Goal: Find specific page/section: Find specific page/section

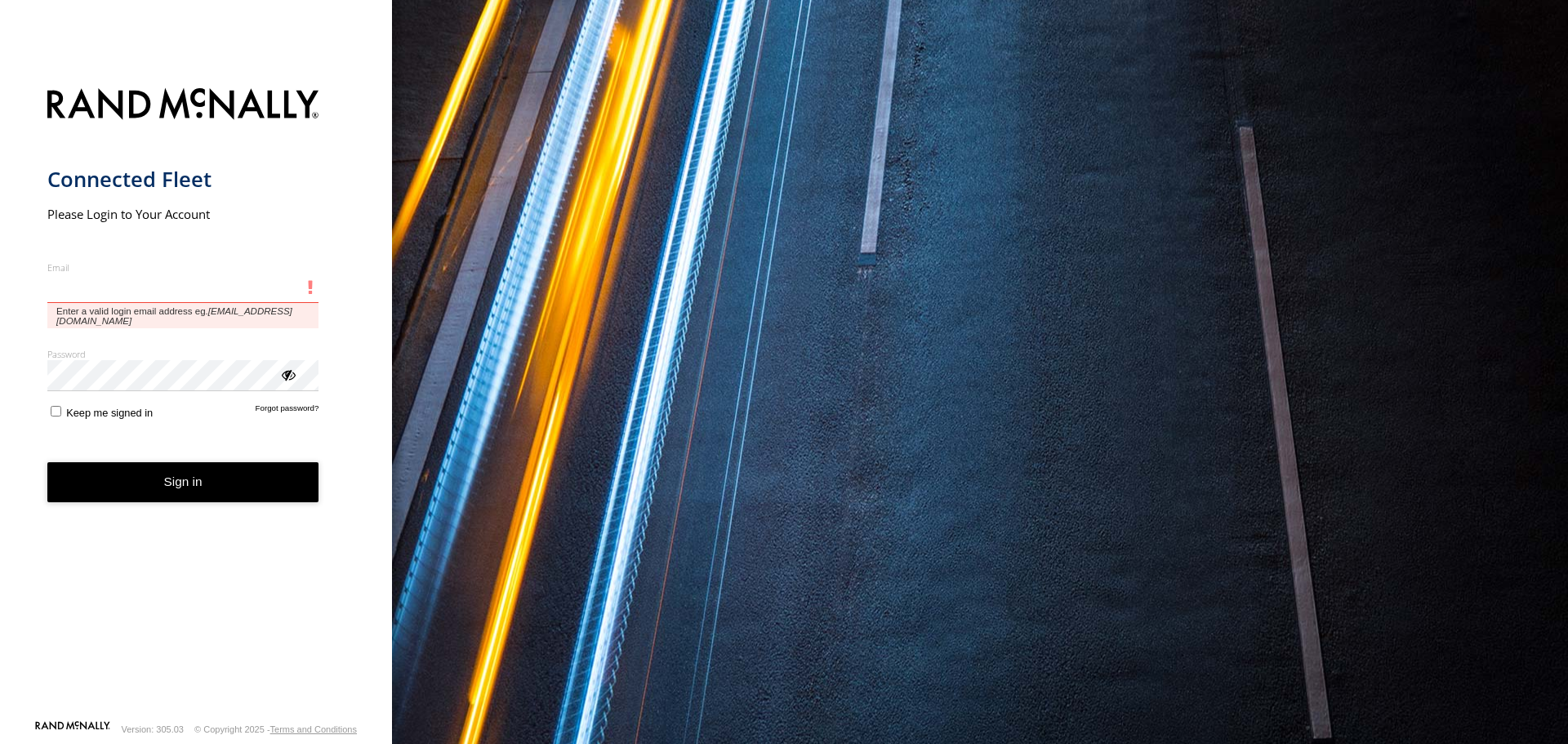
type input "**********"
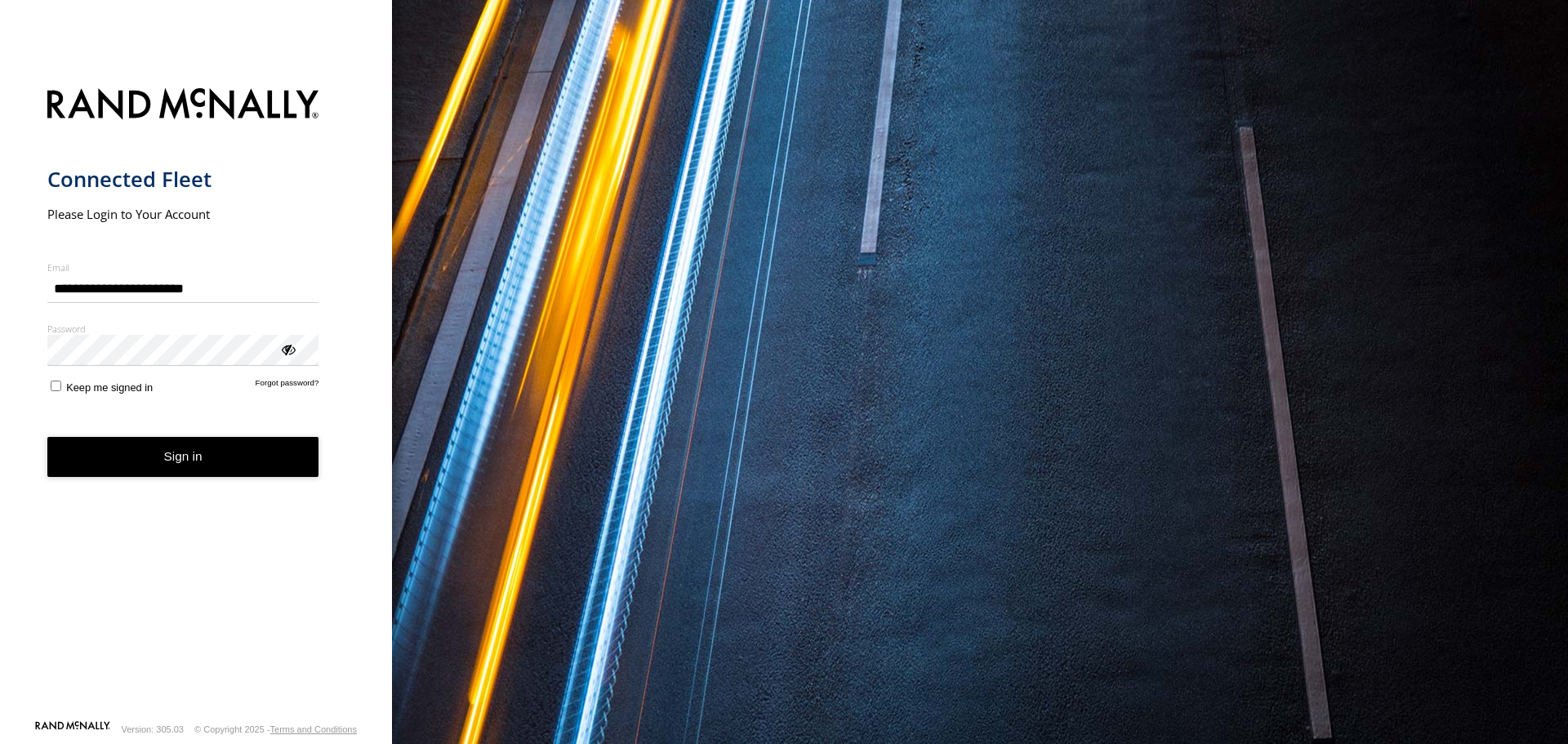
click at [147, 453] on button "Sign in" at bounding box center [183, 457] width 272 height 40
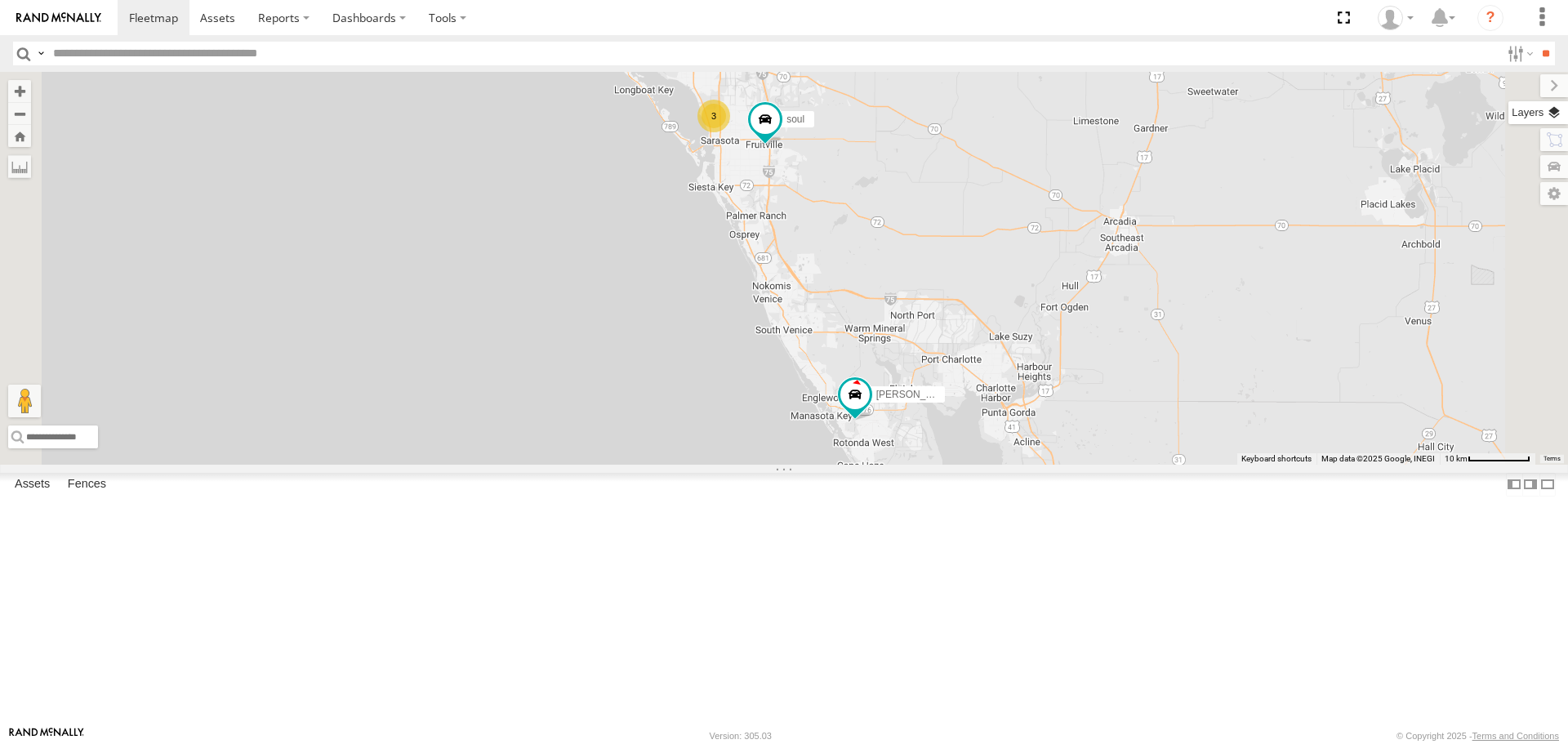
click at [1553, 107] on label at bounding box center [1538, 112] width 59 height 23
click at [0, 0] on div "Basemaps" at bounding box center [0, 0] width 0 height 0
click at [0, 0] on label at bounding box center [0, 0] width 0 height 0
click at [0, 0] on span "Roadmap" at bounding box center [0, 0] width 0 height 0
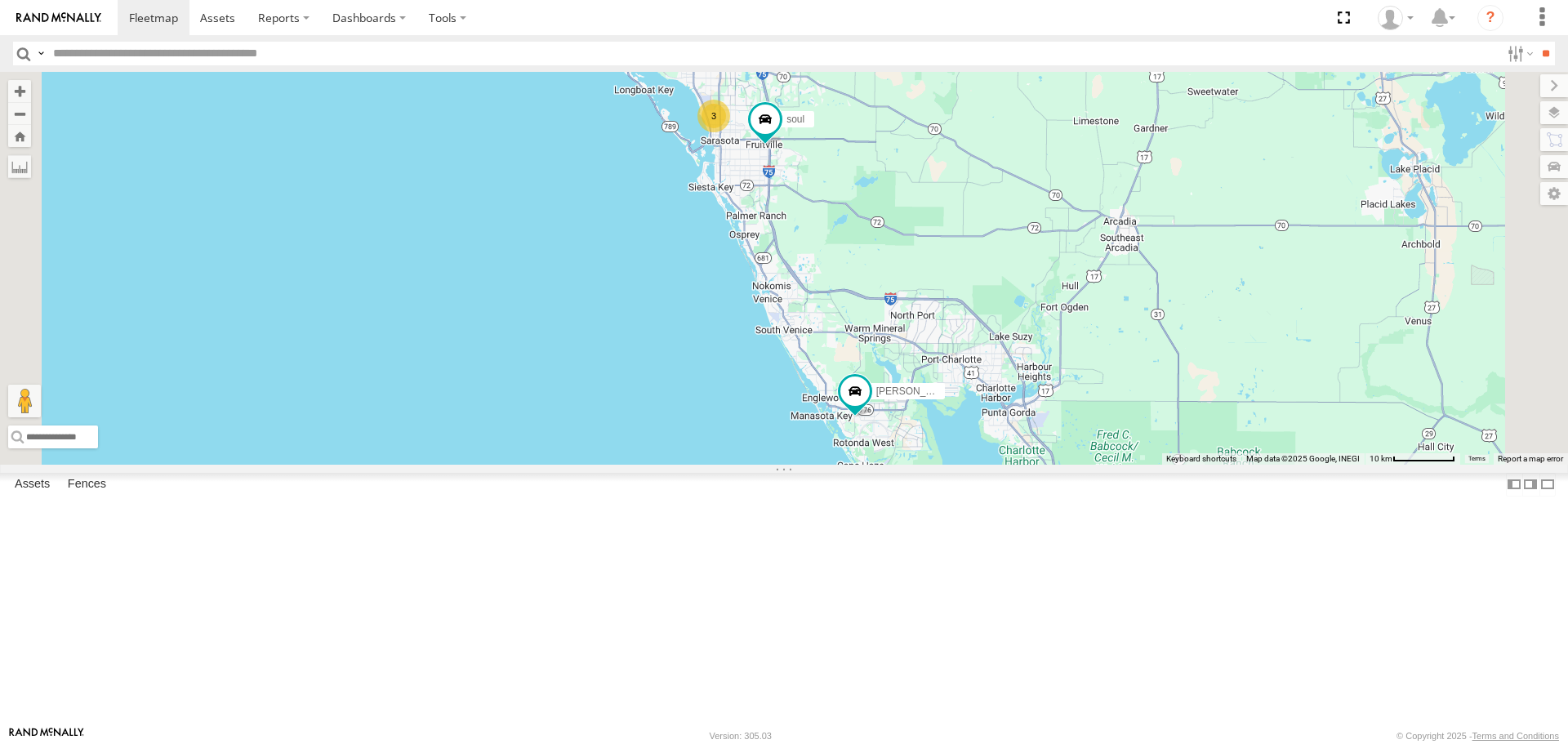
click at [0, 0] on span "Overlays" at bounding box center [0, 0] width 0 height 0
click at [0, 0] on div "Traffic" at bounding box center [0, 0] width 0 height 0
click at [0, 0] on span "Traffic" at bounding box center [0, 0] width 0 height 0
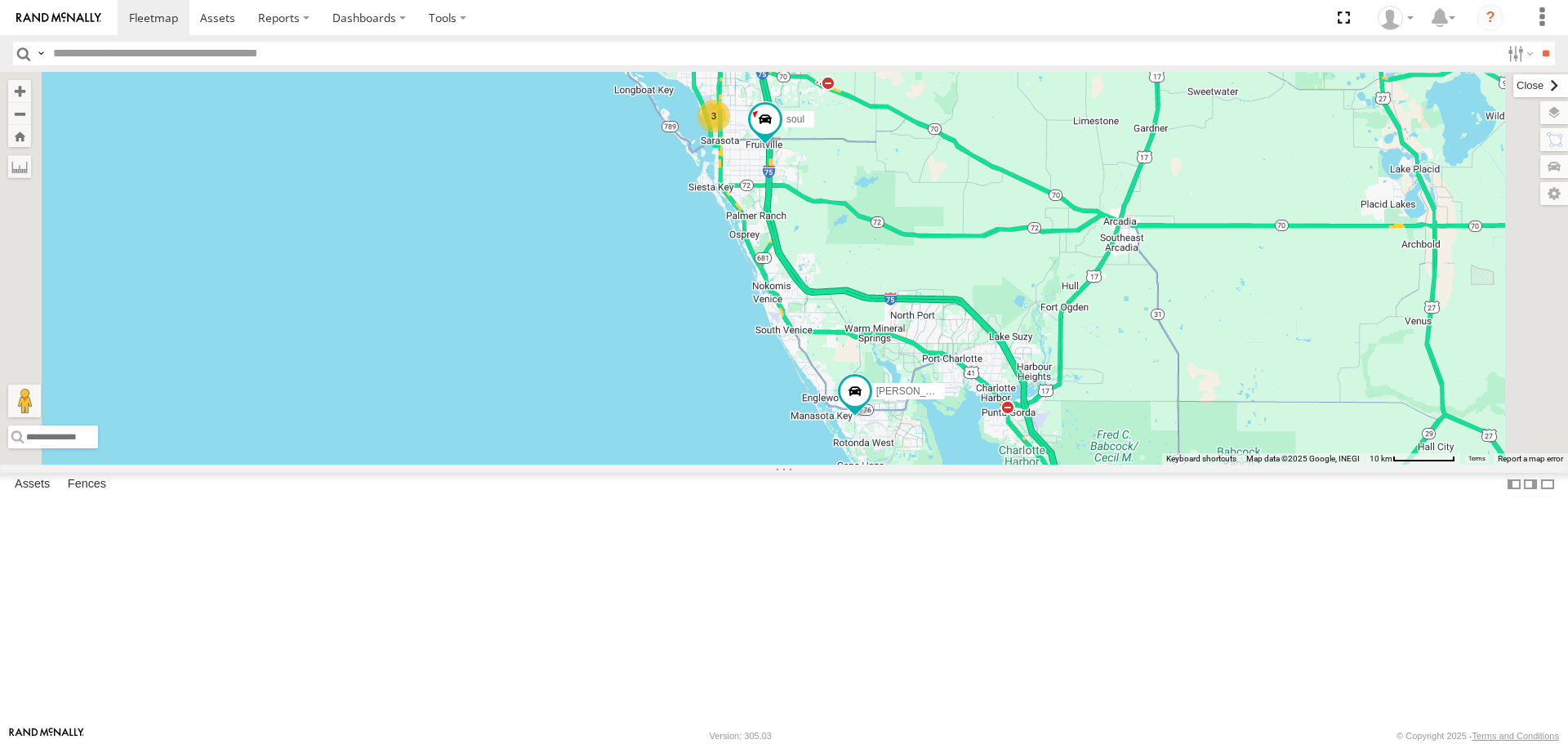
click at [1513, 82] on label at bounding box center [1541, 86] width 55 height 23
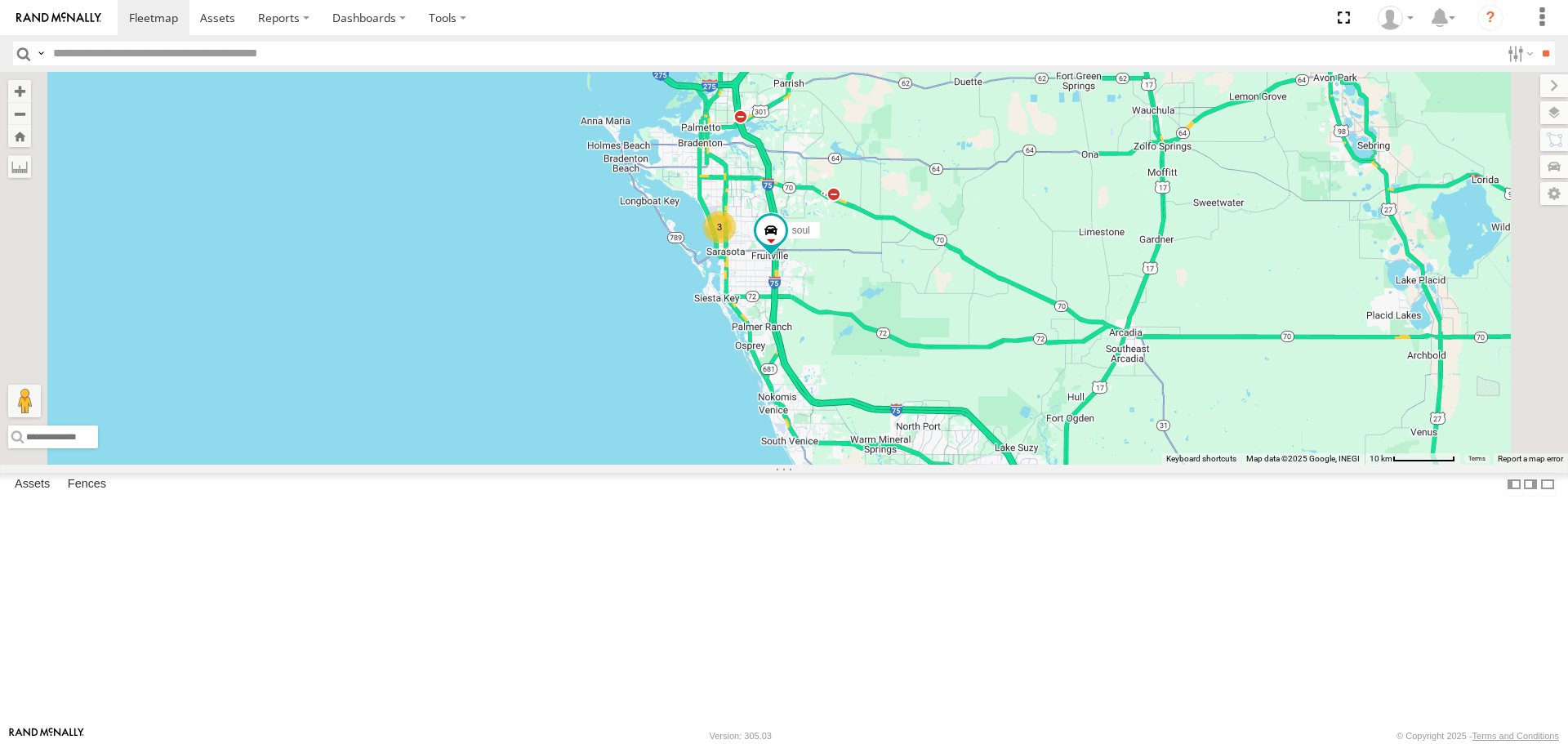
drag, startPoint x: 954, startPoint y: 325, endPoint x: 950, endPoint y: 421, distance: 96.1
click at [950, 421] on div "[PERSON_NAME] 3 soul" at bounding box center [784, 268] width 1568 height 392
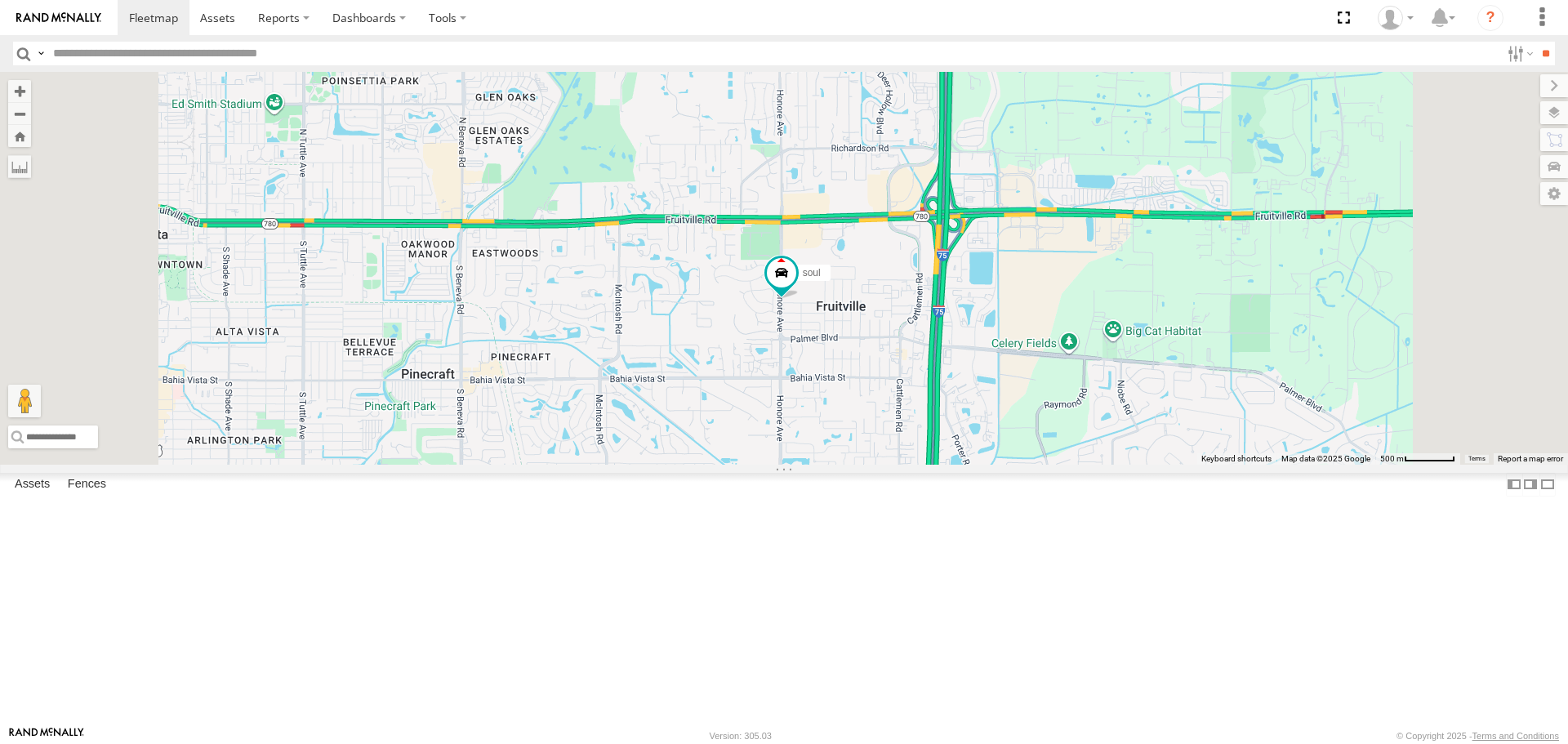
drag, startPoint x: 1055, startPoint y: 508, endPoint x: 1036, endPoint y: 282, distance: 226.8
click at [1036, 285] on div "[PERSON_NAME]" at bounding box center [784, 268] width 1568 height 392
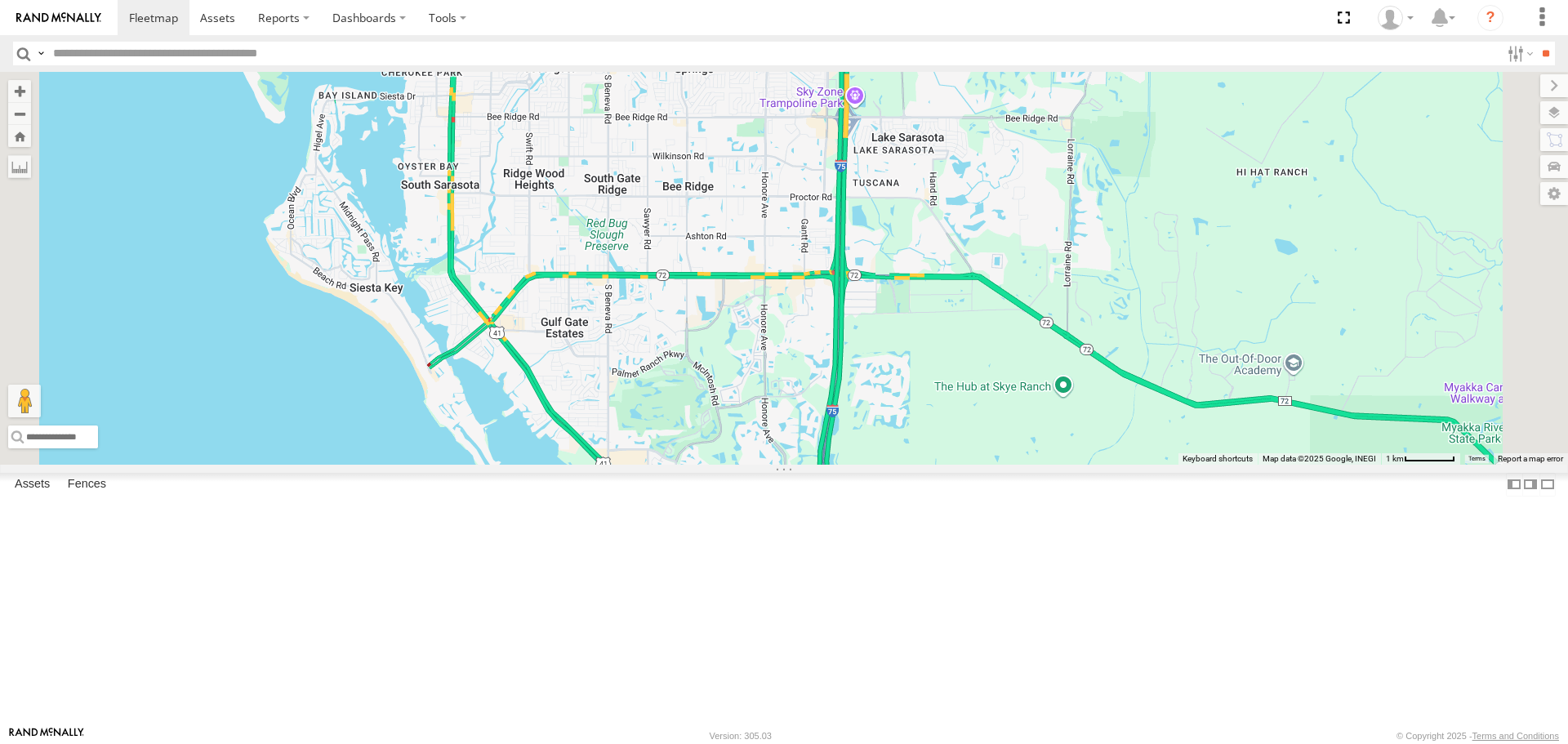
drag, startPoint x: 1062, startPoint y: 480, endPoint x: 1065, endPoint y: 289, distance: 191.0
click at [1068, 302] on div "[PERSON_NAME]" at bounding box center [784, 268] width 1568 height 392
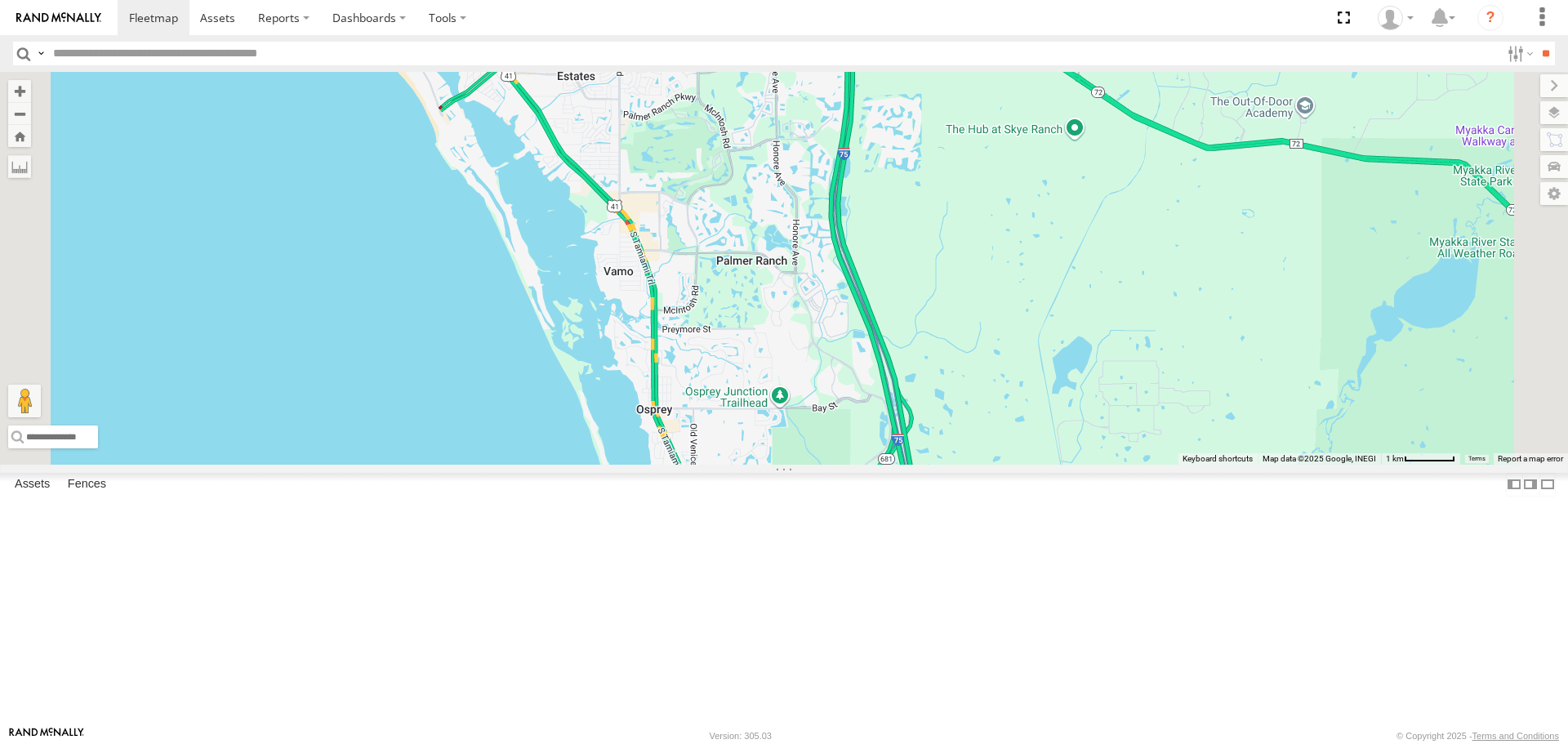
drag, startPoint x: 1131, startPoint y: 533, endPoint x: 992, endPoint y: 271, distance: 296.6
click at [992, 271] on div "[PERSON_NAME]" at bounding box center [784, 268] width 1568 height 392
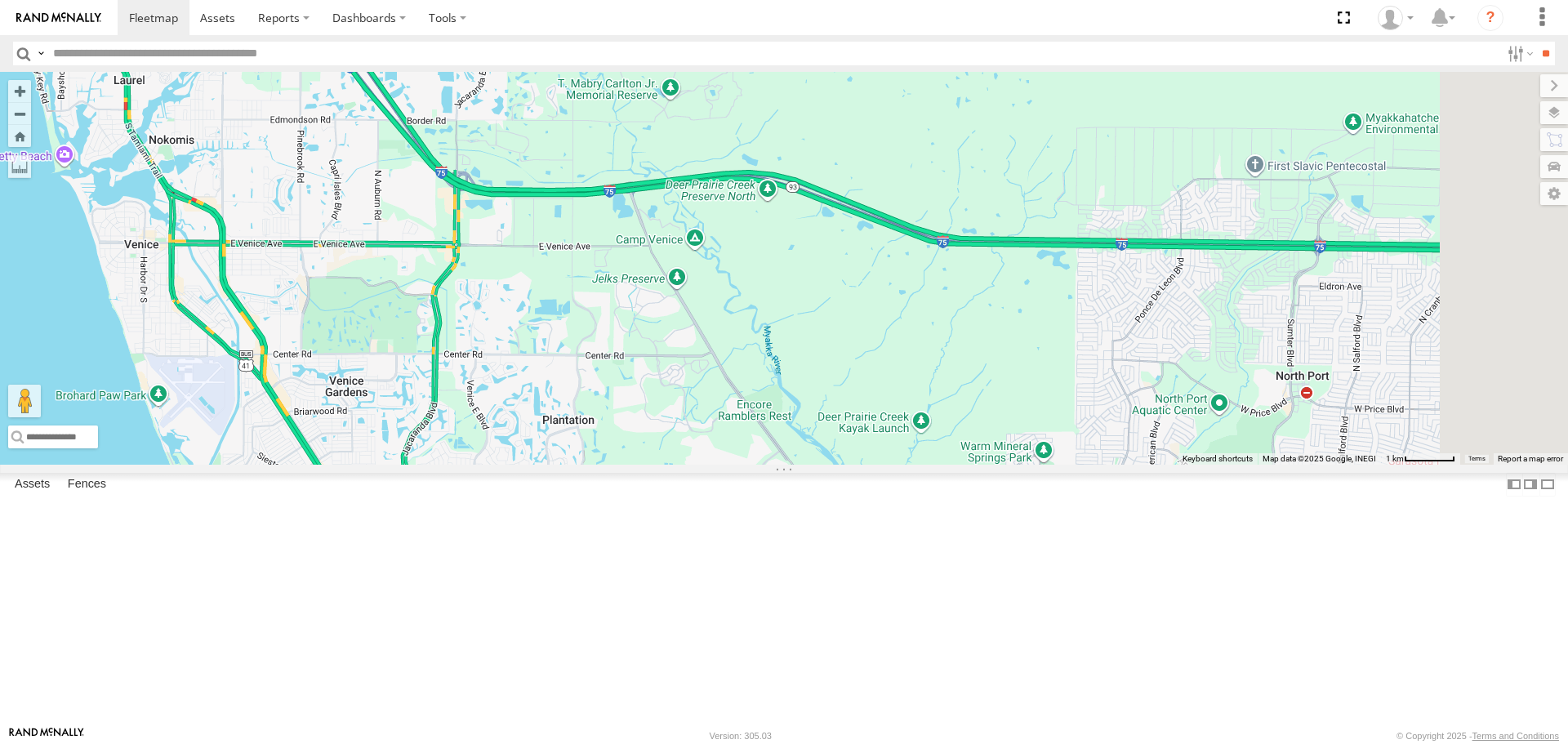
drag, startPoint x: 1099, startPoint y: 473, endPoint x: 634, endPoint y: 377, distance: 474.8
click at [650, 381] on div "[PERSON_NAME]" at bounding box center [784, 268] width 1568 height 392
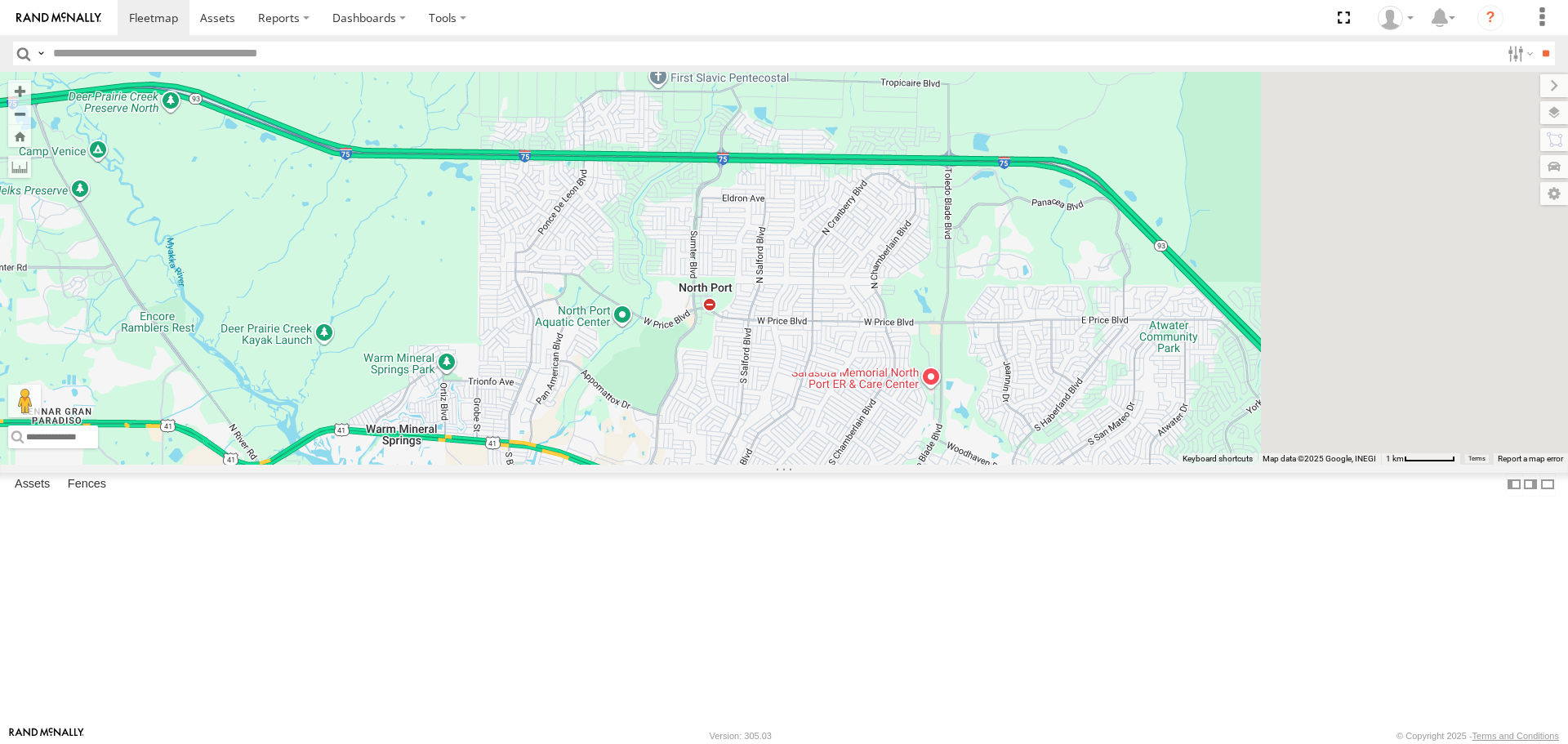
drag, startPoint x: 1034, startPoint y: 477, endPoint x: 703, endPoint y: 425, distance: 335.1
click at [706, 426] on div "[PERSON_NAME]" at bounding box center [784, 268] width 1568 height 392
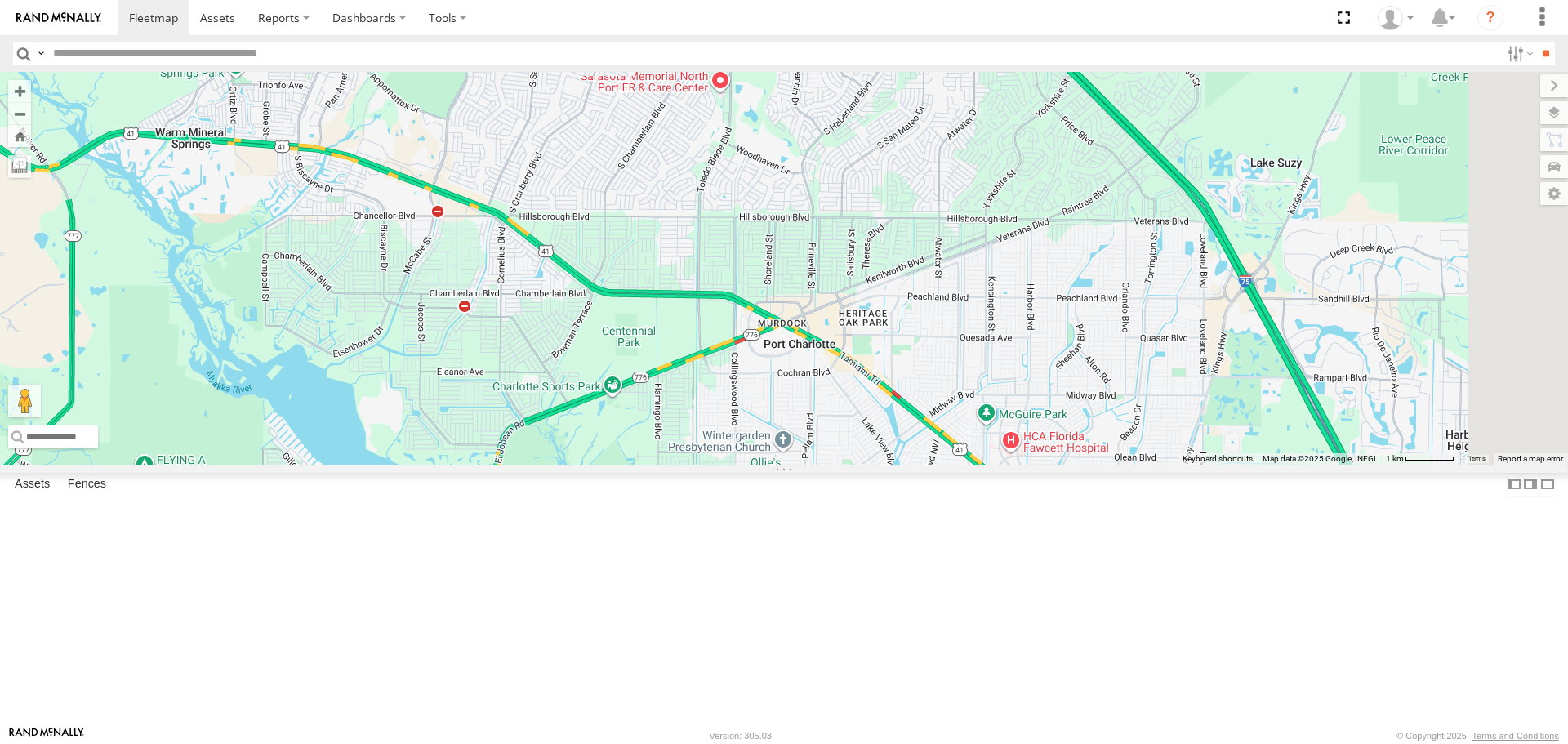
drag, startPoint x: 1079, startPoint y: 545, endPoint x: 959, endPoint y: 262, distance: 307.4
click at [962, 266] on div "[PERSON_NAME]" at bounding box center [784, 268] width 1568 height 392
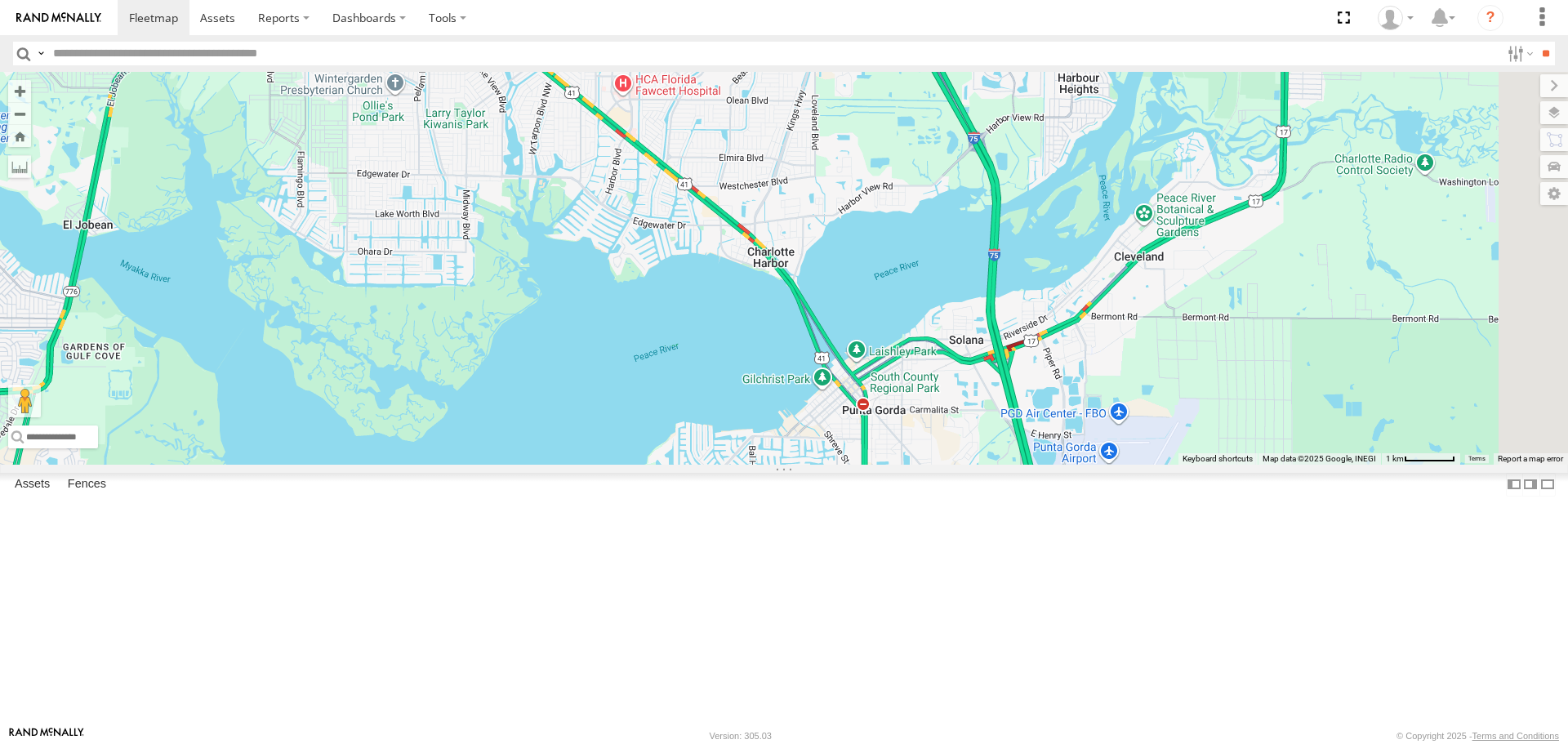
drag, startPoint x: 1222, startPoint y: 430, endPoint x: 1550, endPoint y: 692, distance: 419.8
click at [1546, 464] on div "[PERSON_NAME]" at bounding box center [784, 268] width 1568 height 392
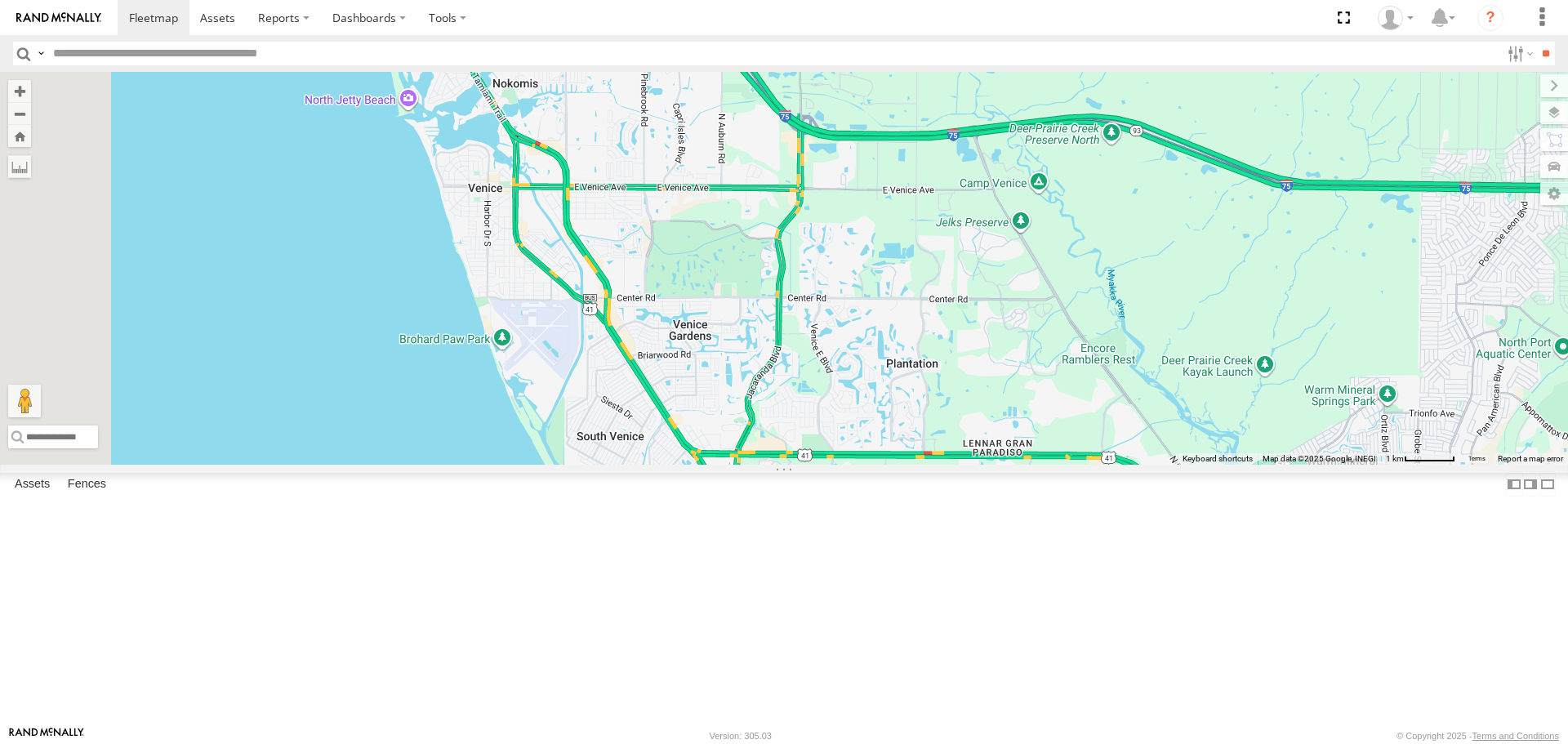
drag, startPoint x: 1103, startPoint y: 585, endPoint x: 1295, endPoint y: 621, distance: 195.3
click at [1388, 464] on div "[PERSON_NAME]" at bounding box center [784, 268] width 1568 height 392
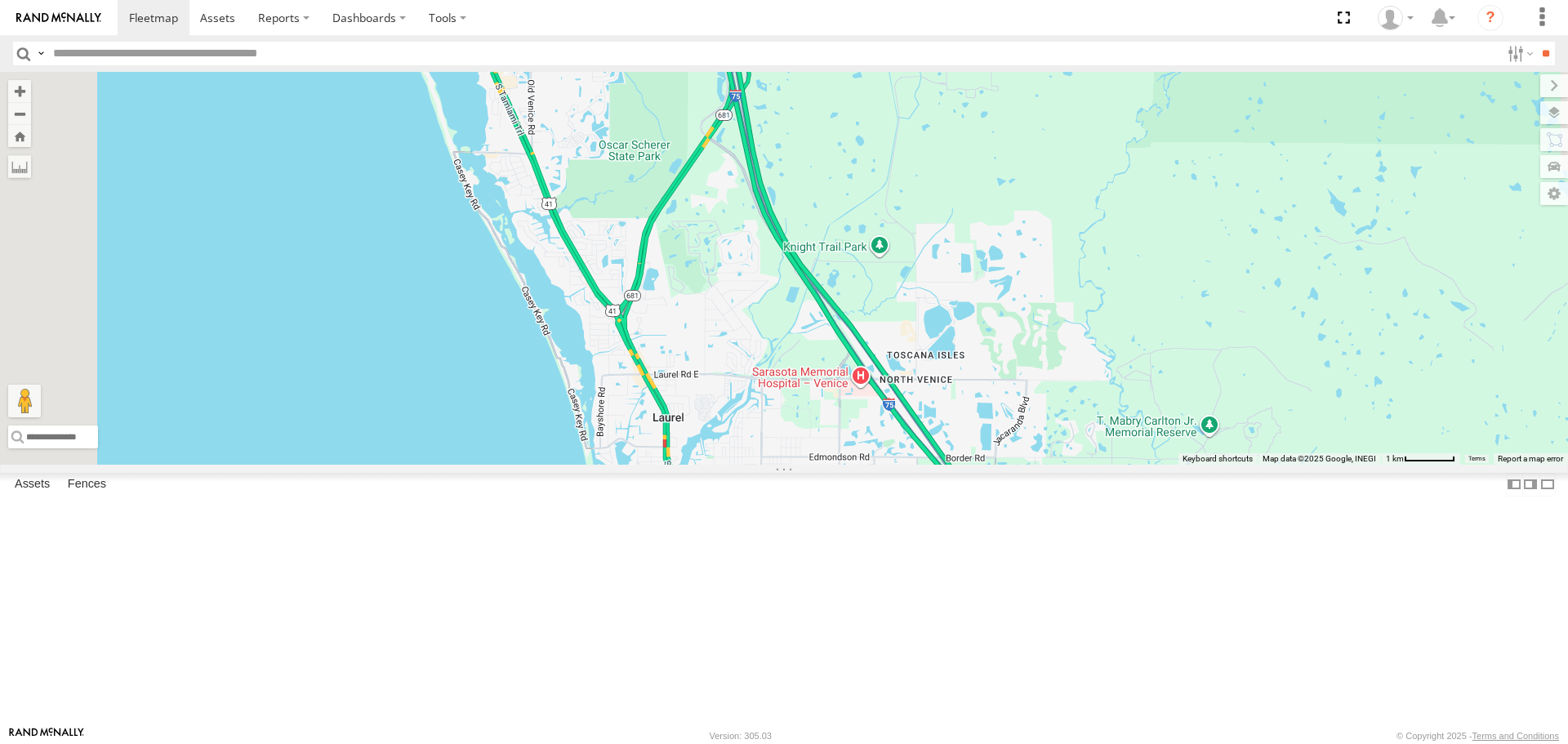
drag, startPoint x: 1079, startPoint y: 390, endPoint x: 934, endPoint y: 444, distance: 154.7
click at [1203, 464] on div "[PERSON_NAME]" at bounding box center [784, 268] width 1568 height 392
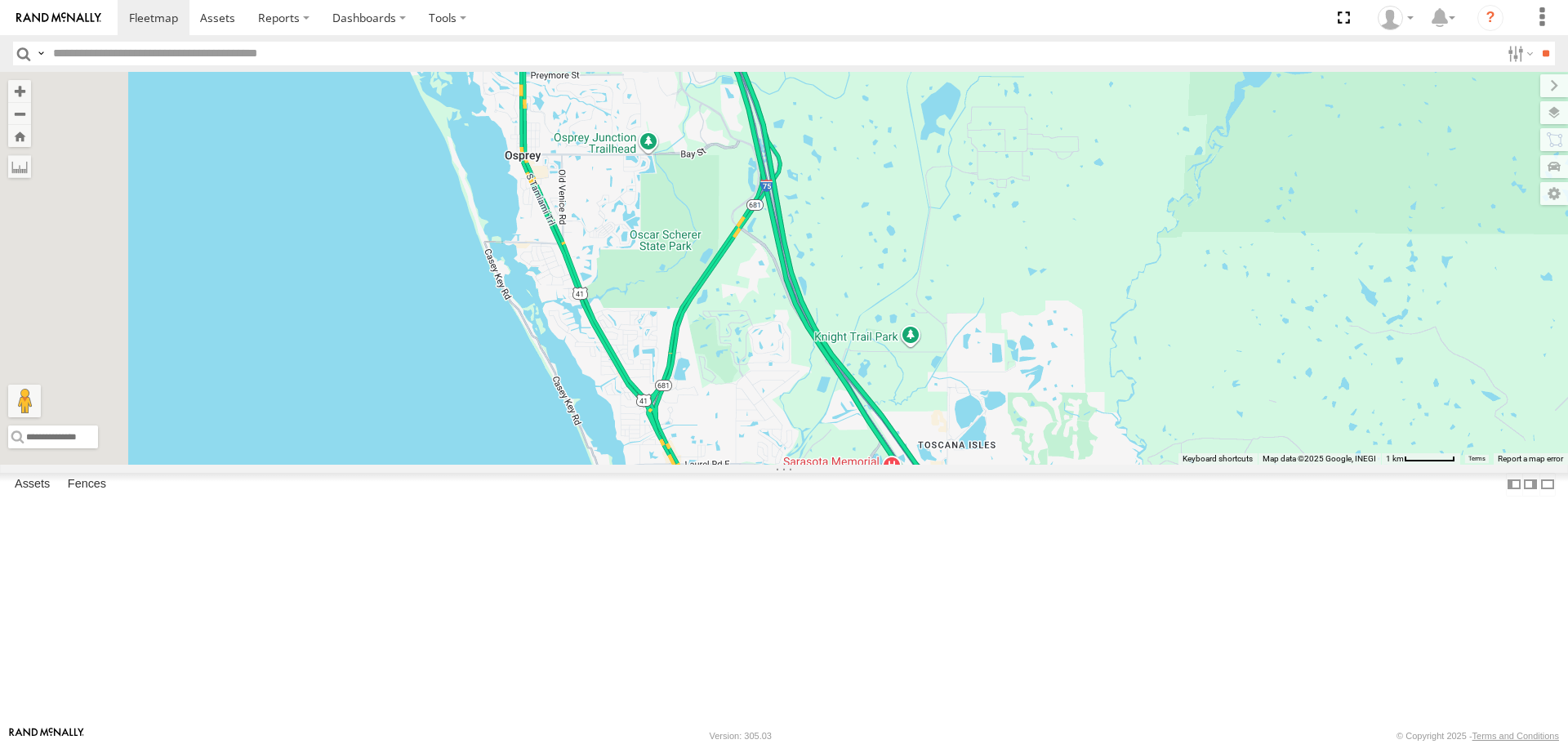
drag, startPoint x: 861, startPoint y: 352, endPoint x: 882, endPoint y: 475, distance: 124.8
click at [882, 464] on div at bounding box center [784, 268] width 1568 height 392
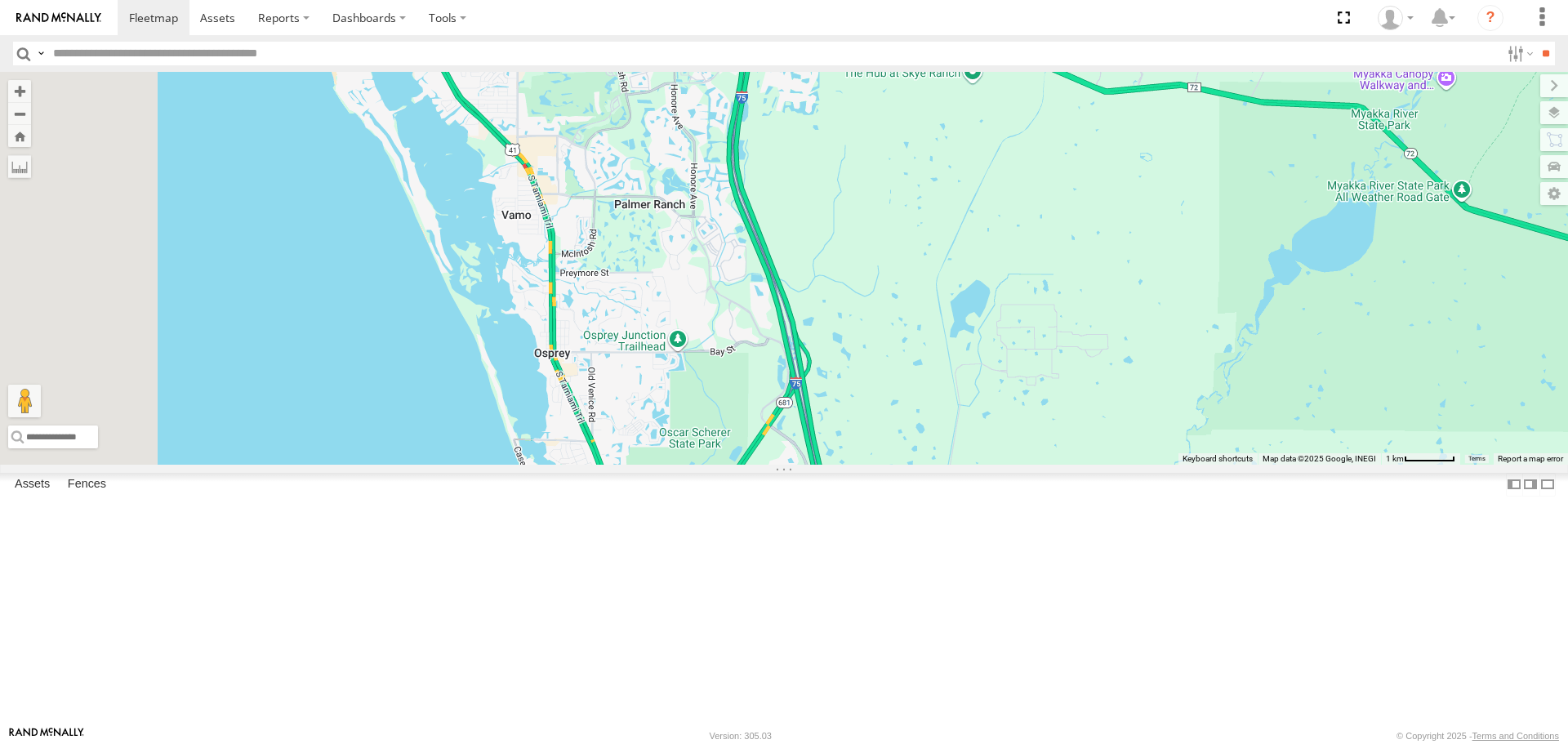
drag, startPoint x: 813, startPoint y: 268, endPoint x: 875, endPoint y: 397, distance: 143.1
click at [875, 397] on div at bounding box center [784, 268] width 1568 height 392
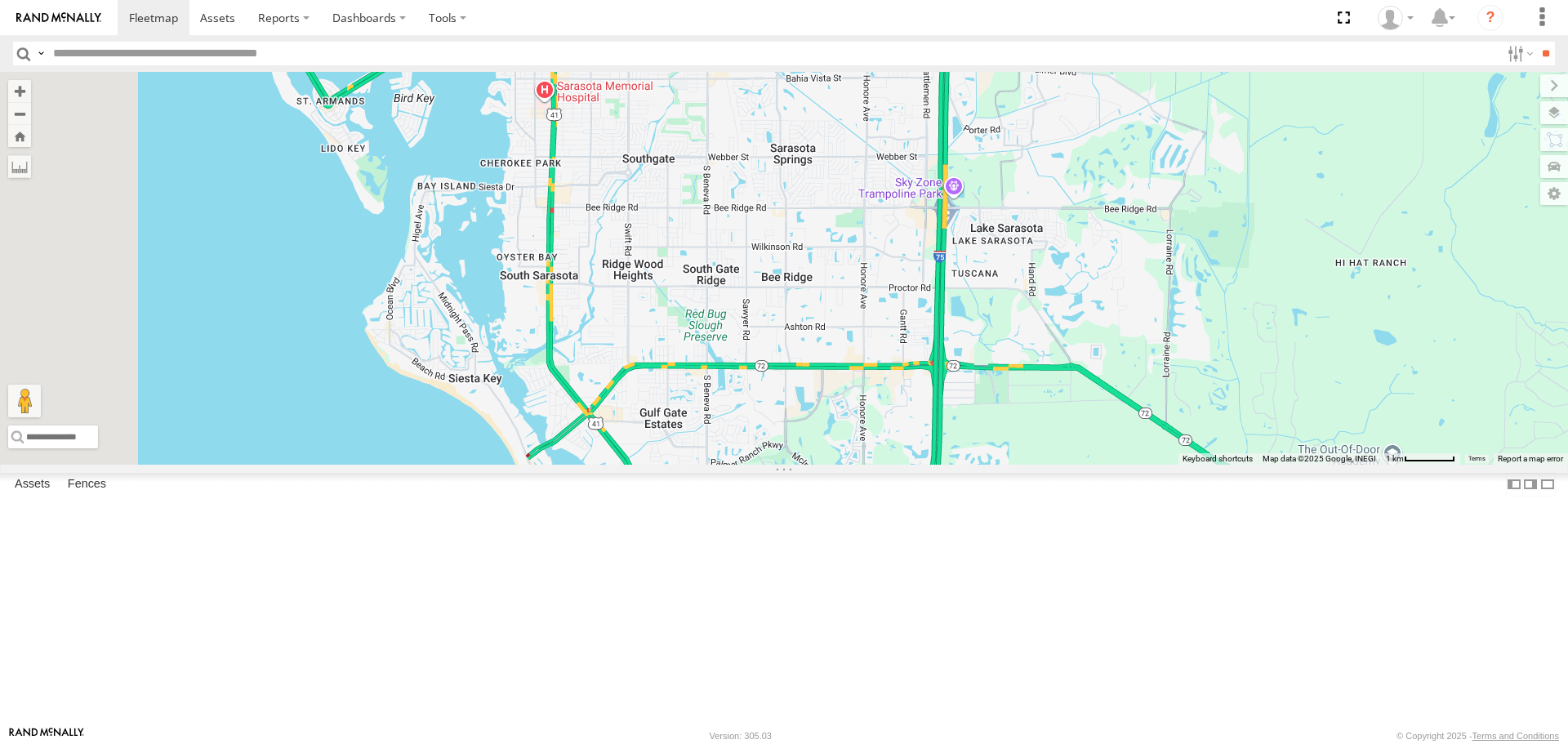
drag, startPoint x: 843, startPoint y: 334, endPoint x: 903, endPoint y: 506, distance: 182.2
click at [907, 464] on div at bounding box center [784, 268] width 1568 height 392
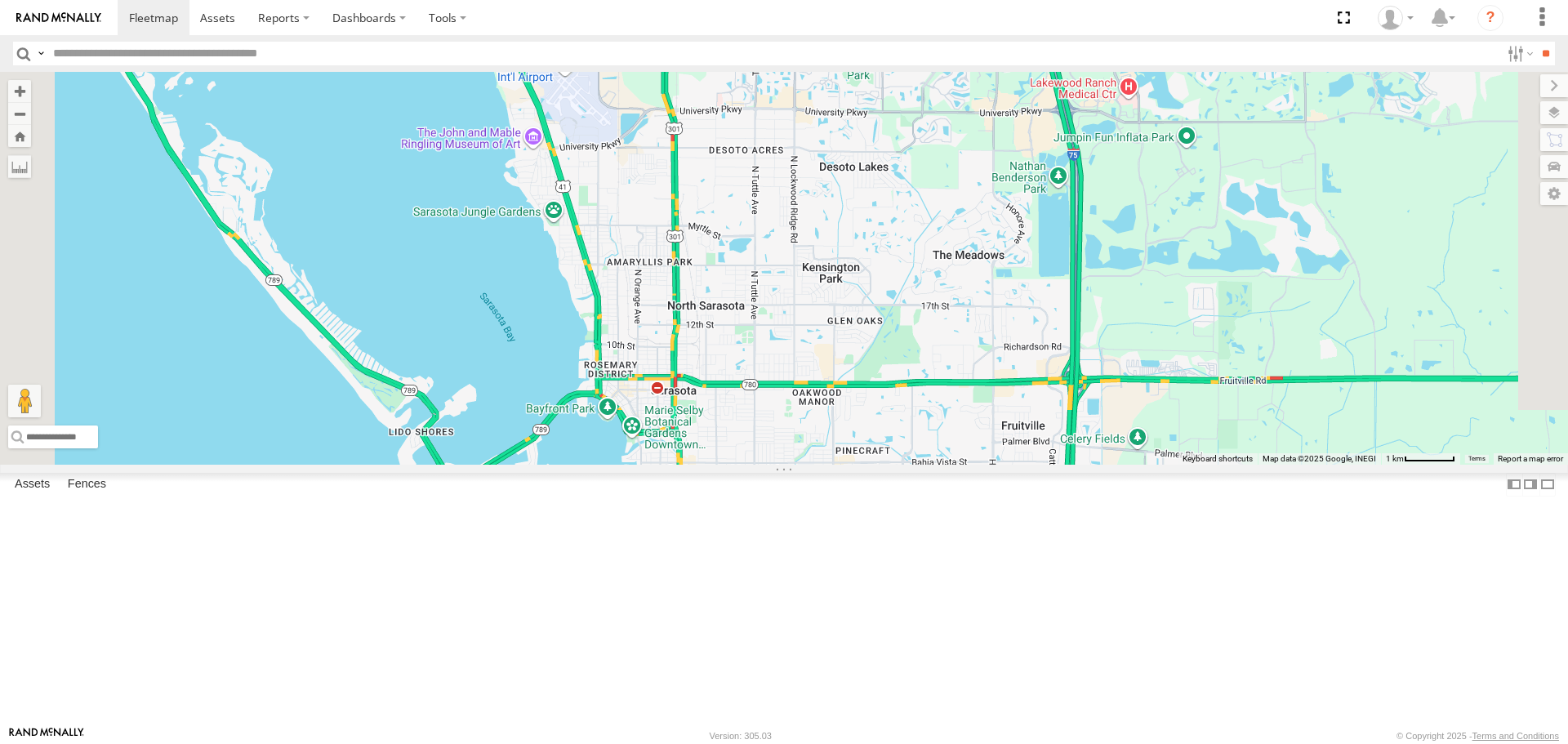
drag, startPoint x: 858, startPoint y: 374, endPoint x: 875, endPoint y: 486, distance: 113.3
click at [875, 464] on div at bounding box center [784, 268] width 1568 height 392
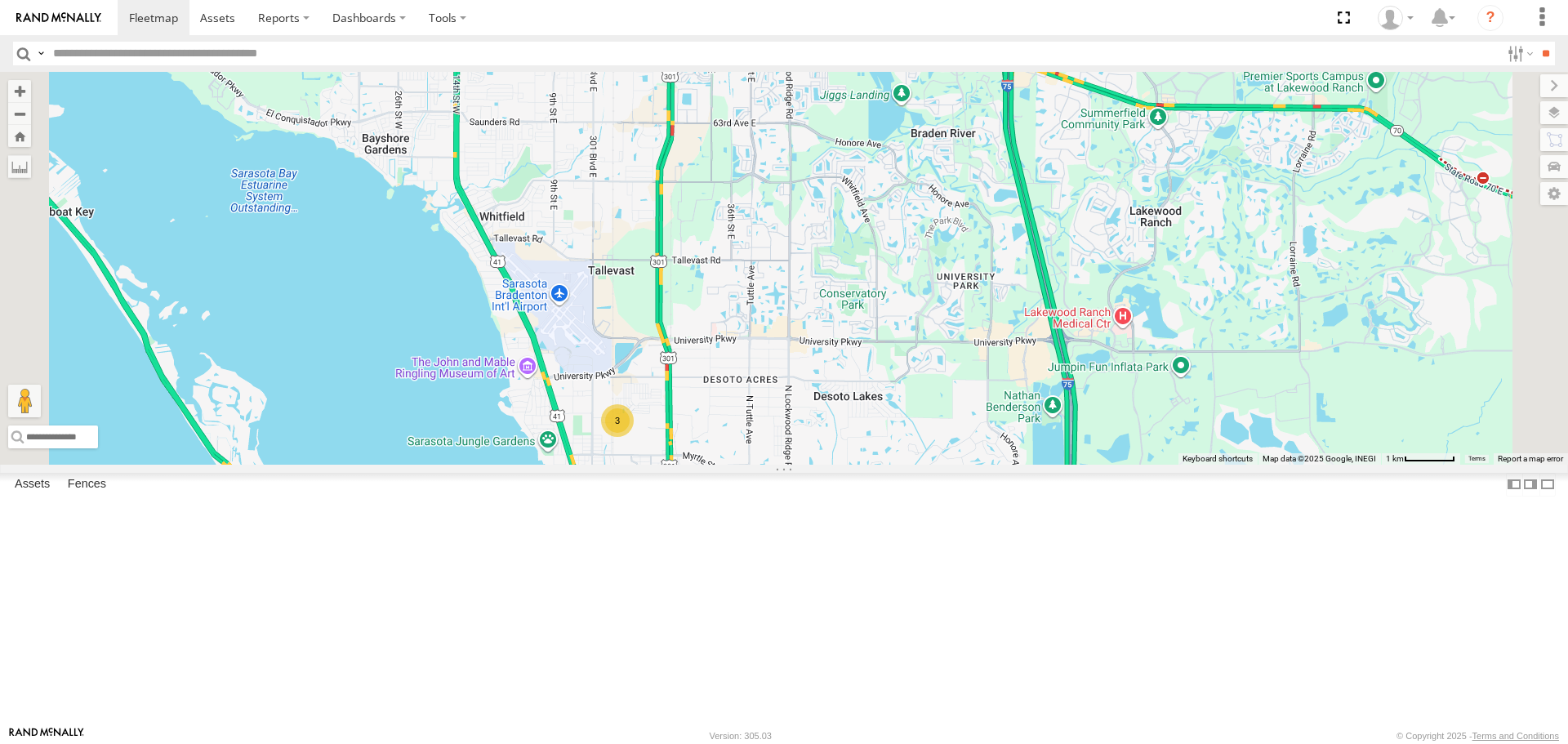
drag, startPoint x: 789, startPoint y: 322, endPoint x: 745, endPoint y: 263, distance: 73.6
click at [746, 264] on div "3 soul" at bounding box center [784, 268] width 1568 height 392
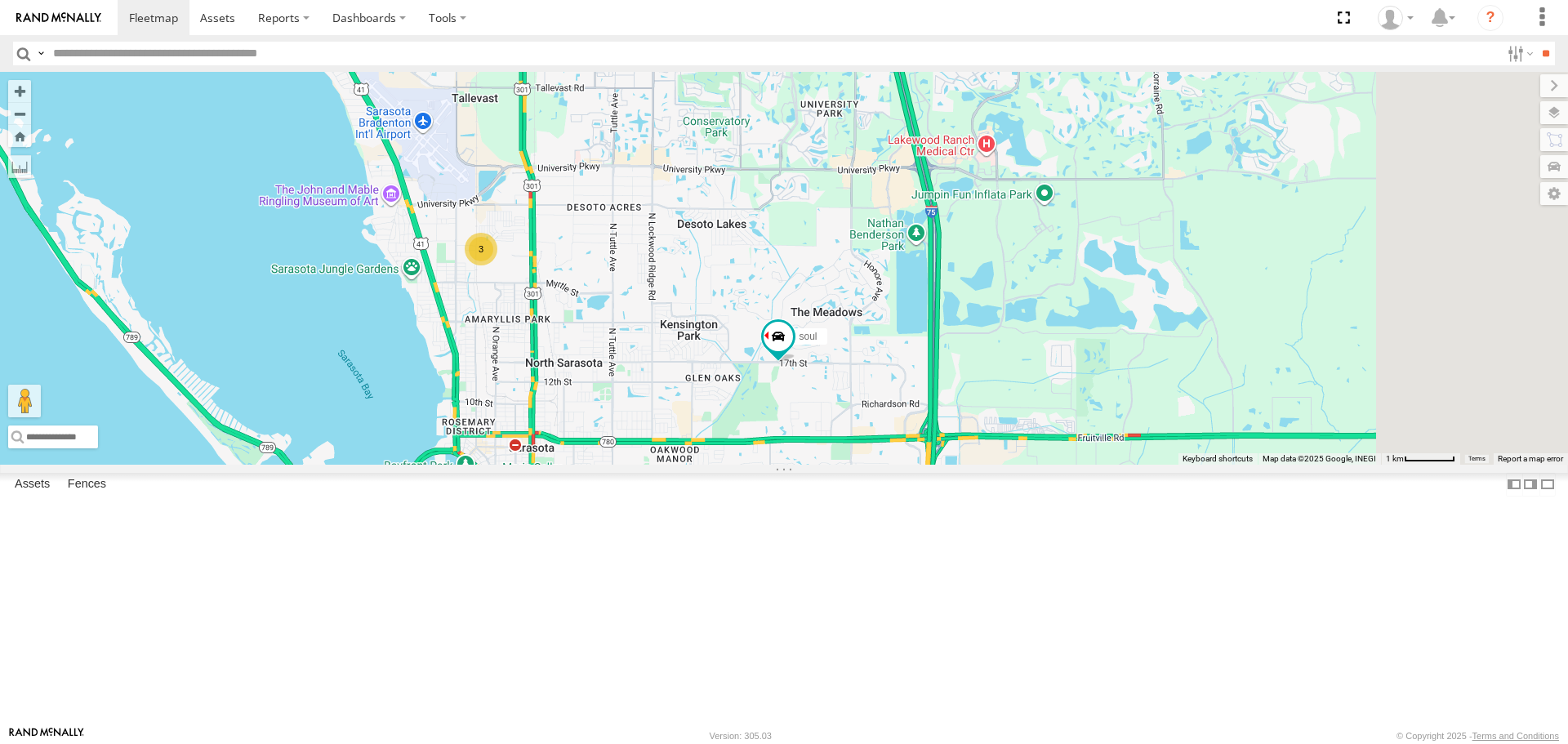
drag, startPoint x: 866, startPoint y: 432, endPoint x: 640, endPoint y: 42, distance: 450.8
click at [640, 42] on body at bounding box center [784, 372] width 1568 height 744
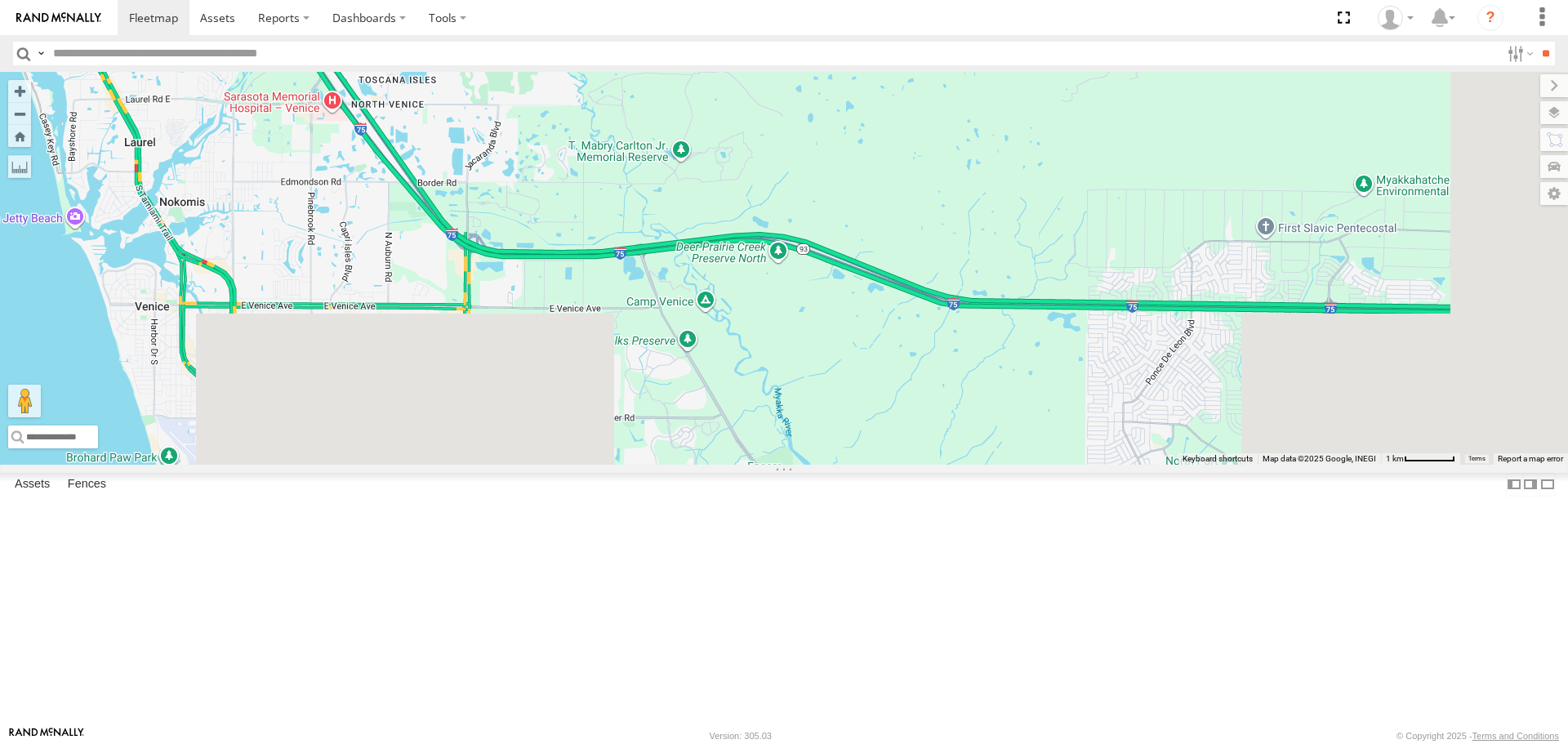
drag, startPoint x: 780, startPoint y: 342, endPoint x: 620, endPoint y: 2, distance: 375.8
click at [644, 16] on body at bounding box center [784, 372] width 1568 height 744
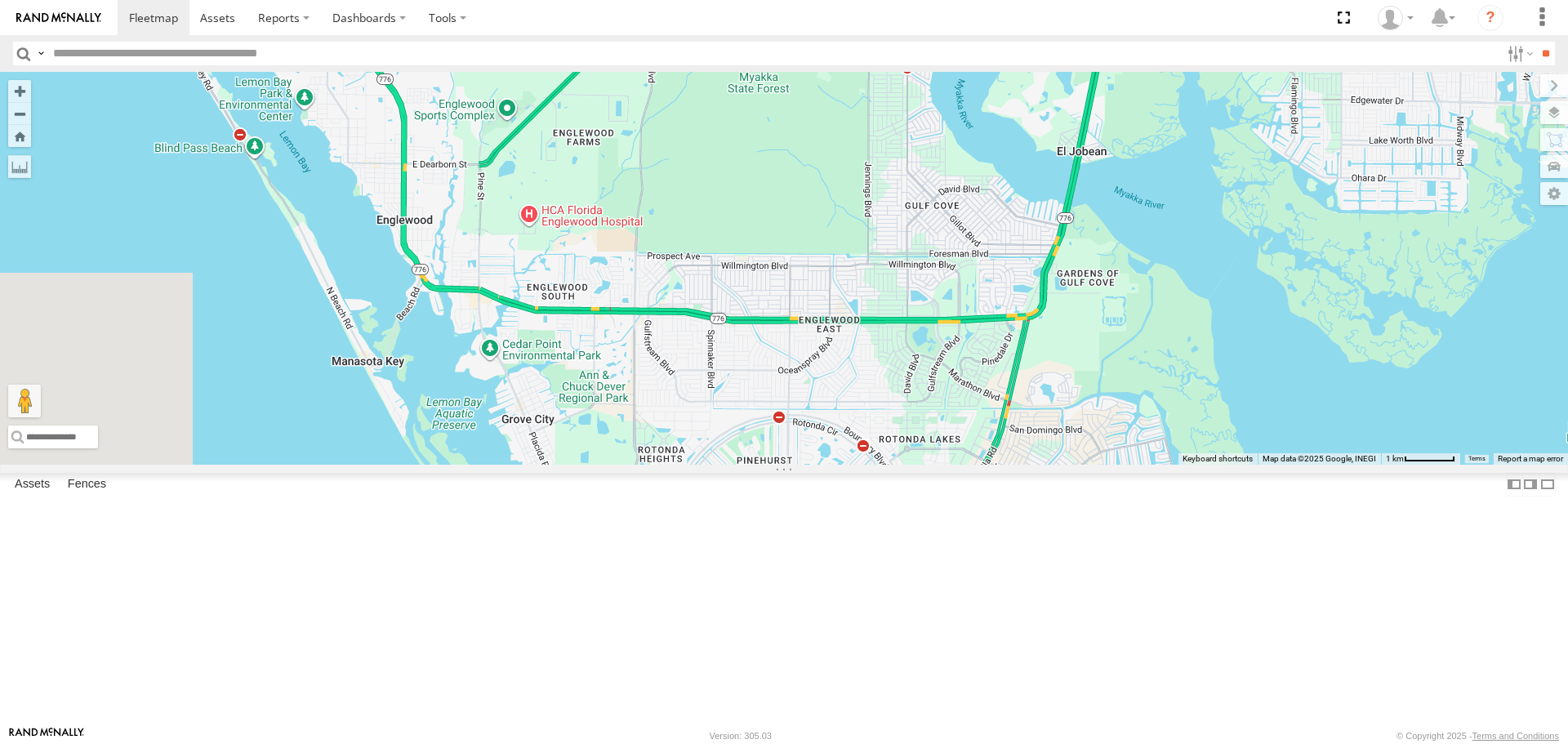
drag, startPoint x: 911, startPoint y: 450, endPoint x: 915, endPoint y: 22, distance: 428.0
click at [915, 22] on body at bounding box center [784, 372] width 1568 height 744
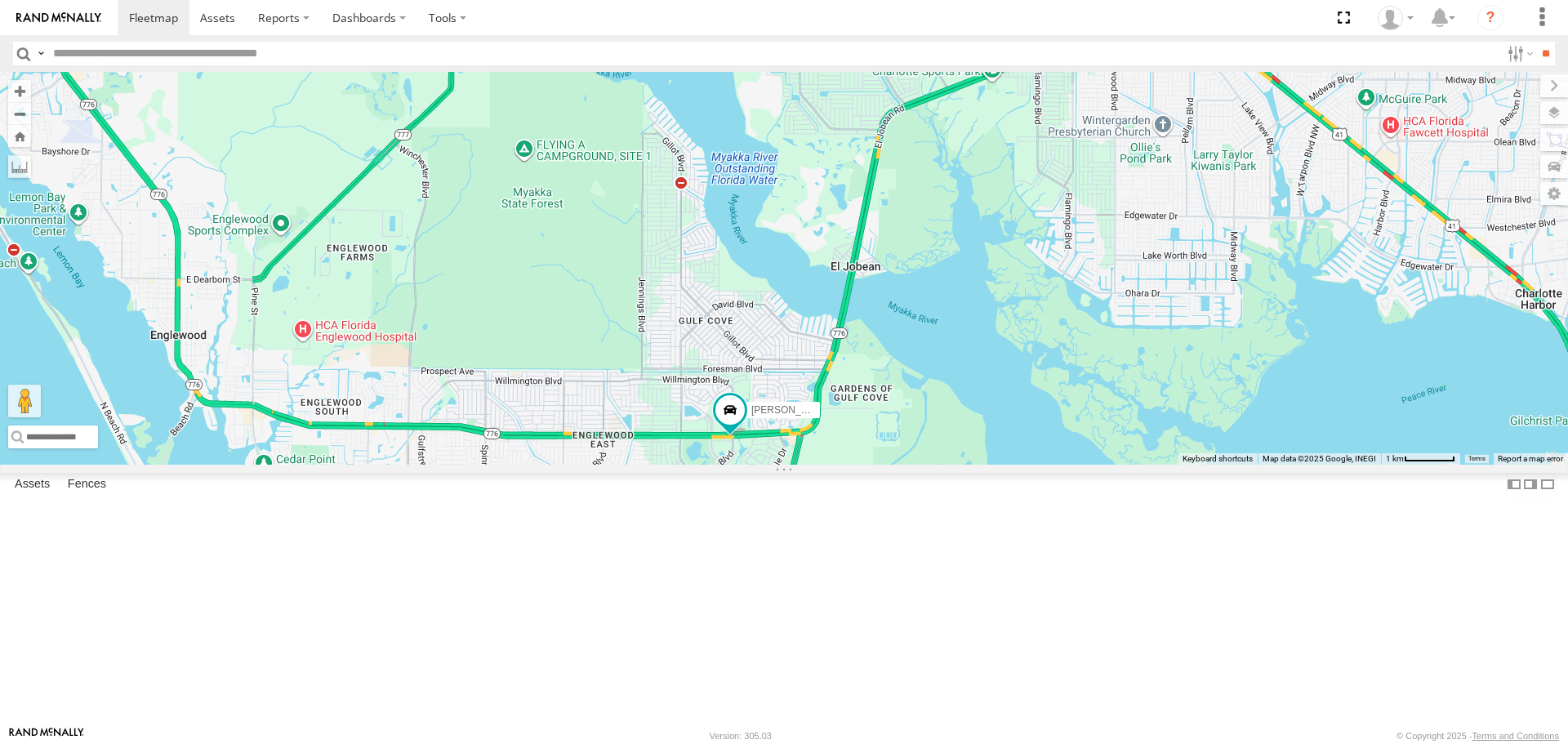
drag, startPoint x: 870, startPoint y: 224, endPoint x: 665, endPoint y: 286, distance: 214.2
click at [665, 286] on div "3 soul [PERSON_NAME]" at bounding box center [784, 268] width 1568 height 392
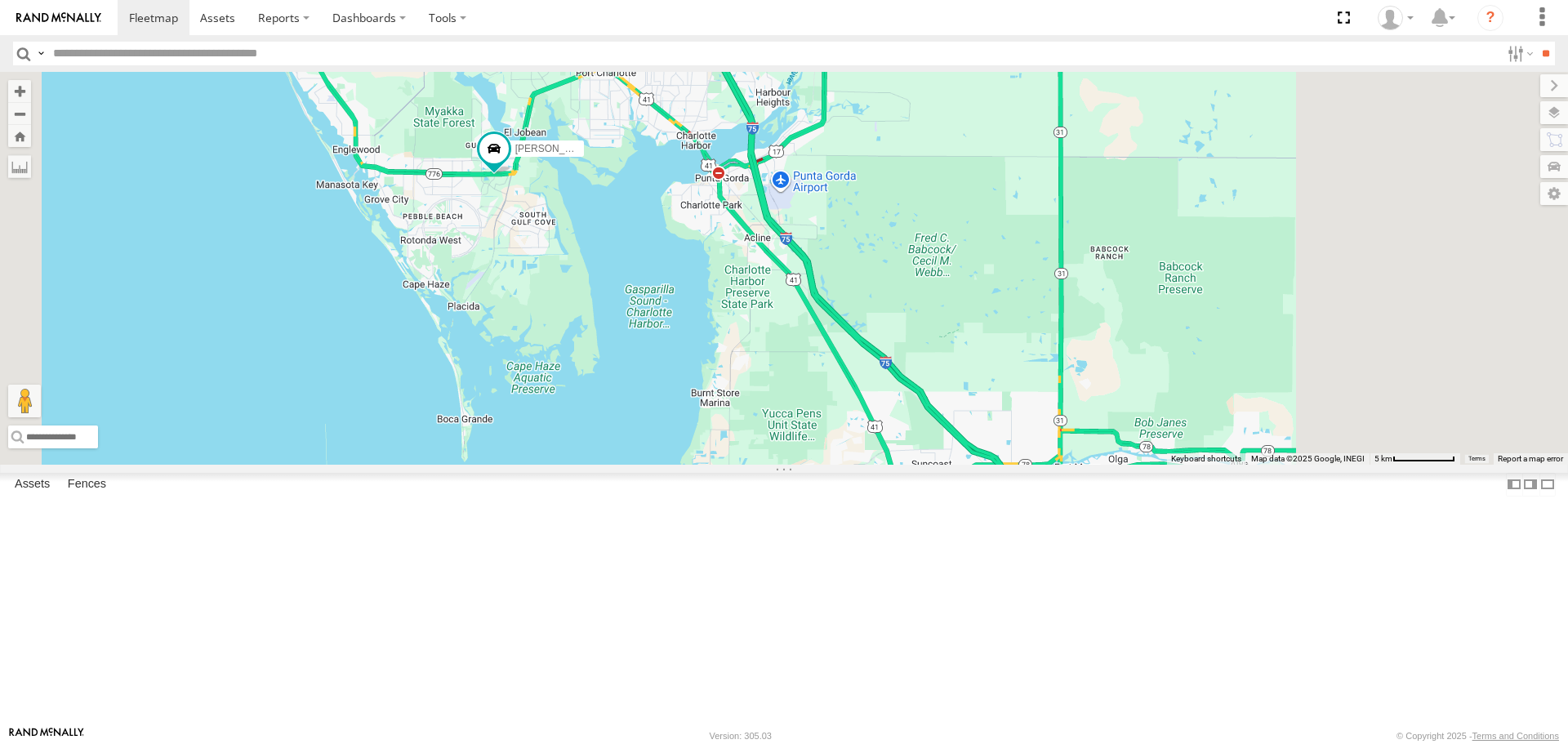
drag, startPoint x: 1064, startPoint y: 366, endPoint x: 884, endPoint y: 324, distance: 184.8
click at [884, 326] on div "soul [PERSON_NAME]" at bounding box center [784, 268] width 1568 height 392
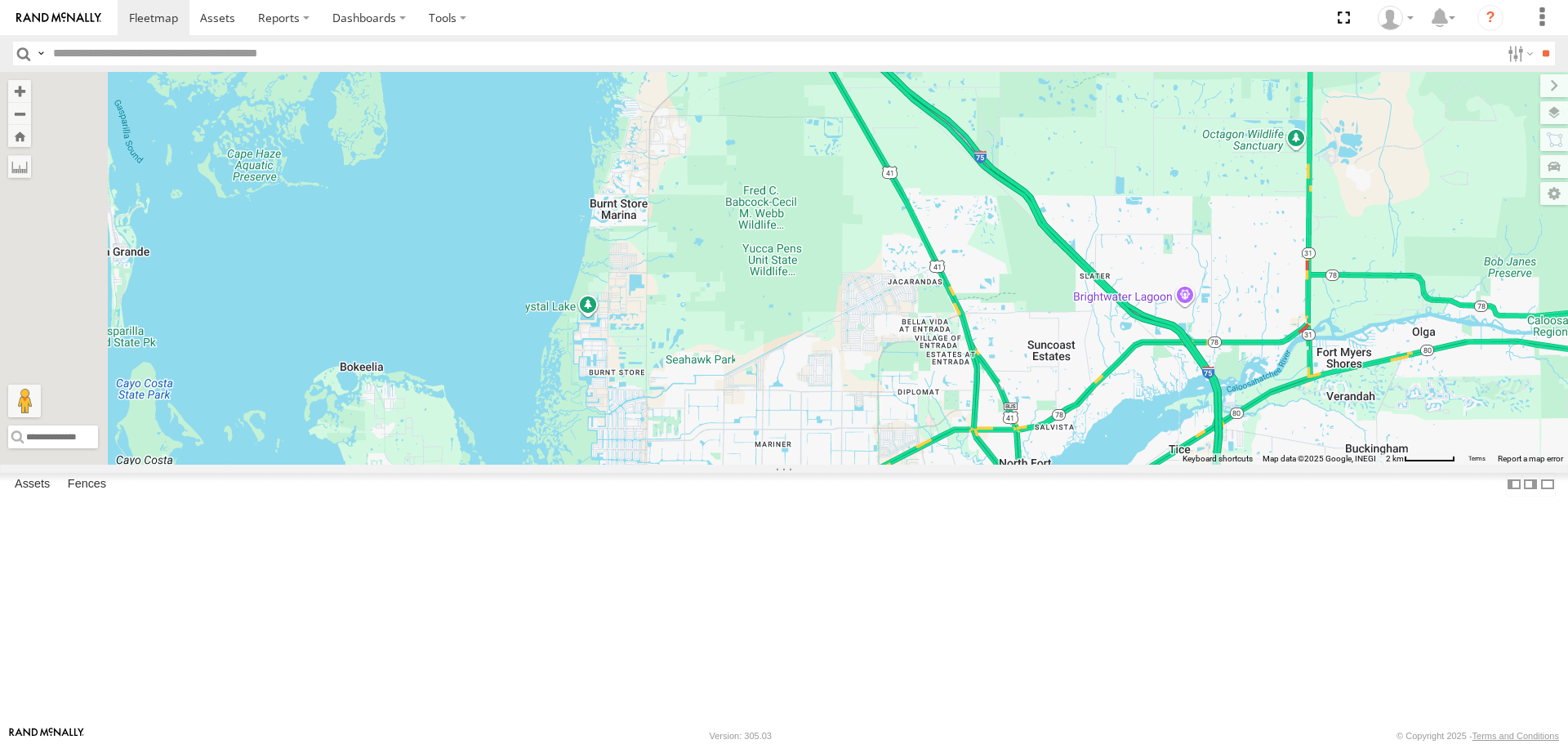
drag, startPoint x: 944, startPoint y: 562, endPoint x: 923, endPoint y: 212, distance: 350.6
click at [923, 212] on div "soul [PERSON_NAME]" at bounding box center [784, 268] width 1568 height 392
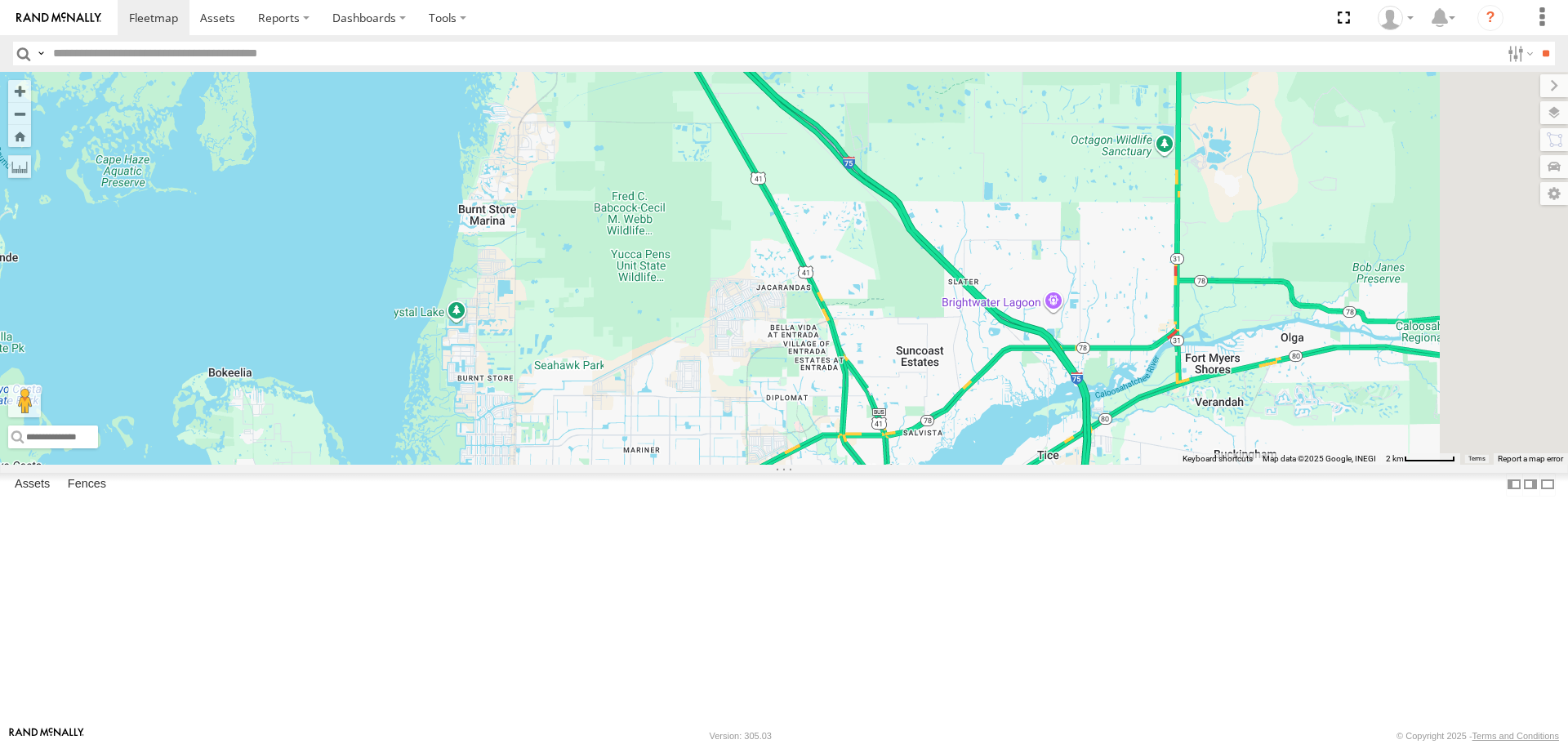
drag, startPoint x: 1088, startPoint y: 425, endPoint x: 957, endPoint y: 430, distance: 131.1
click at [957, 430] on div "soul [PERSON_NAME]" at bounding box center [784, 268] width 1568 height 392
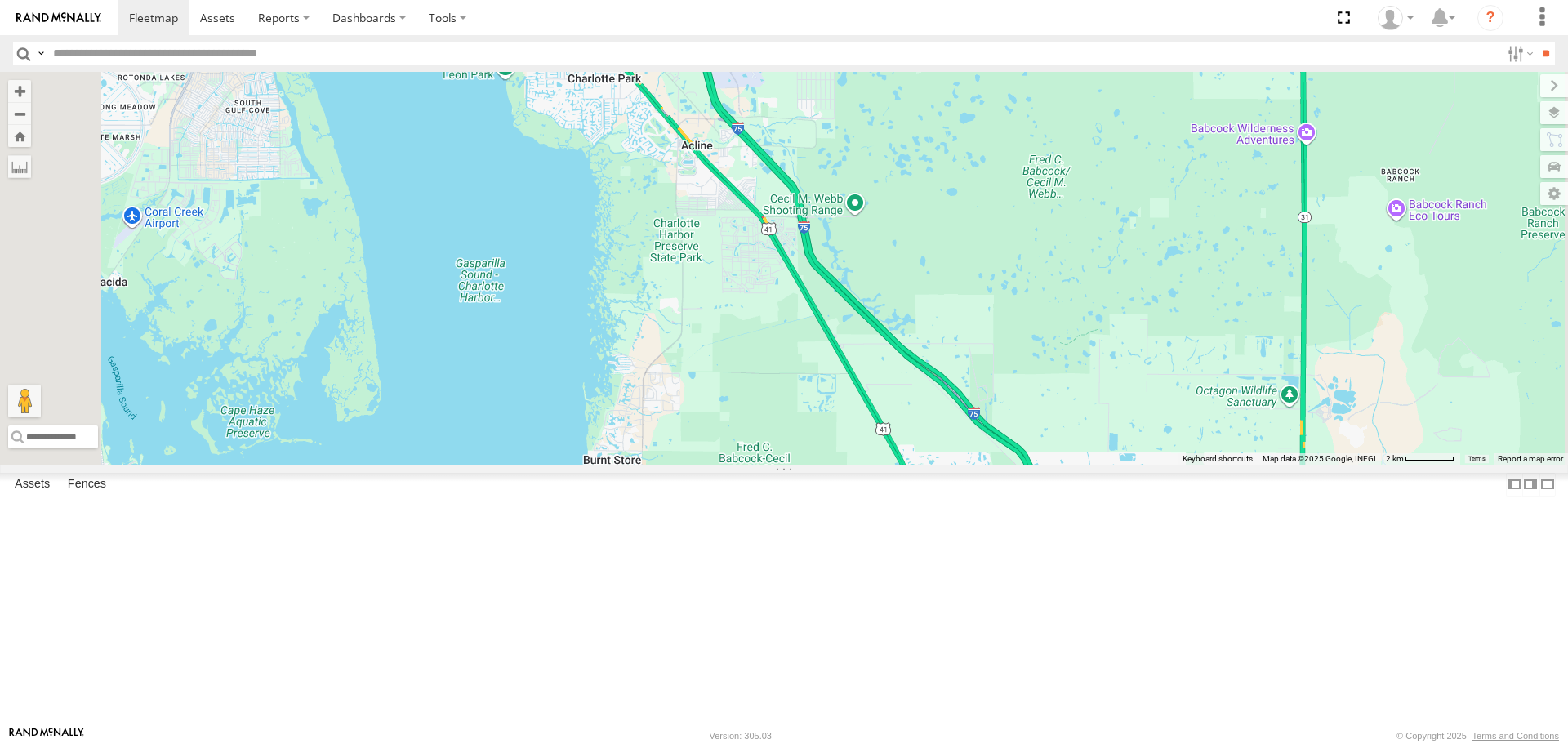
drag, startPoint x: 936, startPoint y: 361, endPoint x: 1048, endPoint y: 584, distance: 249.5
click at [1048, 464] on div "soul [PERSON_NAME]" at bounding box center [784, 268] width 1568 height 392
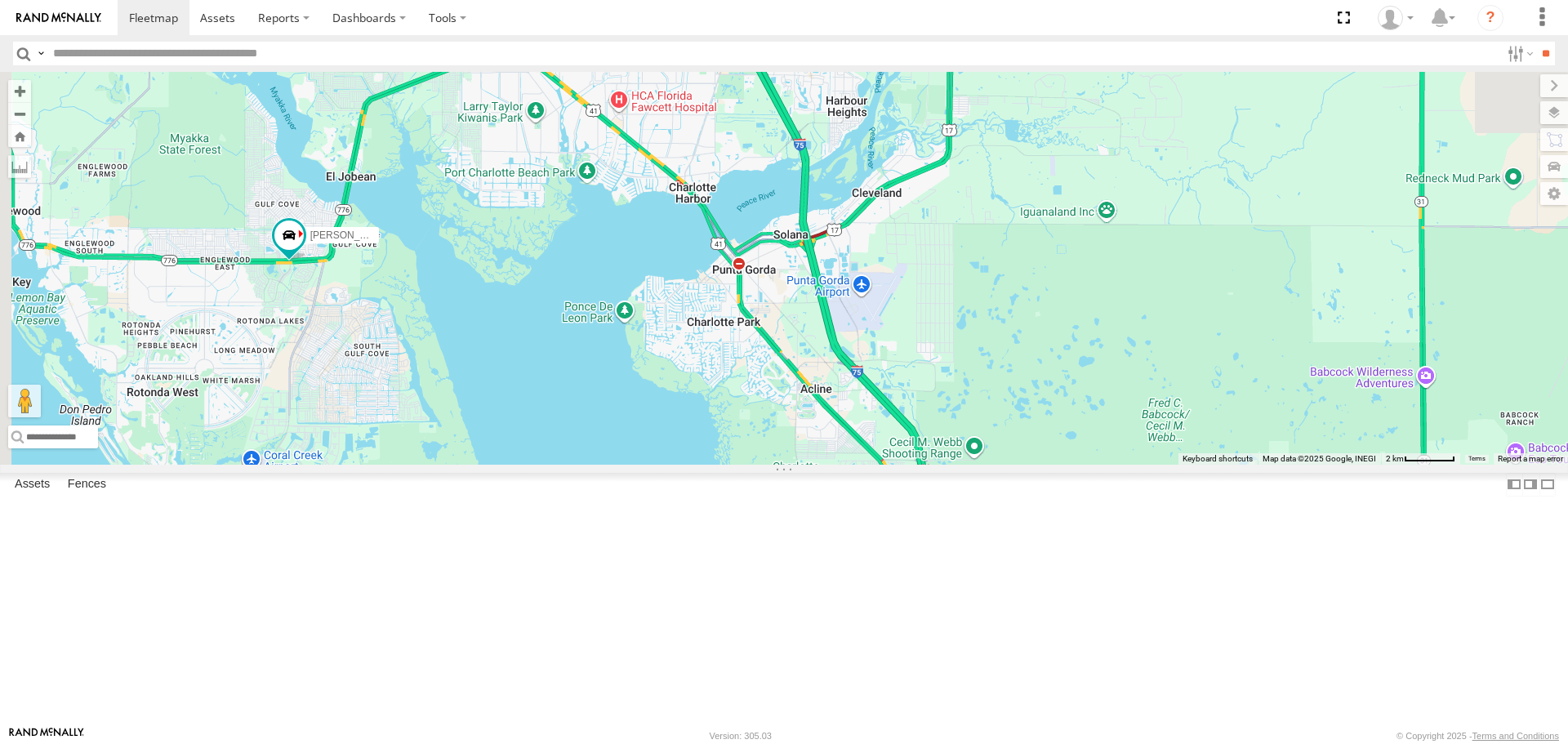
drag, startPoint x: 964, startPoint y: 429, endPoint x: 1089, endPoint y: 680, distance: 280.4
click at [1089, 464] on div "soul [PERSON_NAME]" at bounding box center [784, 268] width 1568 height 392
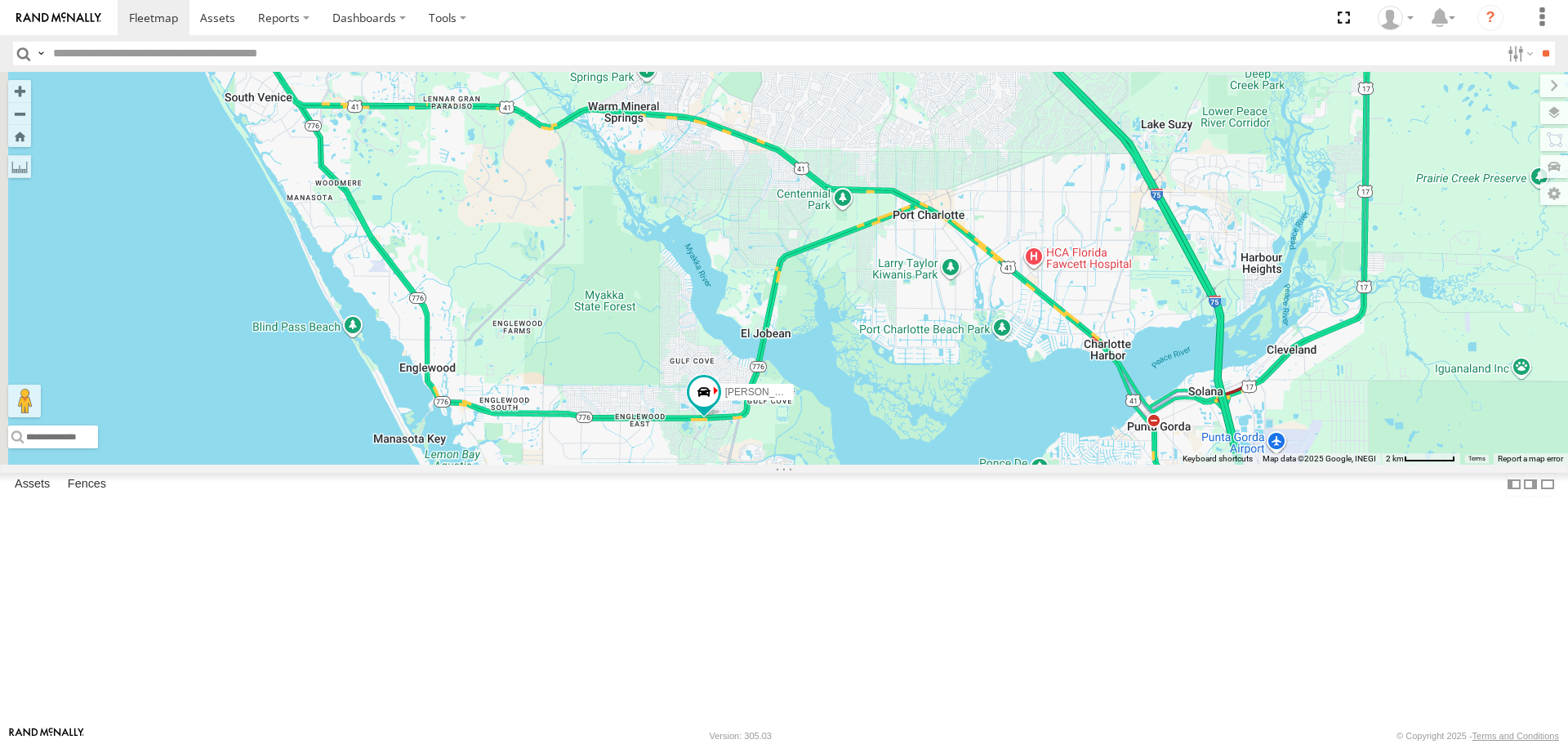
drag, startPoint x: 607, startPoint y: 525, endPoint x: 1024, endPoint y: 684, distance: 446.3
click at [1024, 464] on div "soul [PERSON_NAME]" at bounding box center [784, 268] width 1568 height 392
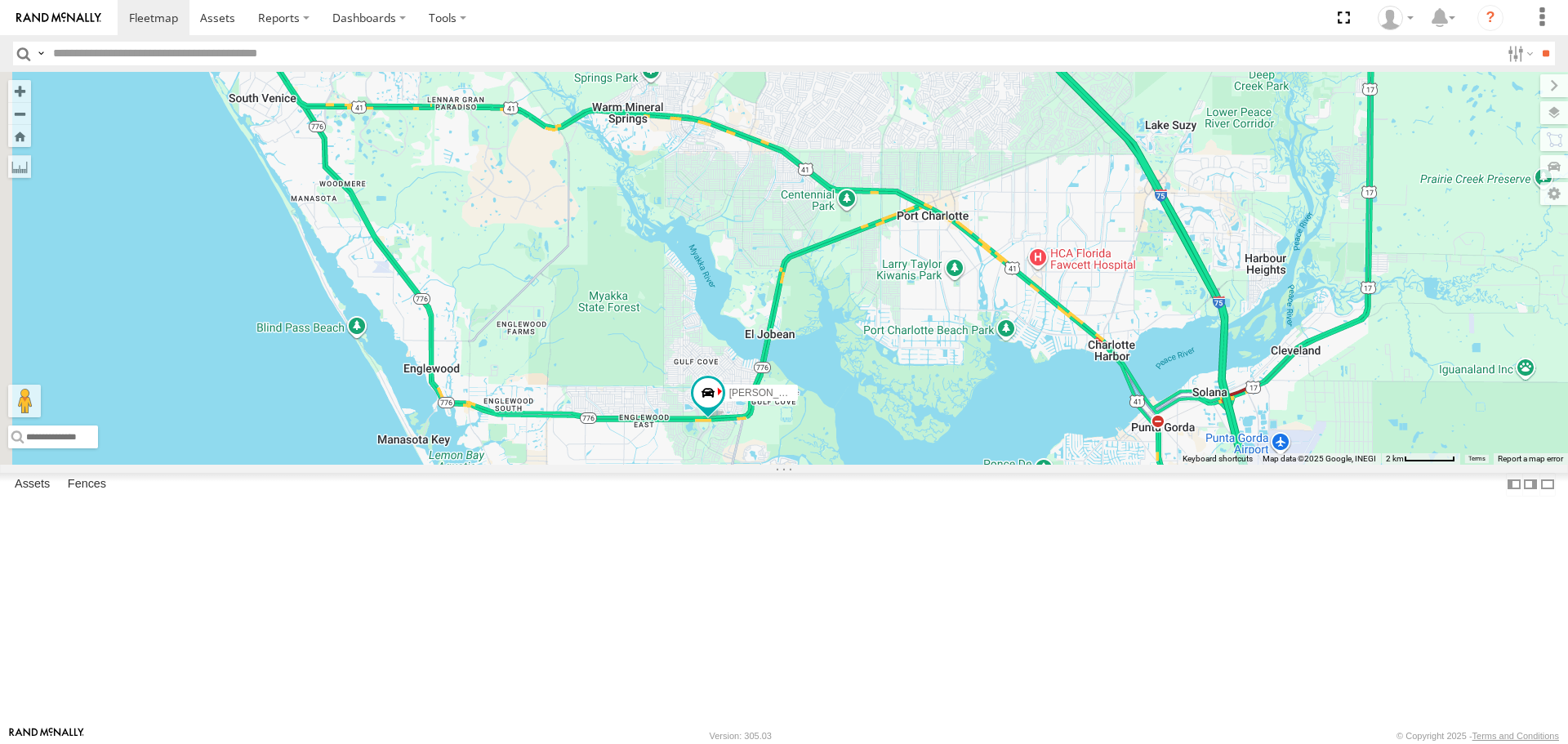
click at [1016, 464] on div "soul [PERSON_NAME]" at bounding box center [784, 268] width 1568 height 392
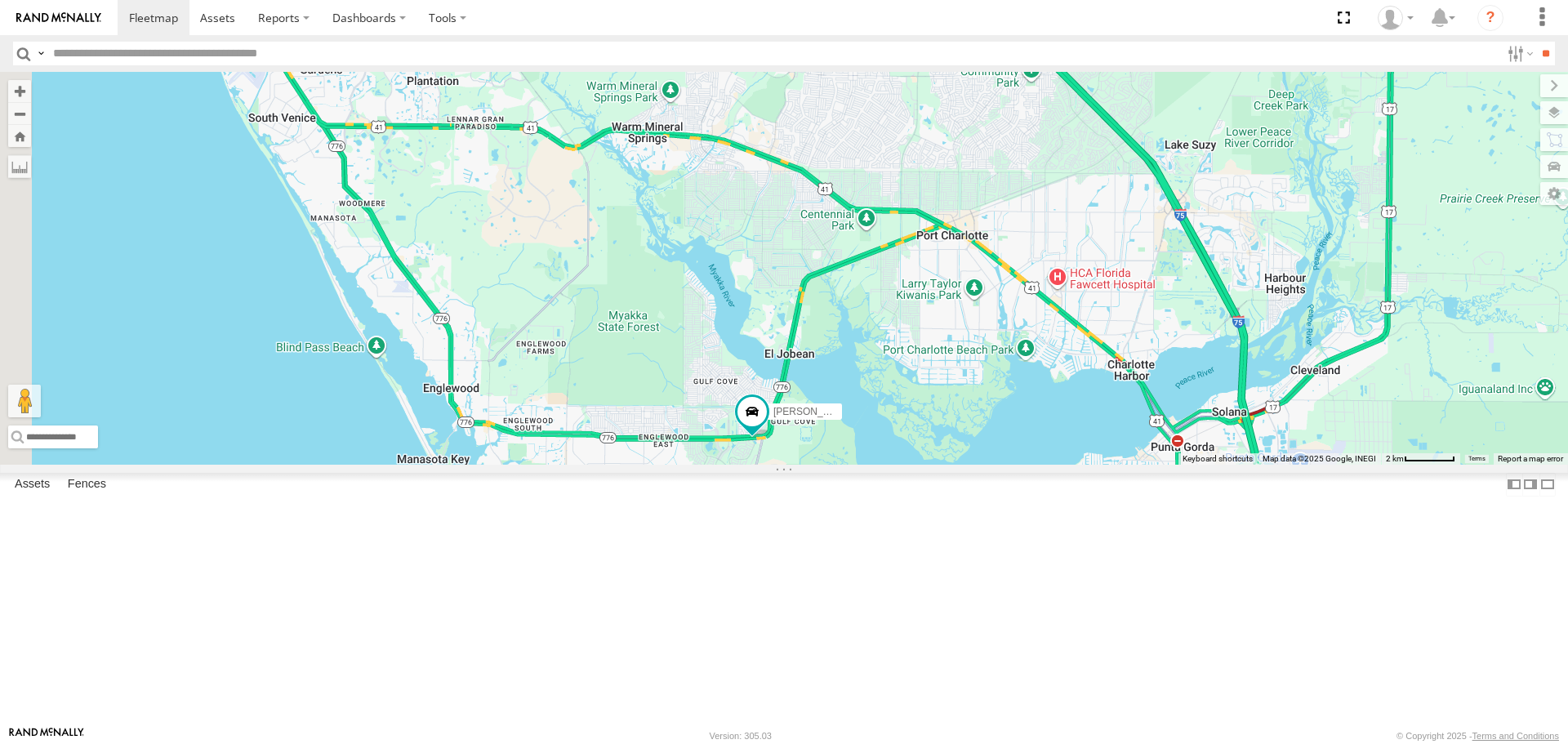
drag, startPoint x: 676, startPoint y: 223, endPoint x: 834, endPoint y: 417, distance: 250.2
click at [851, 429] on div "[PERSON_NAME]" at bounding box center [784, 268] width 1568 height 392
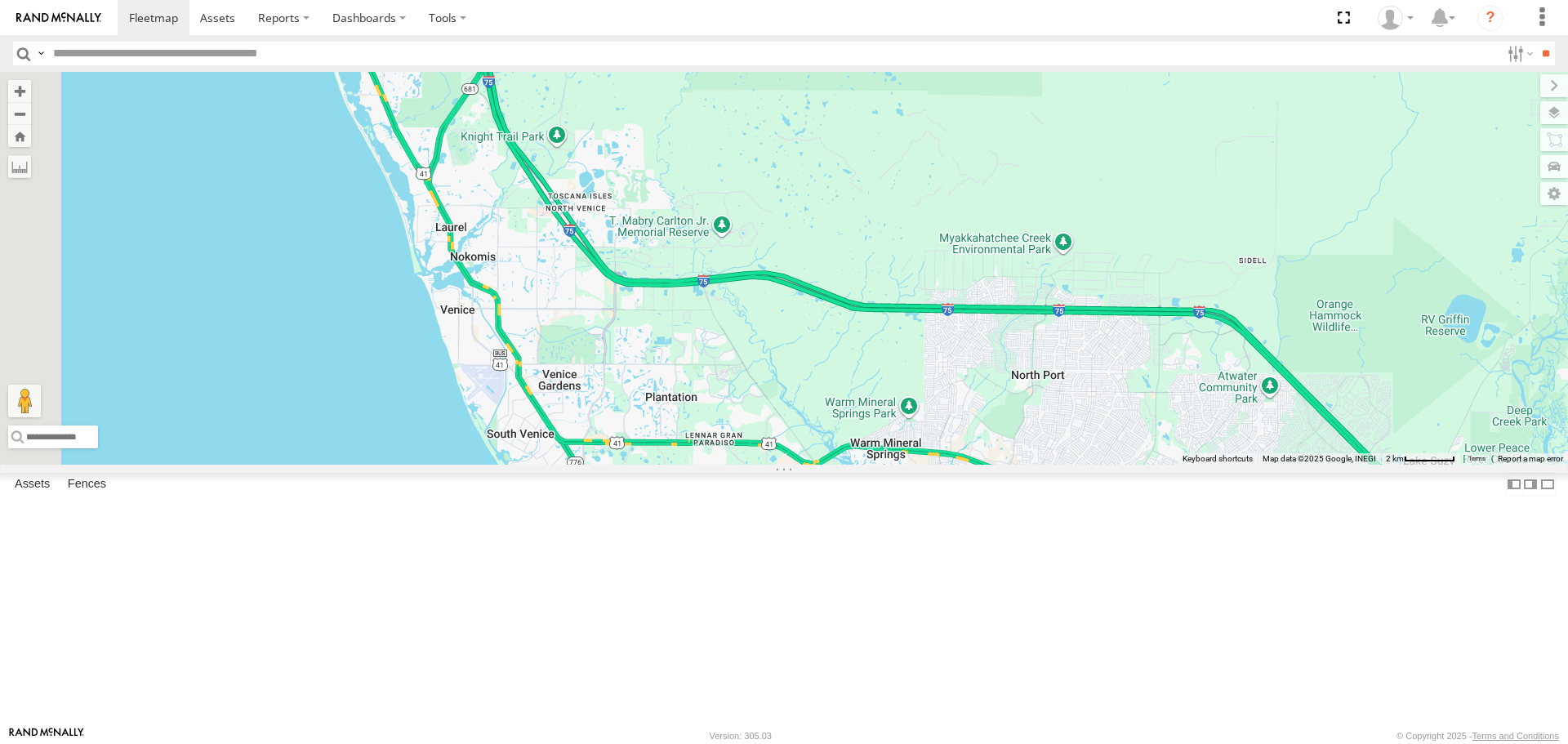
drag, startPoint x: 694, startPoint y: 188, endPoint x: 819, endPoint y: 418, distance: 261.8
click at [820, 420] on div "[PERSON_NAME]" at bounding box center [784, 268] width 1568 height 392
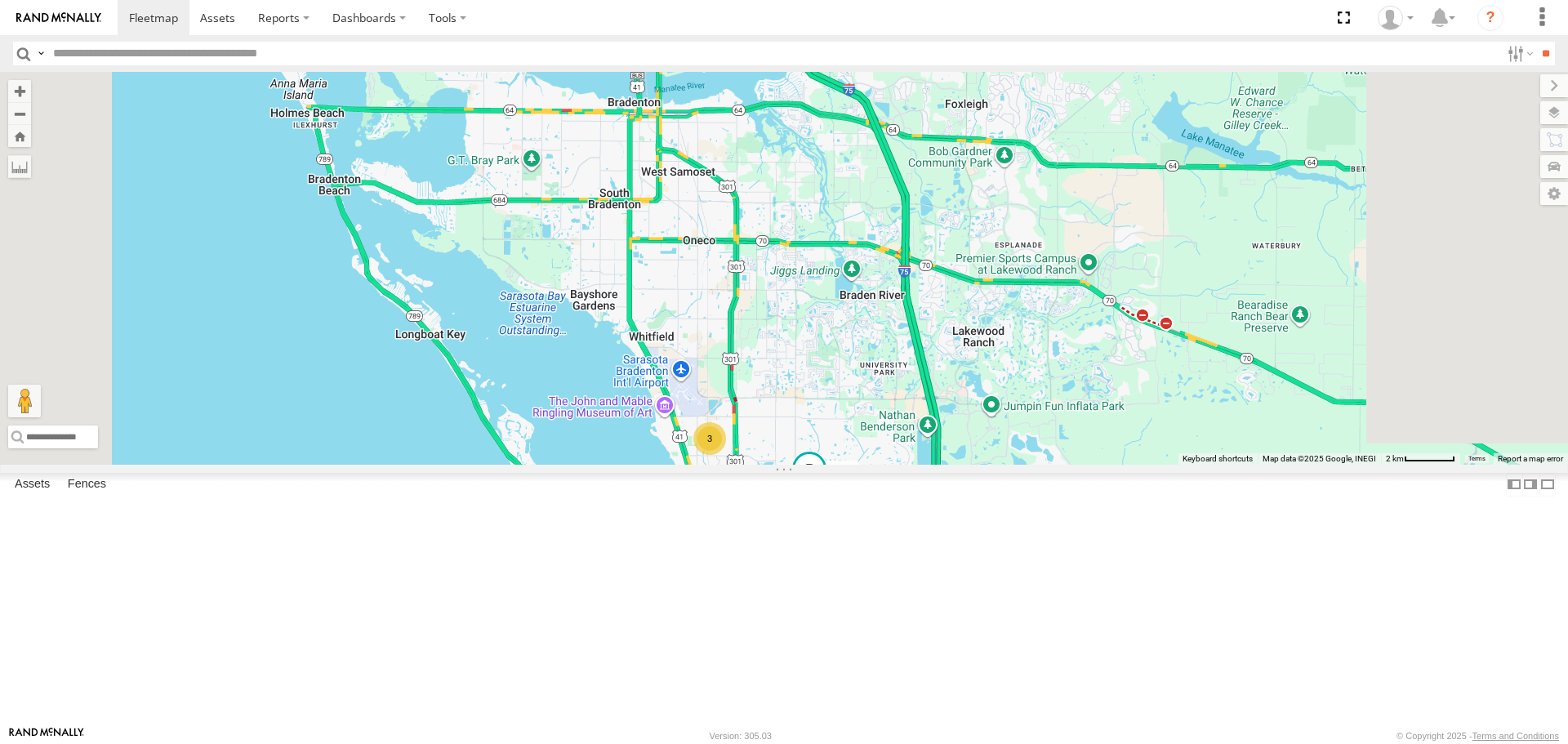
drag, startPoint x: 850, startPoint y: 424, endPoint x: 727, endPoint y: 287, distance: 184.1
click at [727, 291] on div "[PERSON_NAME] 3 soul" at bounding box center [784, 268] width 1568 height 392
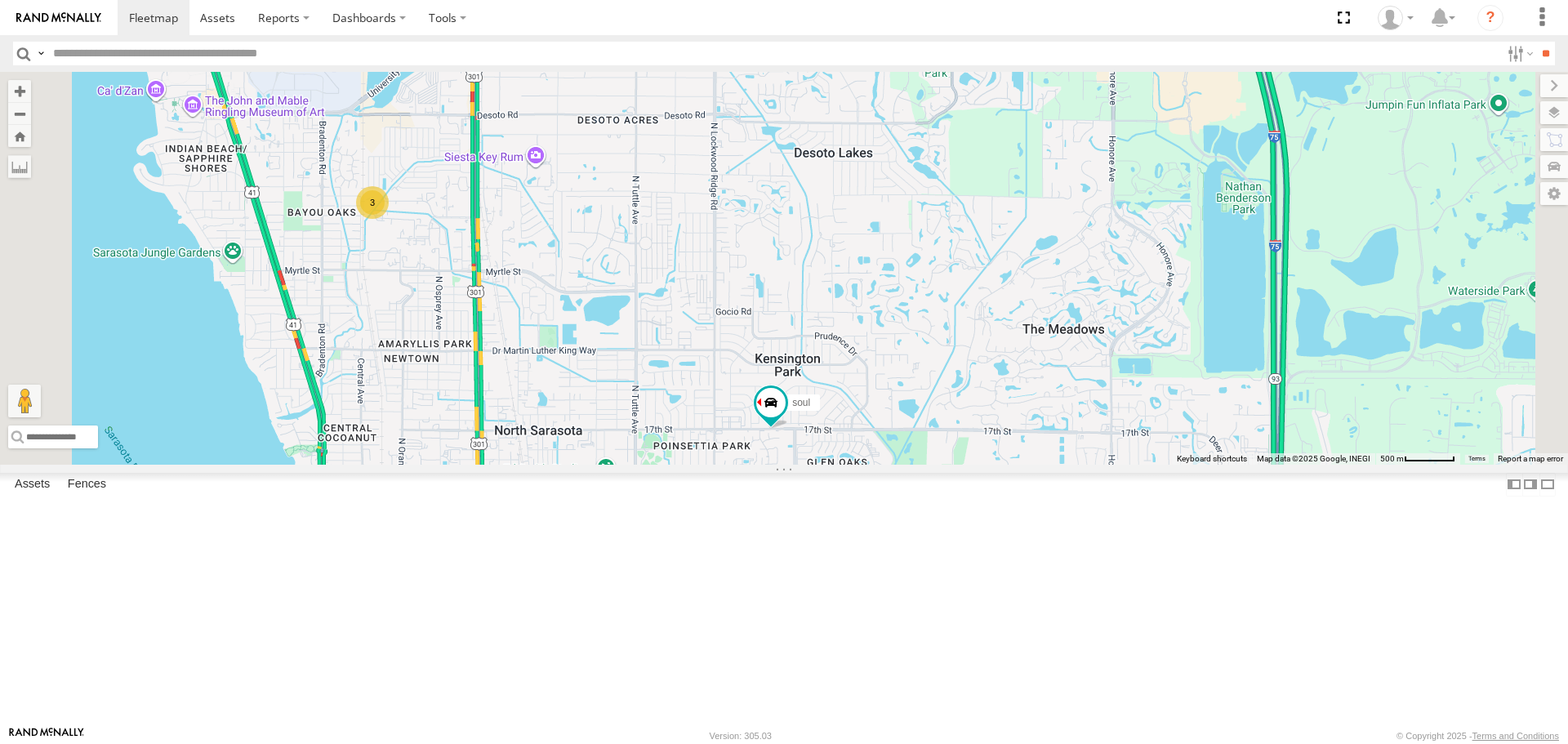
drag, startPoint x: 858, startPoint y: 532, endPoint x: 930, endPoint y: 635, distance: 125.7
click at [930, 464] on div "[PERSON_NAME] soul 3" at bounding box center [784, 268] width 1568 height 392
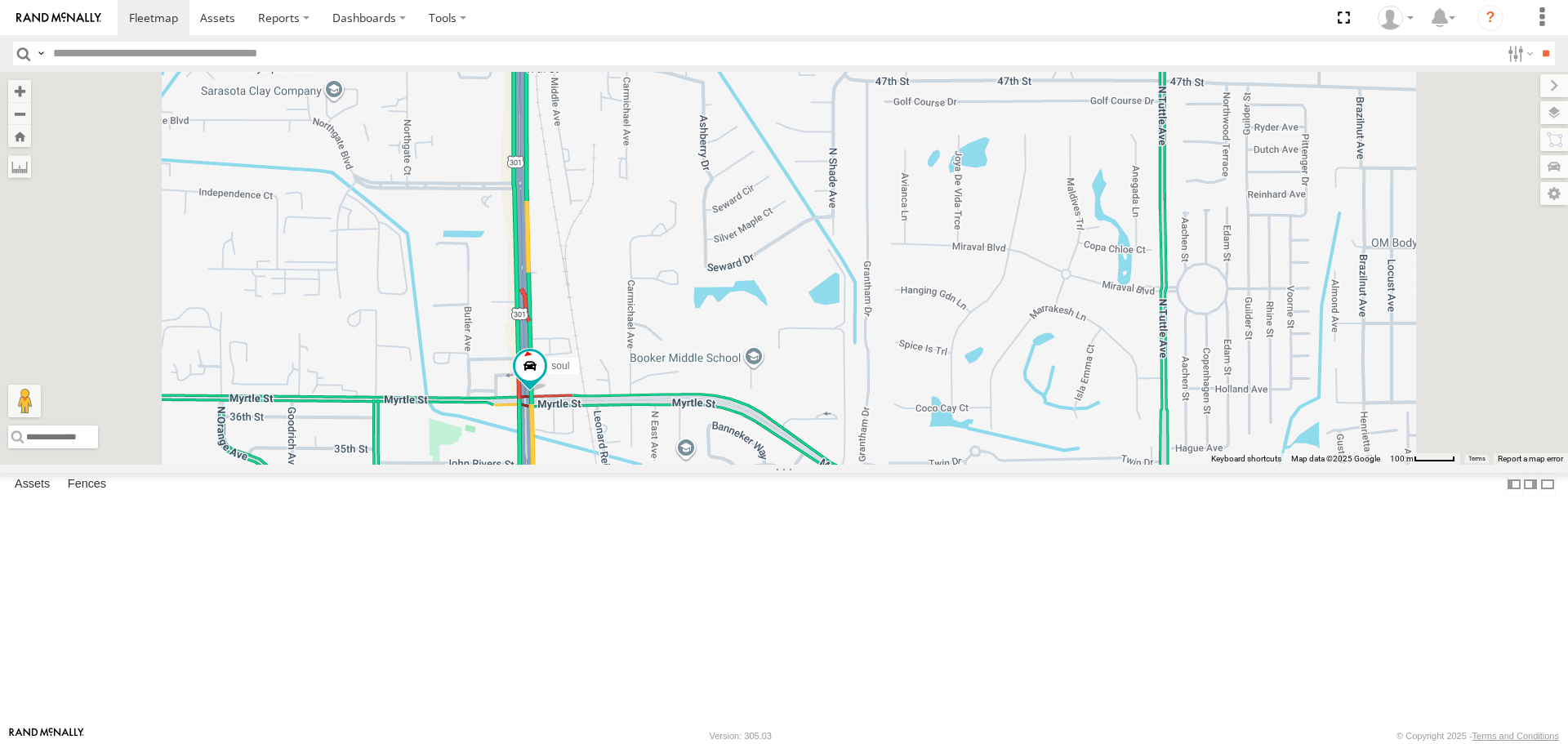
drag, startPoint x: 666, startPoint y: 275, endPoint x: 687, endPoint y: 439, distance: 165.3
click at [687, 439] on div "soul" at bounding box center [784, 268] width 1568 height 392
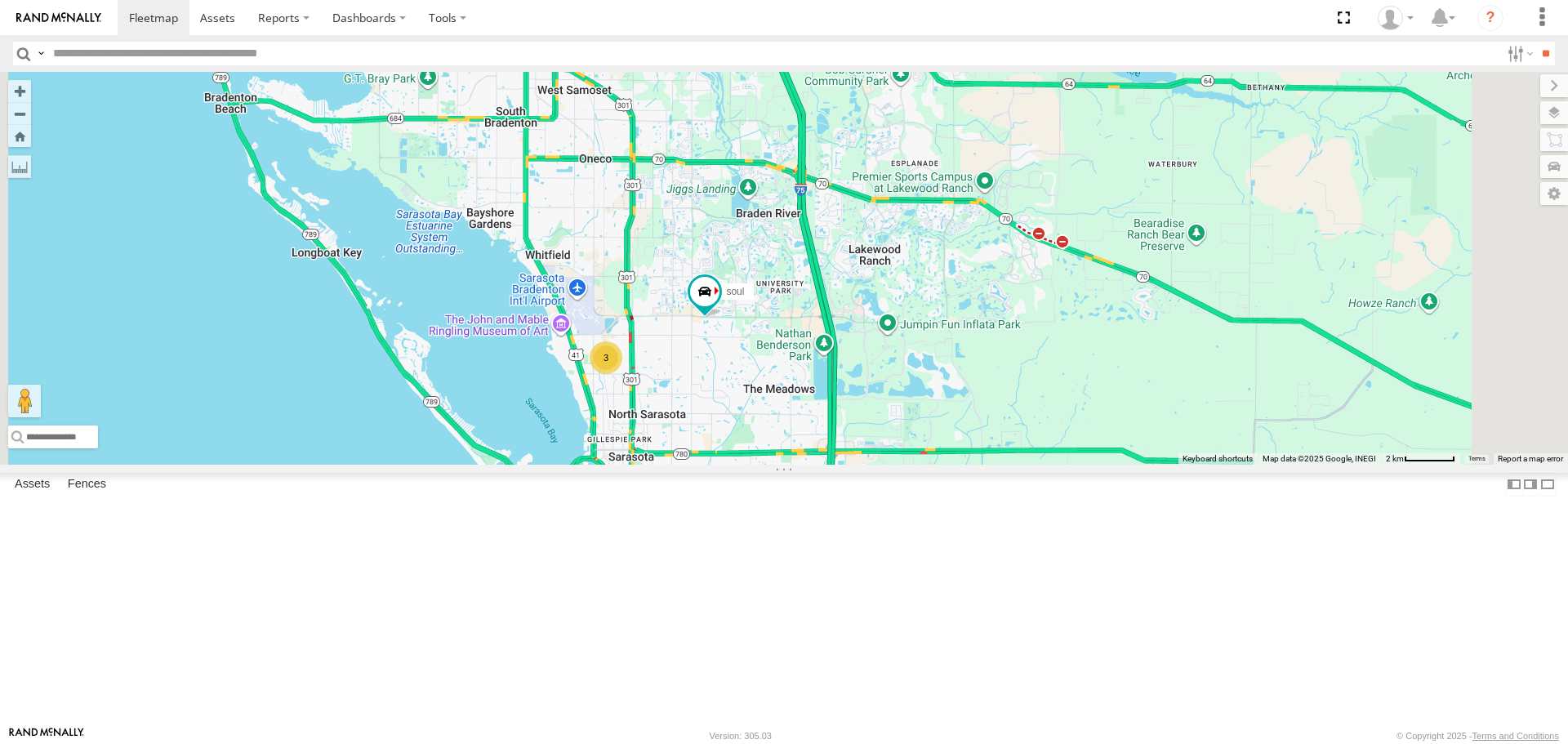
drag, startPoint x: 864, startPoint y: 365, endPoint x: 903, endPoint y: 516, distance: 156.0
click at [903, 464] on div "soul 3" at bounding box center [784, 268] width 1568 height 392
click at [623, 373] on div "3" at bounding box center [606, 357] width 33 height 33
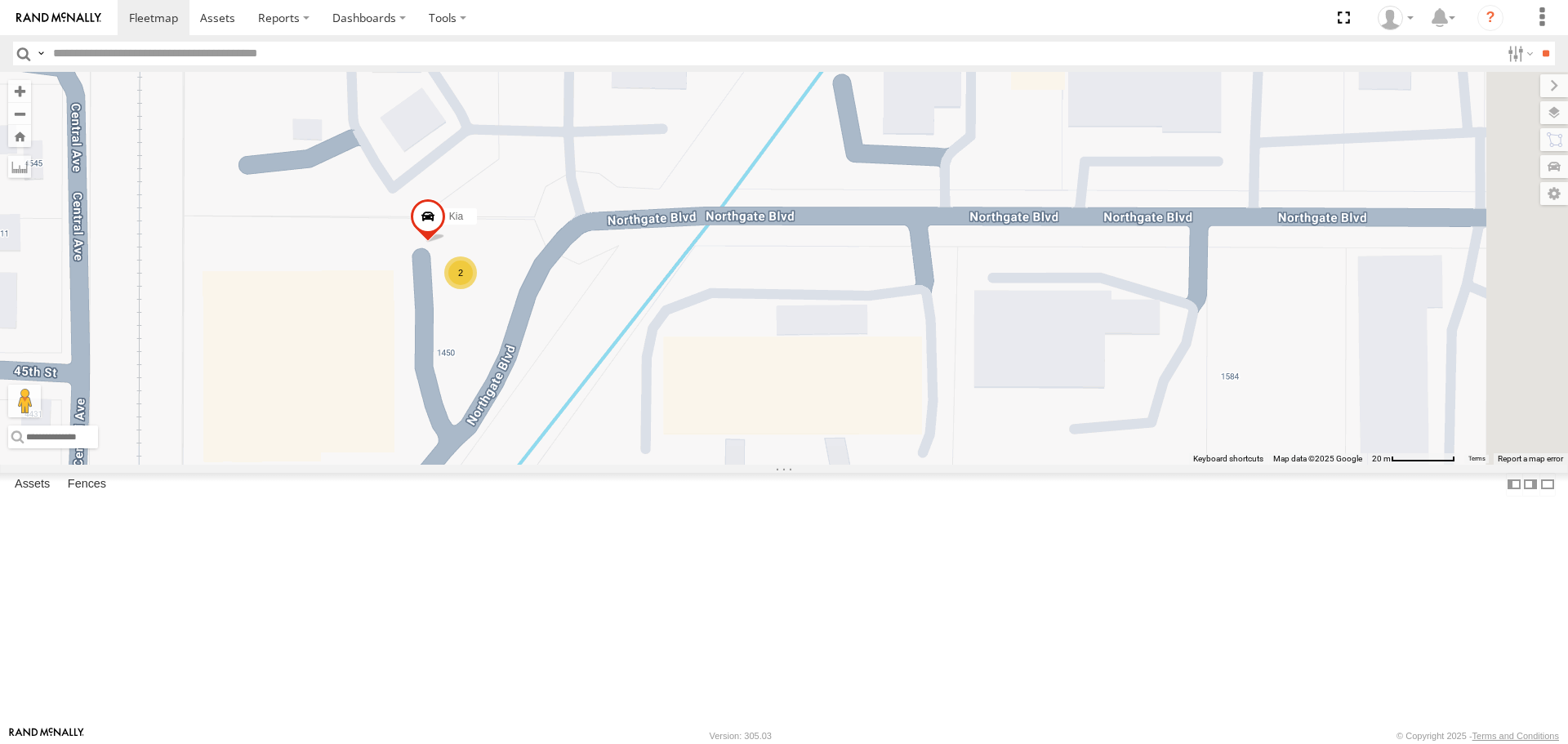
drag, startPoint x: 1010, startPoint y: 467, endPoint x: 640, endPoint y: 420, distance: 373.0
click at [641, 420] on div "soul Kia 2" at bounding box center [784, 268] width 1568 height 392
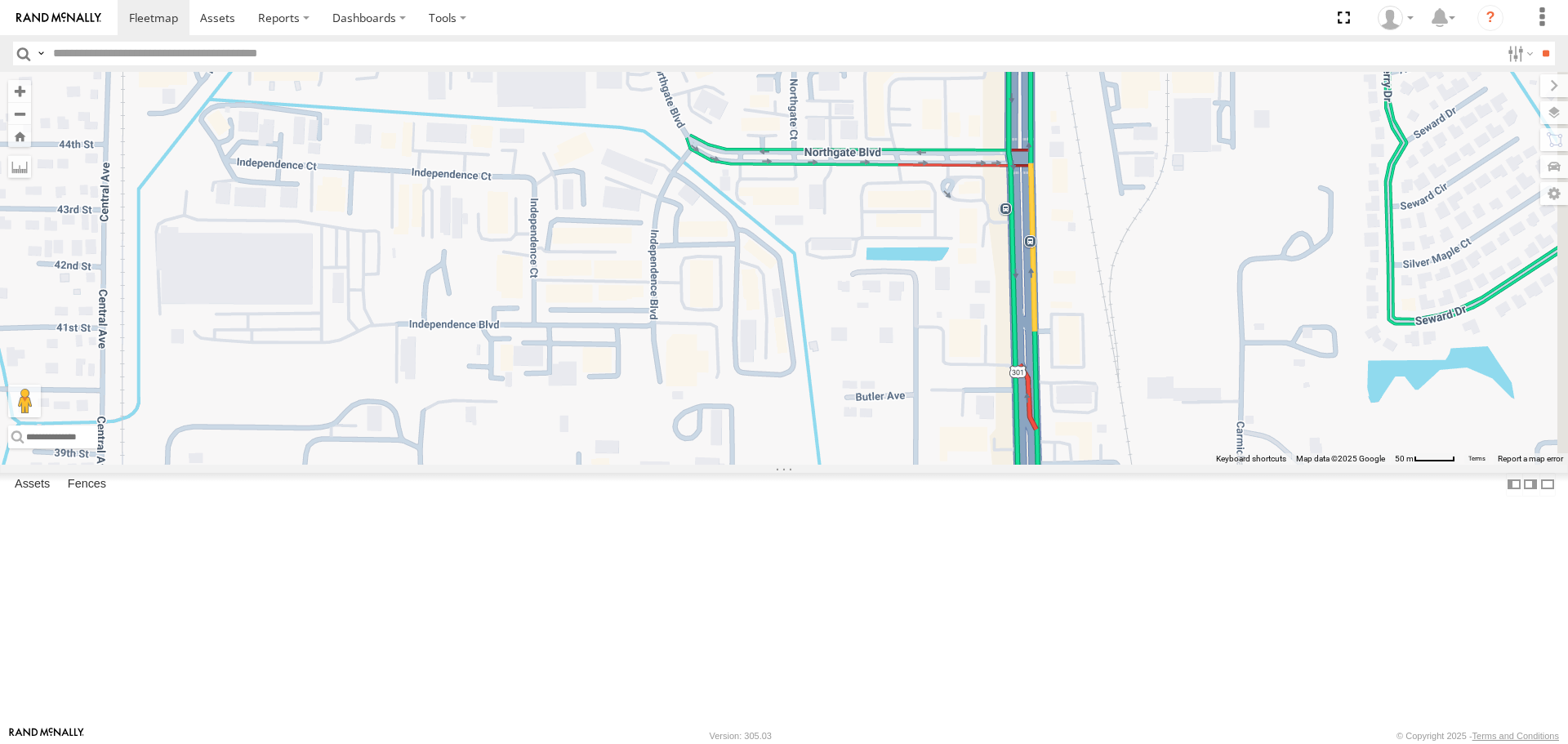
drag, startPoint x: 775, startPoint y: 437, endPoint x: 472, endPoint y: 192, distance: 389.7
click at [472, 192] on div "soul 3" at bounding box center [784, 268] width 1568 height 392
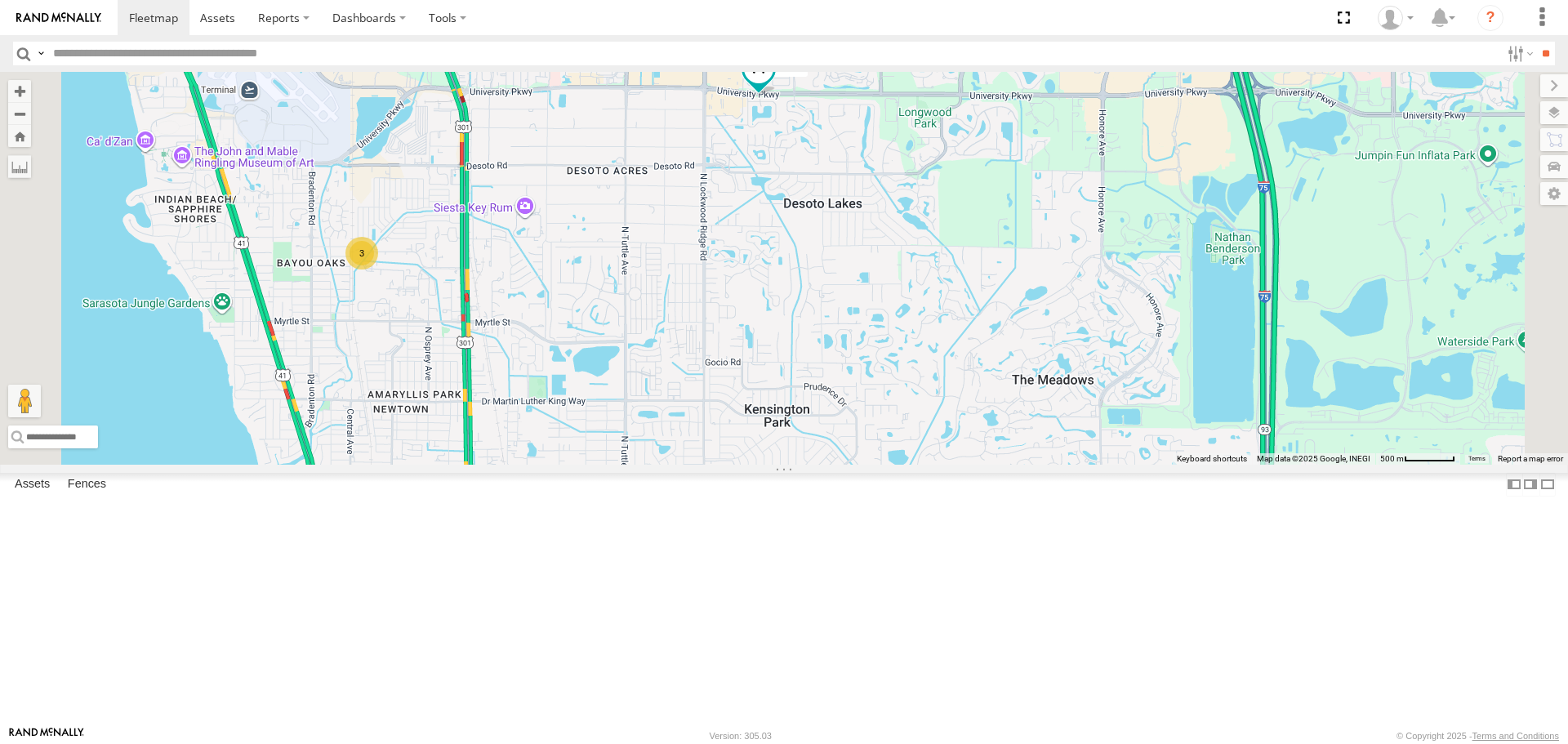
drag, startPoint x: 935, startPoint y: 314, endPoint x: 937, endPoint y: 398, distance: 84.0
click at [937, 398] on div "soul 3" at bounding box center [784, 268] width 1568 height 392
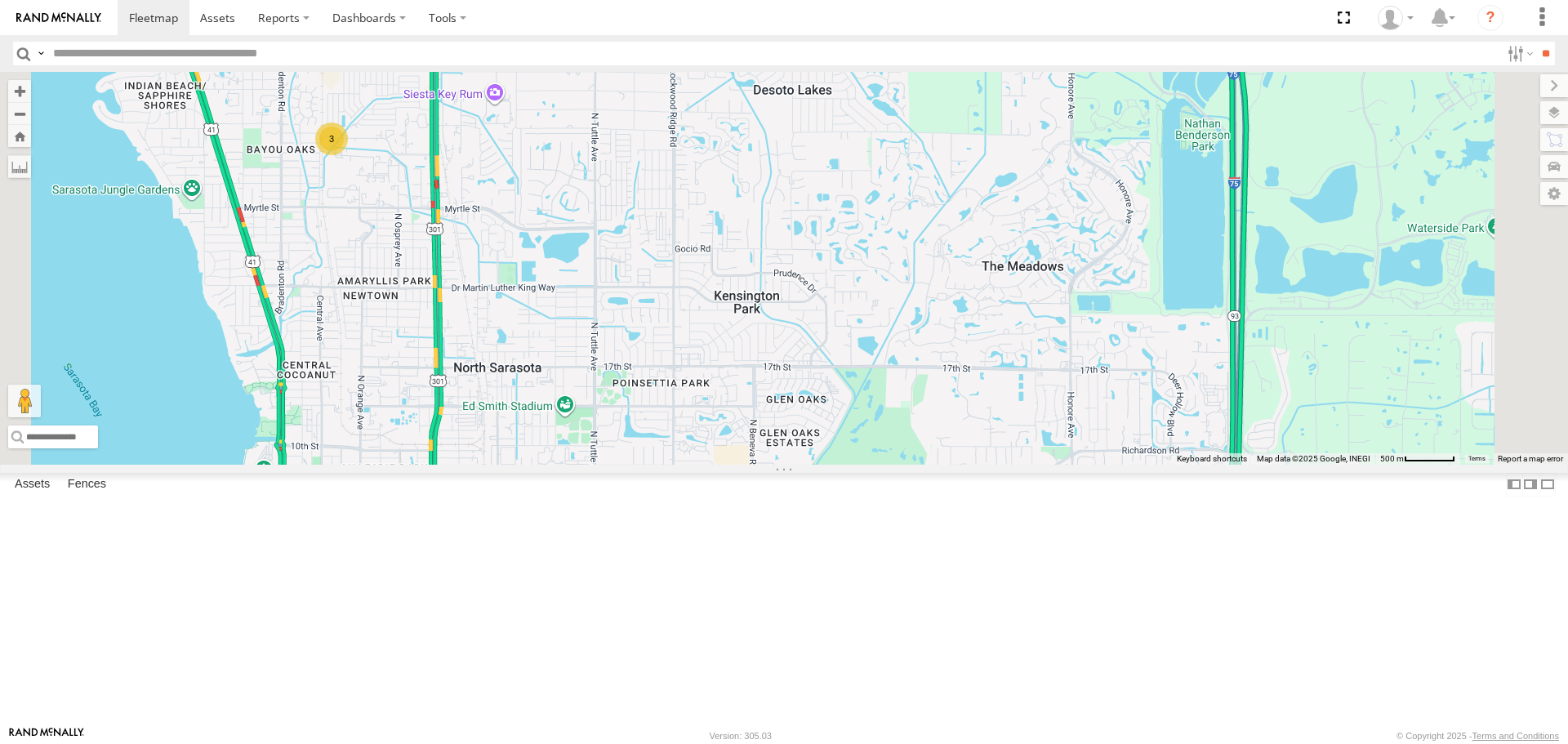
drag, startPoint x: 933, startPoint y: 402, endPoint x: 908, endPoint y: 253, distance: 151.1
click at [908, 253] on div "soul 3" at bounding box center [784, 268] width 1568 height 392
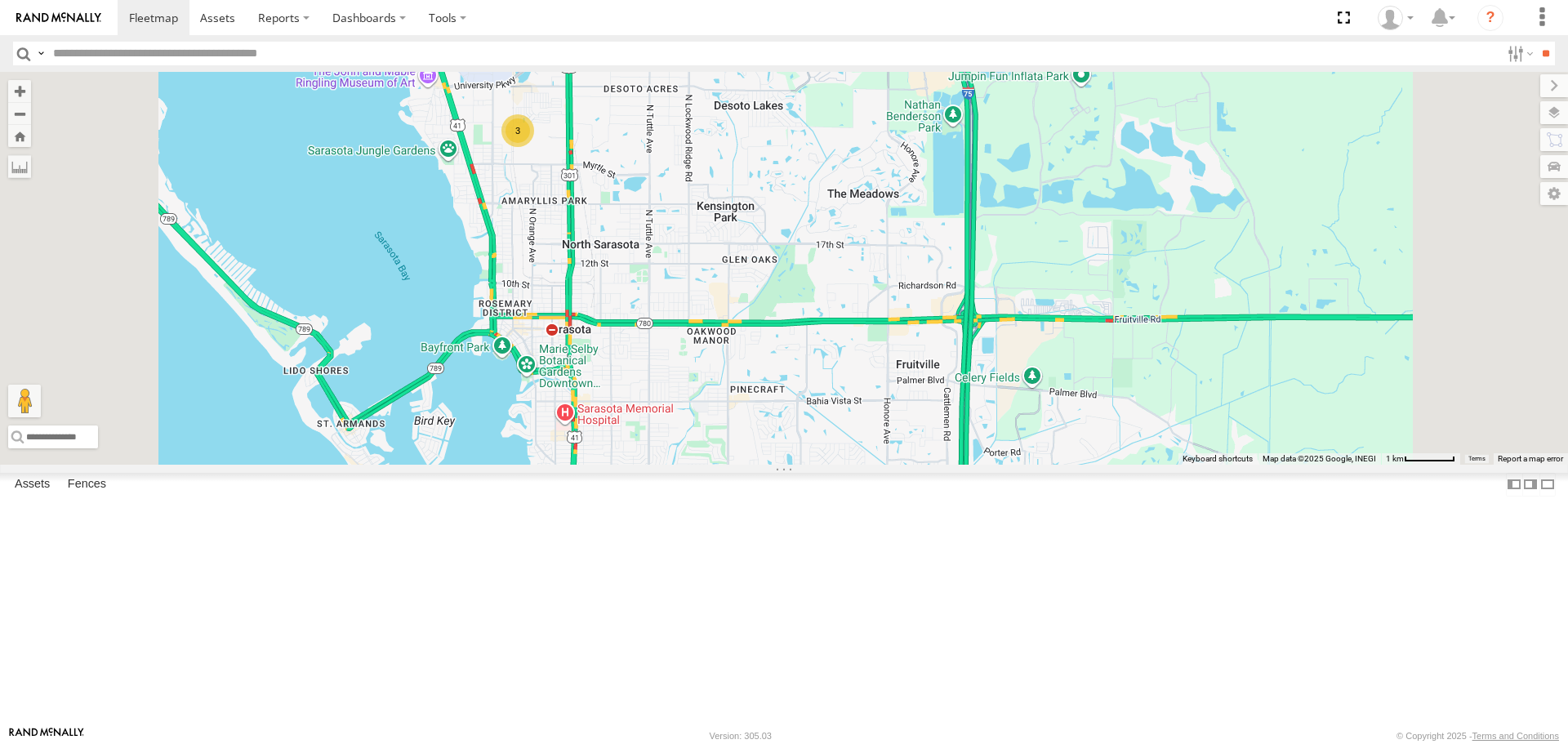
click at [534, 147] on div "3" at bounding box center [518, 130] width 33 height 33
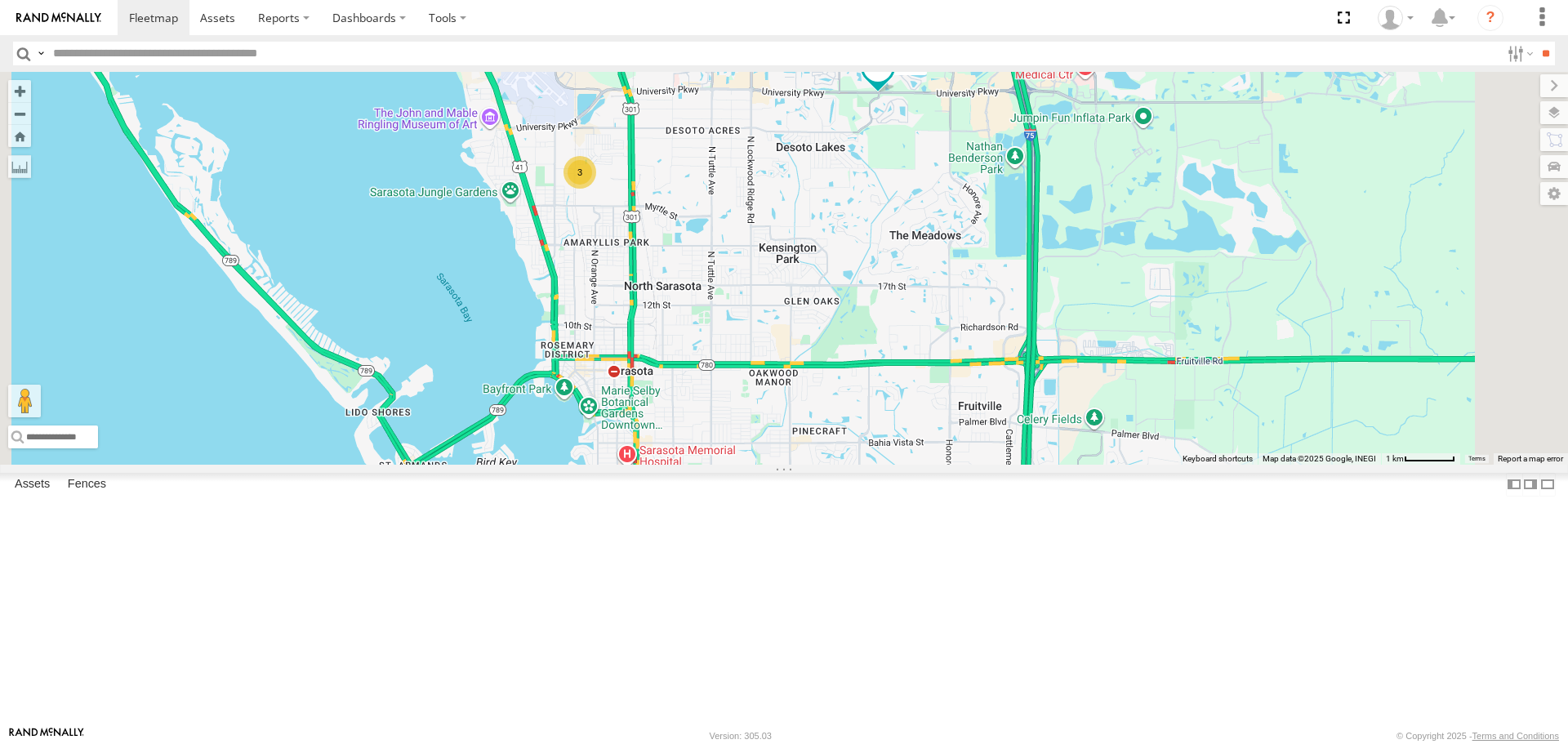
drag, startPoint x: 954, startPoint y: 403, endPoint x: 891, endPoint y: 271, distance: 146.3
click at [891, 271] on div "soul 3" at bounding box center [784, 268] width 1568 height 392
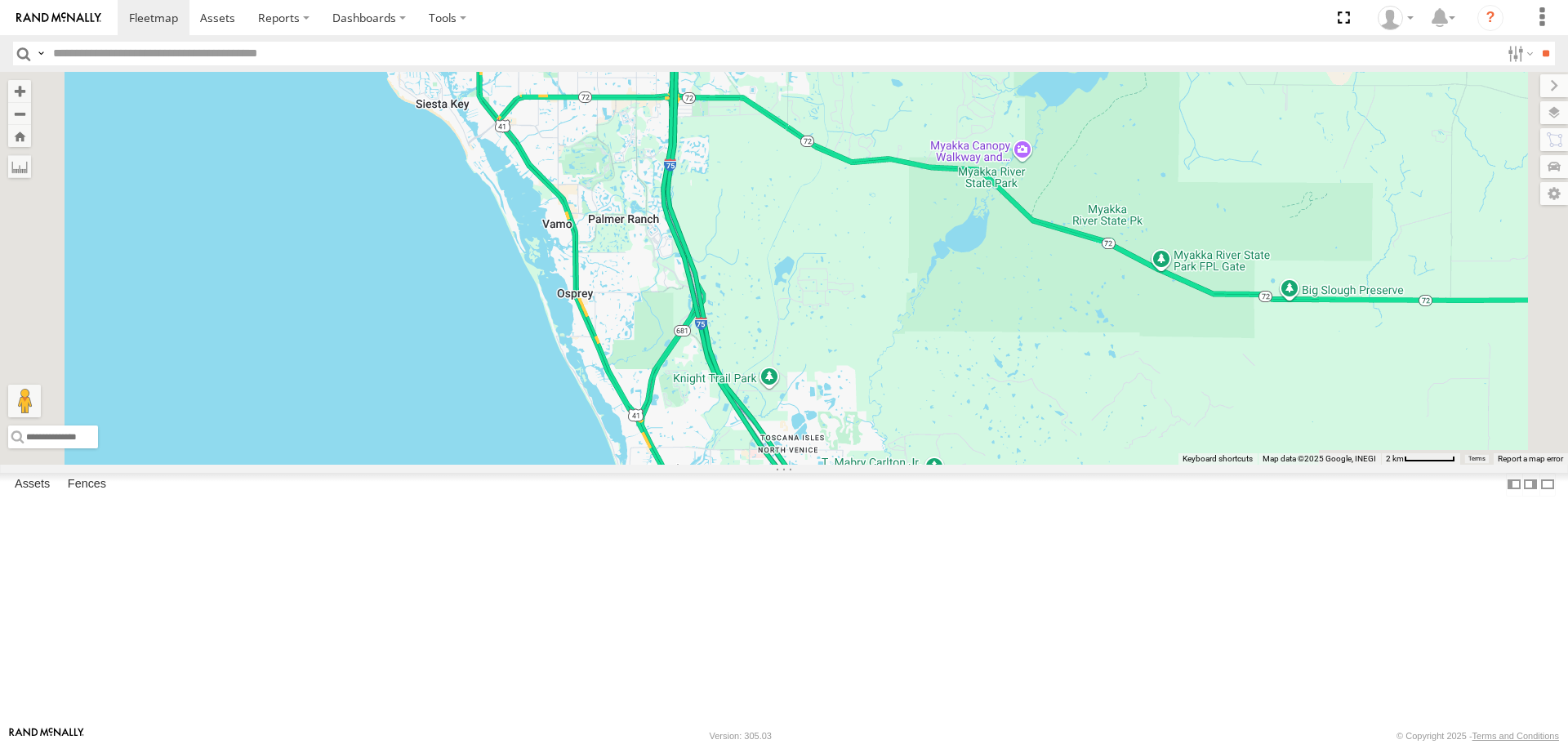
drag, startPoint x: 954, startPoint y: 492, endPoint x: 758, endPoint y: 157, distance: 388.1
click at [815, 236] on div "soul 3" at bounding box center [784, 268] width 1568 height 392
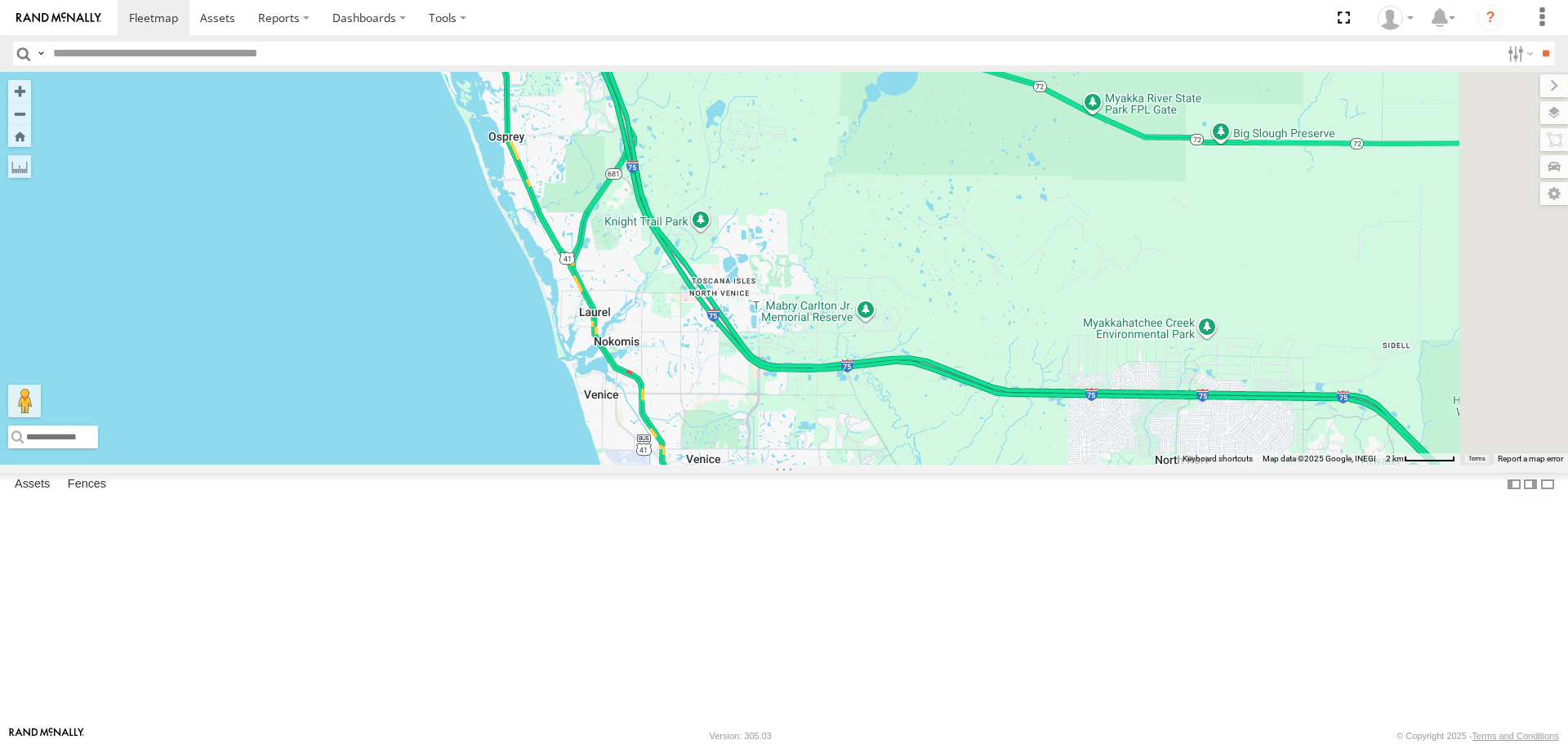
drag, startPoint x: 1037, startPoint y: 452, endPoint x: 772, endPoint y: 198, distance: 367.1
click at [773, 200] on div "soul 3" at bounding box center [784, 268] width 1568 height 392
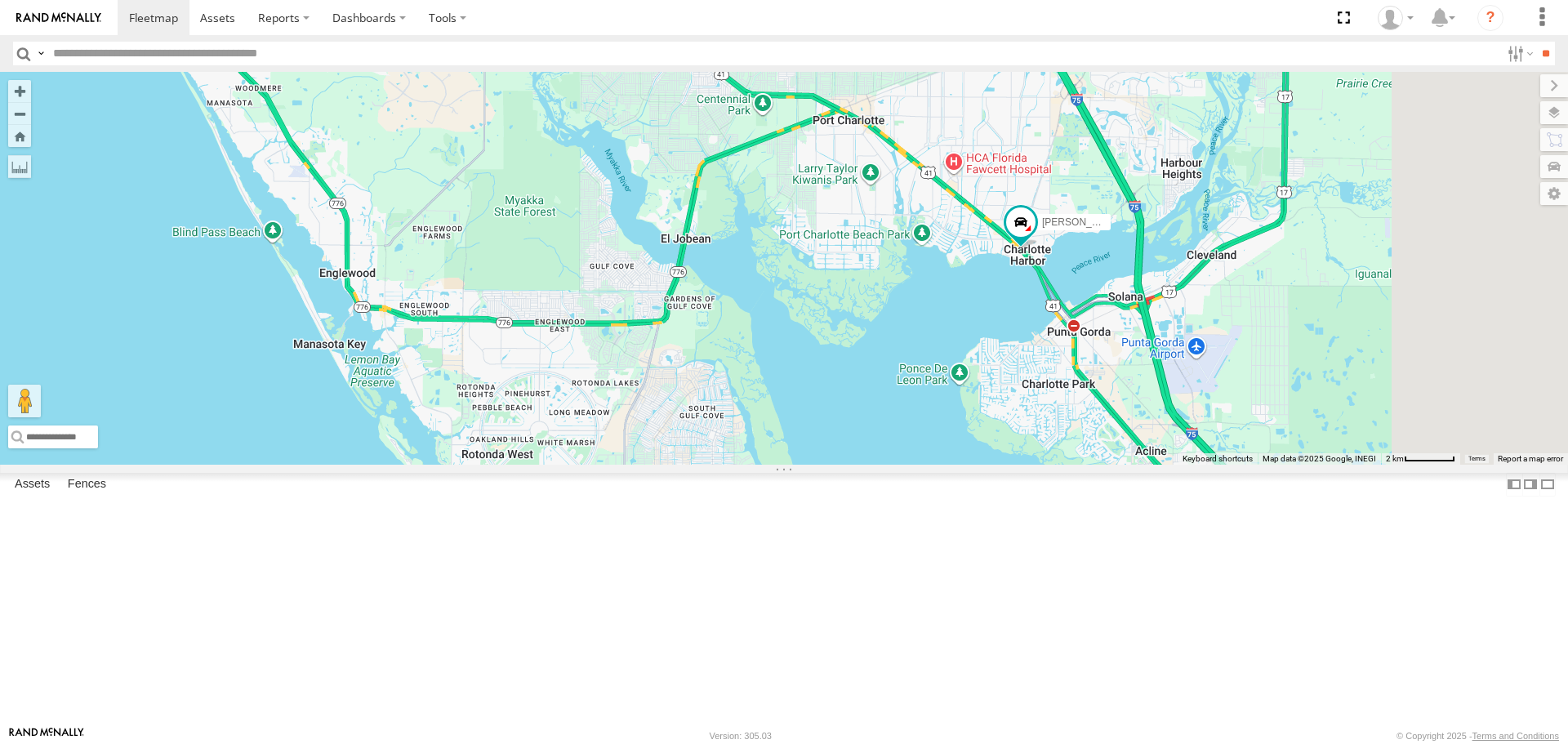
drag, startPoint x: 899, startPoint y: 420, endPoint x: 795, endPoint y: 286, distance: 169.6
click at [795, 286] on div "soul 3 [PERSON_NAME]" at bounding box center [784, 268] width 1568 height 392
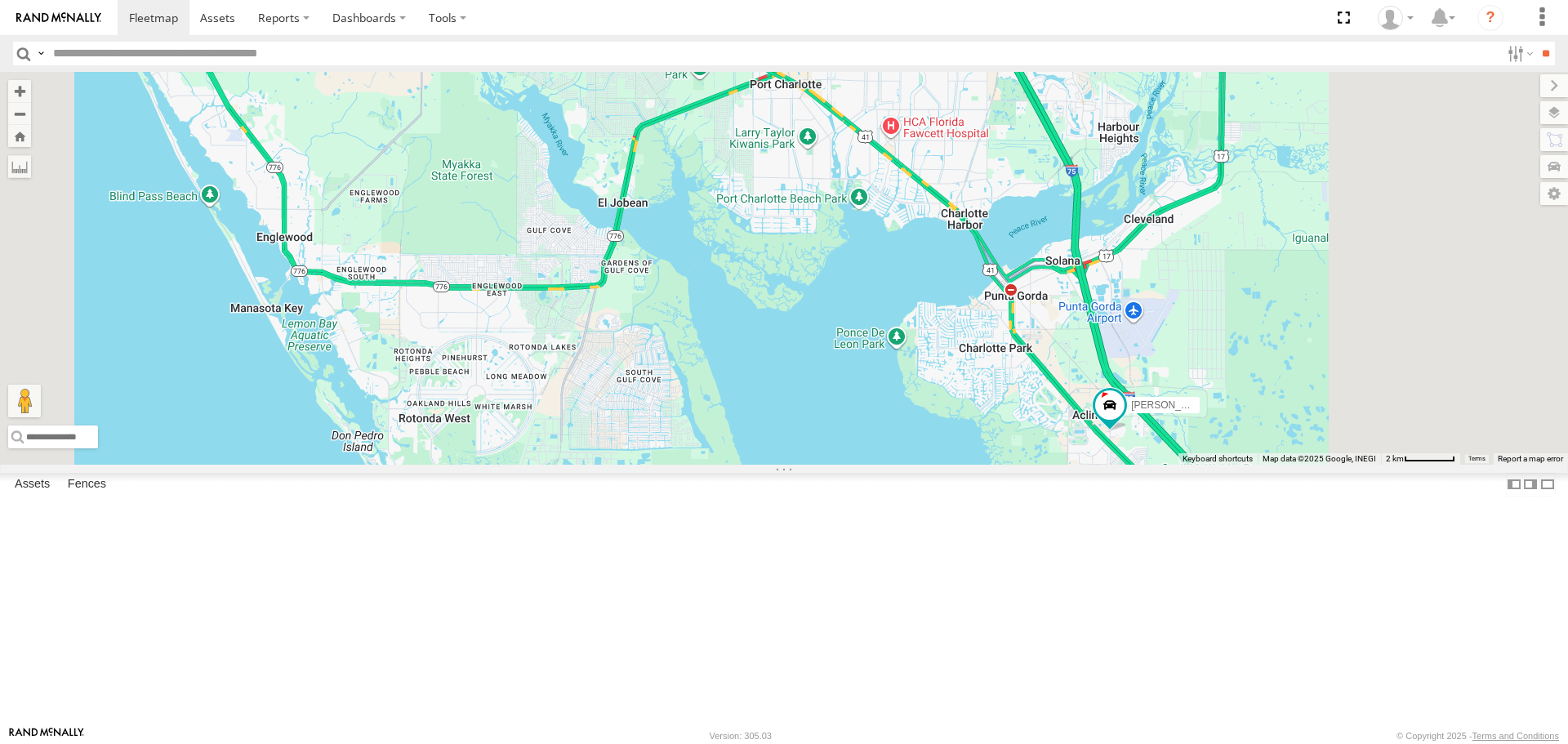
drag, startPoint x: 1295, startPoint y: 598, endPoint x: 1119, endPoint y: 480, distance: 211.9
click at [1119, 464] on div "[PERSON_NAME]" at bounding box center [784, 268] width 1568 height 392
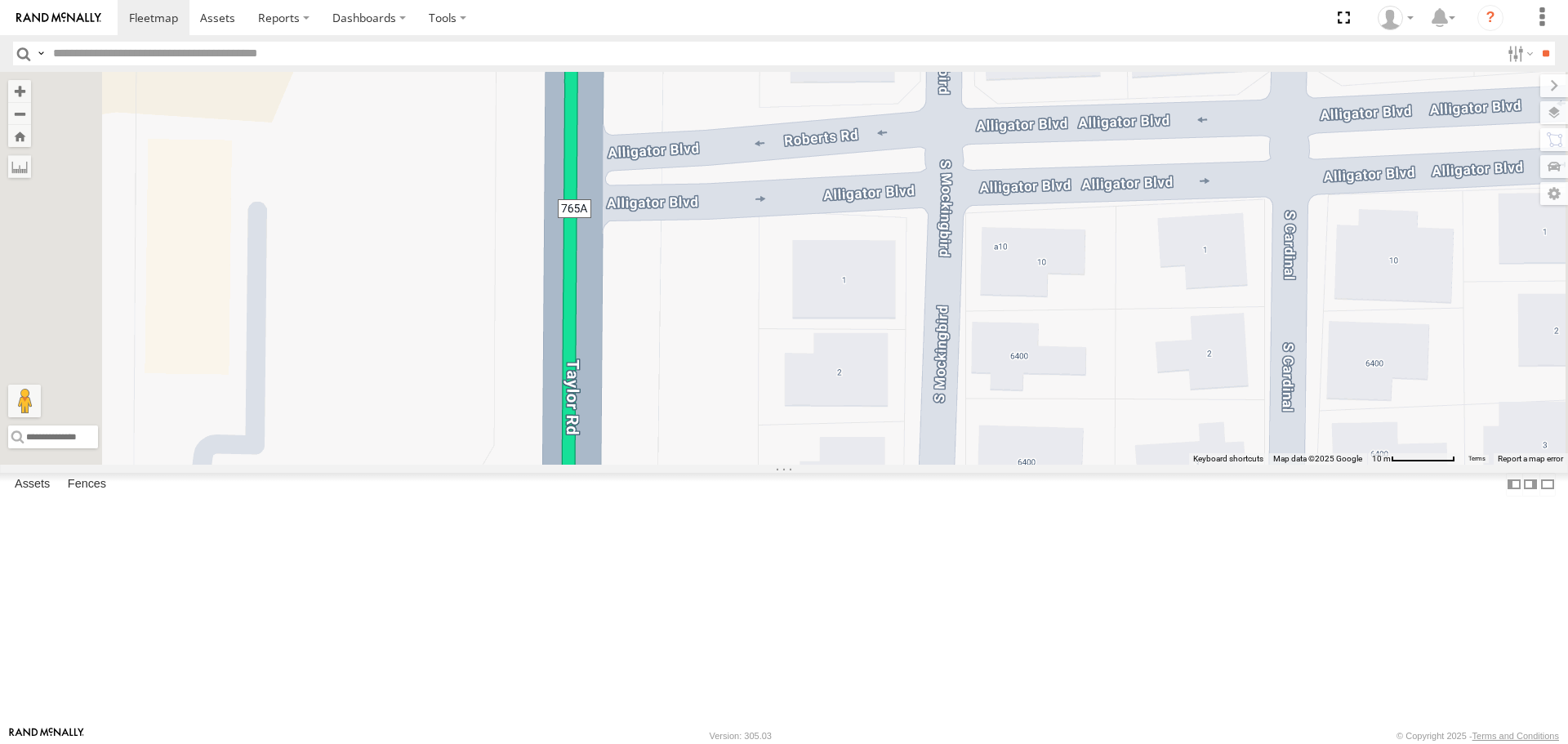
drag, startPoint x: 684, startPoint y: 508, endPoint x: 892, endPoint y: 491, distance: 208.7
click at [889, 464] on div "[PERSON_NAME]" at bounding box center [784, 268] width 1568 height 392
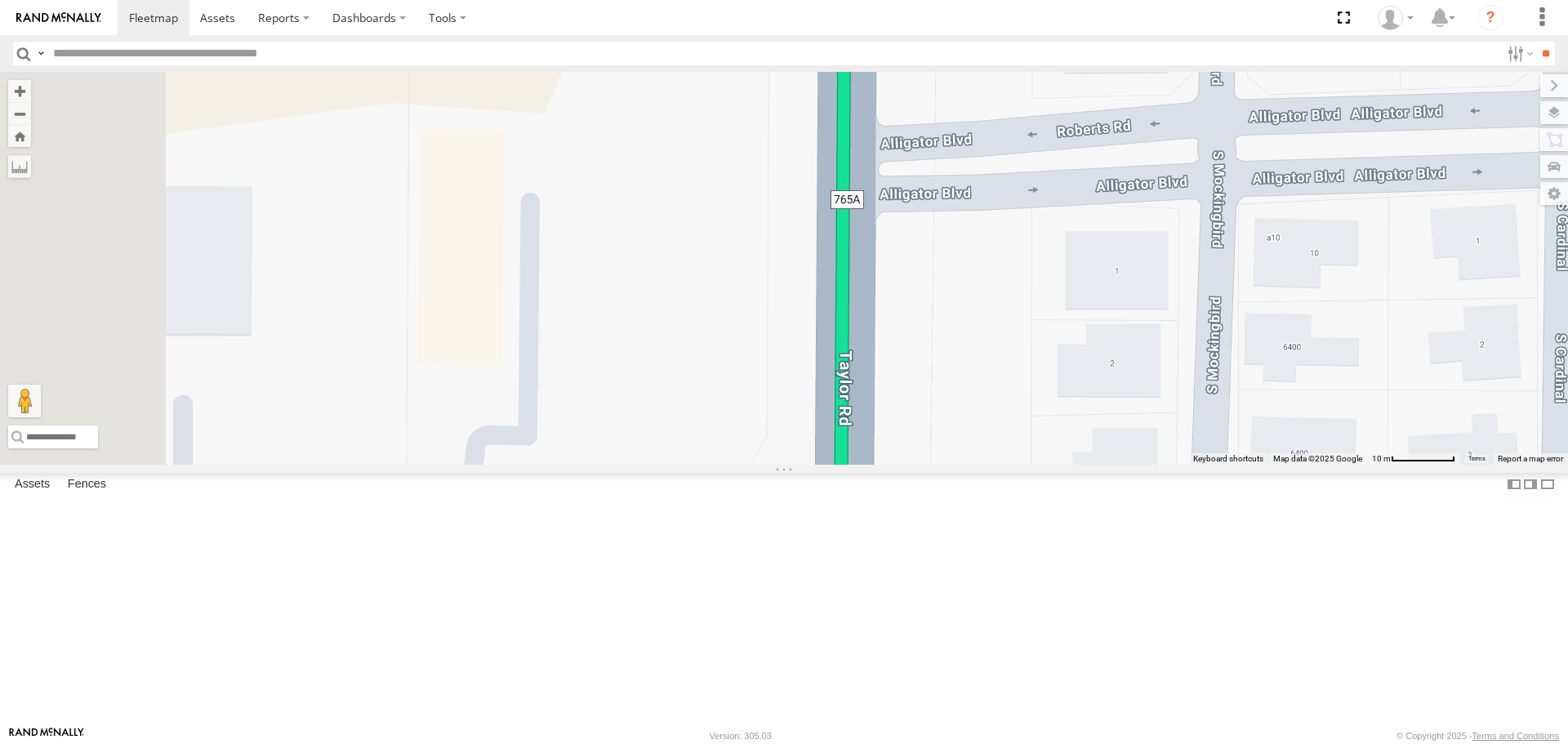
drag, startPoint x: 828, startPoint y: 517, endPoint x: 922, endPoint y: 512, distance: 94.1
click at [921, 464] on div "[PERSON_NAME]" at bounding box center [784, 268] width 1568 height 392
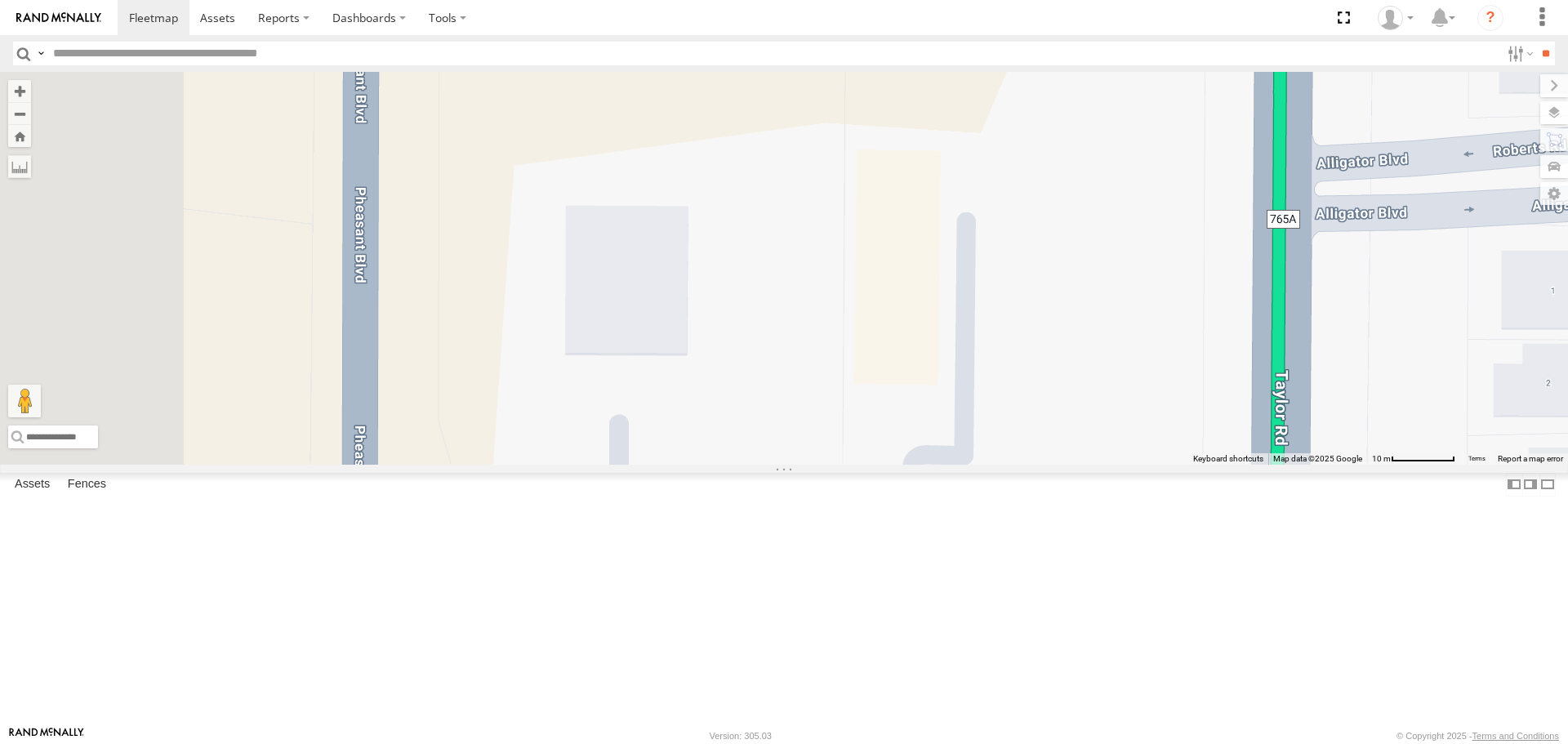
drag, startPoint x: 583, startPoint y: 487, endPoint x: 822, endPoint y: 491, distance: 239.0
click at [849, 464] on div "[PERSON_NAME]" at bounding box center [784, 268] width 1568 height 392
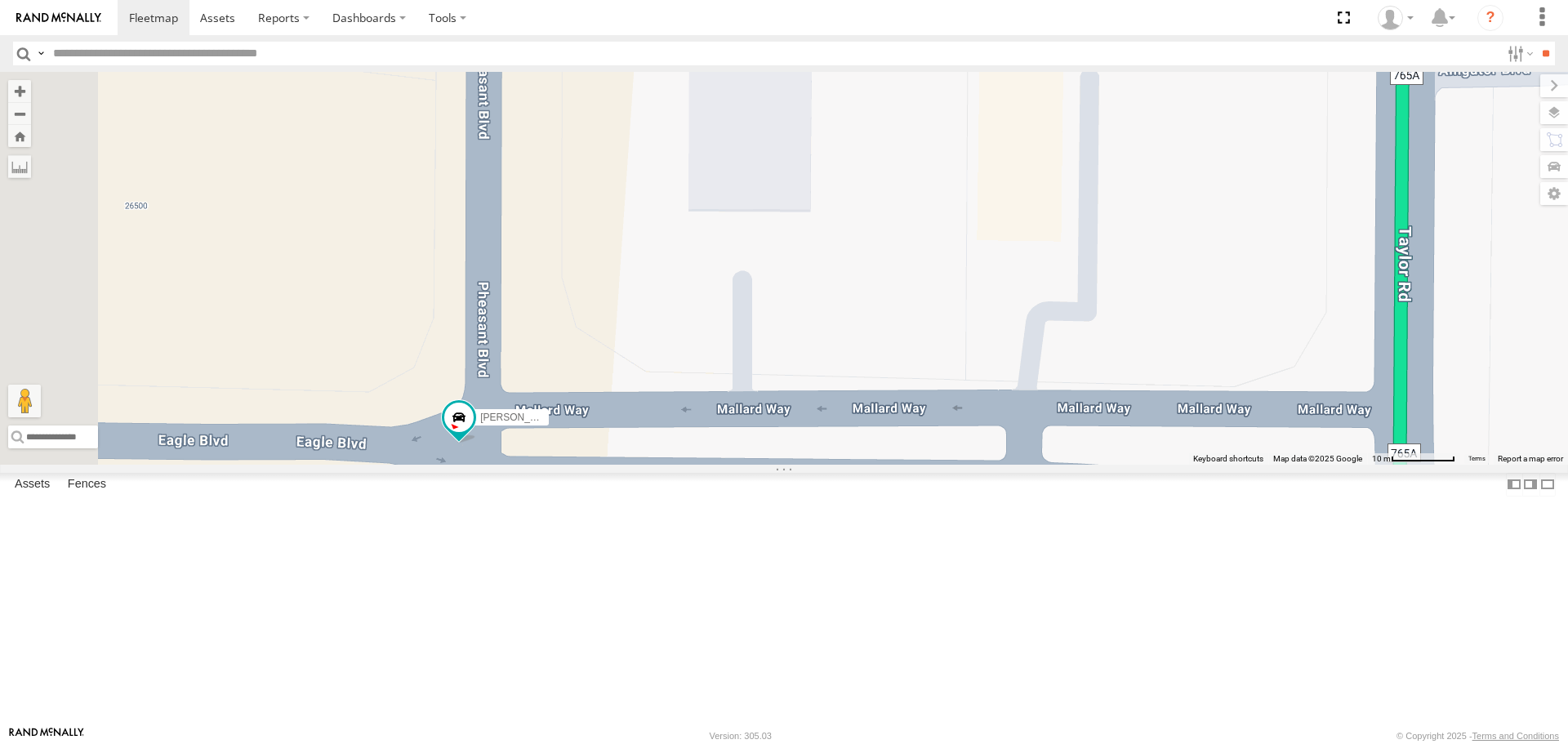
drag, startPoint x: 729, startPoint y: 565, endPoint x: 770, endPoint y: 465, distance: 108.1
click at [770, 464] on div "[PERSON_NAME]" at bounding box center [784, 268] width 1568 height 392
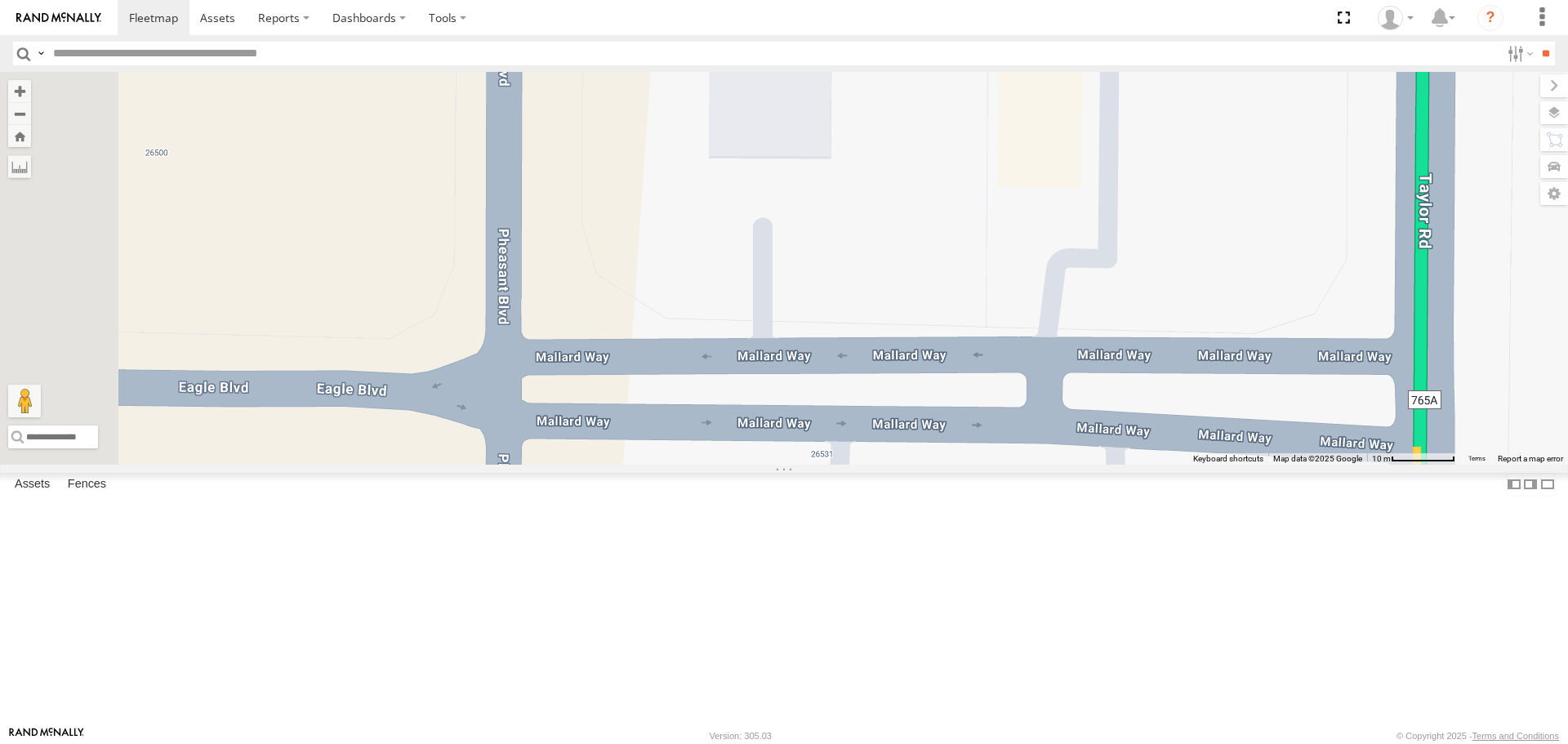
drag, startPoint x: 780, startPoint y: 650, endPoint x: 799, endPoint y: 414, distance: 236.8
click at [801, 418] on div "[PERSON_NAME]" at bounding box center [784, 268] width 1568 height 392
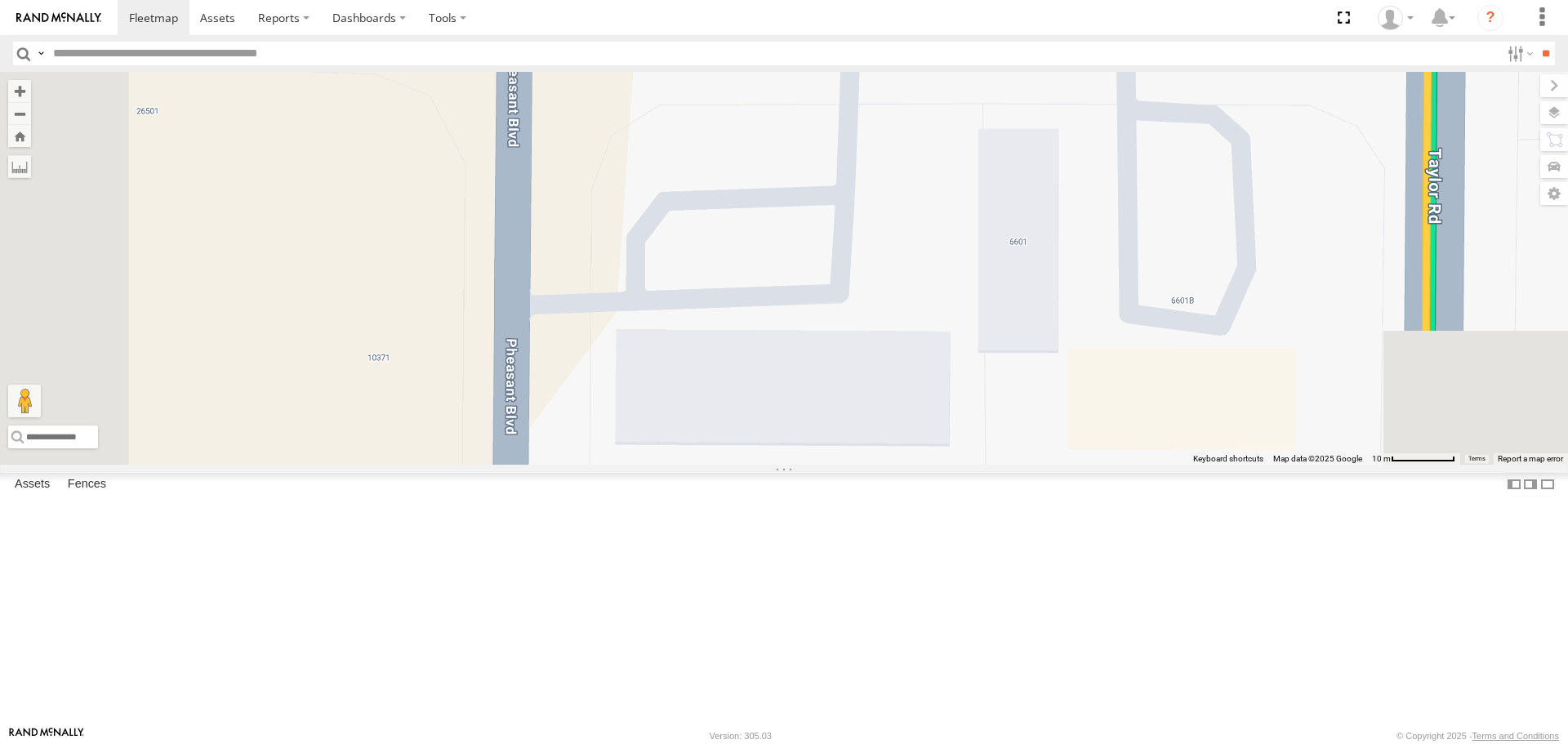
drag, startPoint x: 810, startPoint y: 470, endPoint x: 807, endPoint y: 361, distance: 109.0
click at [810, 366] on div "[PERSON_NAME]" at bounding box center [784, 268] width 1568 height 392
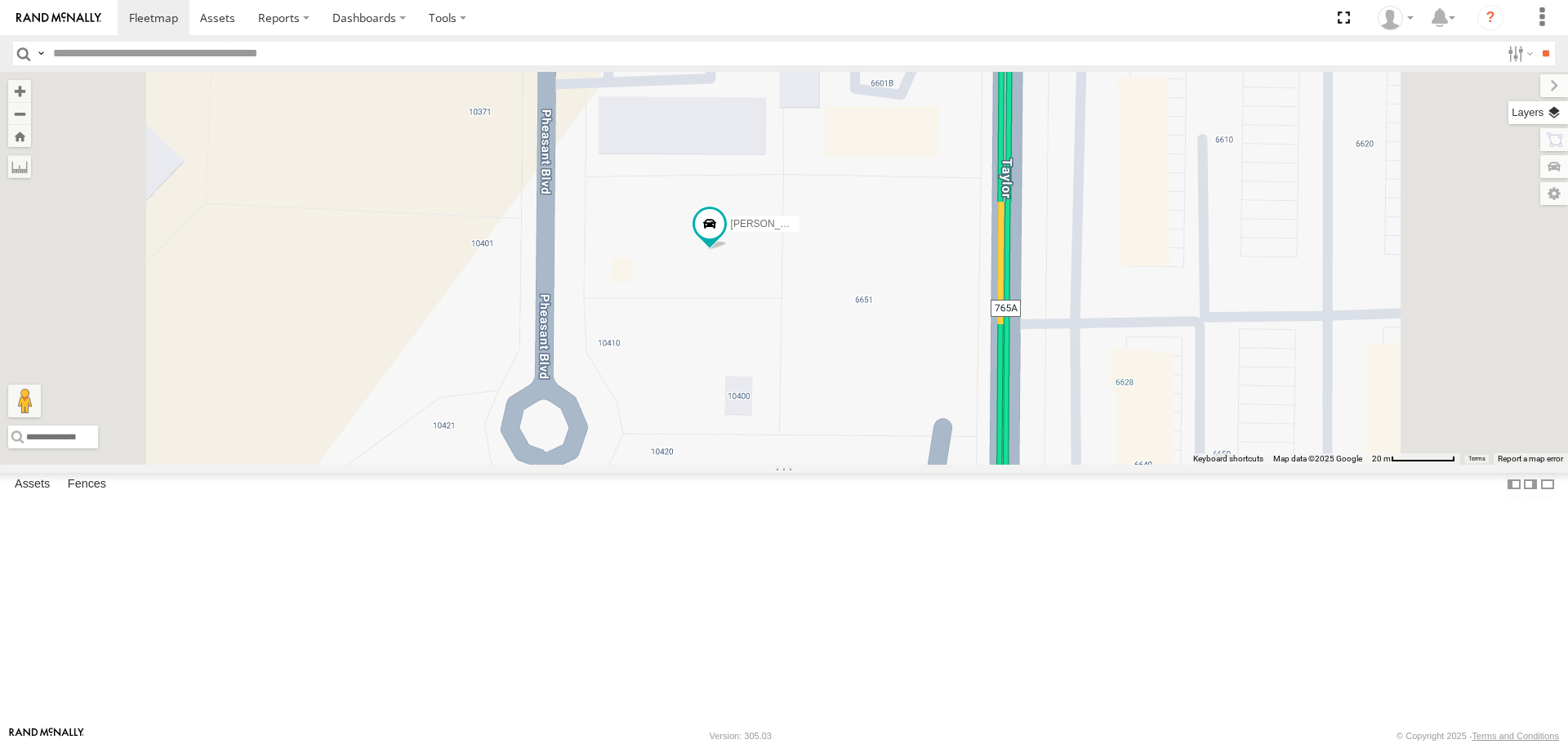
click at [1554, 109] on label at bounding box center [1538, 112] width 59 height 23
click at [0, 0] on span "Satellite + Roadmap" at bounding box center [0, 0] width 0 height 0
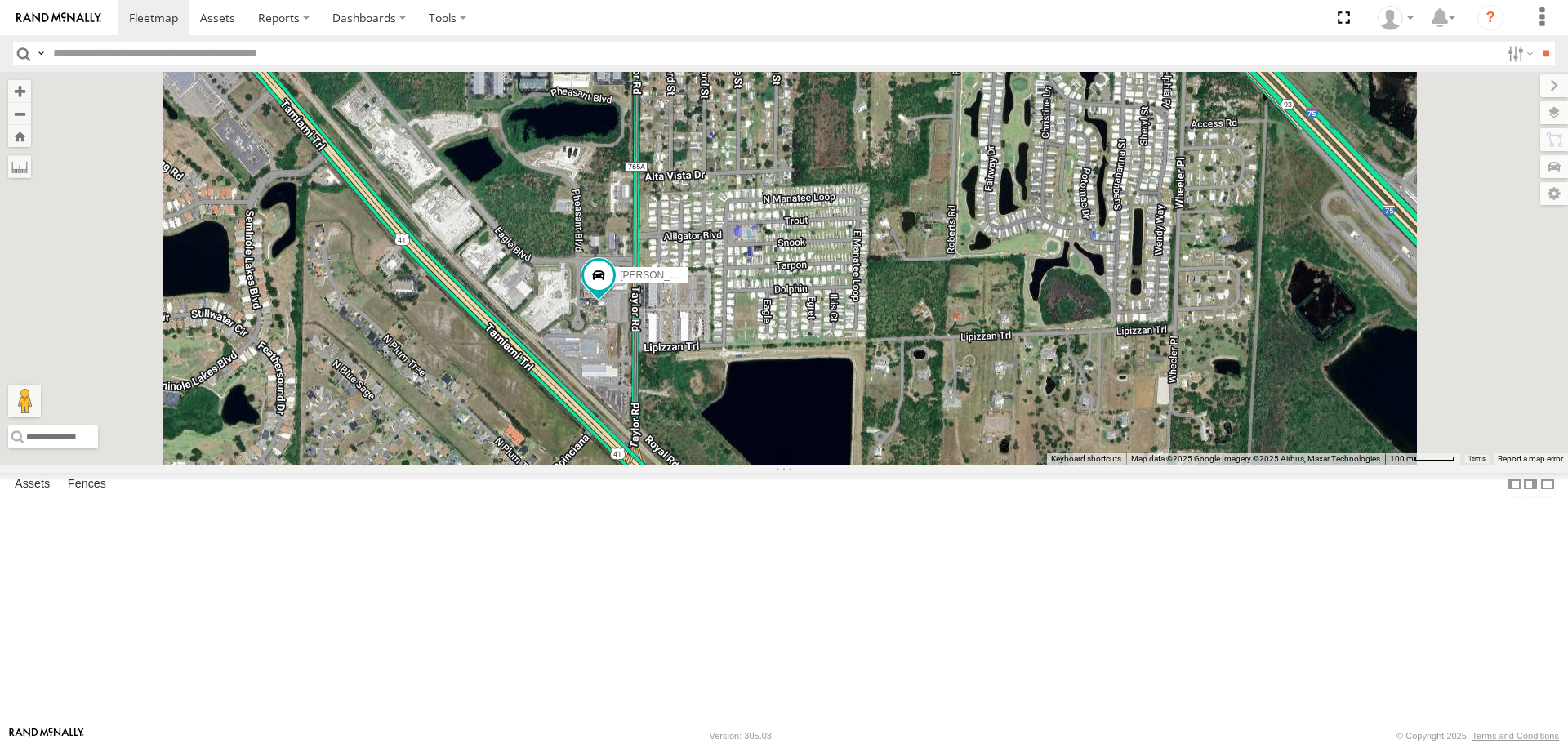
click at [0, 0] on span "Roadmap" at bounding box center [0, 0] width 0 height 0
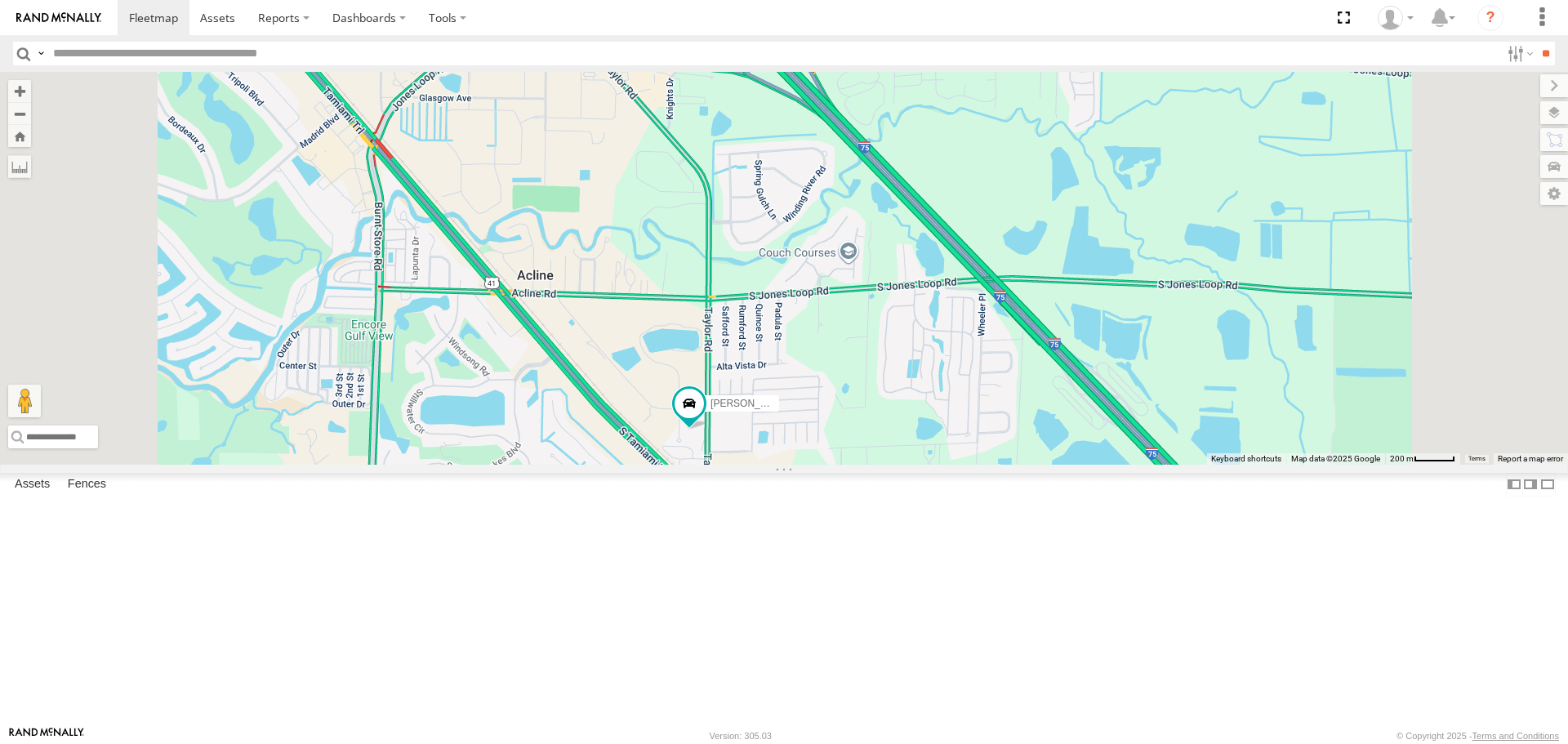
click at [627, 383] on div "[PERSON_NAME]" at bounding box center [784, 268] width 1568 height 392
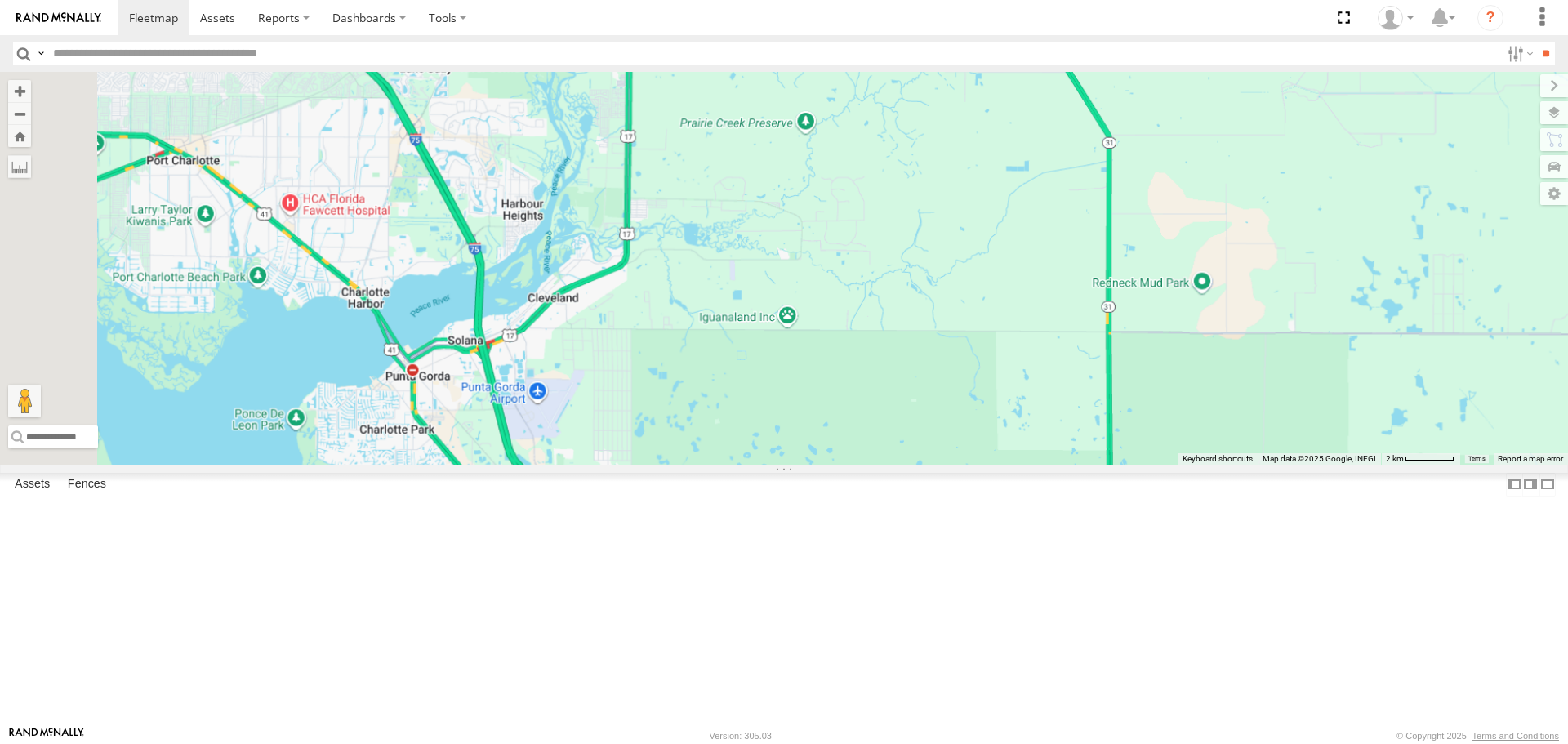
drag, startPoint x: 676, startPoint y: 148, endPoint x: 742, endPoint y: 506, distance: 364.0
click at [742, 464] on div "[PERSON_NAME]" at bounding box center [784, 268] width 1568 height 392
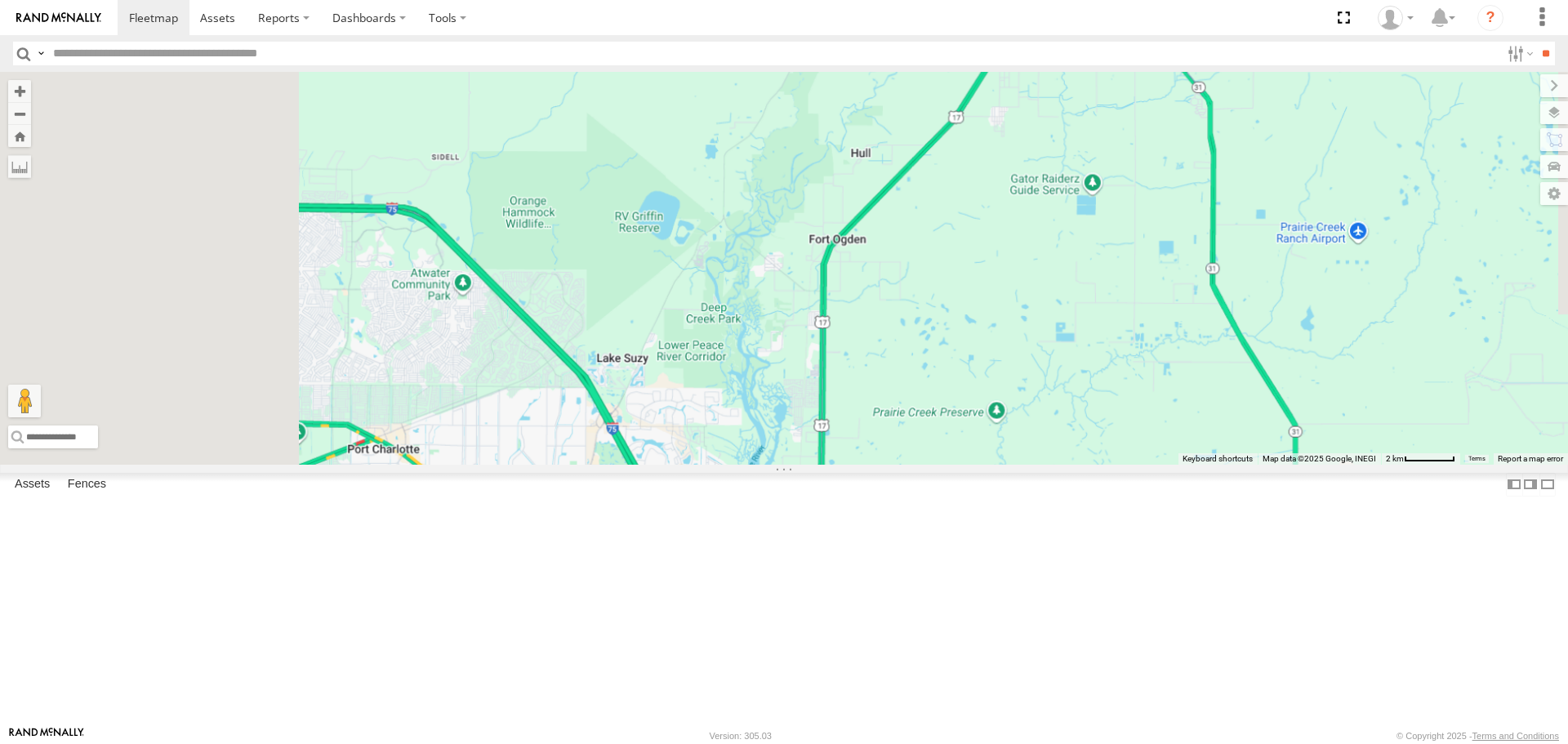
drag, startPoint x: 689, startPoint y: 306, endPoint x: 1047, endPoint y: 395, distance: 368.9
click at [1047, 395] on div "[PERSON_NAME]" at bounding box center [784, 268] width 1568 height 392
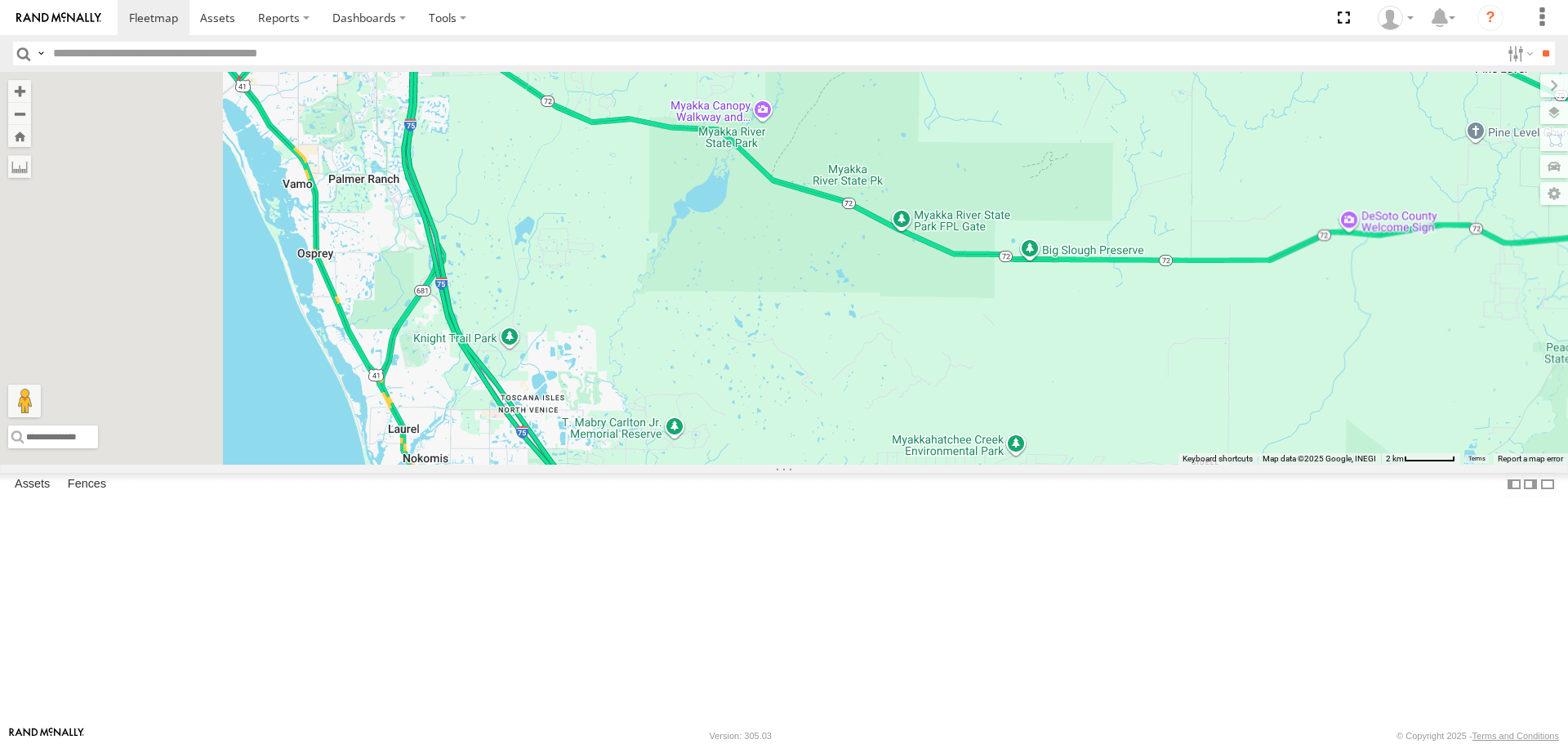
drag, startPoint x: 630, startPoint y: 263, endPoint x: 779, endPoint y: 501, distance: 280.8
click at [779, 464] on div "[PERSON_NAME]" at bounding box center [784, 268] width 1568 height 392
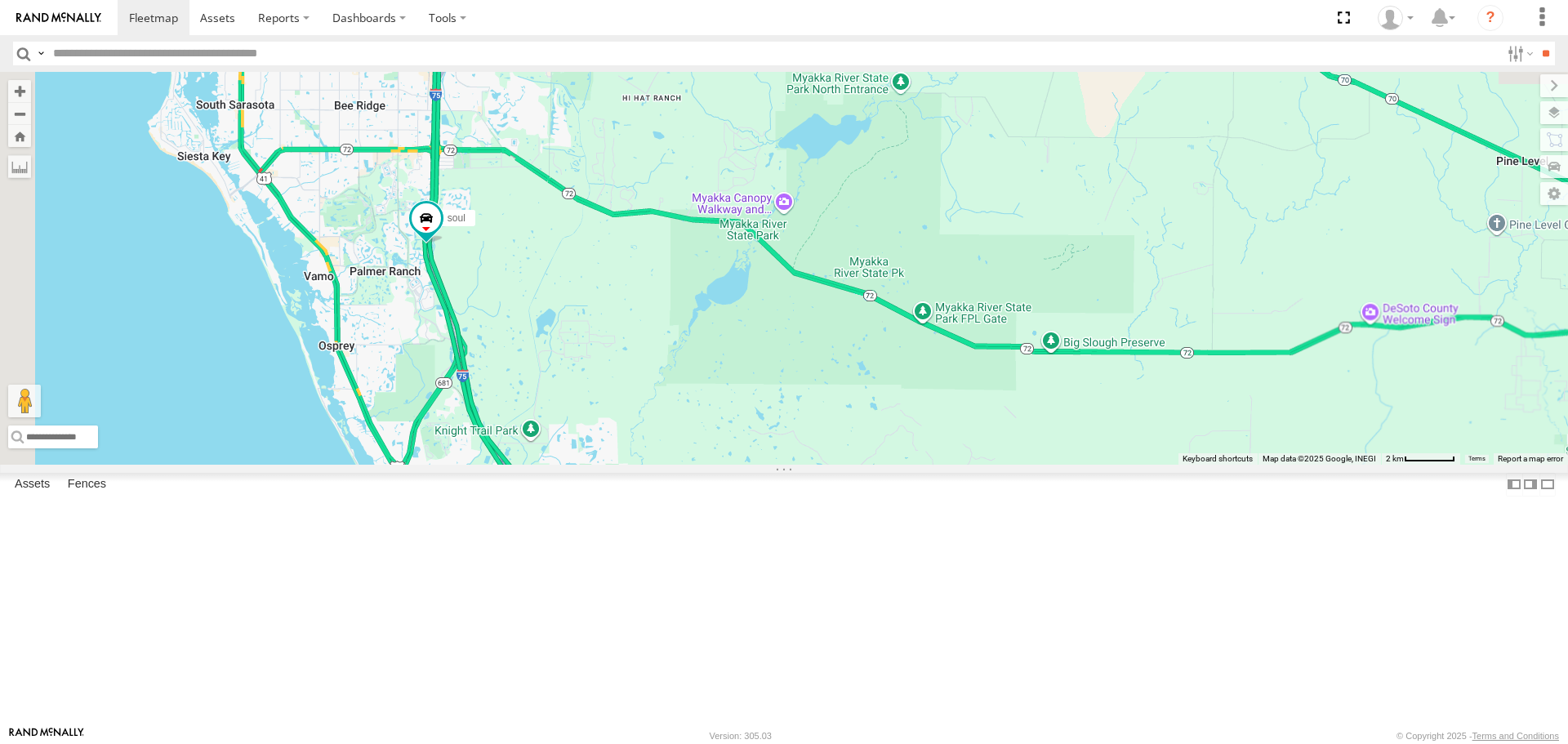
drag, startPoint x: 748, startPoint y: 343, endPoint x: 761, endPoint y: 389, distance: 47.8
click at [761, 389] on div "[PERSON_NAME]" at bounding box center [784, 268] width 1568 height 392
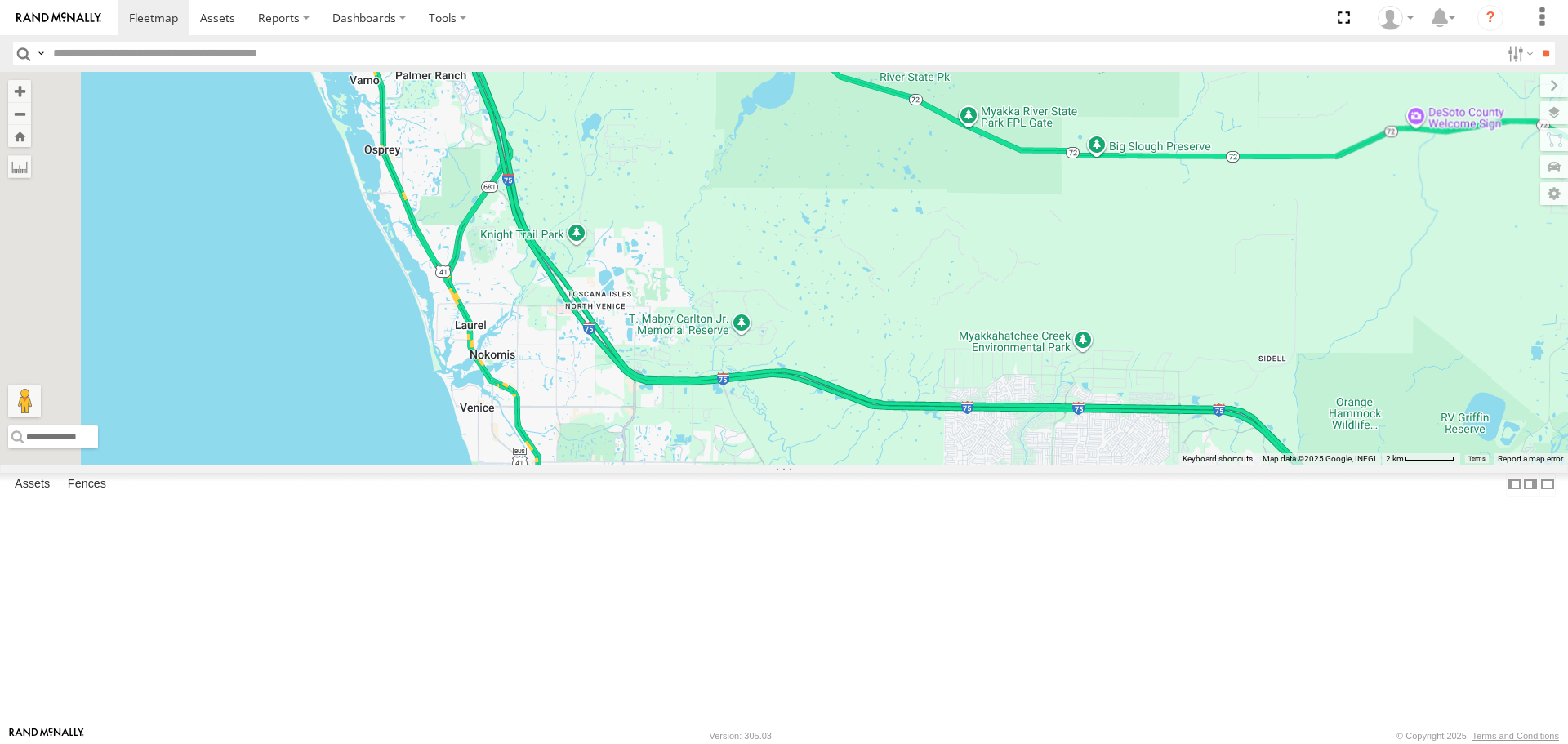
drag, startPoint x: 726, startPoint y: 440, endPoint x: 773, endPoint y: 245, distance: 200.6
click at [773, 245] on div "[PERSON_NAME]" at bounding box center [784, 268] width 1568 height 392
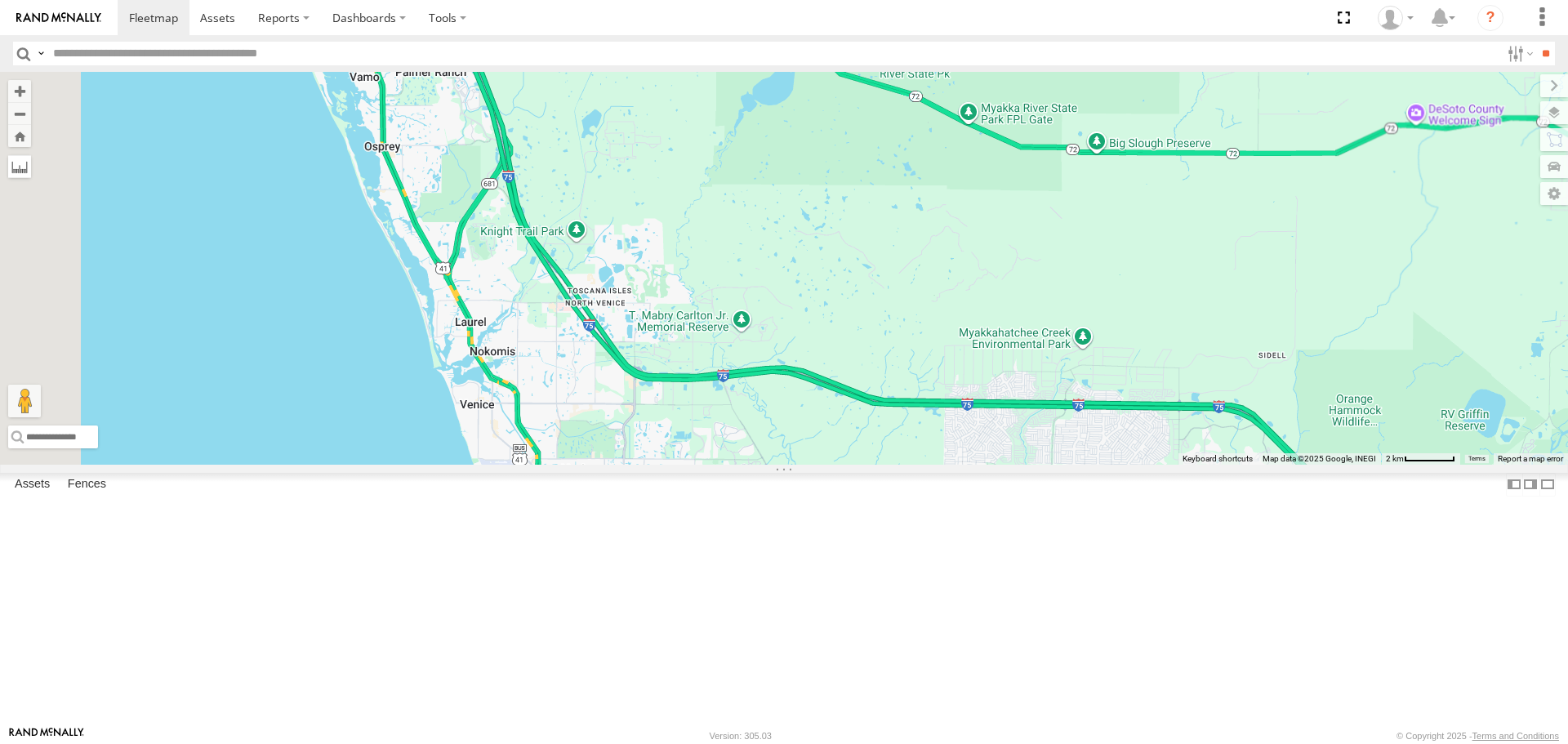
click at [31, 168] on label at bounding box center [19, 166] width 23 height 23
click at [0, 0] on label at bounding box center [0, 0] width 0 height 0
click at [651, 240] on div "[PERSON_NAME]" at bounding box center [784, 268] width 1568 height 392
click at [0, 0] on label at bounding box center [0, 0] width 0 height 0
click at [487, 34] on span at bounding box center [472, 18] width 29 height 29
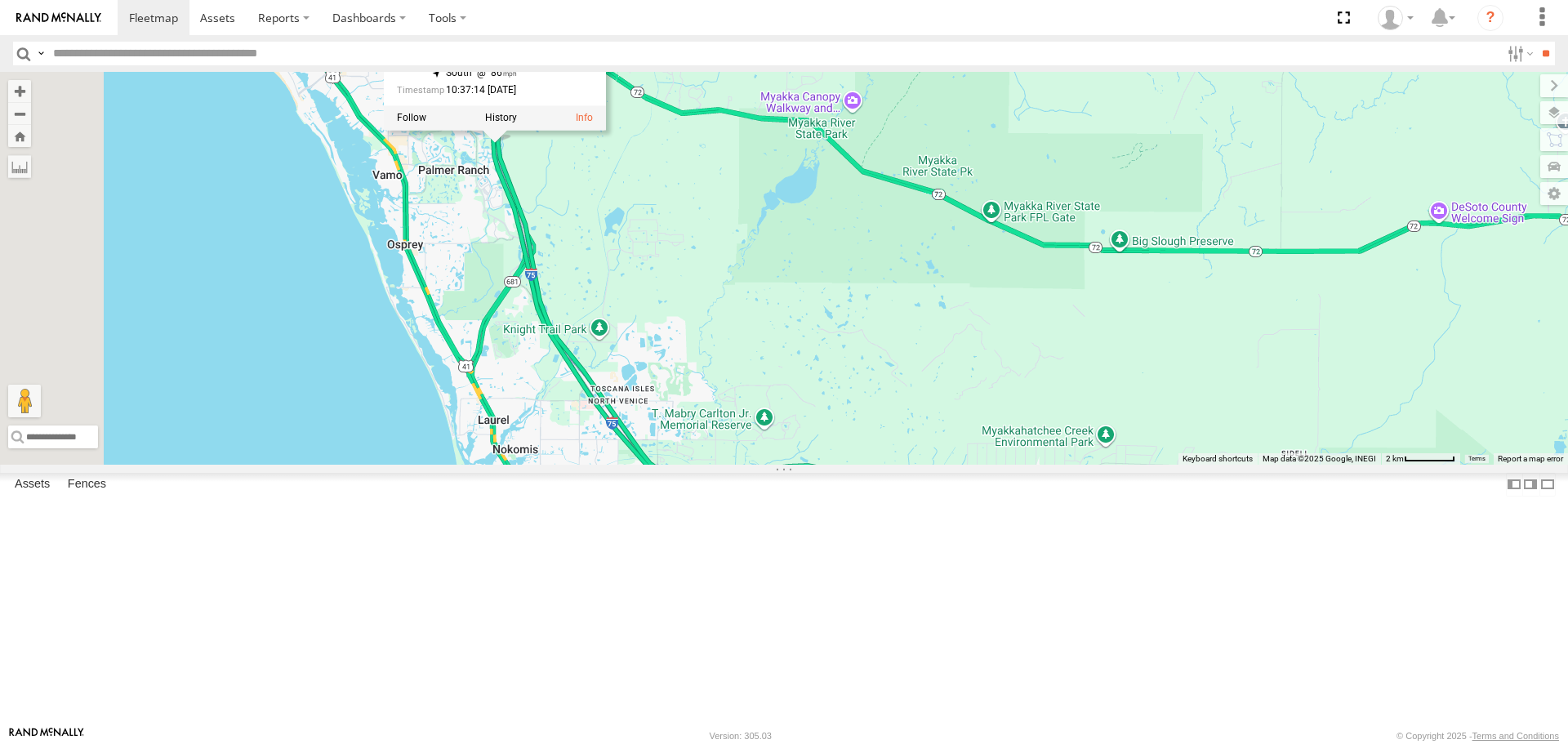
drag, startPoint x: 679, startPoint y: 333, endPoint x: 684, endPoint y: 355, distance: 22.6
click at [684, 355] on div "[PERSON_NAME] soul soul All Assets I-75 Nokomis 27.23392 , -82.45281 South 86 1…" at bounding box center [784, 268] width 1568 height 392
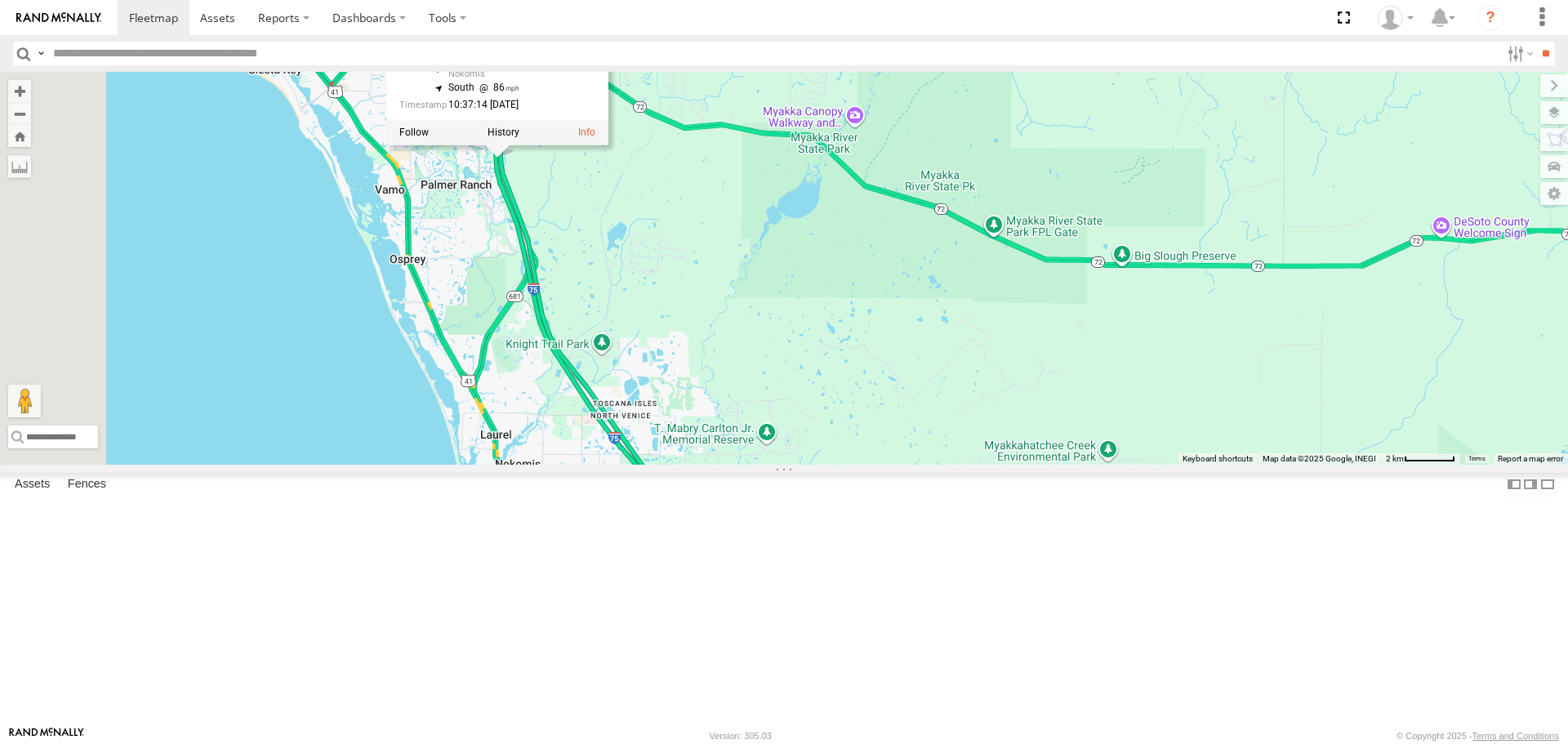
click at [854, 375] on div "[PERSON_NAME] soul soul All Assets I-75 Nokomis 27.23392 , -82.45281 South 86 1…" at bounding box center [784, 268] width 1568 height 392
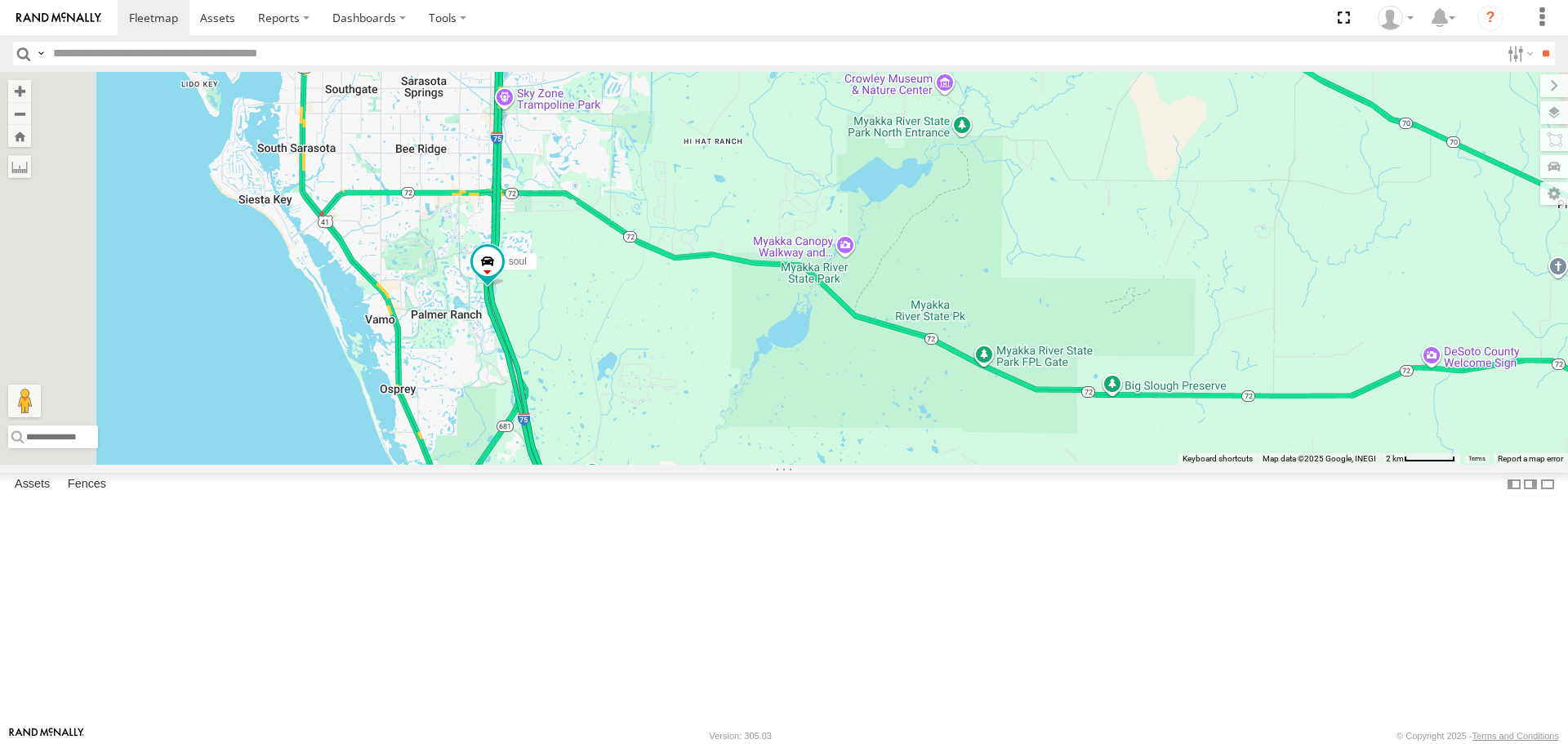
drag, startPoint x: 966, startPoint y: 529, endPoint x: 951, endPoint y: 656, distance: 127.9
click at [951, 464] on div "[PERSON_NAME]" at bounding box center [784, 268] width 1568 height 392
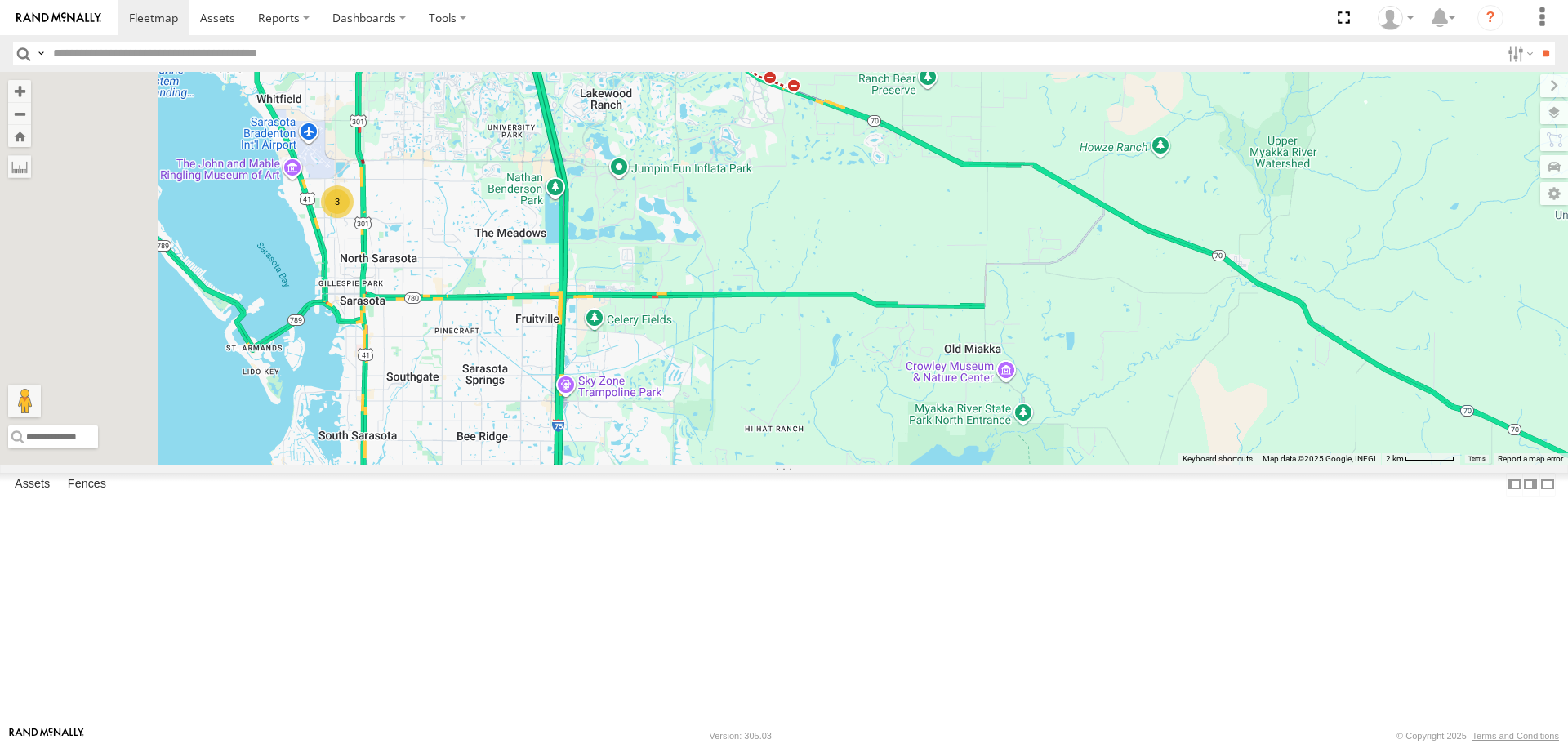
drag, startPoint x: 862, startPoint y: 216, endPoint x: 923, endPoint y: 486, distance: 276.8
click at [923, 464] on div "[PERSON_NAME] soul 3" at bounding box center [784, 268] width 1568 height 392
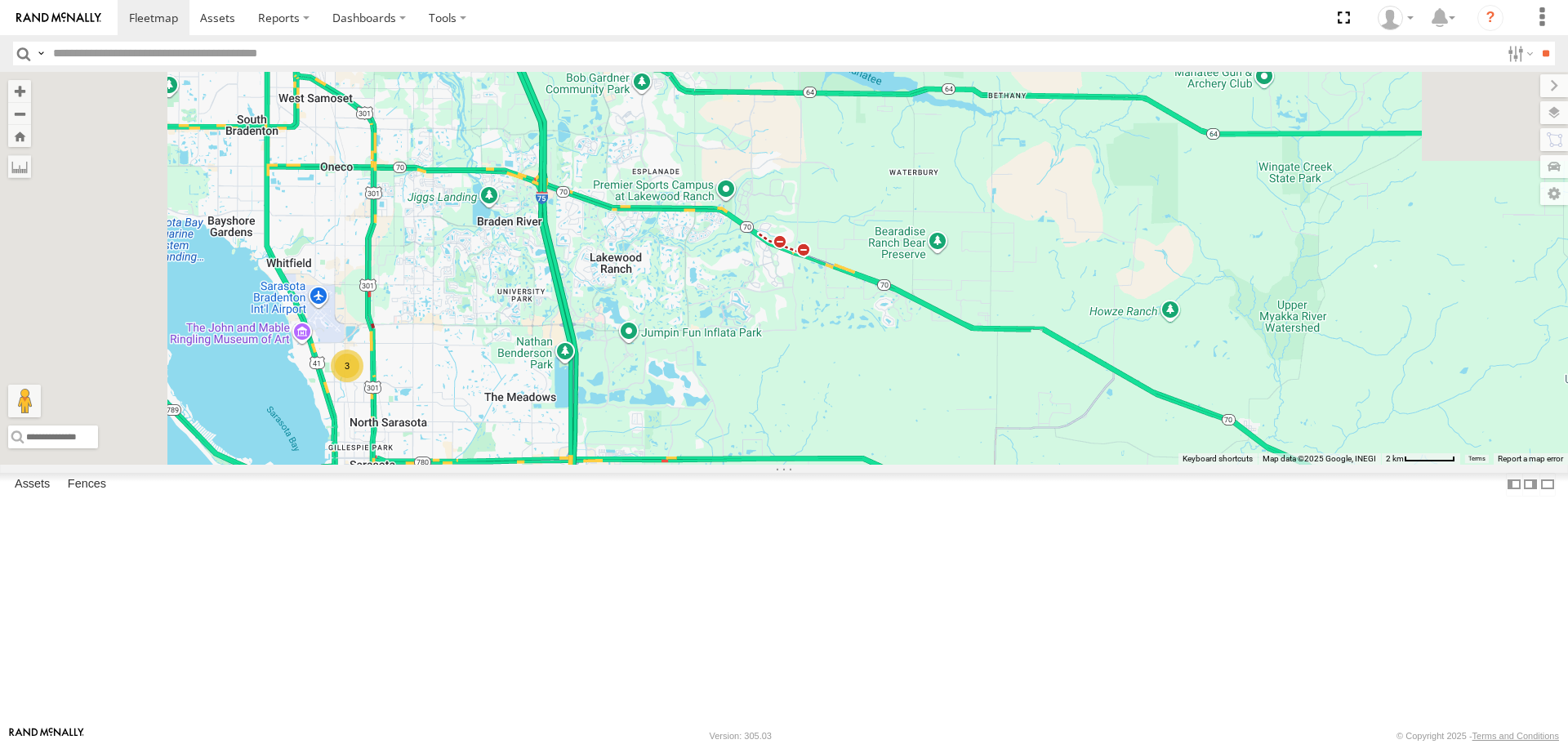
drag, startPoint x: 880, startPoint y: 377, endPoint x: 890, endPoint y: 499, distance: 122.4
click at [900, 464] on div "[PERSON_NAME] soul 3" at bounding box center [784, 268] width 1568 height 392
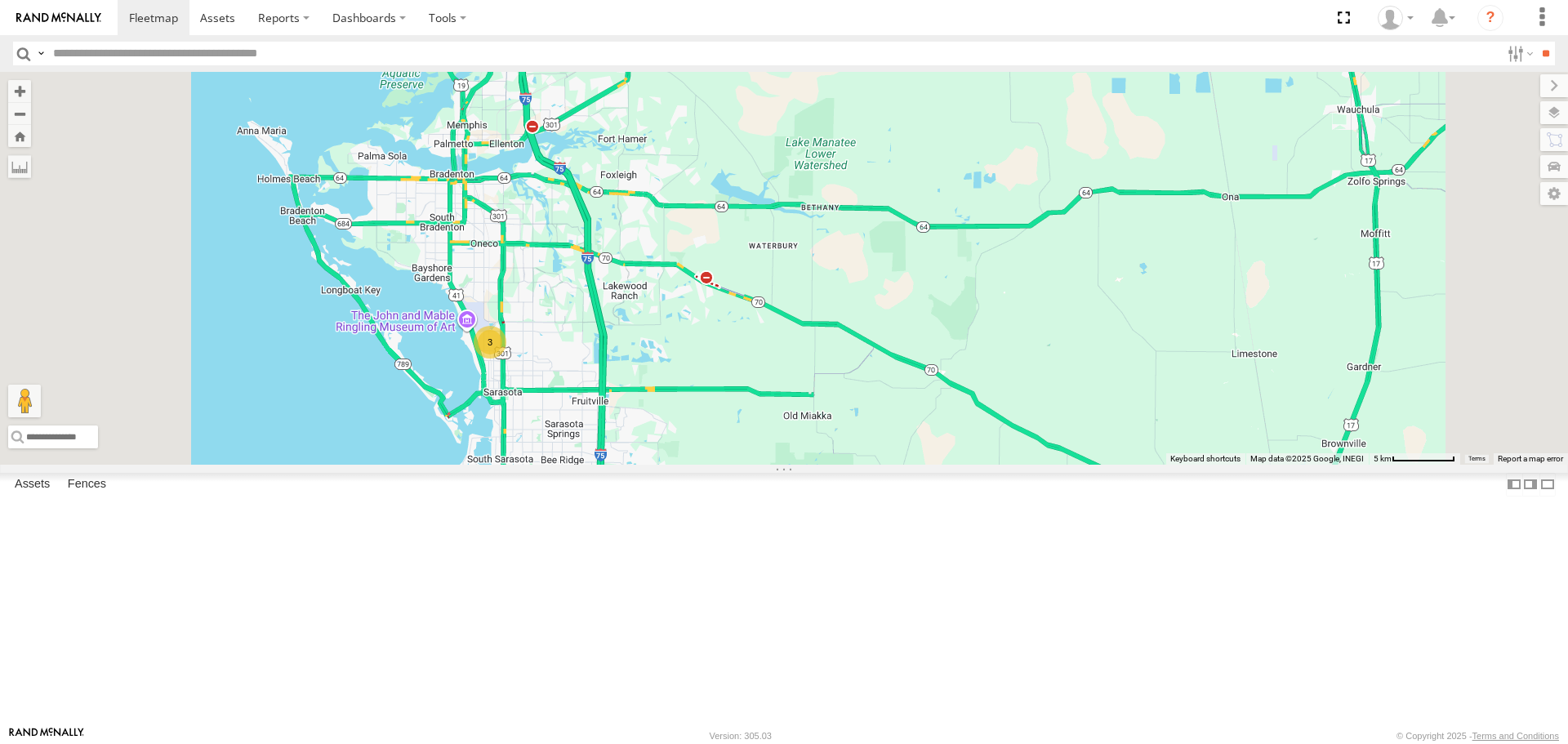
drag, startPoint x: 744, startPoint y: 428, endPoint x: 821, endPoint y: 385, distance: 88.2
click at [821, 385] on div "3" at bounding box center [784, 268] width 1568 height 392
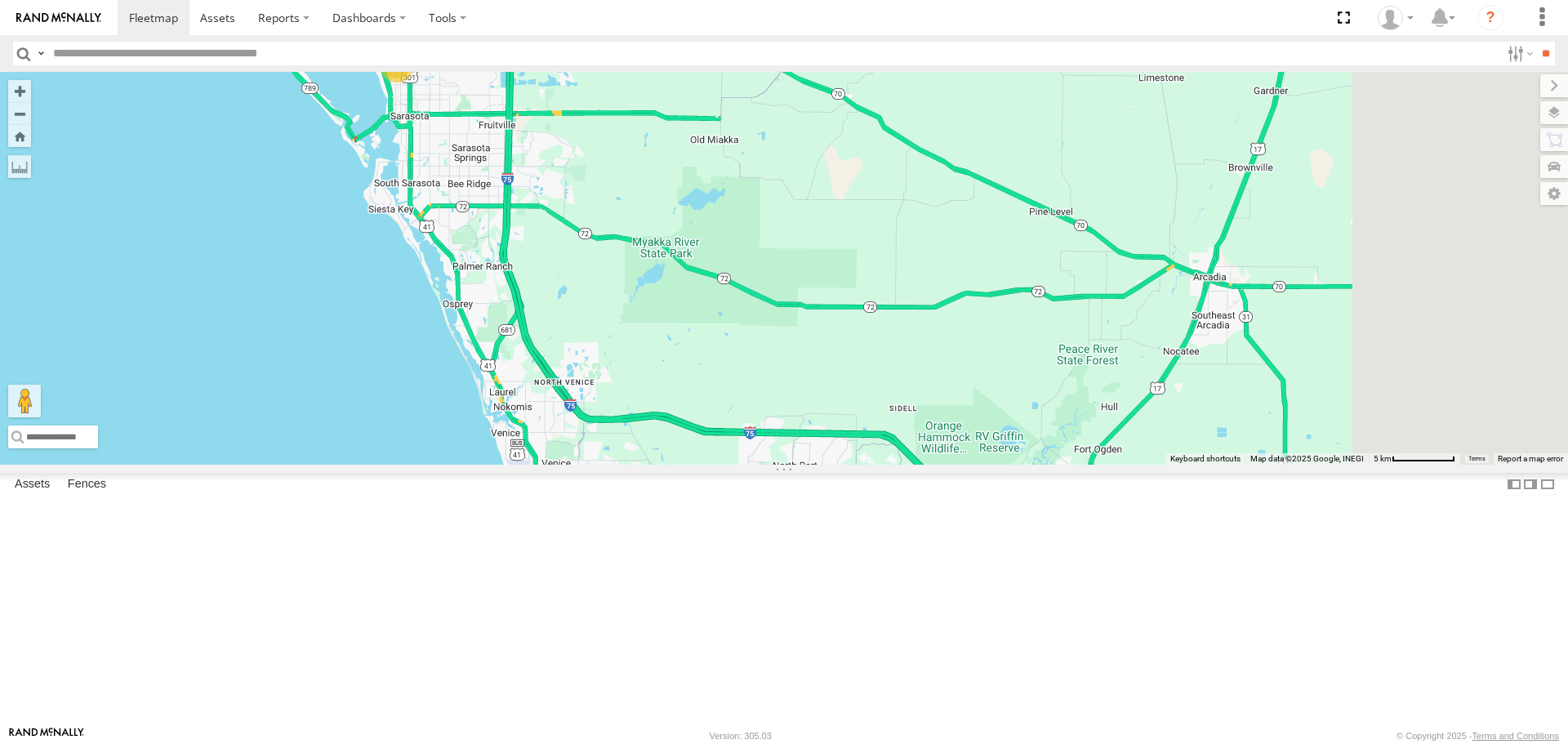
drag, startPoint x: 844, startPoint y: 518, endPoint x: 697, endPoint y: 197, distance: 353.1
click at [697, 197] on div "3" at bounding box center [784, 268] width 1568 height 392
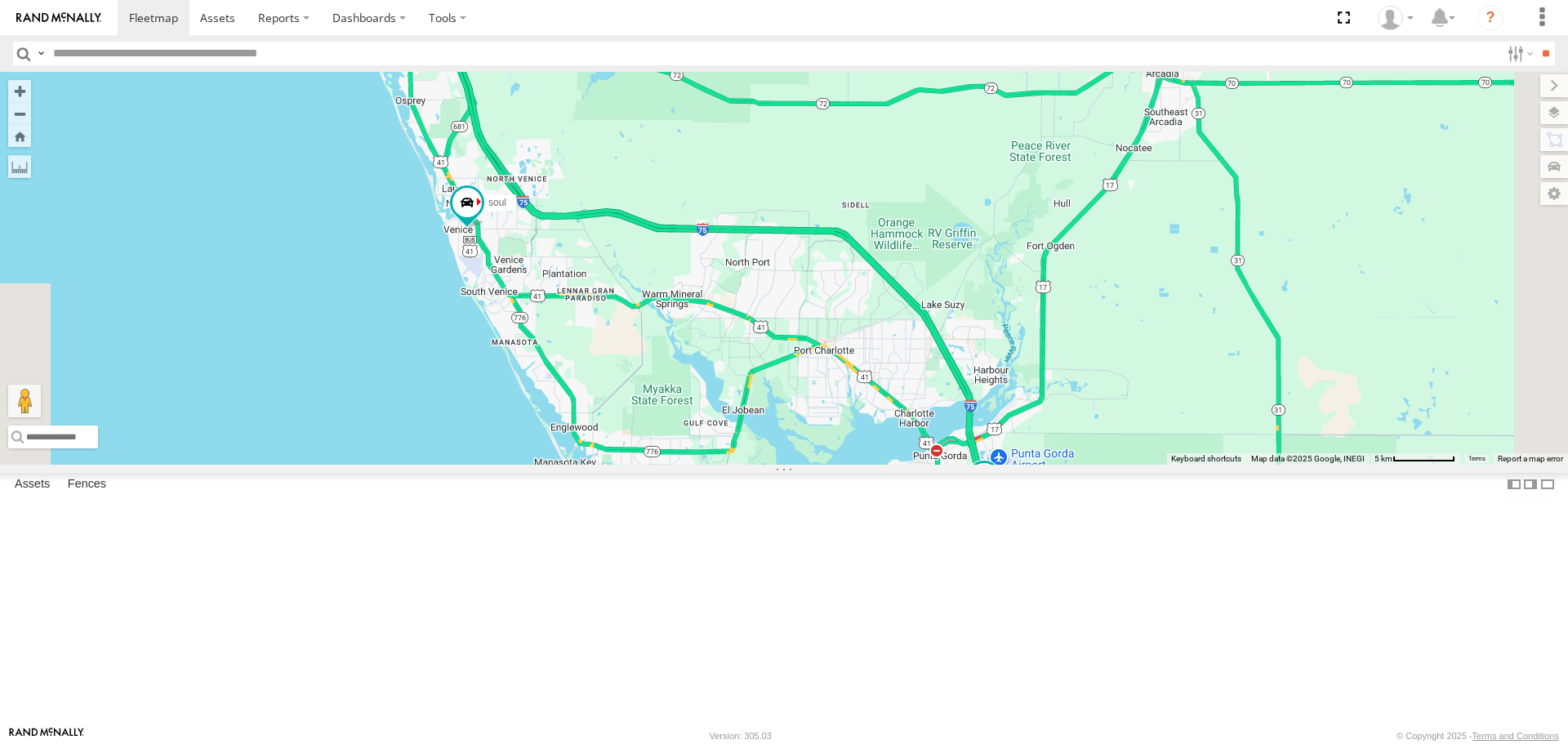
drag, startPoint x: 788, startPoint y: 467, endPoint x: 742, endPoint y: 388, distance: 91.4
click at [742, 388] on div "3 [PERSON_NAME] soul" at bounding box center [784, 268] width 1568 height 392
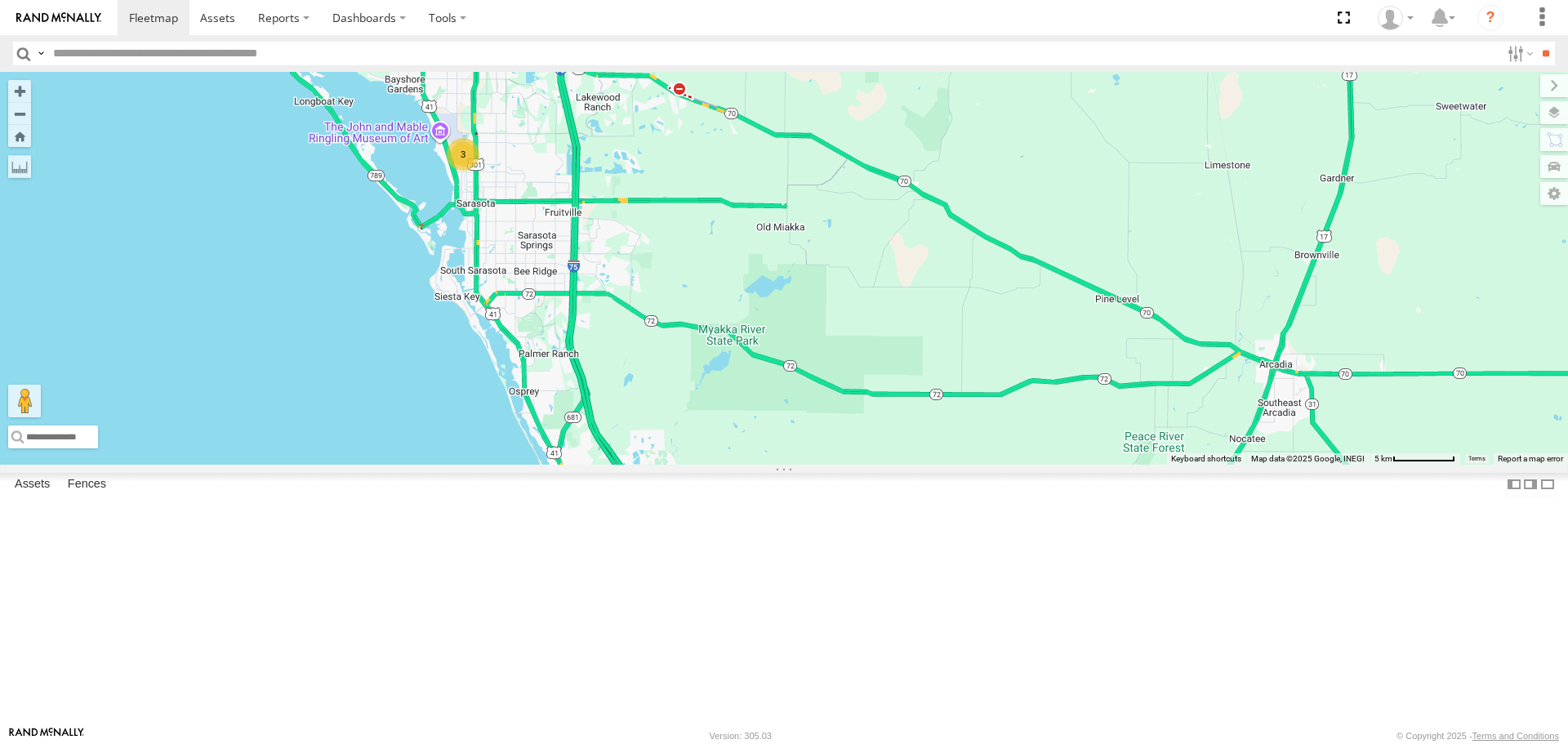
drag, startPoint x: 719, startPoint y: 221, endPoint x: 836, endPoint y: 512, distance: 313.6
click at [836, 464] on div "3 [PERSON_NAME] soul" at bounding box center [784, 268] width 1568 height 392
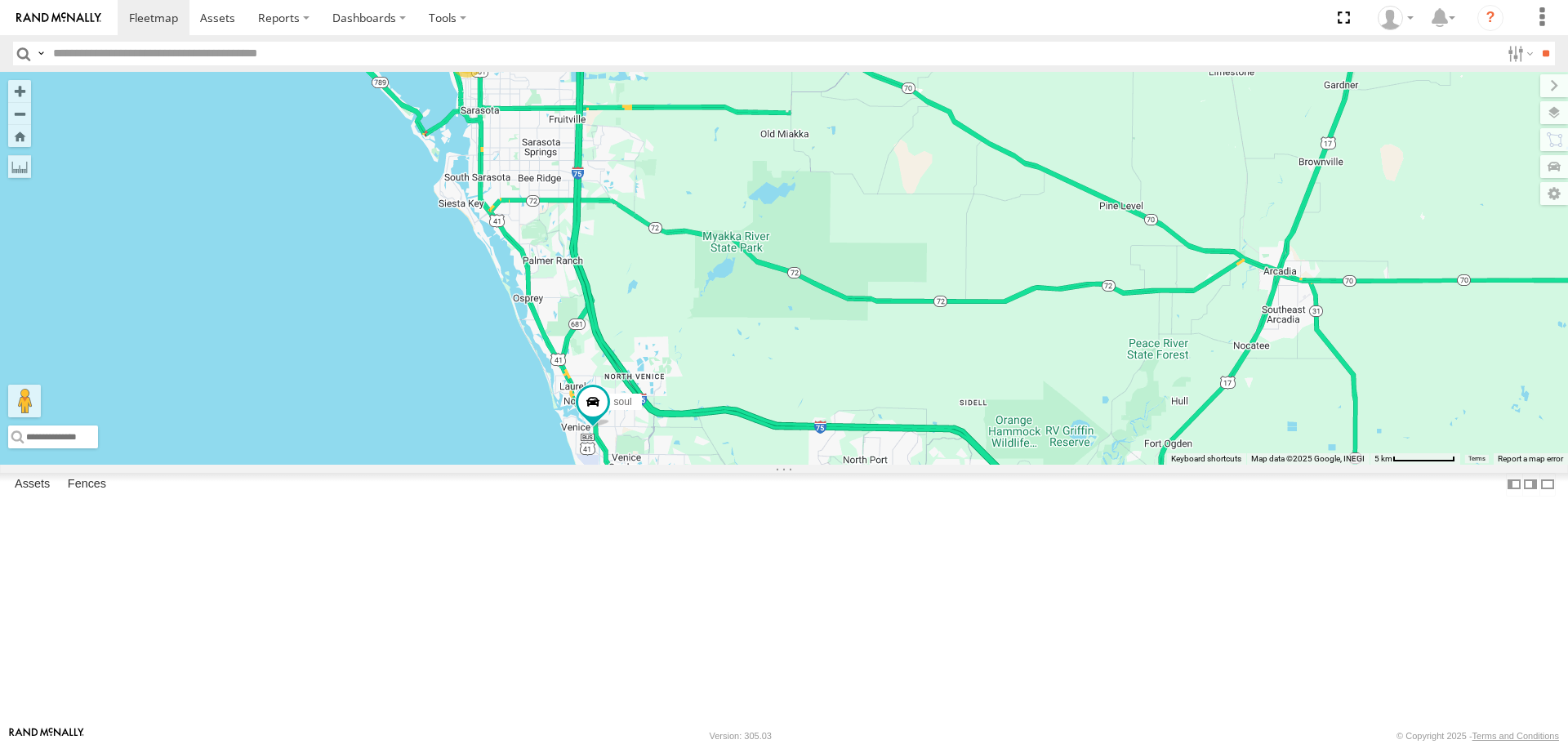
drag, startPoint x: 1236, startPoint y: 419, endPoint x: 1250, endPoint y: 314, distance: 105.9
click at [1250, 314] on div "3 [PERSON_NAME] soul" at bounding box center [784, 268] width 1568 height 392
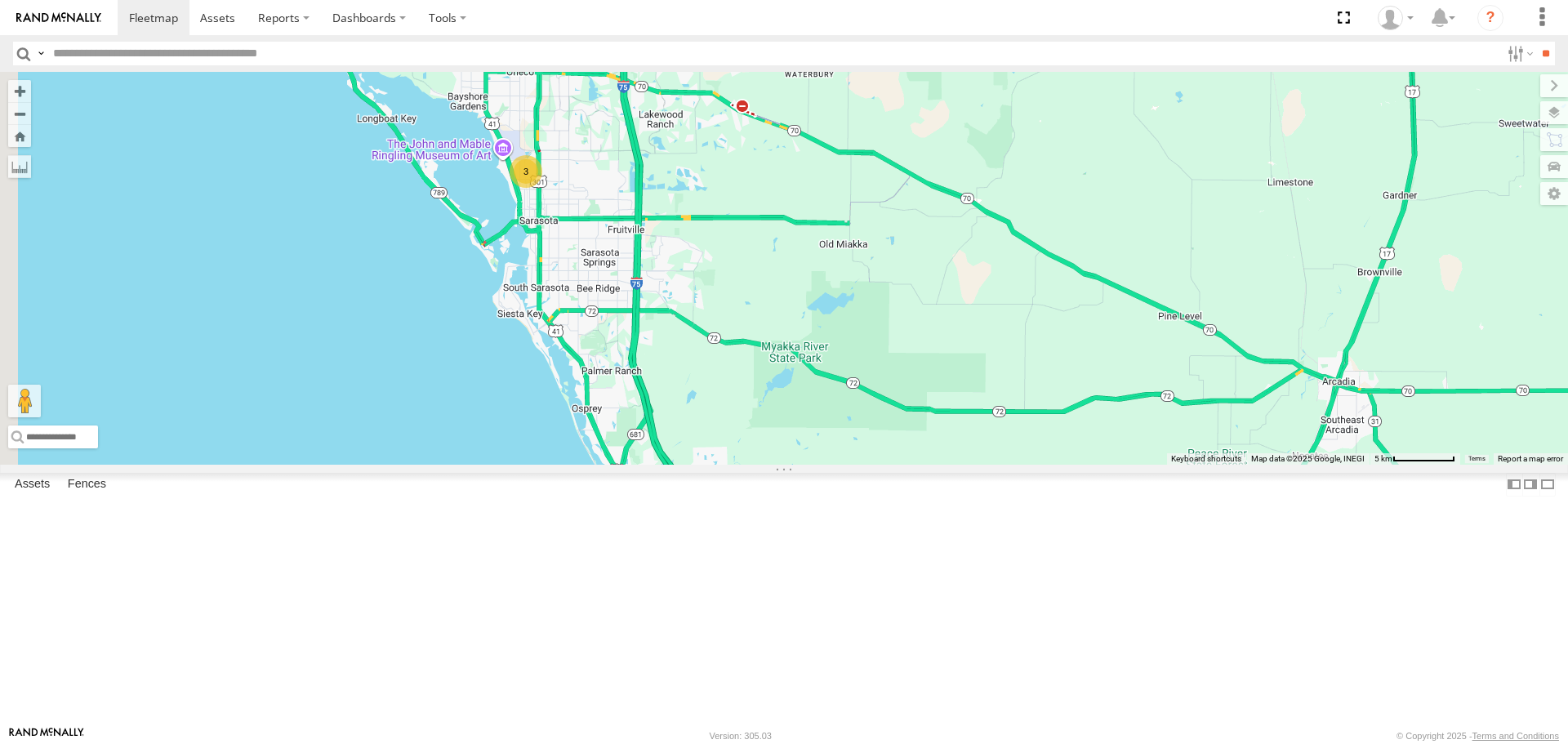
drag, startPoint x: 762, startPoint y: 282, endPoint x: 787, endPoint y: 336, distance: 59.5
click at [787, 336] on div "3 [PERSON_NAME] soul" at bounding box center [784, 268] width 1568 height 392
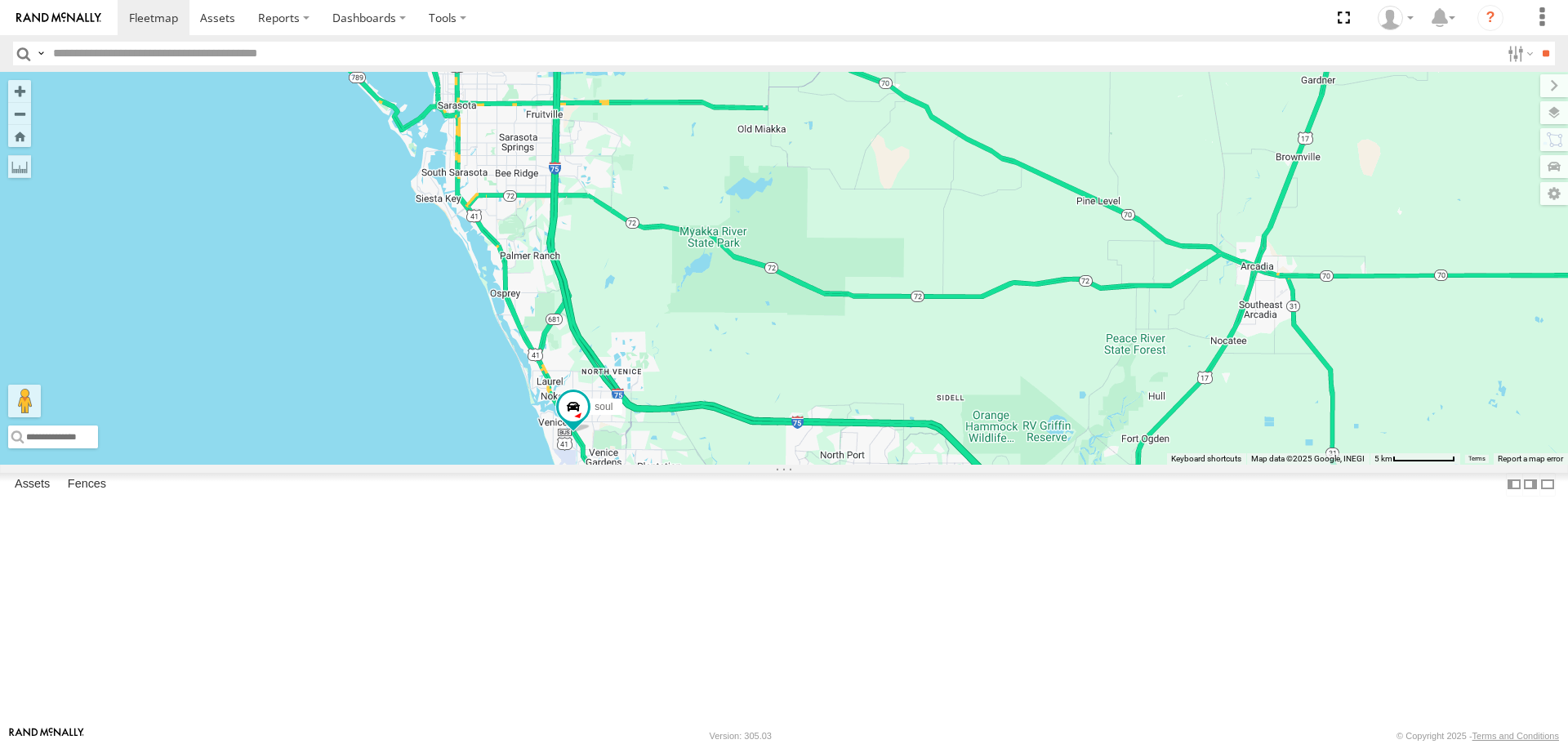
drag, startPoint x: 977, startPoint y: 466, endPoint x: 911, endPoint y: 610, distance: 158.4
click at [911, 464] on div "[PERSON_NAME]" at bounding box center [784, 268] width 1568 height 392
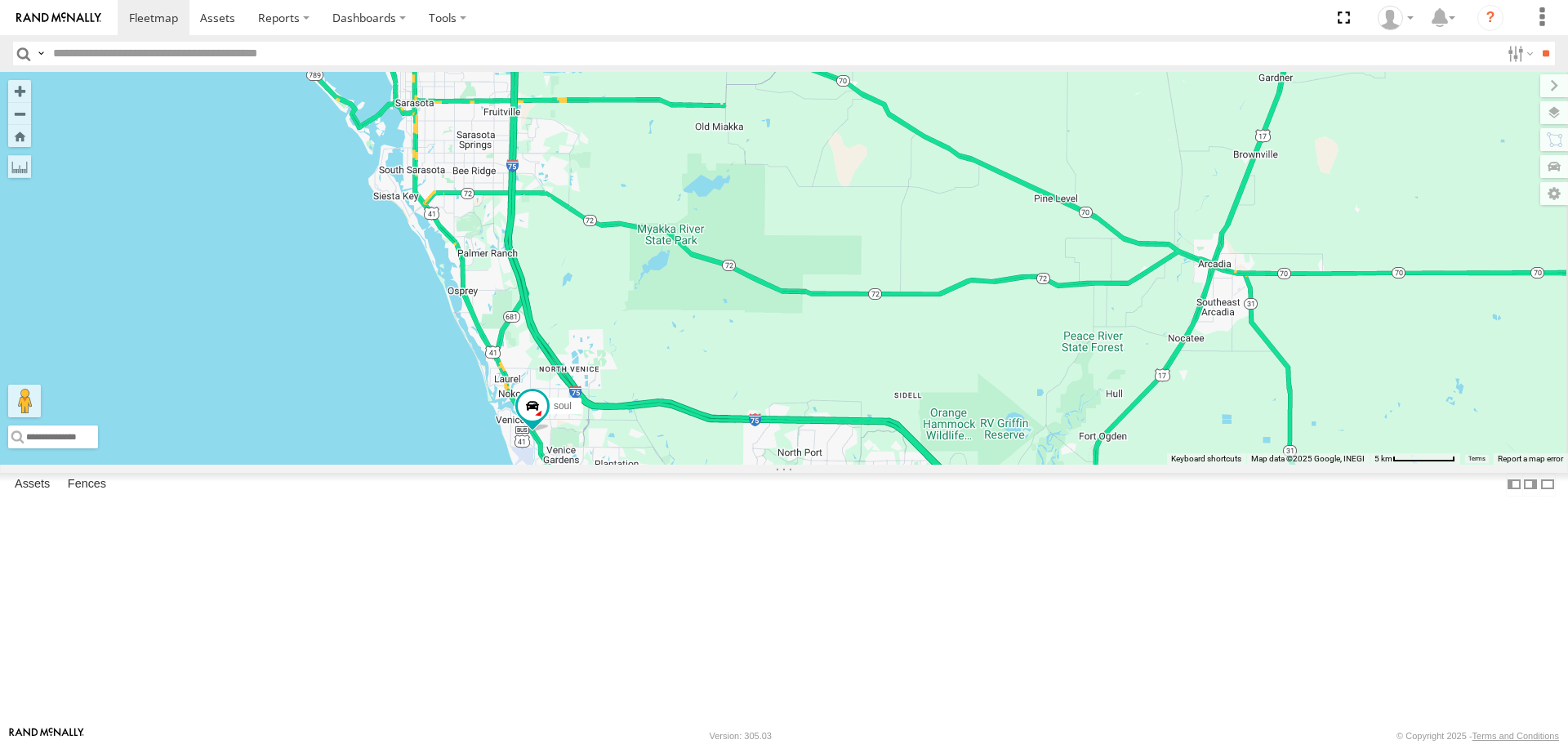
drag, startPoint x: 730, startPoint y: 305, endPoint x: 686, endPoint y: 303, distance: 44.0
click at [686, 303] on div "[PERSON_NAME] soul 3" at bounding box center [784, 268] width 1568 height 392
click at [1033, 570] on span at bounding box center [1018, 555] width 29 height 29
click at [960, 464] on div "[PERSON_NAME] soul 3 [PERSON_NAME] All Assets I-75 [GEOGRAPHIC_DATA] 26.97878 ,…" at bounding box center [784, 268] width 1568 height 392
click at [836, 129] on div "[PERSON_NAME] soul 3" at bounding box center [784, 268] width 1568 height 392
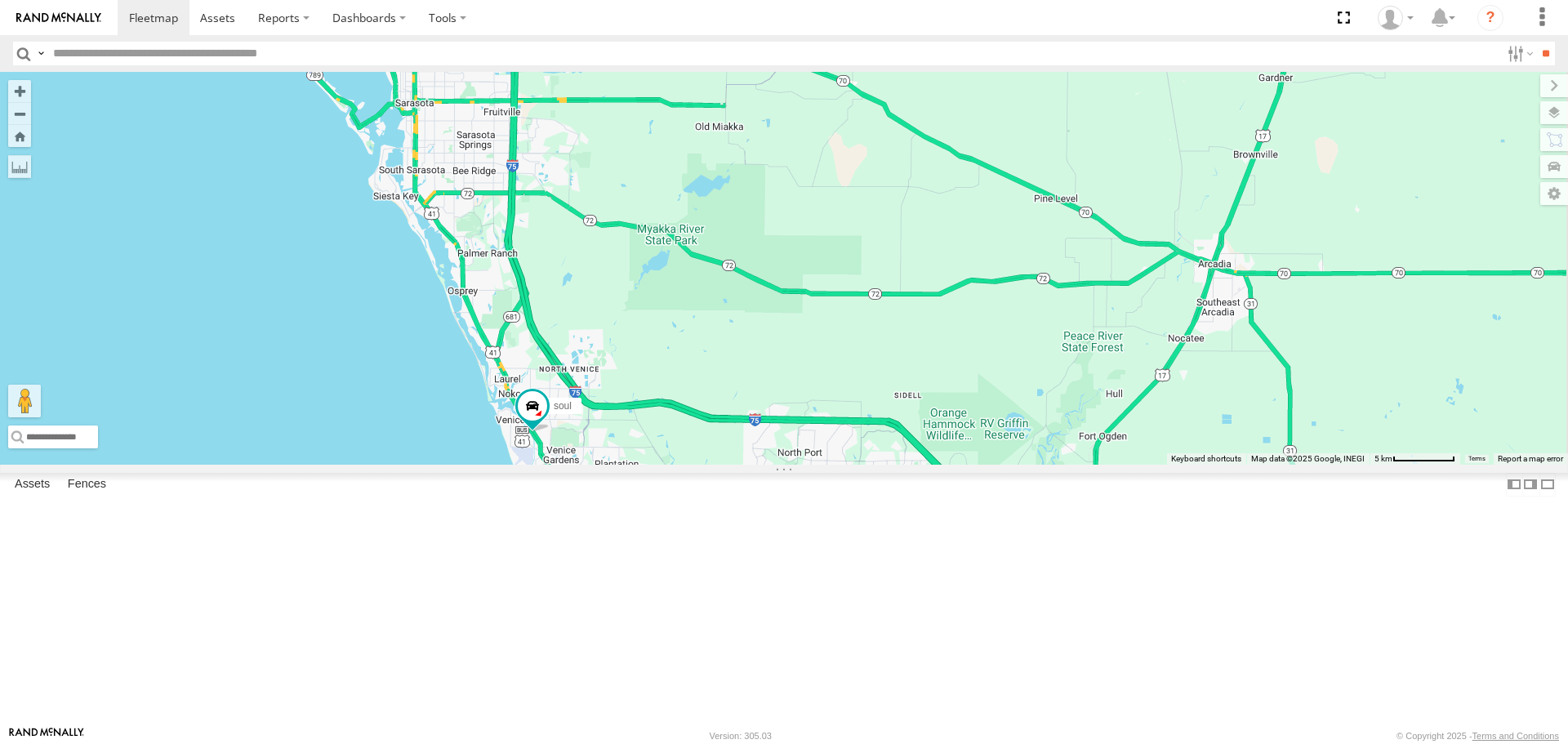
drag, startPoint x: 746, startPoint y: 247, endPoint x: 772, endPoint y: 316, distance: 73.7
click at [772, 316] on div "[PERSON_NAME] soul 3" at bounding box center [784, 268] width 1568 height 392
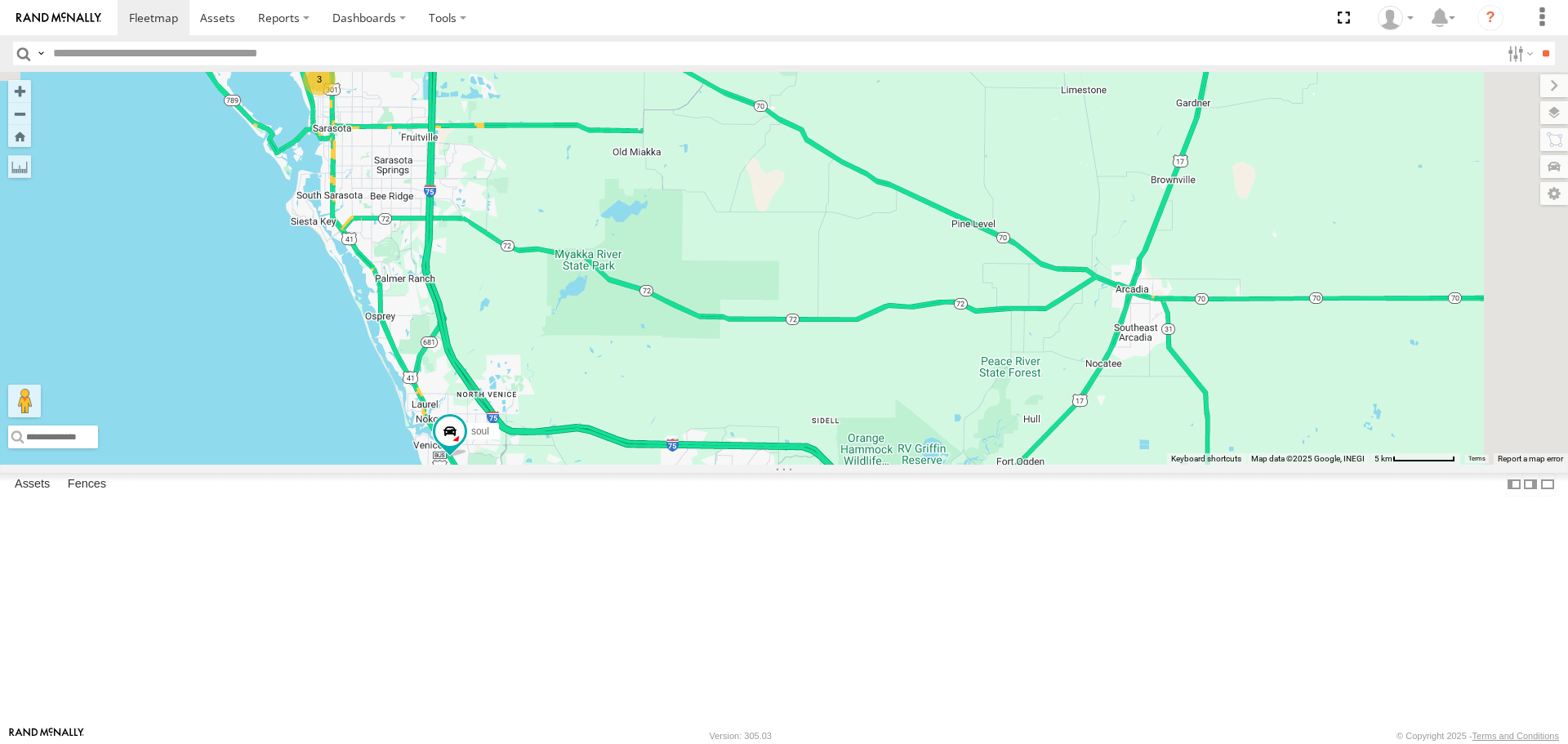
drag, startPoint x: 718, startPoint y: 265, endPoint x: 630, endPoint y: 290, distance: 91.5
click at [630, 290] on div "[PERSON_NAME] soul 3" at bounding box center [784, 268] width 1568 height 392
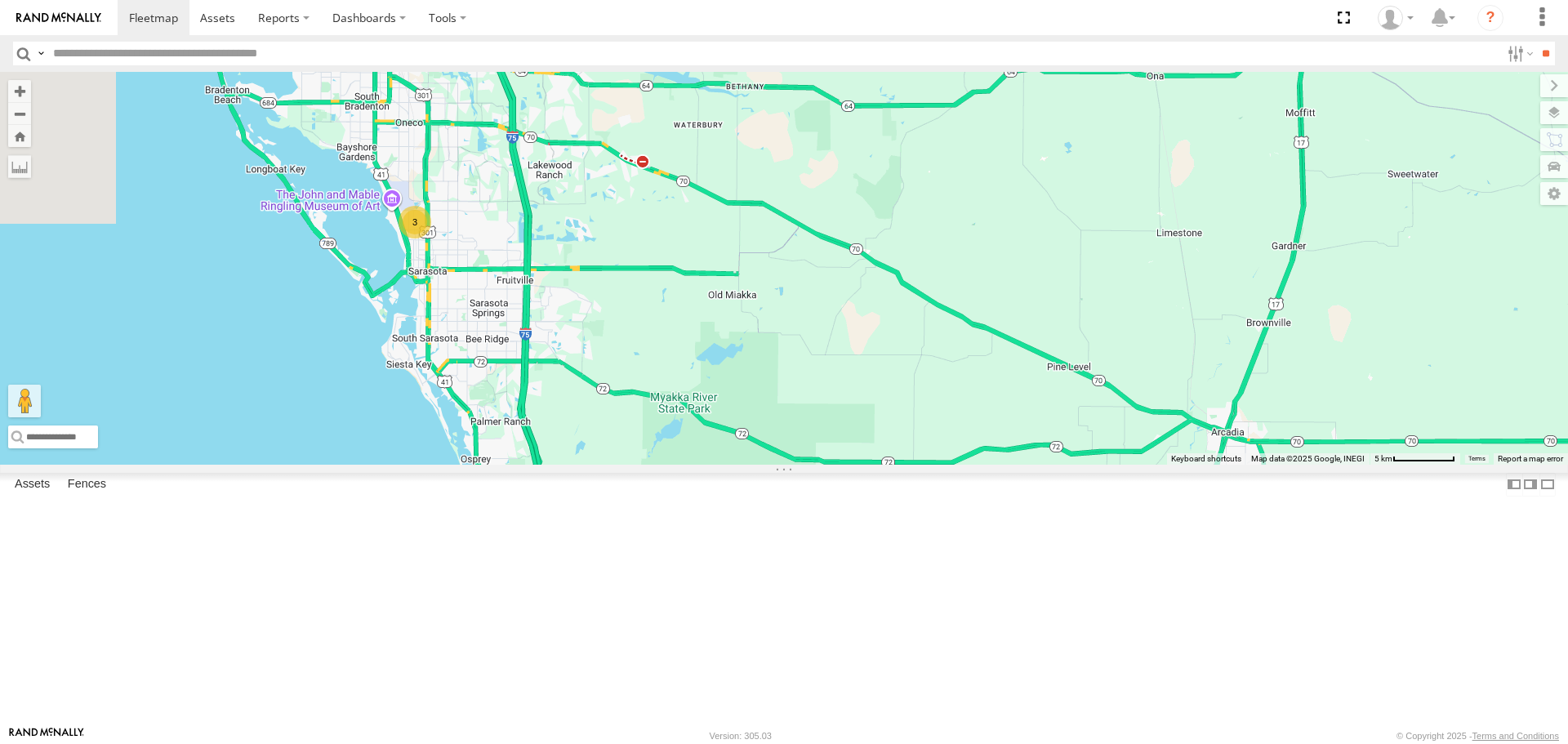
drag, startPoint x: 755, startPoint y: 246, endPoint x: 890, endPoint y: 455, distance: 248.8
click at [891, 459] on div "[PERSON_NAME] soul 3" at bounding box center [784, 268] width 1568 height 392
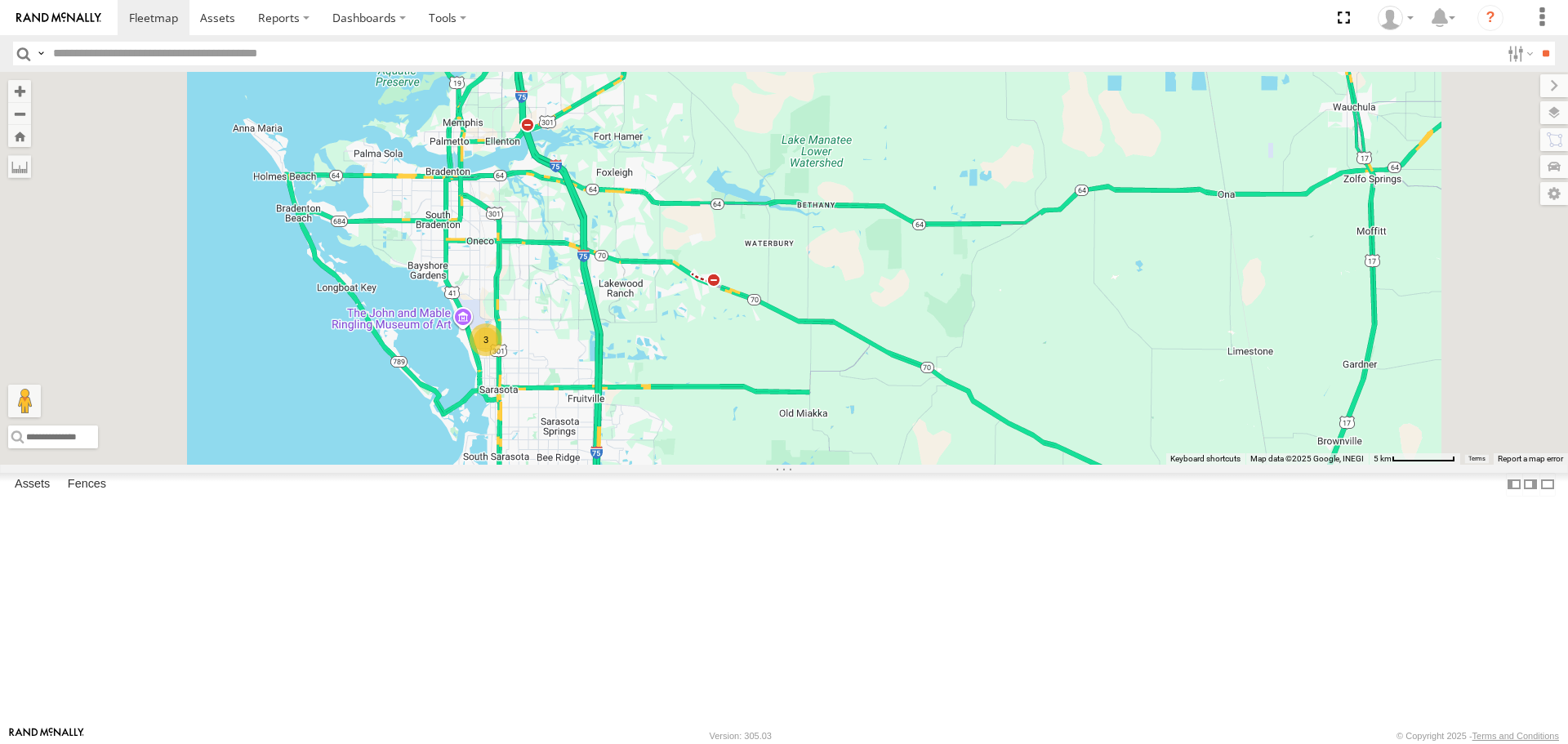
drag, startPoint x: 782, startPoint y: 590, endPoint x: 608, endPoint y: 123, distance: 498.4
click at [627, 142] on div "[PERSON_NAME] soul 3" at bounding box center [784, 268] width 1568 height 392
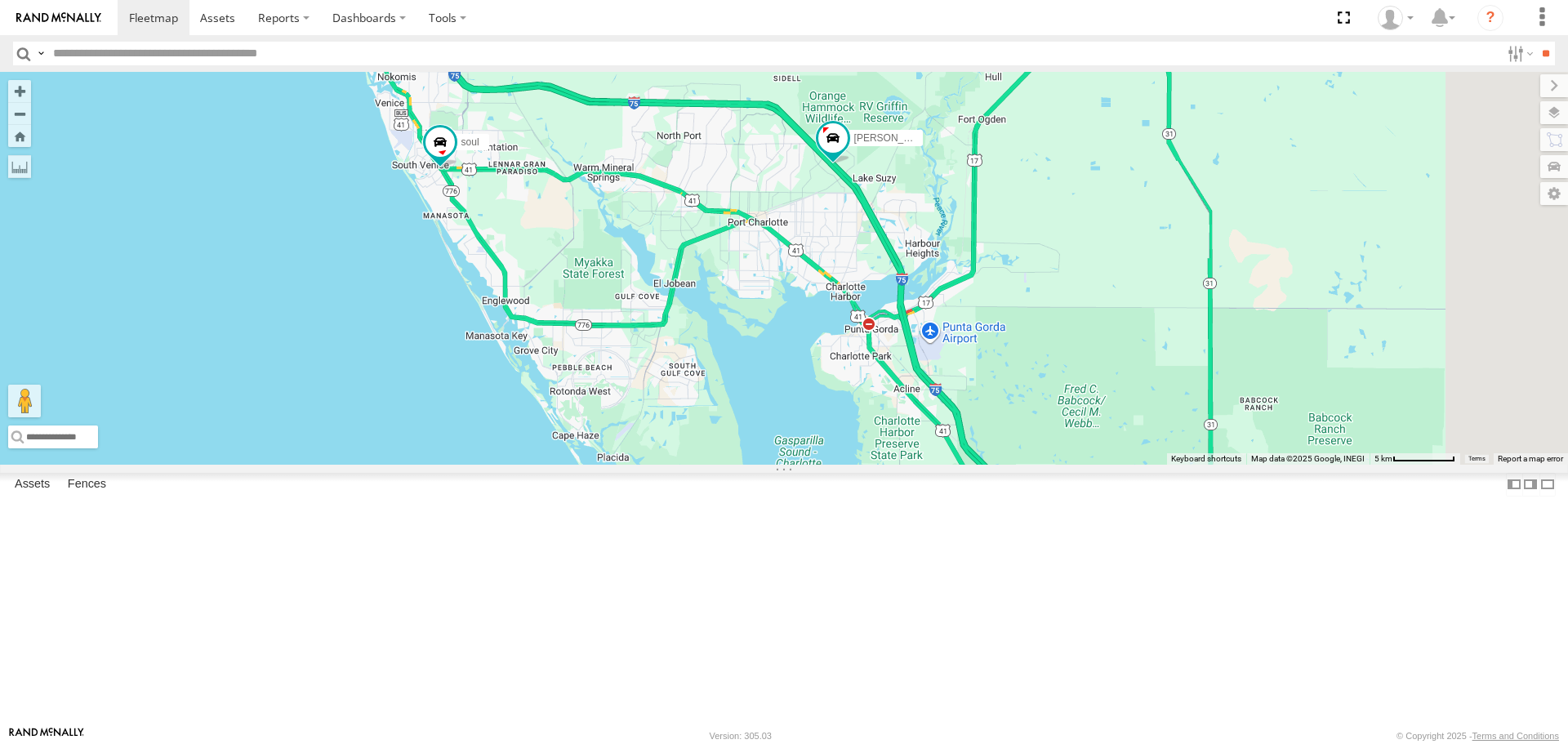
drag, startPoint x: 648, startPoint y: 190, endPoint x: 699, endPoint y: 397, distance: 213.2
click at [699, 397] on div "[PERSON_NAME] soul 3" at bounding box center [784, 268] width 1568 height 392
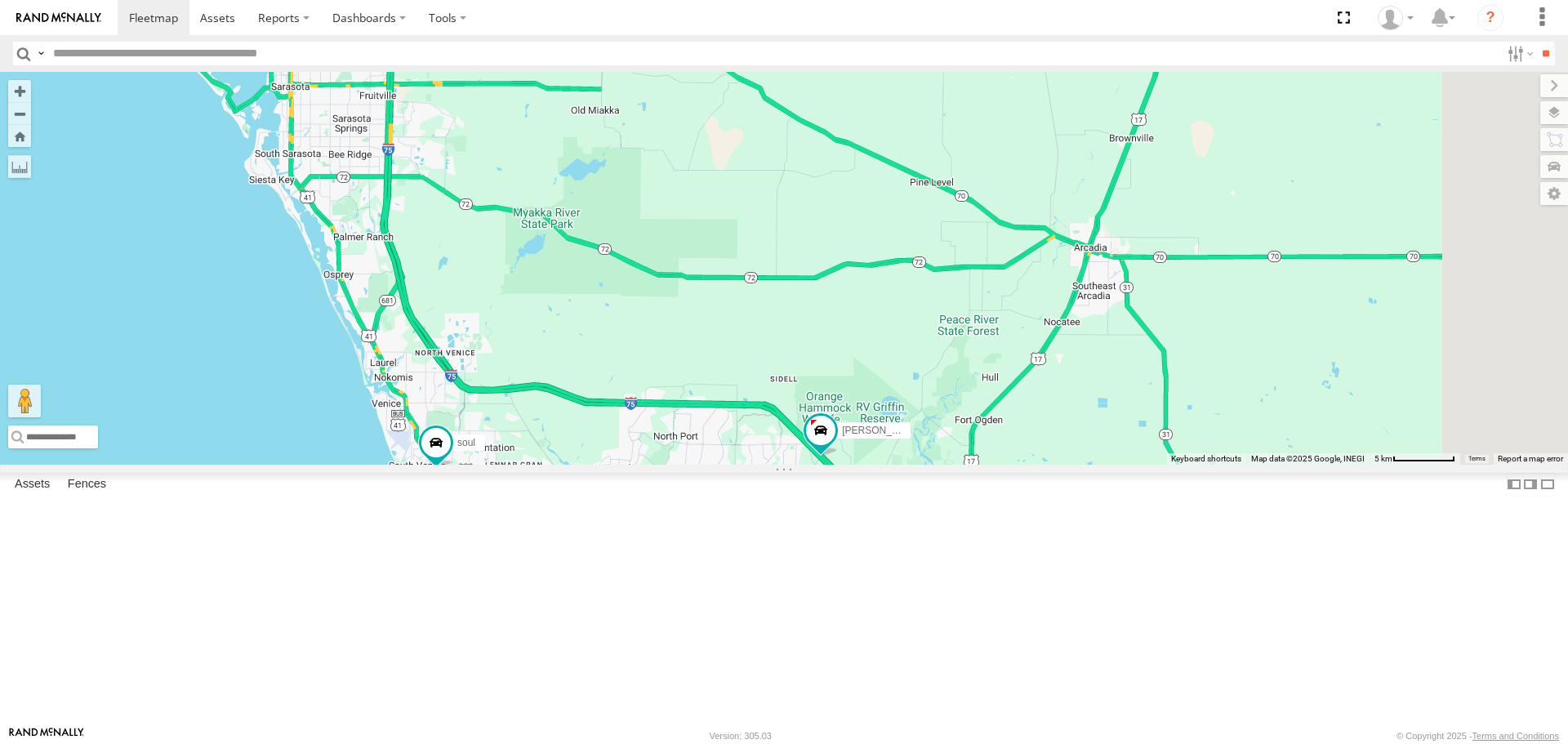
drag, startPoint x: 972, startPoint y: 324, endPoint x: 758, endPoint y: 585, distance: 337.5
click at [758, 464] on div "[PERSON_NAME]" at bounding box center [784, 268] width 1568 height 392
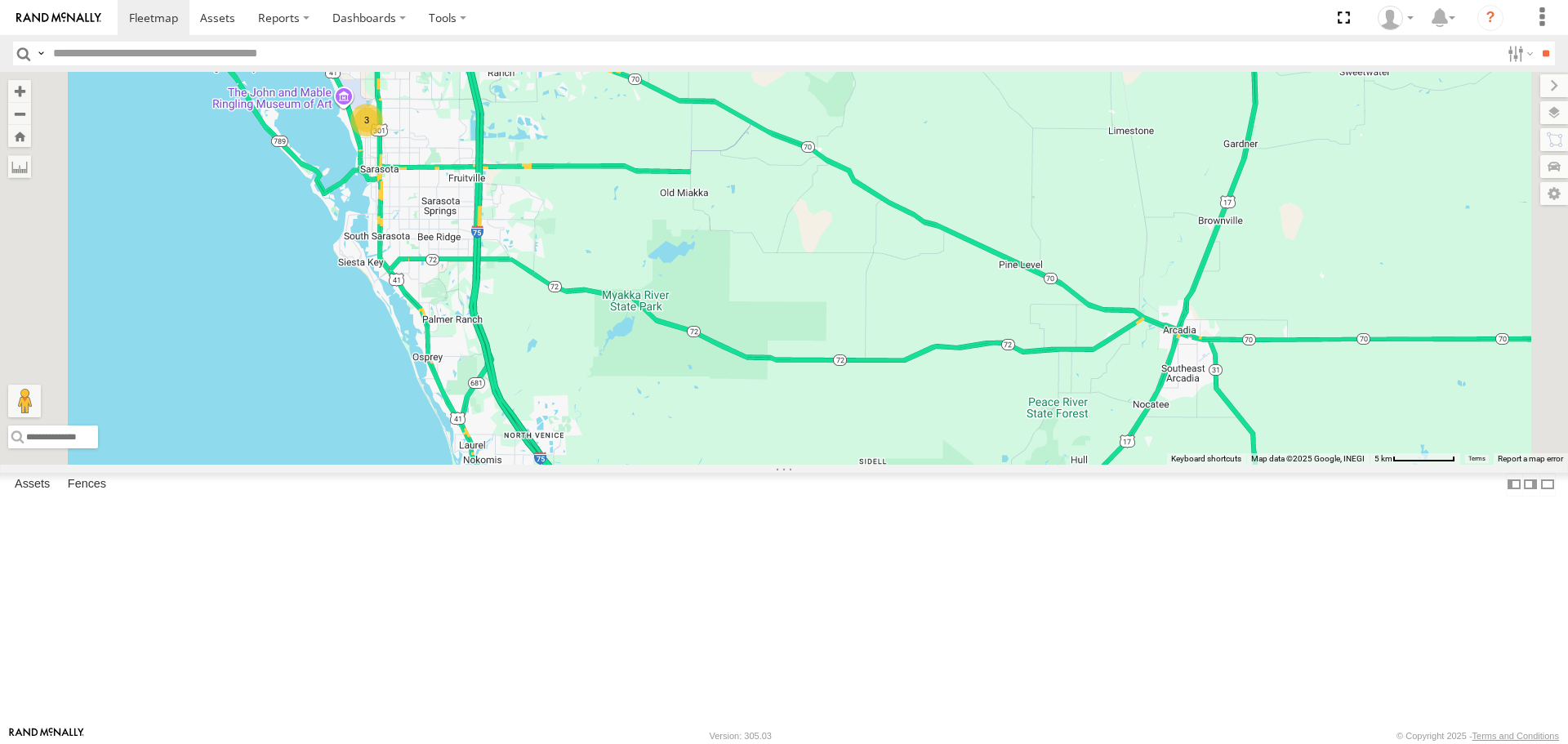
drag, startPoint x: 732, startPoint y: 369, endPoint x: 800, endPoint y: 438, distance: 96.9
click at [804, 443] on div "[PERSON_NAME] soul 3" at bounding box center [784, 268] width 1568 height 392
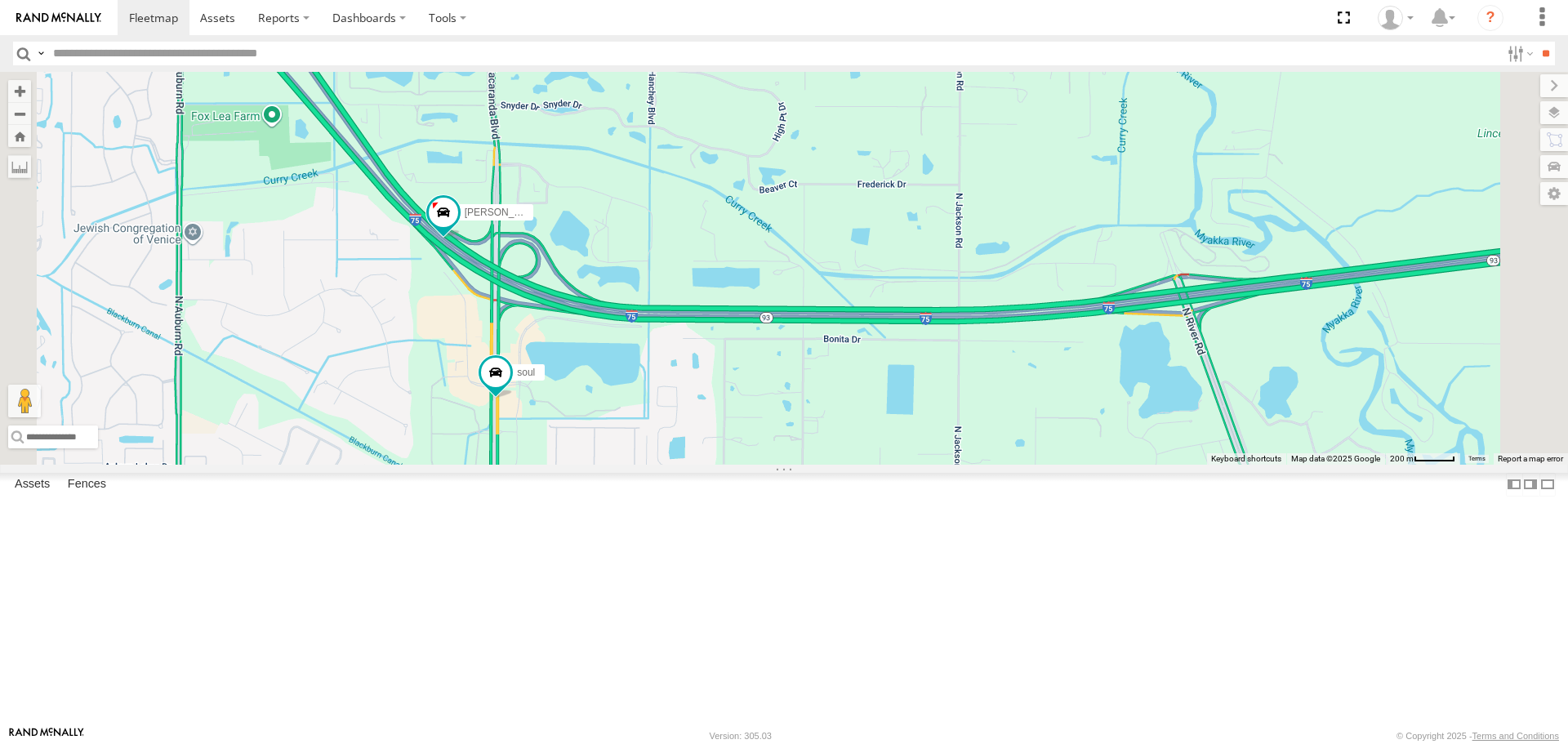
drag, startPoint x: 701, startPoint y: 534, endPoint x: 794, endPoint y: 542, distance: 93.3
click at [794, 464] on div "[PERSON_NAME]" at bounding box center [784, 268] width 1568 height 392
click at [531, 293] on span at bounding box center [517, 277] width 29 height 29
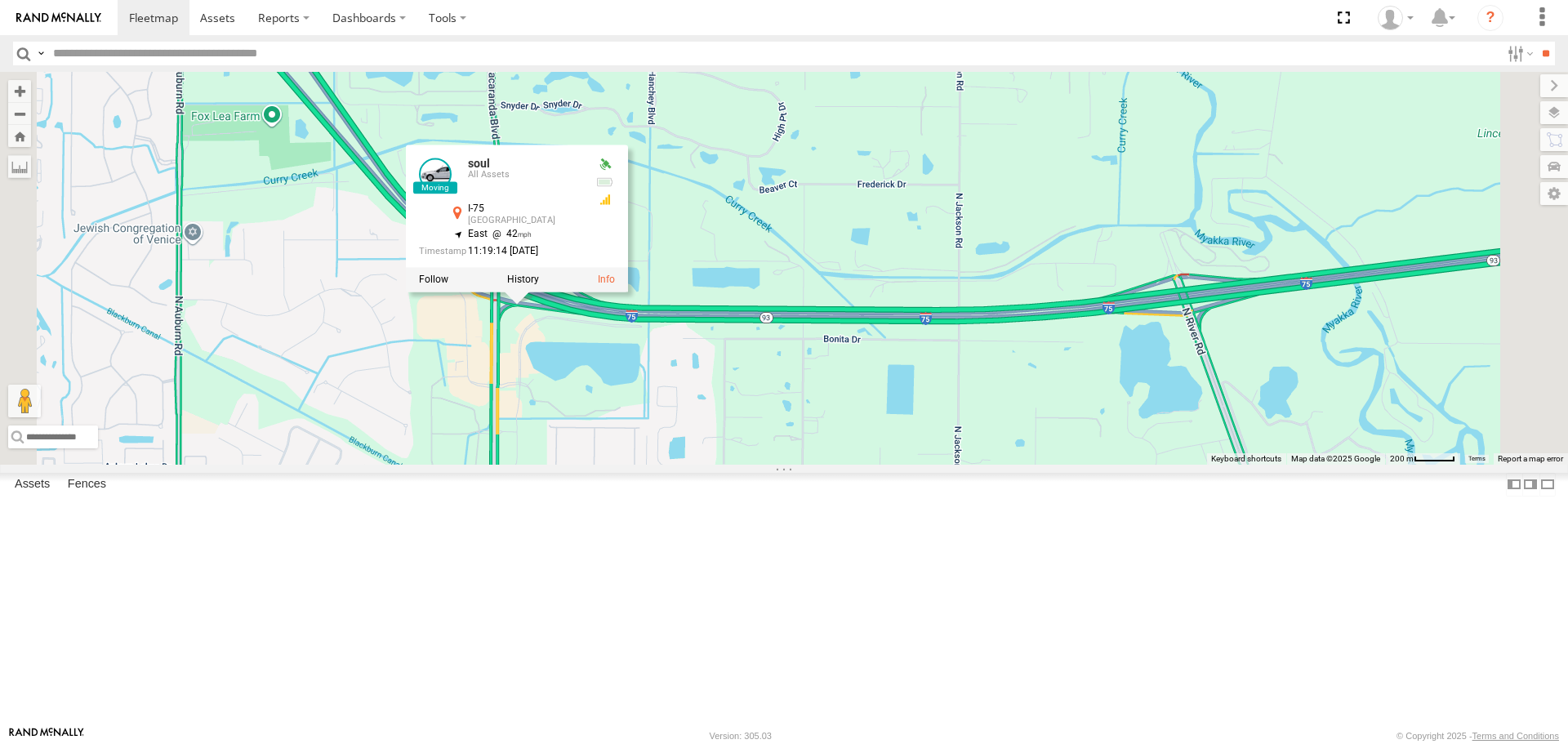
click at [628, 292] on div at bounding box center [517, 279] width 222 height 25
click at [449, 285] on label at bounding box center [434, 279] width 29 height 12
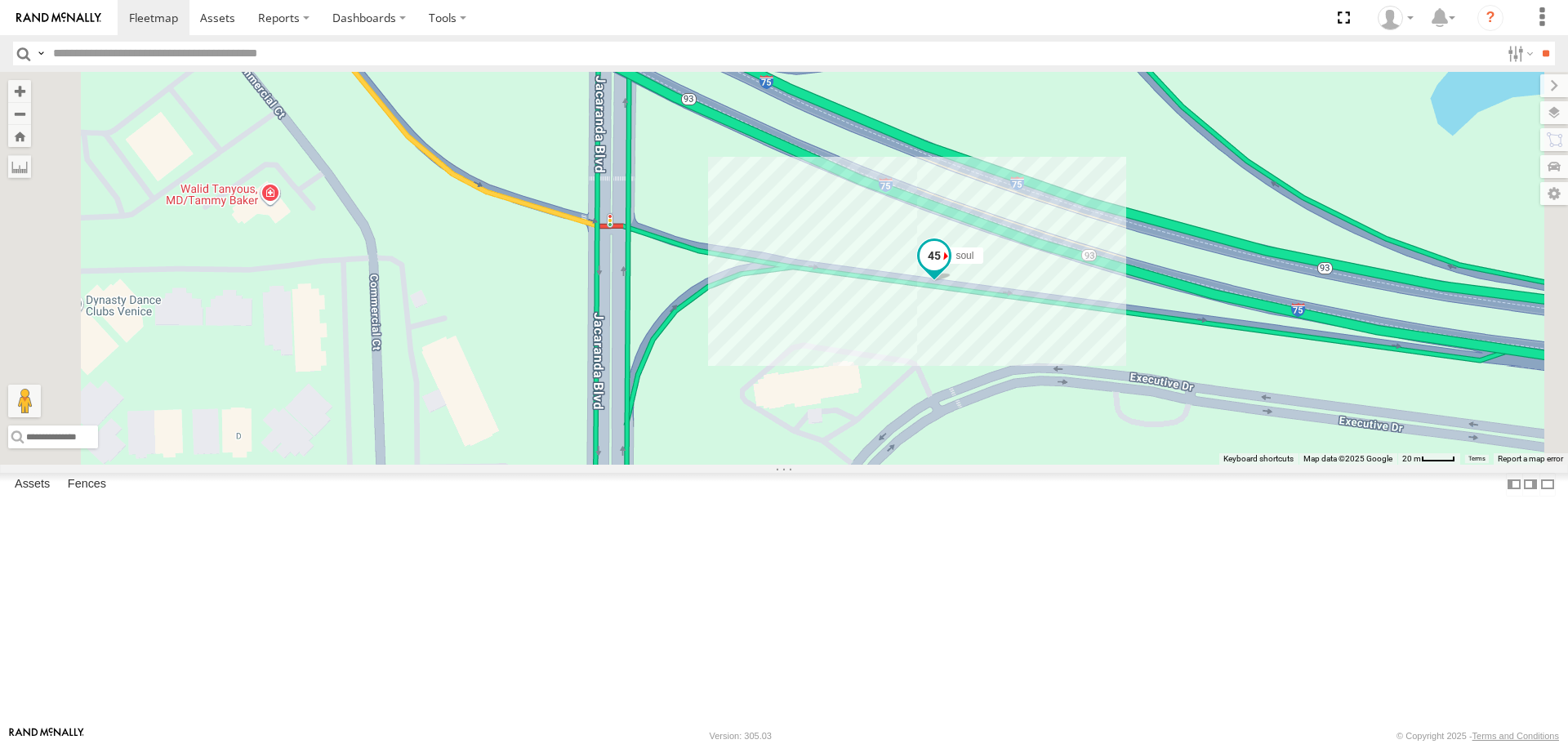
click at [949, 271] on span at bounding box center [934, 255] width 29 height 29
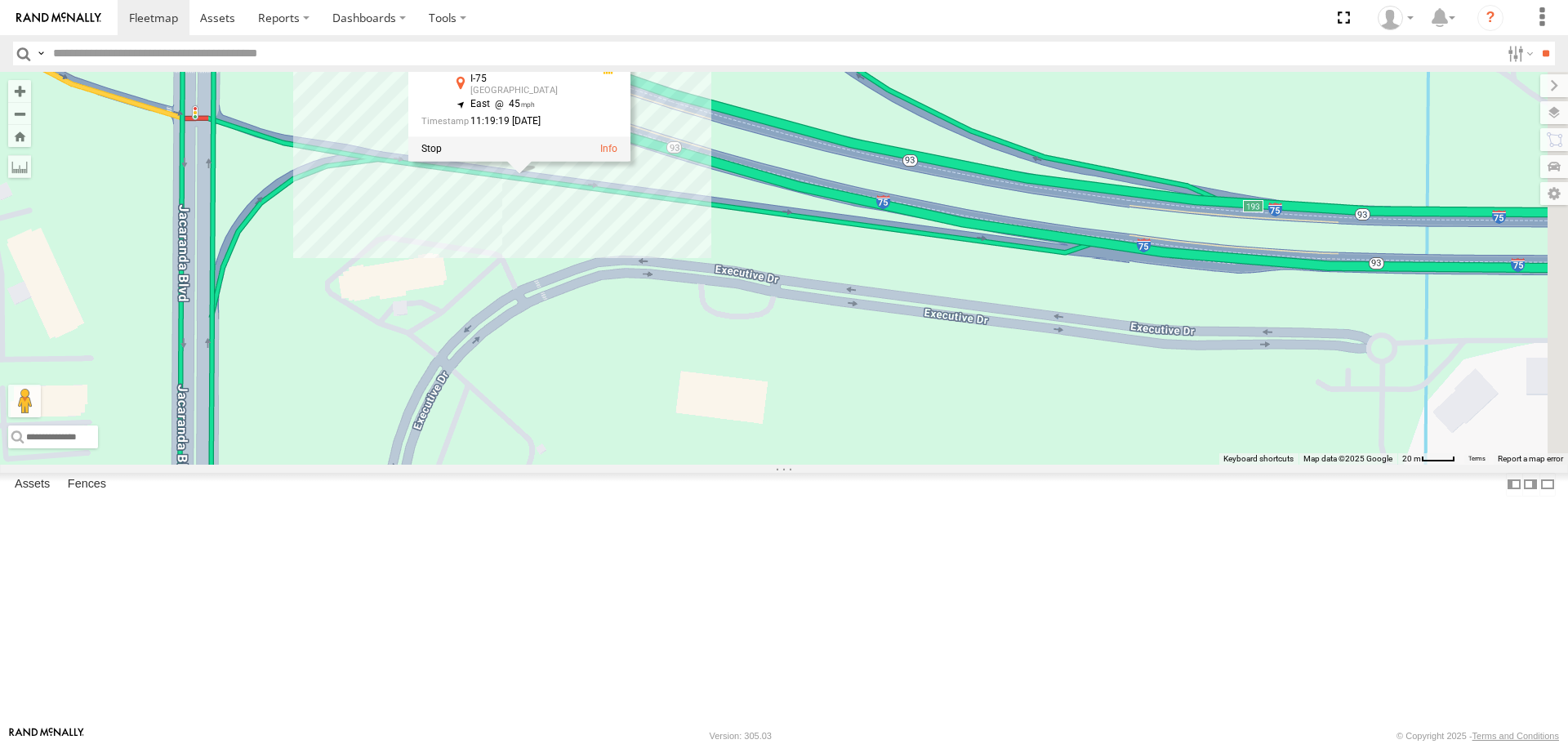
drag, startPoint x: 950, startPoint y: 535, endPoint x: 533, endPoint y: 422, distance: 432.0
click at [533, 422] on div "soul soul All Assets I-75 Venice 27.10975 , -82.38224 East 45 11:19:19 [DATE]" at bounding box center [784, 268] width 1568 height 392
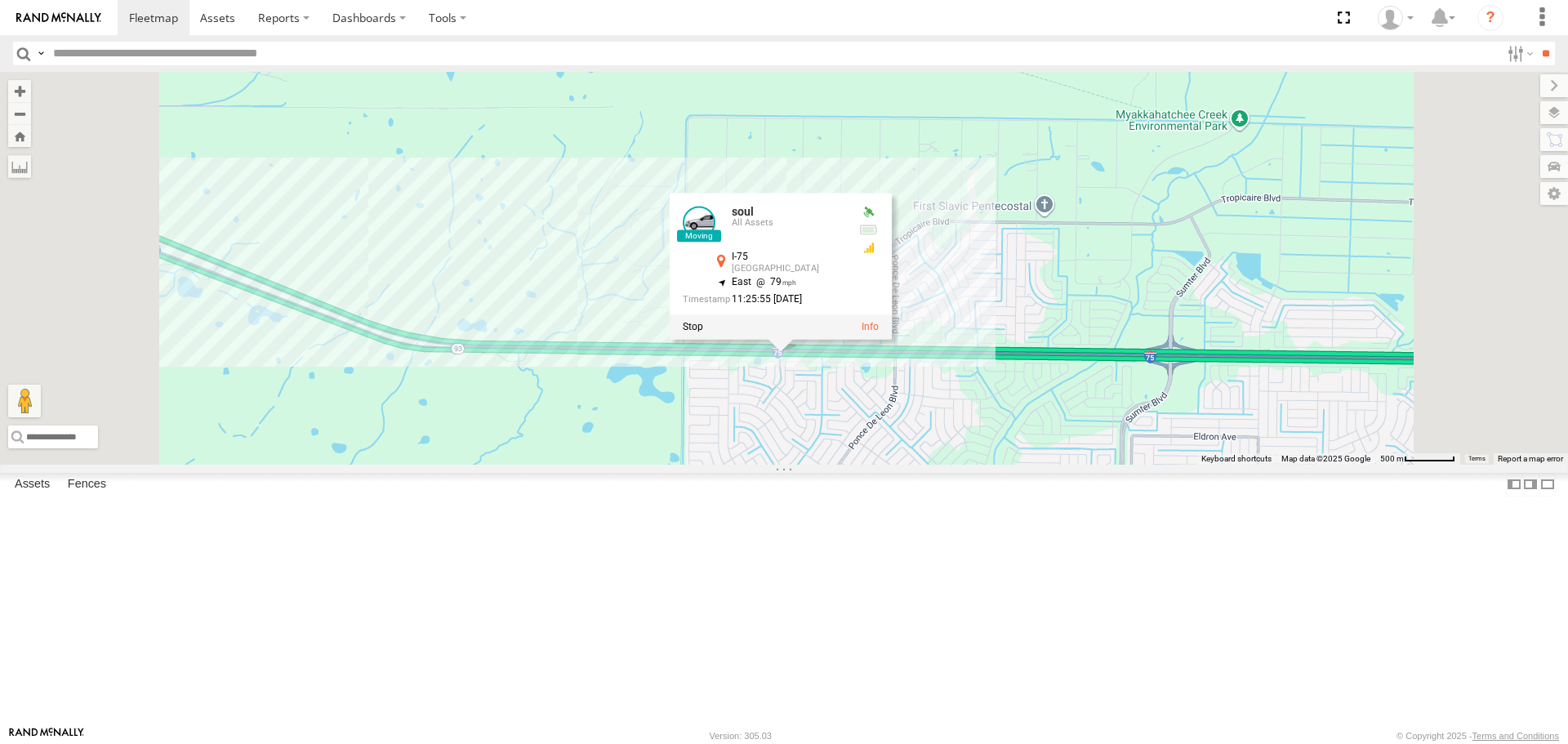
click at [1103, 182] on div "soul soul All Assets I-75 Venice 27.09964 , -82.24427 East 79 11:25:55 [DATE]" at bounding box center [784, 268] width 1568 height 392
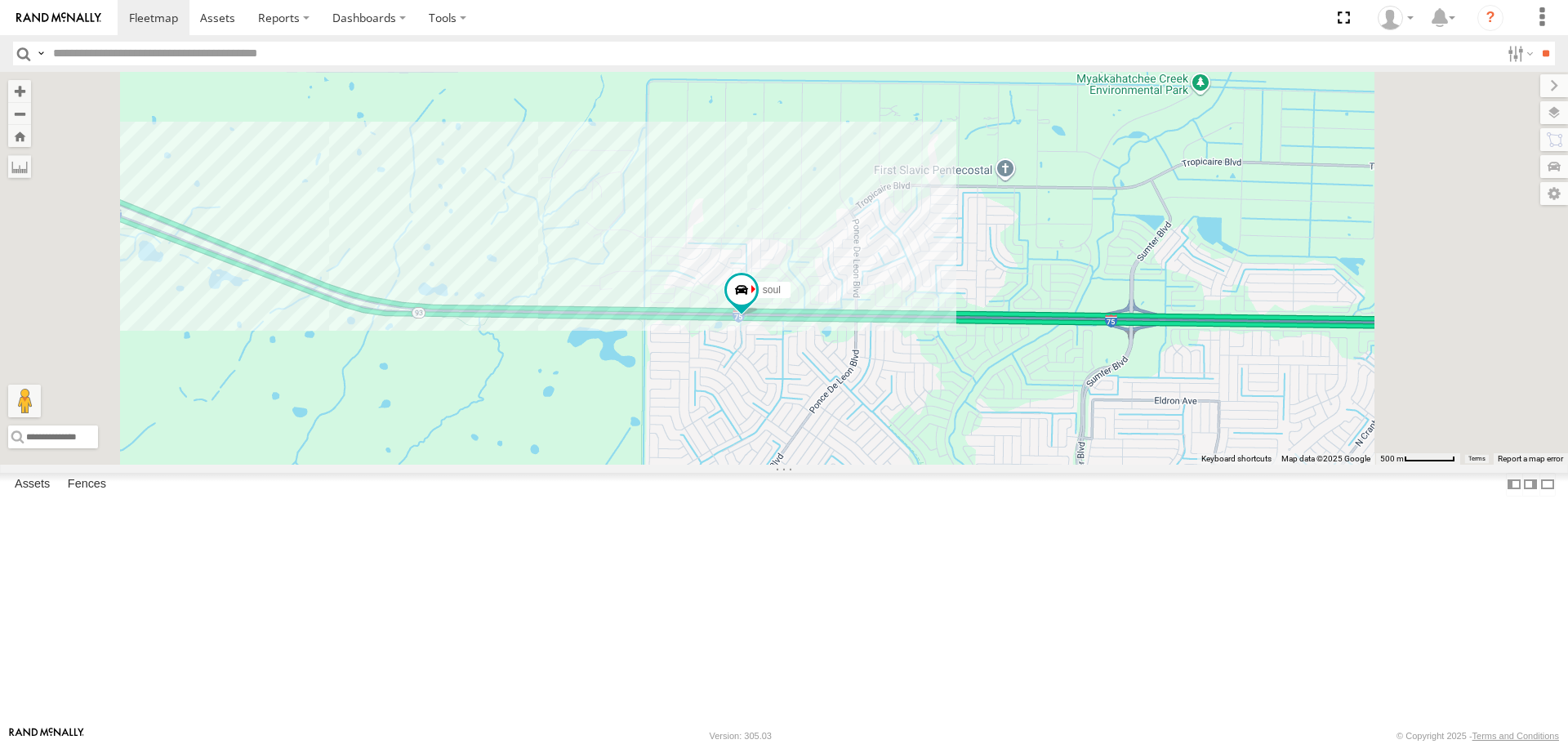
drag, startPoint x: 1150, startPoint y: 684, endPoint x: 954, endPoint y: 545, distance: 240.3
click at [954, 464] on div "soul" at bounding box center [784, 268] width 1568 height 392
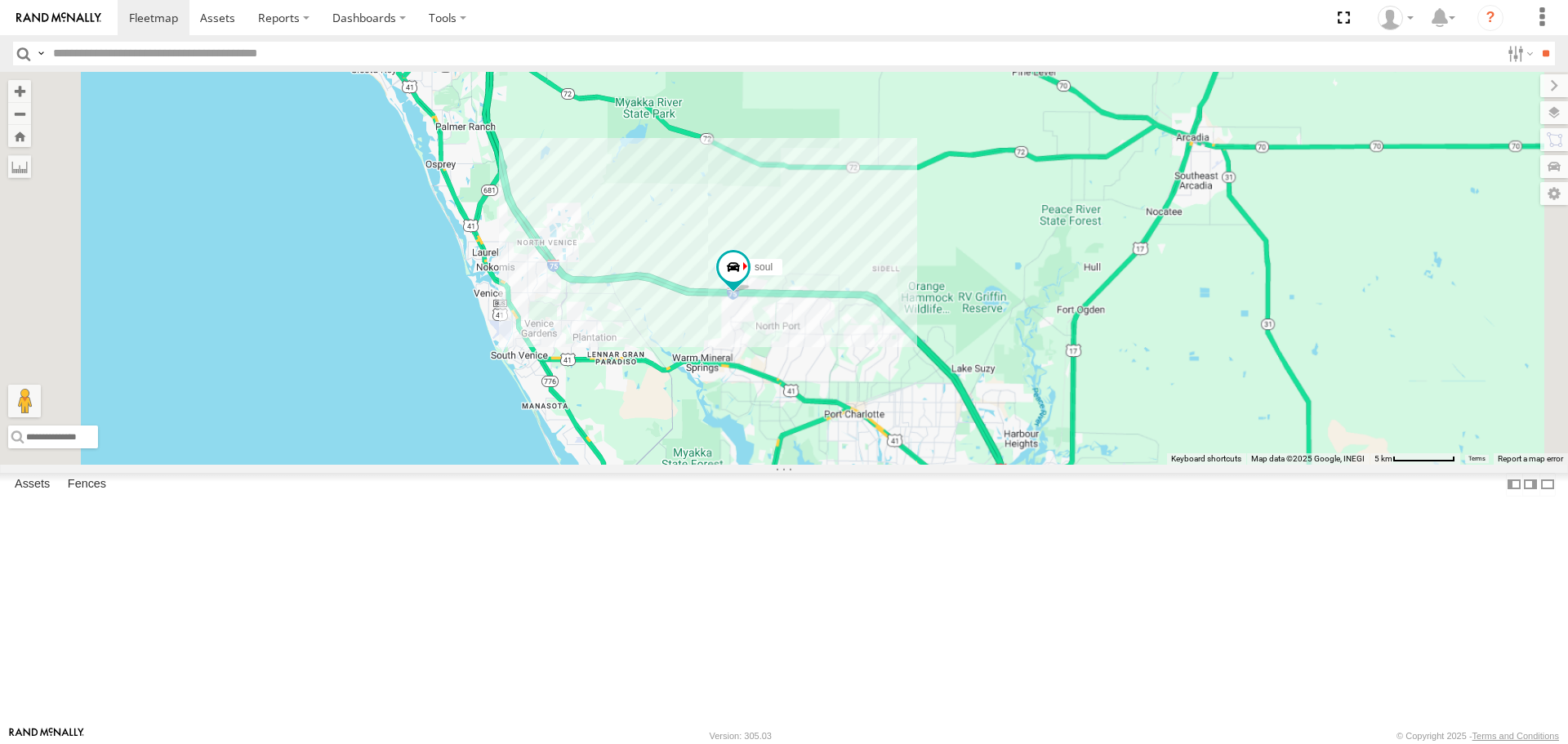
drag, startPoint x: 1008, startPoint y: 572, endPoint x: 984, endPoint y: 481, distance: 94.1
click at [984, 464] on div "soul" at bounding box center [784, 268] width 1568 height 392
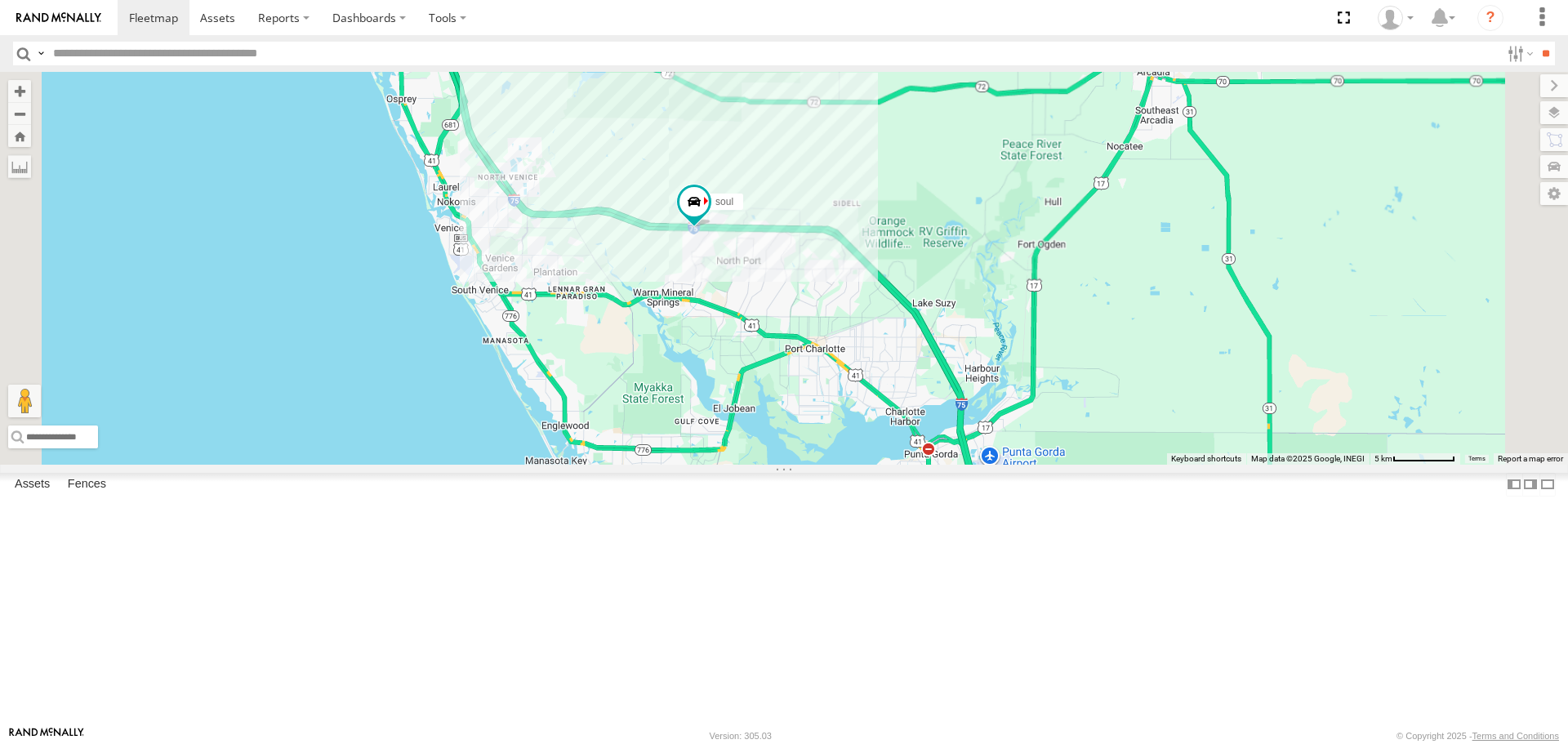
drag, startPoint x: 878, startPoint y: 435, endPoint x: 748, endPoint y: 287, distance: 197.0
click at [748, 287] on div "soul" at bounding box center [784, 268] width 1568 height 392
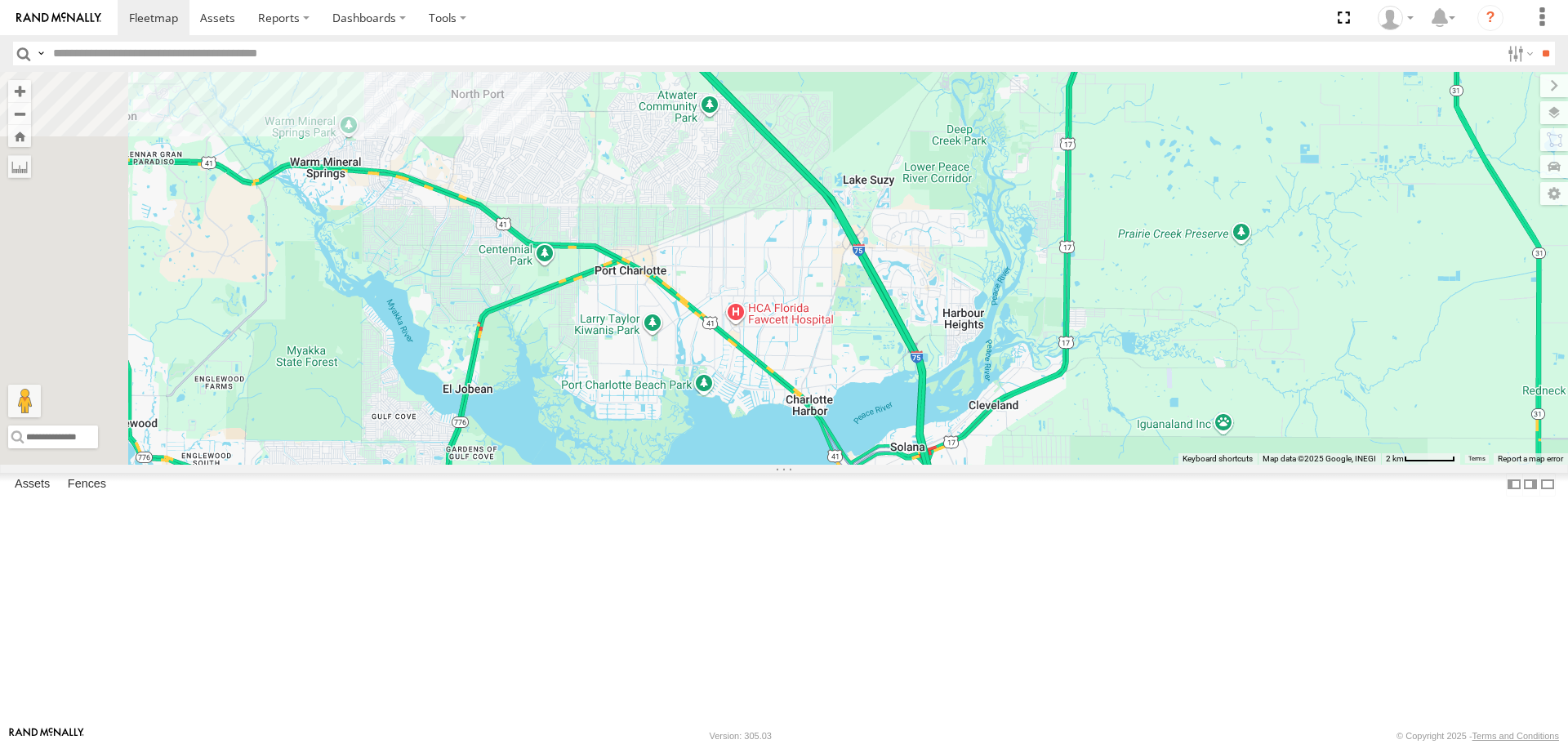
drag, startPoint x: 957, startPoint y: 405, endPoint x: 995, endPoint y: 528, distance: 128.7
click at [995, 464] on div "soul" at bounding box center [784, 268] width 1568 height 392
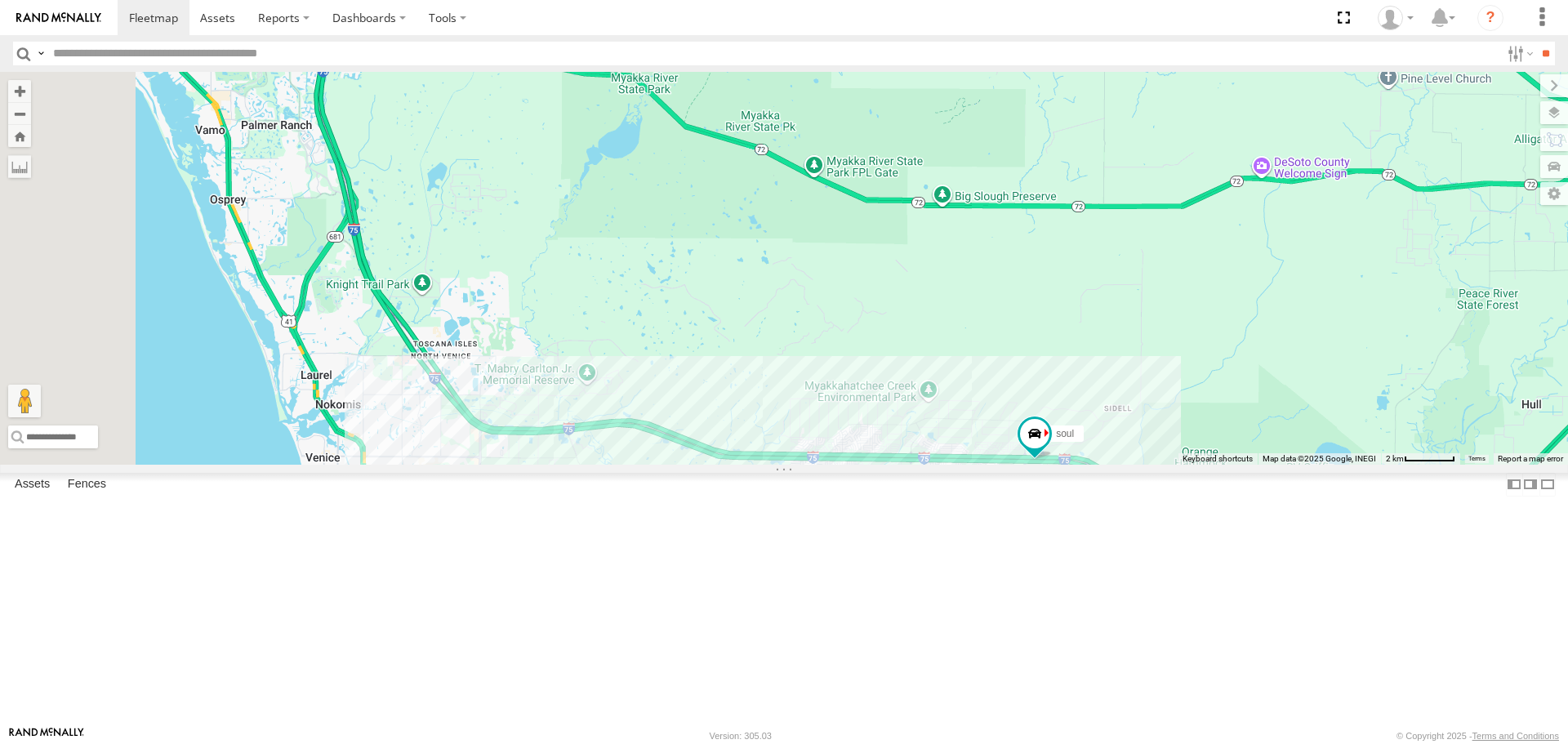
drag, startPoint x: 757, startPoint y: 281, endPoint x: 1181, endPoint y: 708, distance: 601.8
click at [1181, 464] on div "soul" at bounding box center [784, 268] width 1568 height 392
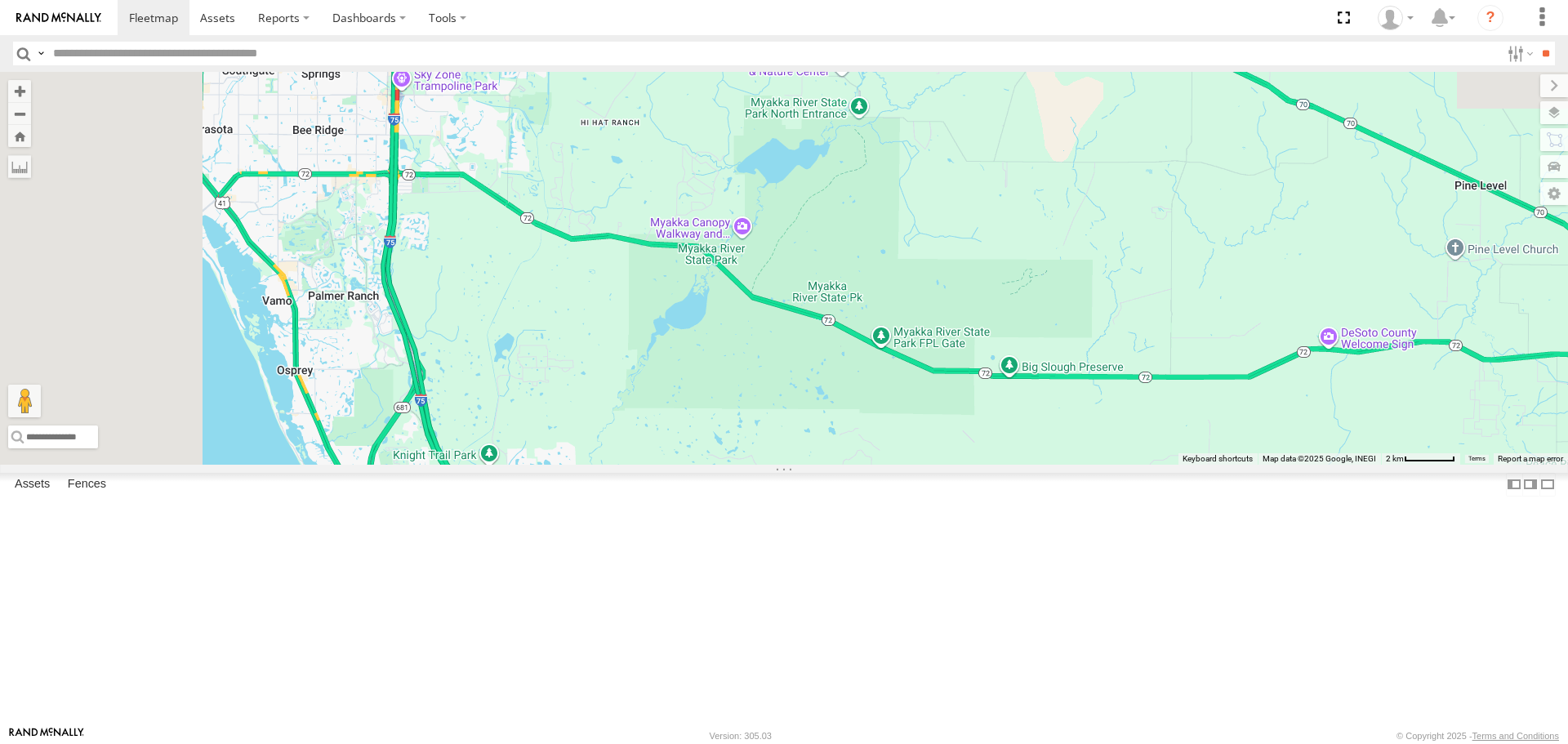
drag, startPoint x: 700, startPoint y: 237, endPoint x: 764, endPoint y: 398, distance: 173.3
click at [764, 398] on div "soul" at bounding box center [784, 268] width 1568 height 392
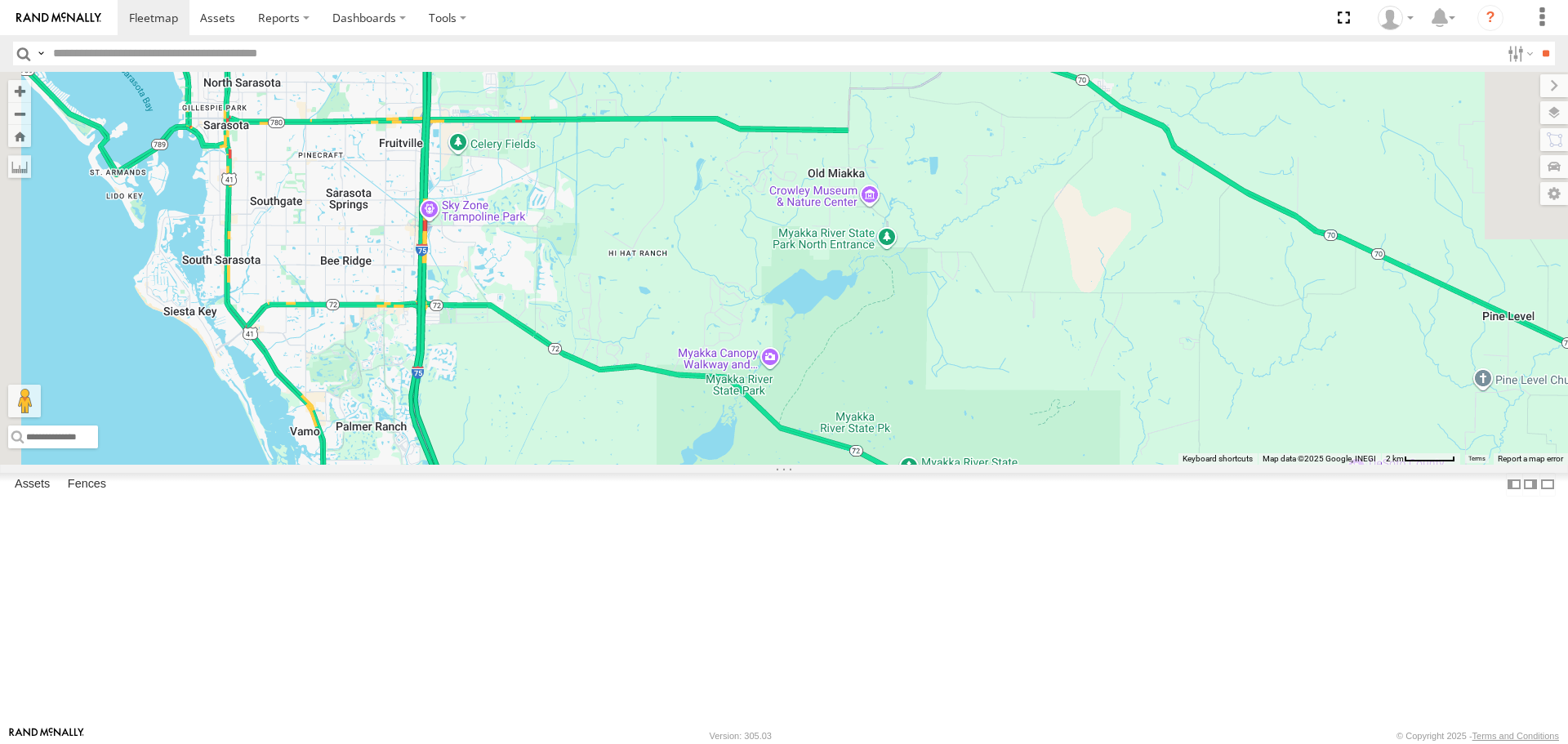
drag, startPoint x: 734, startPoint y: 334, endPoint x: 735, endPoint y: 367, distance: 33.0
click at [736, 365] on div "soul" at bounding box center [784, 268] width 1568 height 392
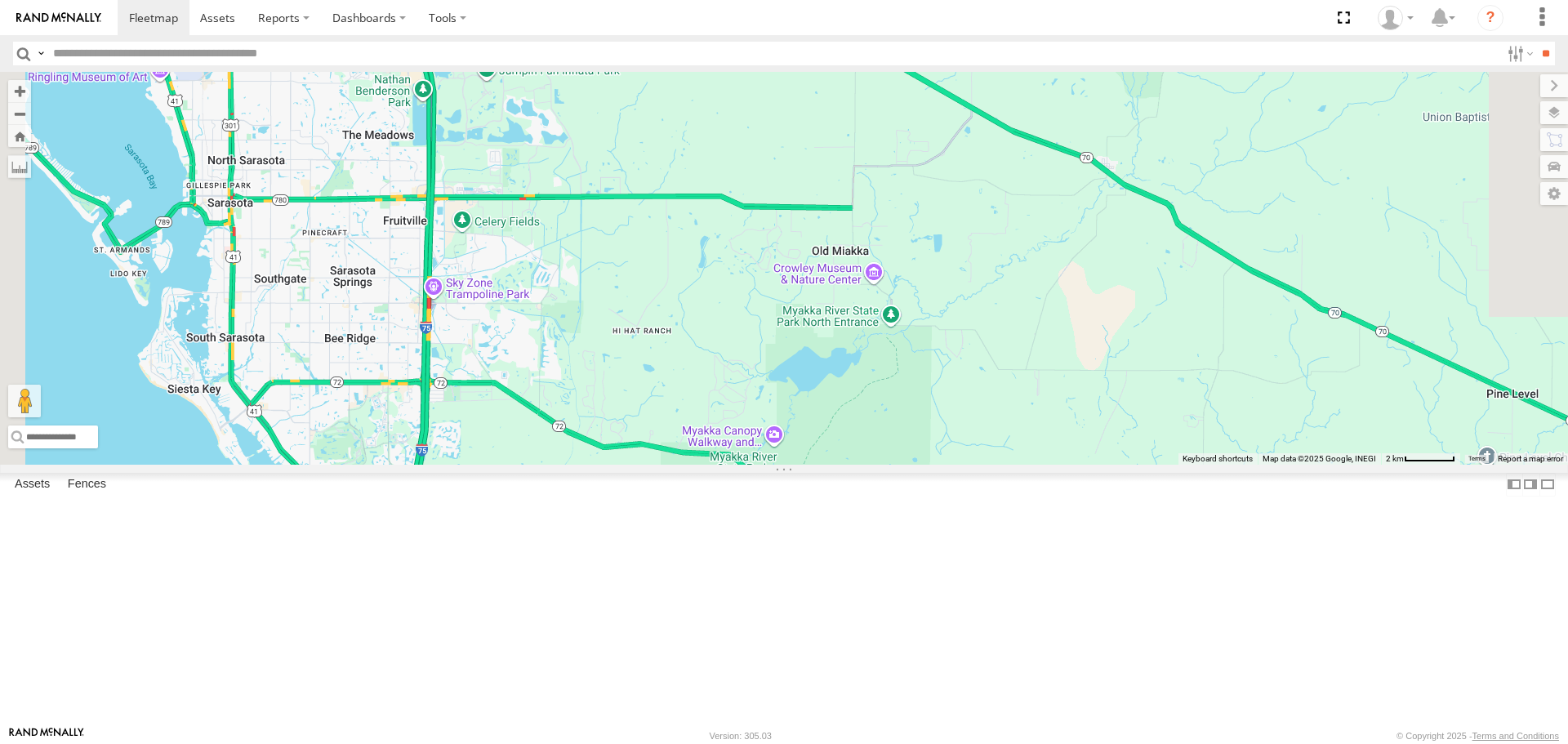
drag, startPoint x: 736, startPoint y: 225, endPoint x: 767, endPoint y: 351, distance: 129.8
click at [767, 350] on div "soul" at bounding box center [784, 268] width 1568 height 392
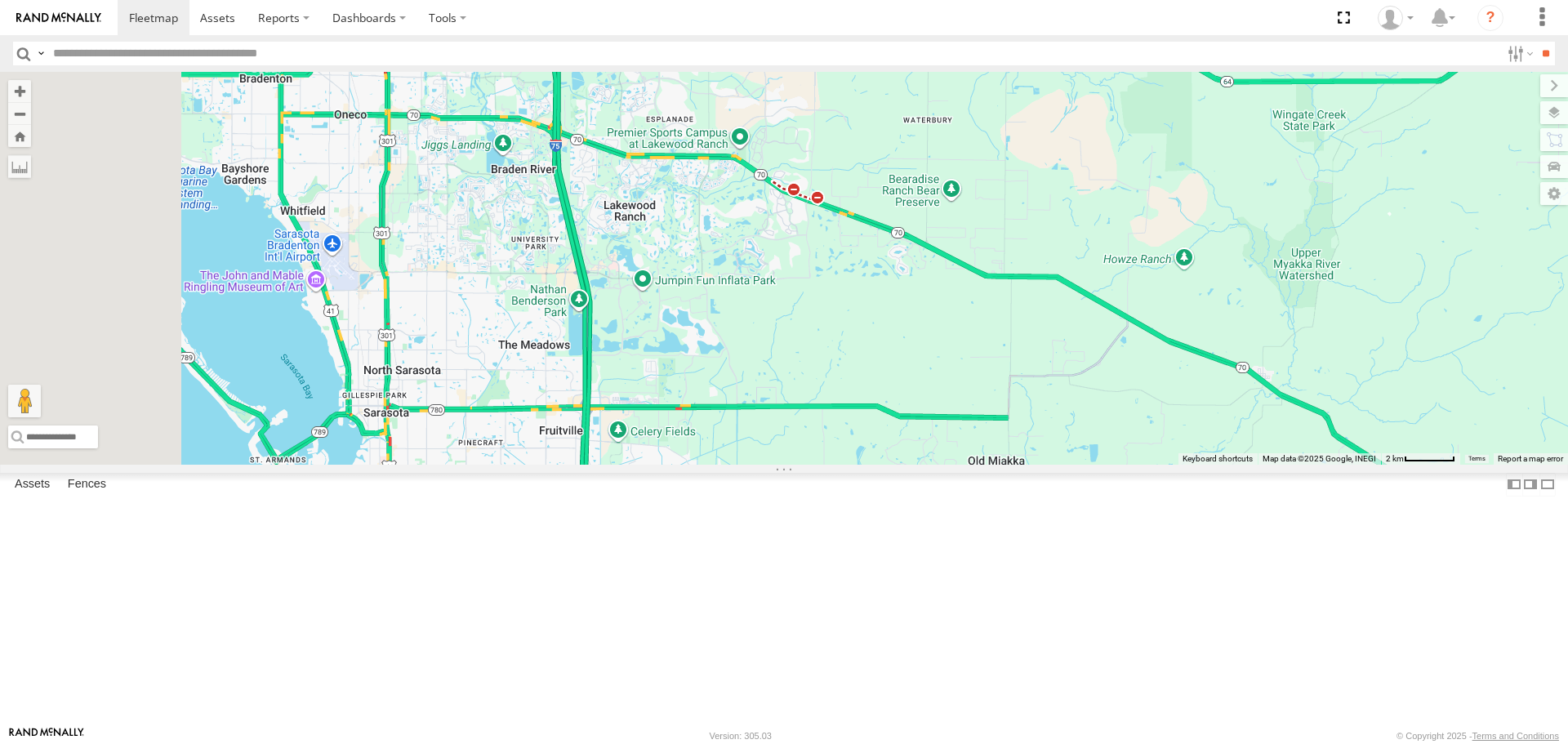
drag, startPoint x: 861, startPoint y: 338, endPoint x: 875, endPoint y: 335, distance: 14.3
click at [875, 336] on div "soul" at bounding box center [784, 268] width 1568 height 392
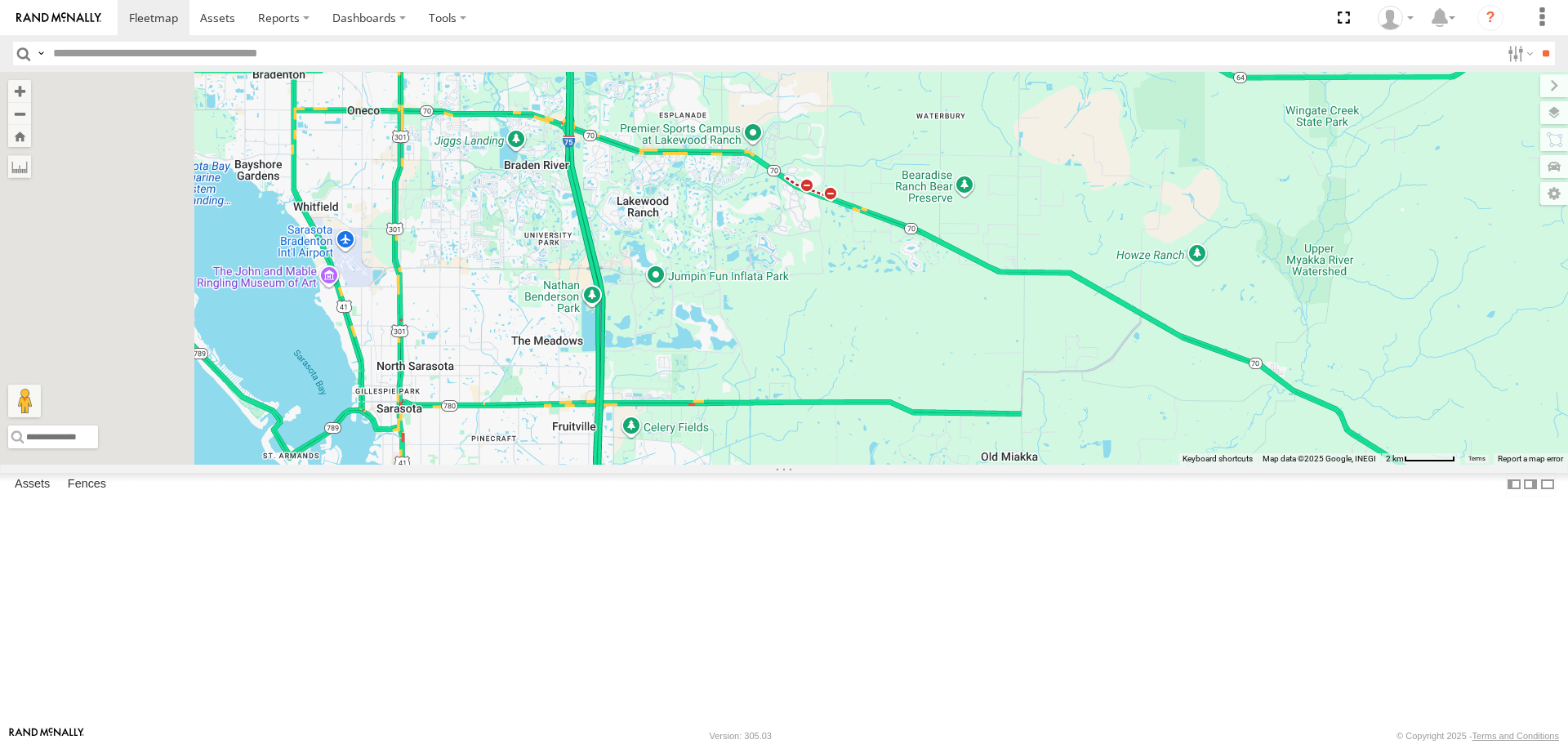
drag, startPoint x: 802, startPoint y: 418, endPoint x: 829, endPoint y: 265, distance: 155.4
click at [829, 265] on div "soul" at bounding box center [784, 268] width 1568 height 392
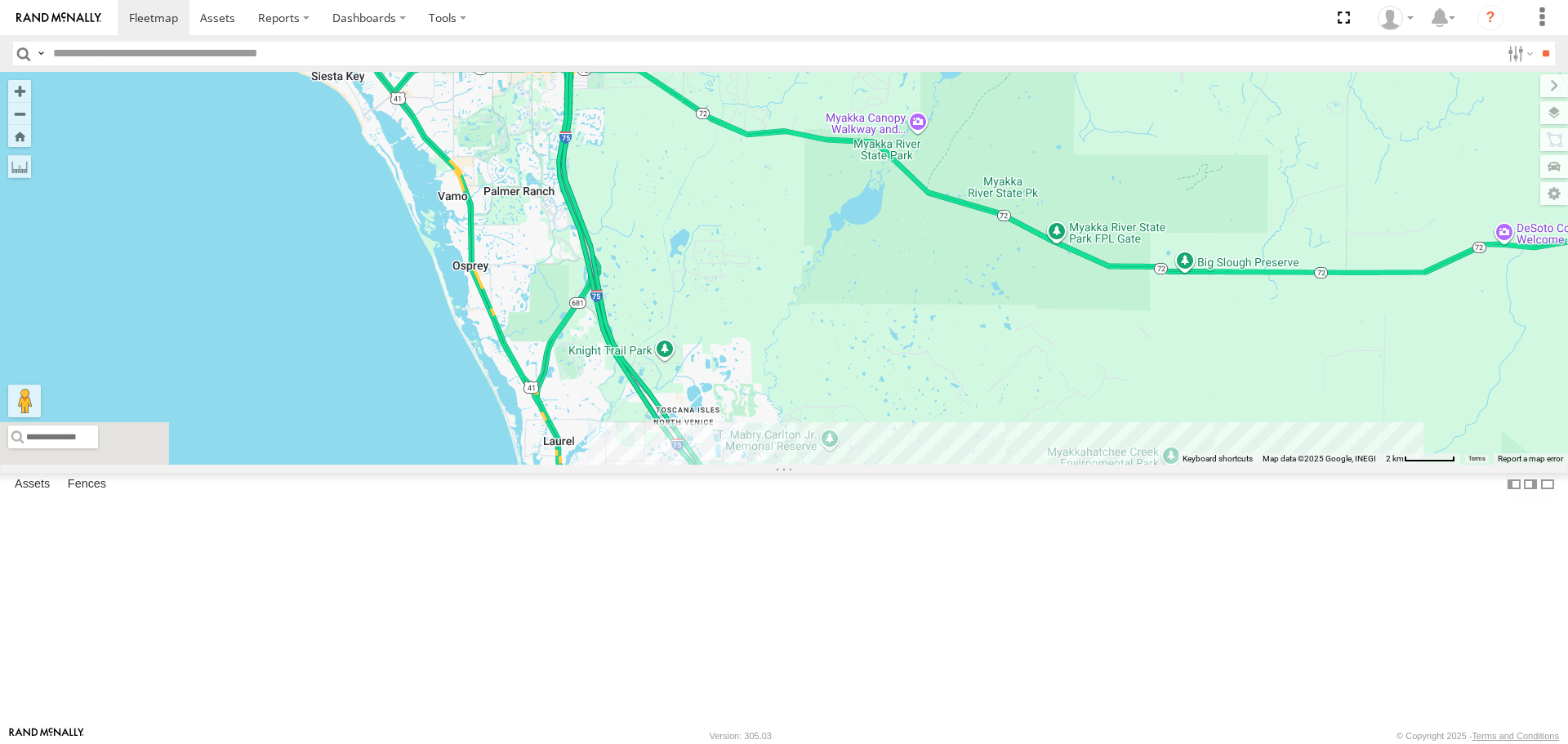
drag, startPoint x: 928, startPoint y: 538, endPoint x: 824, endPoint y: 316, distance: 245.2
click at [824, 318] on div "soul" at bounding box center [784, 268] width 1568 height 392
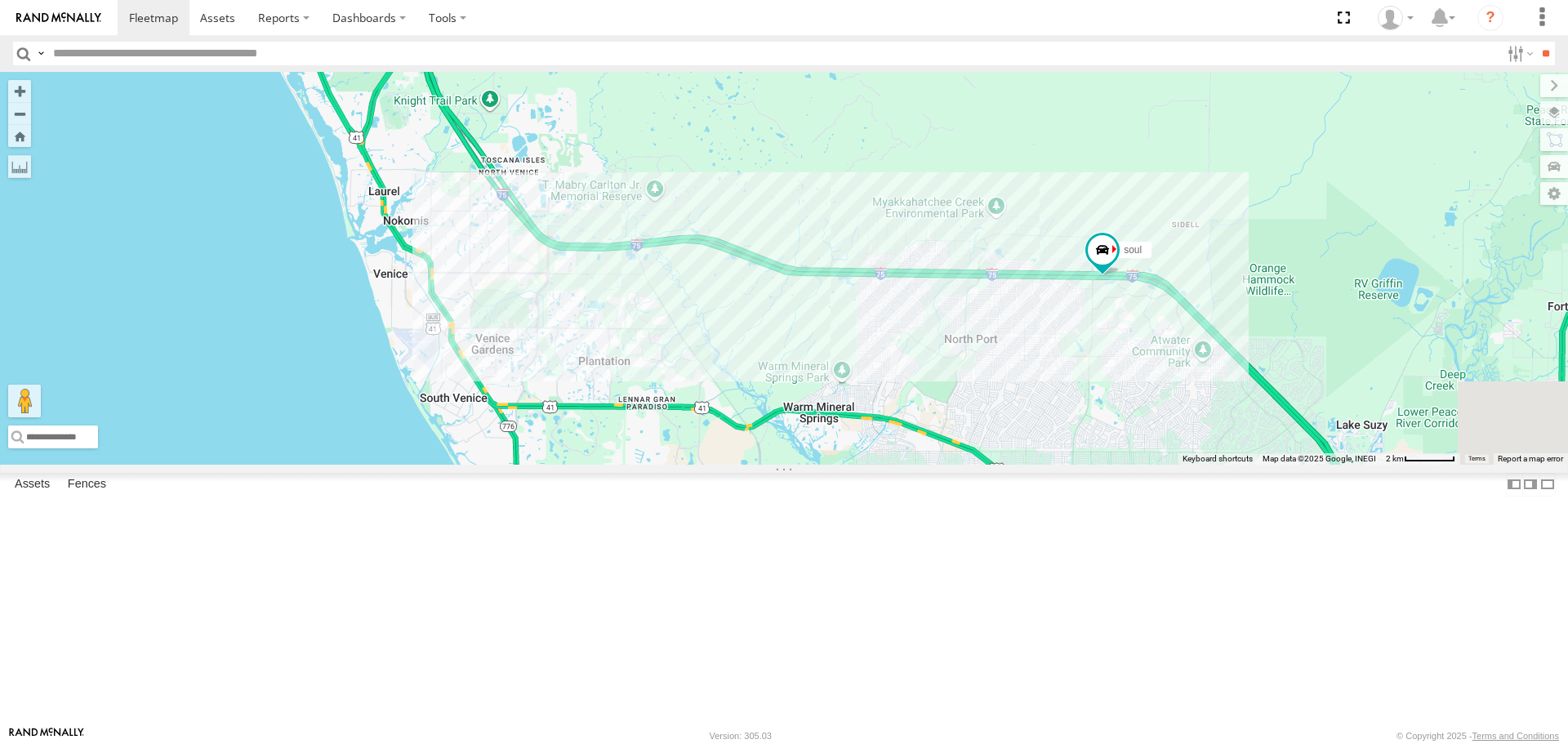
drag, startPoint x: 820, startPoint y: 334, endPoint x: 890, endPoint y: 597, distance: 272.2
click at [899, 464] on div "soul" at bounding box center [784, 268] width 1568 height 392
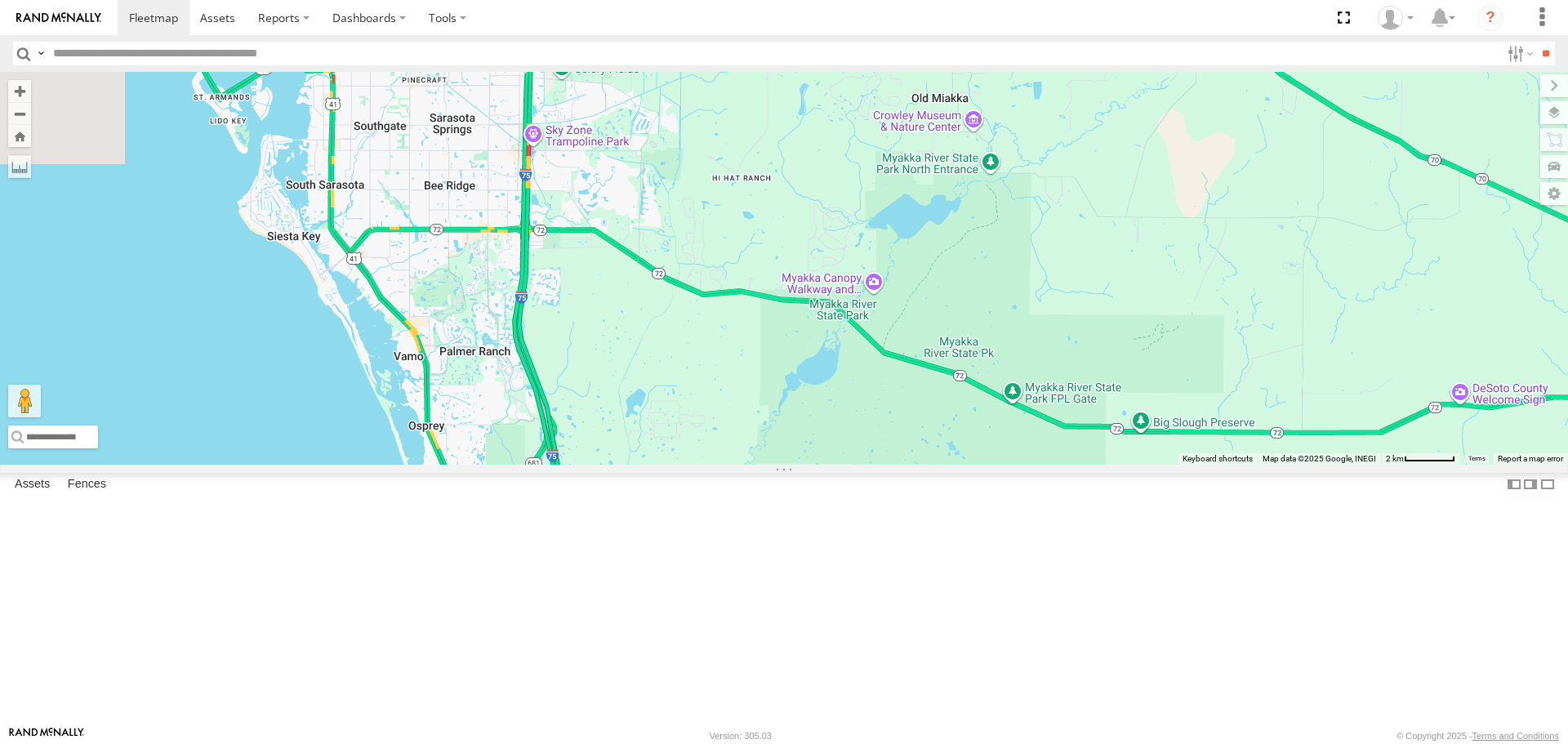
drag, startPoint x: 926, startPoint y: 543, endPoint x: 624, endPoint y: 316, distance: 377.8
click at [640, 324] on div "soul" at bounding box center [784, 268] width 1568 height 392
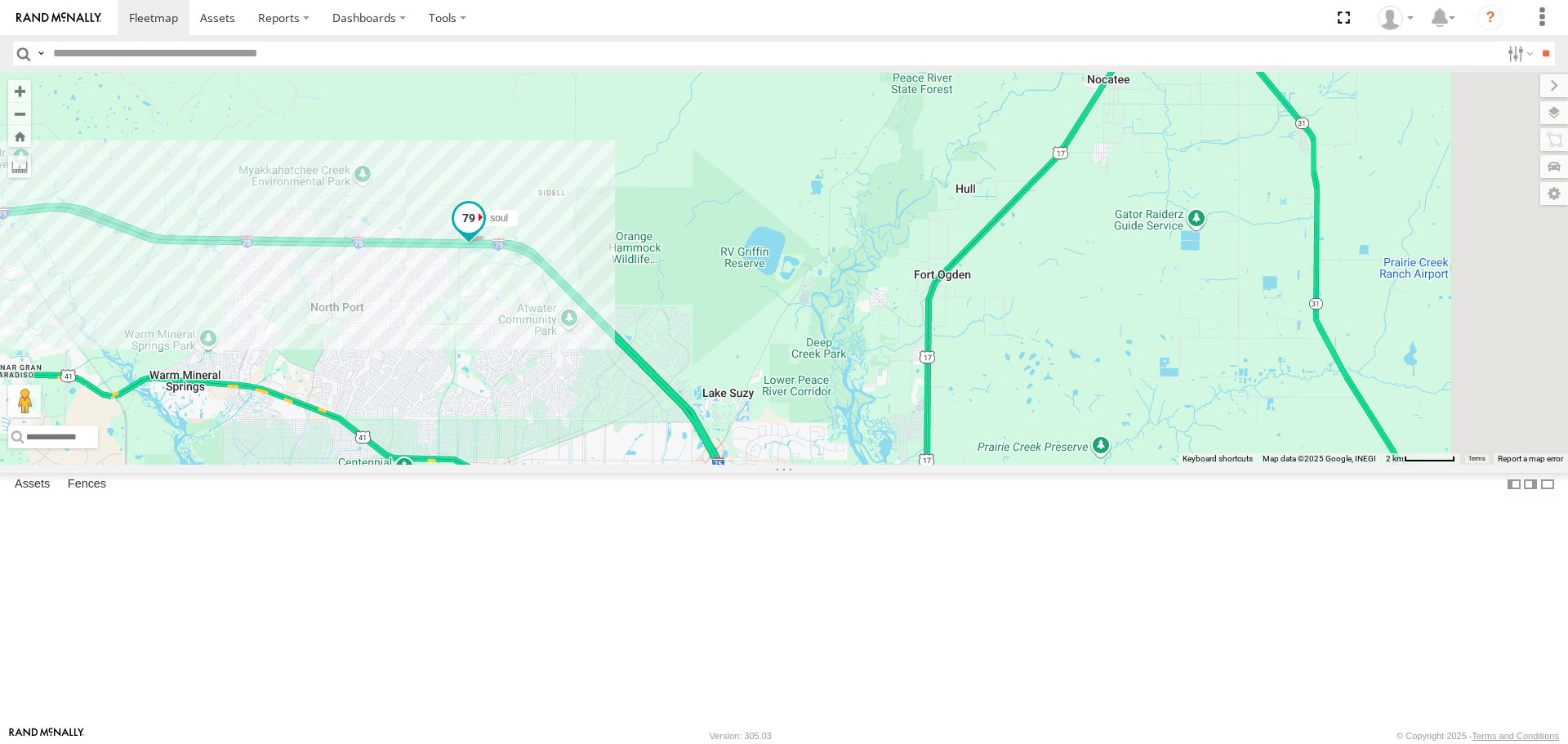
click at [647, 318] on div "soul" at bounding box center [784, 268] width 1568 height 392
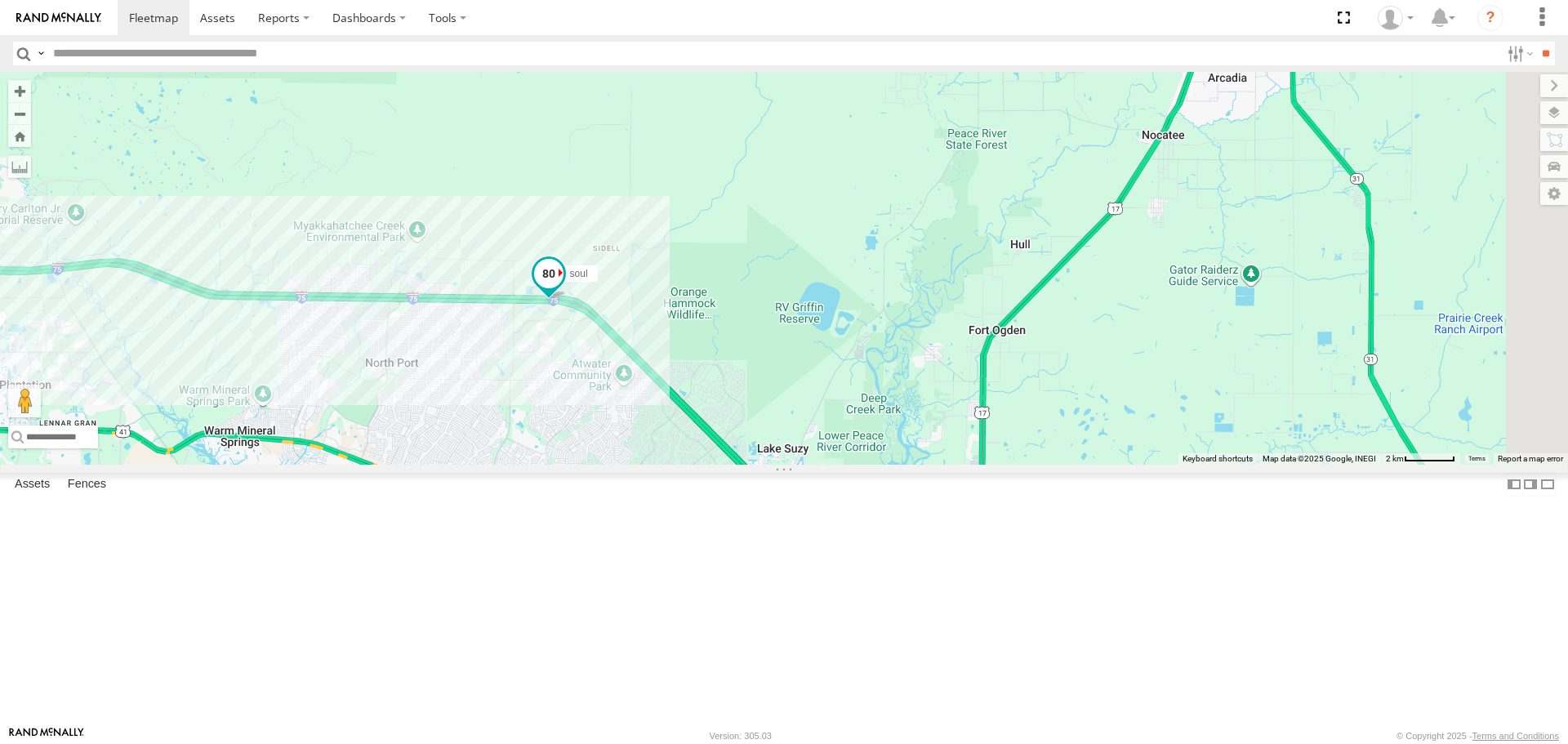
drag, startPoint x: 647, startPoint y: 318, endPoint x: 883, endPoint y: 475, distance: 283.5
click at [567, 301] on span at bounding box center [548, 278] width 36 height 44
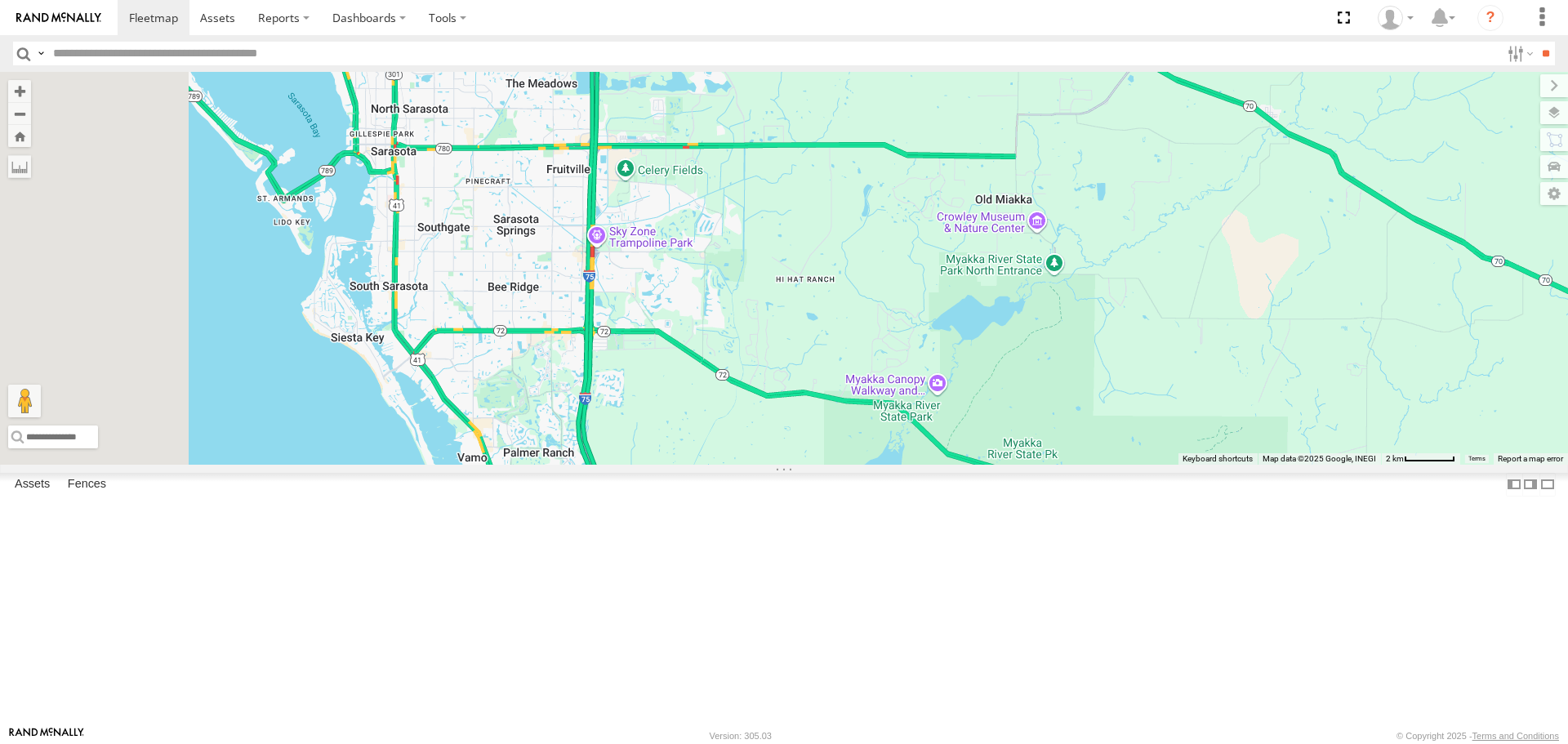
click at [0, 0] on div "All Assets" at bounding box center [0, 0] width 0 height 0
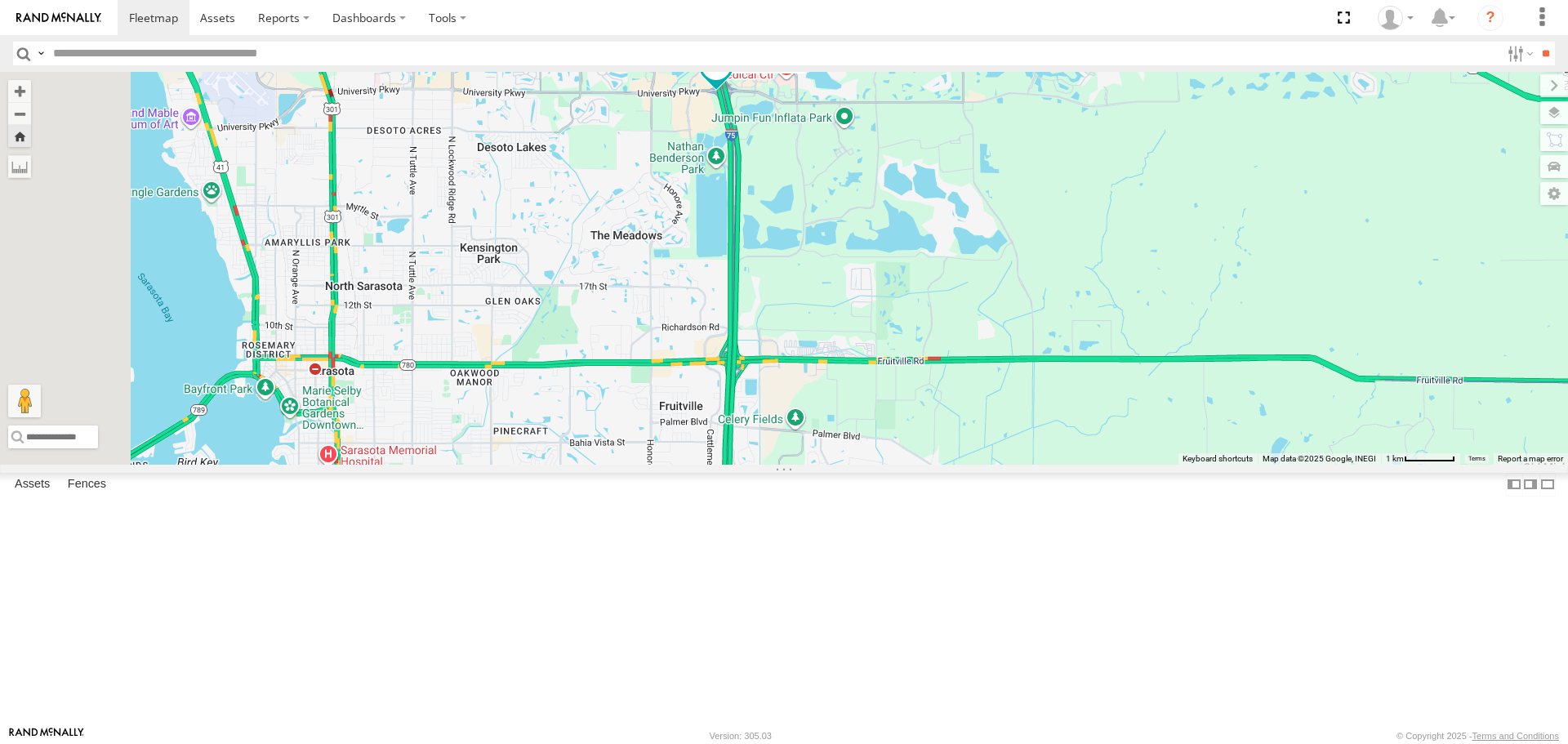
drag, startPoint x: 741, startPoint y: 390, endPoint x: 774, endPoint y: 444, distance: 63.3
click at [774, 444] on div "[PERSON_NAME]" at bounding box center [784, 268] width 1568 height 392
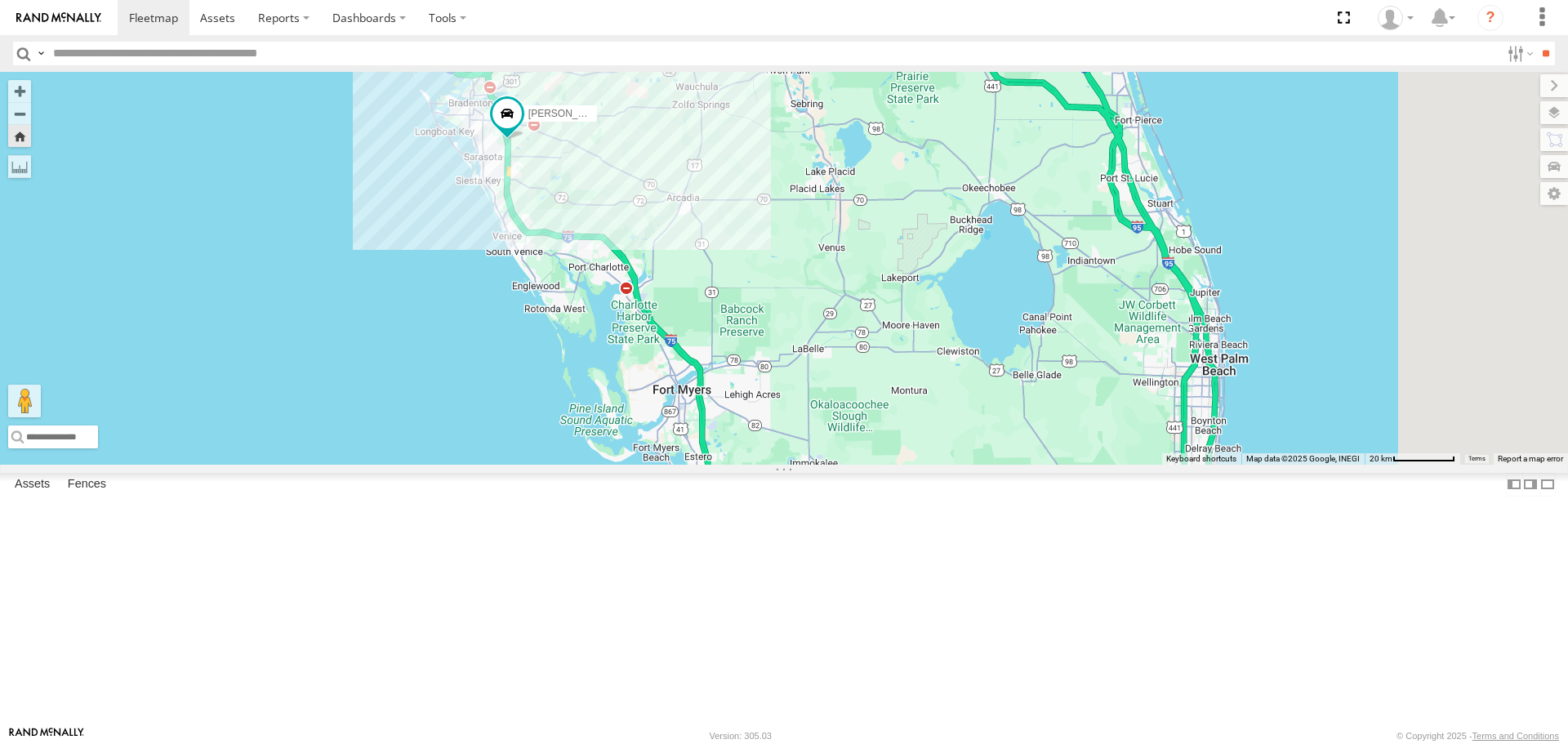
drag, startPoint x: 877, startPoint y: 511, endPoint x: 782, endPoint y: 361, distance: 177.6
click at [782, 361] on div "[PERSON_NAME]" at bounding box center [784, 268] width 1568 height 392
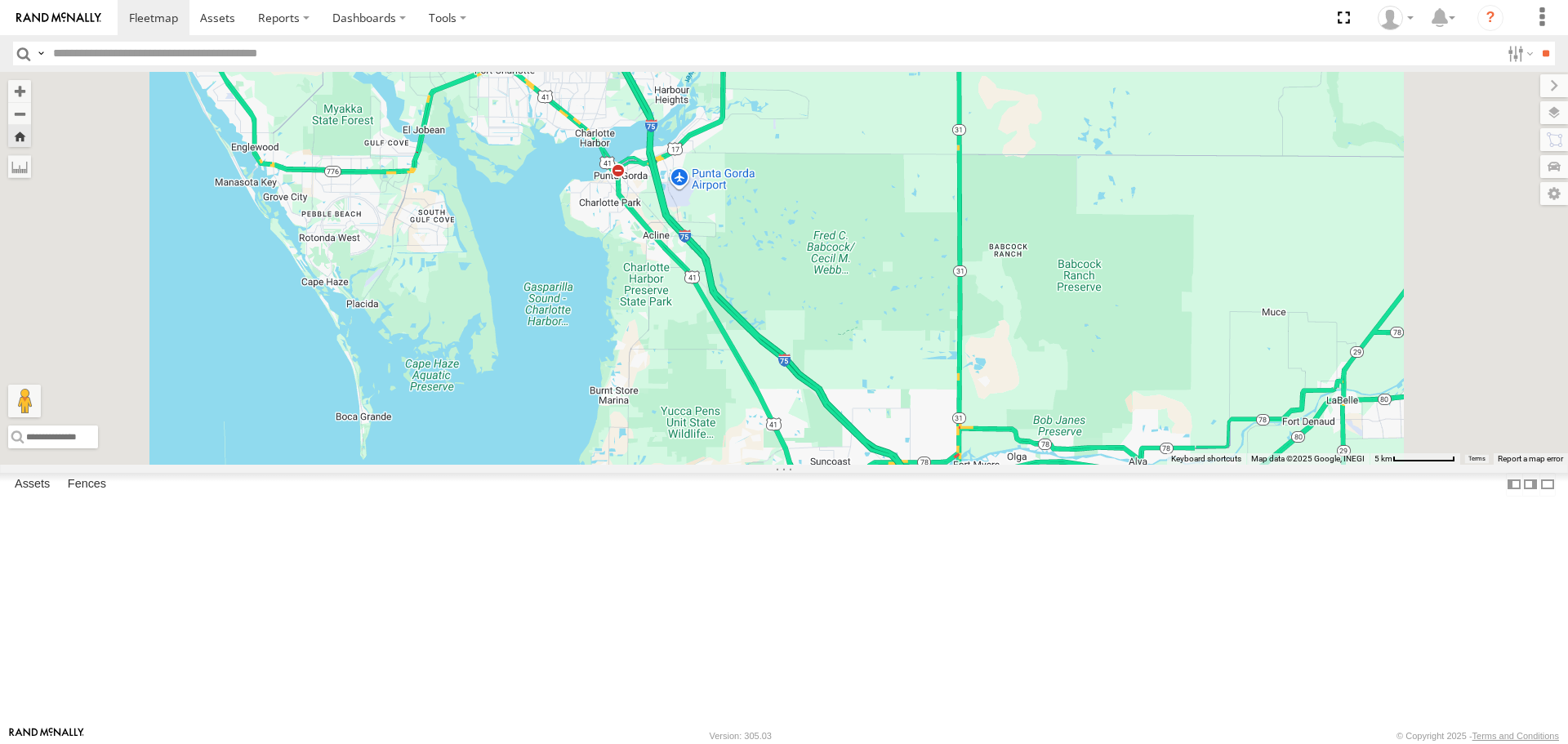
drag, startPoint x: 789, startPoint y: 265, endPoint x: 888, endPoint y: 522, distance: 275.4
click at [888, 464] on div "[PERSON_NAME]" at bounding box center [784, 268] width 1568 height 392
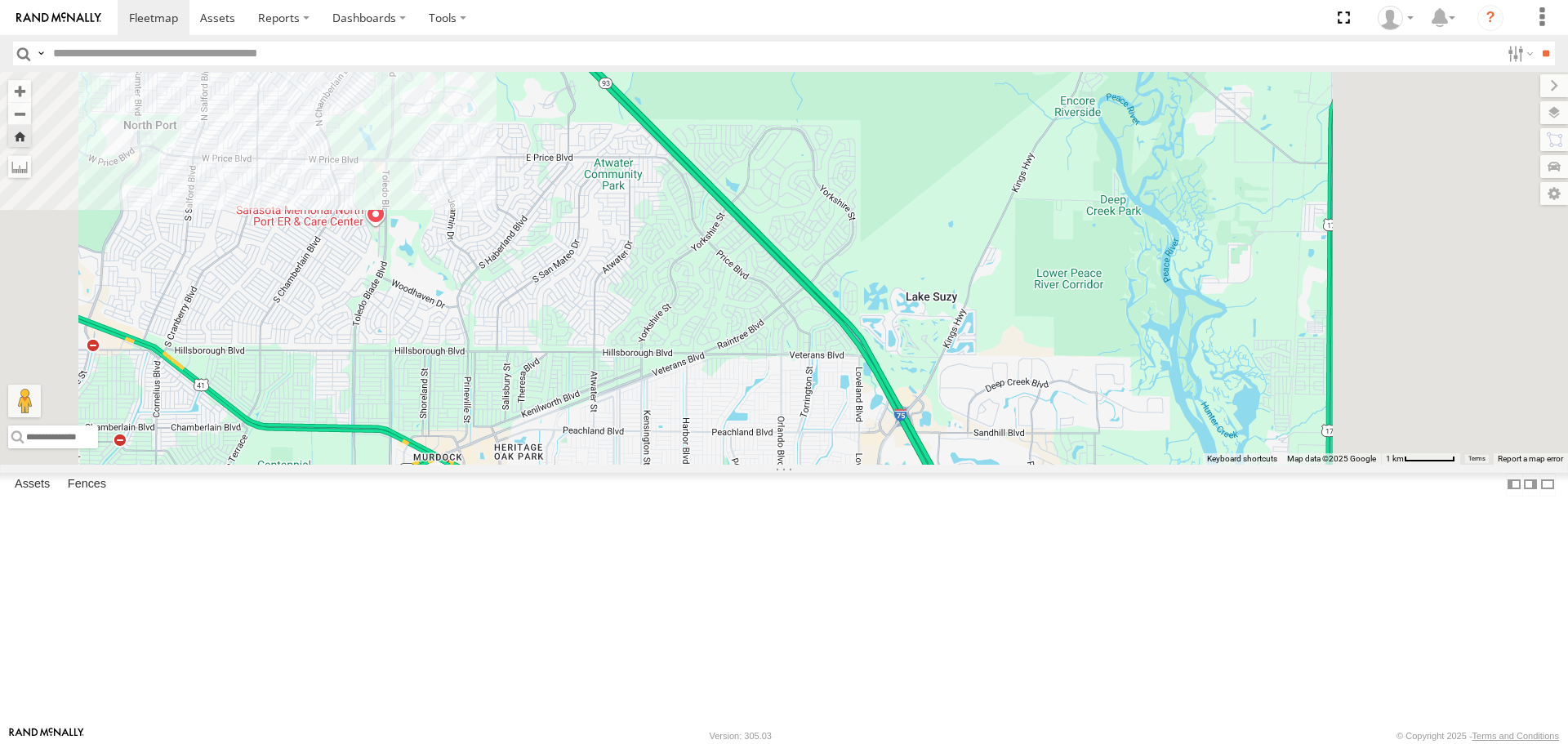
drag, startPoint x: 822, startPoint y: 454, endPoint x: 773, endPoint y: 358, distance: 107.8
click at [777, 364] on div "[PERSON_NAME]" at bounding box center [784, 268] width 1568 height 392
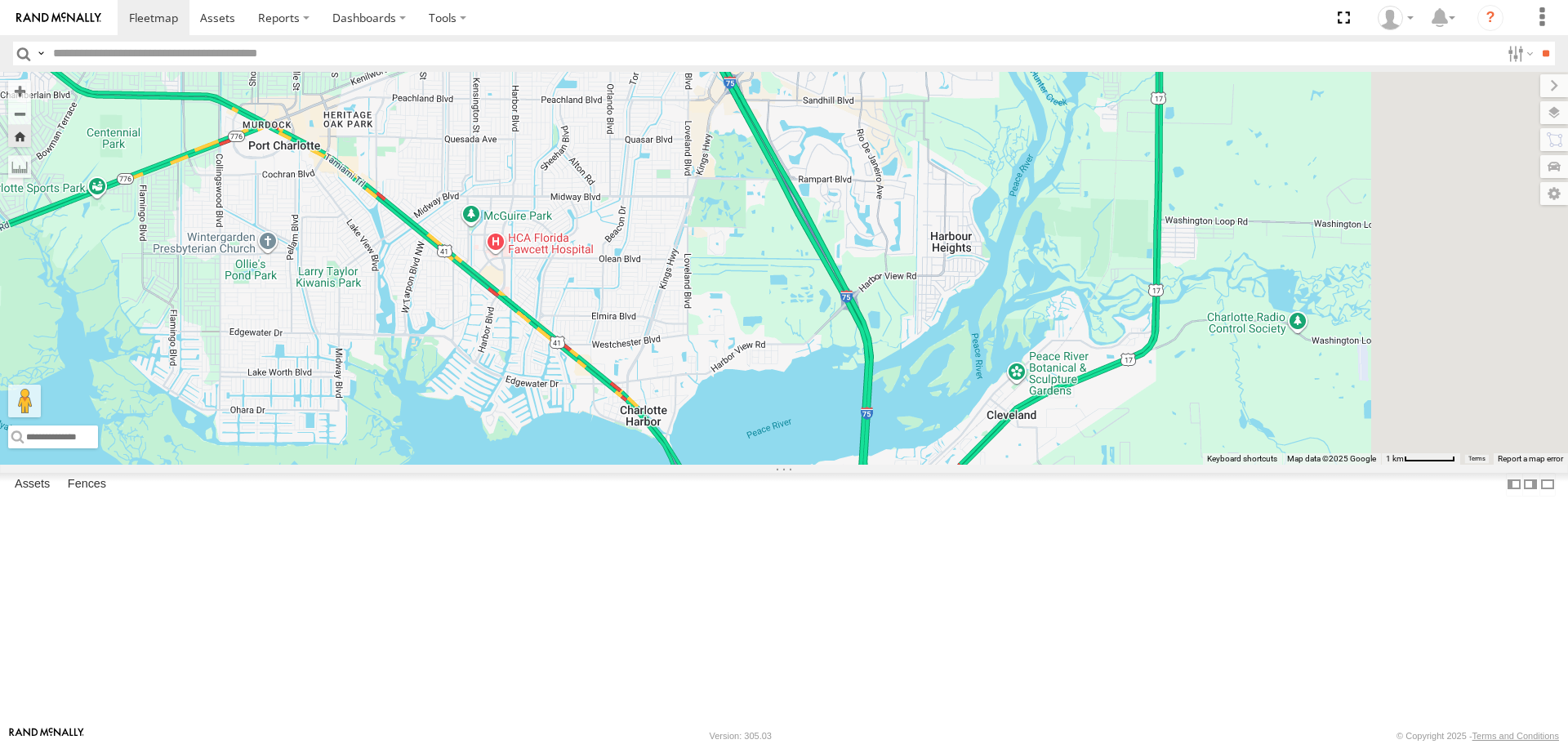
drag, startPoint x: 773, startPoint y: 358, endPoint x: 757, endPoint y: 318, distance: 43.1
click at [758, 323] on div "[PERSON_NAME]" at bounding box center [784, 268] width 1568 height 392
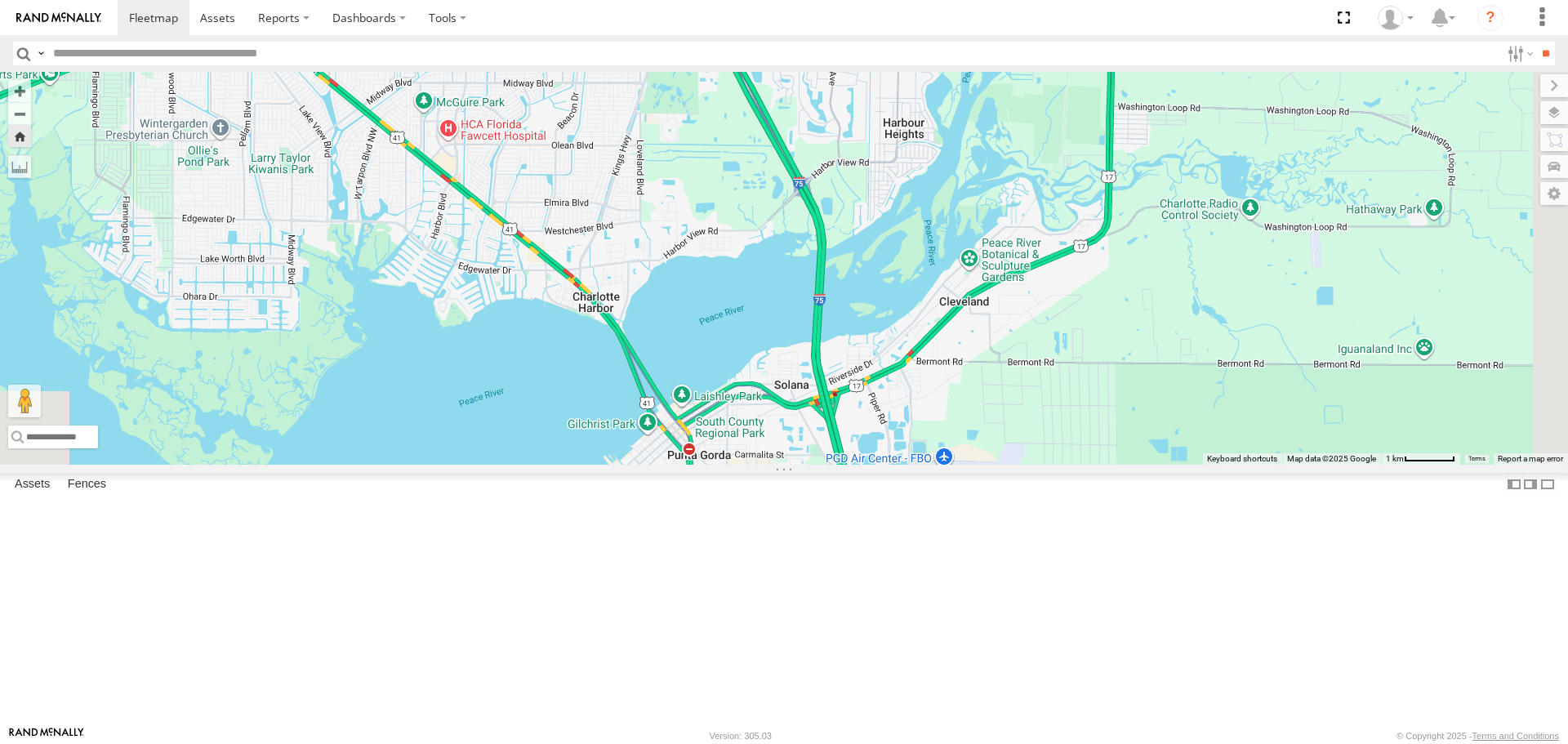
click at [0, 0] on span at bounding box center [0, 0] width 0 height 0
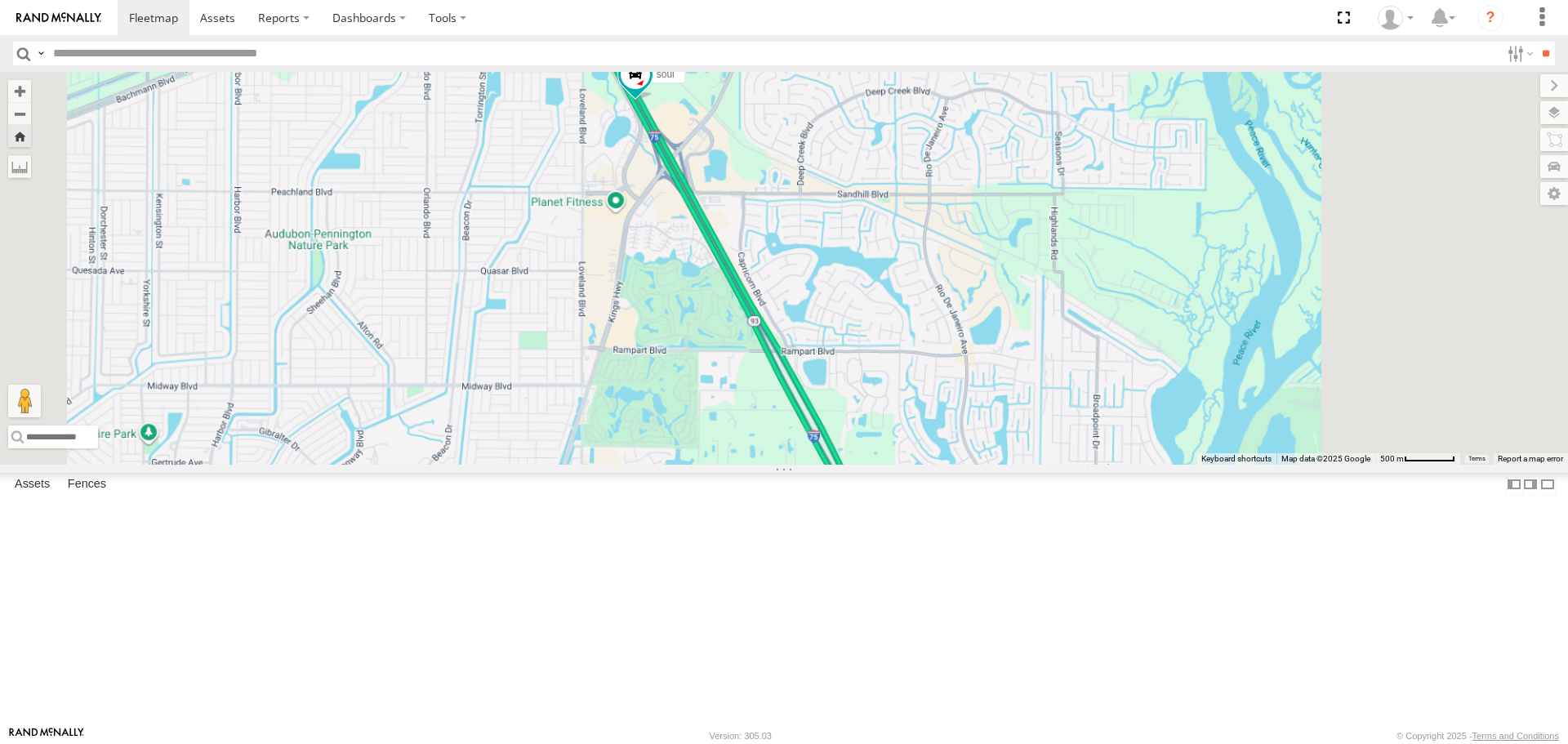
drag, startPoint x: 995, startPoint y: 530, endPoint x: 828, endPoint y: 263, distance: 314.9
click at [831, 268] on div "soul" at bounding box center [784, 268] width 1568 height 392
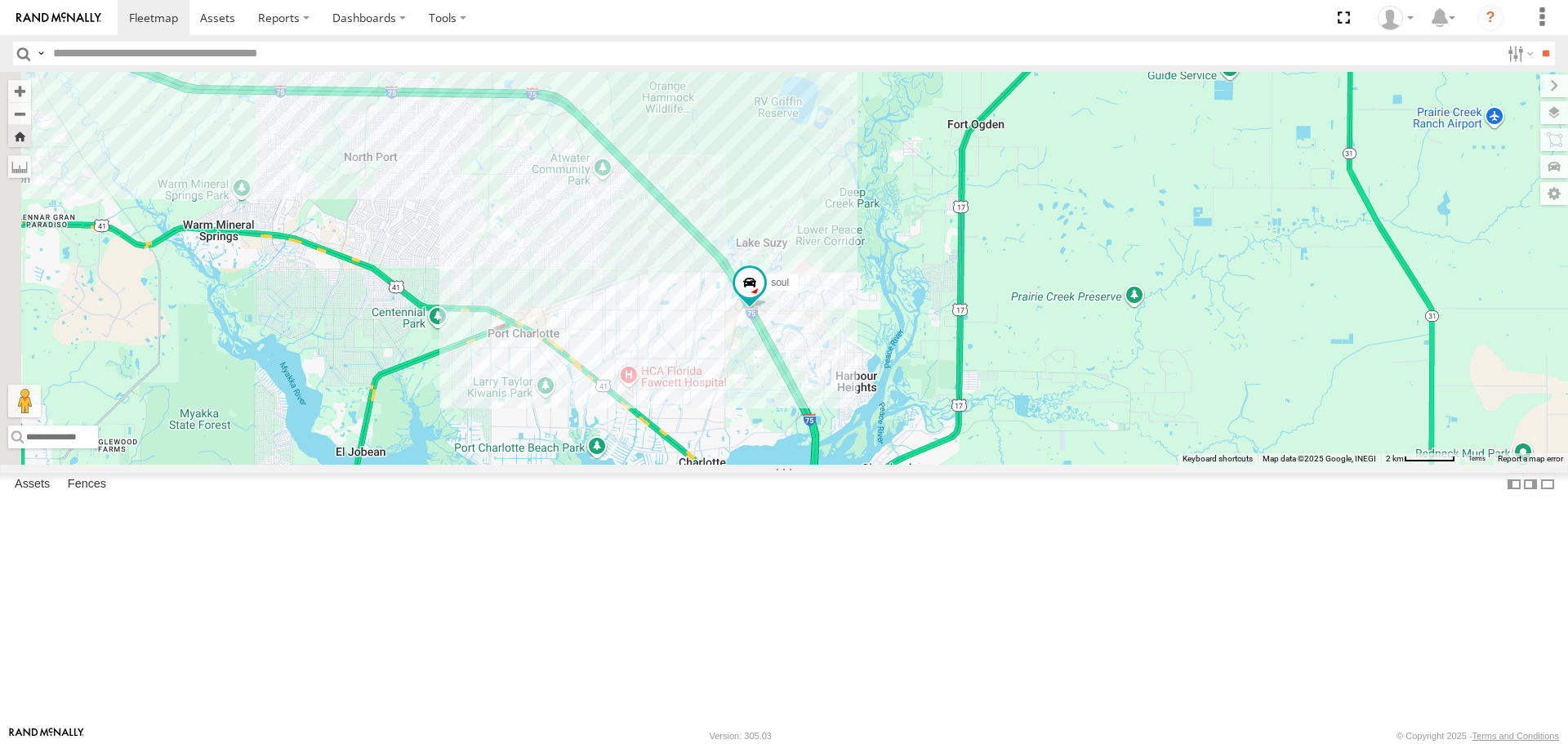
drag, startPoint x: 686, startPoint y: 264, endPoint x: 837, endPoint y: 441, distance: 232.7
click at [837, 441] on div "soul" at bounding box center [784, 268] width 1568 height 392
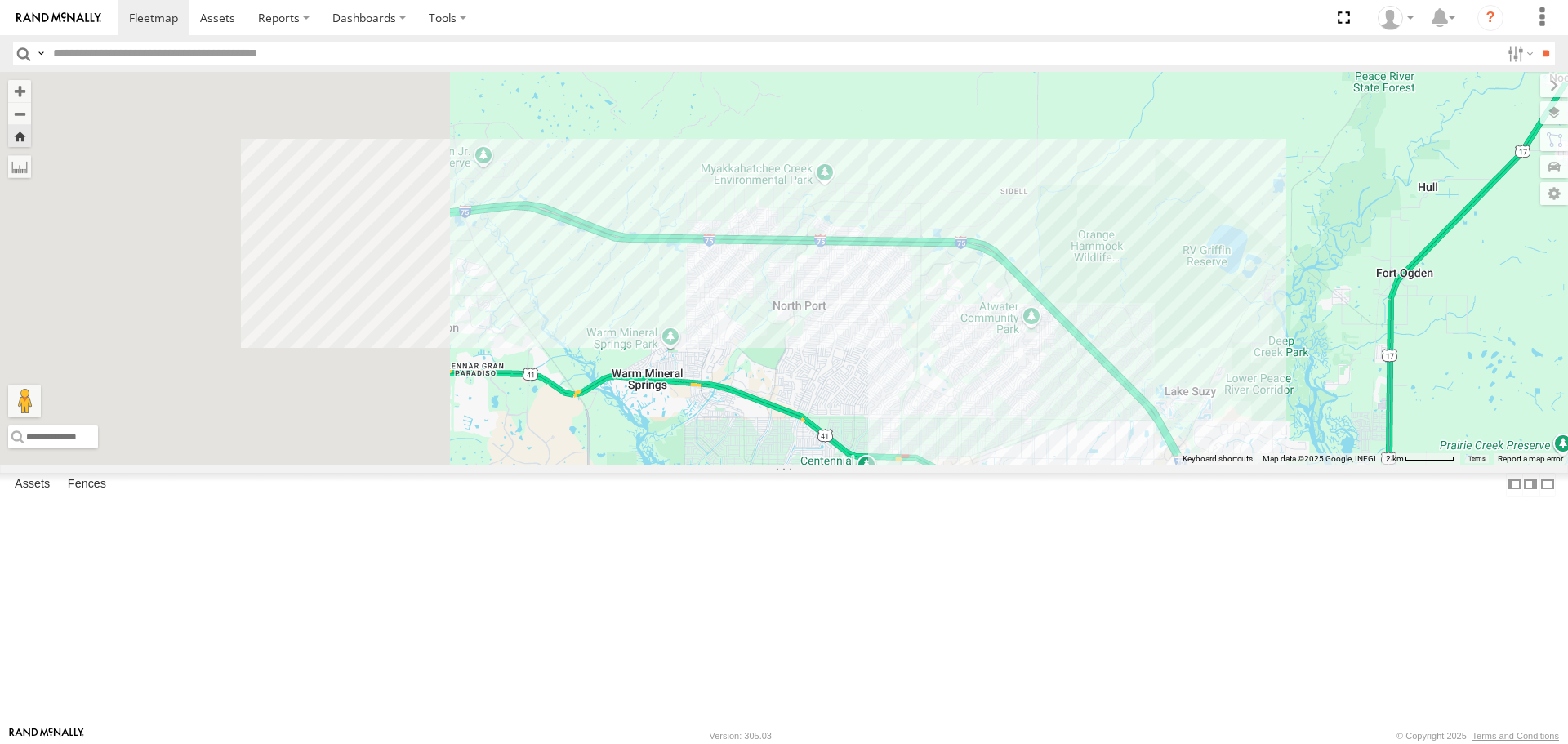
drag, startPoint x: 669, startPoint y: 305, endPoint x: 1071, endPoint y: 454, distance: 428.7
click at [1099, 464] on div "soul" at bounding box center [784, 268] width 1568 height 392
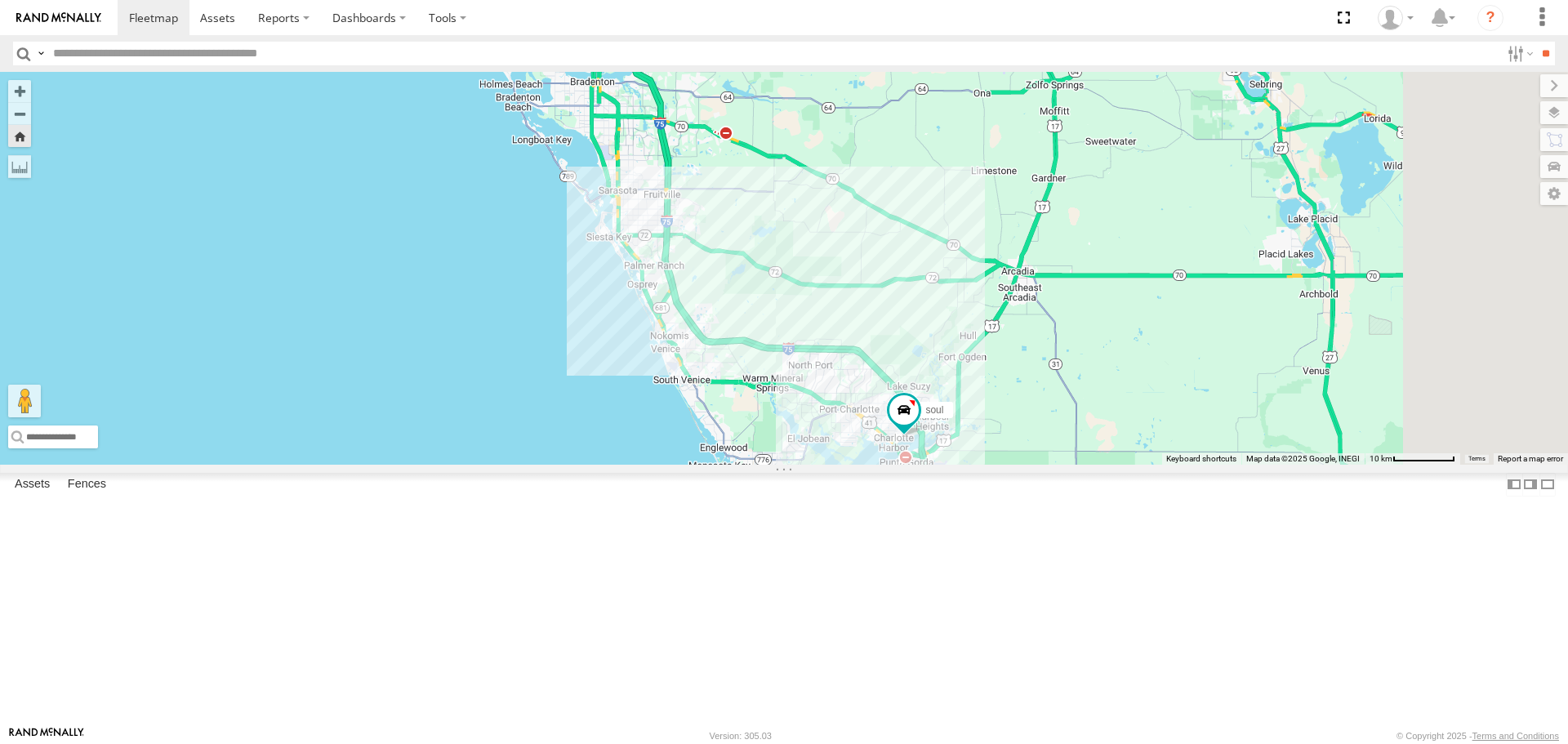
drag, startPoint x: 867, startPoint y: 366, endPoint x: 810, endPoint y: 439, distance: 92.6
click at [810, 439] on div "soul" at bounding box center [784, 268] width 1568 height 392
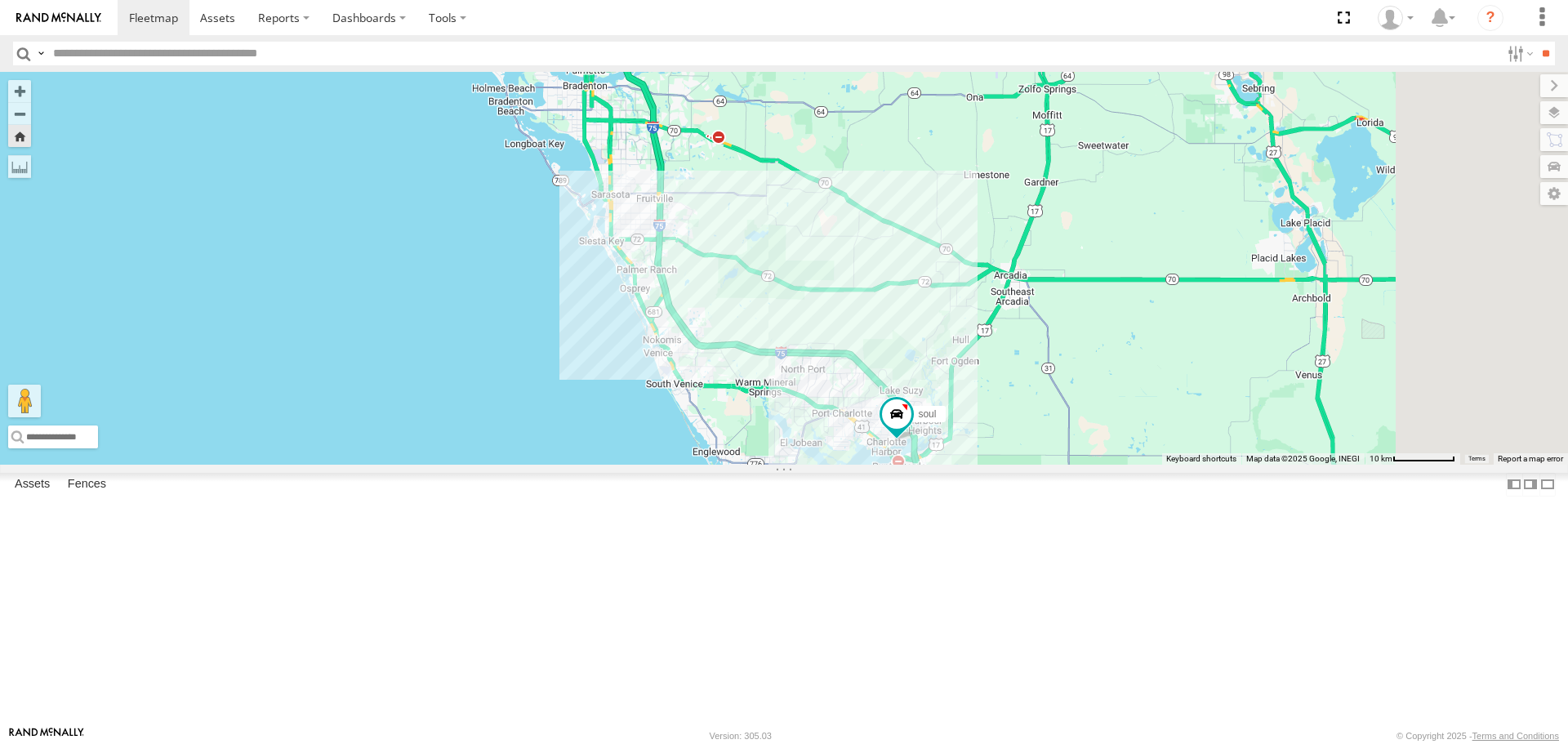
click at [793, 263] on div "soul" at bounding box center [784, 268] width 1568 height 392
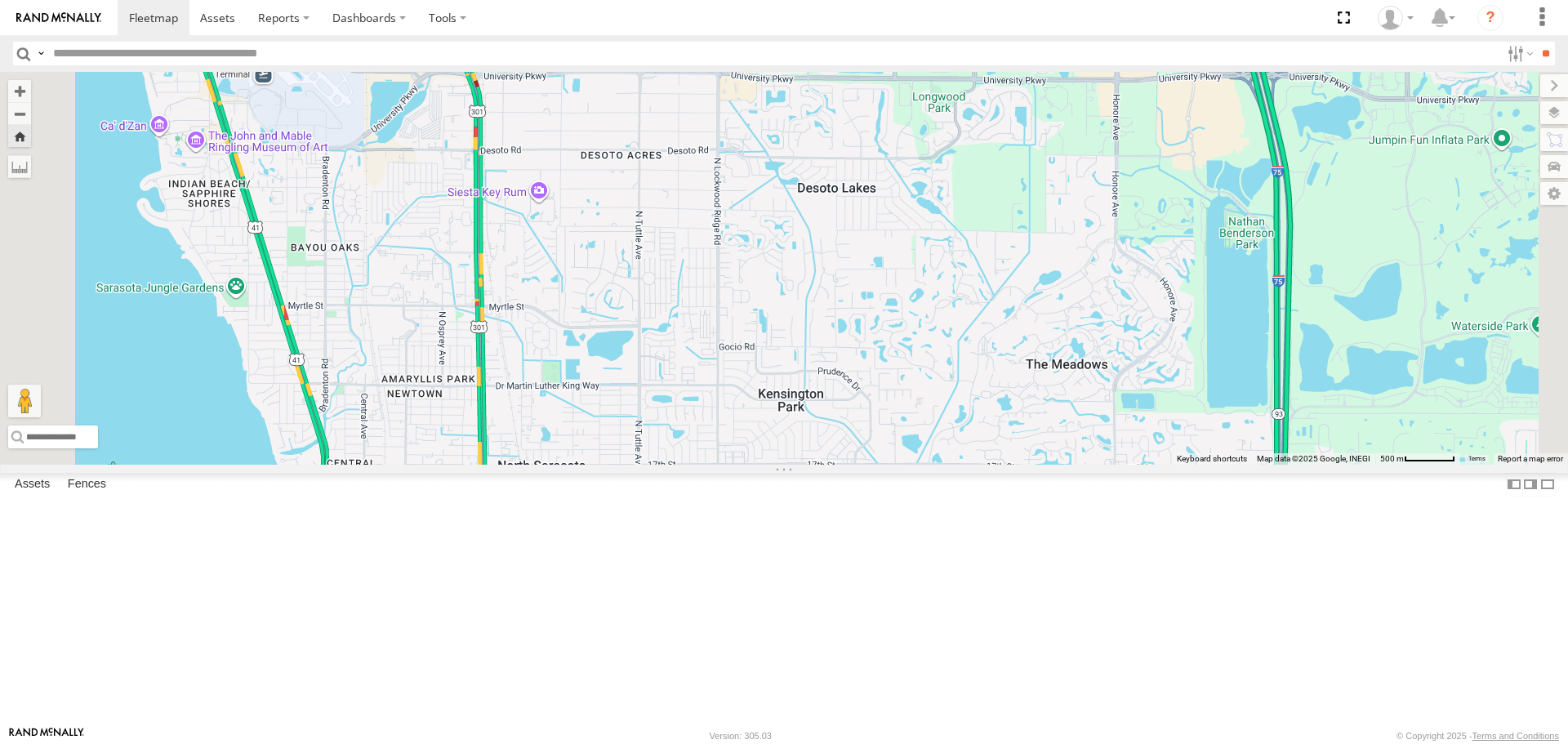
drag, startPoint x: 975, startPoint y: 330, endPoint x: 1001, endPoint y: 270, distance: 65.4
click at [979, 275] on div "soul" at bounding box center [784, 268] width 1568 height 392
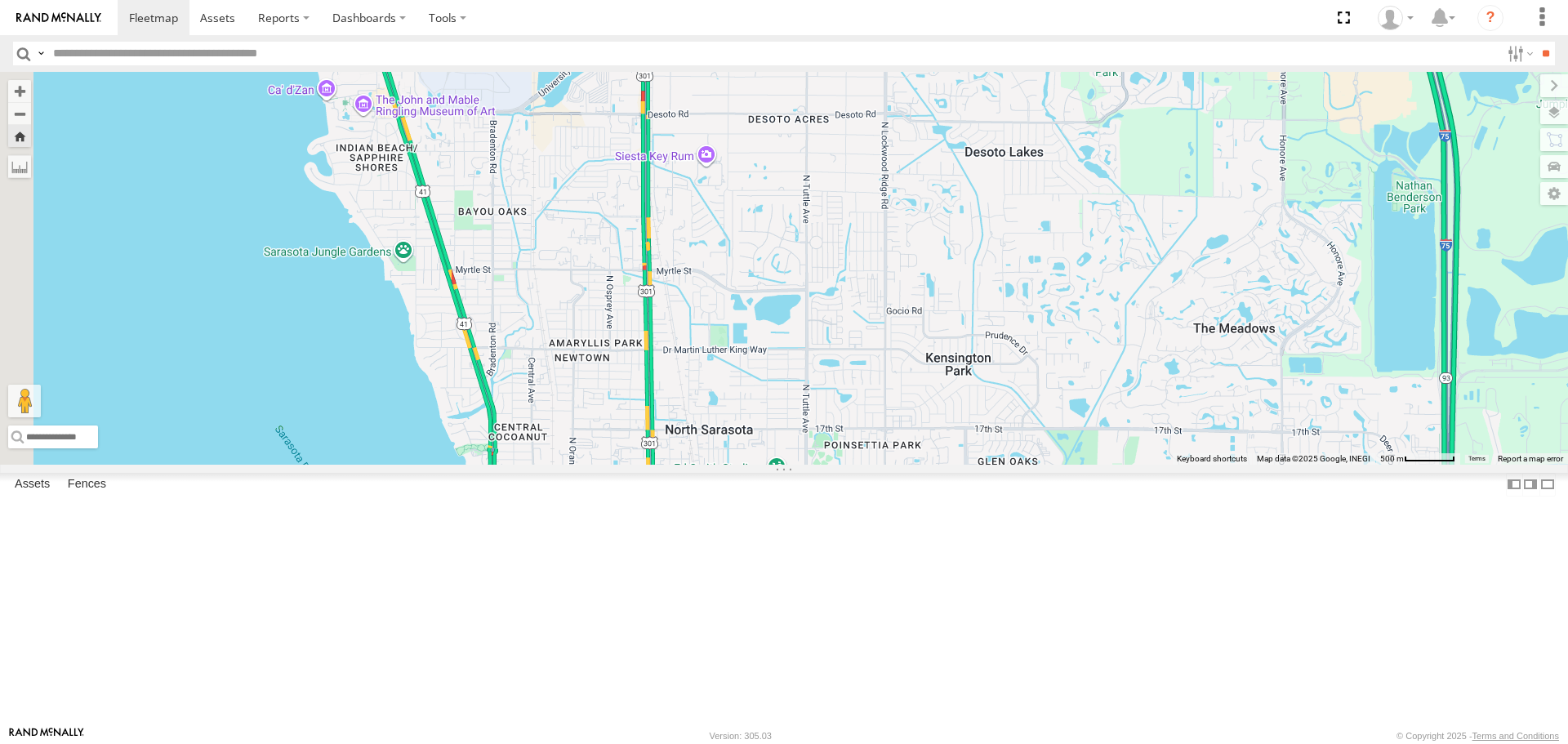
drag, startPoint x: 974, startPoint y: 404, endPoint x: 1079, endPoint y: 483, distance: 131.4
click at [1079, 464] on div "soul" at bounding box center [784, 268] width 1568 height 392
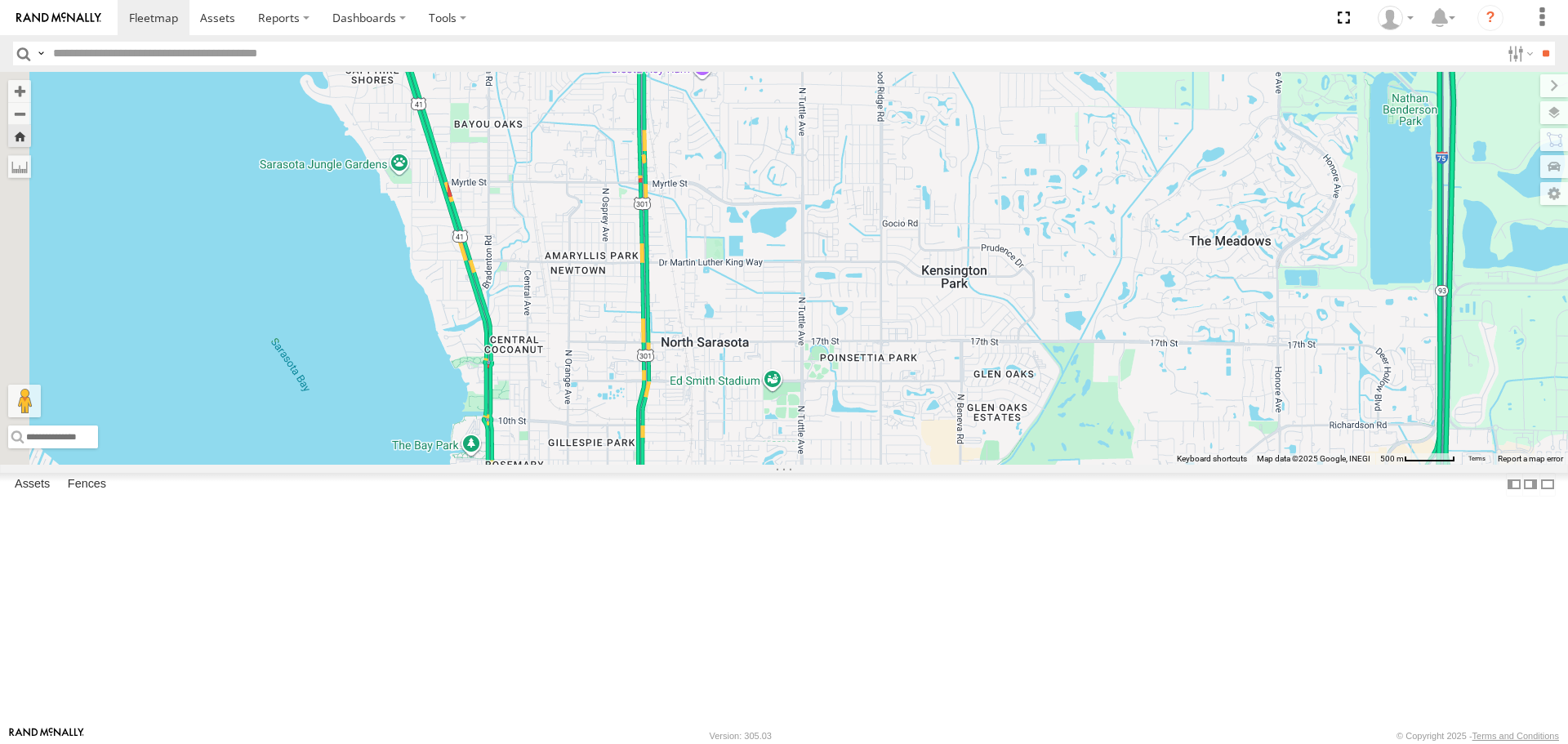
drag, startPoint x: 942, startPoint y: 477, endPoint x: 907, endPoint y: 287, distance: 193.2
click at [907, 287] on div "soul" at bounding box center [784, 268] width 1568 height 392
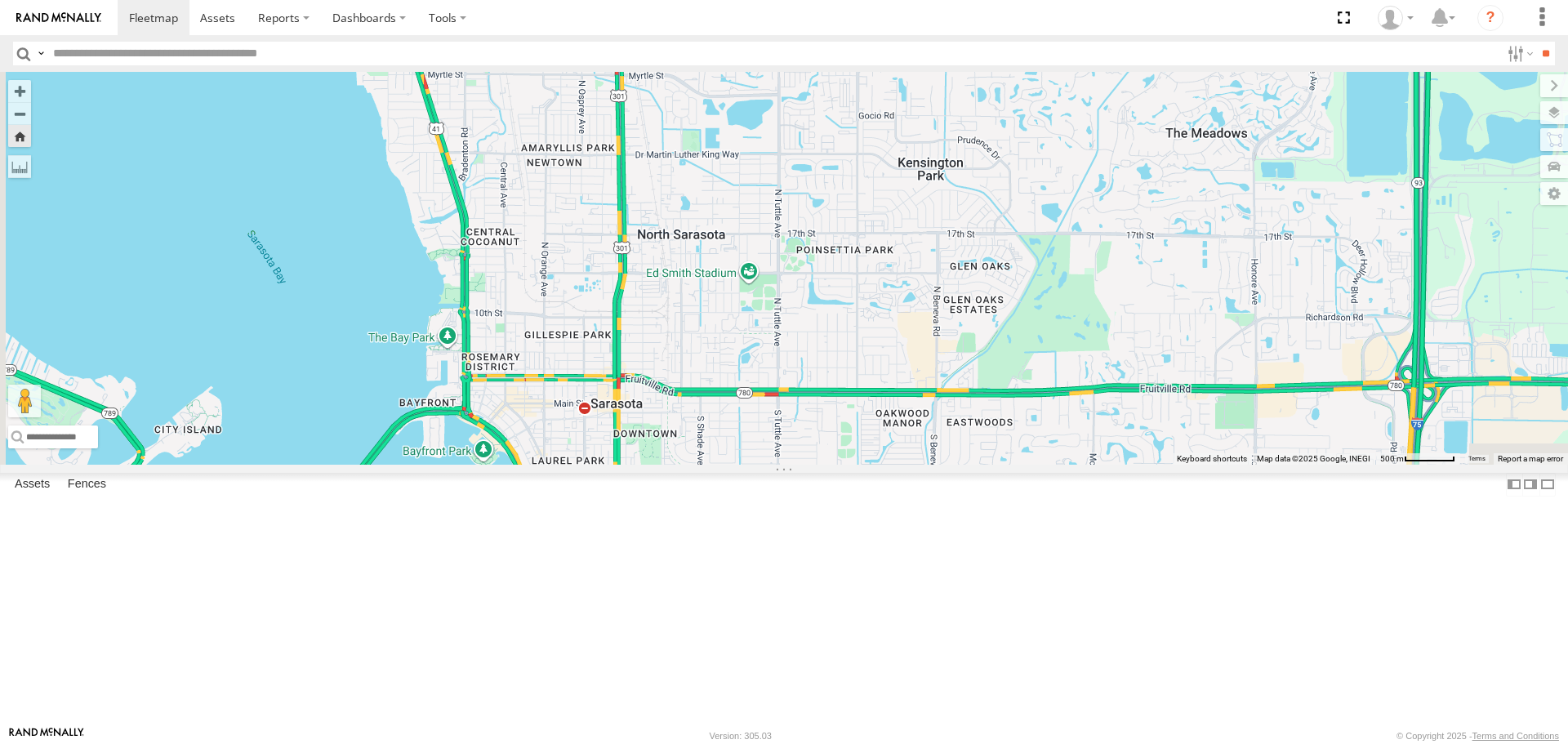
drag, startPoint x: 923, startPoint y: 372, endPoint x: 900, endPoint y: 277, distance: 97.7
click at [900, 278] on div "soul" at bounding box center [784, 268] width 1568 height 392
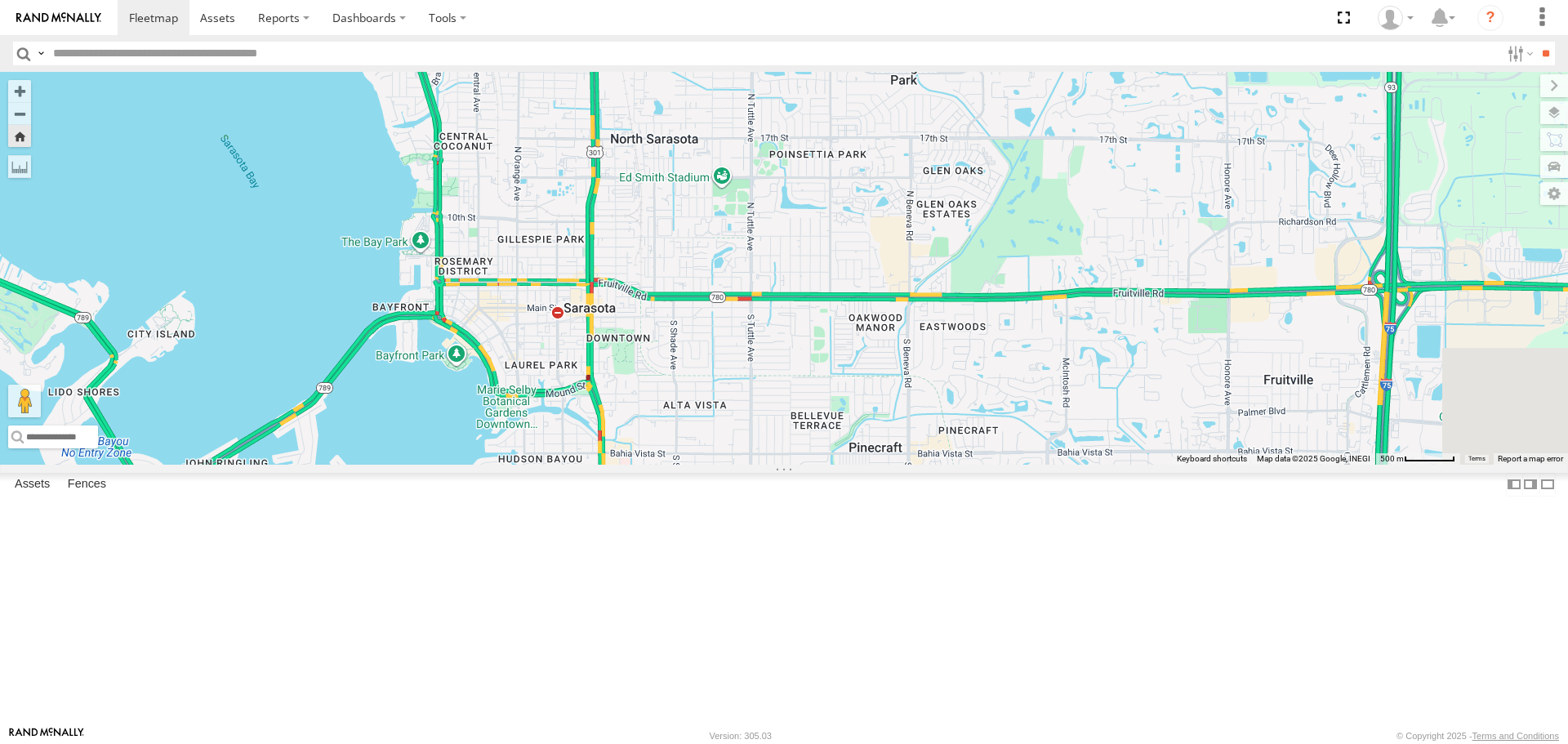
drag, startPoint x: 917, startPoint y: 359, endPoint x: 897, endPoint y: 261, distance: 100.0
click at [897, 261] on div "soul" at bounding box center [784, 268] width 1568 height 392
click at [0, 0] on div "All Assets" at bounding box center [0, 0] width 0 height 0
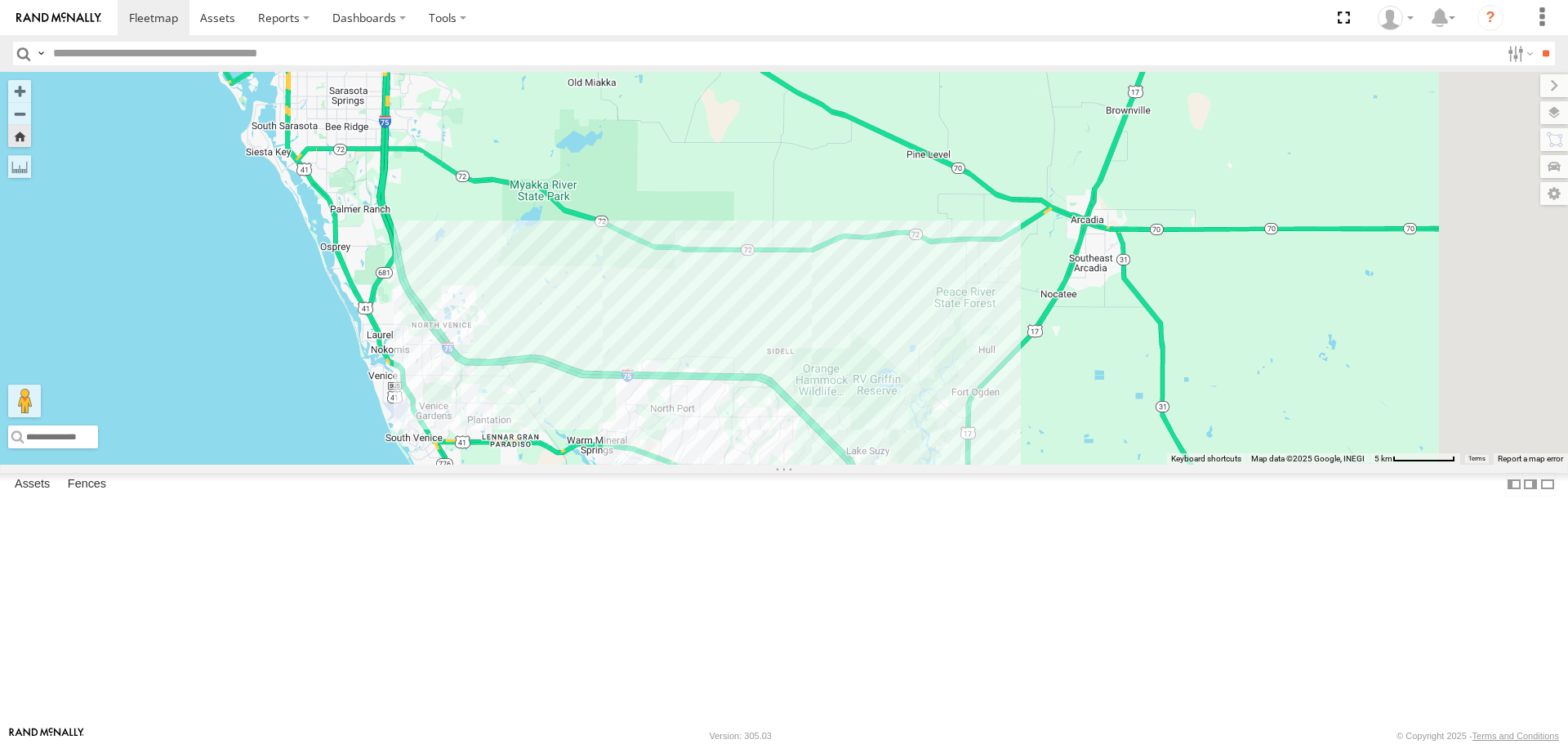
drag, startPoint x: 870, startPoint y: 412, endPoint x: 508, endPoint y: 209, distance: 415.0
click at [508, 211] on div "[PERSON_NAME]" at bounding box center [784, 268] width 1568 height 392
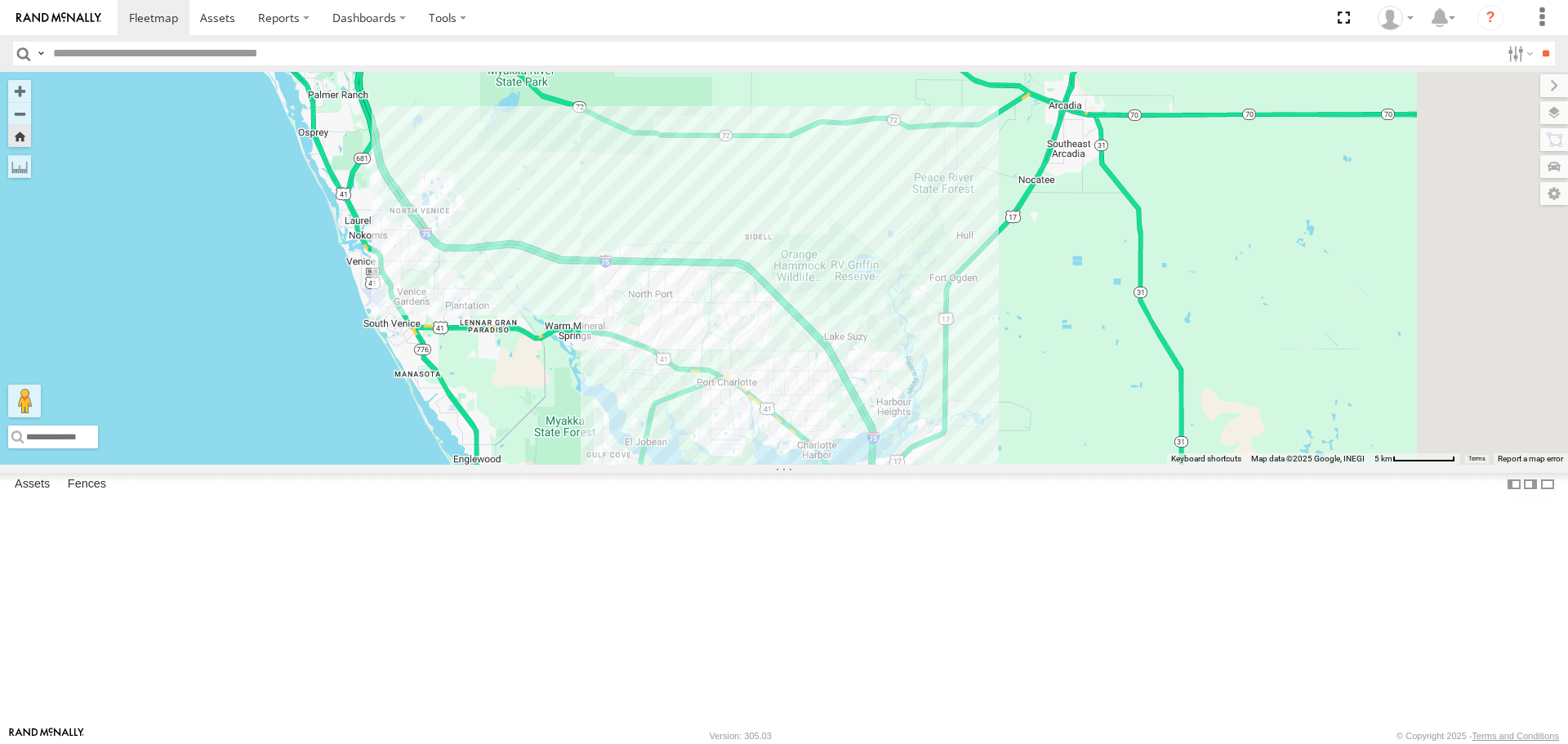
drag, startPoint x: 777, startPoint y: 448, endPoint x: 773, endPoint y: 356, distance: 92.1
click at [773, 356] on div "[PERSON_NAME]" at bounding box center [784, 268] width 1568 height 392
click at [0, 0] on div "soul" at bounding box center [0, 0] width 0 height 0
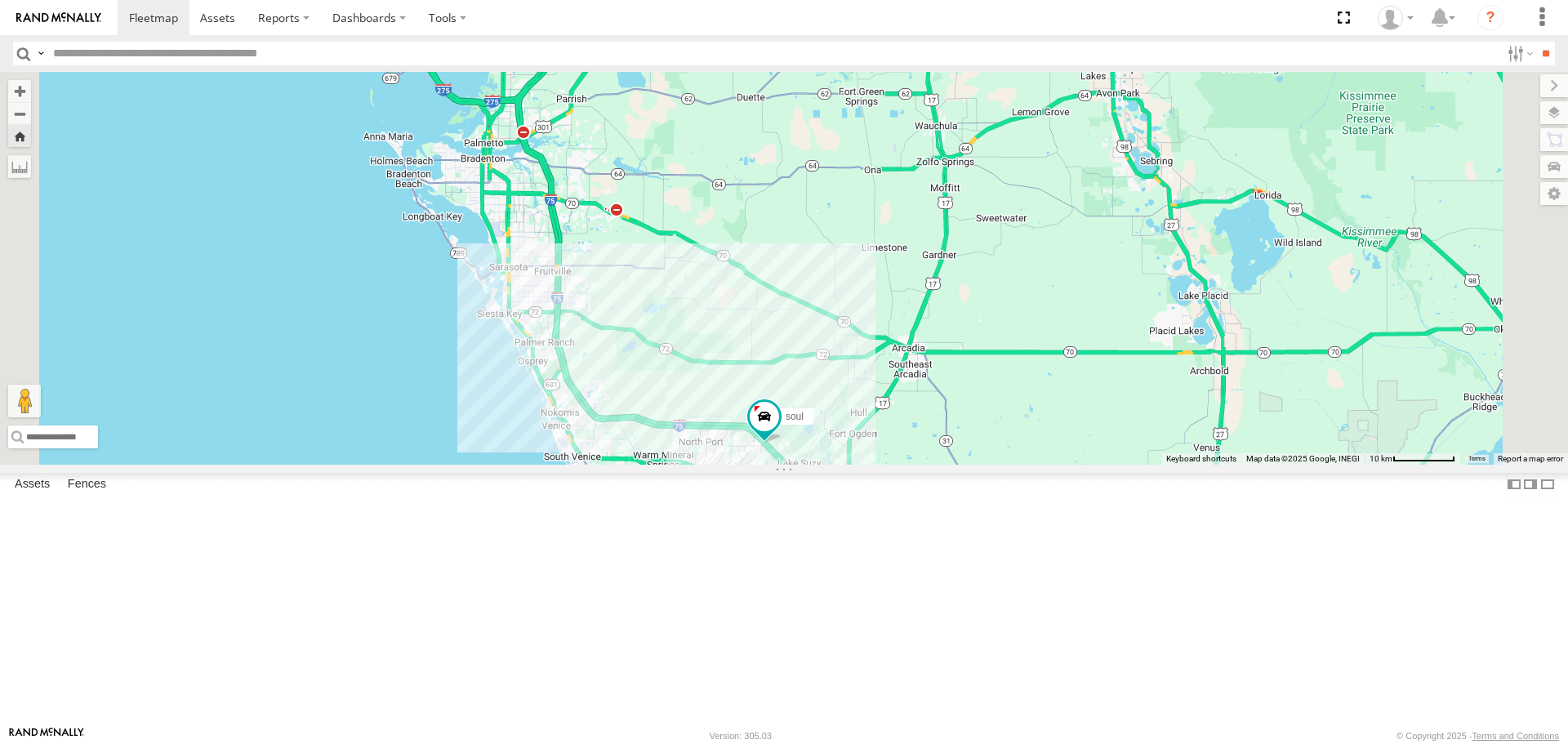
drag, startPoint x: 850, startPoint y: 371, endPoint x: 923, endPoint y: 479, distance: 130.4
click at [923, 464] on div "soul" at bounding box center [784, 268] width 1568 height 392
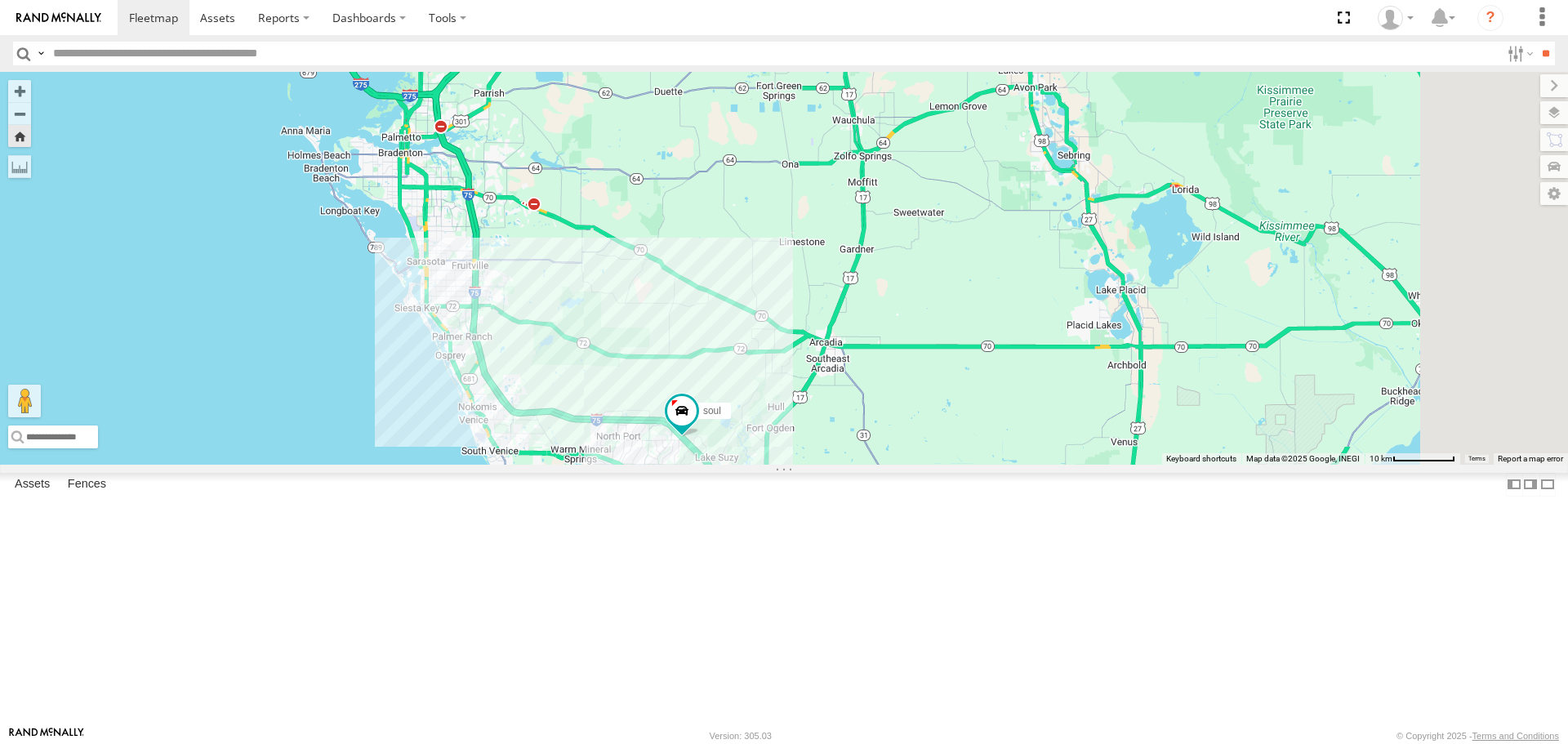
drag, startPoint x: 887, startPoint y: 403, endPoint x: 794, endPoint y: 375, distance: 97.1
click at [794, 375] on div "soul" at bounding box center [784, 268] width 1568 height 392
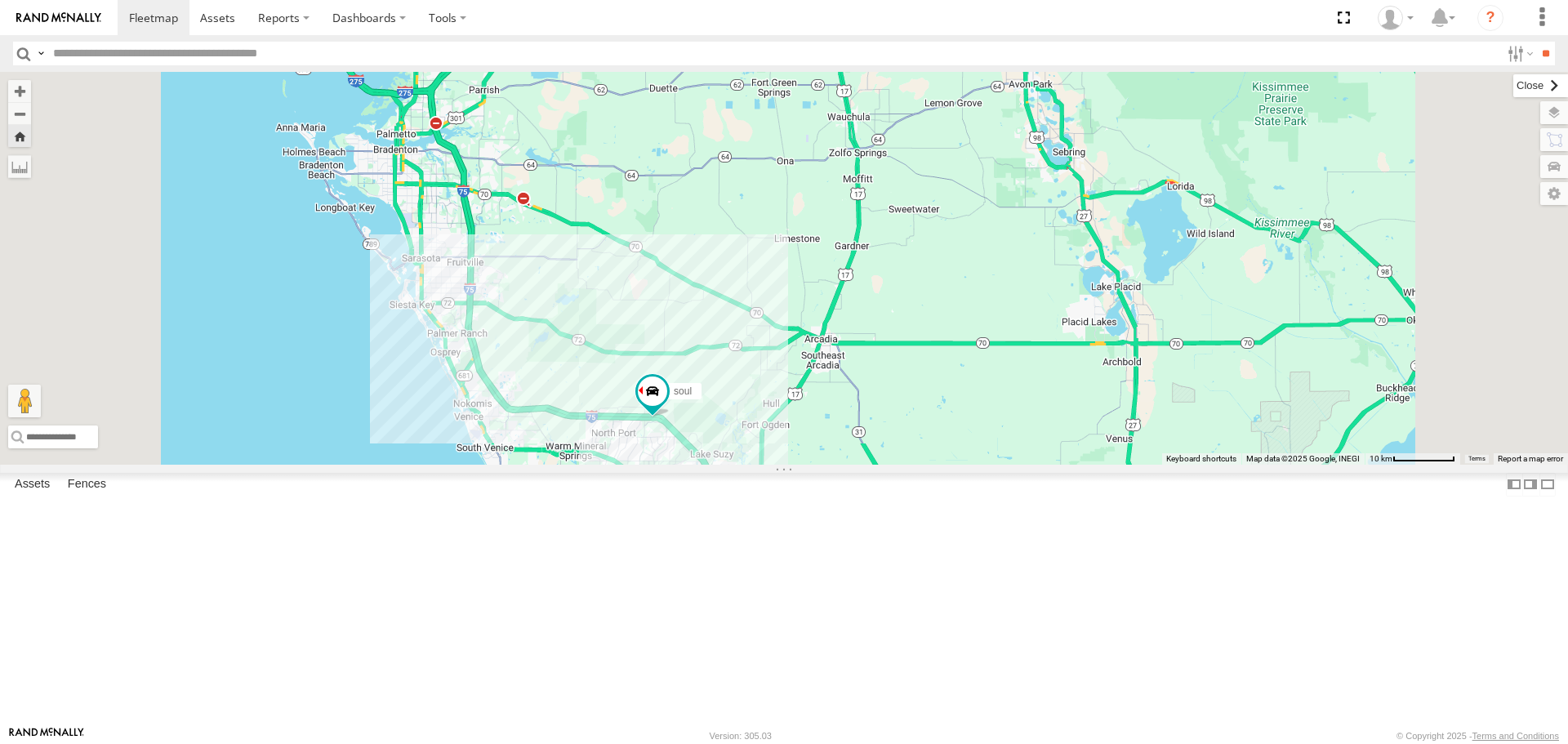
click at [1513, 88] on label at bounding box center [1541, 86] width 55 height 23
click at [0, 0] on div "[PERSON_NAME]" at bounding box center [0, 0] width 0 height 0
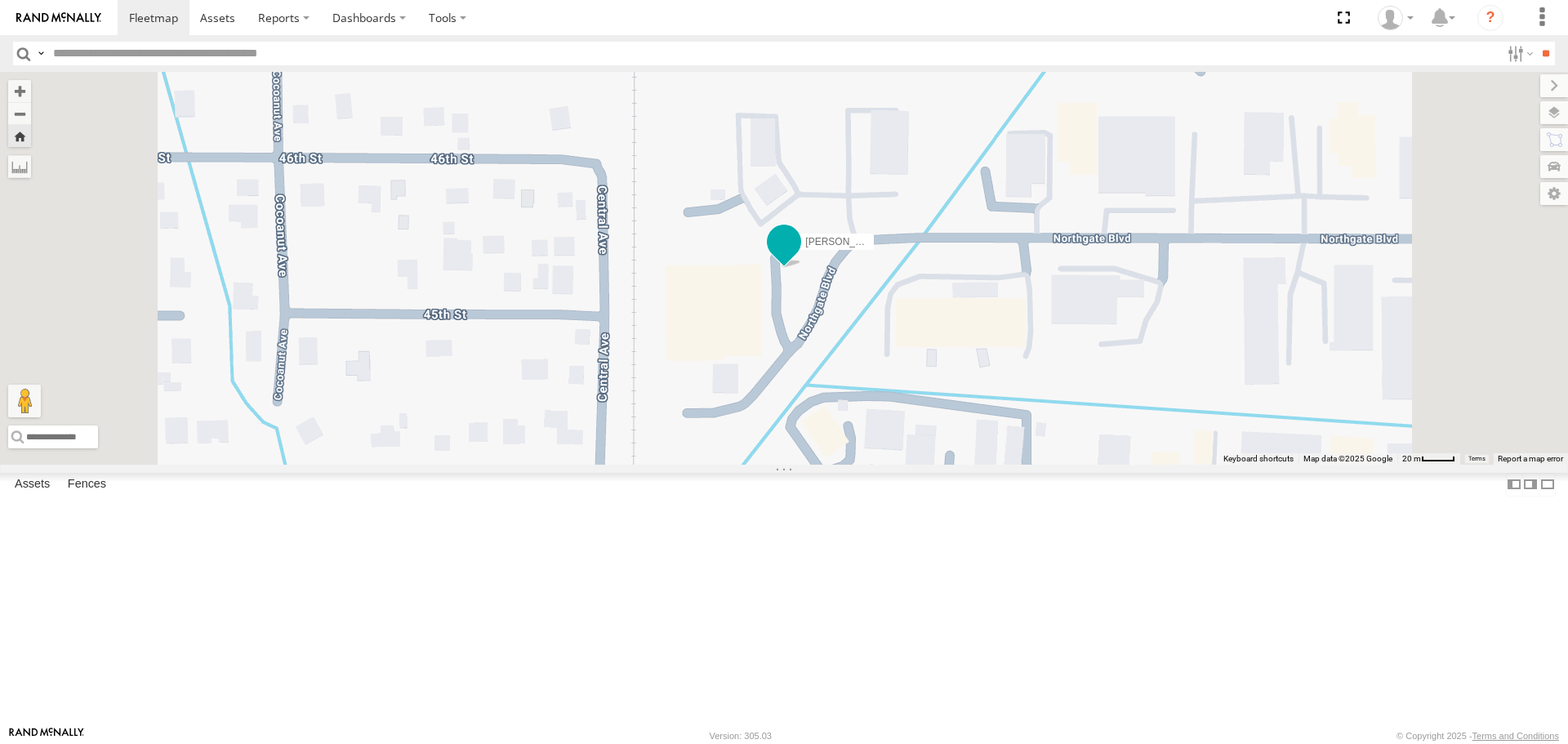
click at [799, 257] on span at bounding box center [784, 243] width 29 height 29
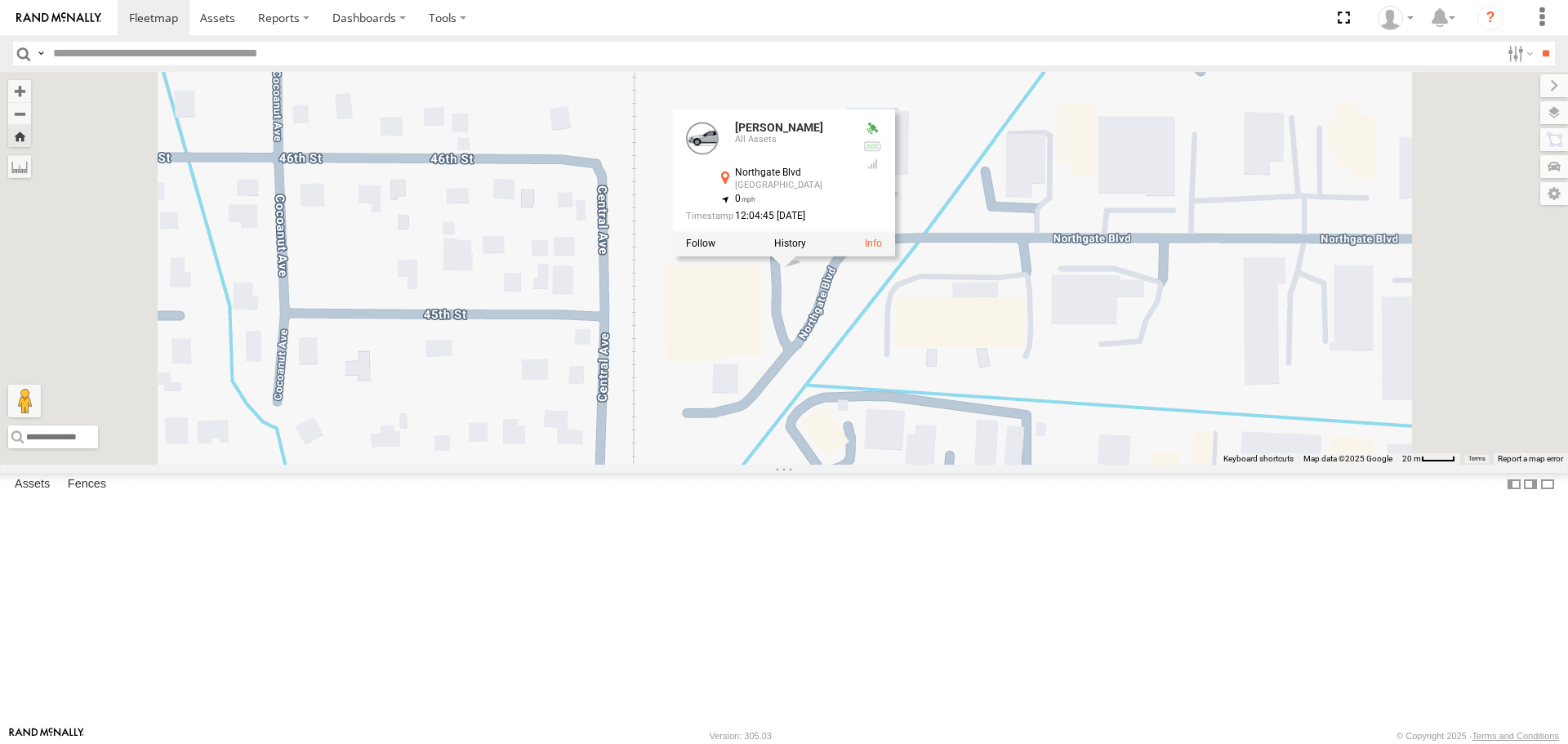
click at [838, 216] on div "[PERSON_NAME] [PERSON_NAME] All Assets [GEOGRAPHIC_DATA] 27.37348 , -82.54166 0…" at bounding box center [784, 268] width 1568 height 392
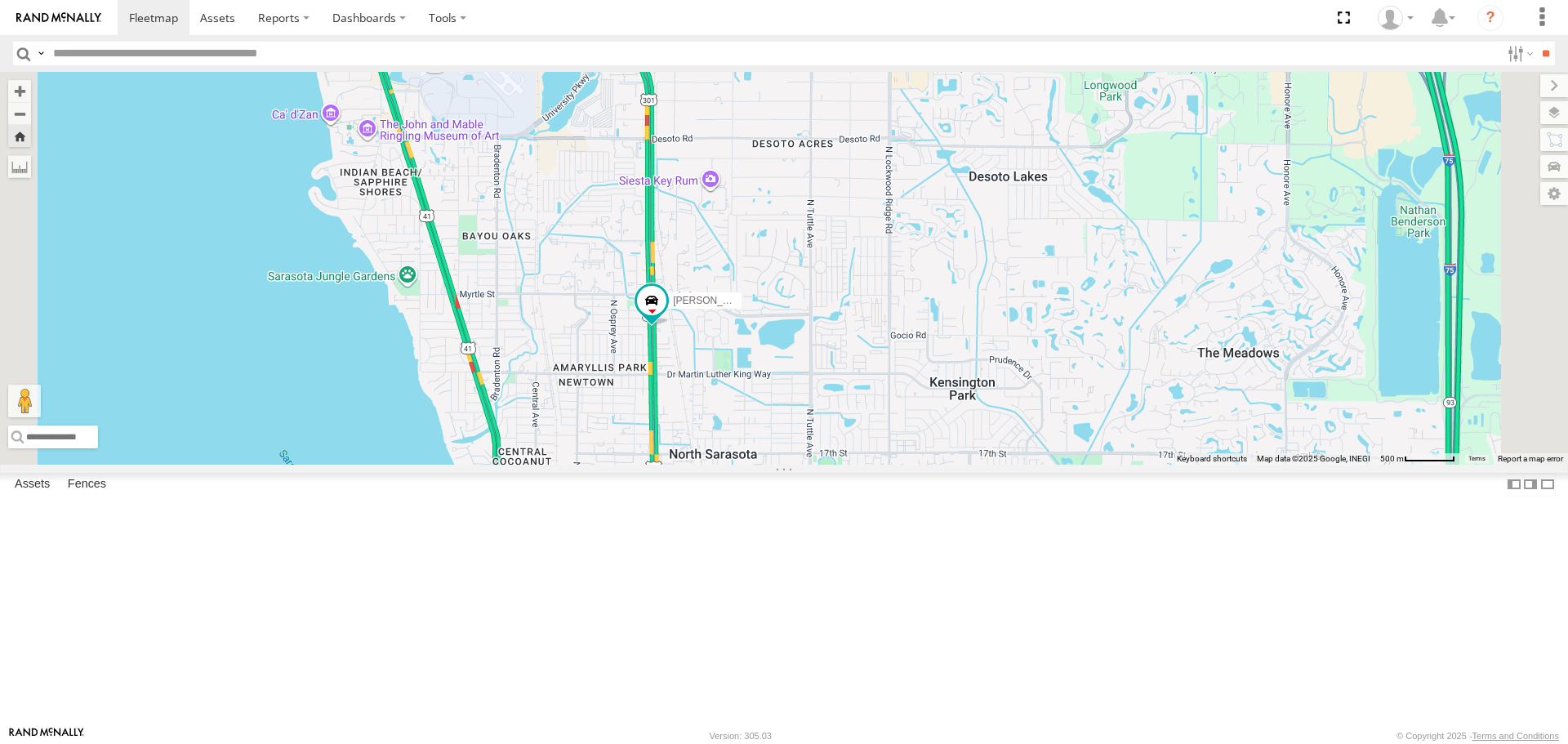
drag, startPoint x: 908, startPoint y: 574, endPoint x: 798, endPoint y: 498, distance: 133.7
click at [798, 464] on div "[PERSON_NAME]" at bounding box center [784, 268] width 1568 height 392
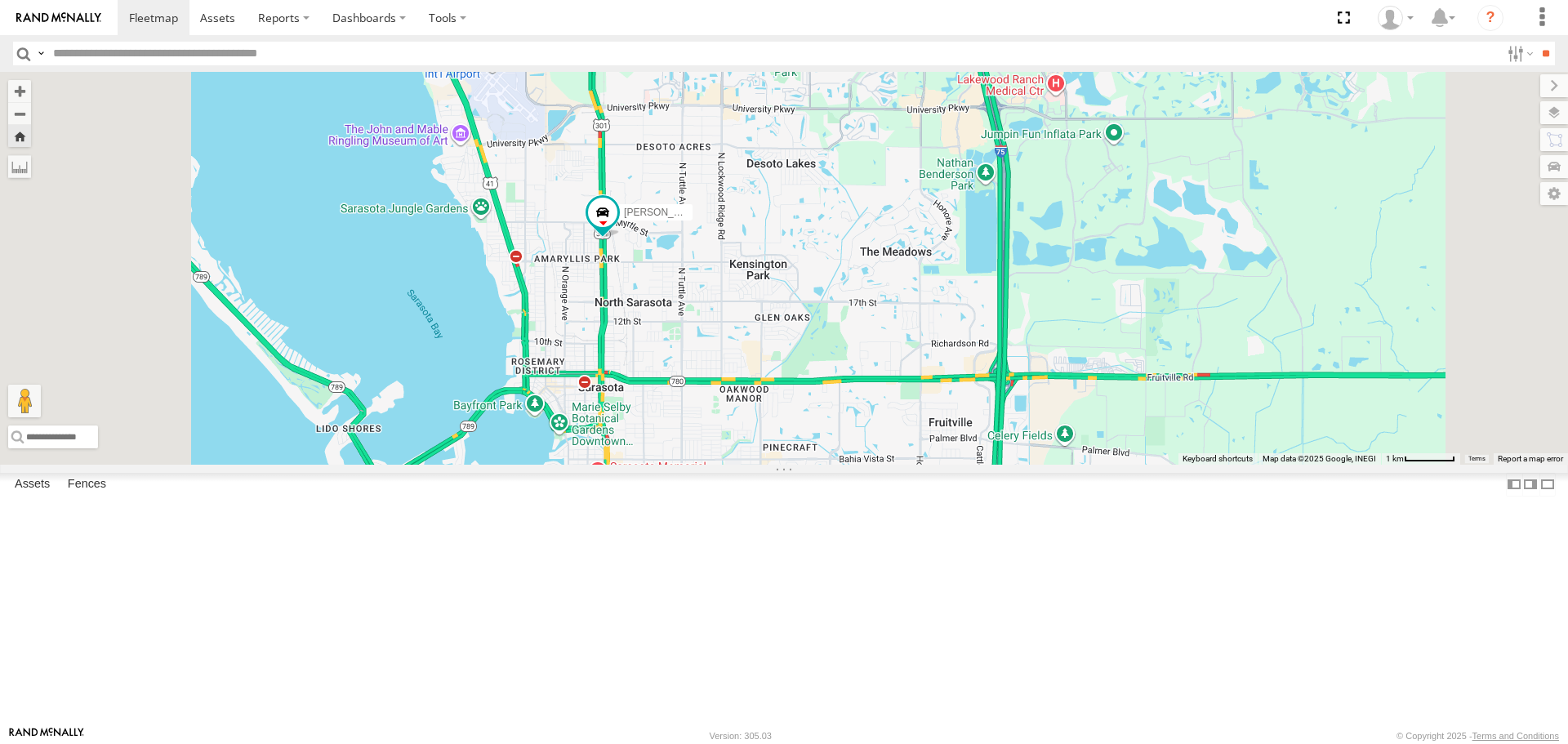
drag, startPoint x: 799, startPoint y: 498, endPoint x: 821, endPoint y: 323, distance: 176.4
click at [821, 324] on div "[PERSON_NAME]" at bounding box center [784, 268] width 1568 height 392
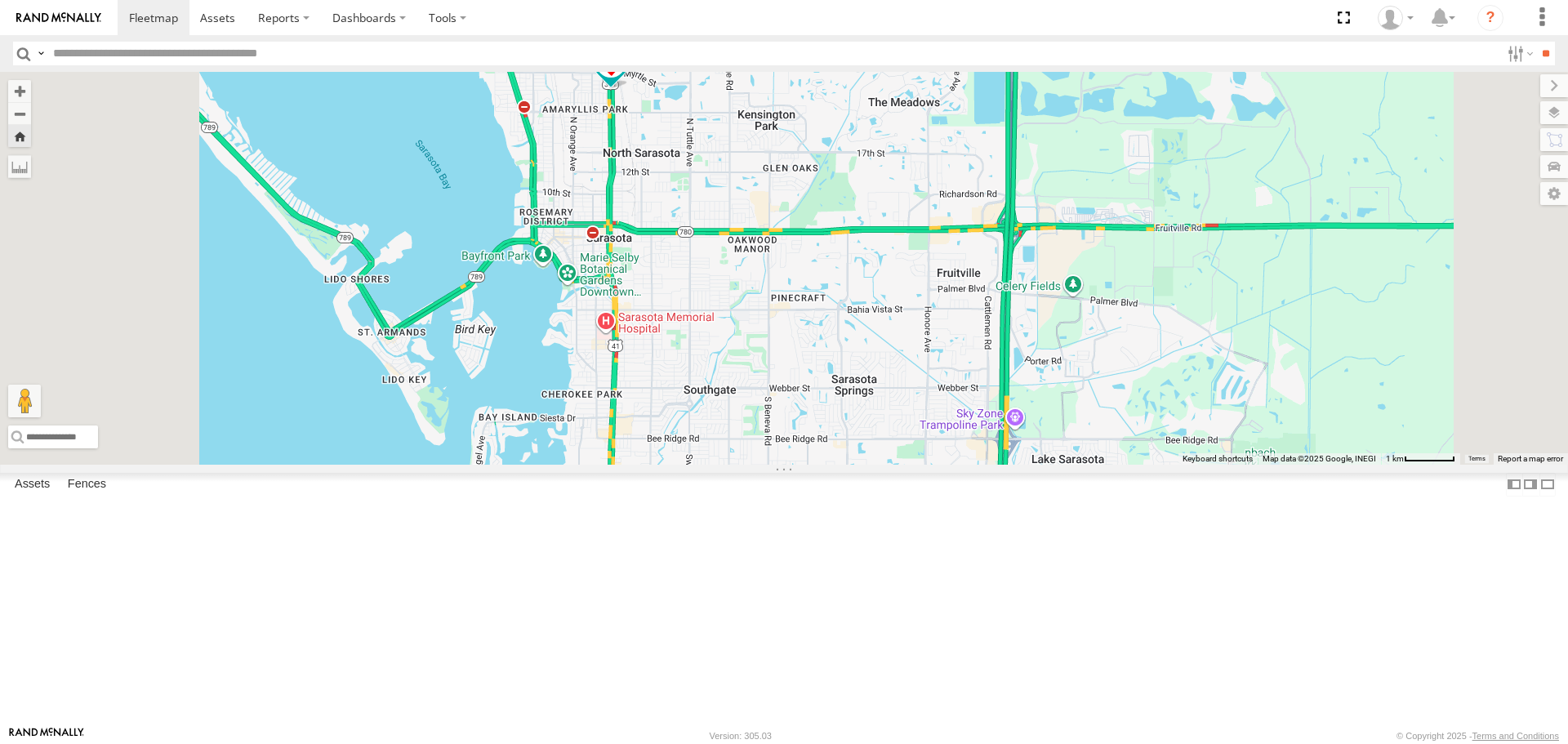
drag, startPoint x: 805, startPoint y: 503, endPoint x: 775, endPoint y: 382, distance: 124.7
click at [776, 384] on div "[PERSON_NAME]" at bounding box center [784, 268] width 1568 height 392
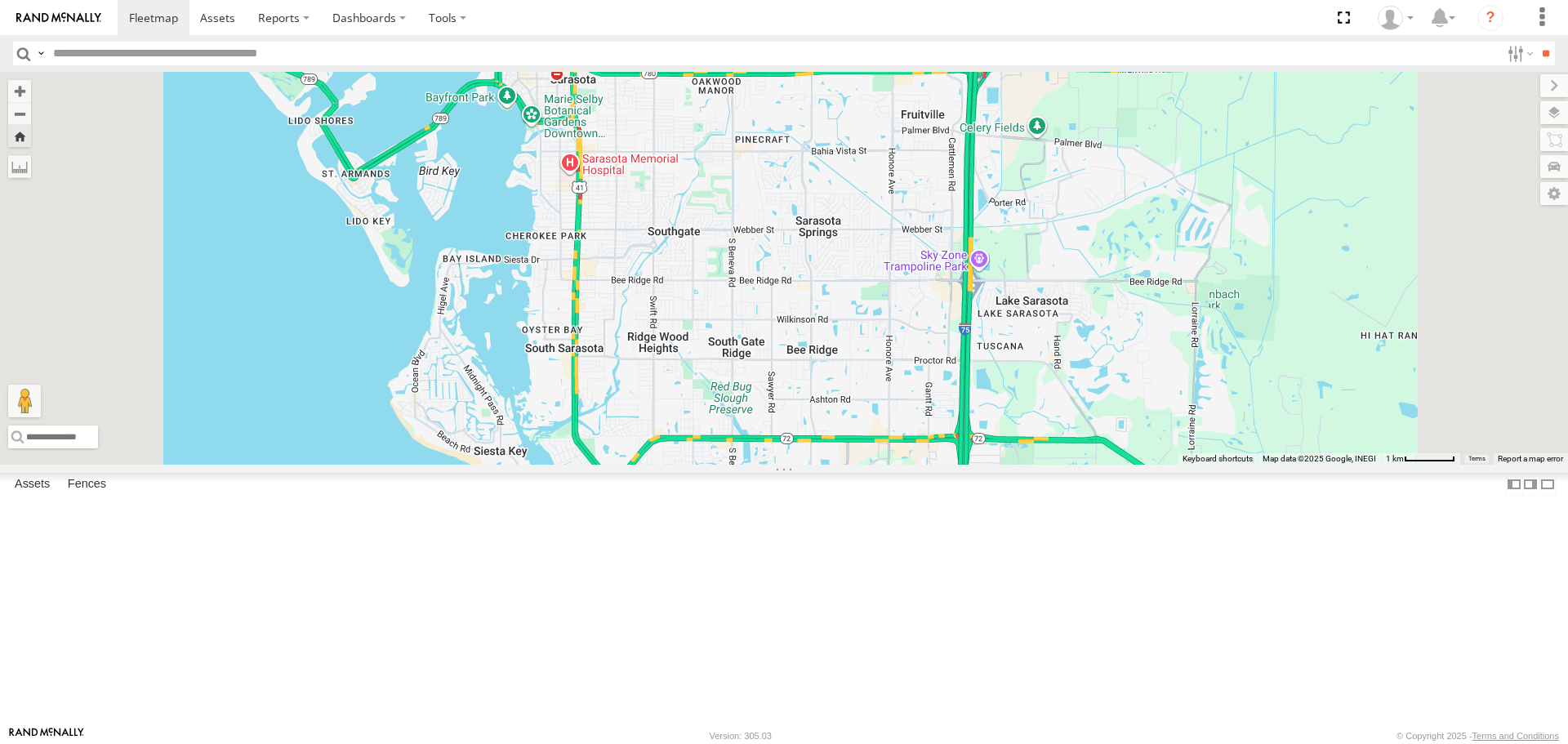
drag, startPoint x: 792, startPoint y: 483, endPoint x: 797, endPoint y: 404, distance: 79.2
click at [797, 408] on div "[PERSON_NAME]" at bounding box center [784, 268] width 1568 height 392
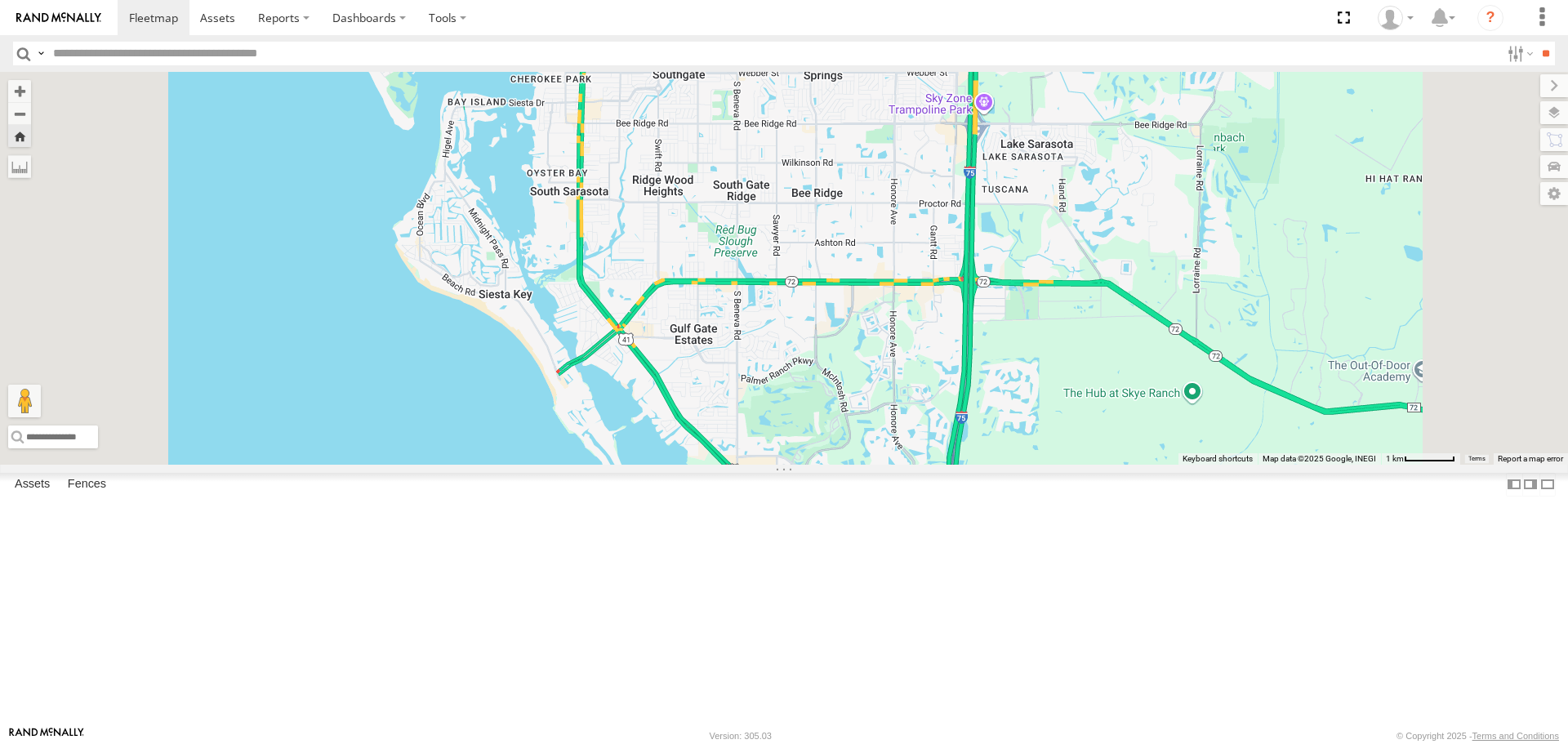
drag, startPoint x: 810, startPoint y: 502, endPoint x: 784, endPoint y: 415, distance: 90.8
click at [787, 420] on div "[PERSON_NAME]" at bounding box center [784, 268] width 1568 height 392
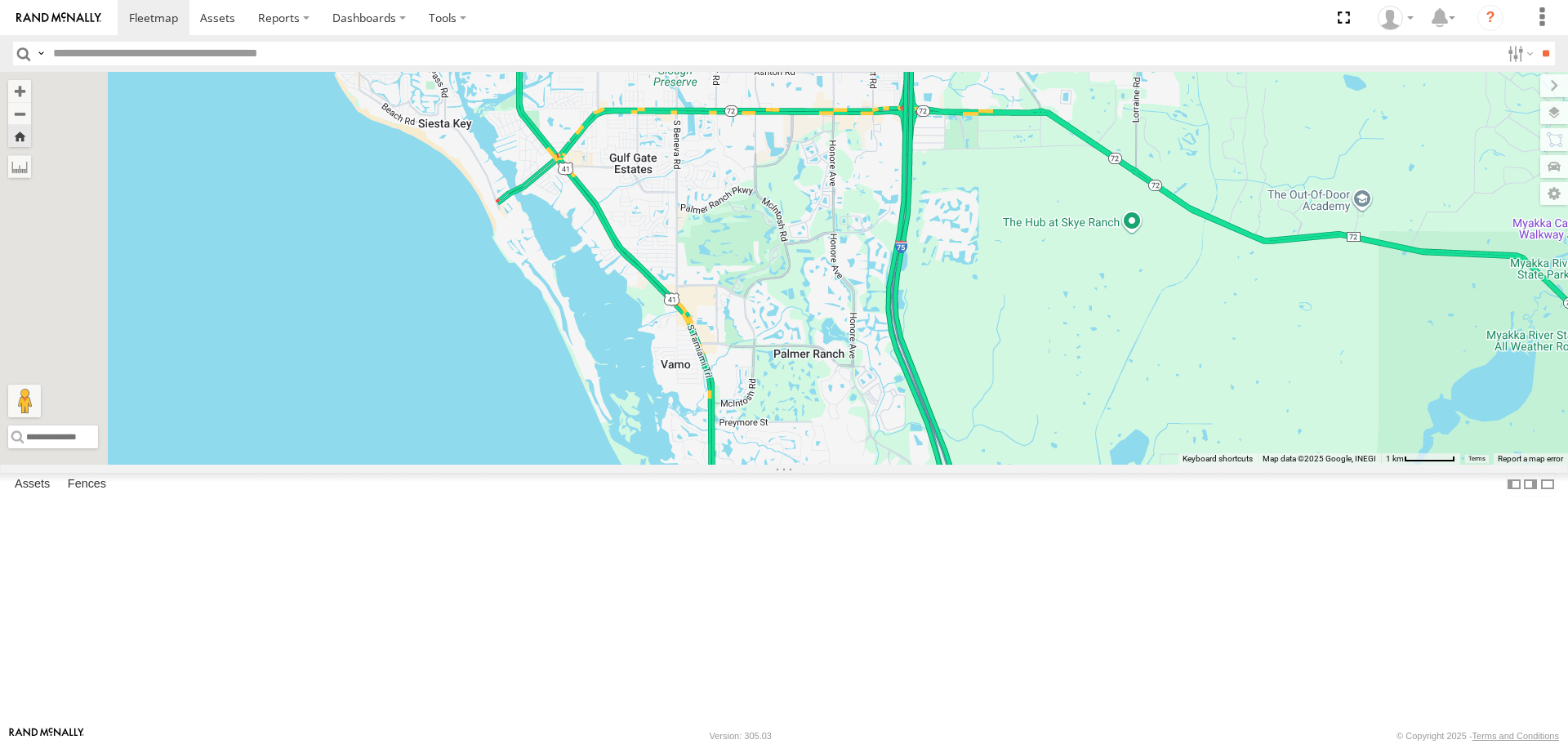
drag, startPoint x: 808, startPoint y: 469, endPoint x: 772, endPoint y: 398, distance: 79.6
click at [781, 410] on div "[PERSON_NAME]" at bounding box center [784, 268] width 1568 height 392
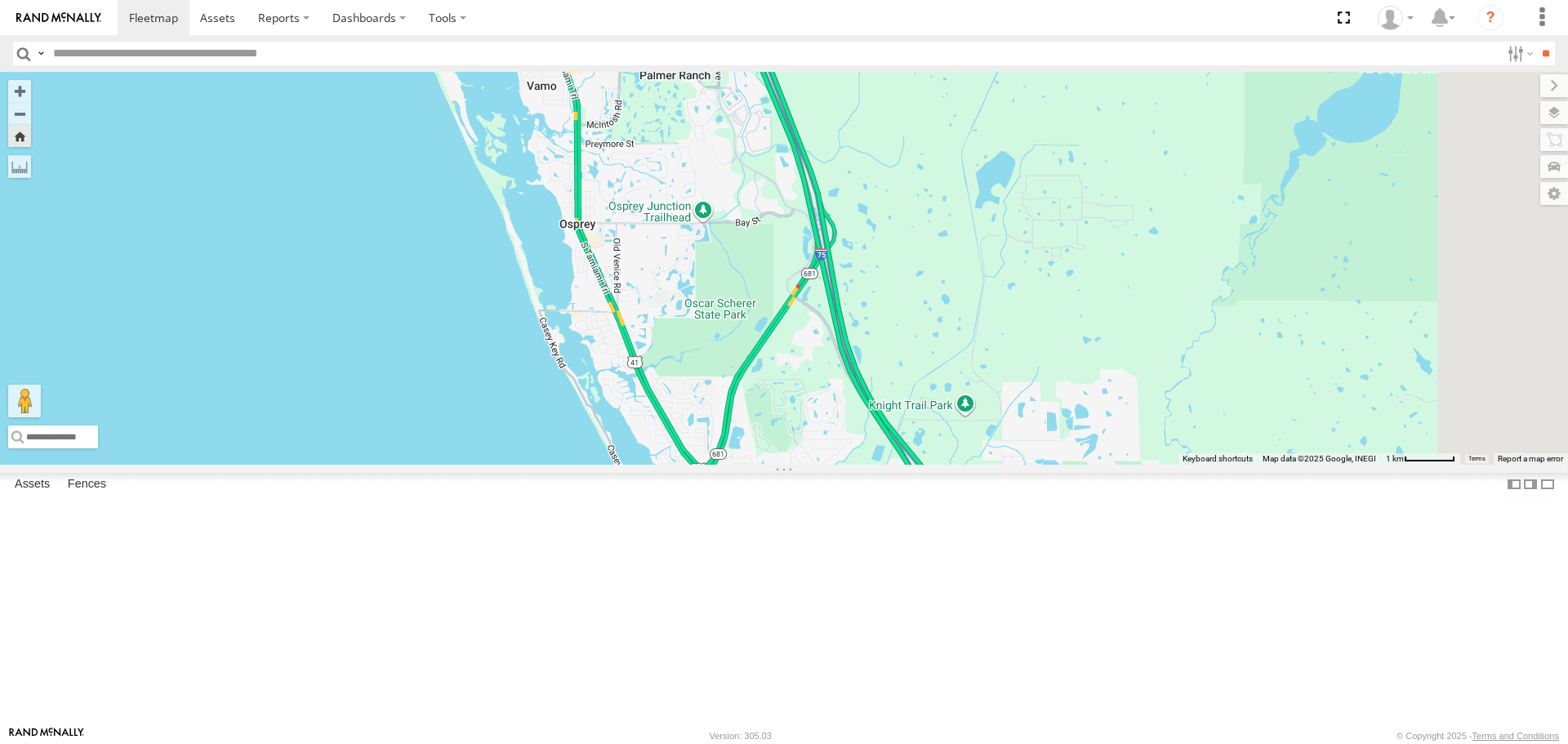
drag, startPoint x: 810, startPoint y: 492, endPoint x: 758, endPoint y: 385, distance: 119.0
click at [761, 388] on div "[PERSON_NAME]" at bounding box center [784, 268] width 1568 height 392
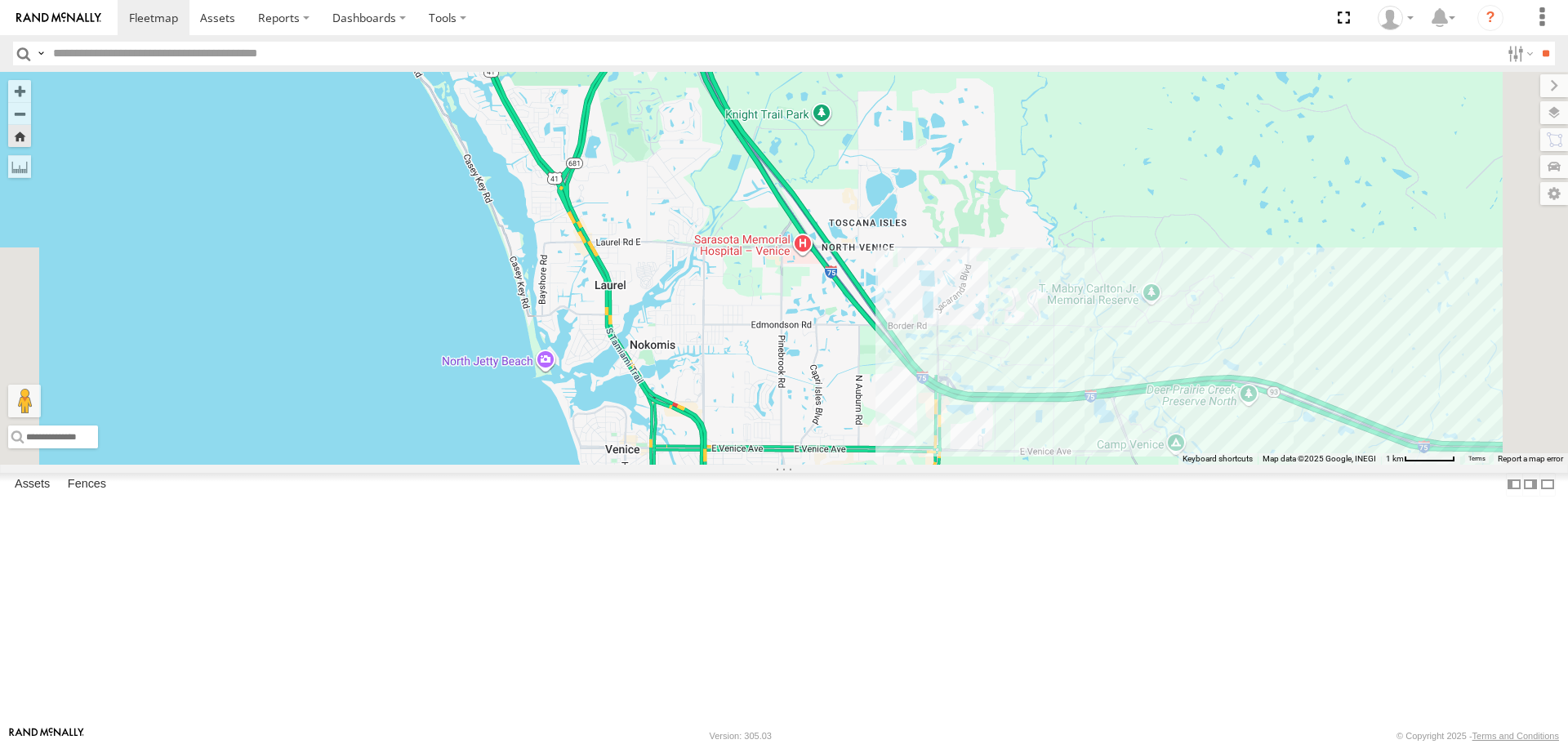
drag, startPoint x: 894, startPoint y: 473, endPoint x: 716, endPoint y: 418, distance: 186.3
click at [741, 424] on div "[PERSON_NAME]" at bounding box center [784, 268] width 1568 height 392
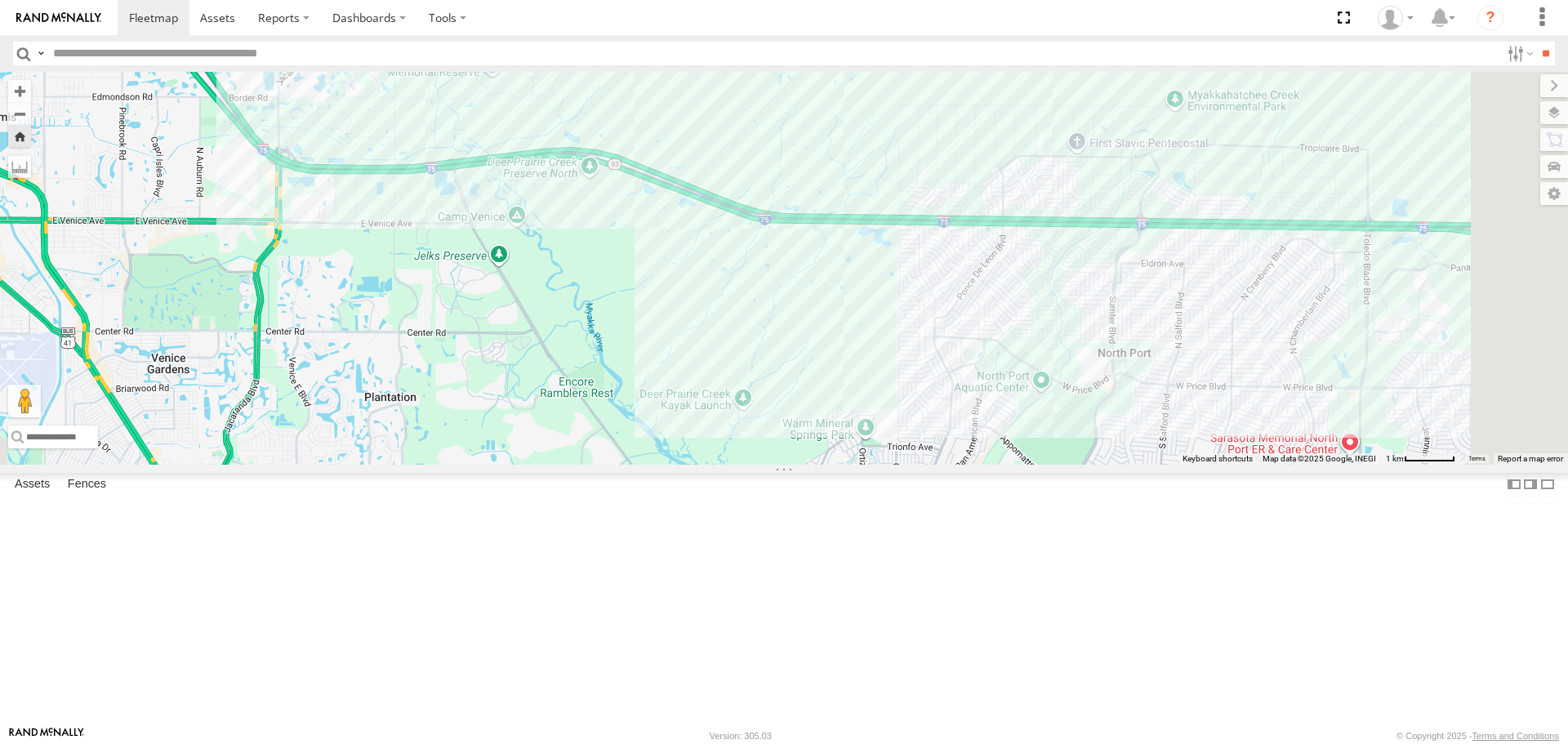
drag, startPoint x: 851, startPoint y: 489, endPoint x: 718, endPoint y: 503, distance: 133.7
click at [727, 464] on div "[PERSON_NAME]" at bounding box center [784, 268] width 1568 height 392
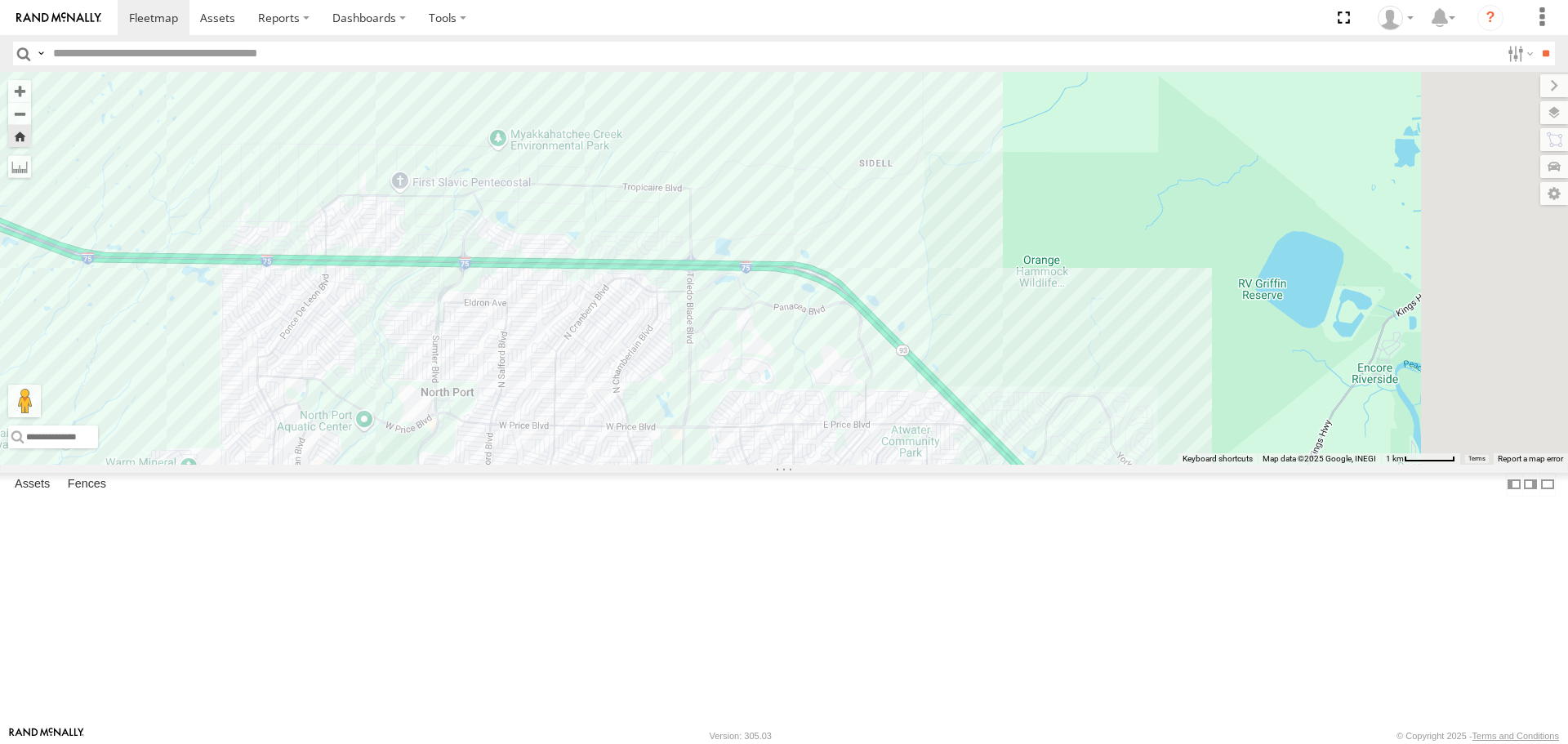
drag, startPoint x: 812, startPoint y: 556, endPoint x: 747, endPoint y: 425, distance: 146.2
click at [753, 434] on div "[PERSON_NAME]" at bounding box center [784, 268] width 1568 height 392
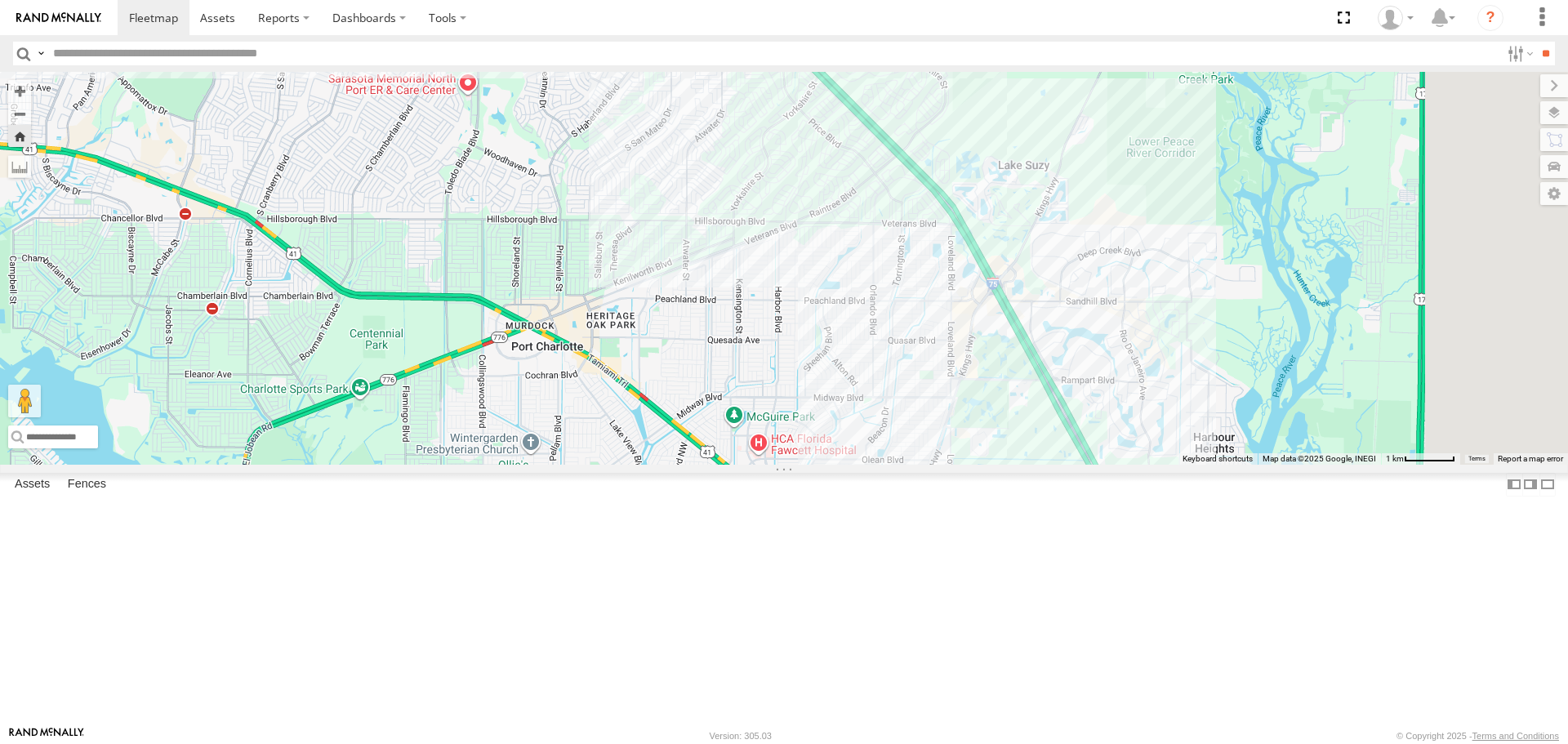
drag, startPoint x: 856, startPoint y: 485, endPoint x: 761, endPoint y: 376, distance: 144.6
click at [775, 385] on div "[PERSON_NAME]" at bounding box center [784, 268] width 1568 height 392
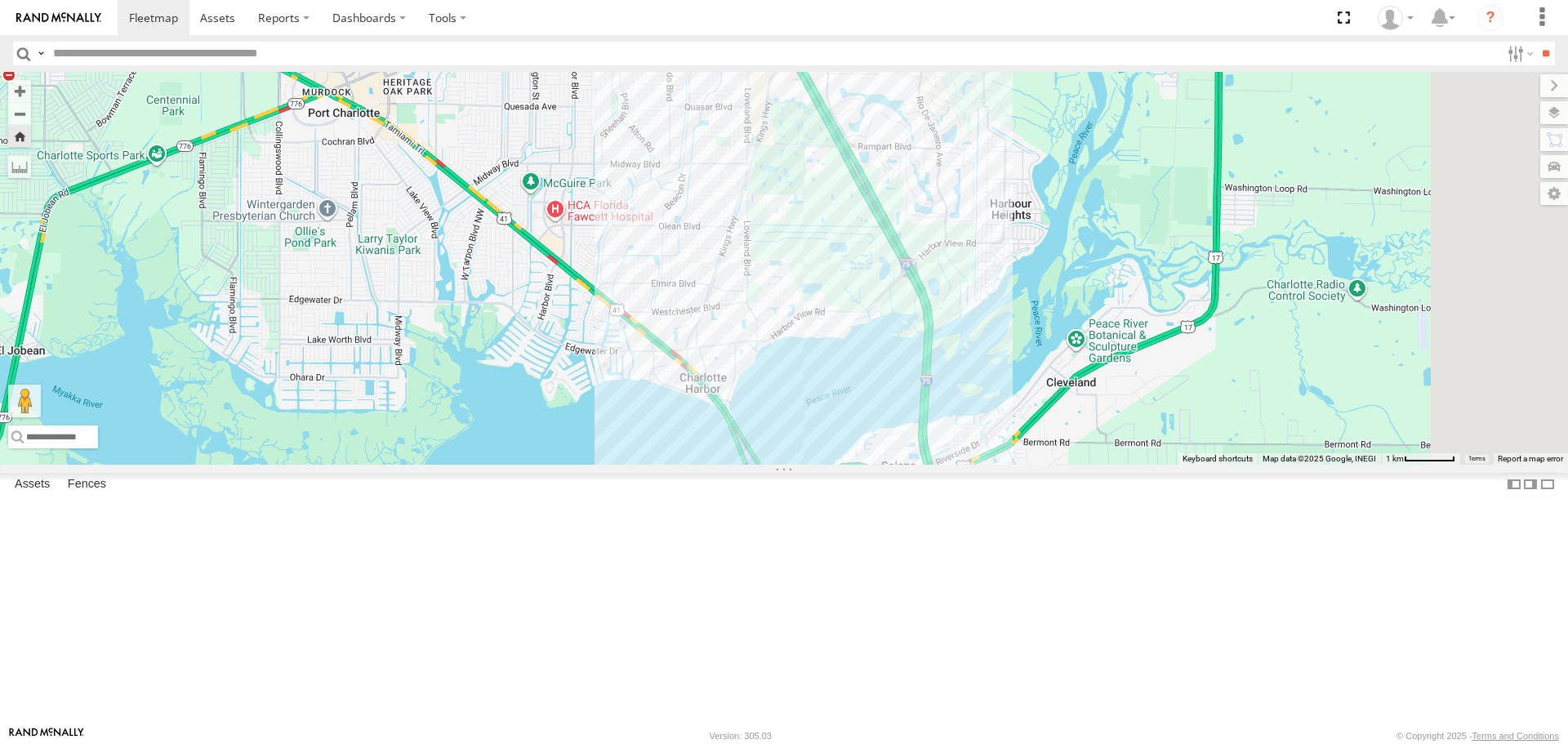
click at [0, 0] on div "soul" at bounding box center [0, 0] width 0 height 0
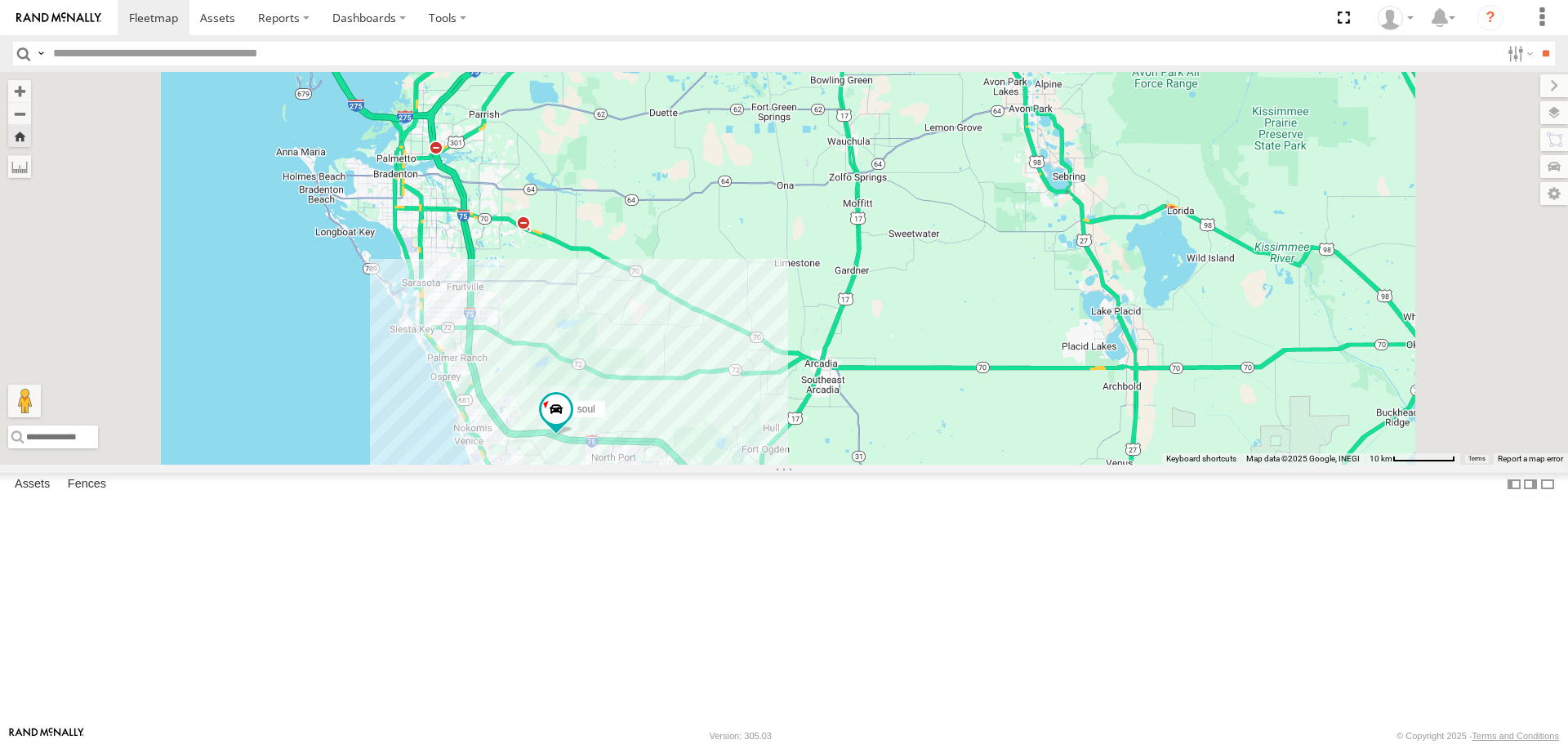
drag, startPoint x: 717, startPoint y: 333, endPoint x: 736, endPoint y: 426, distance: 94.9
click at [736, 426] on div "soul" at bounding box center [784, 268] width 1568 height 392
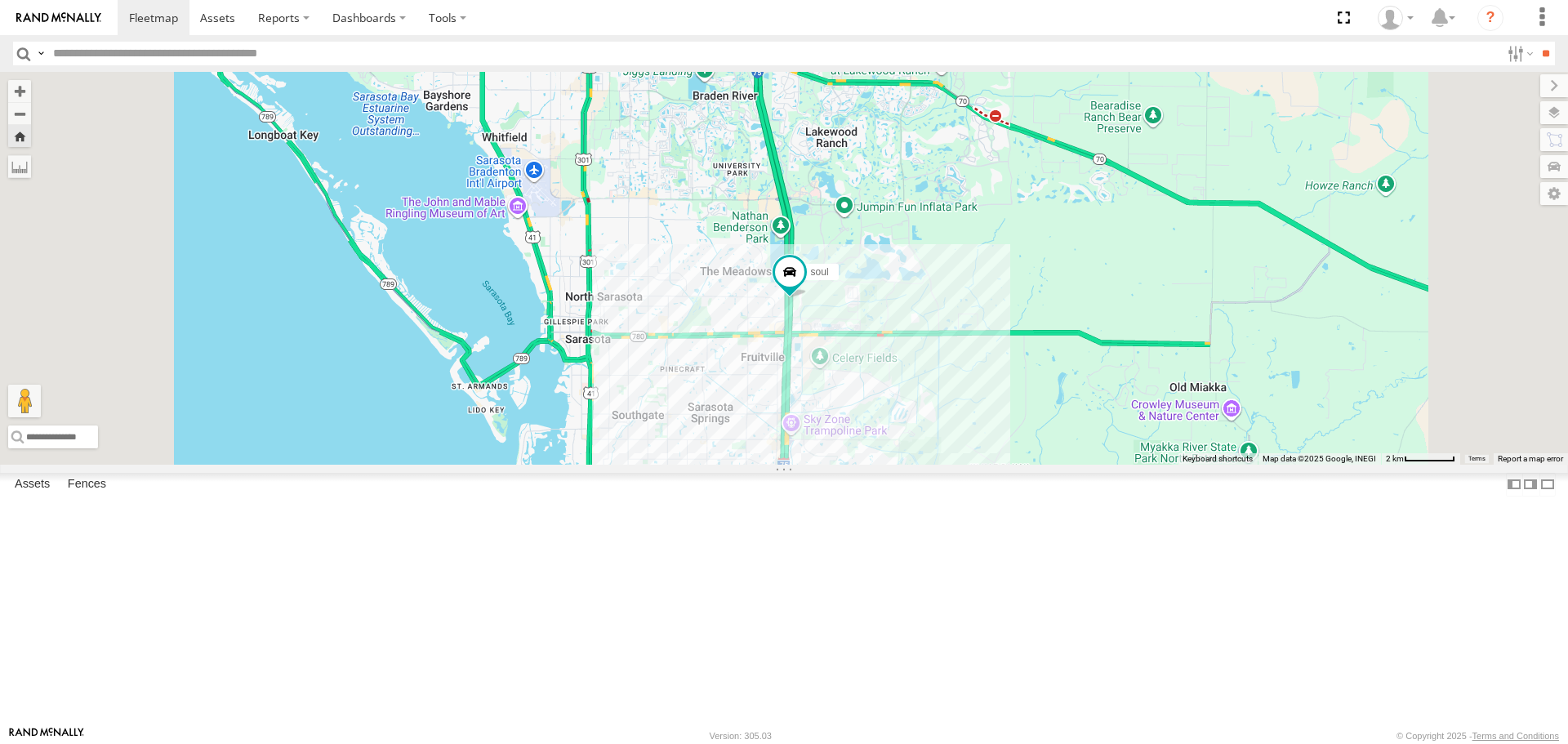
drag, startPoint x: 708, startPoint y: 289, endPoint x: 702, endPoint y: 401, distance: 112.2
click at [702, 401] on div "soul" at bounding box center [784, 268] width 1568 height 392
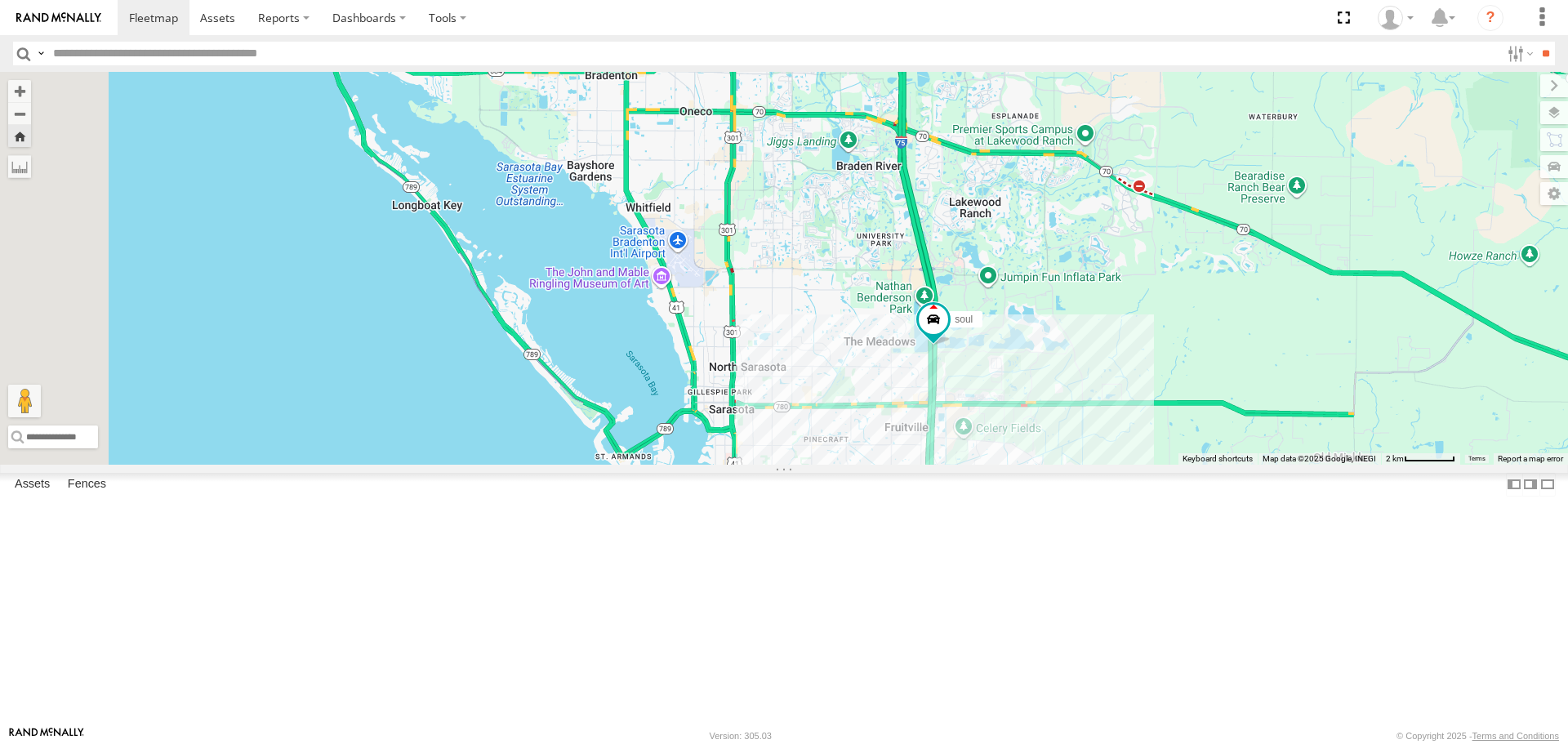
drag, startPoint x: 1048, startPoint y: 480, endPoint x: 1221, endPoint y: 529, distance: 179.8
click at [1221, 464] on div "soul" at bounding box center [784, 268] width 1568 height 392
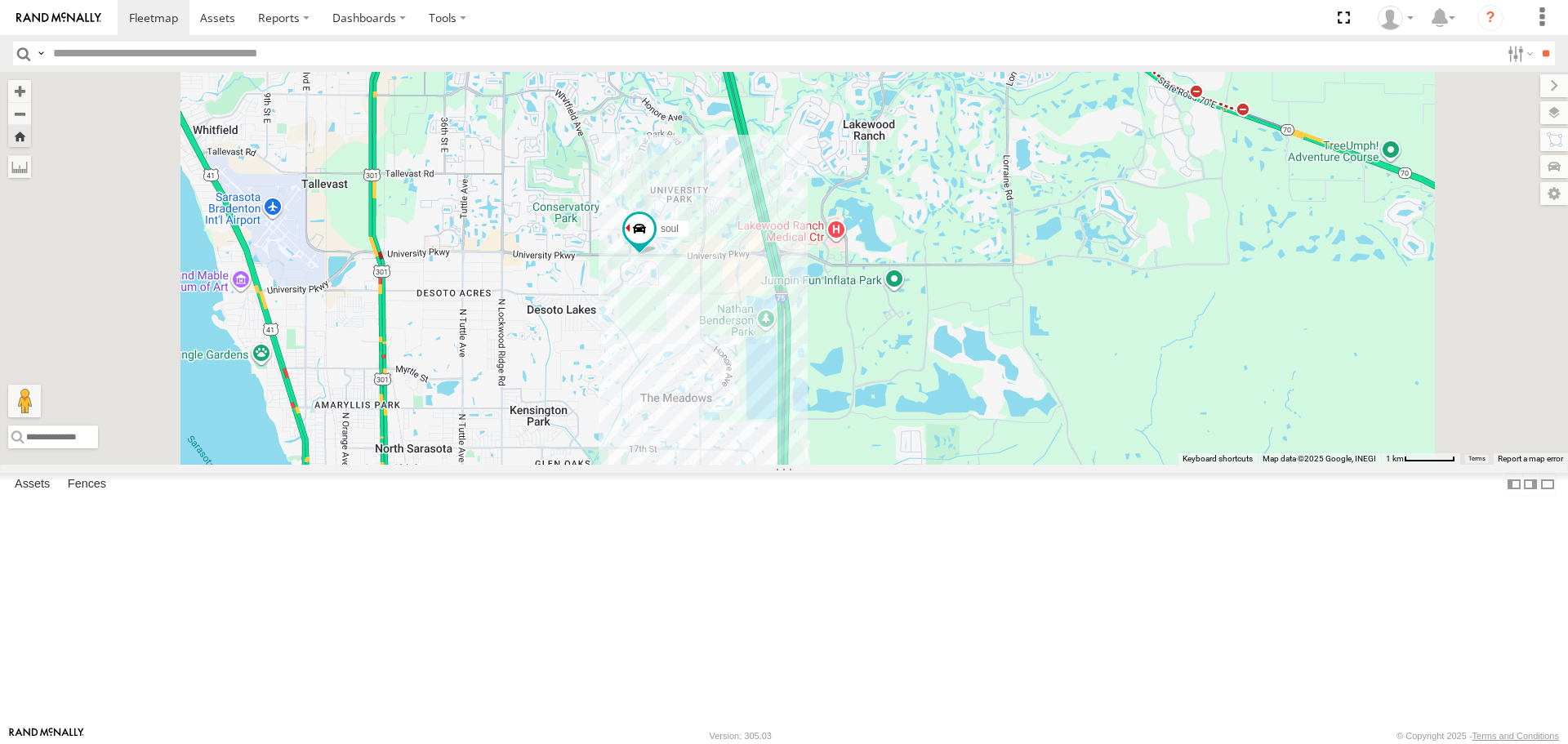
drag, startPoint x: 850, startPoint y: 446, endPoint x: 882, endPoint y: 444, distance: 32.1
click at [882, 444] on div "soul" at bounding box center [784, 268] width 1568 height 392
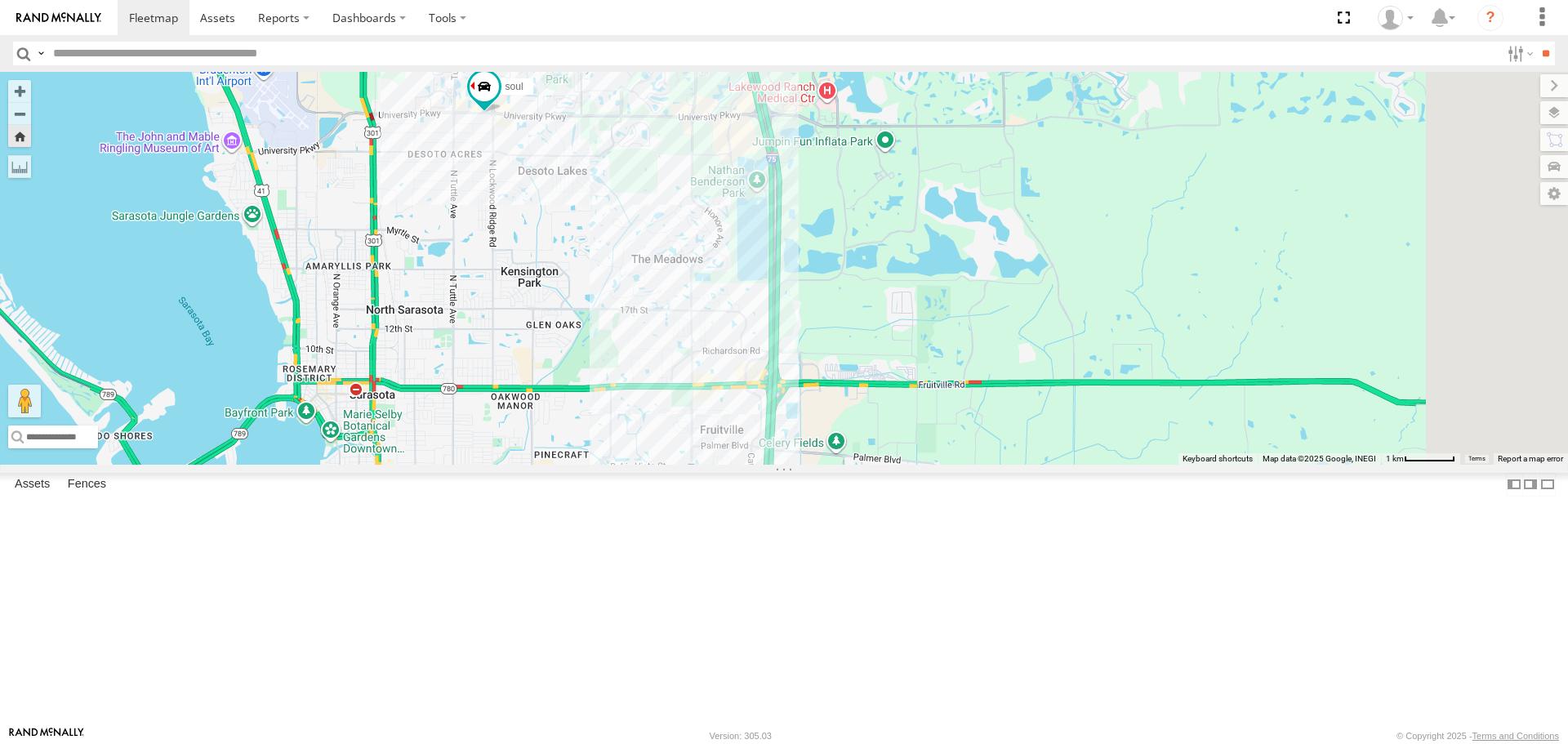
drag, startPoint x: 688, startPoint y: 383, endPoint x: 665, endPoint y: 334, distance: 54.1
click at [665, 334] on div "soul" at bounding box center [784, 268] width 1568 height 392
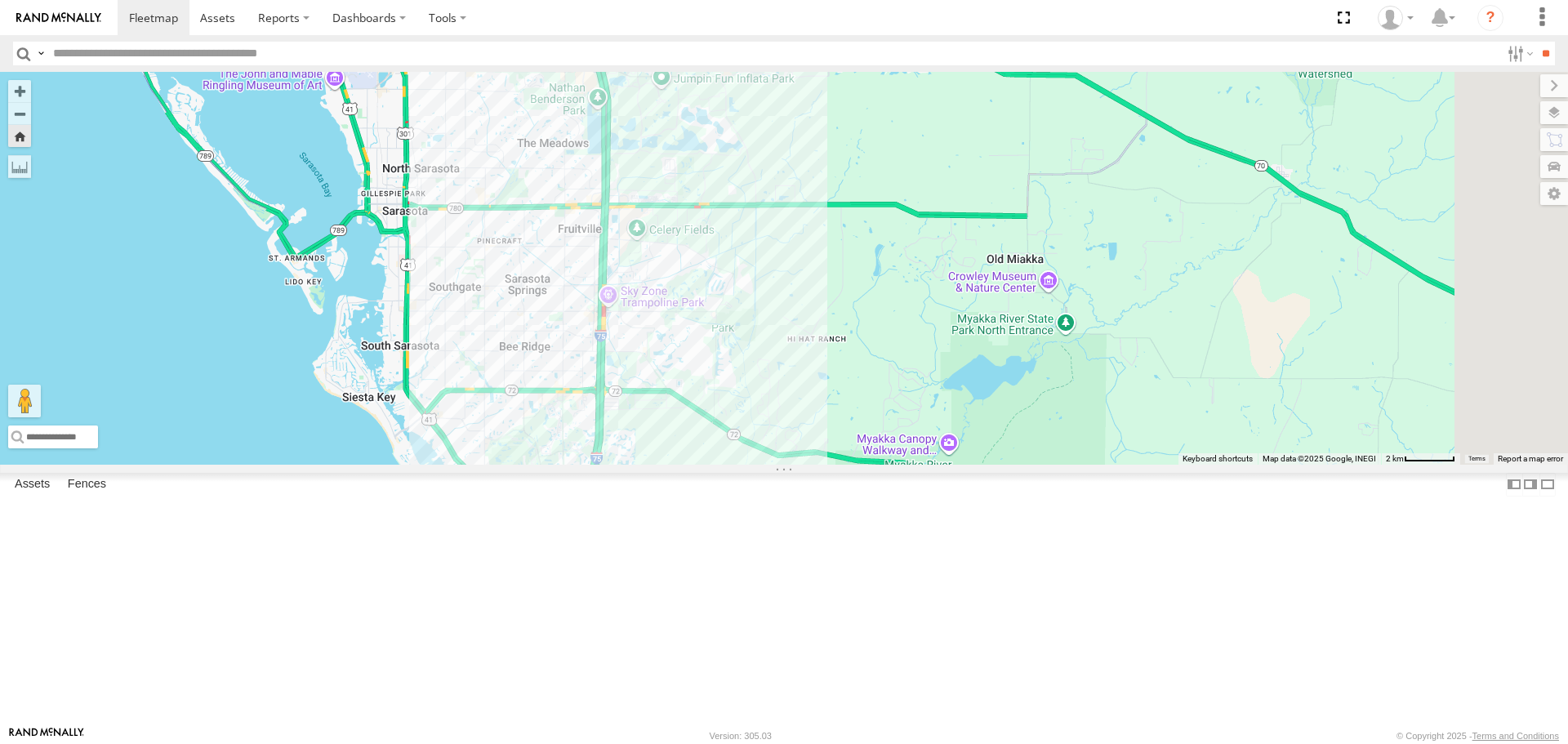
drag, startPoint x: 751, startPoint y: 512, endPoint x: 712, endPoint y: 378, distance: 139.6
click at [712, 378] on div "soul" at bounding box center [784, 268] width 1568 height 392
click at [0, 0] on div "All Assets" at bounding box center [0, 0] width 0 height 0
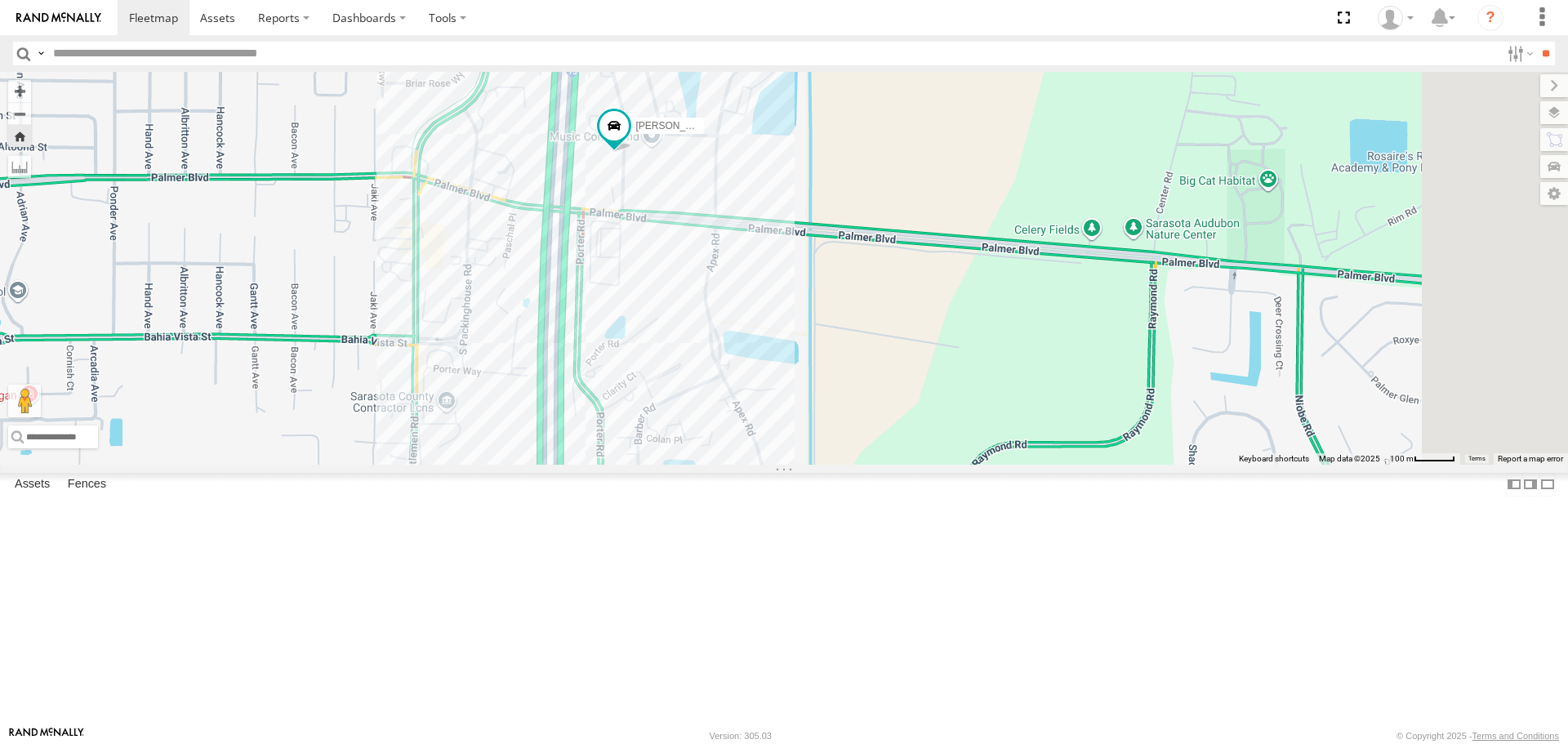
drag, startPoint x: 1082, startPoint y: 419, endPoint x: 783, endPoint y: 264, distance: 336.8
click at [784, 265] on div "[PERSON_NAME]" at bounding box center [784, 268] width 1568 height 392
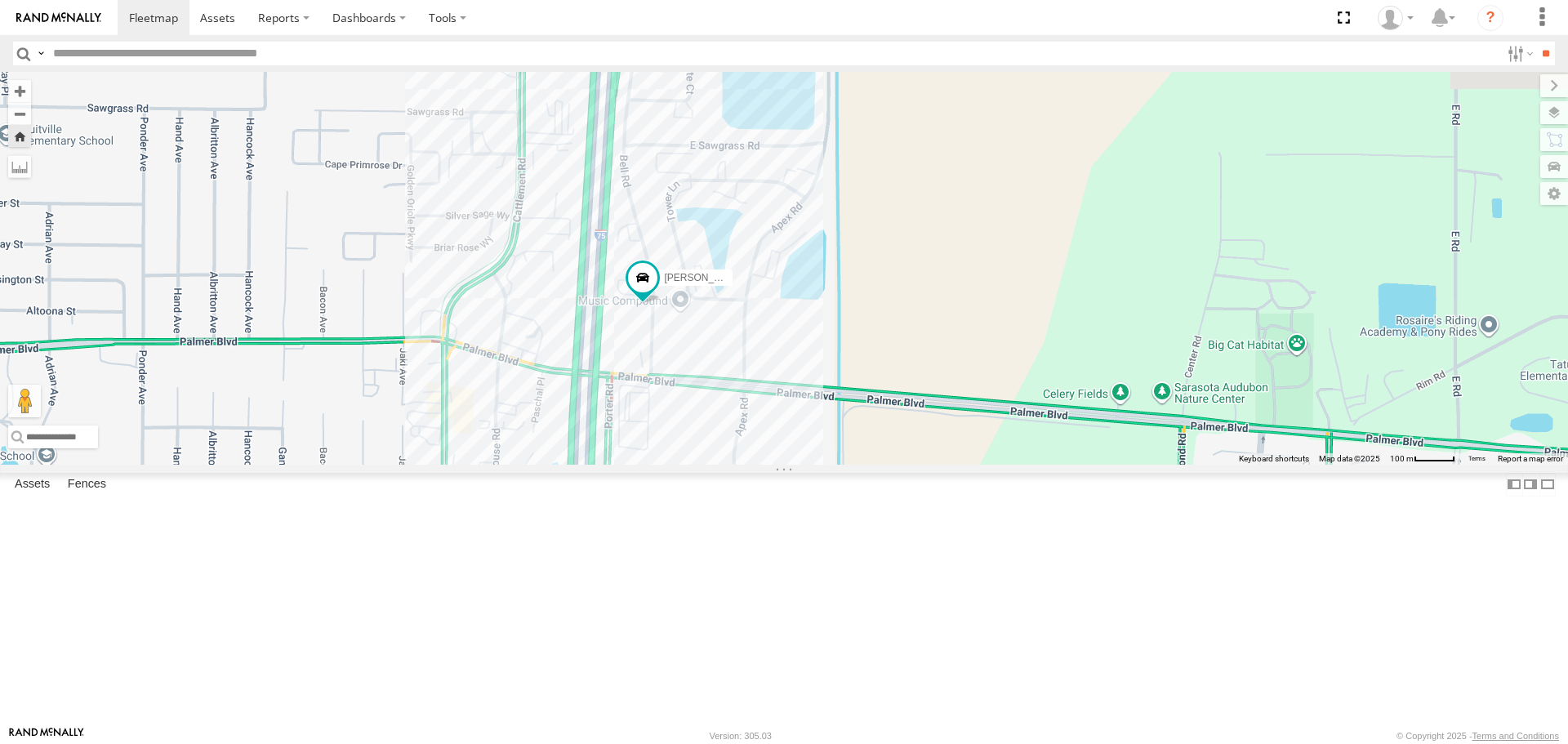
drag, startPoint x: 774, startPoint y: 328, endPoint x: 852, endPoint y: 511, distance: 198.9
click at [852, 464] on div "[PERSON_NAME]" at bounding box center [784, 268] width 1568 height 392
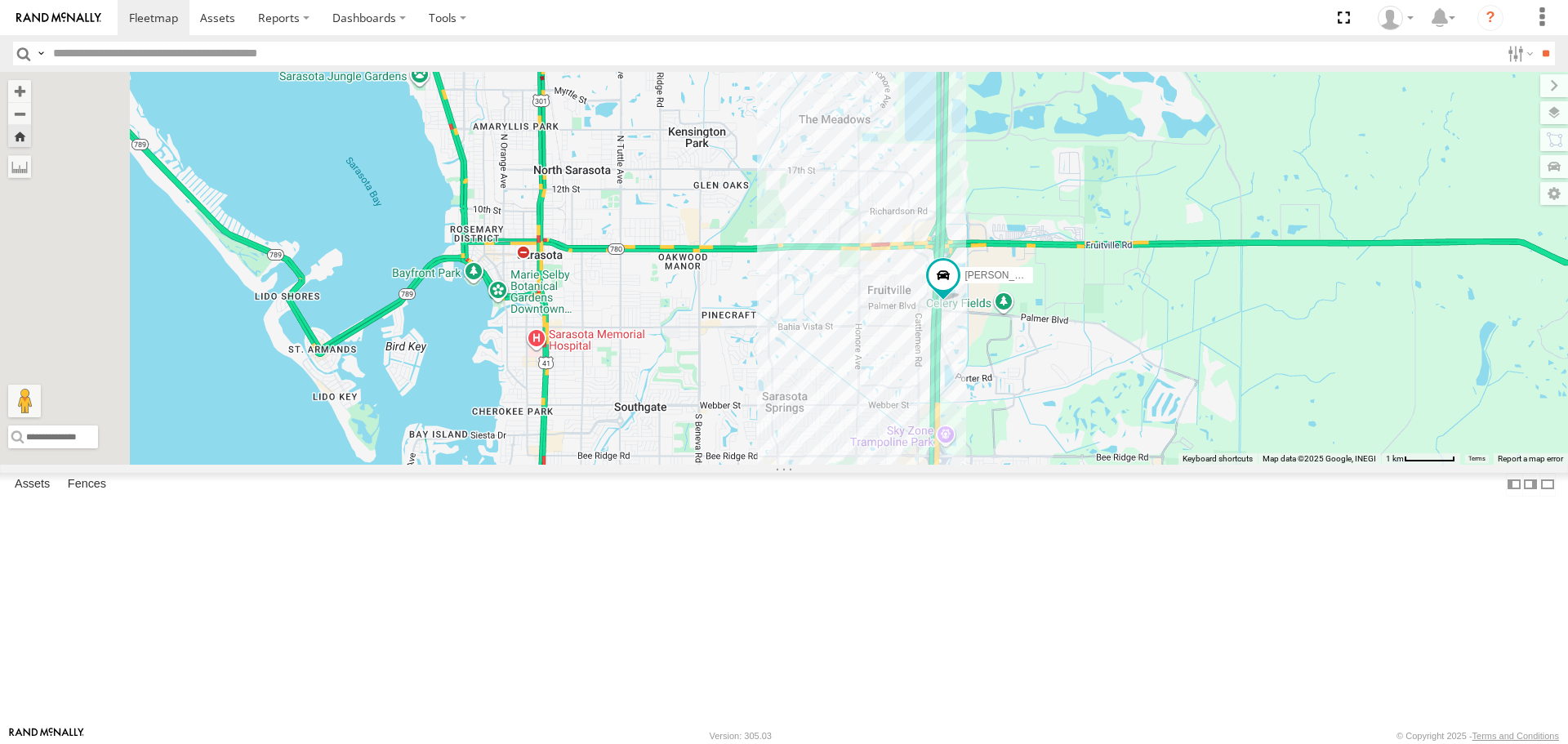
drag, startPoint x: 719, startPoint y: 459, endPoint x: 981, endPoint y: 410, distance: 266.5
click at [981, 410] on div "[PERSON_NAME]" at bounding box center [784, 268] width 1568 height 392
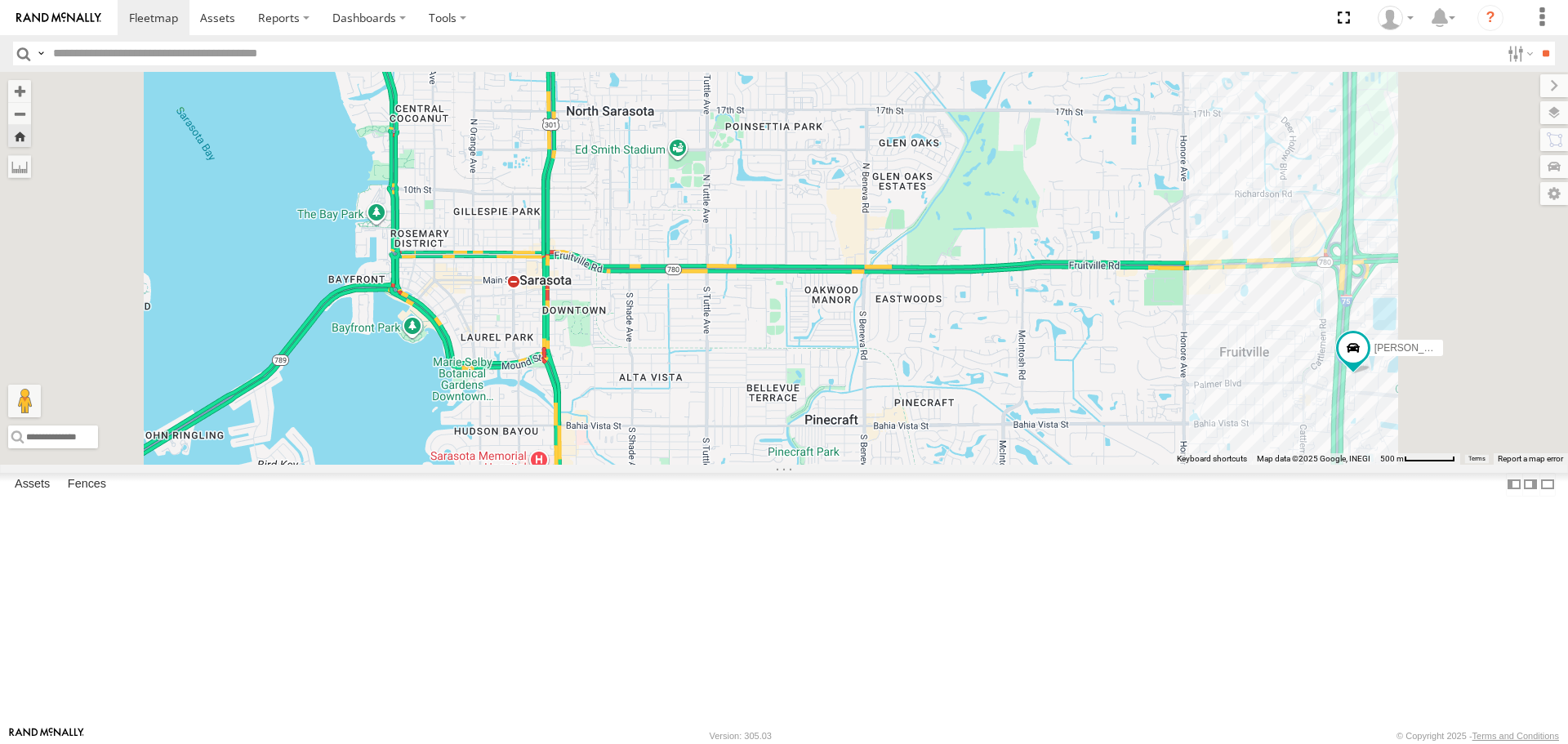
drag, startPoint x: 859, startPoint y: 502, endPoint x: 852, endPoint y: 531, distance: 29.8
click at [860, 464] on div "[PERSON_NAME]" at bounding box center [784, 268] width 1568 height 392
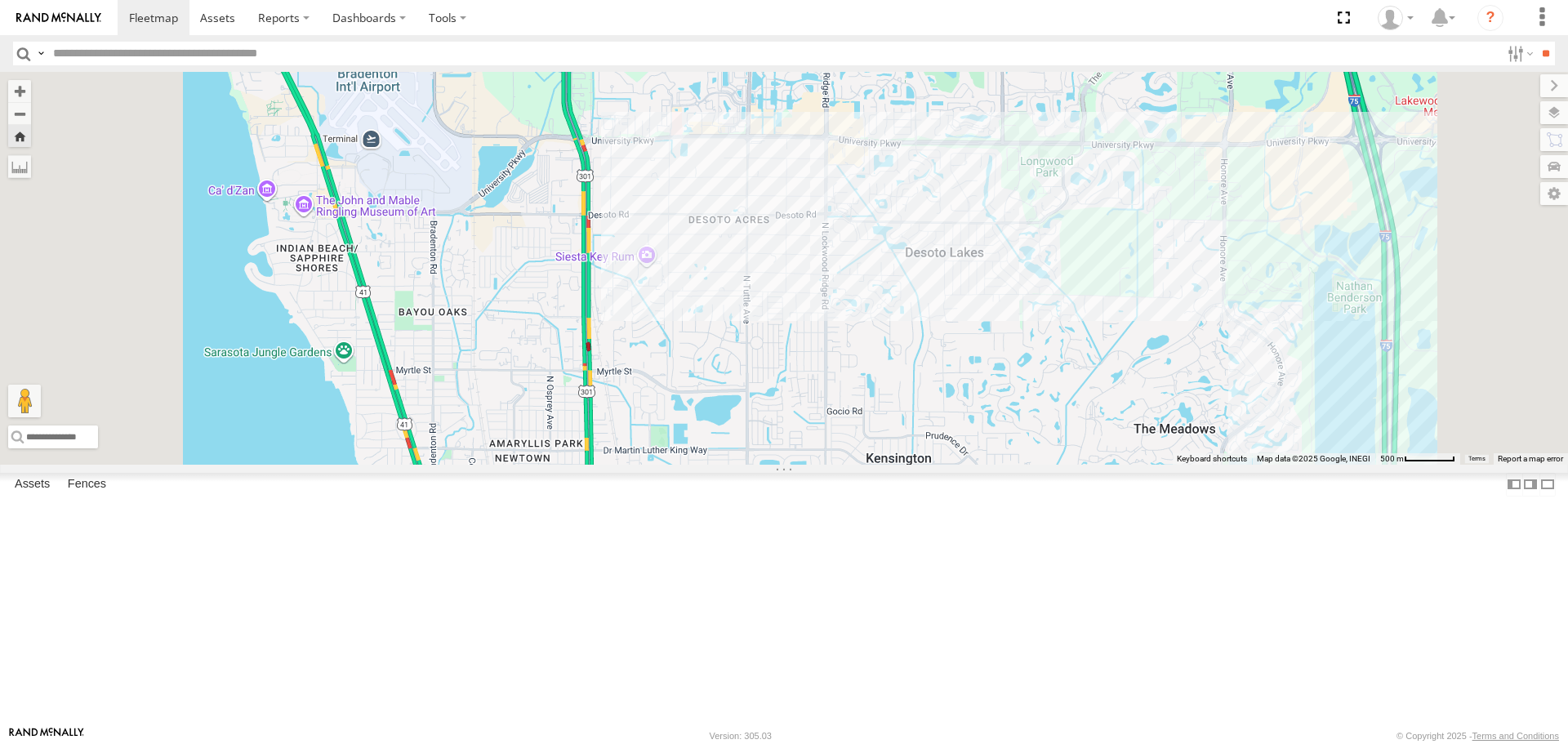
drag, startPoint x: 849, startPoint y: 449, endPoint x: 858, endPoint y: 624, distance: 175.2
click at [858, 464] on div "[PERSON_NAME]" at bounding box center [784, 268] width 1568 height 392
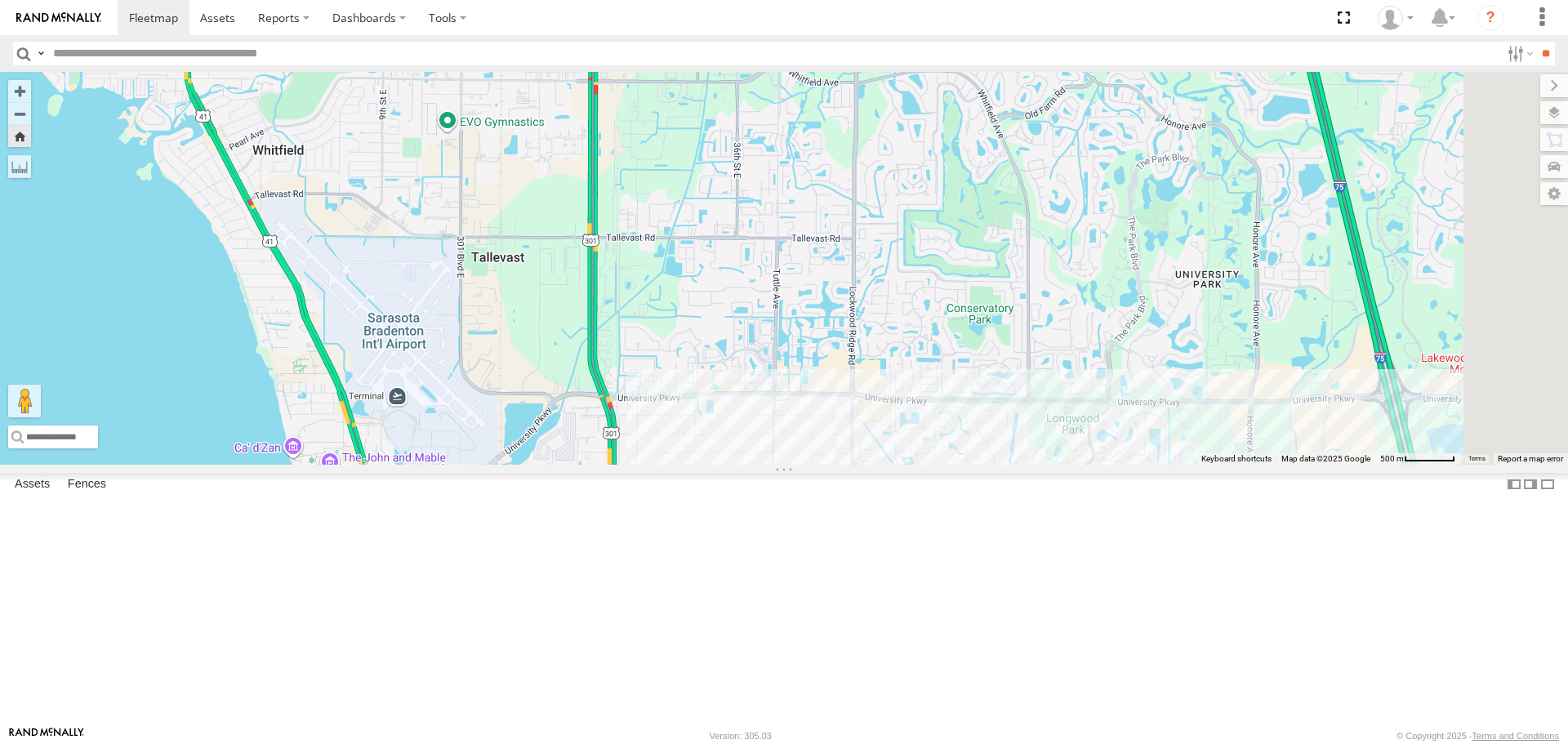
drag, startPoint x: 883, startPoint y: 546, endPoint x: 862, endPoint y: 434, distance: 114.0
click at [867, 447] on div "[PERSON_NAME]" at bounding box center [784, 268] width 1568 height 392
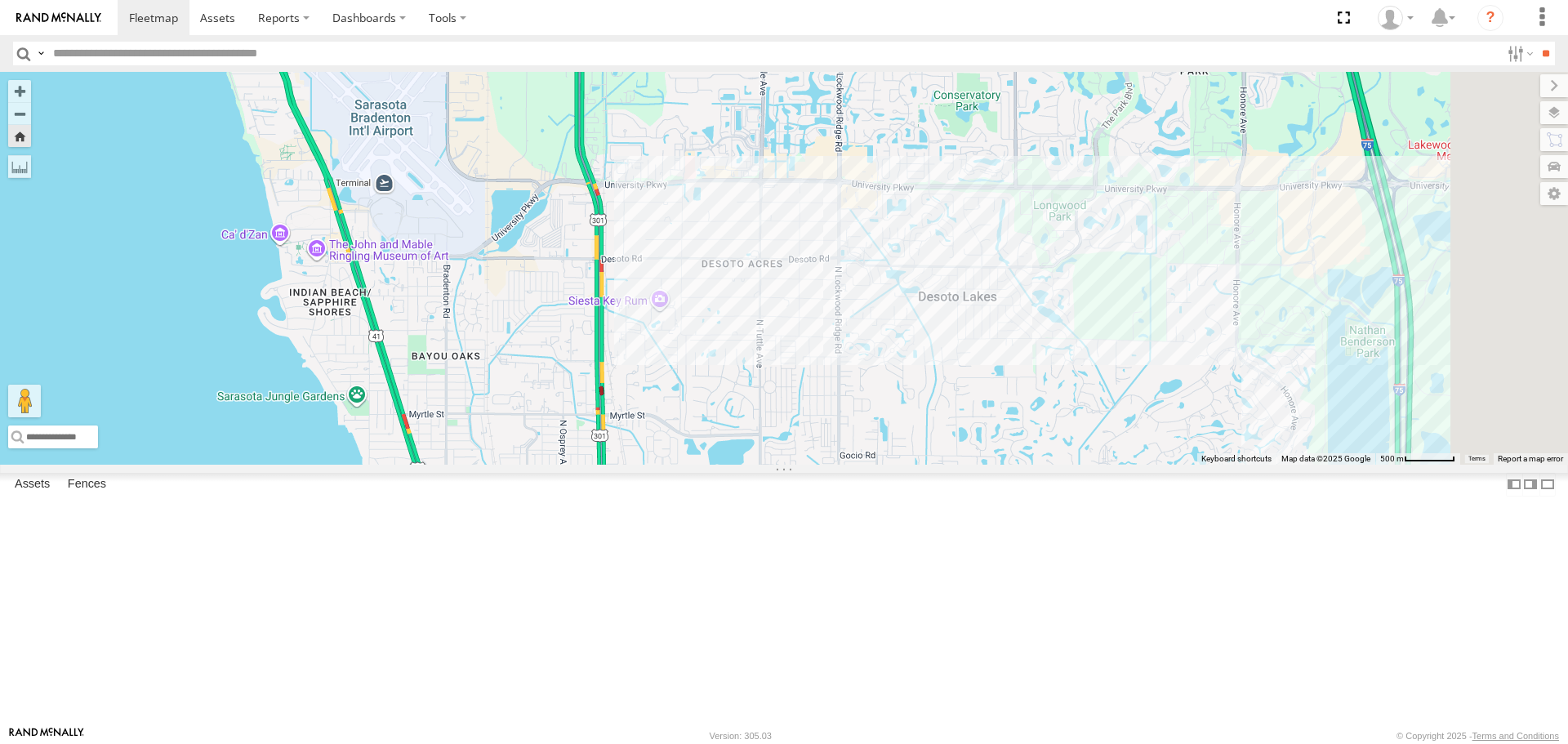
drag, startPoint x: 847, startPoint y: 508, endPoint x: 850, endPoint y: 382, distance: 126.0
click at [850, 435] on div "[PERSON_NAME]" at bounding box center [784, 268] width 1568 height 392
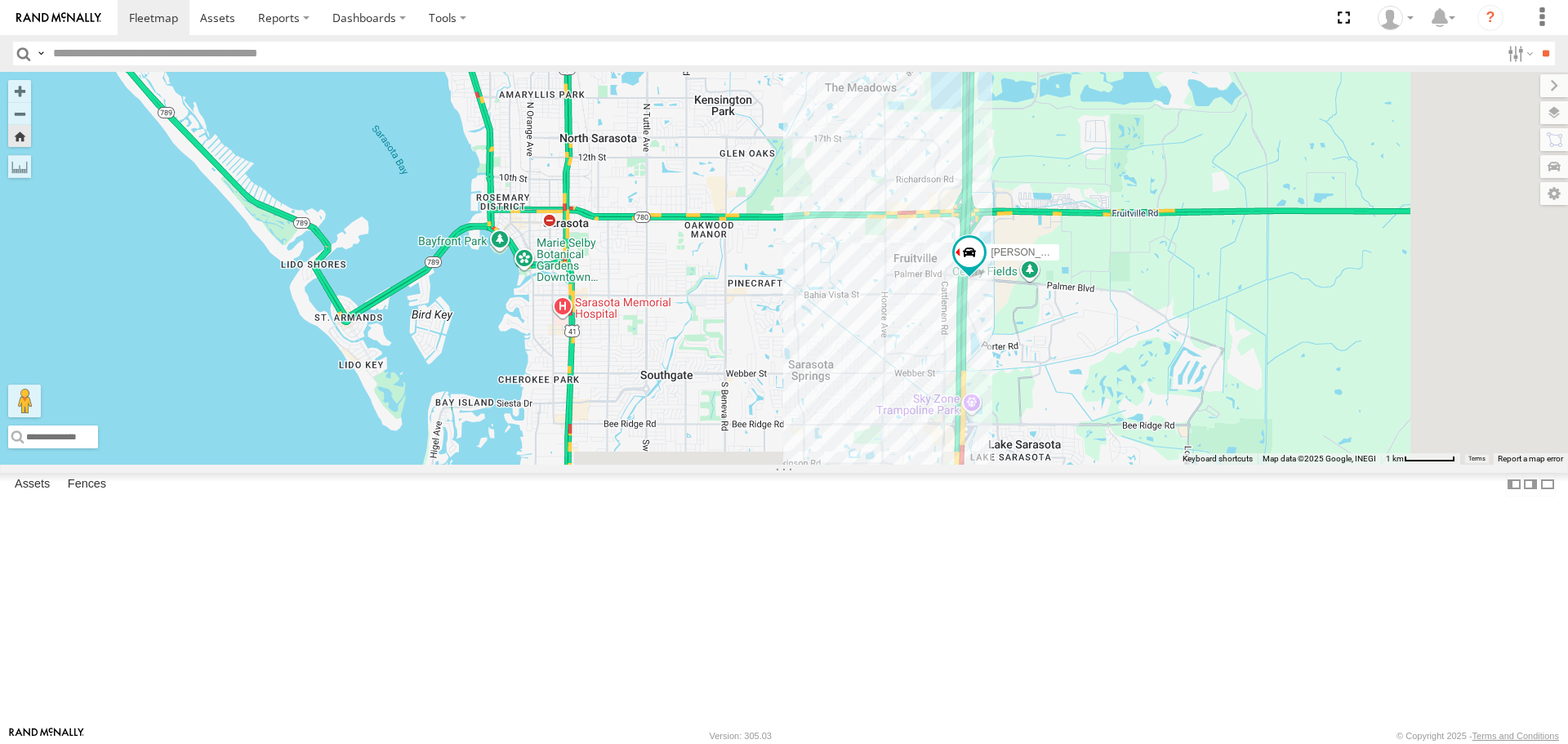
drag, startPoint x: 1212, startPoint y: 572, endPoint x: 995, endPoint y: 378, distance: 291.1
click at [995, 378] on div "[PERSON_NAME]" at bounding box center [784, 268] width 1568 height 392
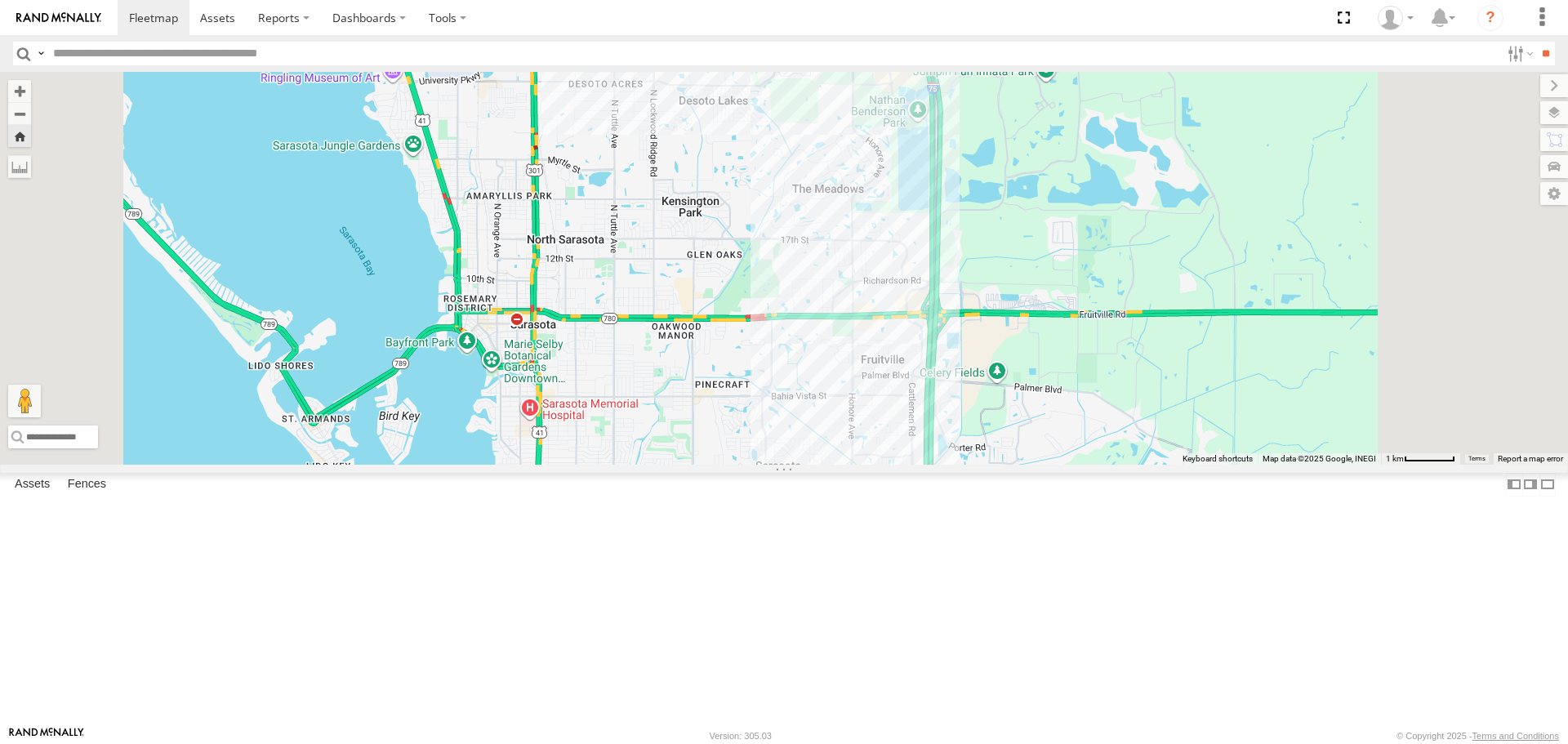
drag, startPoint x: 1111, startPoint y: 181, endPoint x: 1115, endPoint y: 355, distance: 174.0
click at [1115, 355] on div "[PERSON_NAME]" at bounding box center [784, 268] width 1568 height 392
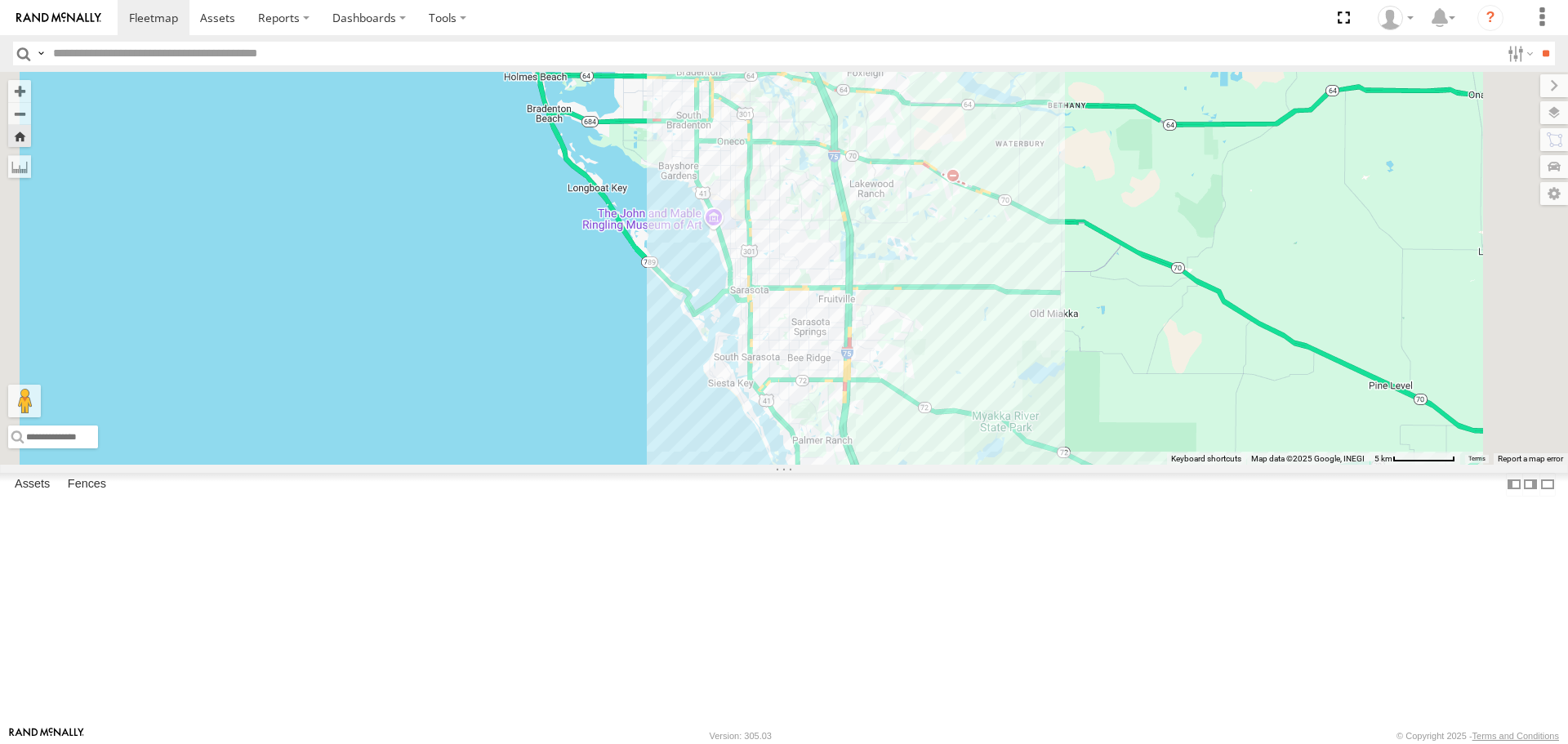
drag, startPoint x: 1164, startPoint y: 403, endPoint x: 1073, endPoint y: 439, distance: 97.9
click at [1073, 439] on div "[PERSON_NAME]" at bounding box center [784, 268] width 1568 height 392
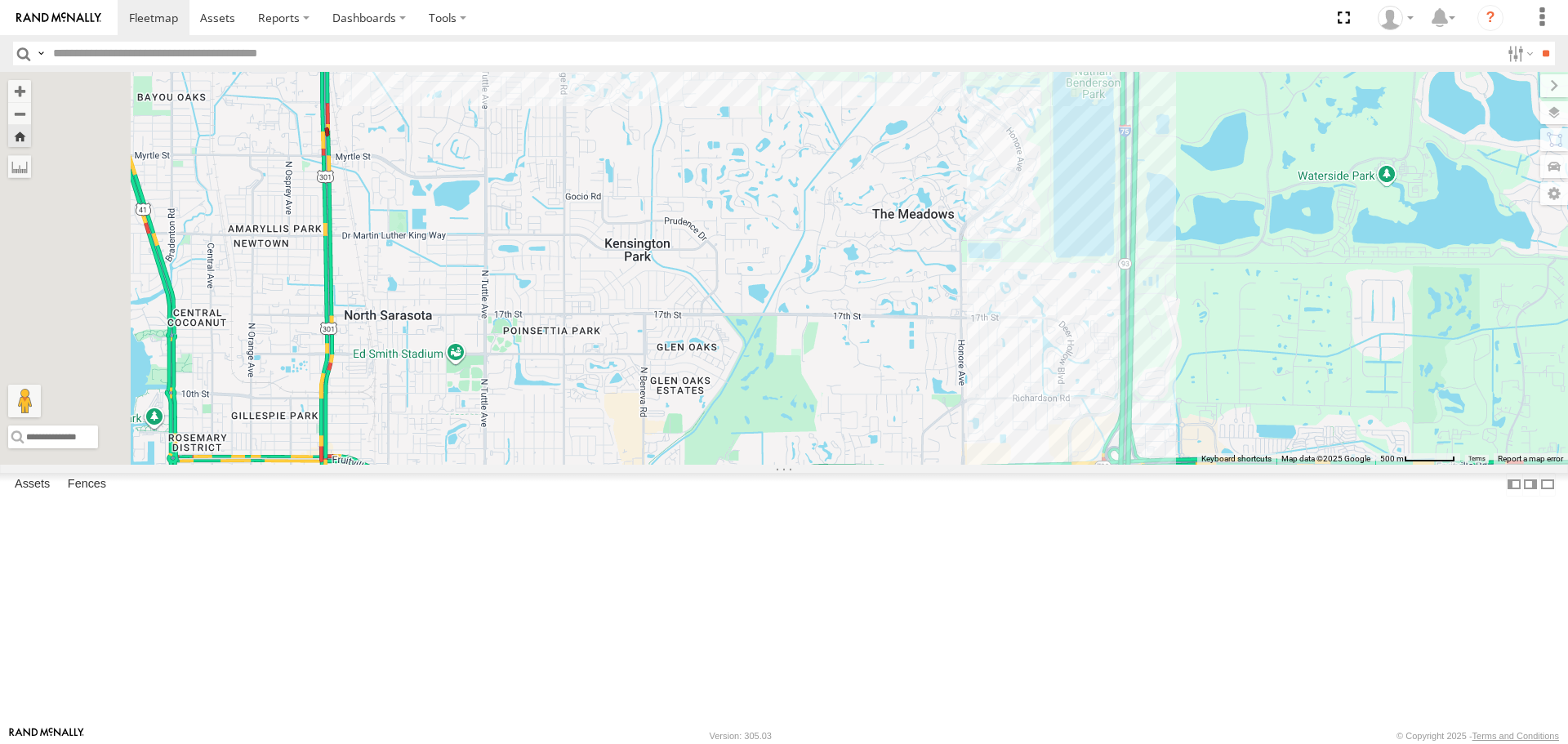
drag, startPoint x: 1122, startPoint y: 548, endPoint x: 1268, endPoint y: 435, distance: 184.6
click at [1268, 464] on div "[PERSON_NAME]" at bounding box center [784, 268] width 1568 height 392
click at [1268, 436] on div "[PERSON_NAME]" at bounding box center [784, 268] width 1568 height 392
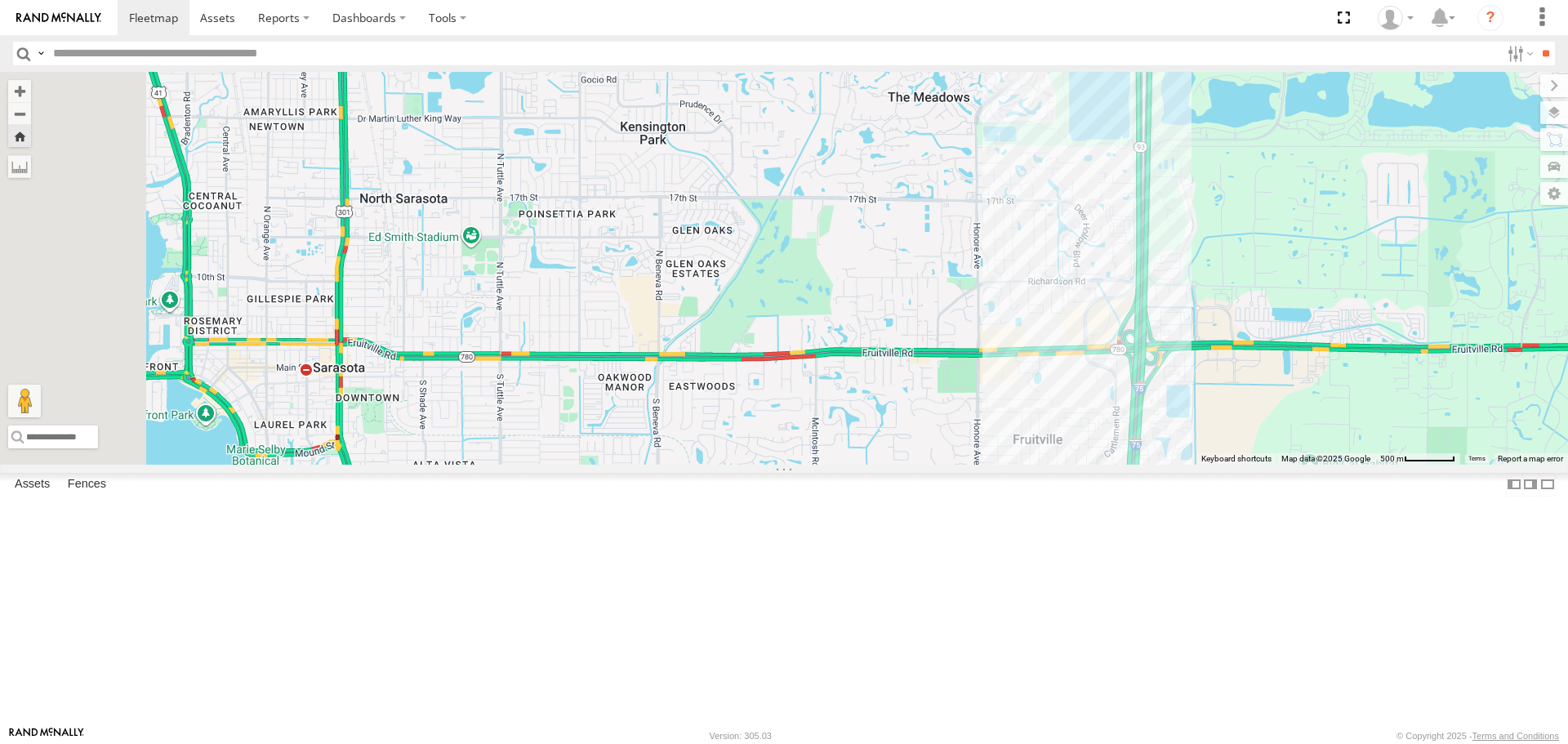
click at [0, 0] on div "All Assets" at bounding box center [0, 0] width 0 height 0
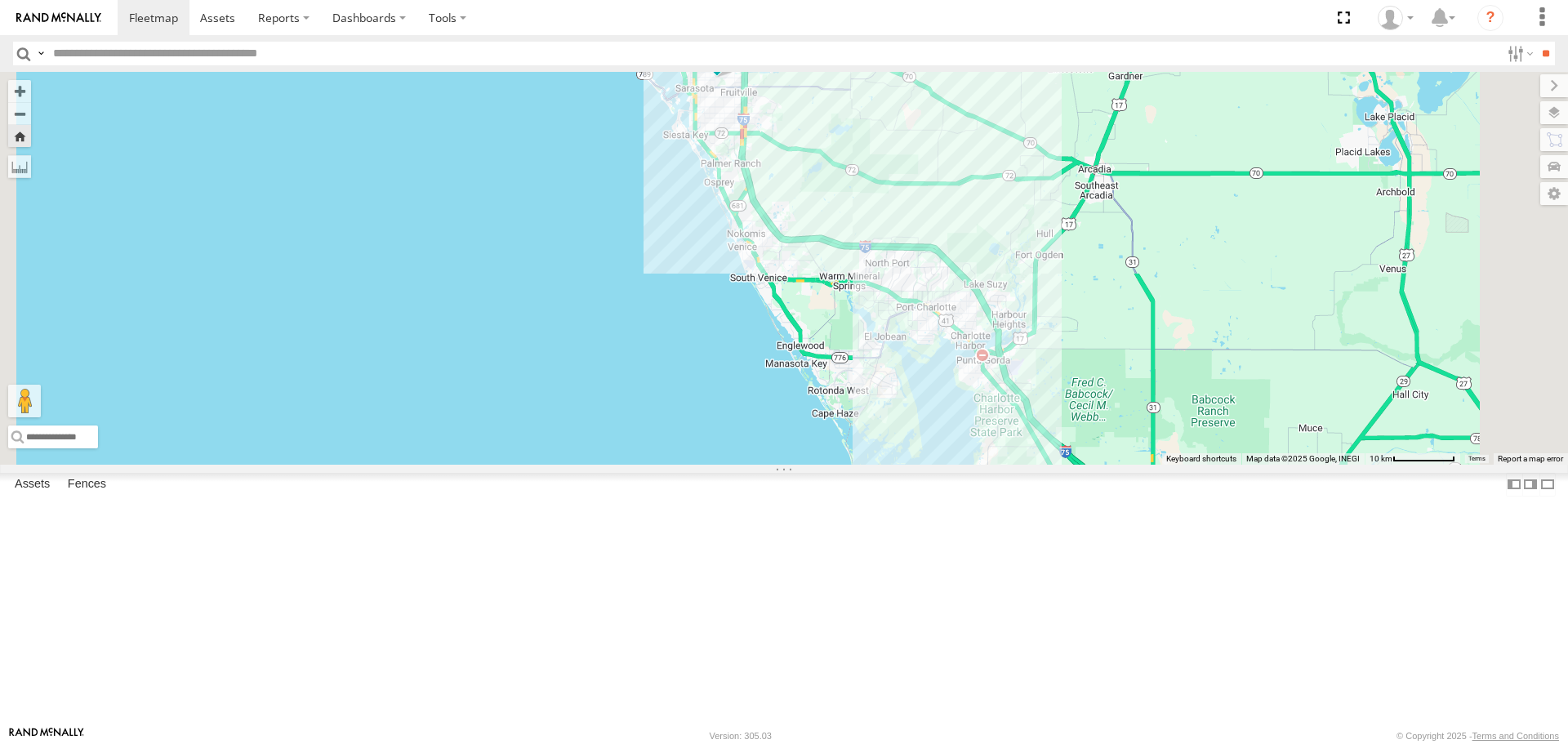
drag, startPoint x: 1105, startPoint y: 564, endPoint x: 929, endPoint y: 264, distance: 347.8
click at [929, 264] on div "soul" at bounding box center [784, 268] width 1568 height 392
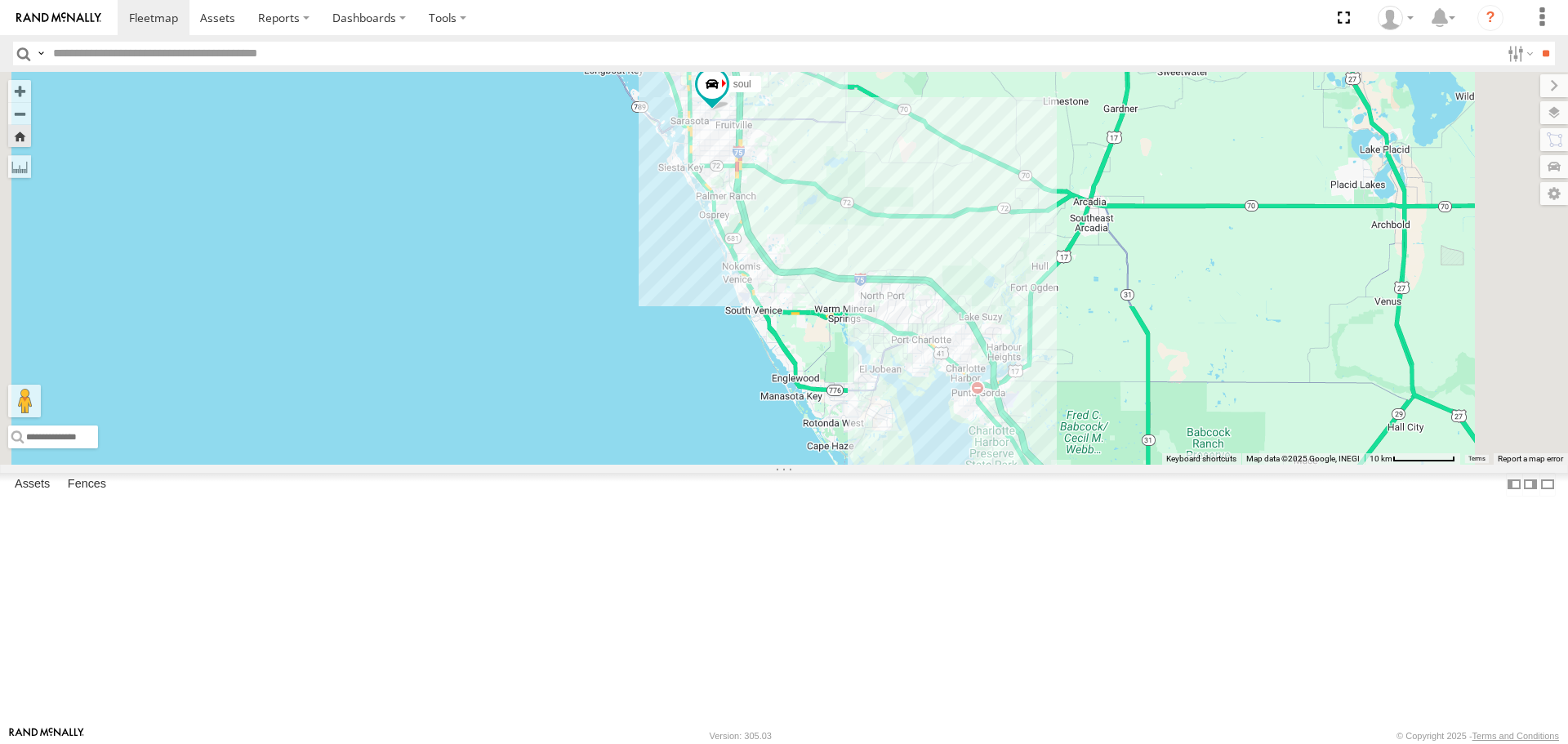
drag, startPoint x: 993, startPoint y: 422, endPoint x: 996, endPoint y: 448, distance: 26.2
click at [996, 448] on div "soul" at bounding box center [784, 268] width 1568 height 392
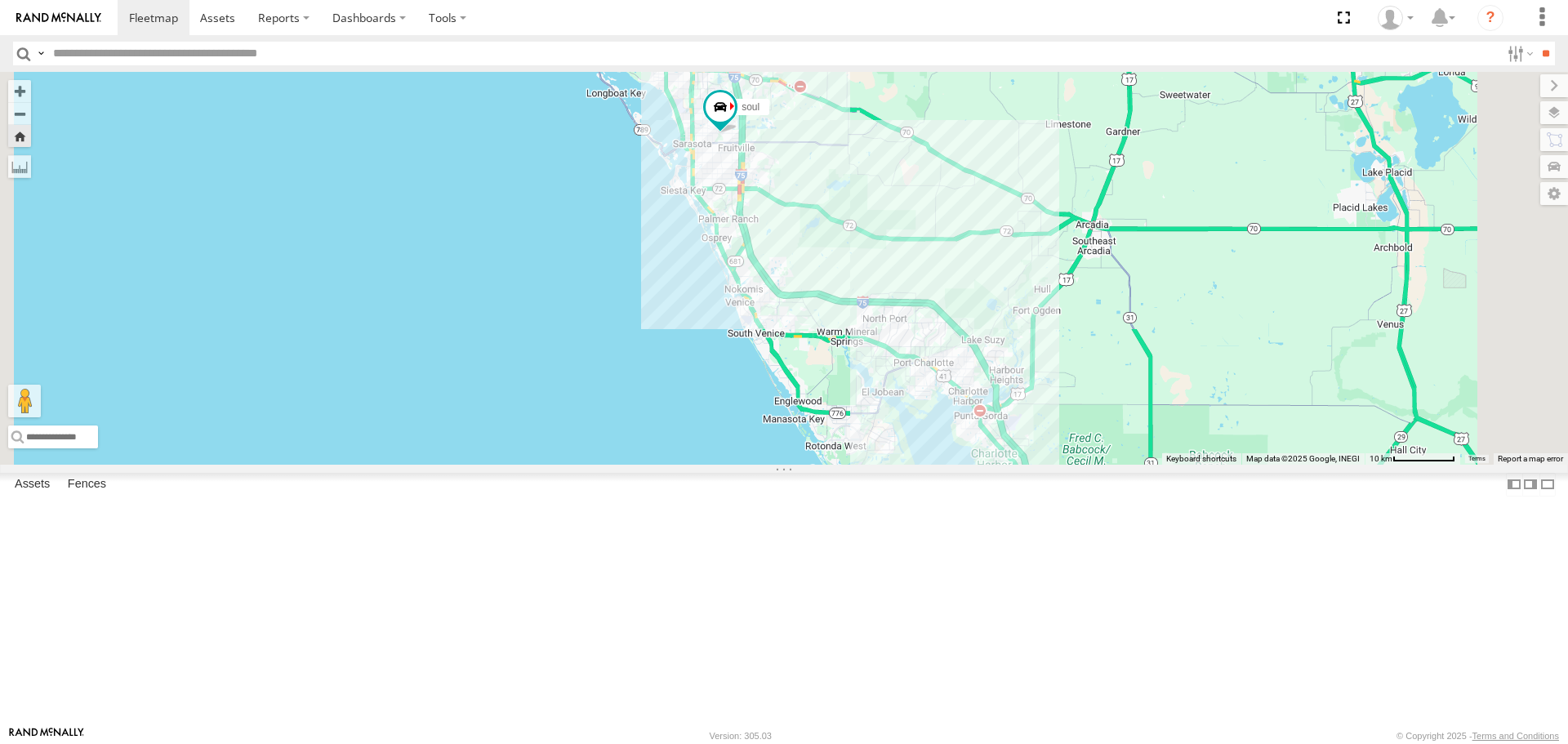
click at [0, 0] on div "Tom All Assets" at bounding box center [0, 0] width 0 height 0
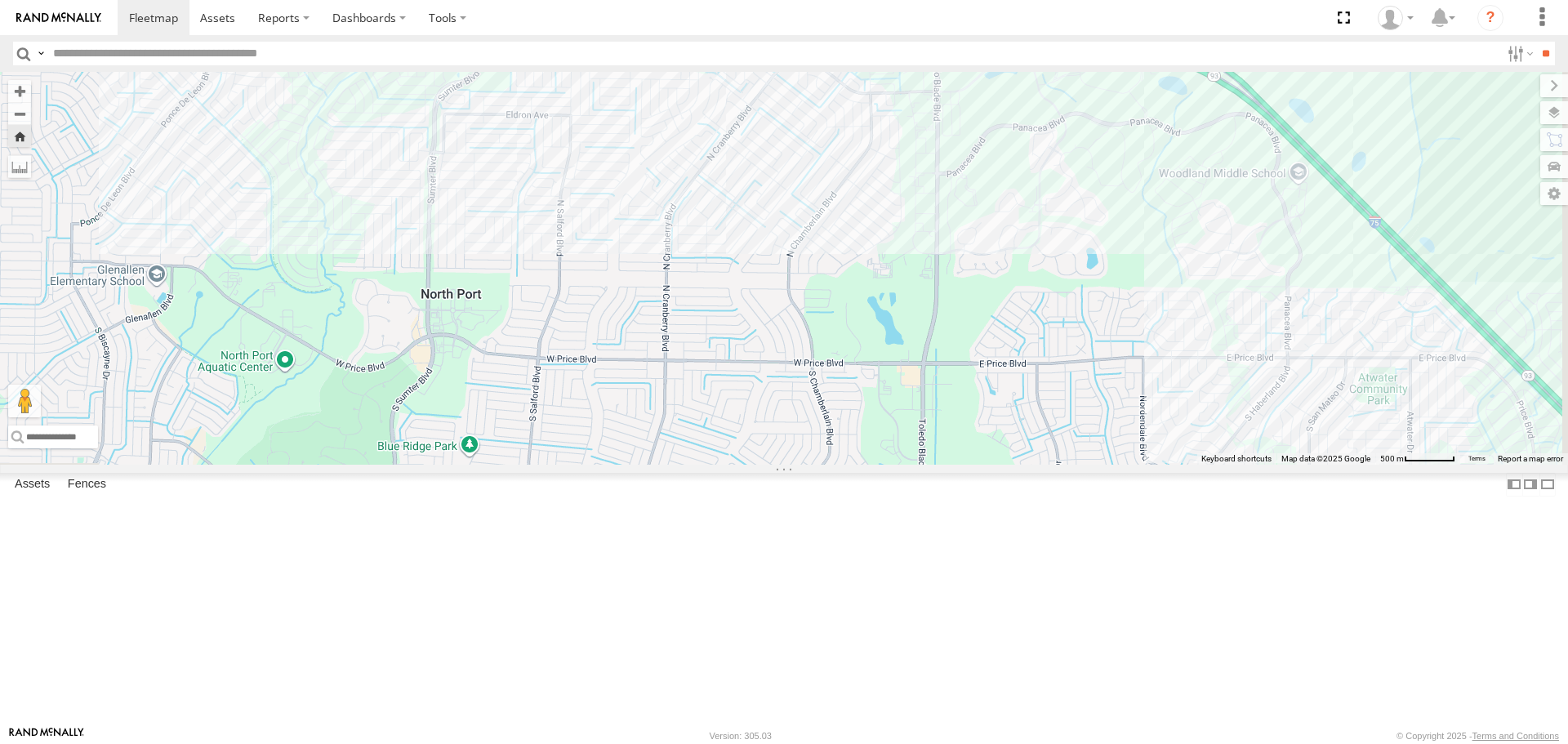
drag, startPoint x: 1275, startPoint y: 499, endPoint x: 923, endPoint y: 300, distance: 404.4
click at [923, 300] on div "[PERSON_NAME]" at bounding box center [784, 268] width 1568 height 392
drag, startPoint x: 882, startPoint y: 316, endPoint x: 1274, endPoint y: 704, distance: 551.6
click at [1267, 464] on div "[PERSON_NAME]" at bounding box center [784, 268] width 1568 height 392
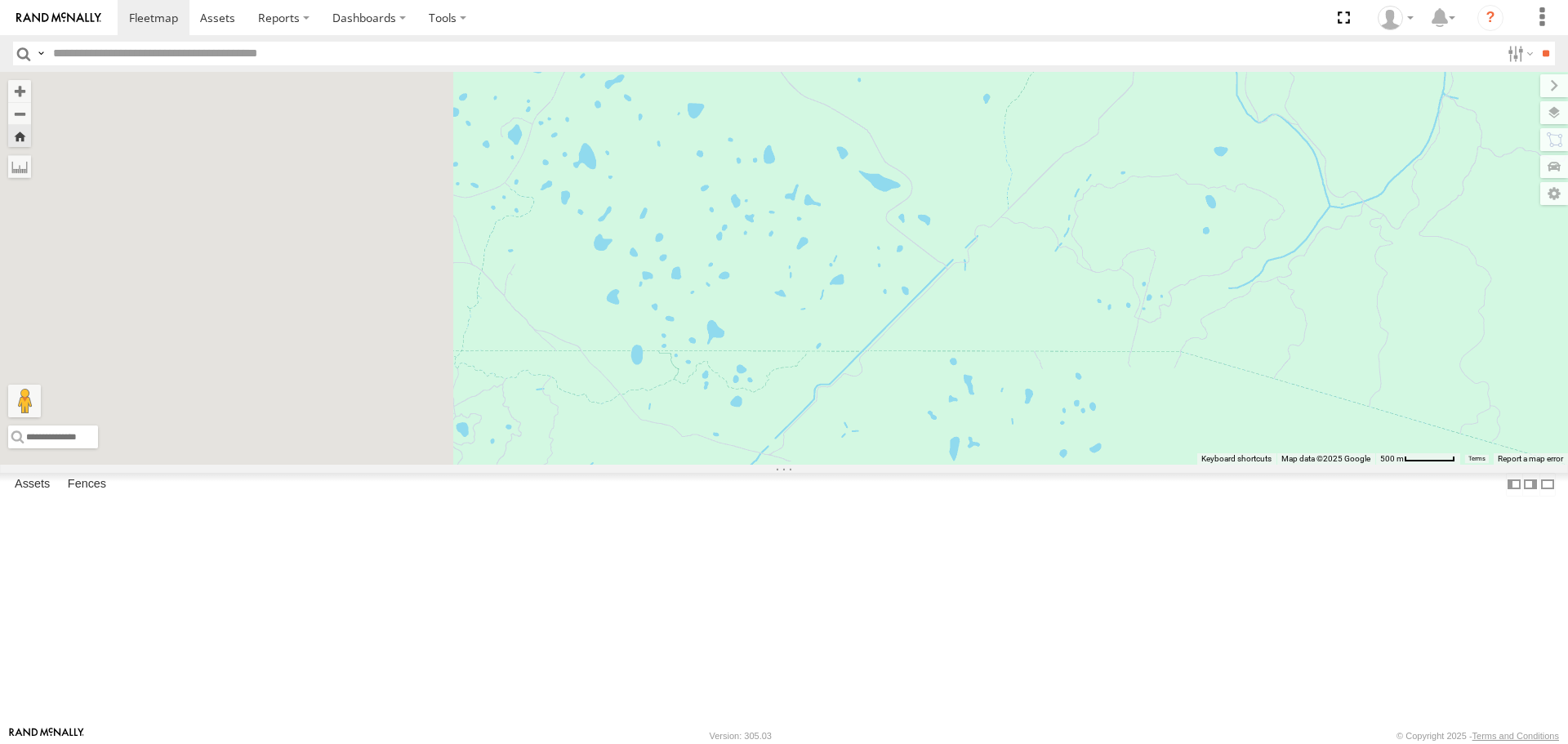
drag, startPoint x: 690, startPoint y: 351, endPoint x: 1193, endPoint y: 381, distance: 503.9
click at [1191, 381] on div "[PERSON_NAME]" at bounding box center [784, 268] width 1568 height 392
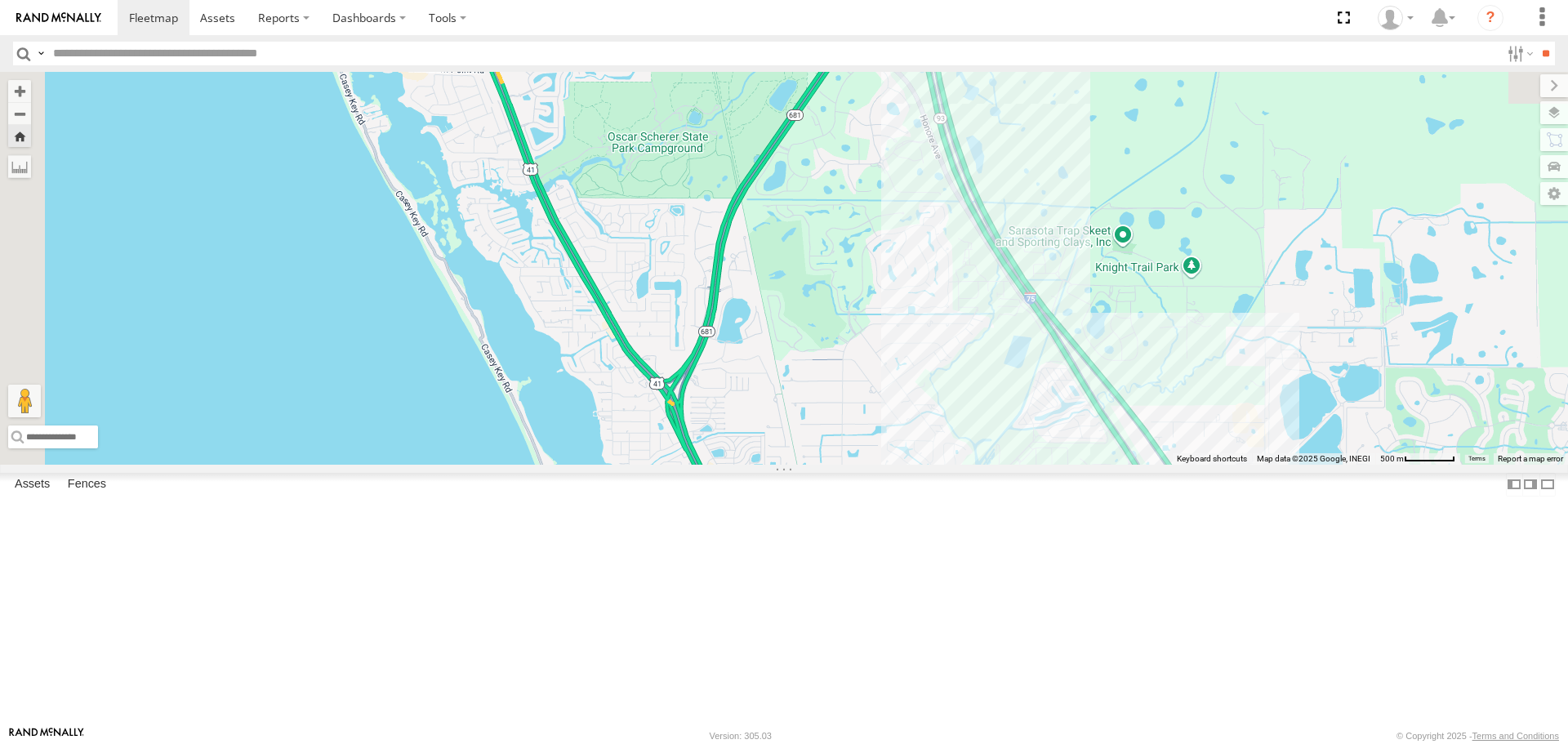
drag, startPoint x: 877, startPoint y: 516, endPoint x: 810, endPoint y: 664, distance: 162.5
click at [857, 464] on div "[PERSON_NAME]" at bounding box center [784, 268] width 1568 height 392
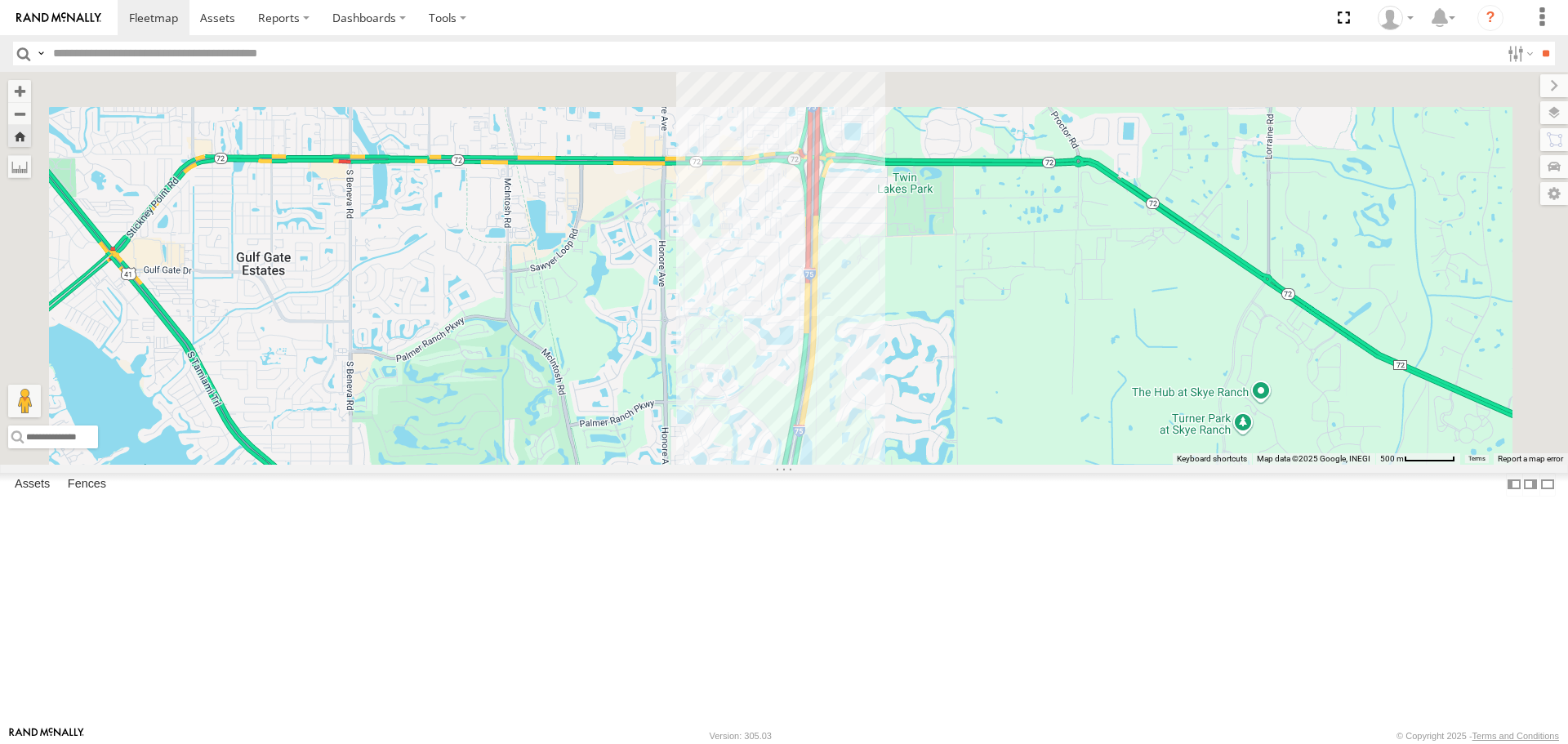
drag, startPoint x: 903, startPoint y: 404, endPoint x: 936, endPoint y: 698, distance: 295.8
click at [936, 464] on div "[PERSON_NAME]" at bounding box center [784, 268] width 1568 height 392
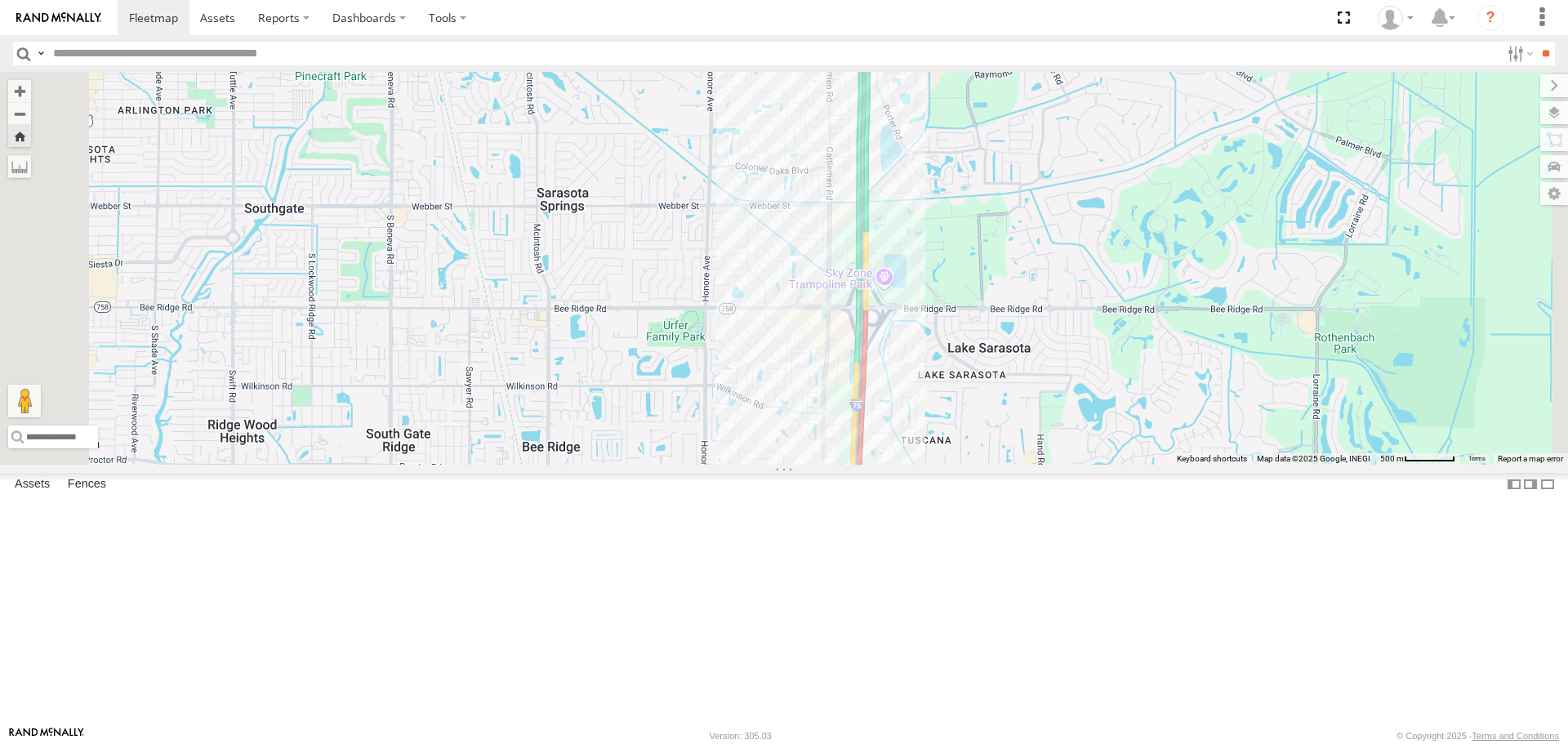
drag, startPoint x: 898, startPoint y: 480, endPoint x: 855, endPoint y: 579, distance: 107.9
click at [859, 464] on div "[PERSON_NAME]" at bounding box center [784, 268] width 1568 height 392
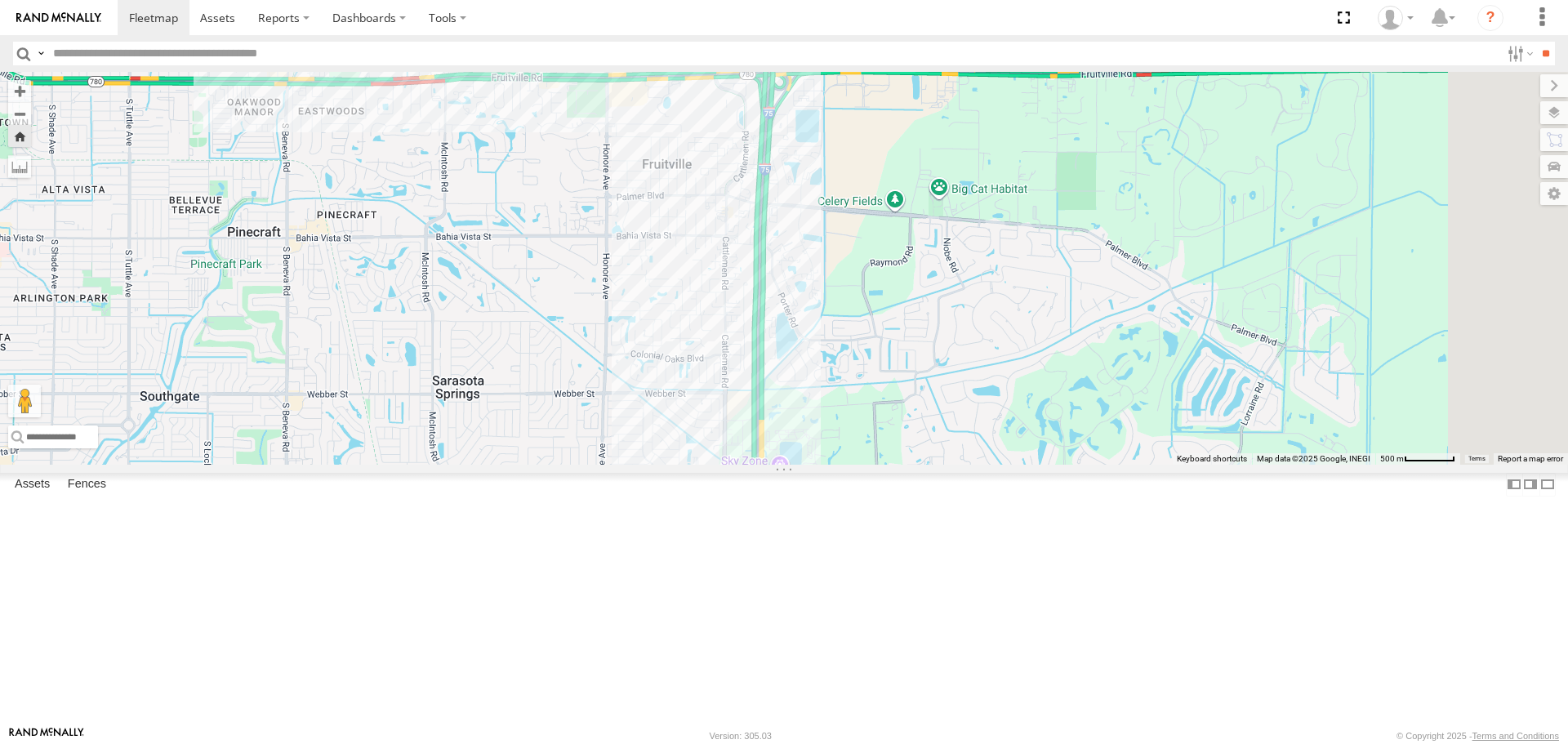
drag, startPoint x: 856, startPoint y: 453, endPoint x: 895, endPoint y: 641, distance: 192.0
click at [899, 464] on div "[PERSON_NAME]" at bounding box center [784, 268] width 1568 height 392
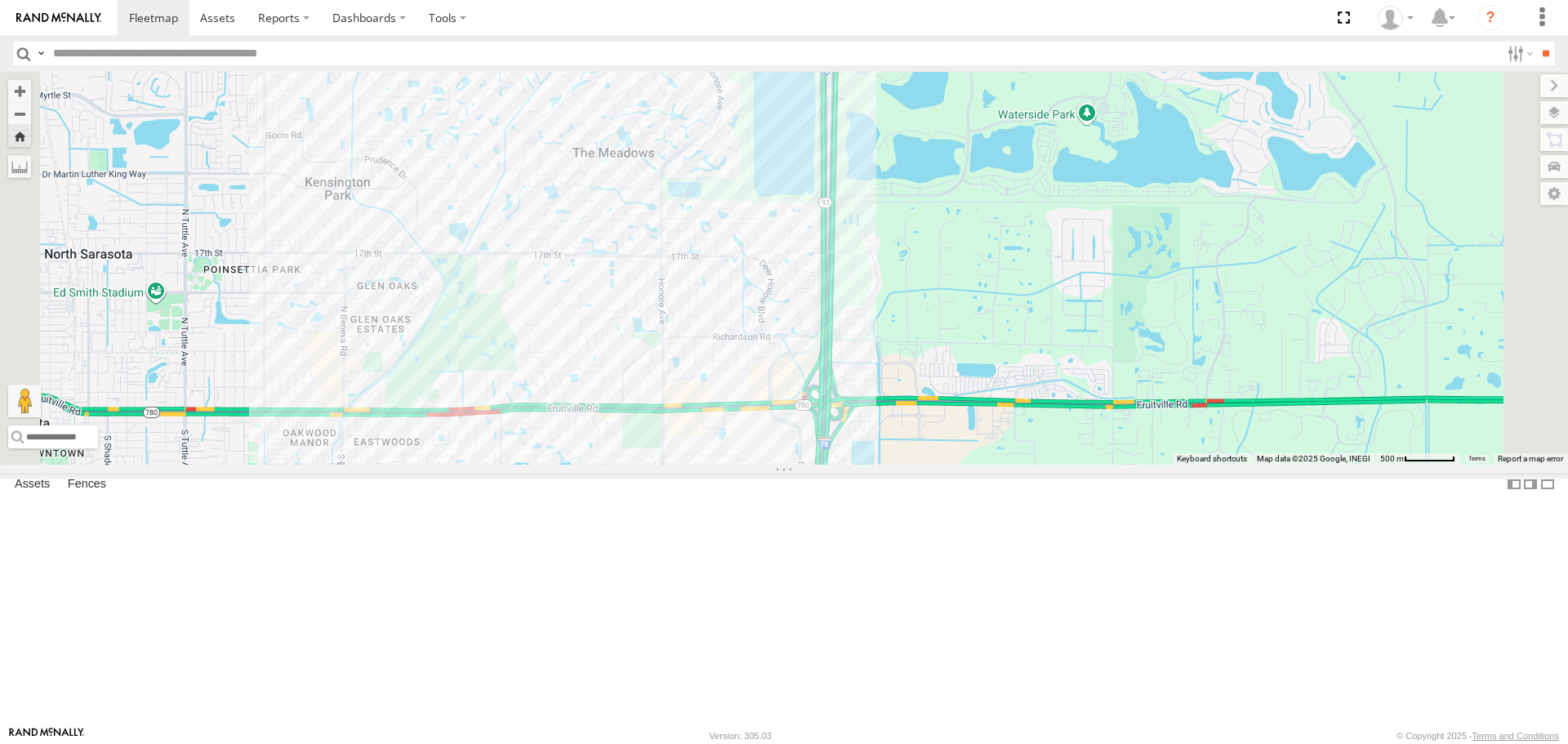
drag, startPoint x: 895, startPoint y: 633, endPoint x: 865, endPoint y: 551, distance: 87.3
click at [867, 464] on div "[PERSON_NAME]" at bounding box center [784, 268] width 1568 height 392
click at [866, 464] on div "[PERSON_NAME]" at bounding box center [784, 268] width 1568 height 392
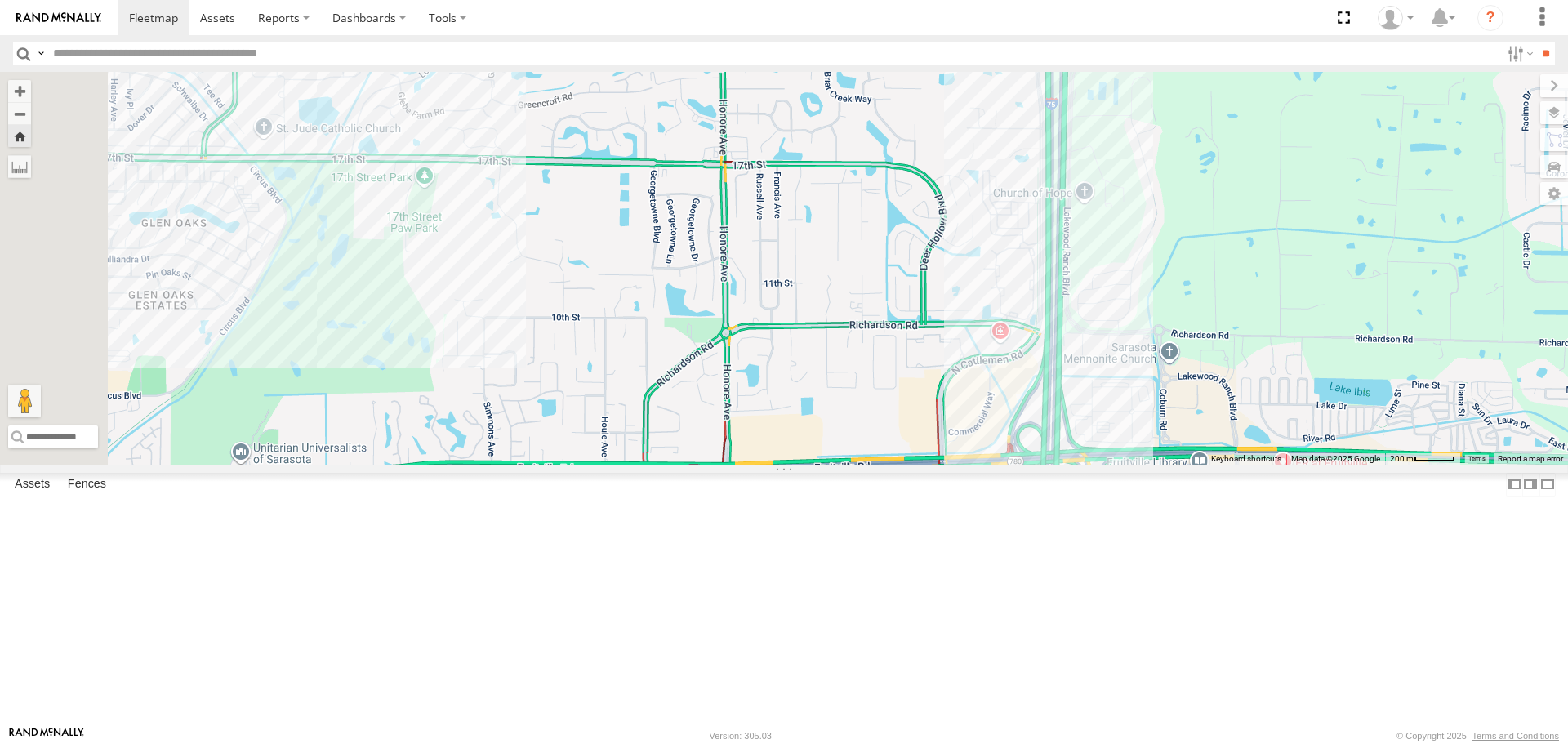
drag, startPoint x: 1009, startPoint y: 574, endPoint x: 1187, endPoint y: 656, distance: 196.0
click at [1187, 464] on div "[PERSON_NAME]" at bounding box center [784, 268] width 1568 height 392
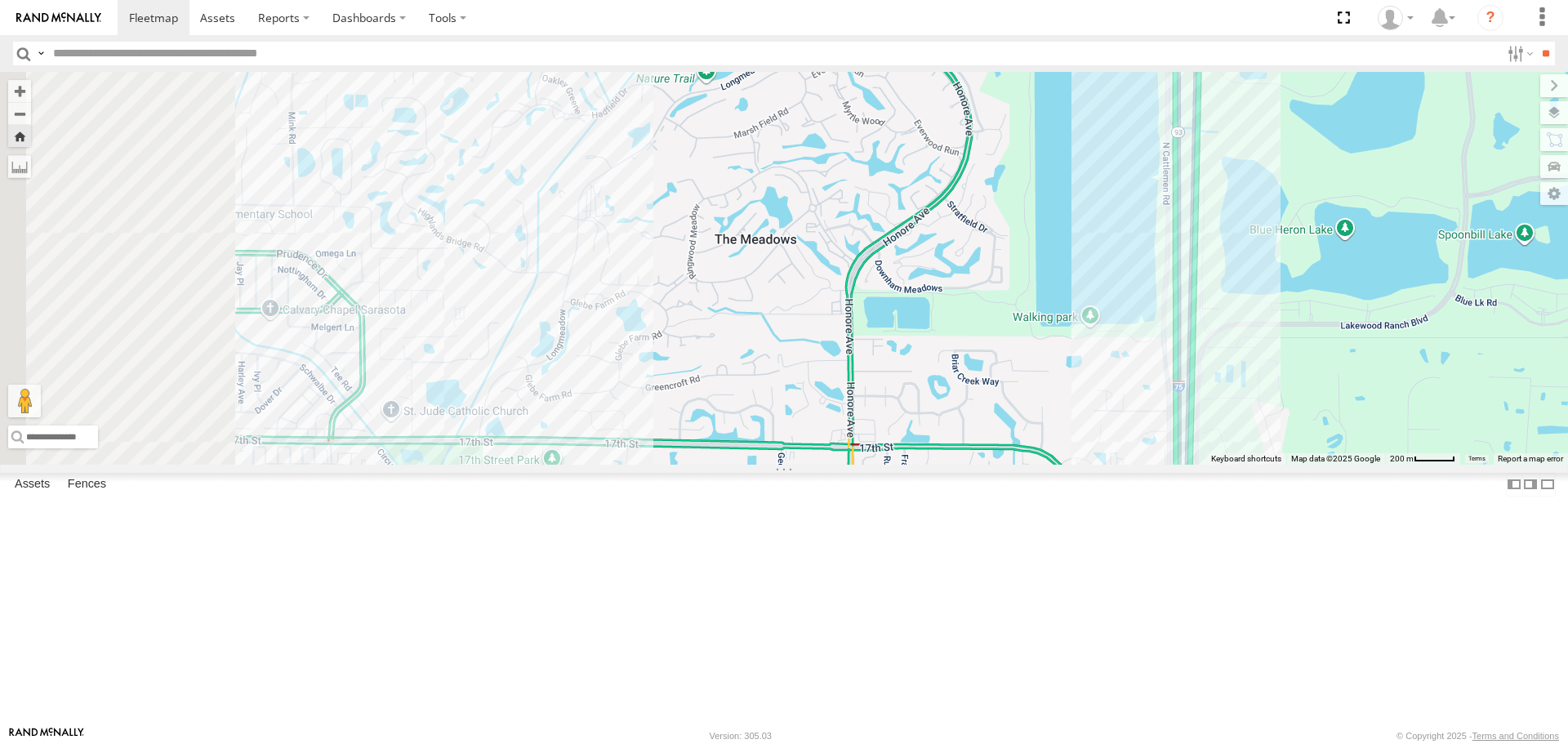
drag, startPoint x: 1062, startPoint y: 644, endPoint x: 1264, endPoint y: 707, distance: 211.6
click at [1264, 464] on div "[PERSON_NAME]" at bounding box center [784, 268] width 1568 height 392
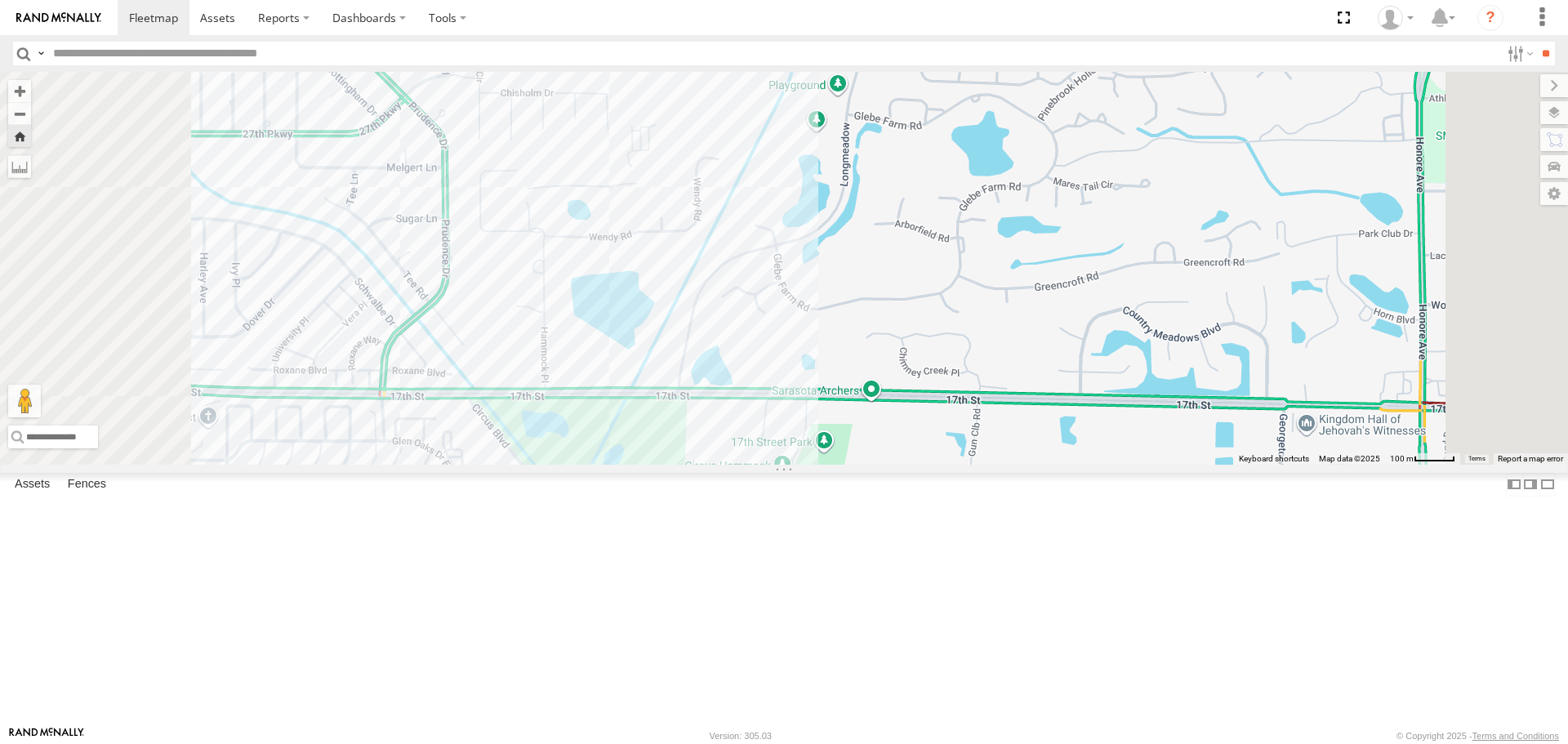
click at [892, 464] on div "[PERSON_NAME]" at bounding box center [784, 268] width 1568 height 392
click at [0, 0] on div "All Assets" at bounding box center [0, 0] width 0 height 0
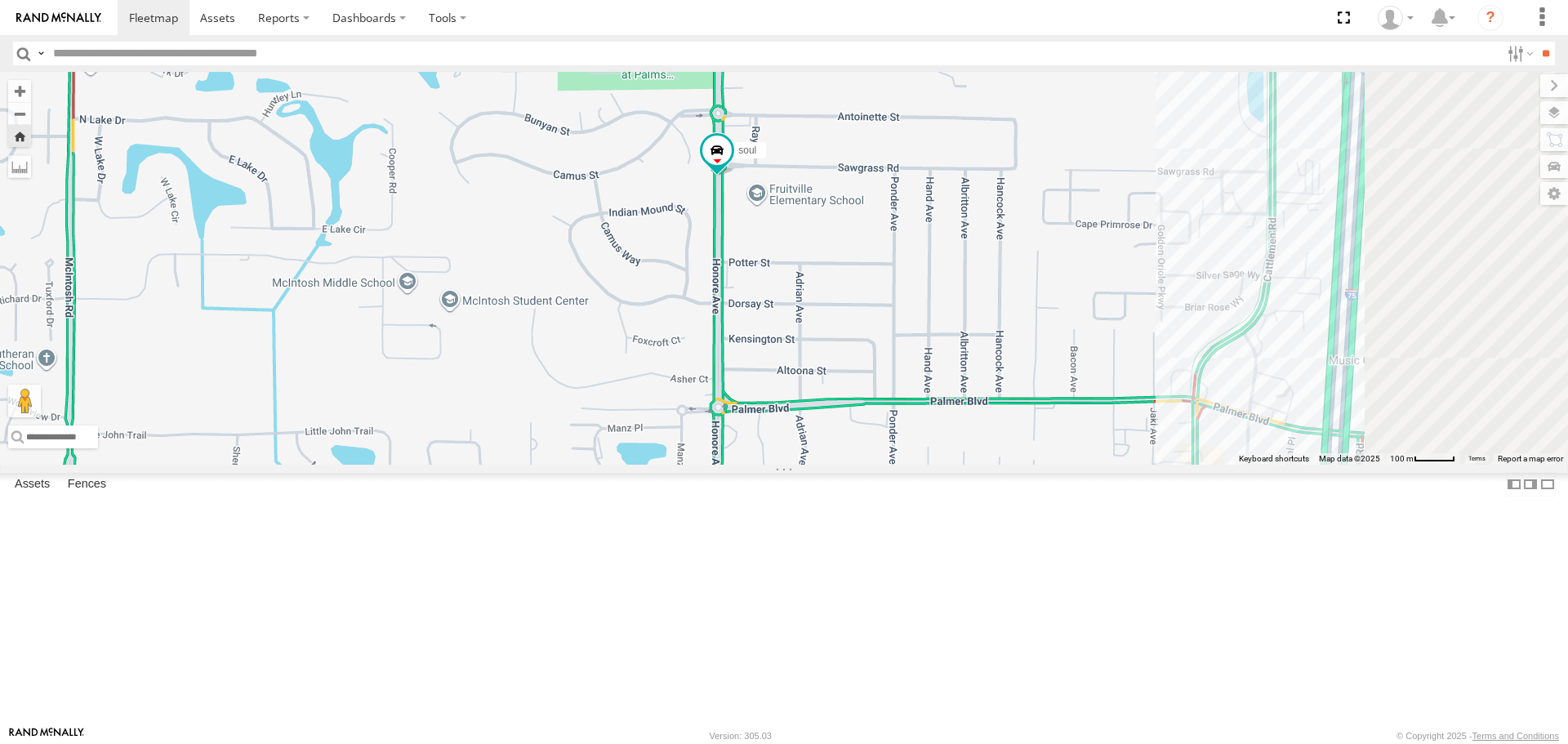
drag, startPoint x: 1047, startPoint y: 532, endPoint x: 852, endPoint y: 327, distance: 282.9
click at [853, 327] on div "soul" at bounding box center [784, 268] width 1568 height 392
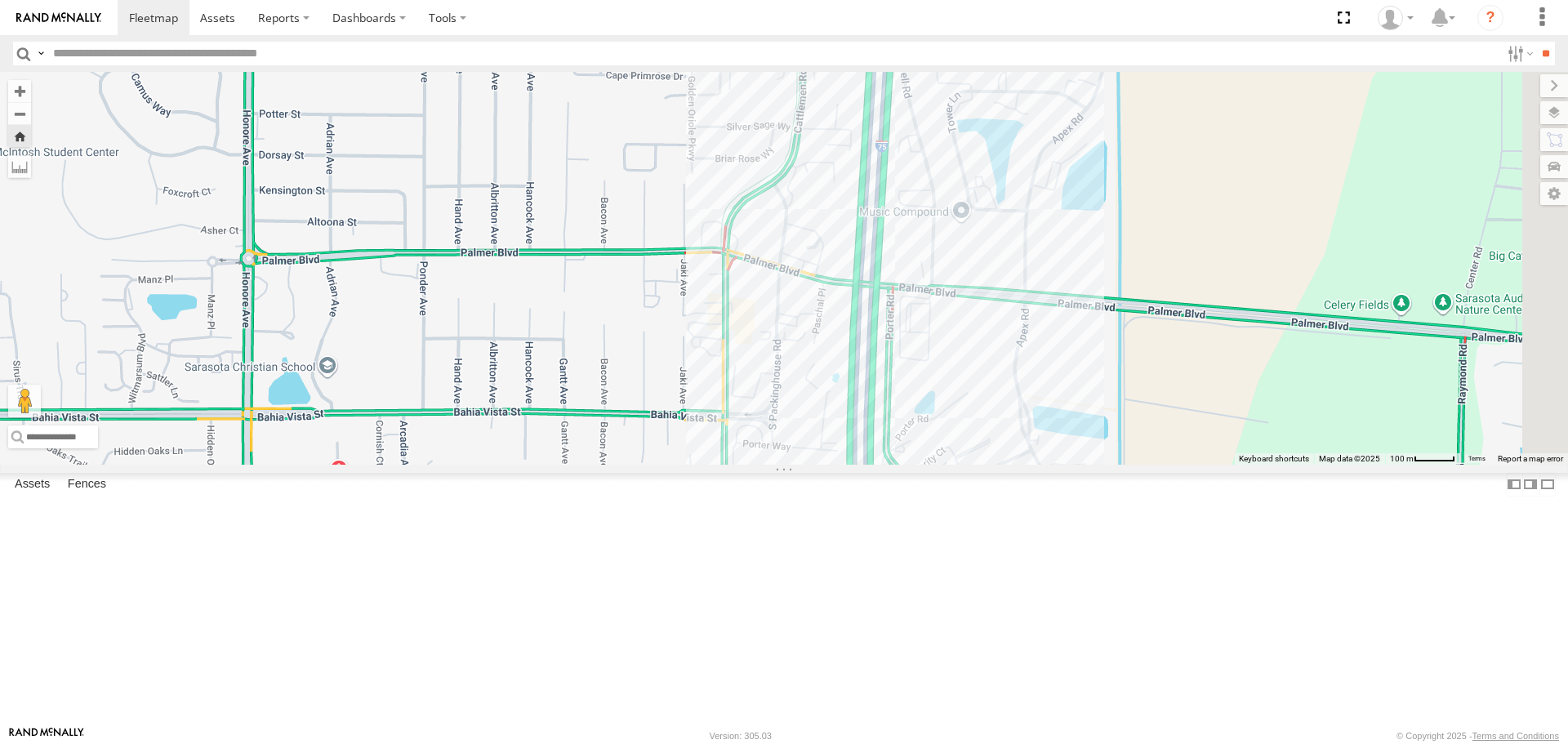
drag, startPoint x: 1284, startPoint y: 491, endPoint x: 893, endPoint y: 490, distance: 391.0
click at [893, 464] on div "soul" at bounding box center [784, 268] width 1568 height 392
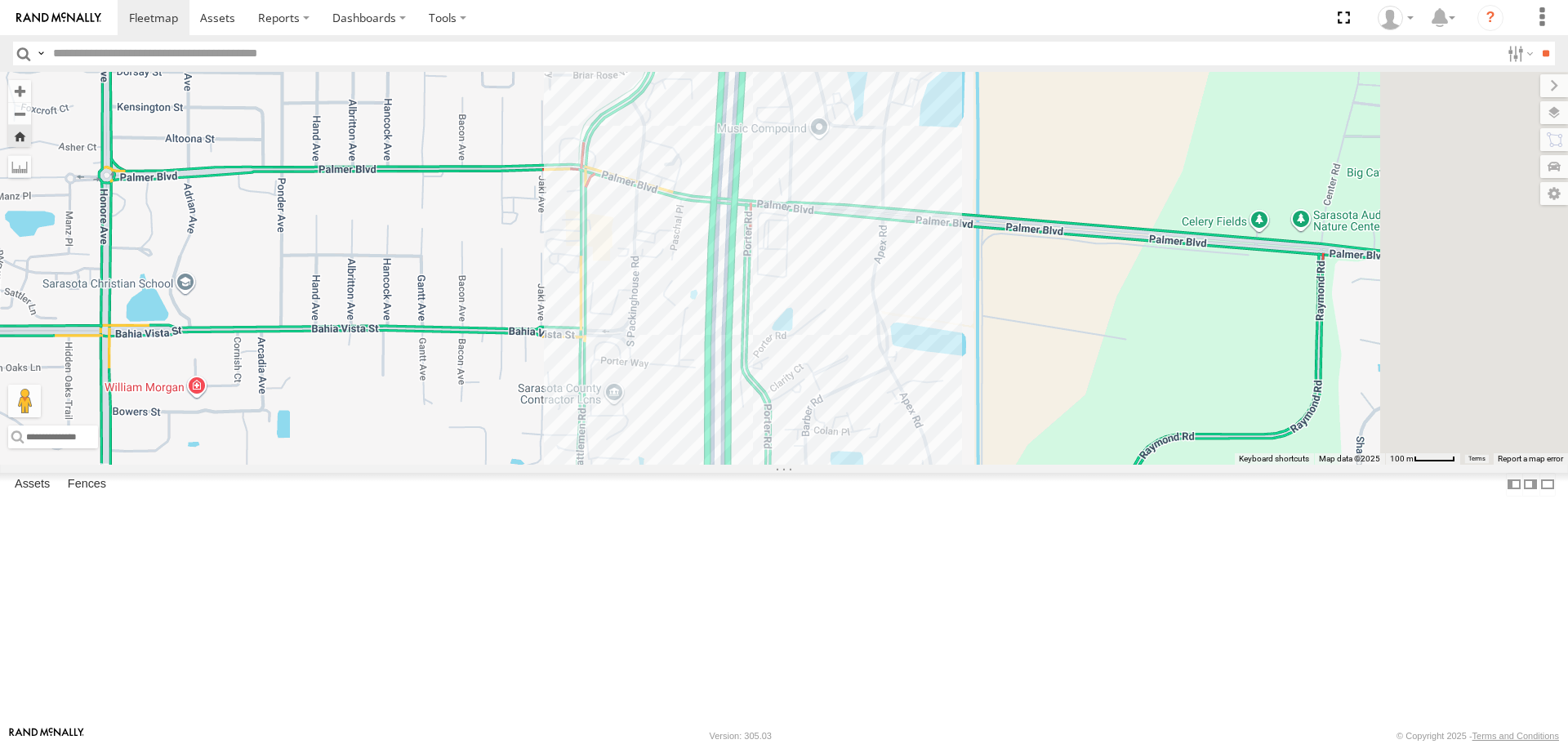
drag, startPoint x: 1084, startPoint y: 521, endPoint x: 1048, endPoint y: 391, distance: 134.9
click at [1051, 400] on div "soul" at bounding box center [784, 268] width 1568 height 392
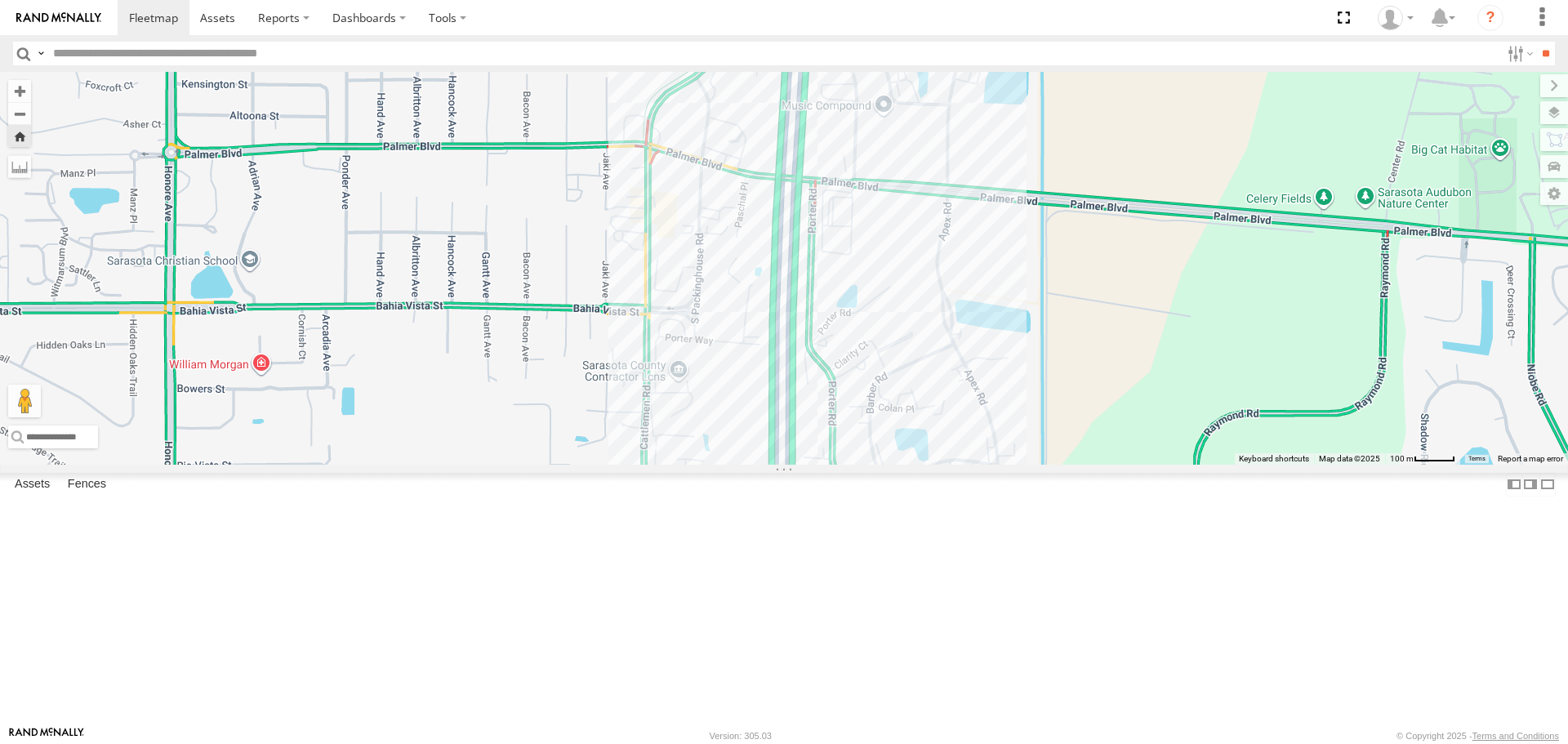
drag, startPoint x: 1062, startPoint y: 568, endPoint x: 1150, endPoint y: 601, distance: 94.0
click at [1150, 464] on div "soul" at bounding box center [784, 268] width 1568 height 392
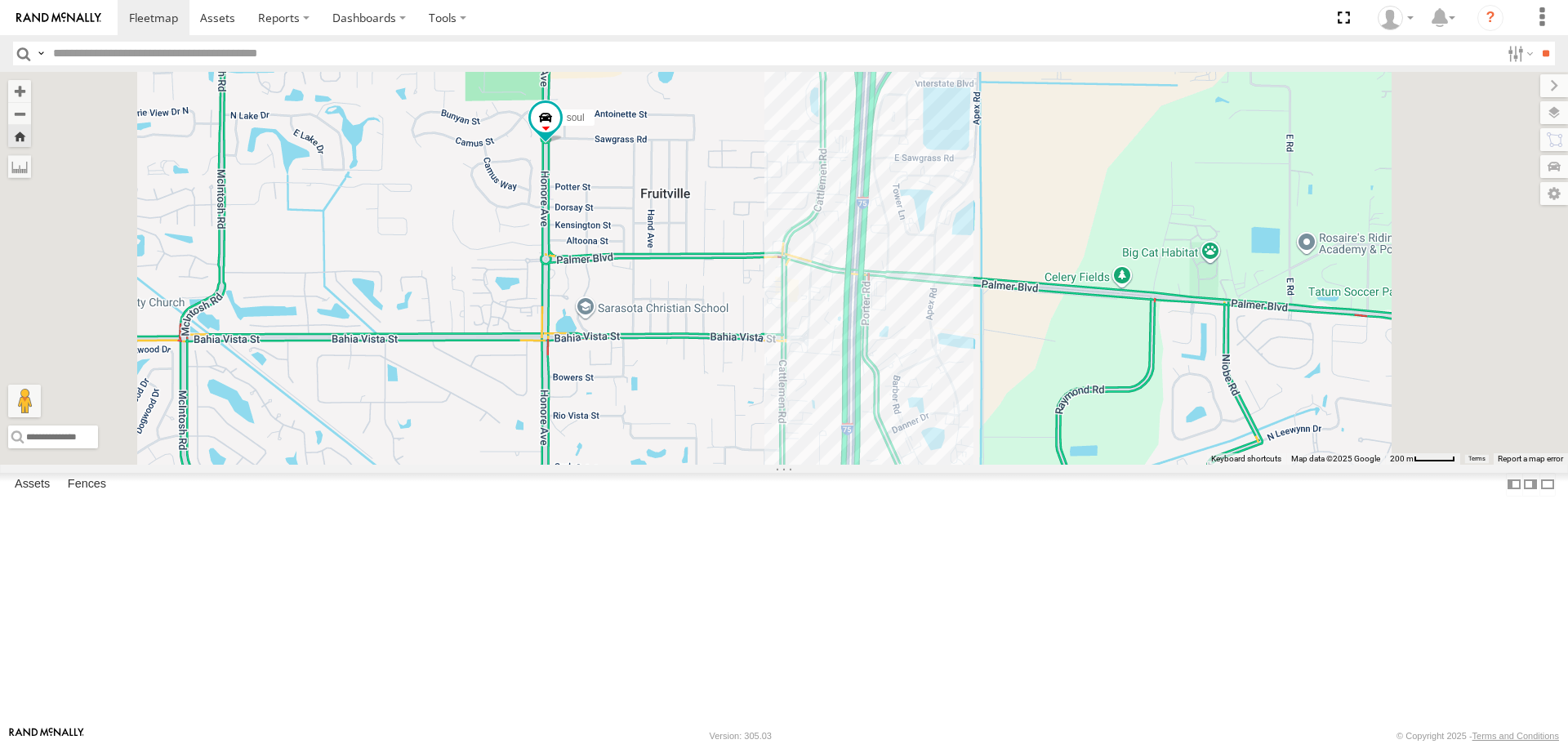
drag, startPoint x: 1140, startPoint y: 570, endPoint x: 1117, endPoint y: 525, distance: 50.5
click at [1117, 464] on div "soul" at bounding box center [784, 268] width 1568 height 392
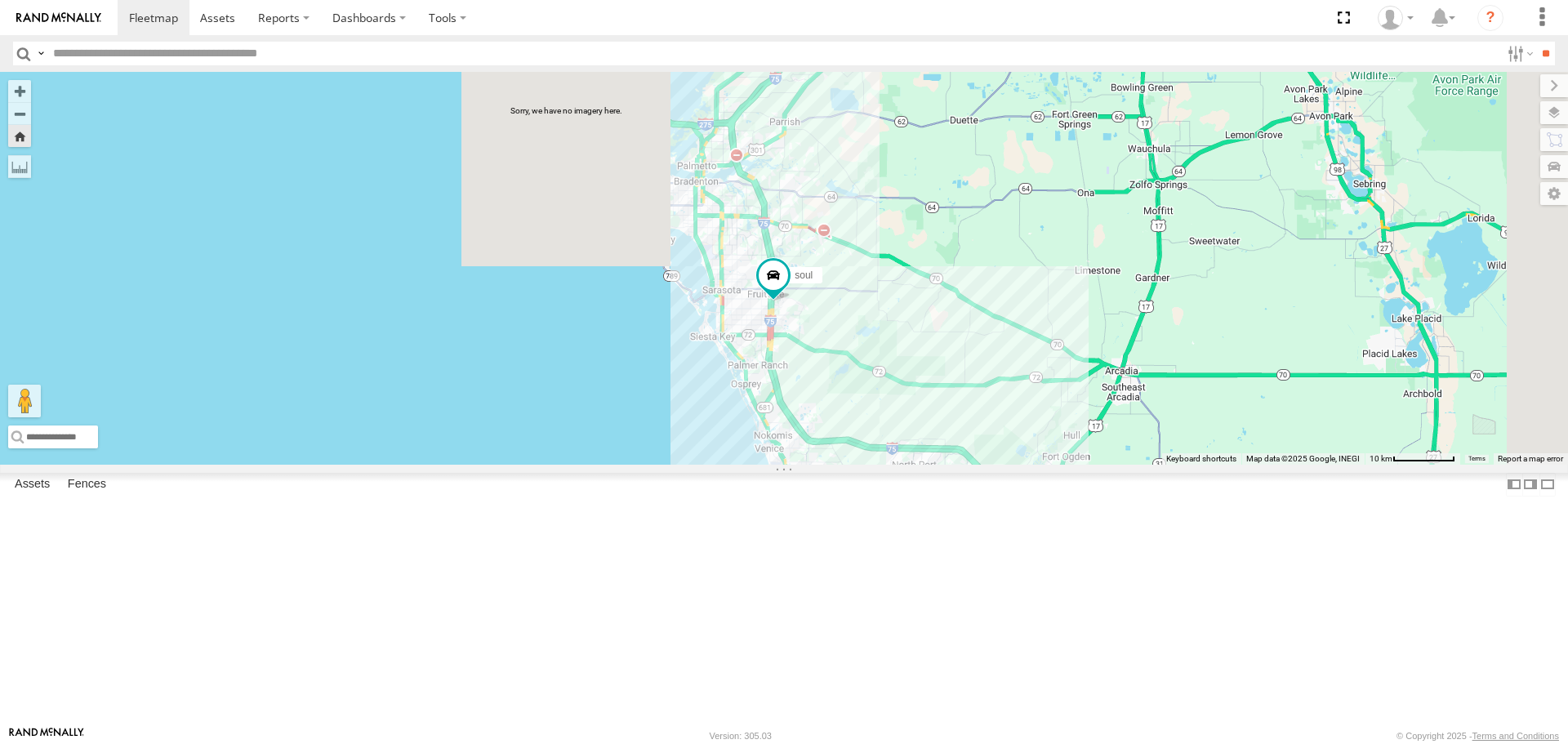
drag, startPoint x: 762, startPoint y: 386, endPoint x: 562, endPoint y: 357, distance: 202.1
click at [532, 337] on div "soul" at bounding box center [784, 268] width 1568 height 392
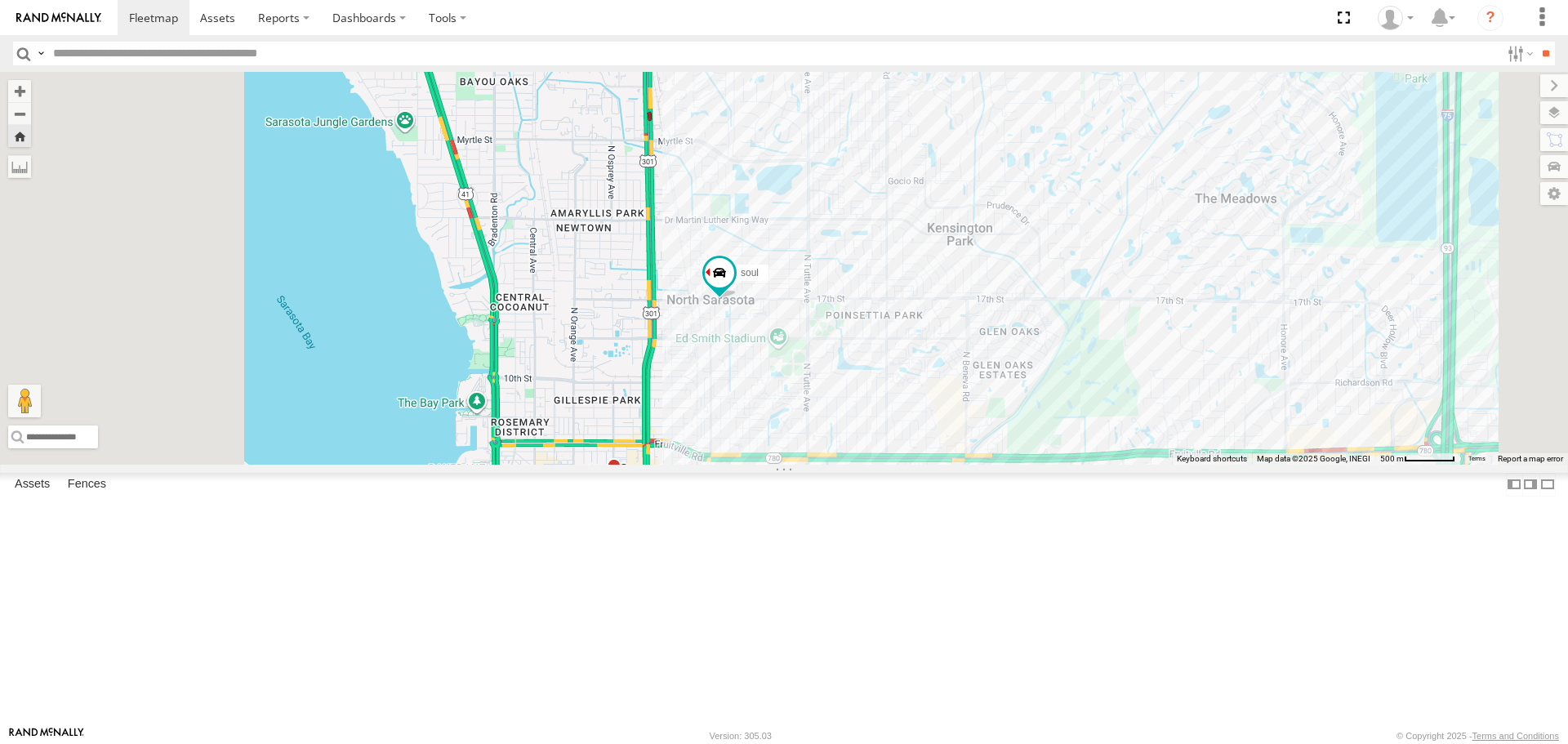
drag, startPoint x: 832, startPoint y: 440, endPoint x: 969, endPoint y: 568, distance: 187.5
click at [969, 464] on div "soul" at bounding box center [784, 268] width 1568 height 392
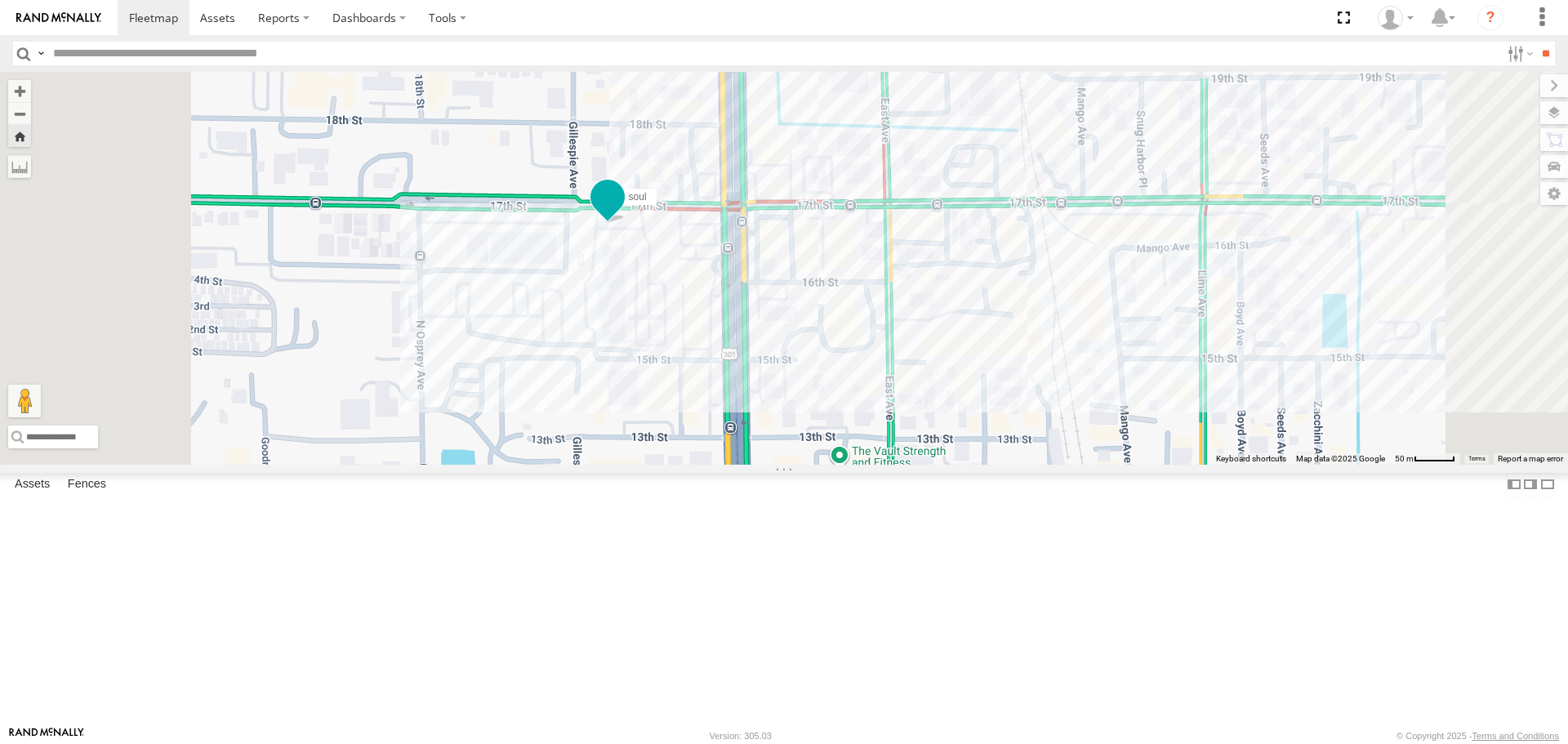
click at [623, 212] on span at bounding box center [607, 198] width 29 height 29
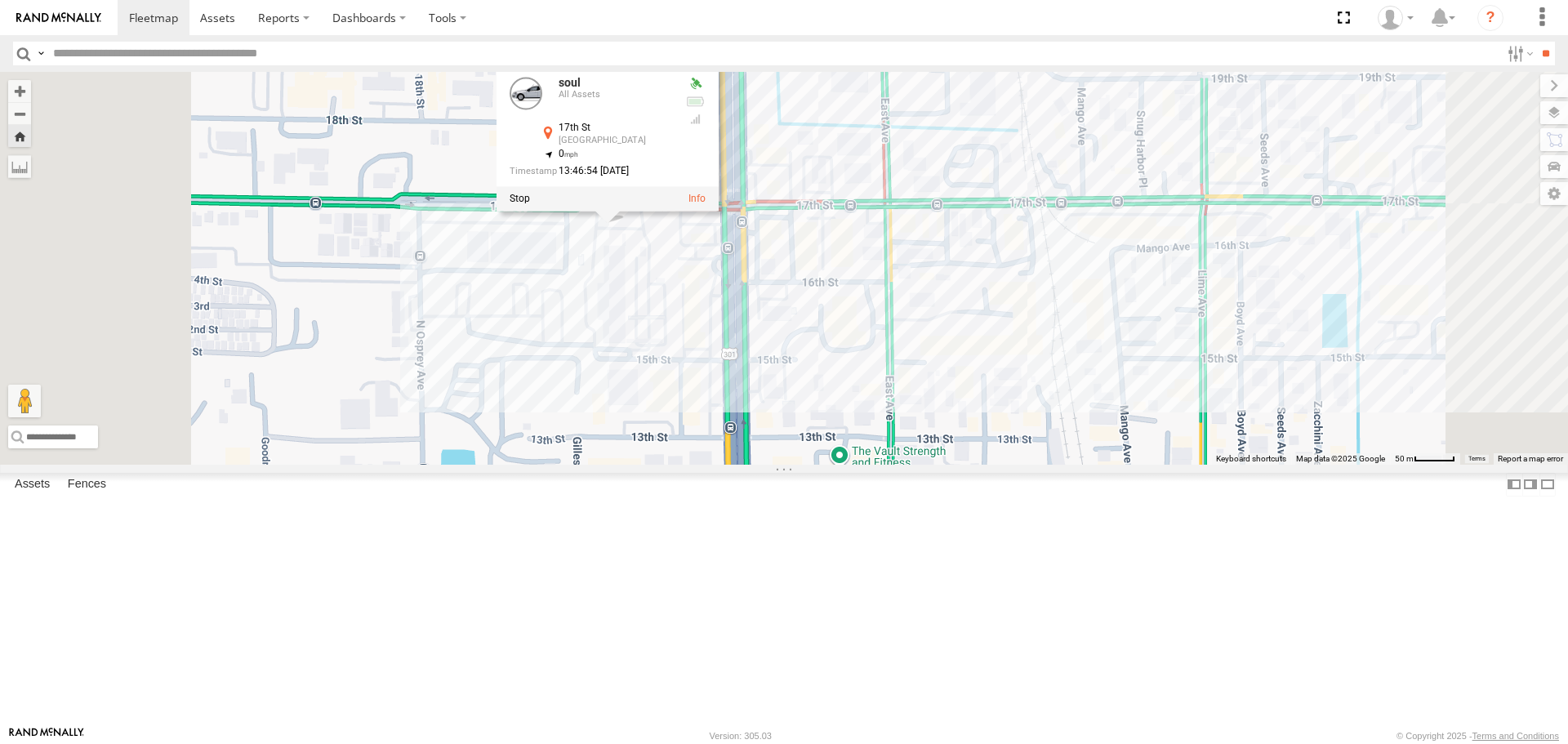
click at [822, 464] on div "soul soul All Assets 17th St City Park 27.35202 , -82.53207 0 13:46:54 08/15/20…" at bounding box center [784, 268] width 1568 height 392
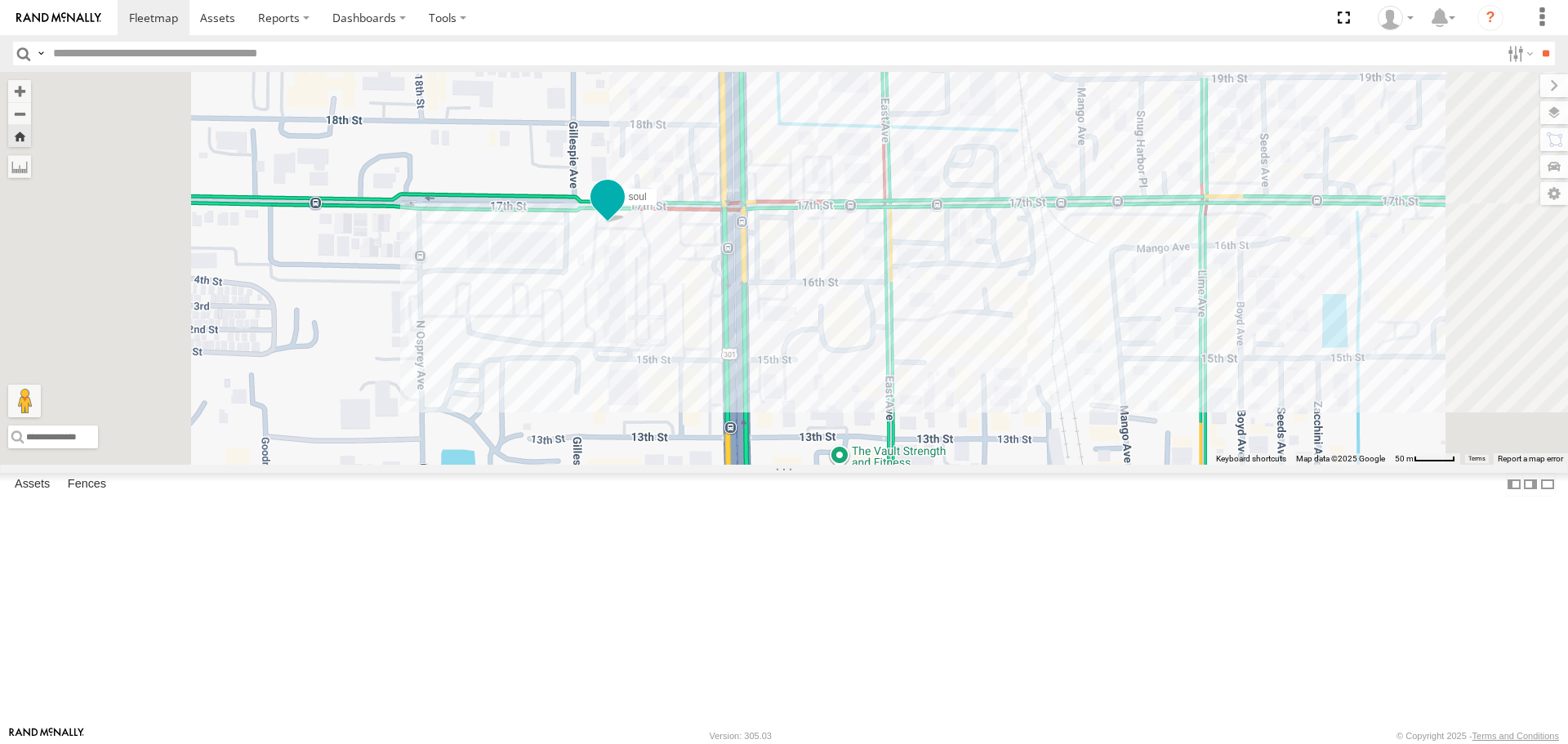
click at [623, 212] on span at bounding box center [607, 198] width 29 height 29
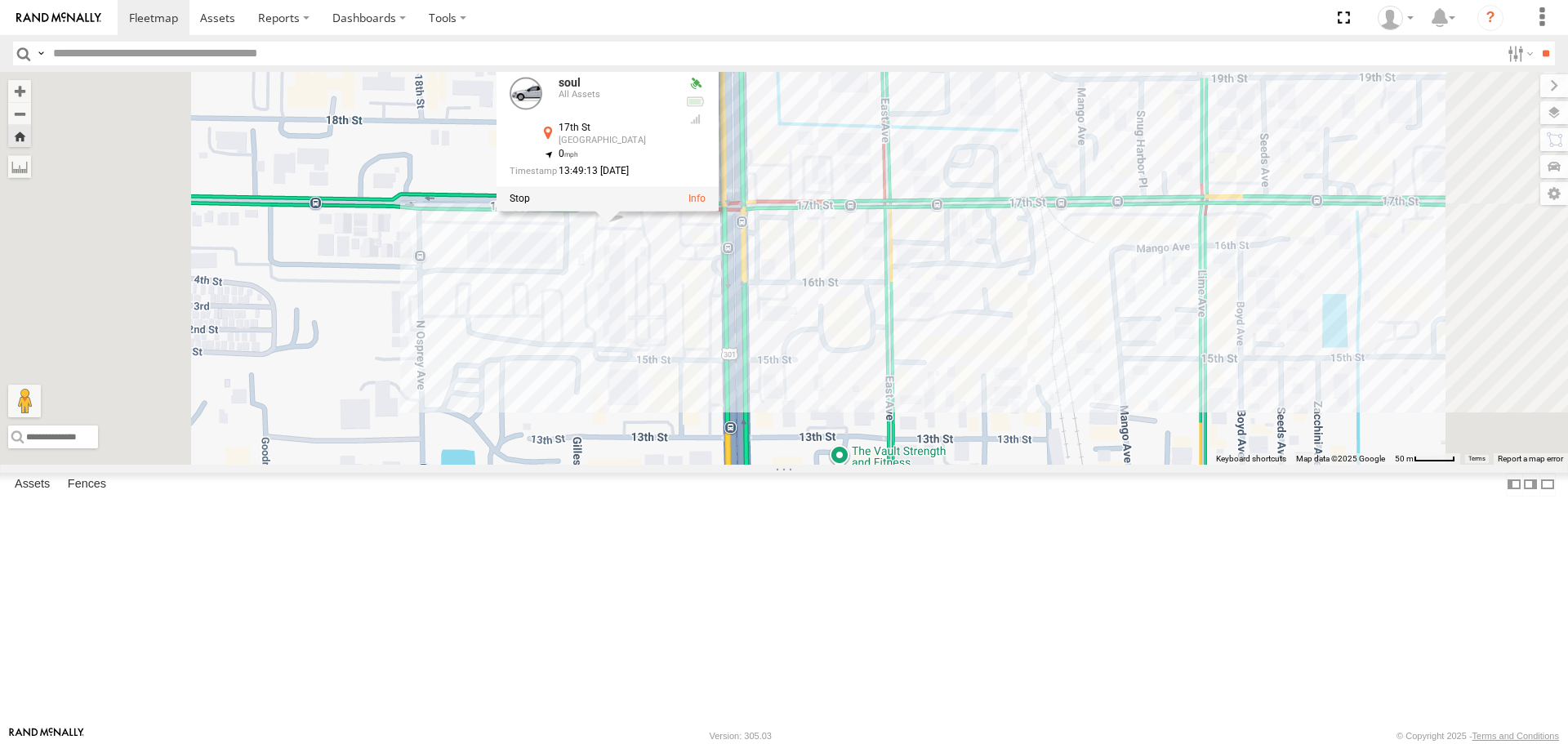
click at [810, 408] on div "soul soul All Assets 17th St City Park 27.35202 , -82.53207 0 13:49:13 08/15/20…" at bounding box center [784, 268] width 1568 height 392
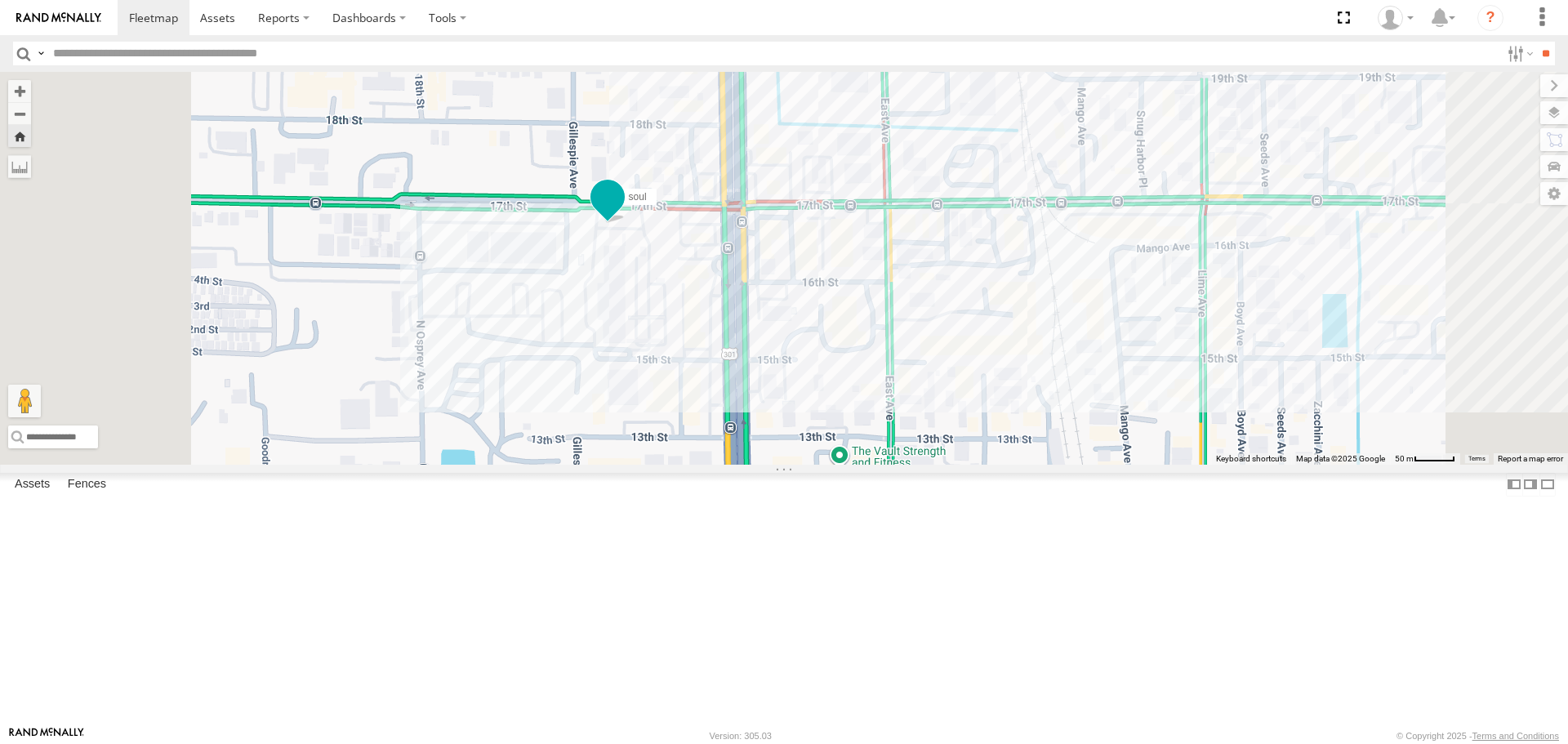
click at [623, 212] on span at bounding box center [607, 198] width 29 height 29
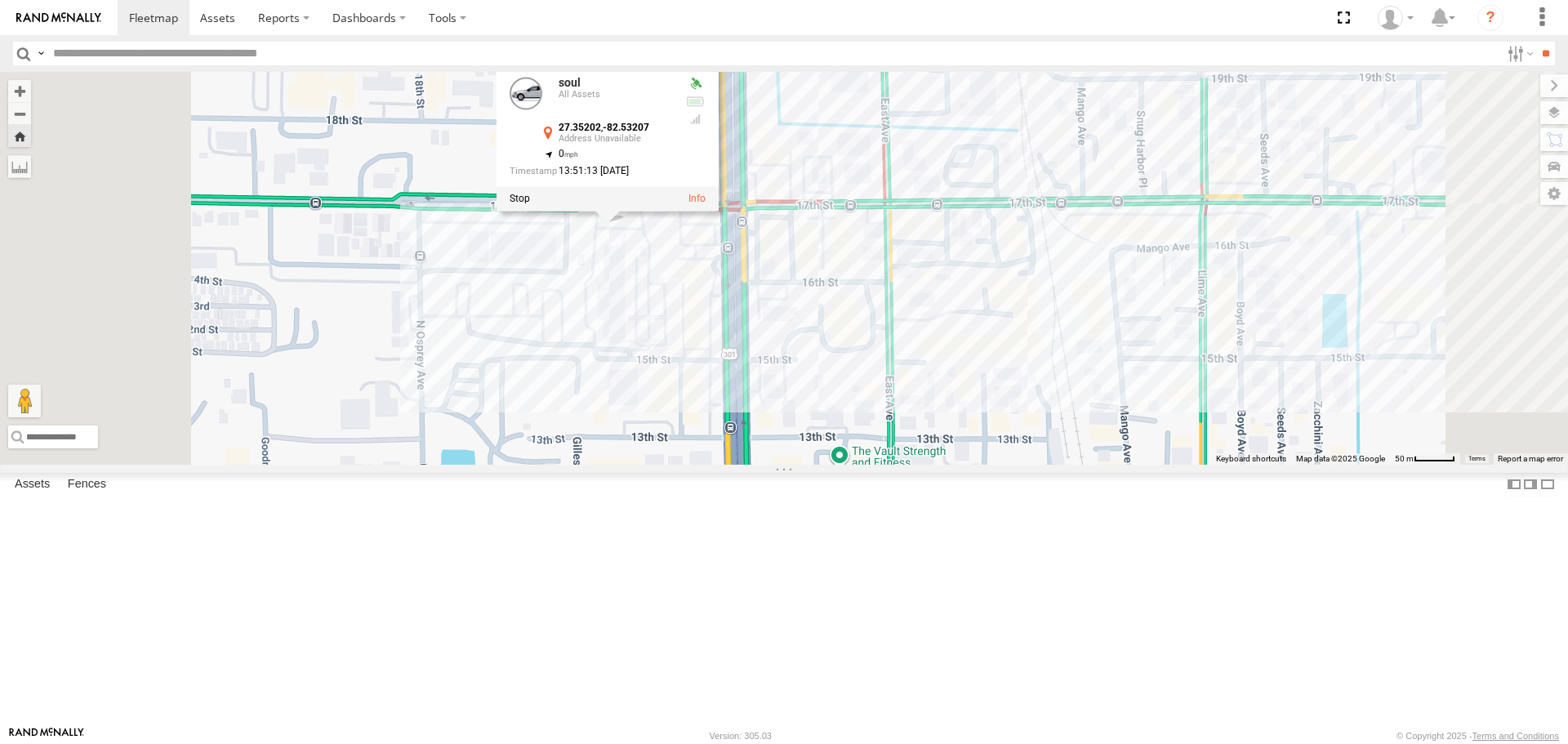
click at [973, 232] on div "soul soul All Assets 27.35202 , -82.53207 0 13:51:13 08/15/2025" at bounding box center [784, 268] width 1568 height 392
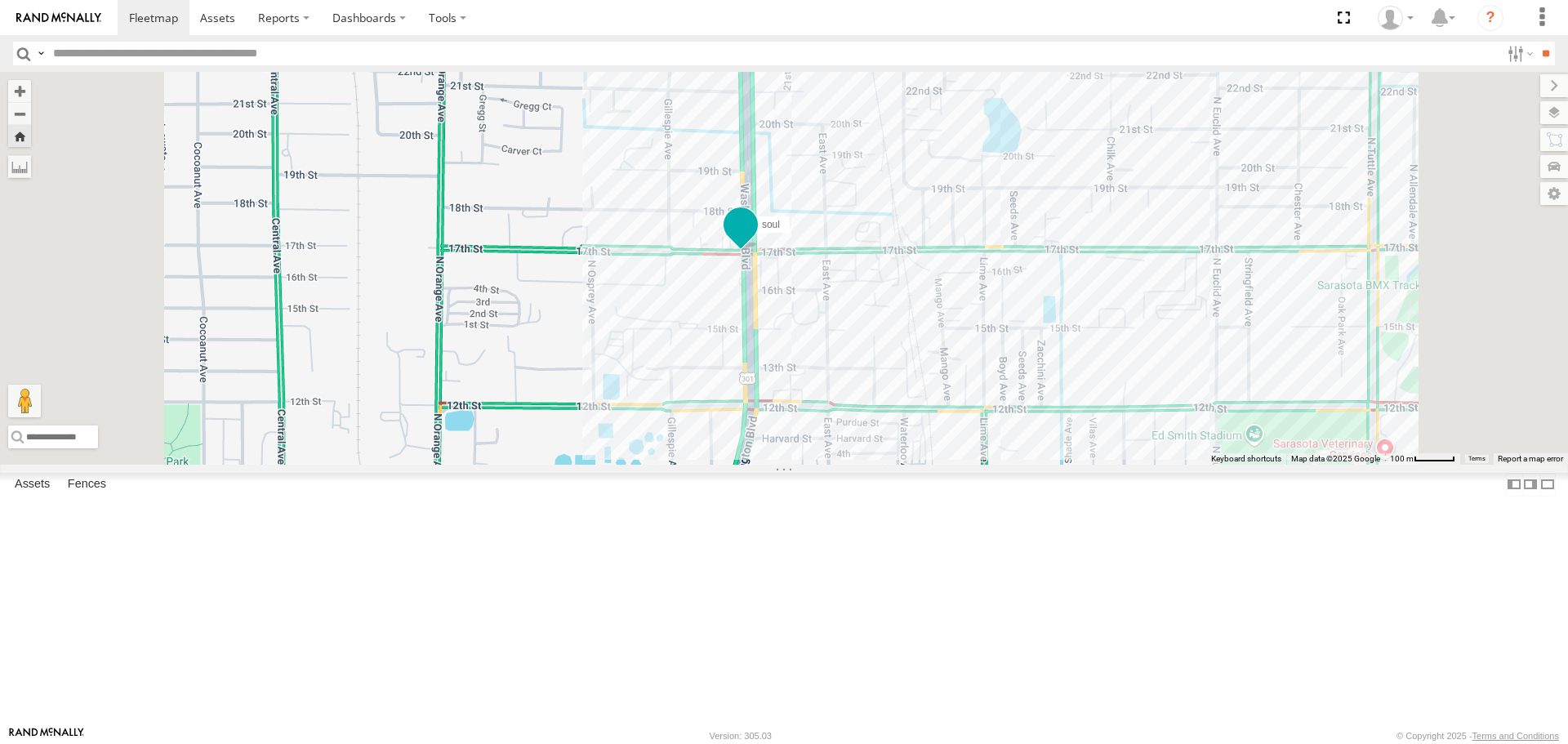
click at [756, 240] on span at bounding box center [741, 224] width 29 height 29
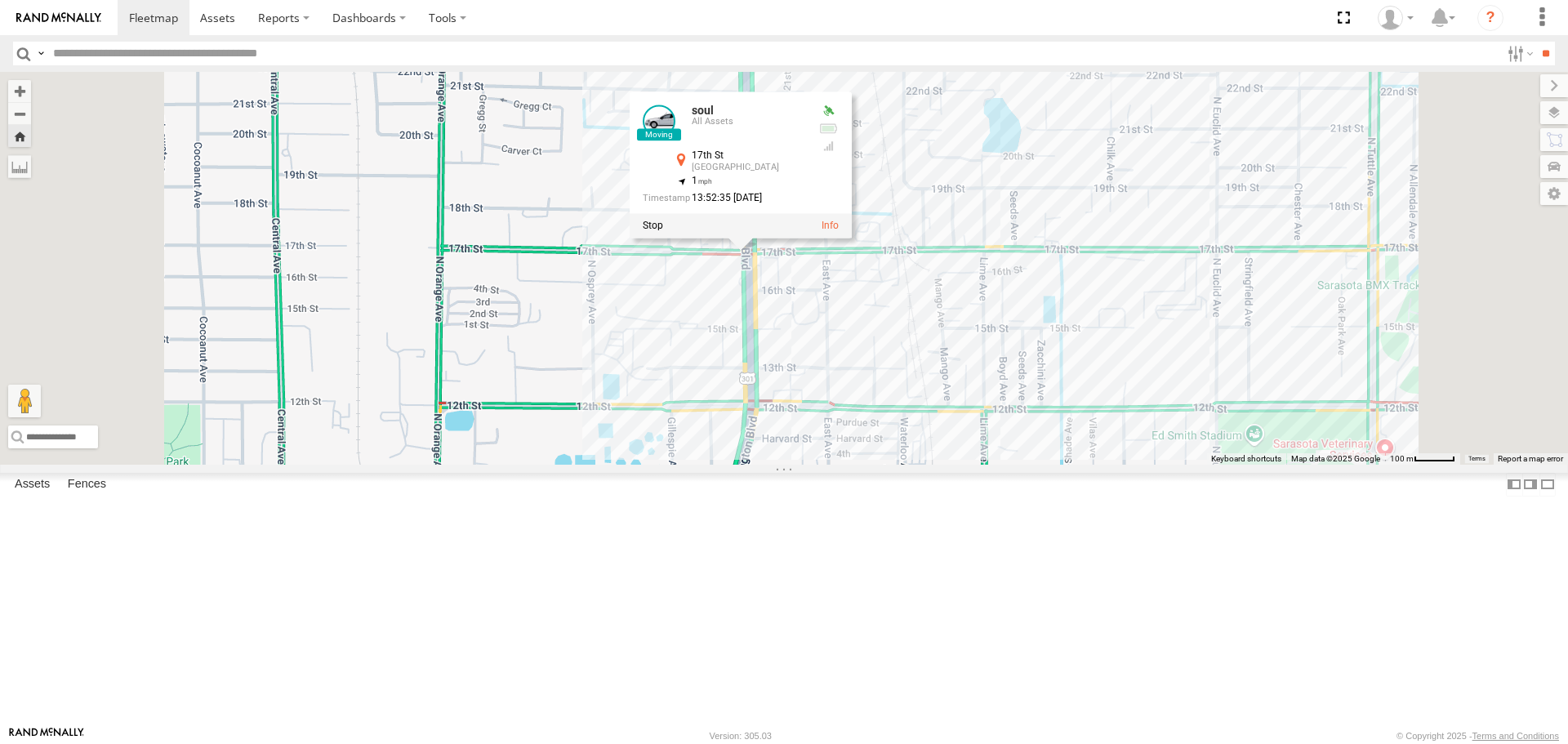
click at [994, 167] on div "soul soul All Assets 17th St City Park 27.35226 , -82.53063 1 13:52:35 08/15/20…" at bounding box center [784, 268] width 1568 height 392
click at [1084, 124] on div "soul soul All Assets 17th St City Park 27.35226 , -82.53063 1 13:52:35 08/15/20…" at bounding box center [784, 268] width 1568 height 392
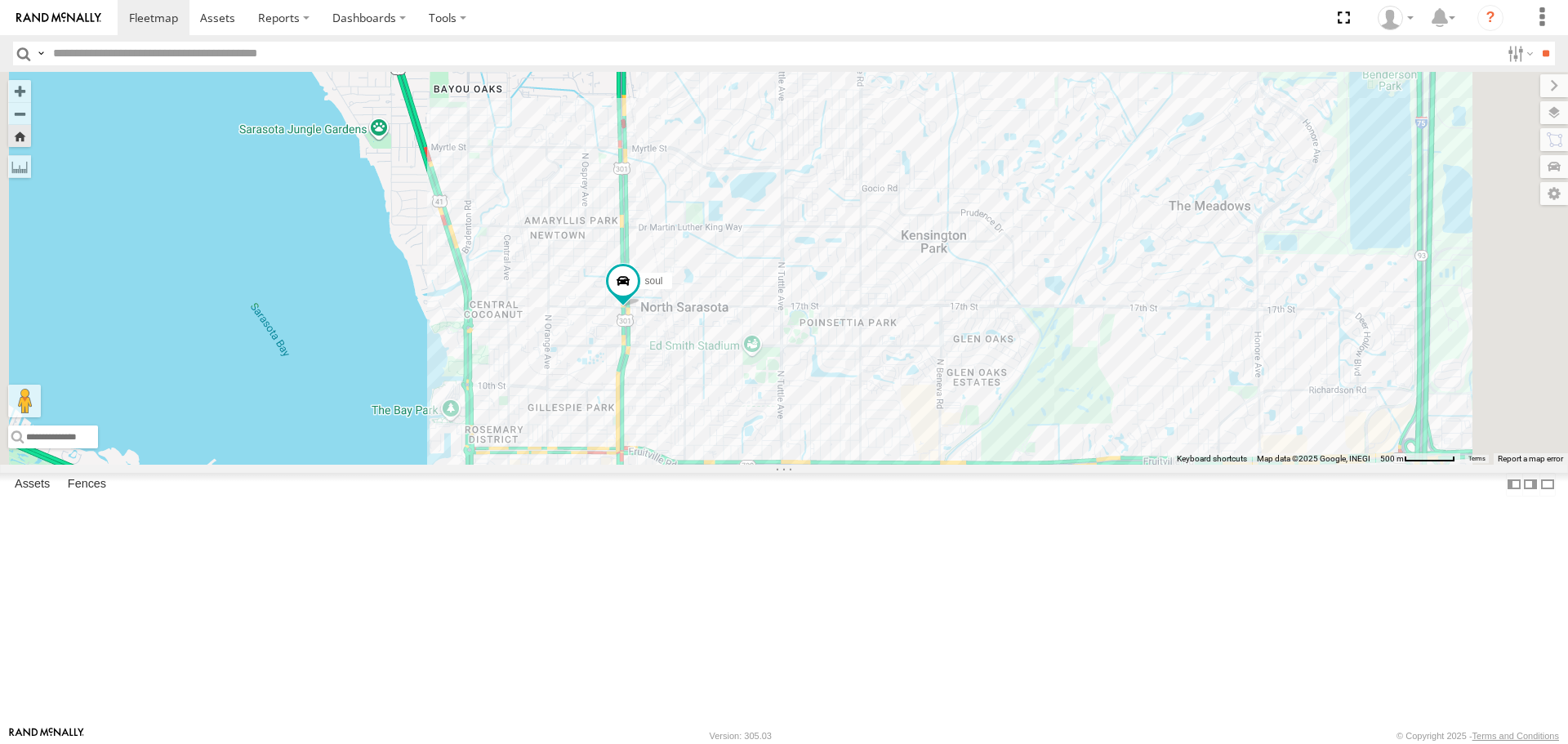
drag, startPoint x: 1109, startPoint y: 415, endPoint x: 915, endPoint y: 521, distance: 221.1
click at [915, 464] on div "soul" at bounding box center [784, 268] width 1568 height 392
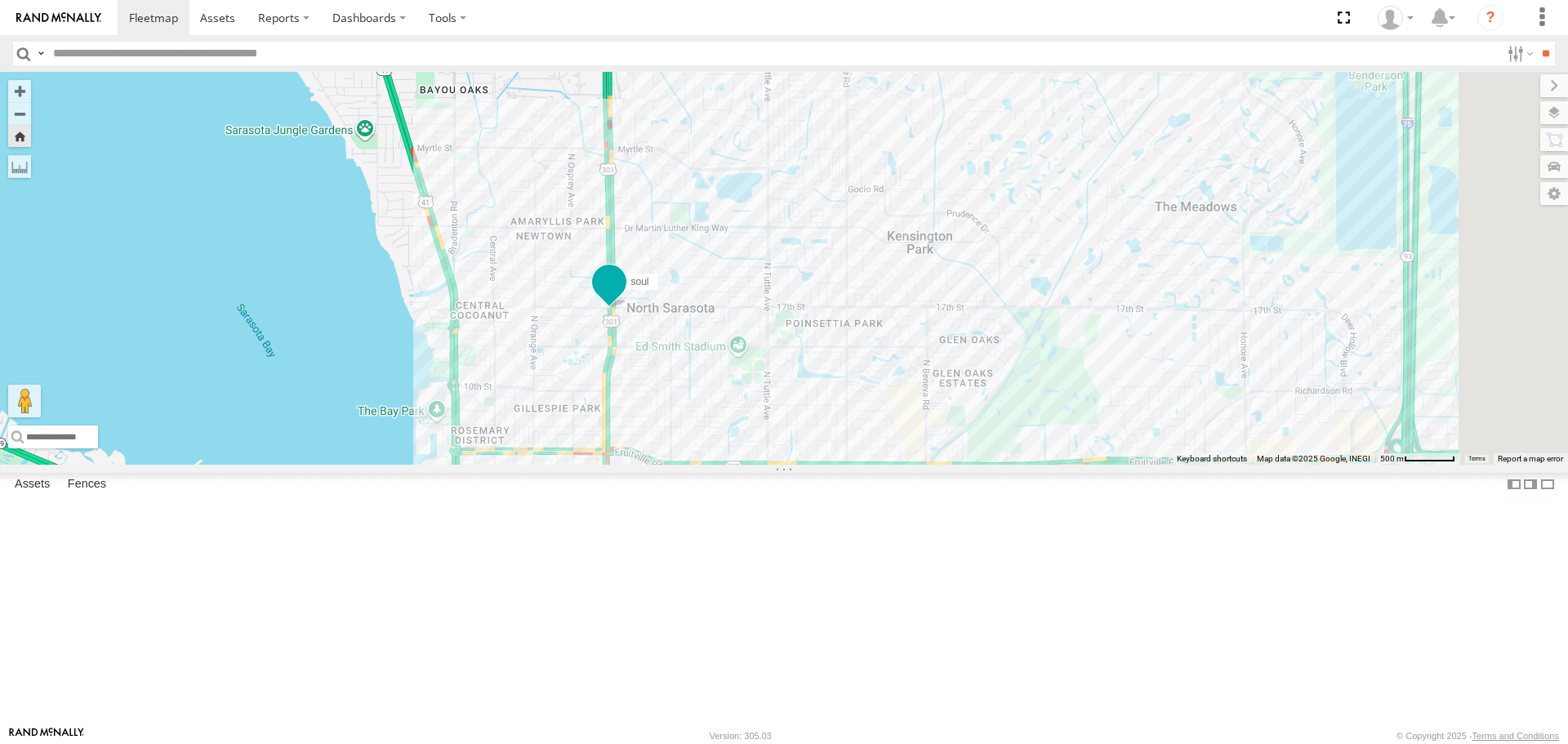
click at [624, 296] on span at bounding box center [609, 282] width 29 height 29
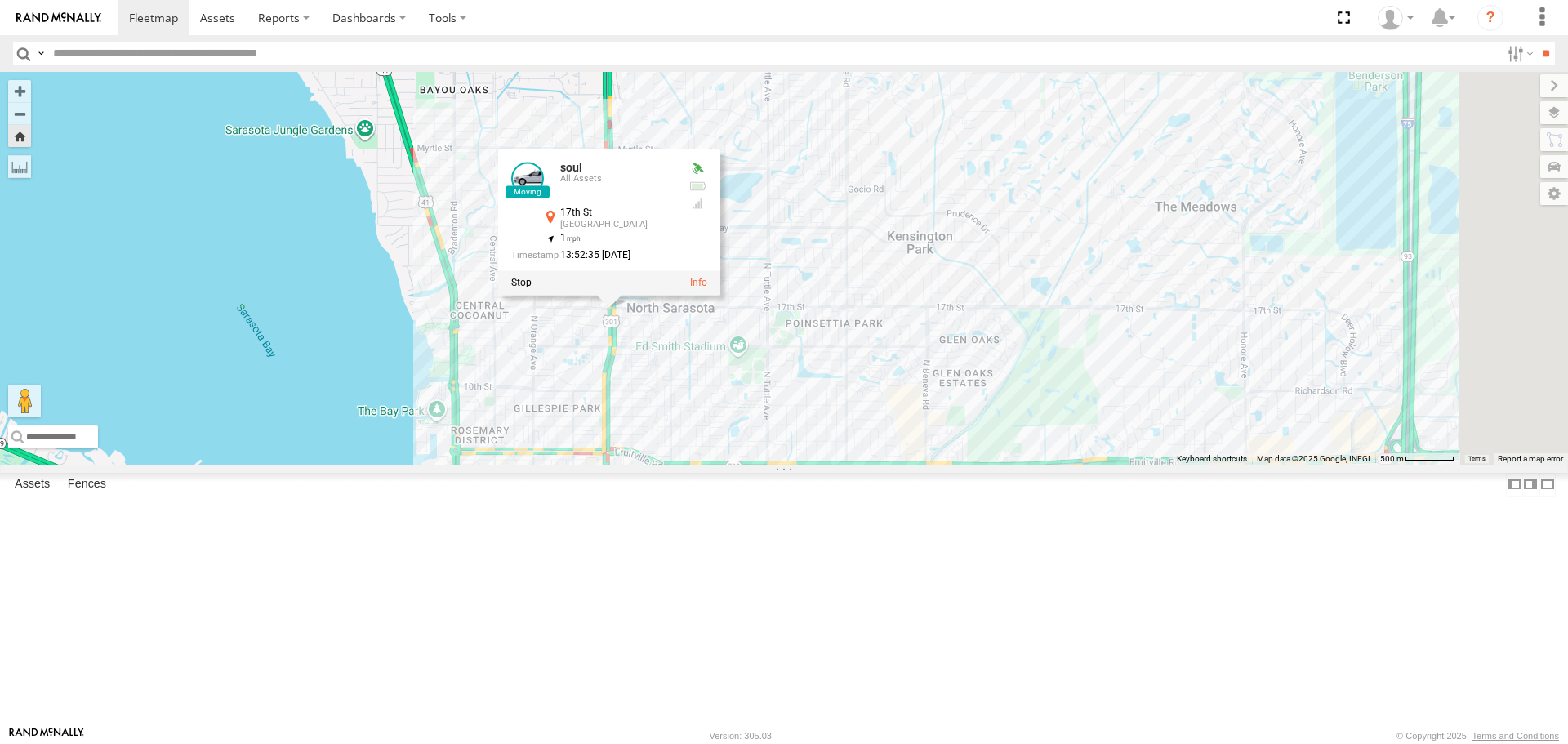
click at [851, 203] on div "soul soul All Assets 17th St City Park 27.35226 , -82.53063 1 13:52:35 08/15/20…" at bounding box center [784, 268] width 1568 height 392
click at [946, 202] on div "soul soul All Assets 17th St City Park 27.35226 , -82.53063 1 13:52:35 08/15/20…" at bounding box center [784, 268] width 1568 height 392
drag, startPoint x: 947, startPoint y: 202, endPoint x: 904, endPoint y: 201, distance: 43.0
click at [904, 201] on div "soul soul All Assets 17th St City Park 27.35226 , -82.53063 1 13:52:35 08/15/20…" at bounding box center [784, 268] width 1568 height 392
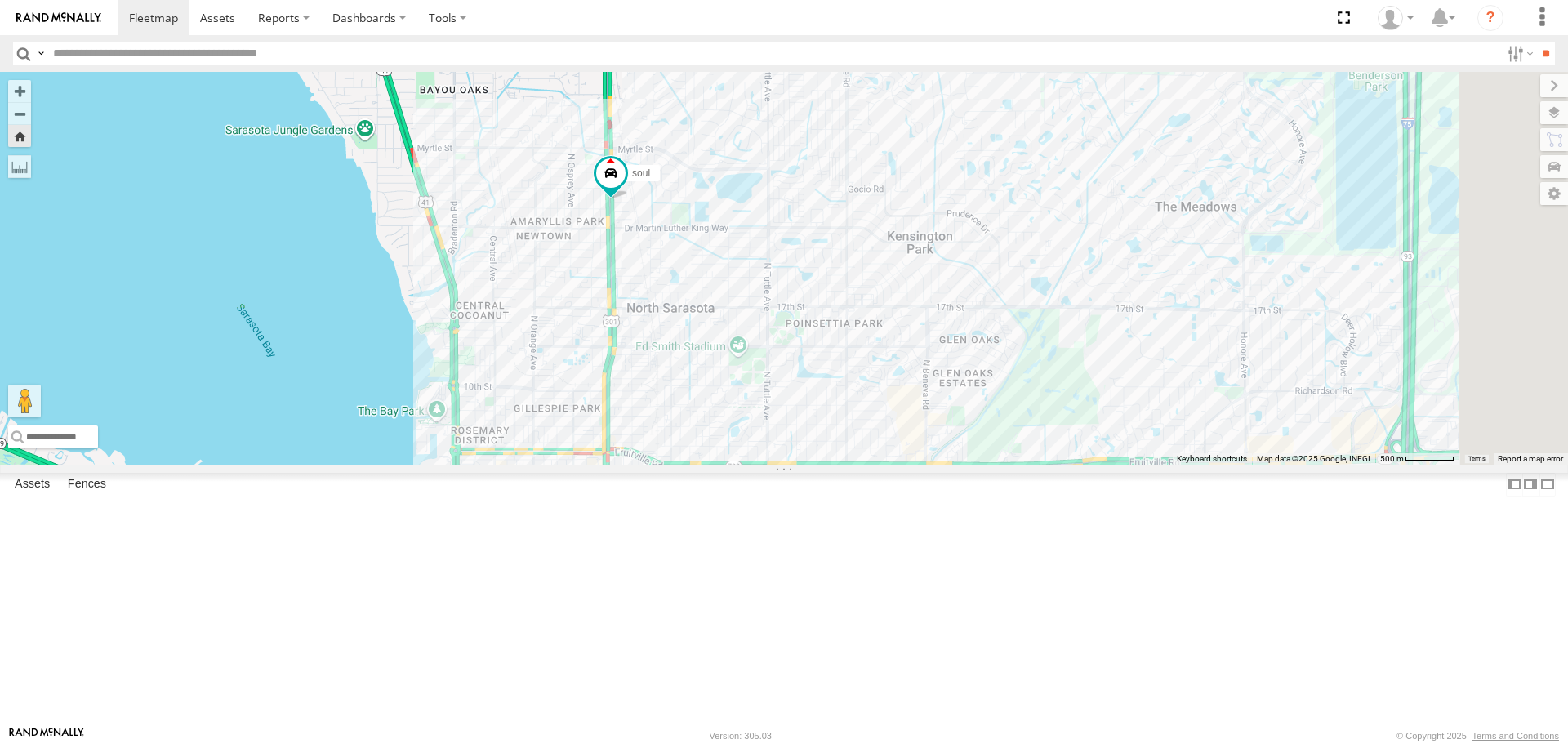
drag, startPoint x: 779, startPoint y: 388, endPoint x: 787, endPoint y: 526, distance: 138.2
click at [787, 464] on div "soul" at bounding box center [784, 268] width 1568 height 392
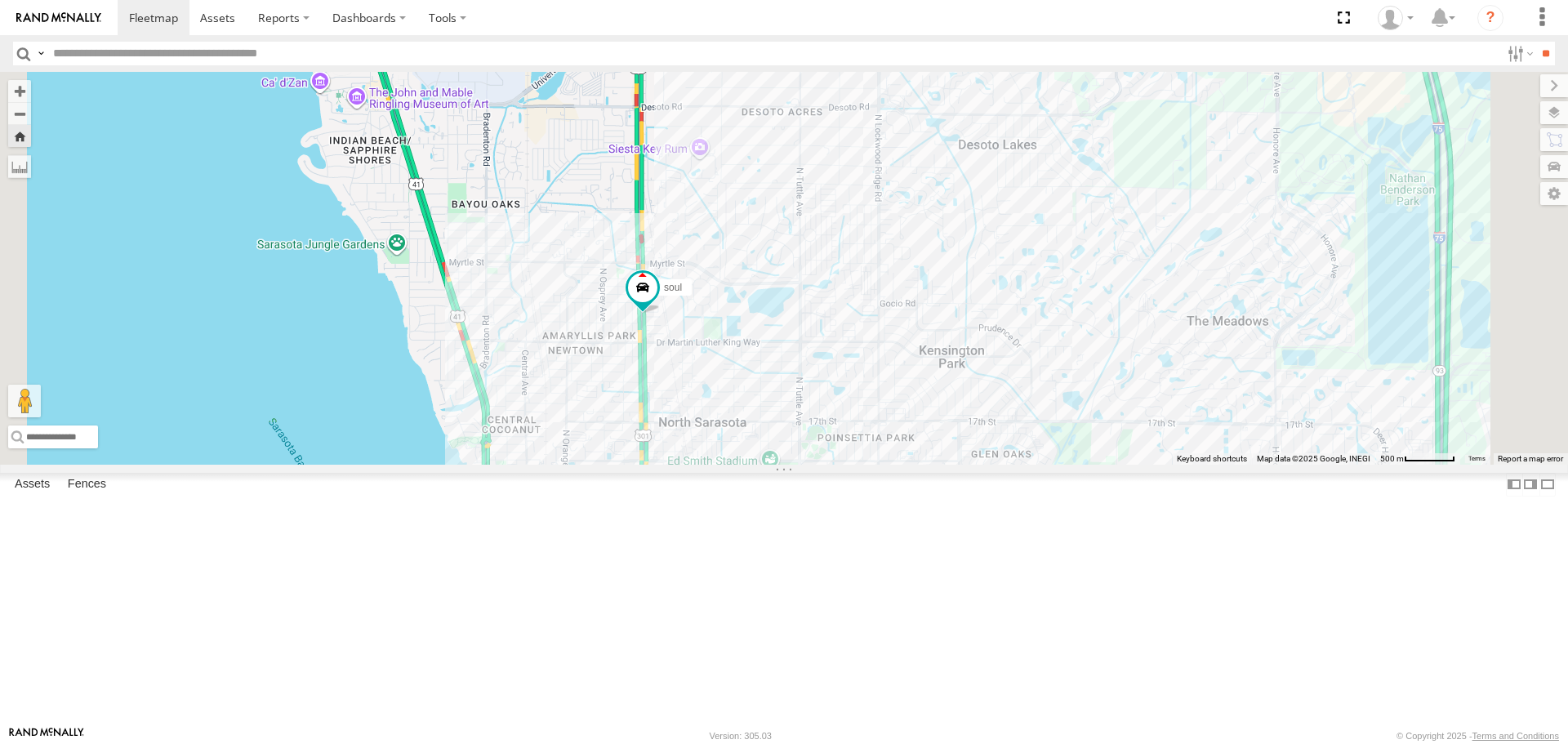
drag, startPoint x: 809, startPoint y: 473, endPoint x: 812, endPoint y: 521, distance: 48.1
click at [812, 464] on div "soul" at bounding box center [784, 268] width 1568 height 392
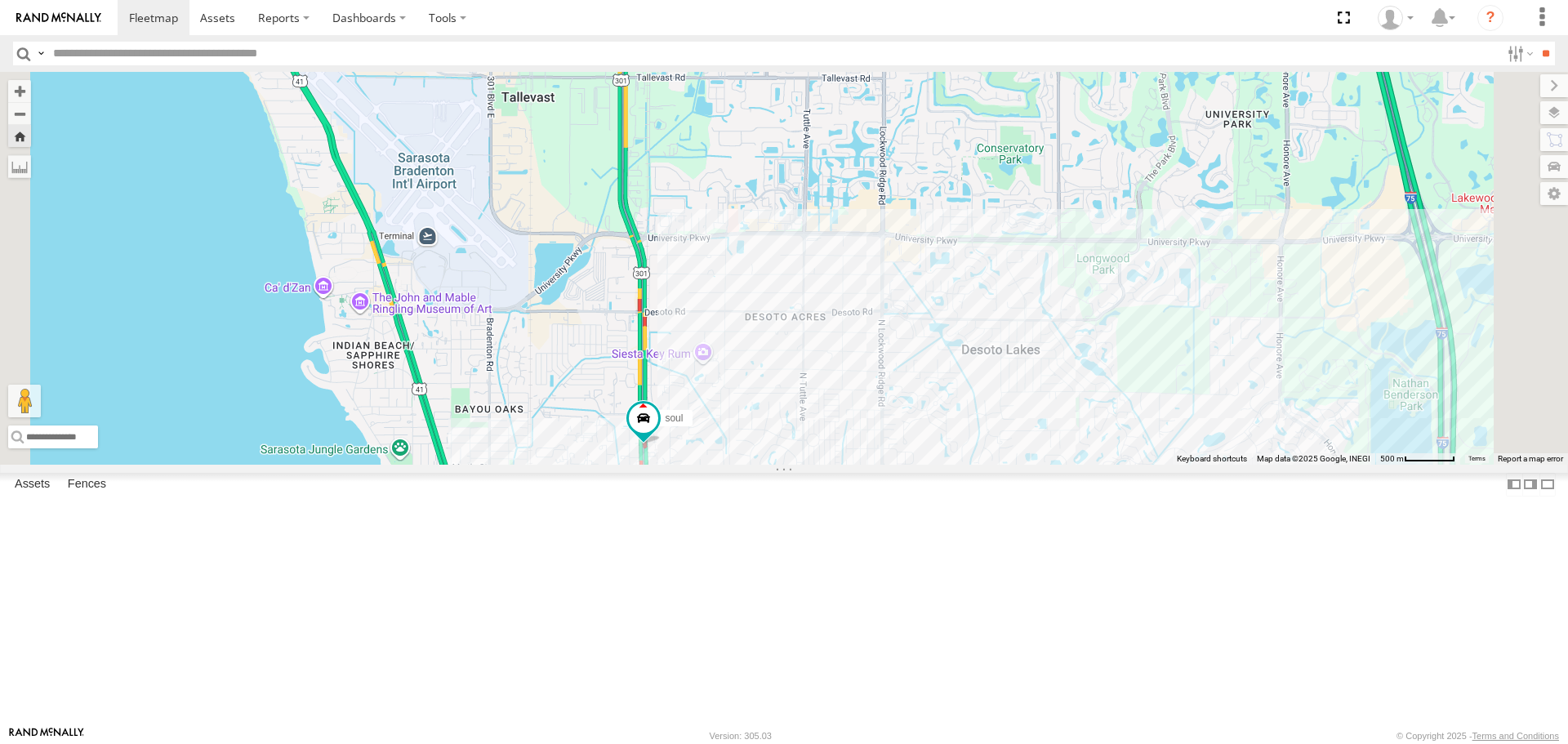
drag, startPoint x: 758, startPoint y: 418, endPoint x: 758, endPoint y: 538, distance: 120.0
click at [758, 464] on div "soul" at bounding box center [784, 268] width 1568 height 392
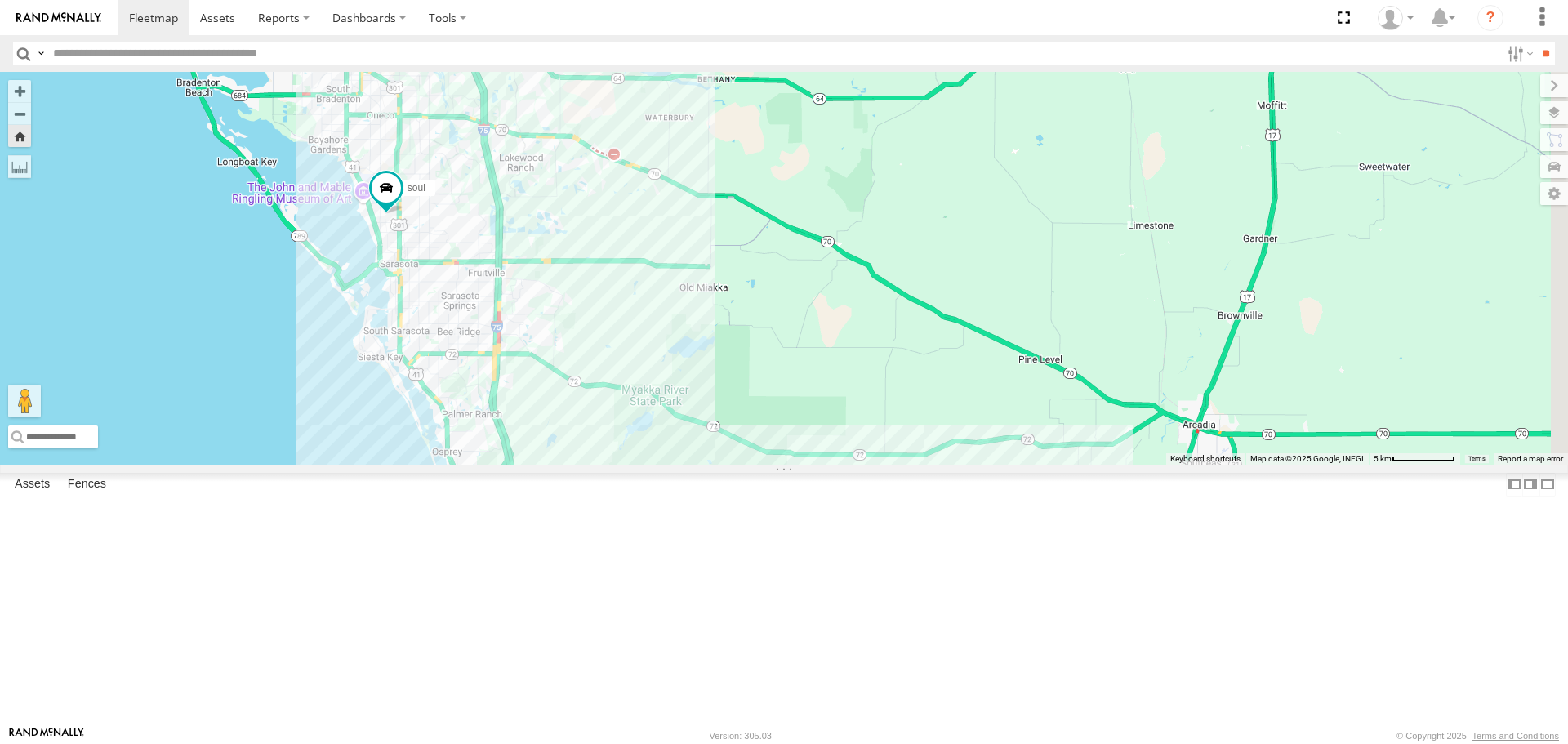
drag, startPoint x: 921, startPoint y: 434, endPoint x: 550, endPoint y: 354, distance: 379.5
click at [550, 354] on div "soul" at bounding box center [784, 268] width 1568 height 392
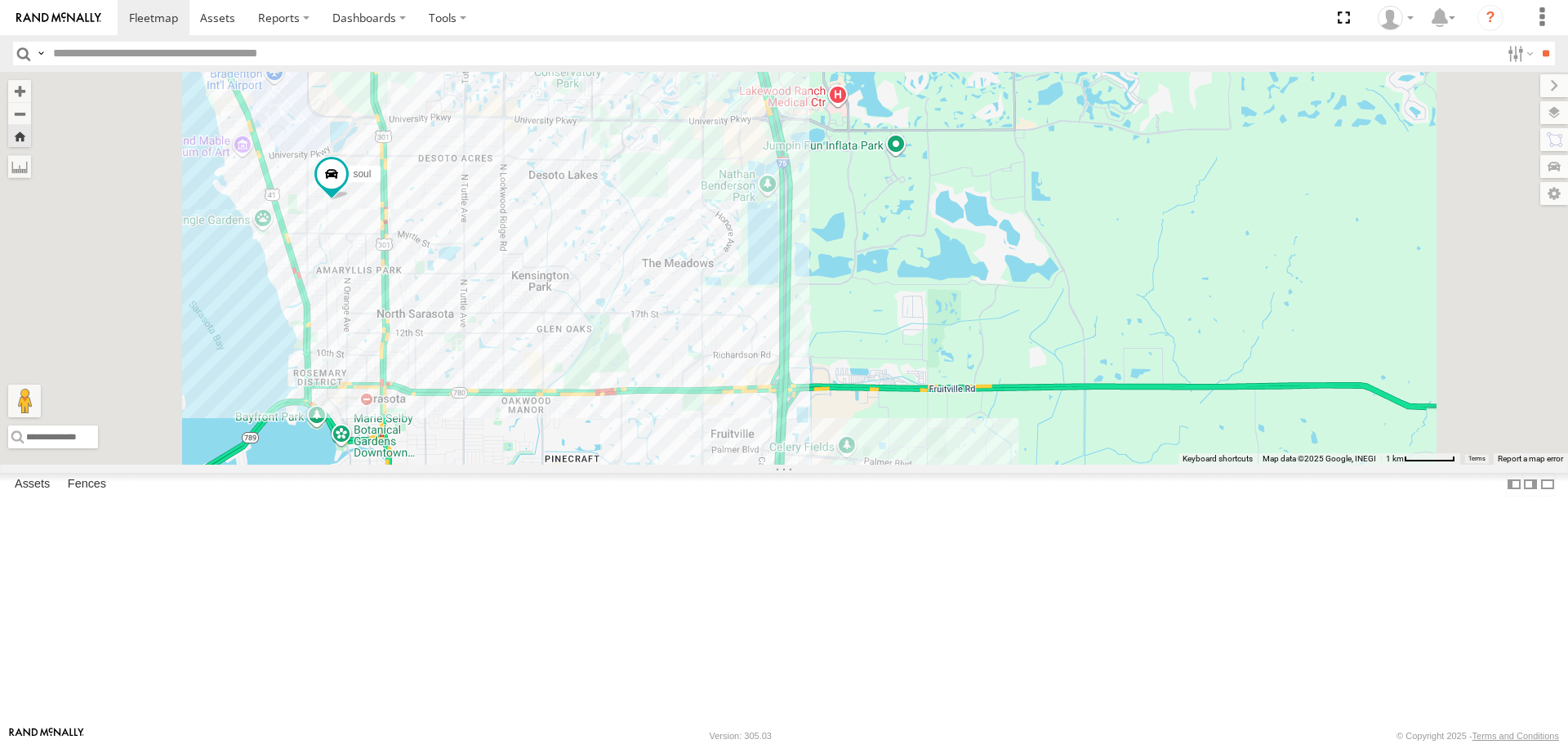
drag, startPoint x: 639, startPoint y: 365, endPoint x: 761, endPoint y: 413, distance: 131.1
click at [761, 413] on div "soul" at bounding box center [784, 268] width 1568 height 392
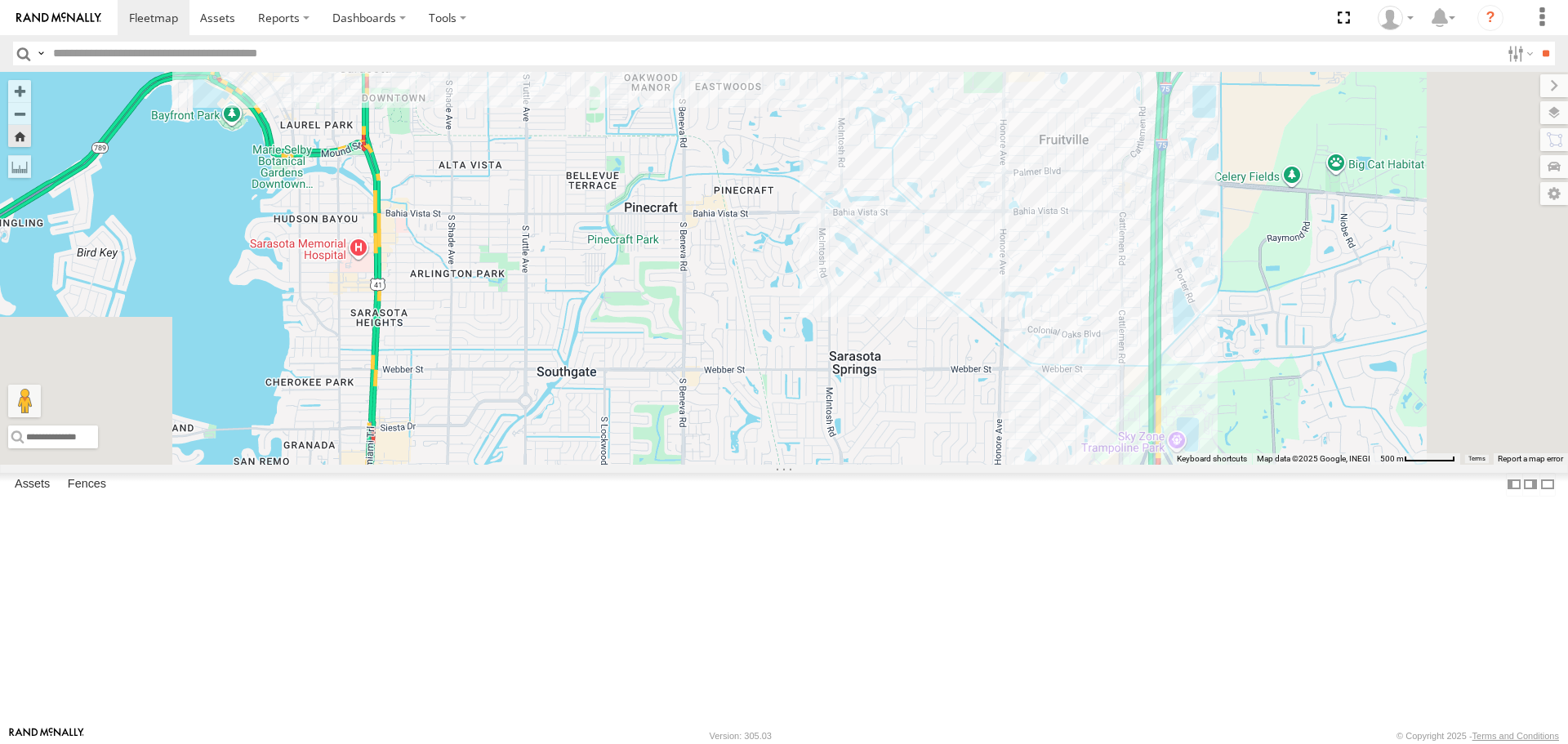
drag, startPoint x: 688, startPoint y: 532, endPoint x: 593, endPoint y: 138, distance: 405.3
click at [593, 126] on div "soul" at bounding box center [784, 268] width 1568 height 392
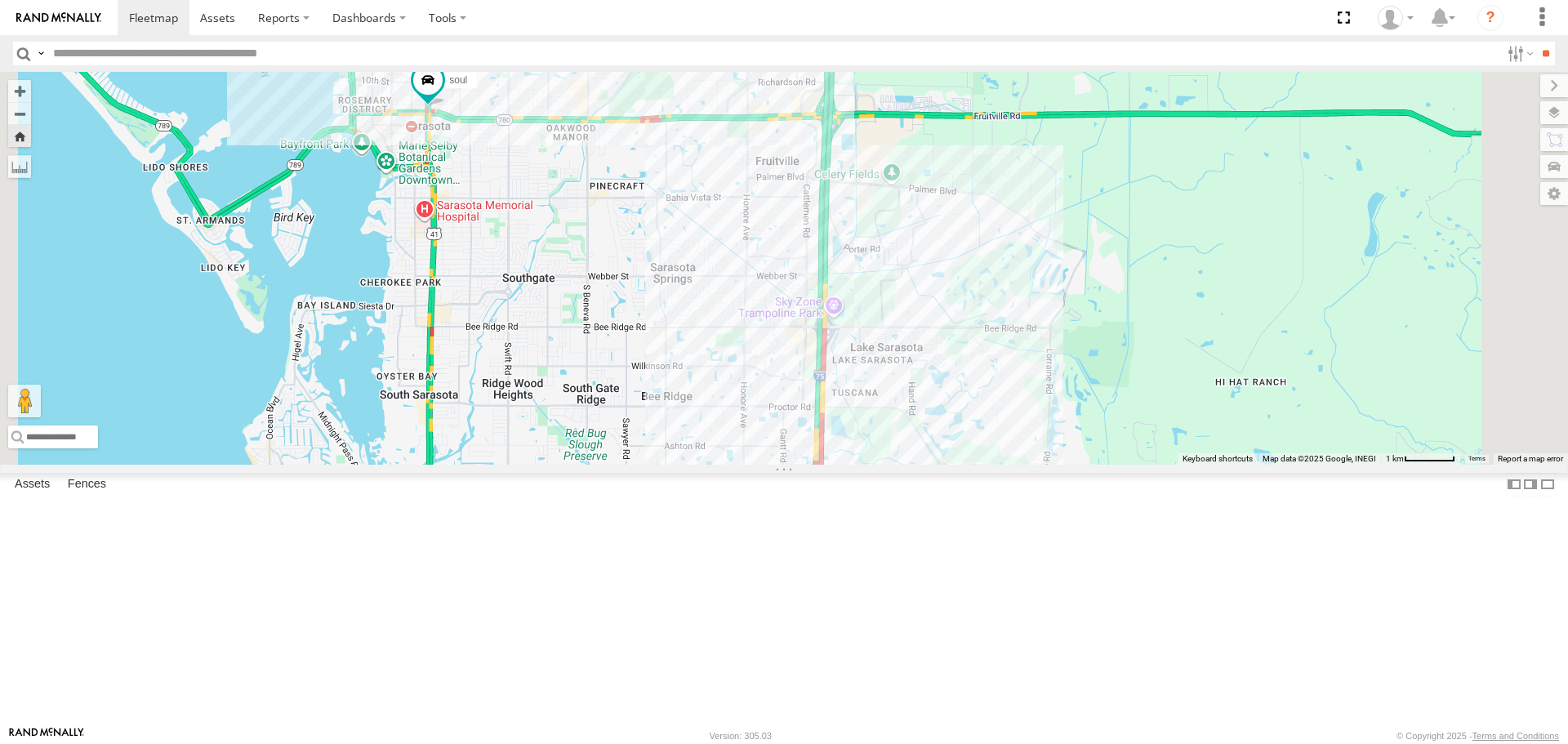
drag, startPoint x: 779, startPoint y: 553, endPoint x: 777, endPoint y: 534, distance: 19.1
click at [777, 464] on div "soul" at bounding box center [784, 268] width 1568 height 392
click at [441, 94] on span at bounding box center [427, 79] width 29 height 29
click at [670, 305] on div "soul soul All Assets Washington Blvd N Inwood Park 27.33999 , -82.53098 2 14:11…" at bounding box center [784, 268] width 1568 height 392
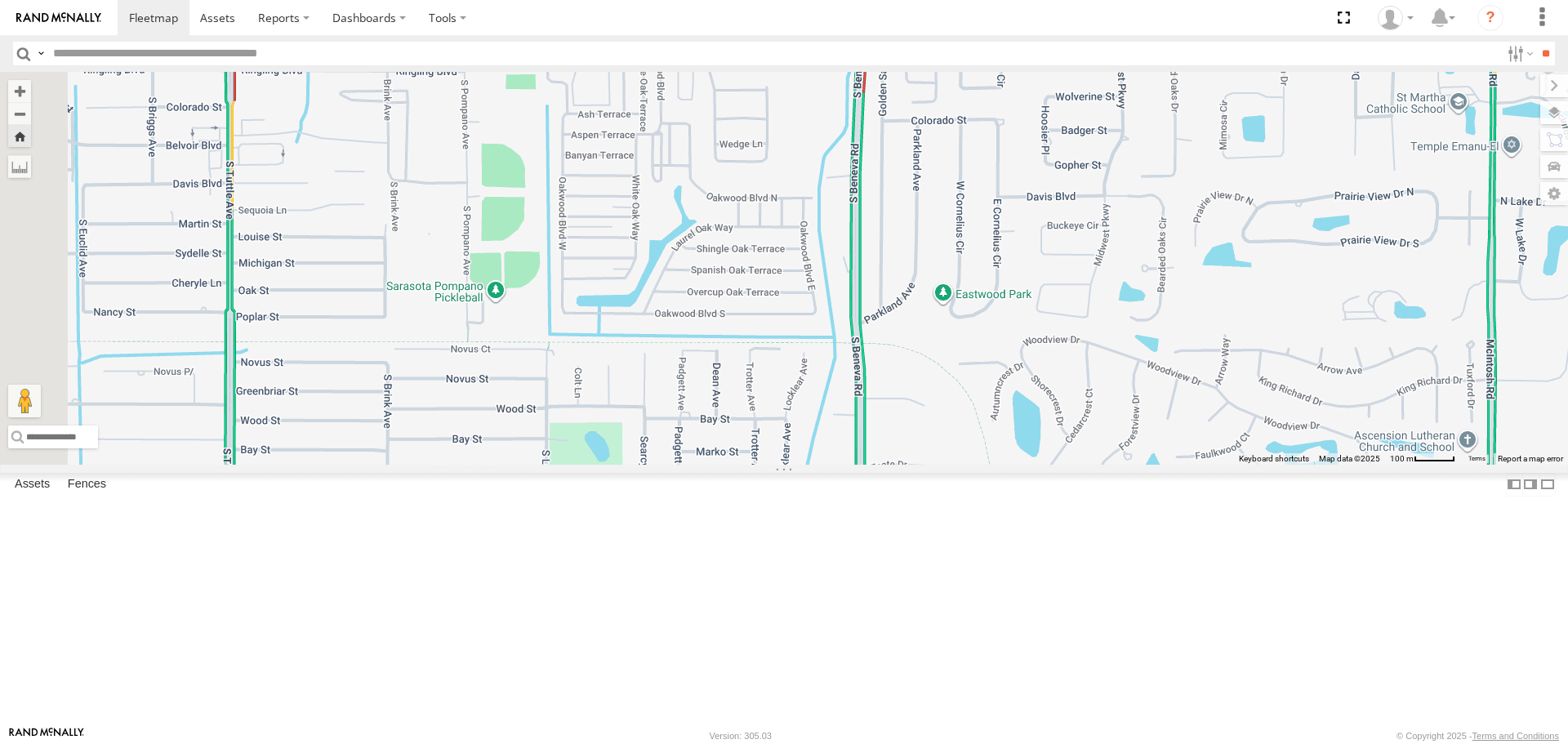
drag, startPoint x: 789, startPoint y: 282, endPoint x: 1122, endPoint y: 307, distance: 333.9
click at [1122, 307] on div "soul" at bounding box center [784, 268] width 1568 height 392
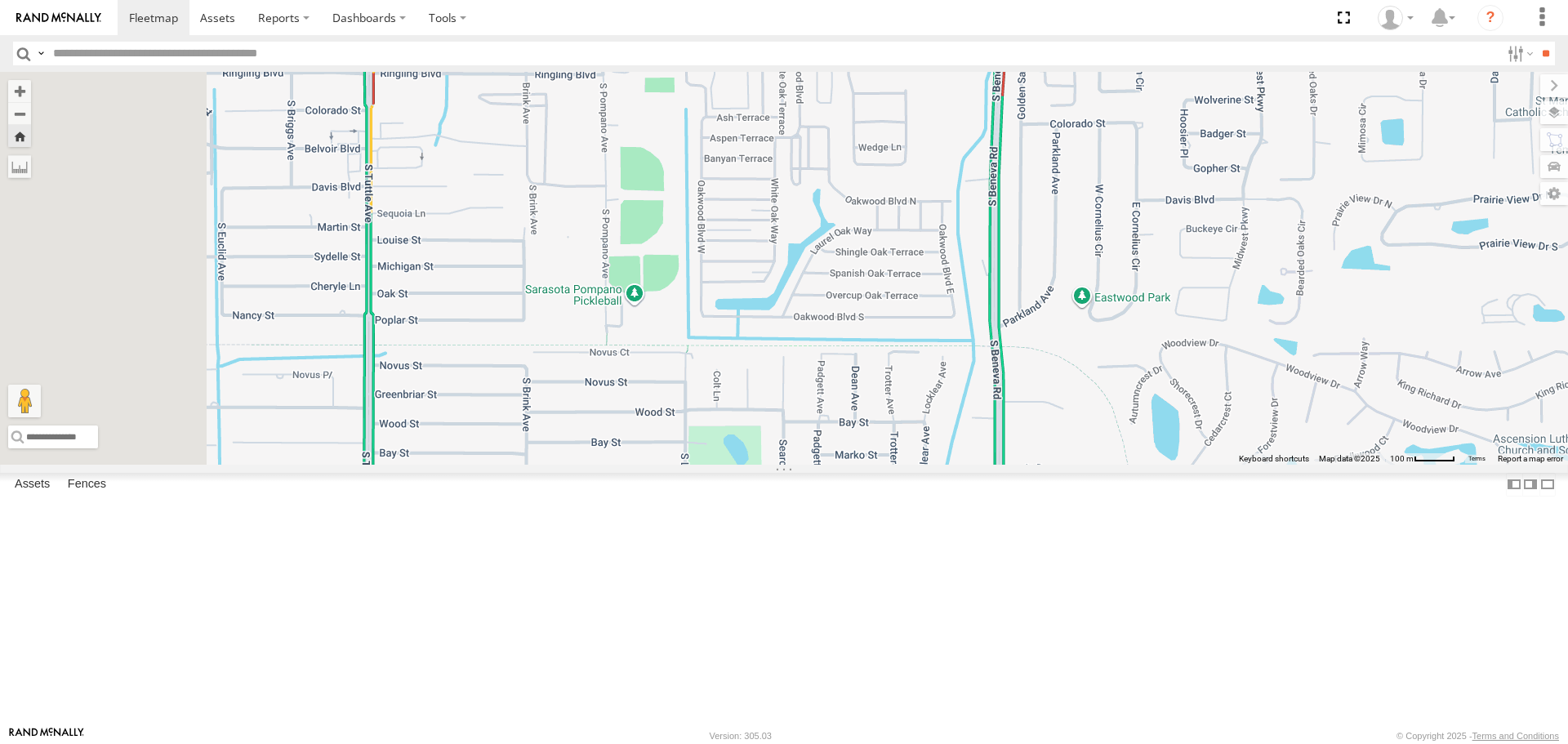
drag, startPoint x: 925, startPoint y: 311, endPoint x: 1068, endPoint y: 314, distance: 143.0
click at [1068, 314] on div "soul" at bounding box center [784, 268] width 1568 height 392
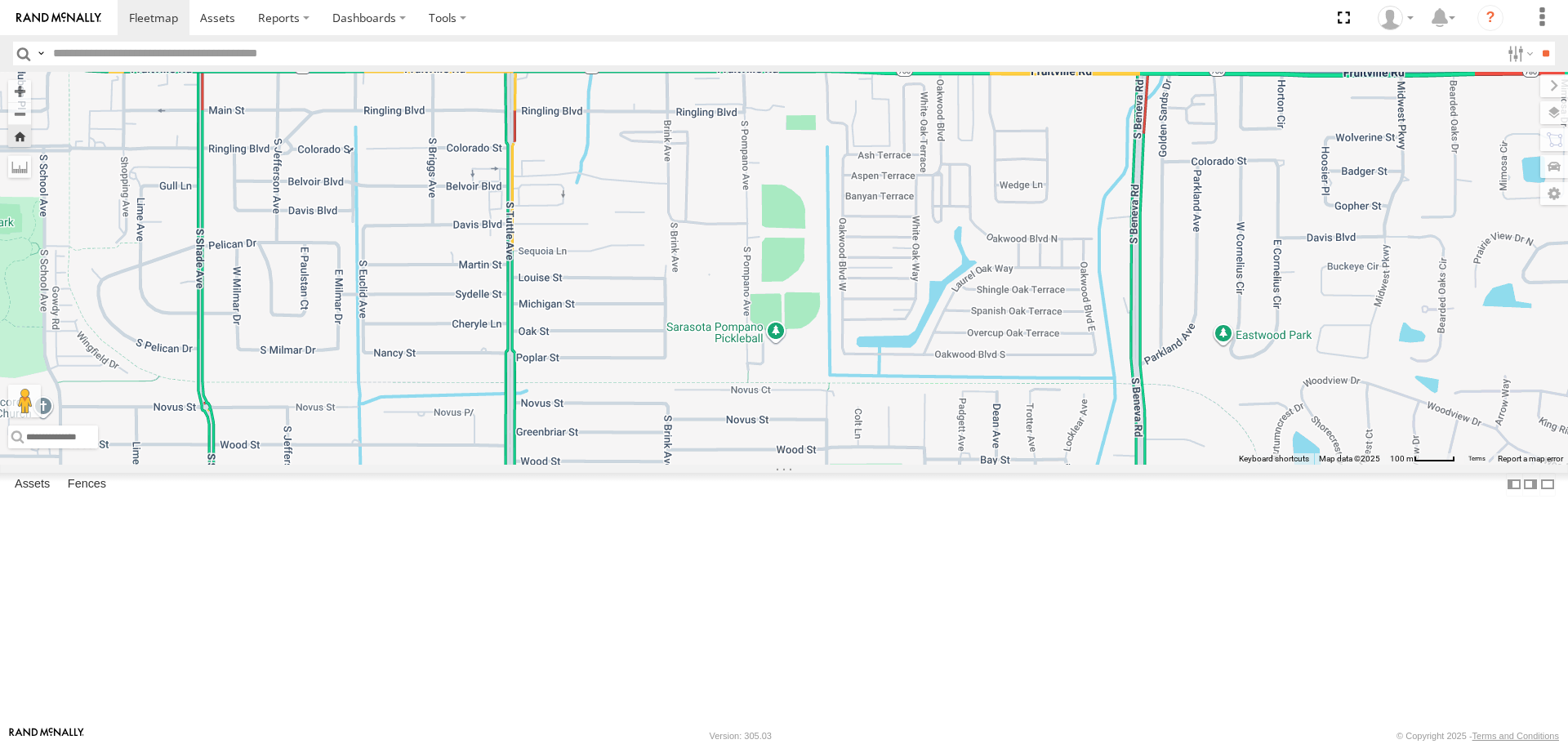
drag, startPoint x: 897, startPoint y: 320, endPoint x: 1036, endPoint y: 357, distance: 143.8
click at [1036, 357] on div "soul" at bounding box center [784, 268] width 1568 height 392
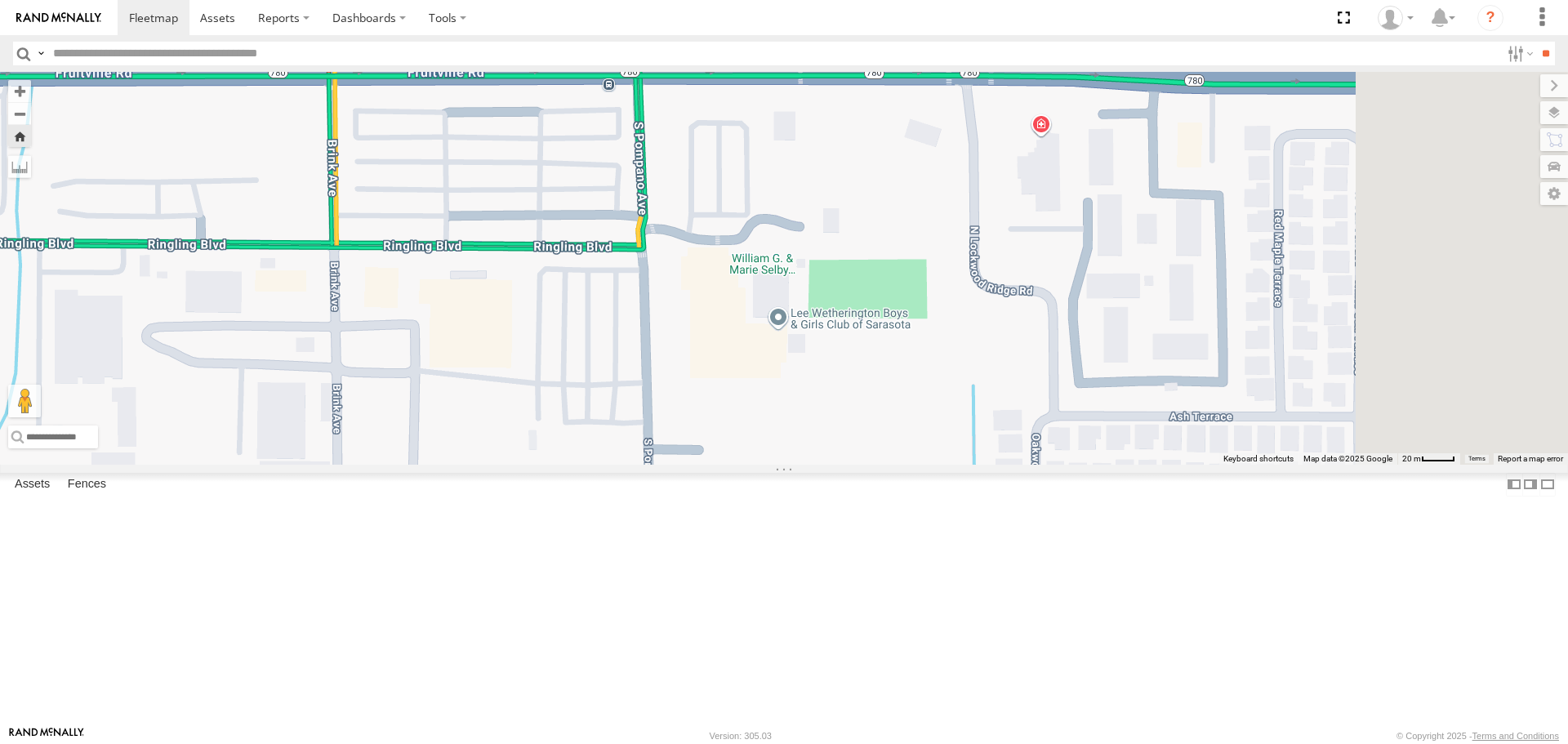
drag, startPoint x: 1182, startPoint y: 345, endPoint x: 839, endPoint y: 408, distance: 348.7
click at [841, 410] on div "soul" at bounding box center [784, 268] width 1568 height 392
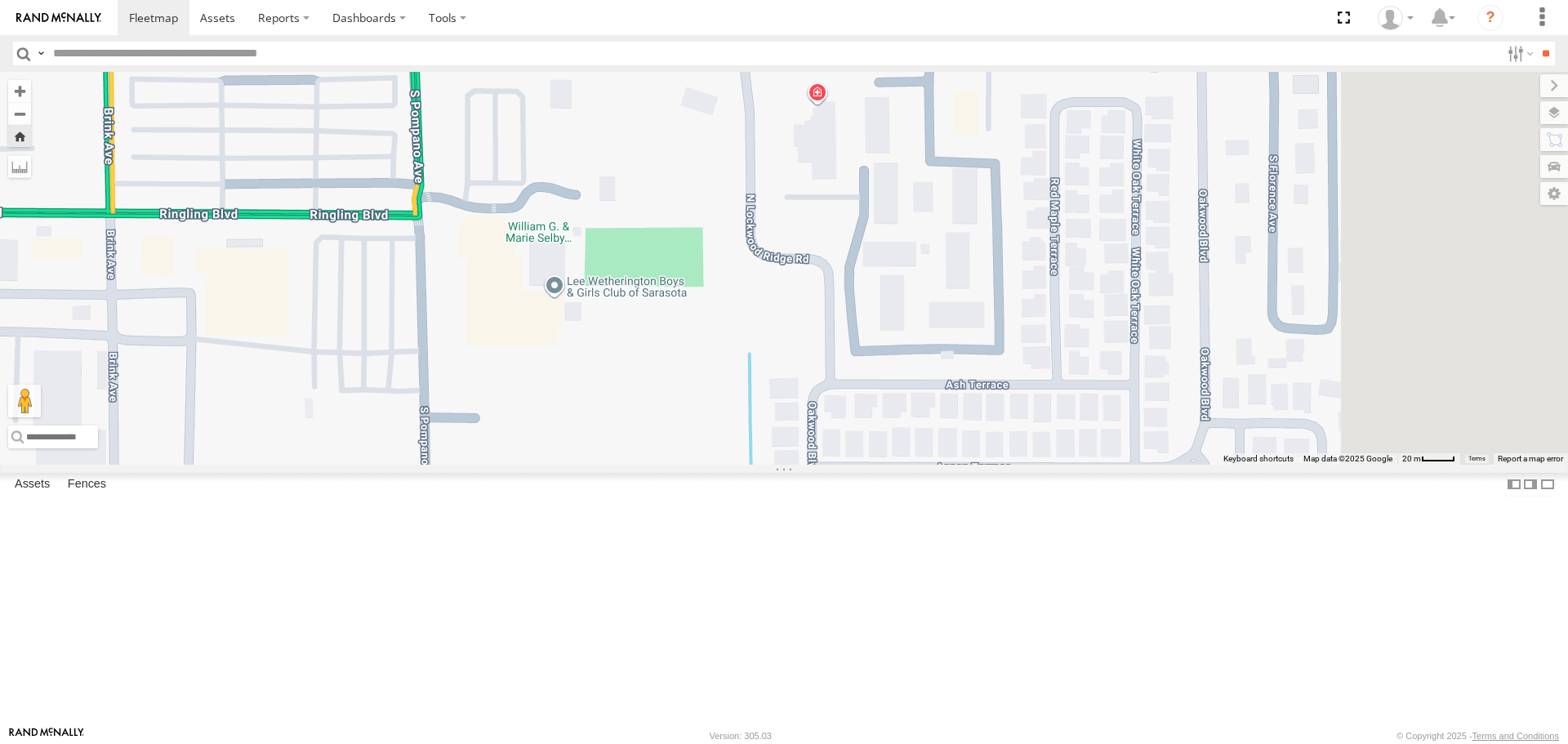
drag, startPoint x: 1292, startPoint y: 399, endPoint x: 883, endPoint y: 393, distance: 409.0
click at [883, 393] on div "soul" at bounding box center [784, 268] width 1568 height 392
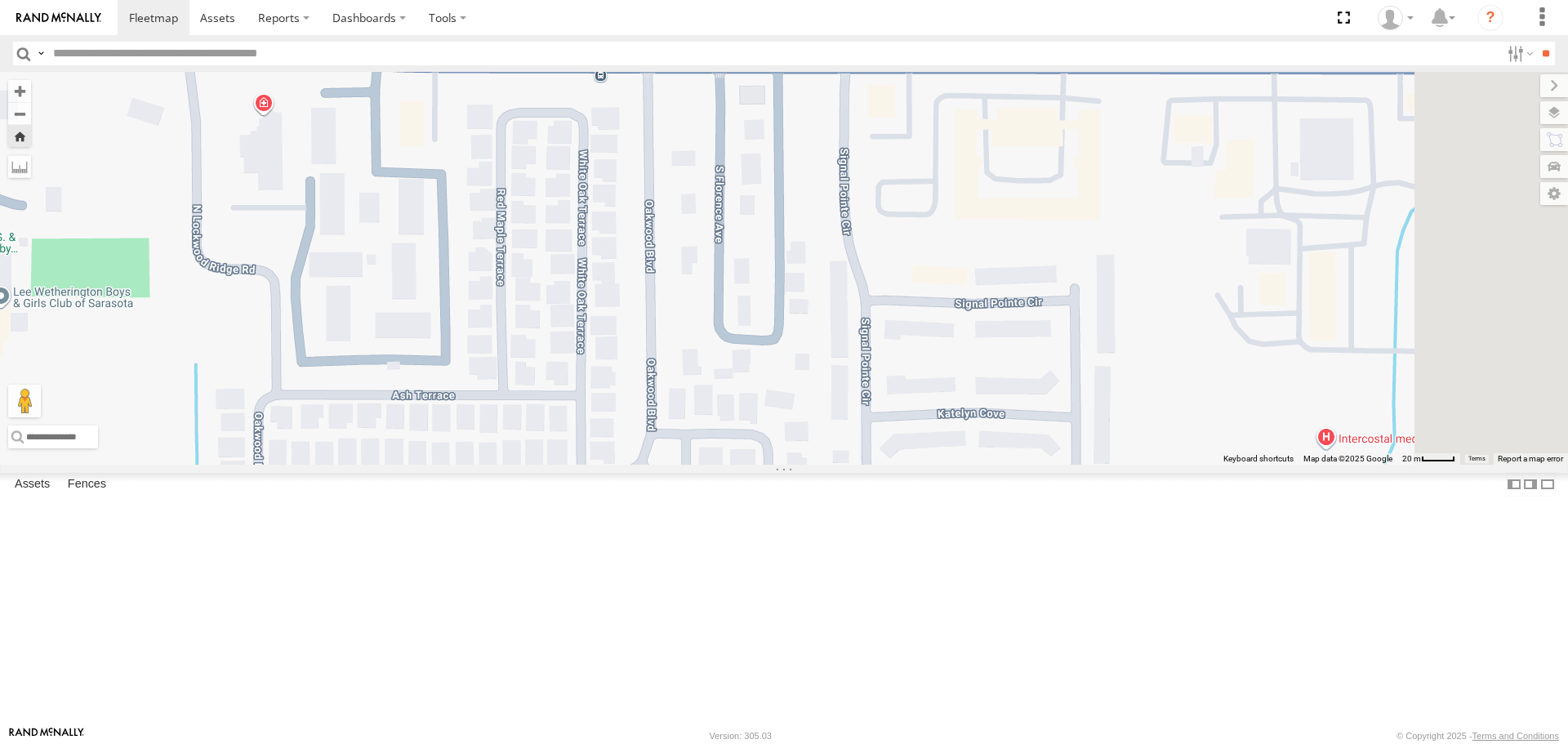
drag, startPoint x: 1168, startPoint y: 400, endPoint x: 920, endPoint y: 402, distance: 248.0
click at [923, 402] on div "soul" at bounding box center [784, 268] width 1568 height 392
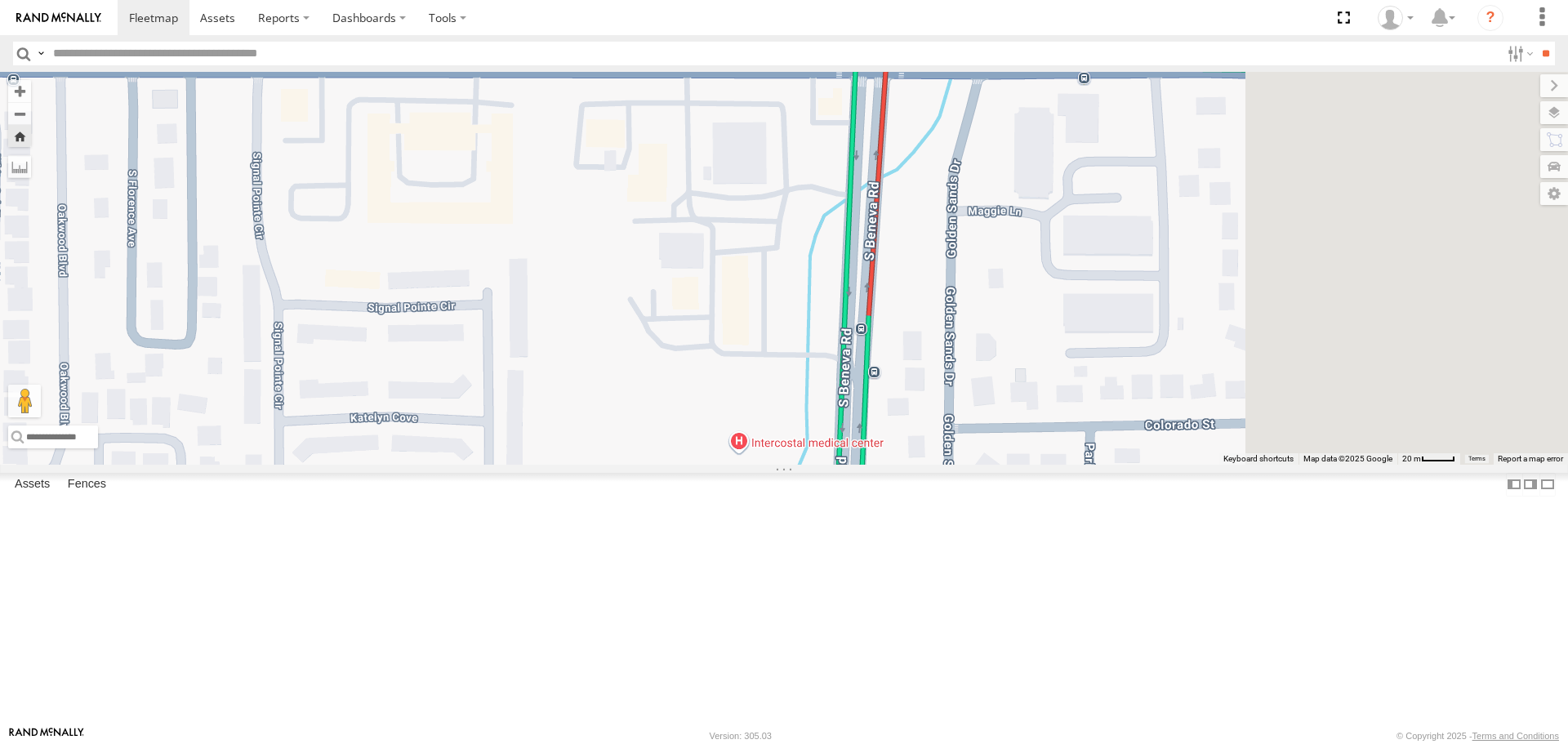
drag, startPoint x: 1220, startPoint y: 382, endPoint x: 913, endPoint y: 377, distance: 307.0
click at [913, 377] on div "soul" at bounding box center [784, 268] width 1568 height 392
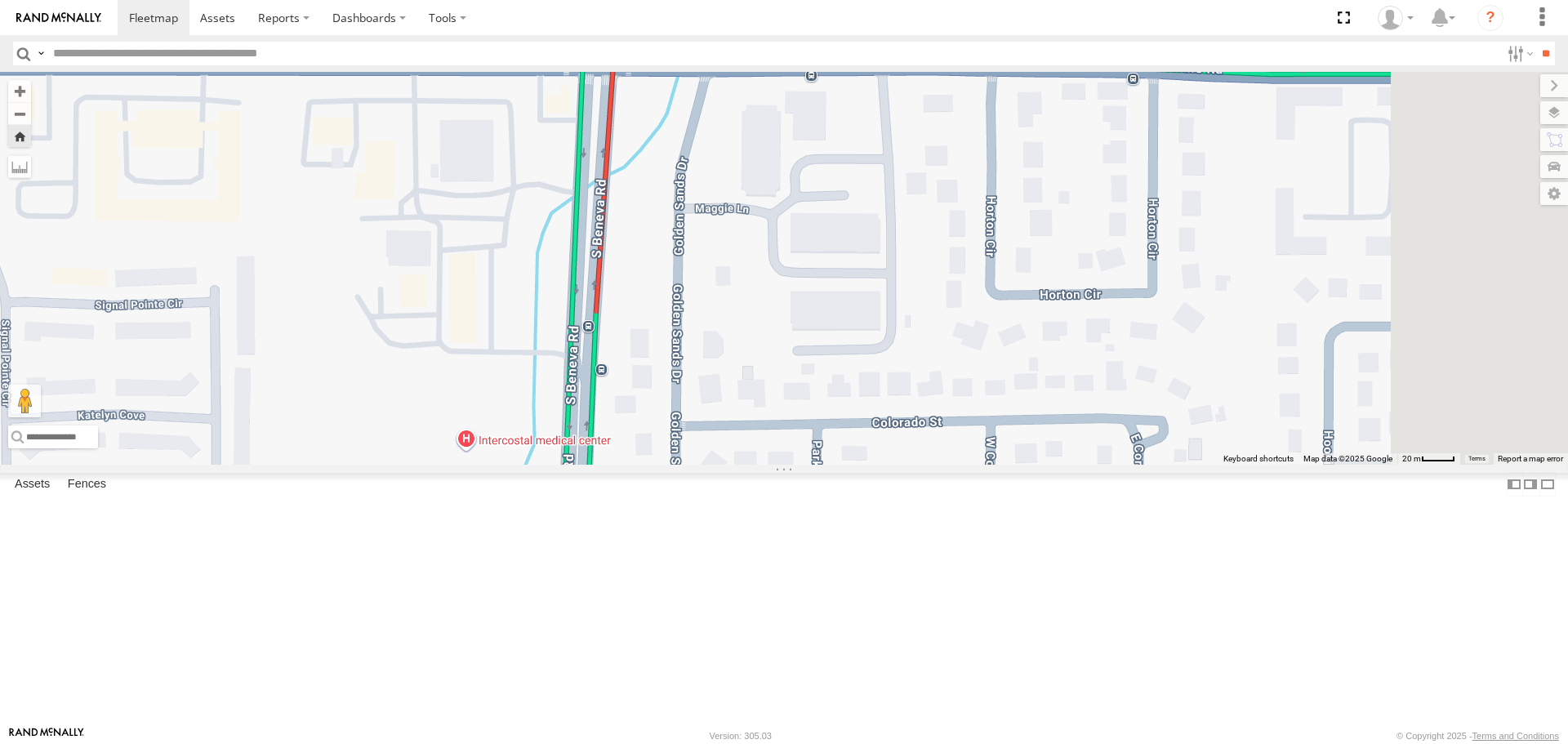
drag, startPoint x: 1120, startPoint y: 354, endPoint x: 885, endPoint y: 355, distance: 235.0
click at [887, 356] on div "soul" at bounding box center [784, 268] width 1568 height 392
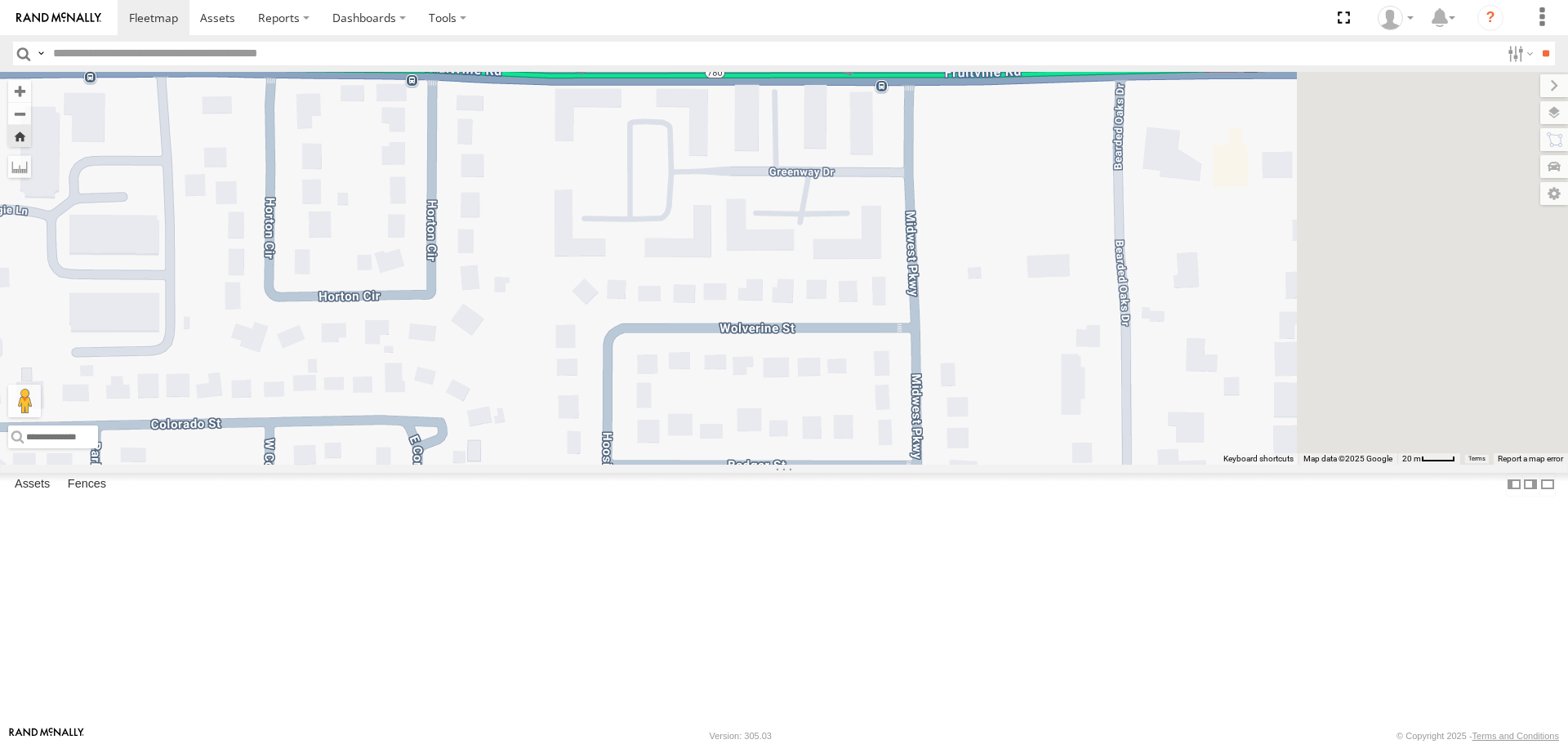
drag, startPoint x: 1182, startPoint y: 349, endPoint x: 843, endPoint y: 357, distance: 339.1
click at [853, 359] on div "soul" at bounding box center [784, 268] width 1568 height 392
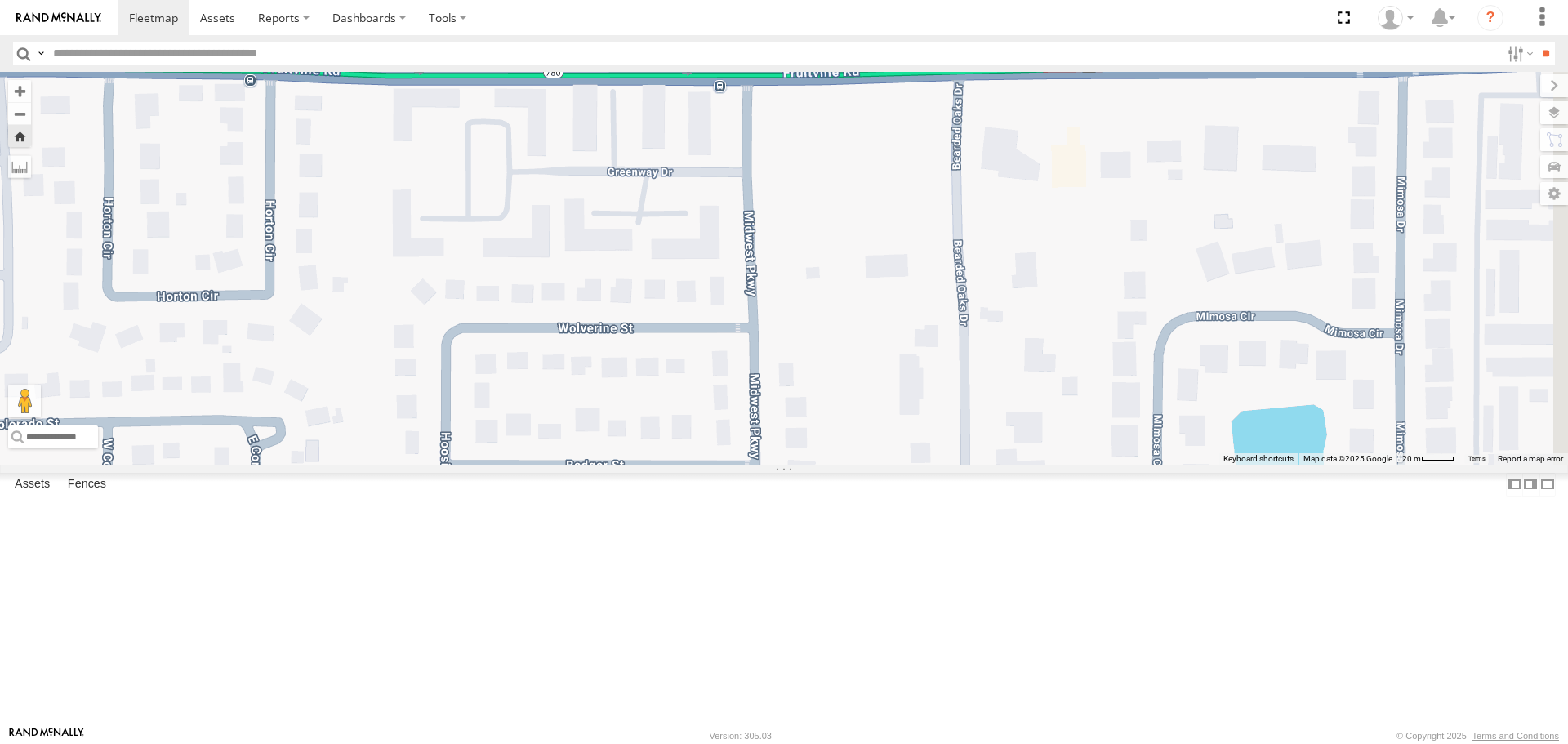
drag, startPoint x: 1194, startPoint y: 349, endPoint x: 875, endPoint y: 353, distance: 319.0
click at [879, 355] on div "soul" at bounding box center [784, 268] width 1568 height 392
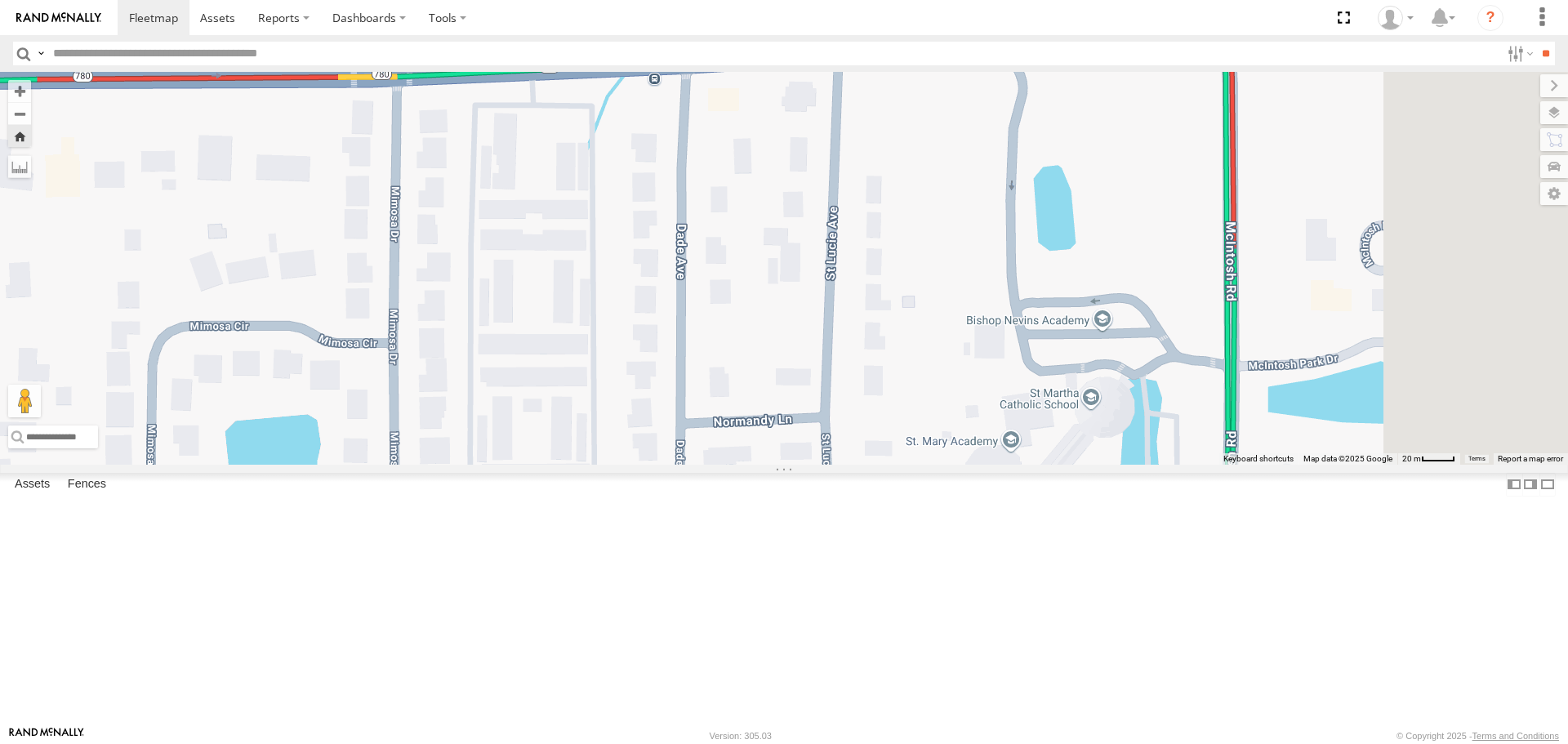
drag, startPoint x: 1251, startPoint y: 360, endPoint x: 1388, endPoint y: 357, distance: 137.0
click at [1387, 357] on div "soul" at bounding box center [784, 268] width 1568 height 392
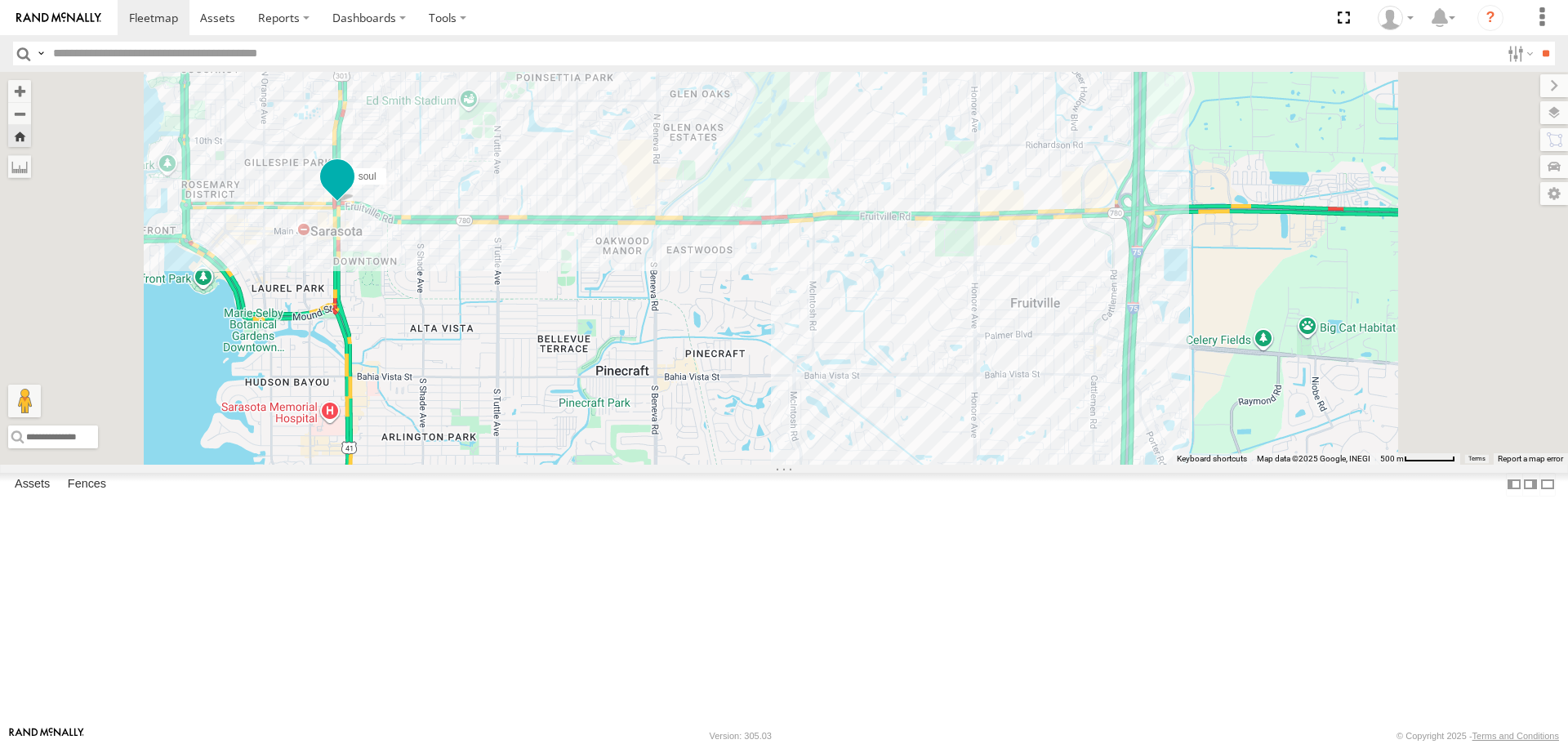
click at [352, 191] on span at bounding box center [337, 176] width 29 height 29
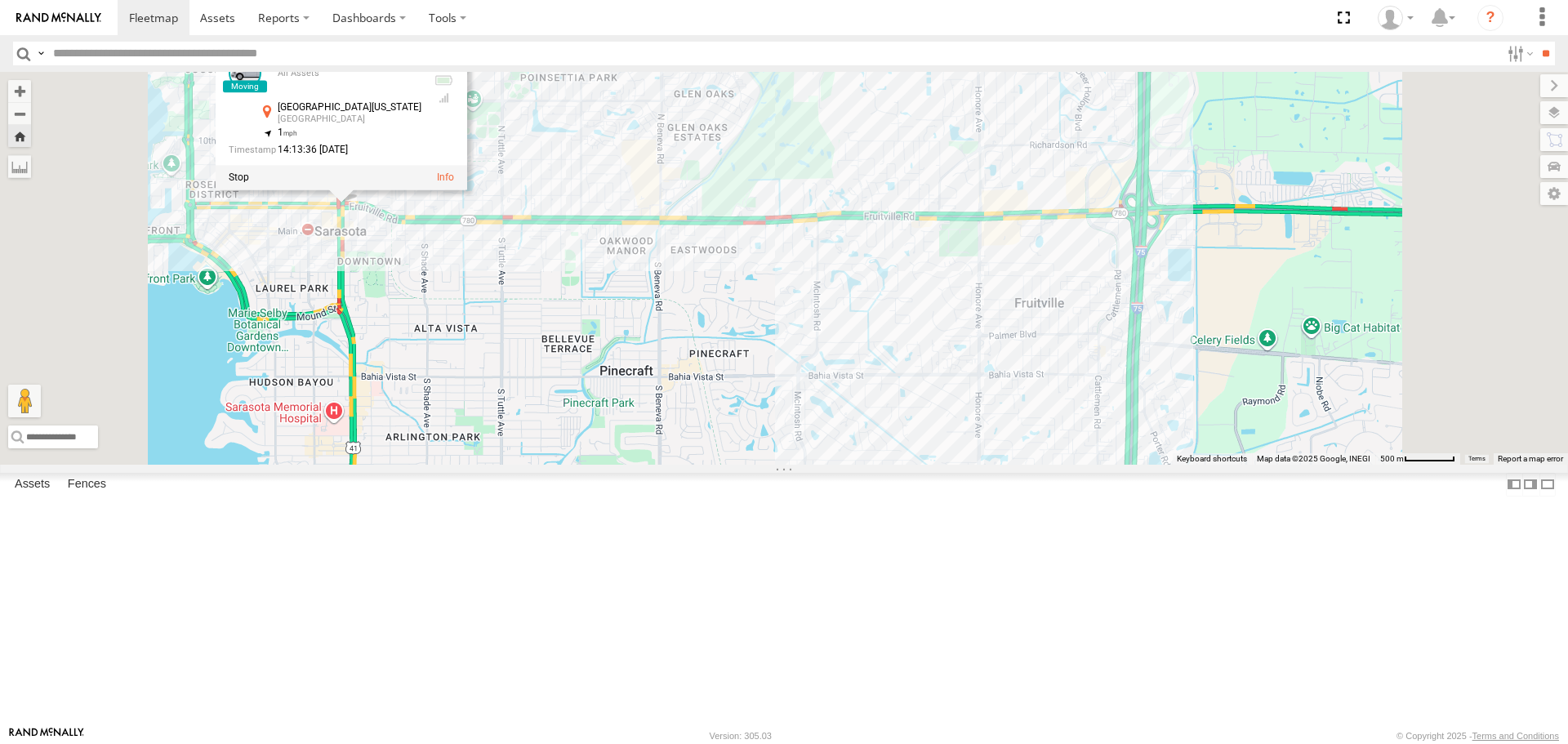
click at [624, 445] on div "soul soul All Assets N Washington Blvd Inwood Park 27.33917 , -82.53096 1 14:13…" at bounding box center [784, 268] width 1568 height 392
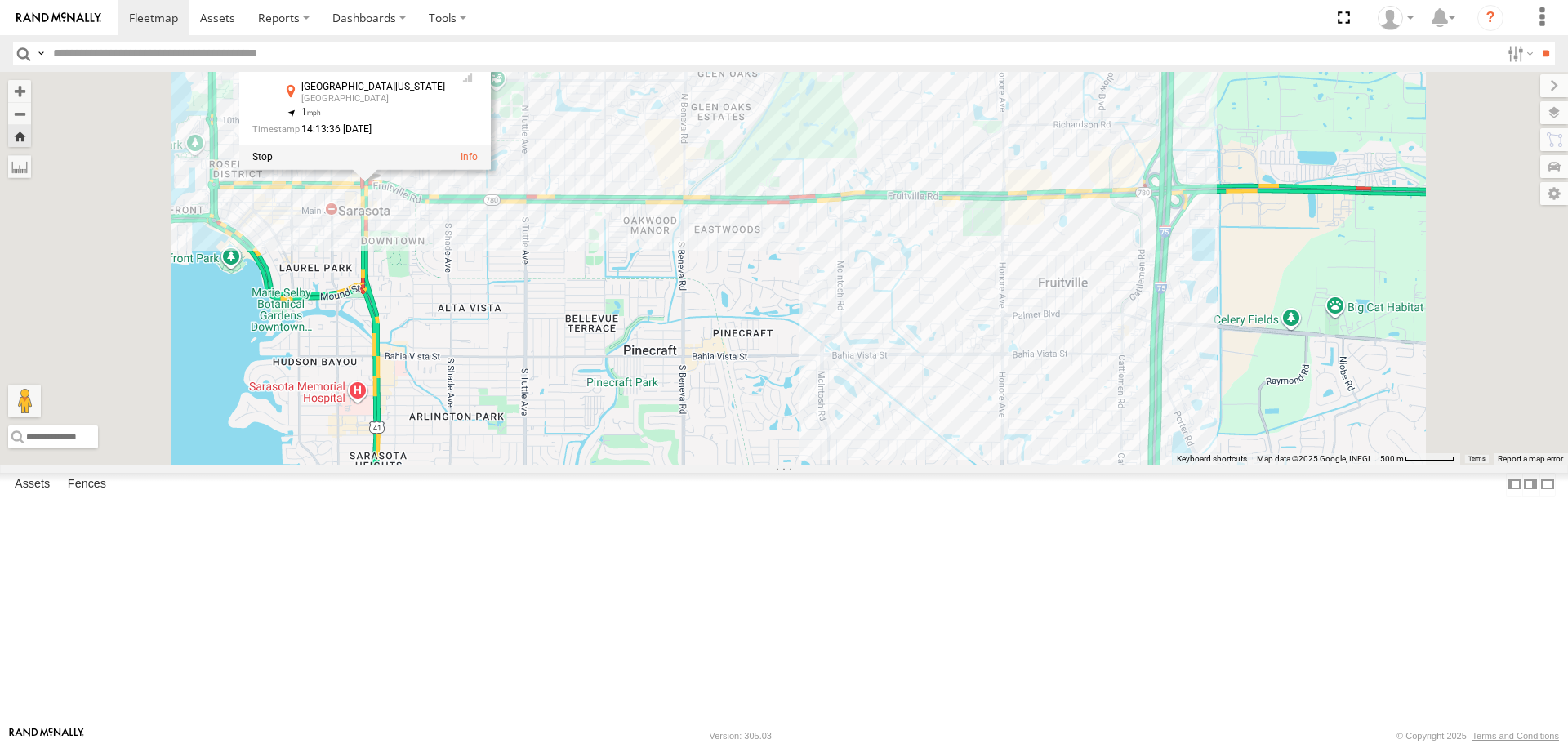
click at [636, 429] on div "soul soul All Assets N Washington Blvd Inwood Park 27.33917 , -82.53096 1 14:13…" at bounding box center [784, 268] width 1568 height 392
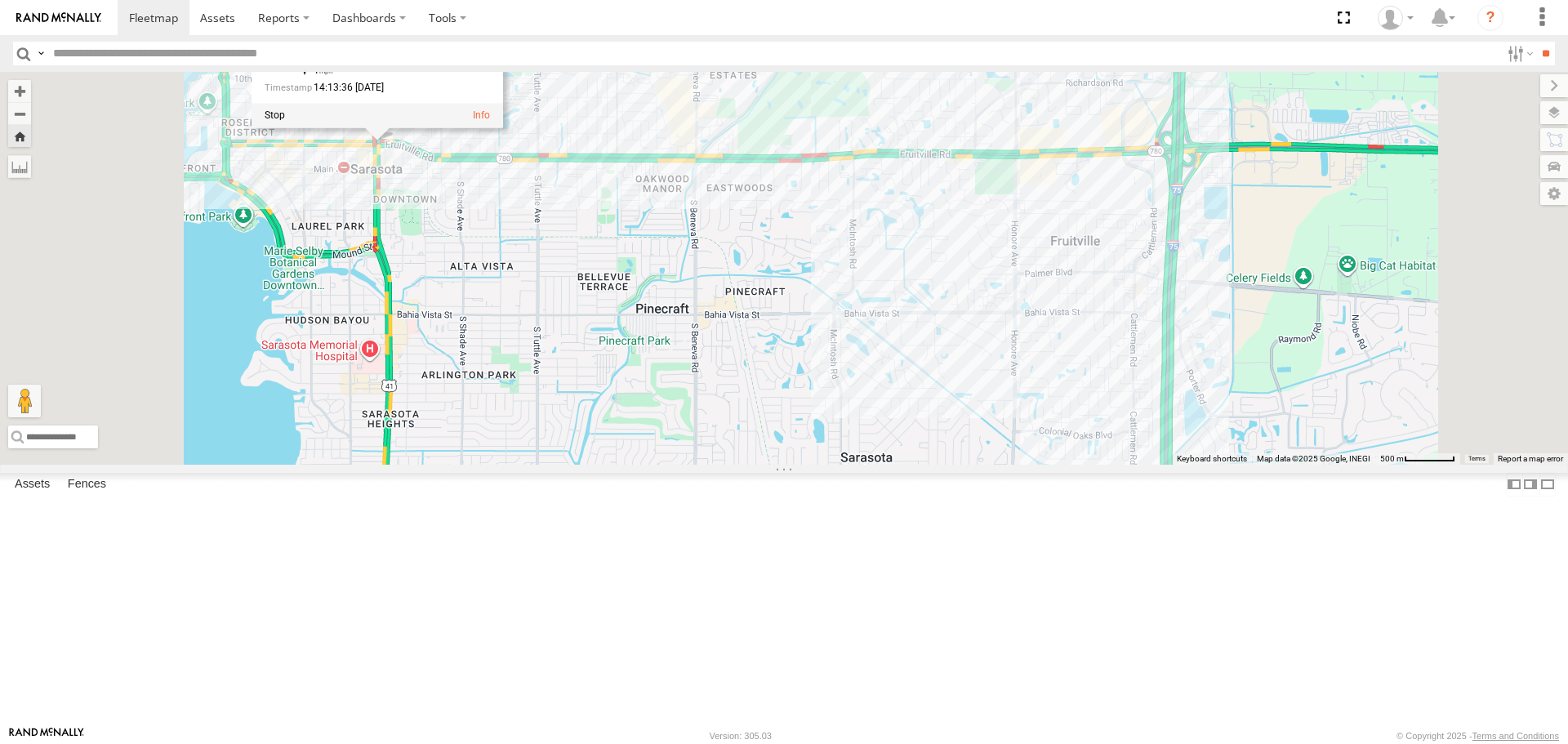
click at [769, 420] on div "soul soul All Assets N Washington Blvd Inwood Park 27.33917 , -82.53096 1 14:13…" at bounding box center [784, 268] width 1568 height 392
click at [392, 129] on span at bounding box center [377, 114] width 29 height 29
click at [864, 335] on div "soul soul All Assets N Washington Blvd Inwood Park 27.33916 , -82.53096 0 14:15…" at bounding box center [784, 268] width 1568 height 392
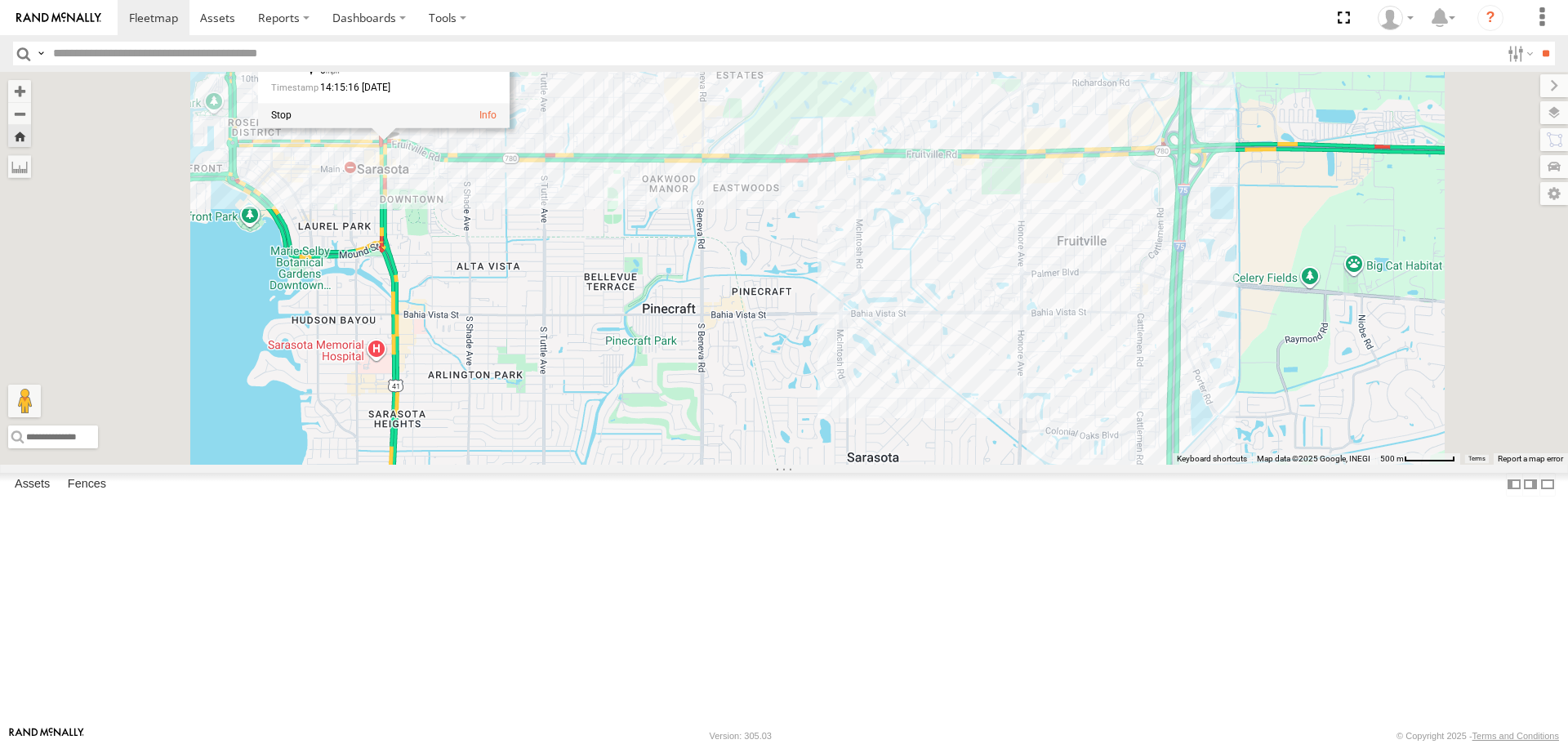
click at [800, 124] on div "soul soul All Assets N Washington Blvd Inwood Park 27.33916 , -82.53096 0 14:15…" at bounding box center [784, 268] width 1568 height 392
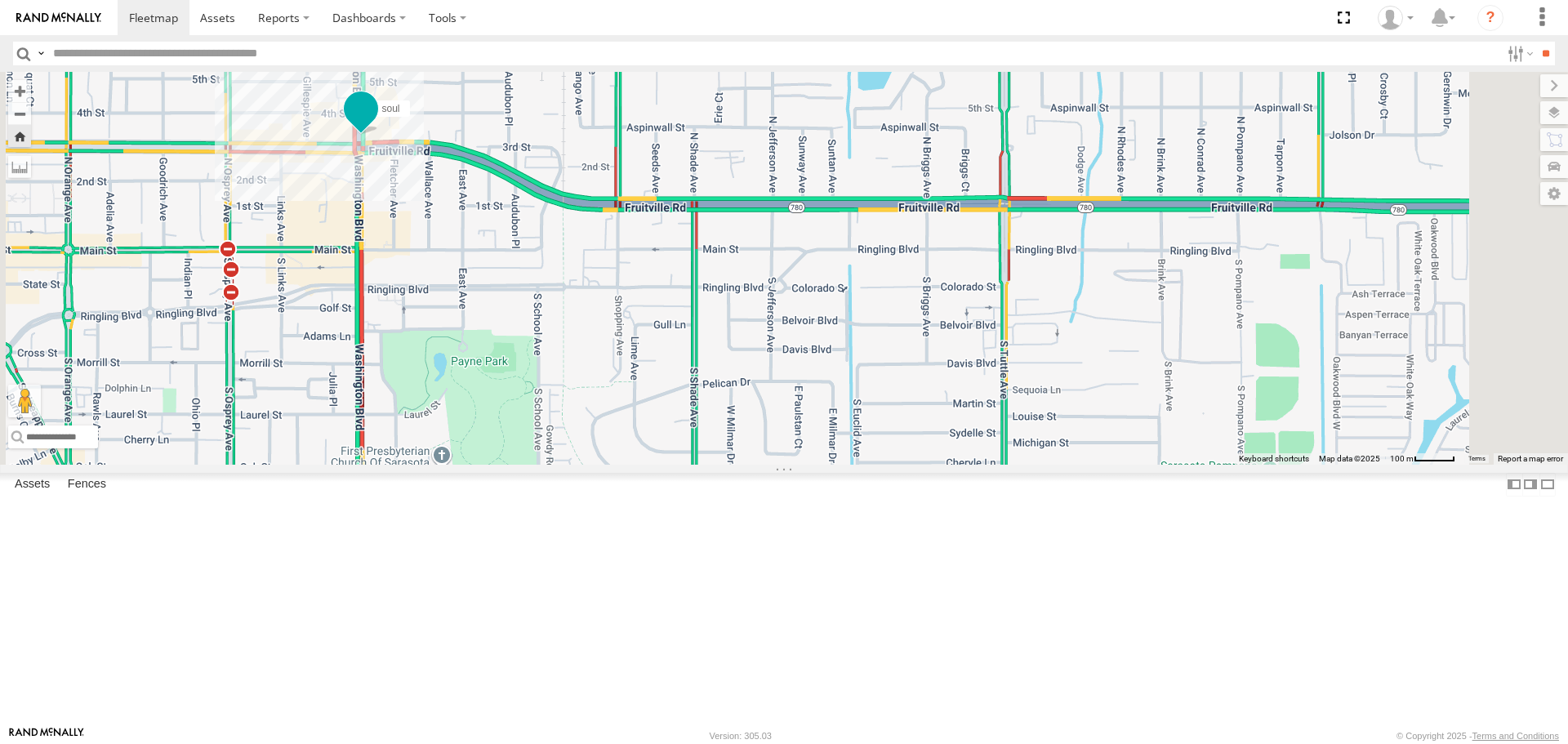
click at [376, 123] on span at bounding box center [361, 108] width 29 height 29
click at [785, 242] on div "soul soul All Assets N Washington Blvd Inwood Park 27.33913 , -82.53096 South 5…" at bounding box center [784, 268] width 1568 height 392
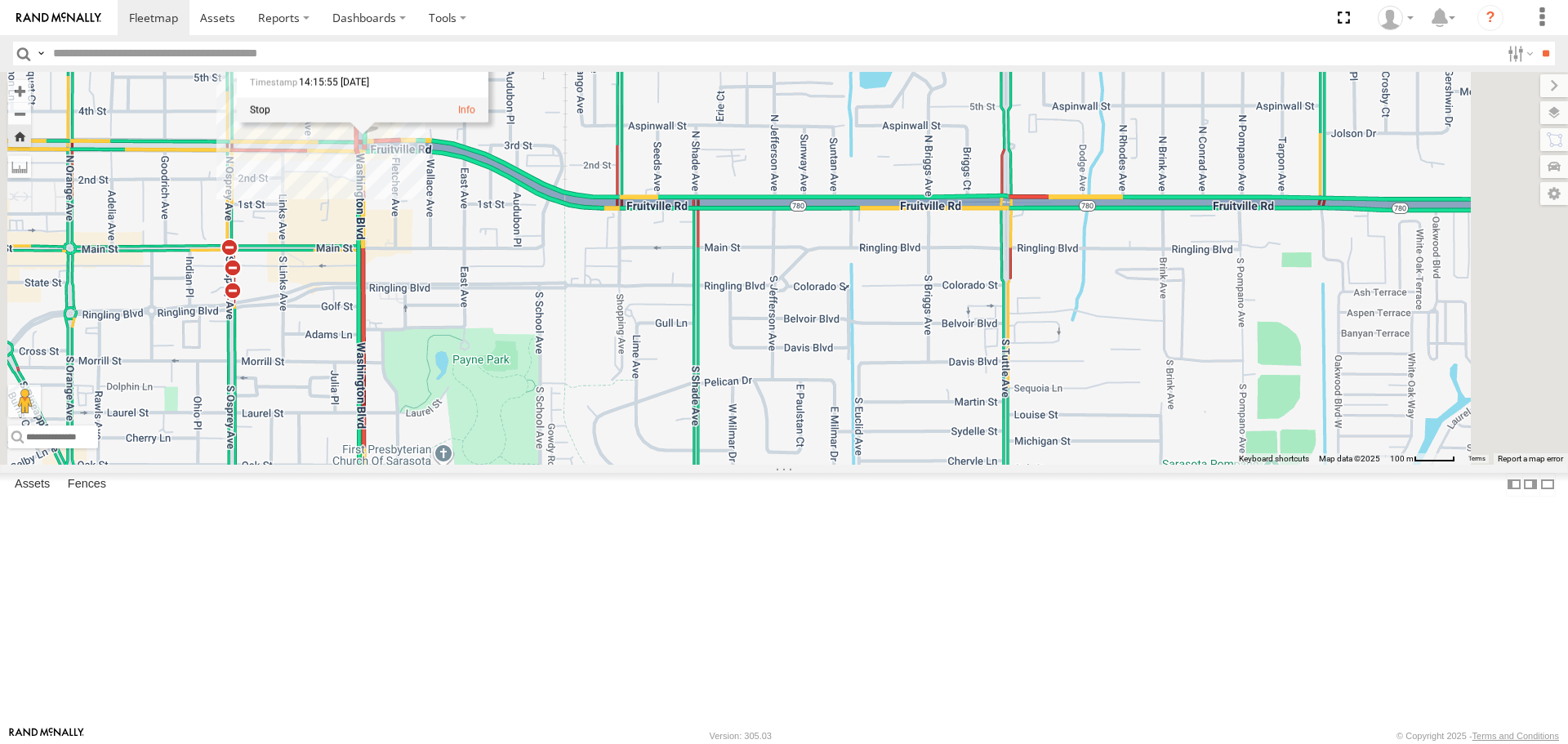
click at [749, 184] on div "soul soul All Assets N Washington Blvd Inwood Park 27.33913 , -82.53096 South 5…" at bounding box center [784, 268] width 1568 height 392
click at [750, 184] on div "soul soul All Assets N Washington Blvd Inwood Park 27.33913 , -82.53096 South 5…" at bounding box center [784, 268] width 1568 height 392
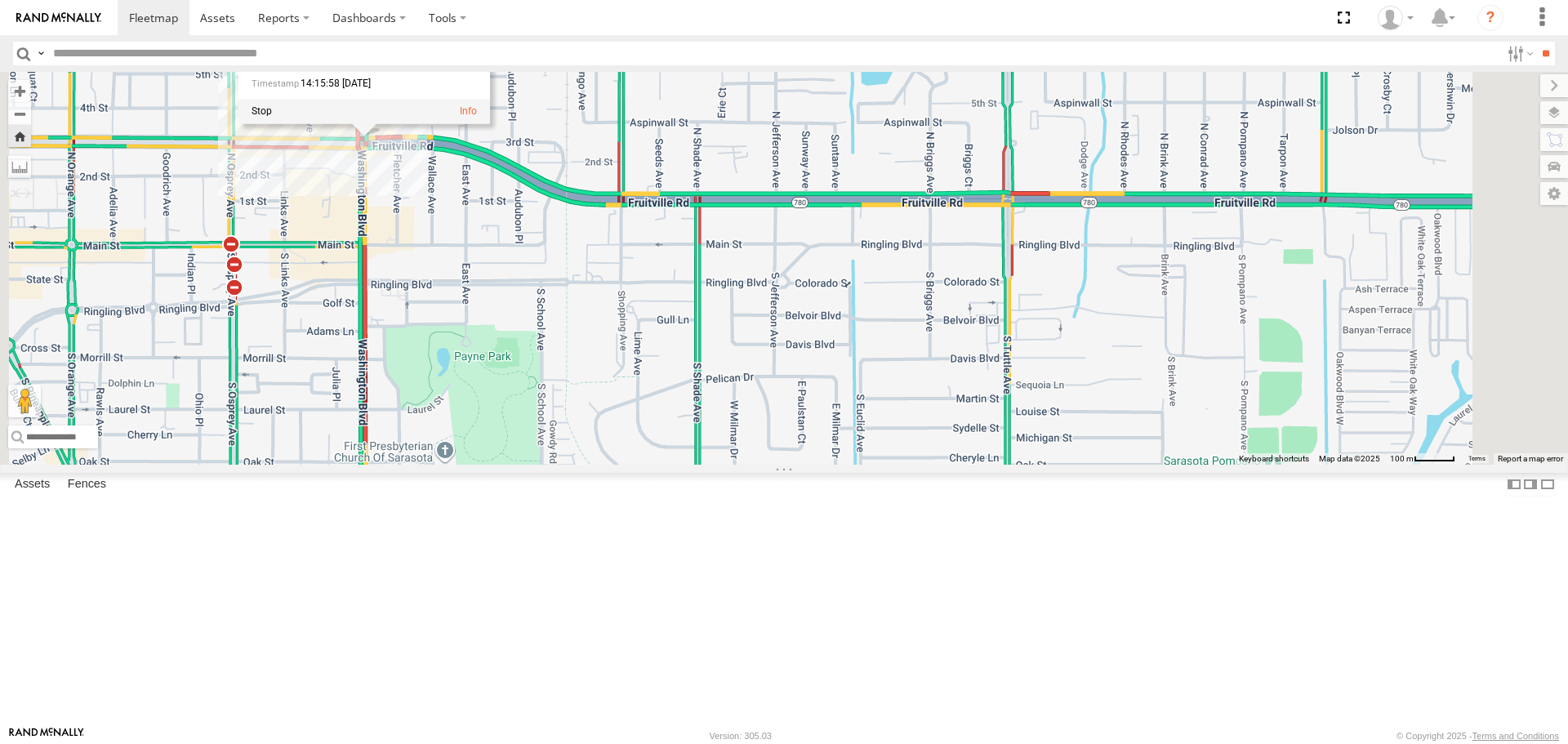
click at [769, 272] on div "soul soul All Assets N Washington Blvd Inwood Park 27.33901 , -82.53096 South 1…" at bounding box center [784, 268] width 1568 height 392
click at [1555, 111] on label at bounding box center [1538, 112] width 59 height 23
click at [0, 0] on span "Satellite + Roadmap" at bounding box center [0, 0] width 0 height 0
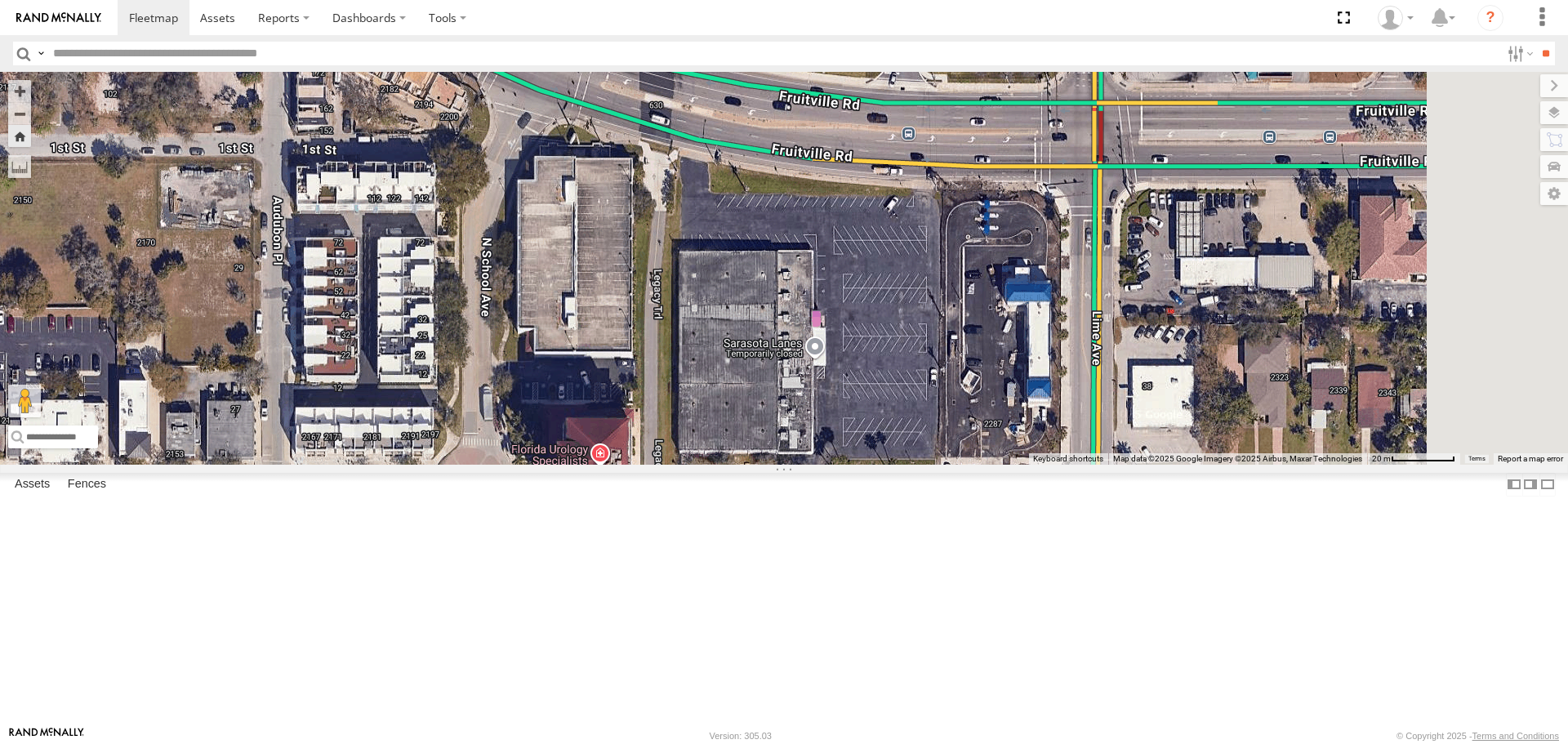
drag, startPoint x: 718, startPoint y: 334, endPoint x: 403, endPoint y: 276, distance: 320.3
click at [403, 276] on main "← Move left → Move right ↑ Move up ↓ Move down + Zoom in - Zoom out Home Jump l…" at bounding box center [784, 399] width 1568 height 655
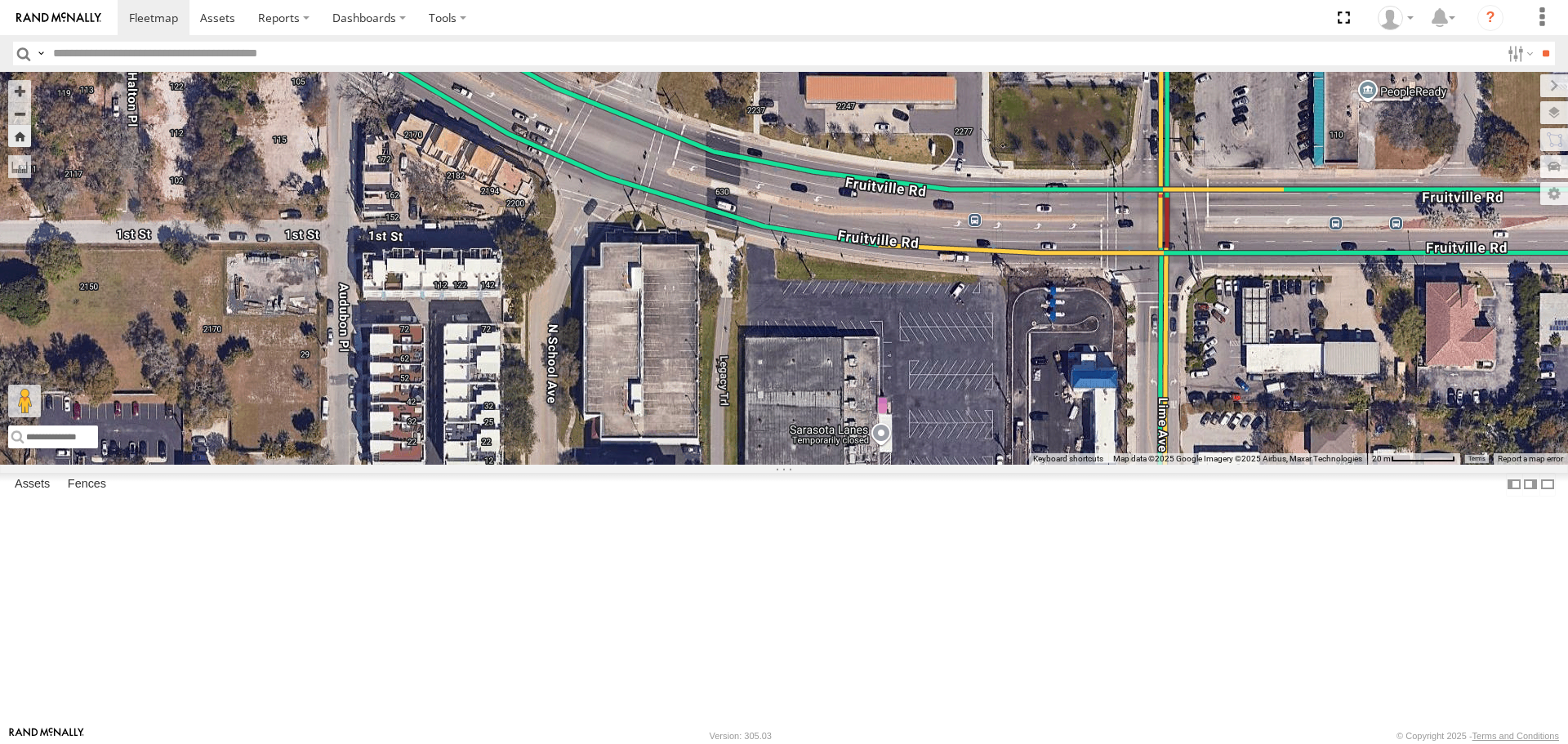
drag, startPoint x: 917, startPoint y: 412, endPoint x: 771, endPoint y: 389, distance: 147.8
click at [771, 389] on div "soul" at bounding box center [784, 268] width 1568 height 392
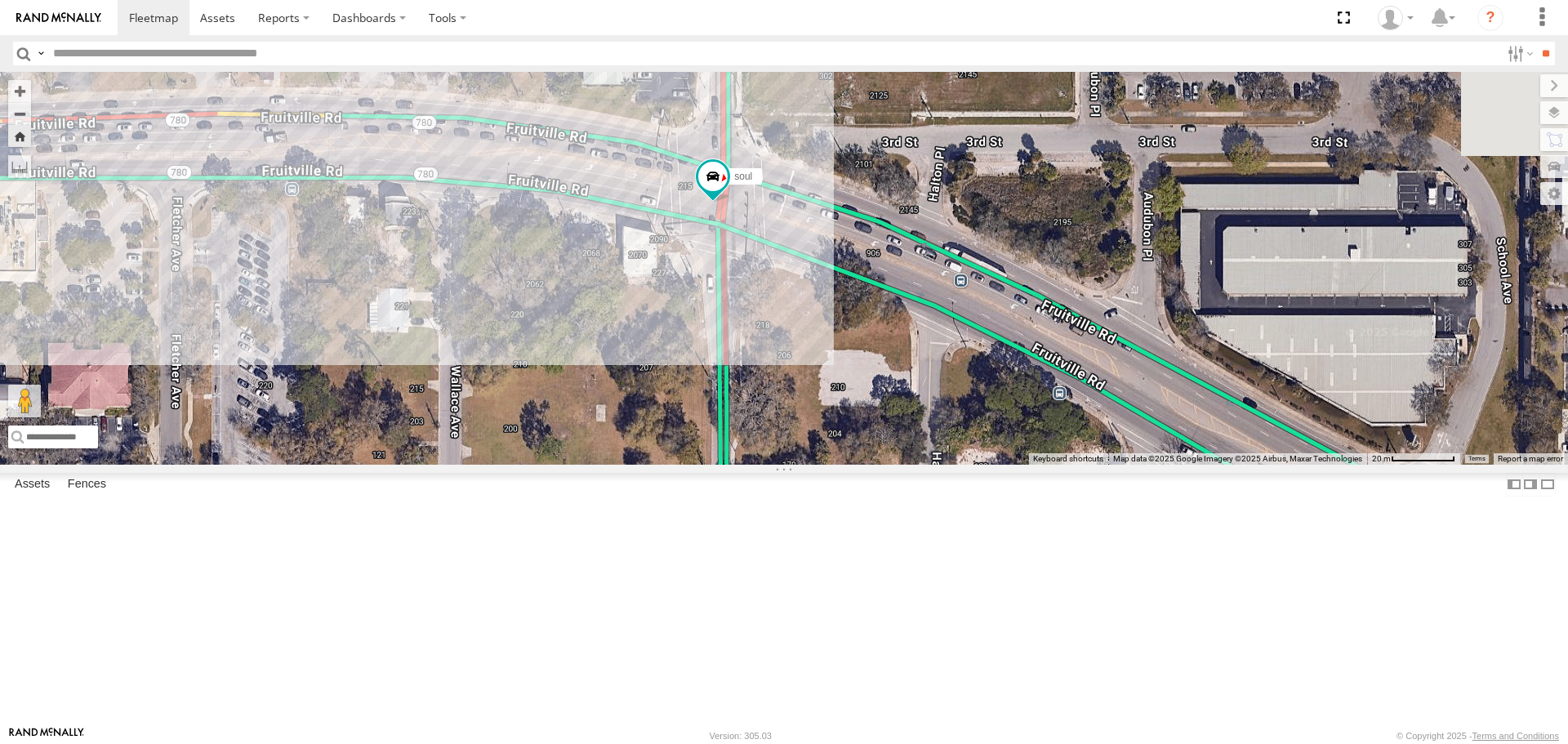
drag, startPoint x: 999, startPoint y: 504, endPoint x: 800, endPoint y: 399, distance: 225.0
click at [804, 403] on div "soul" at bounding box center [784, 268] width 1568 height 392
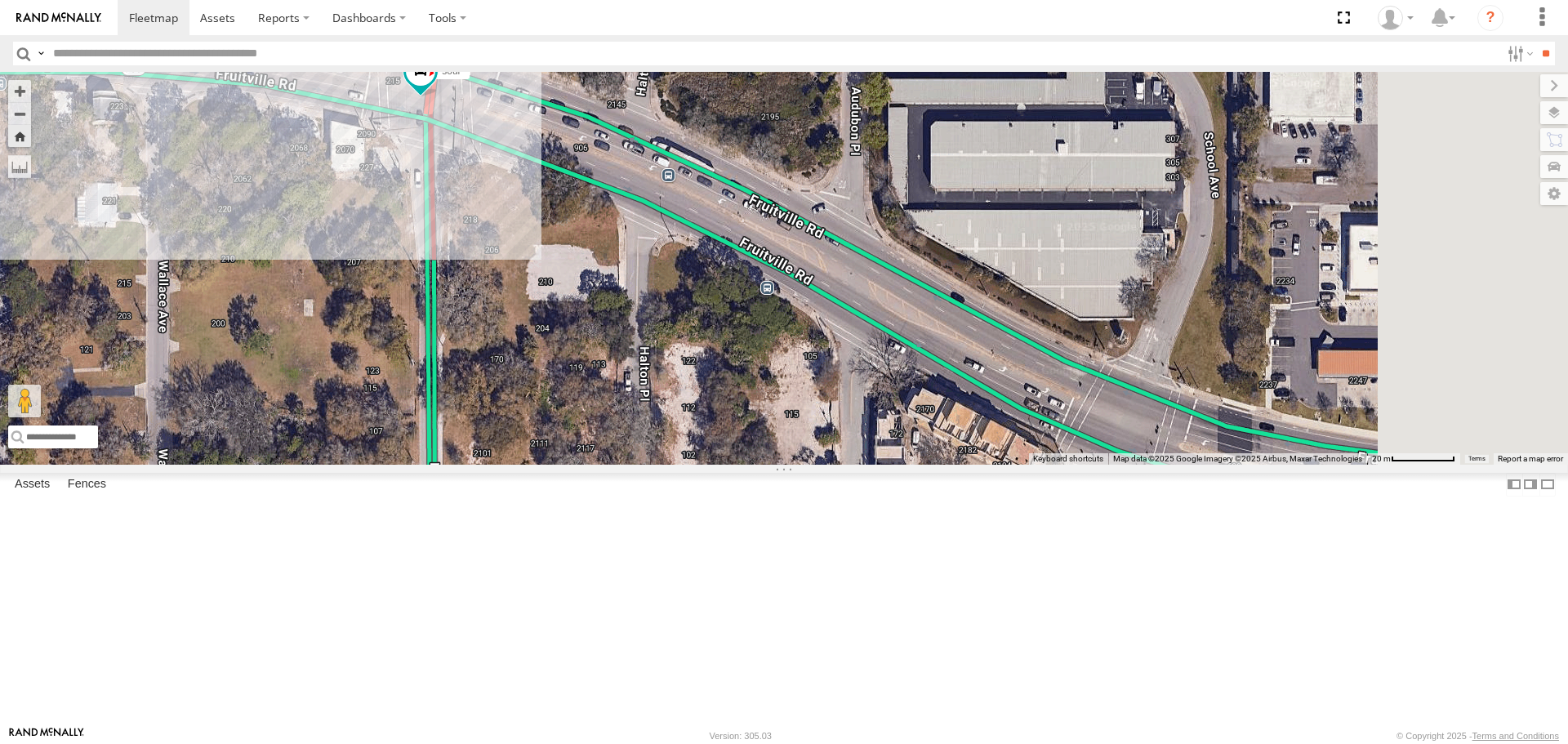
drag, startPoint x: 1025, startPoint y: 499, endPoint x: 725, endPoint y: 388, distance: 319.9
click at [727, 392] on div "soul" at bounding box center [784, 268] width 1568 height 392
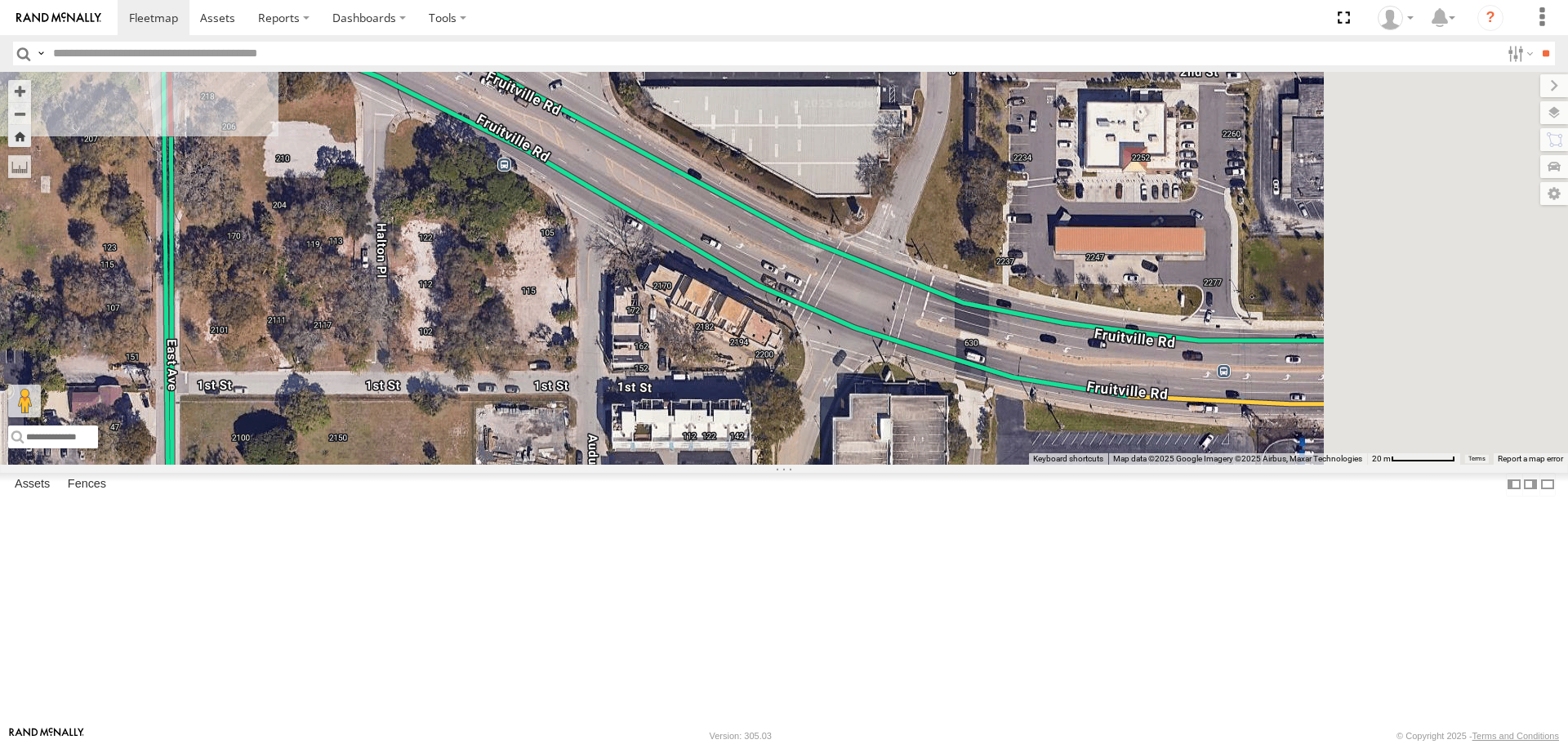
drag, startPoint x: 964, startPoint y: 499, endPoint x: 644, endPoint y: 355, distance: 350.9
click at [646, 356] on div "soul" at bounding box center [784, 268] width 1568 height 392
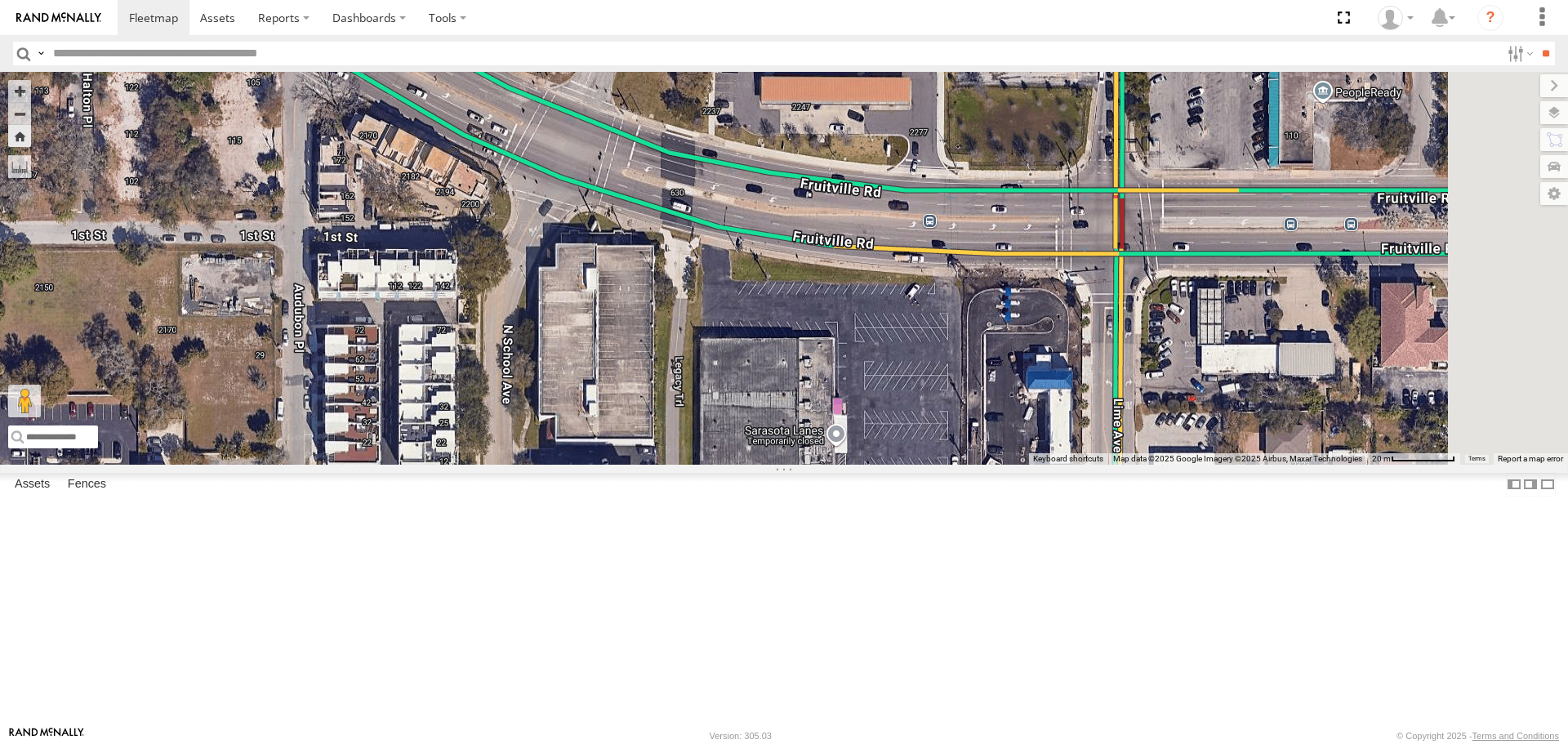
drag, startPoint x: 1103, startPoint y: 477, endPoint x: 905, endPoint y: 318, distance: 253.9
click at [905, 318] on div "soul" at bounding box center [784, 268] width 1568 height 392
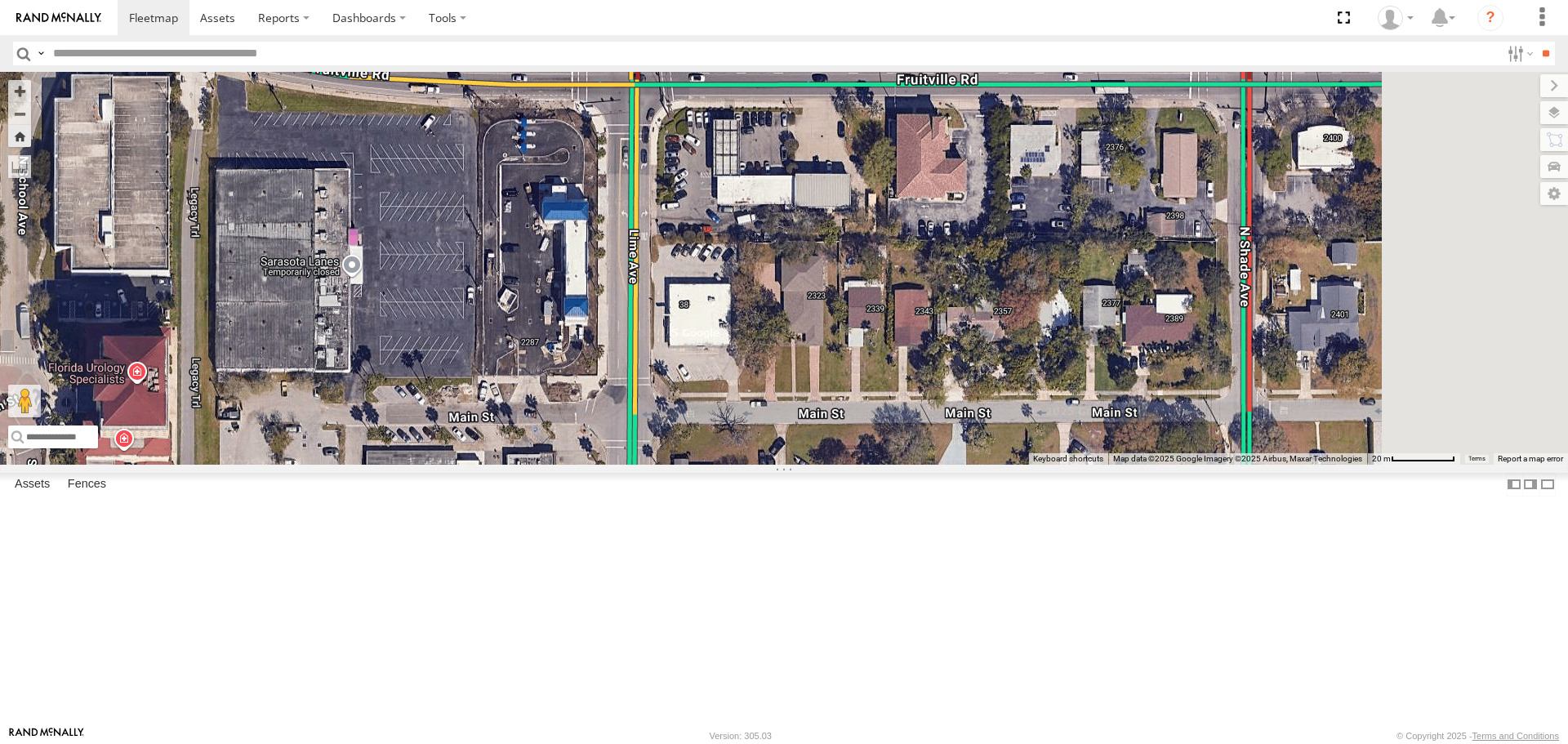
drag, startPoint x: 1048, startPoint y: 373, endPoint x: 690, endPoint y: 338, distance: 359.7
click at [679, 348] on div "soul" at bounding box center [784, 268] width 1568 height 392
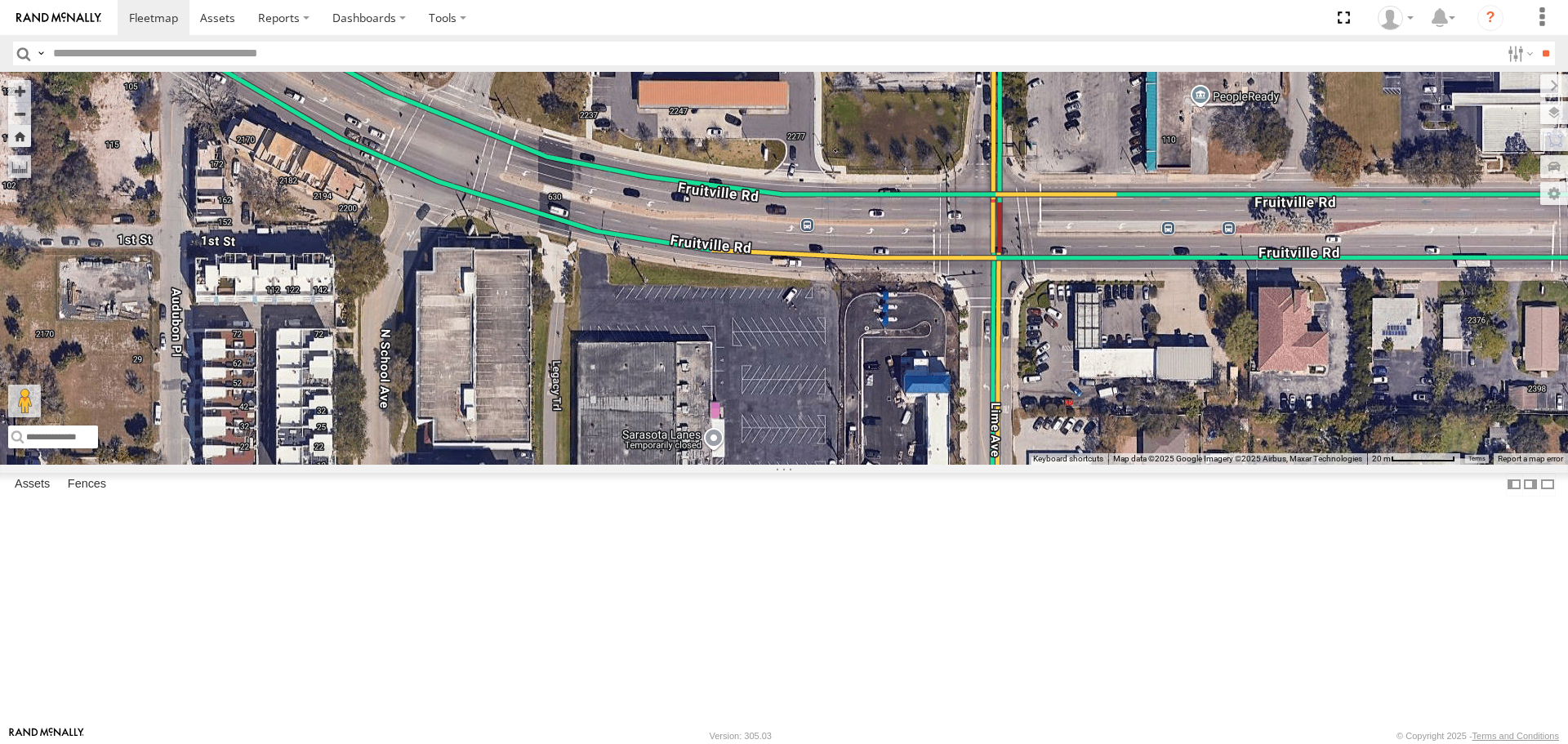
click at [1121, 383] on div "soul" at bounding box center [784, 268] width 1568 height 392
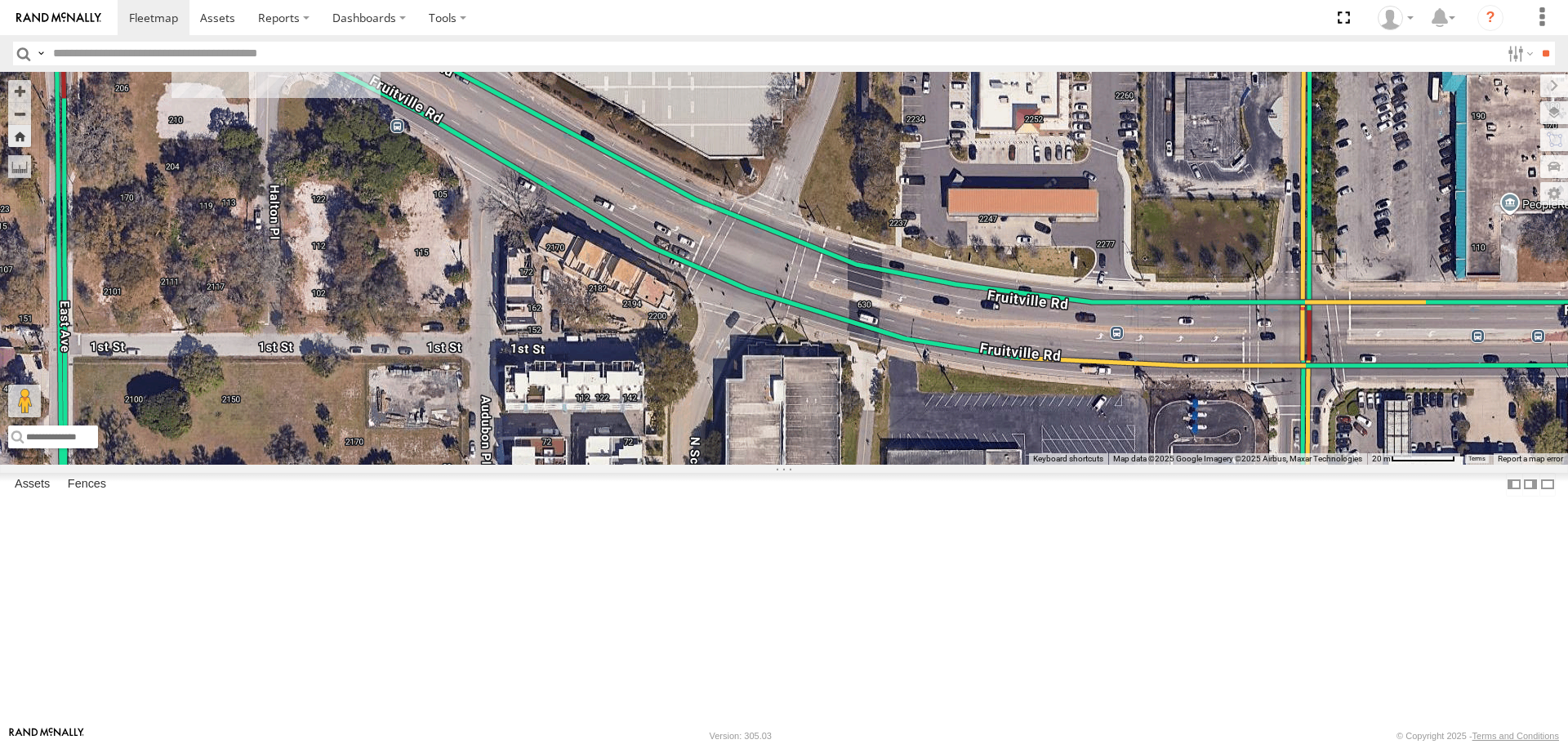
drag, startPoint x: 946, startPoint y: 367, endPoint x: 1025, endPoint y: 391, distance: 82.6
click at [1121, 418] on div "soul" at bounding box center [784, 268] width 1568 height 392
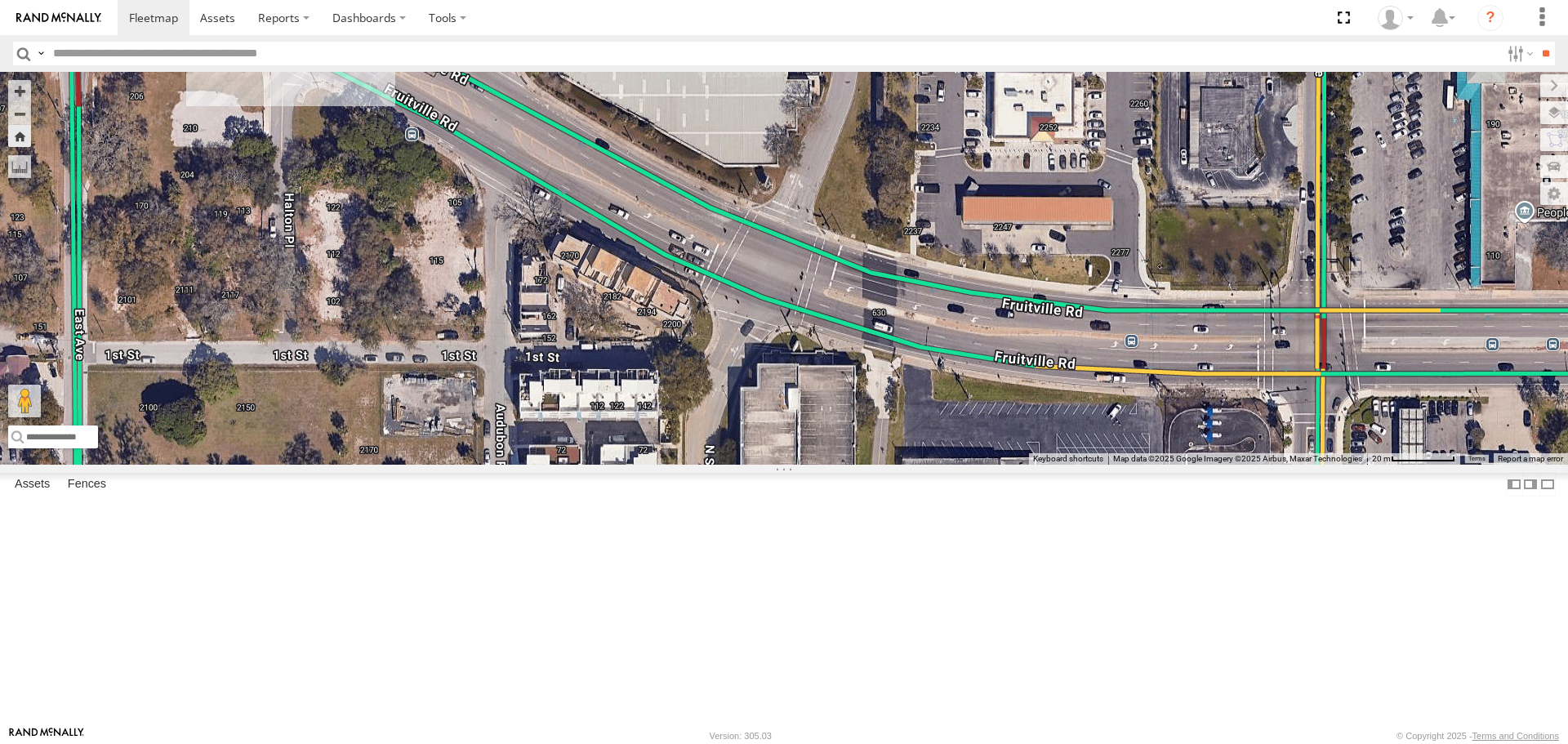
click at [546, 153] on div "soul" at bounding box center [784, 268] width 1568 height 392
click at [397, 59] on span at bounding box center [382, 44] width 29 height 29
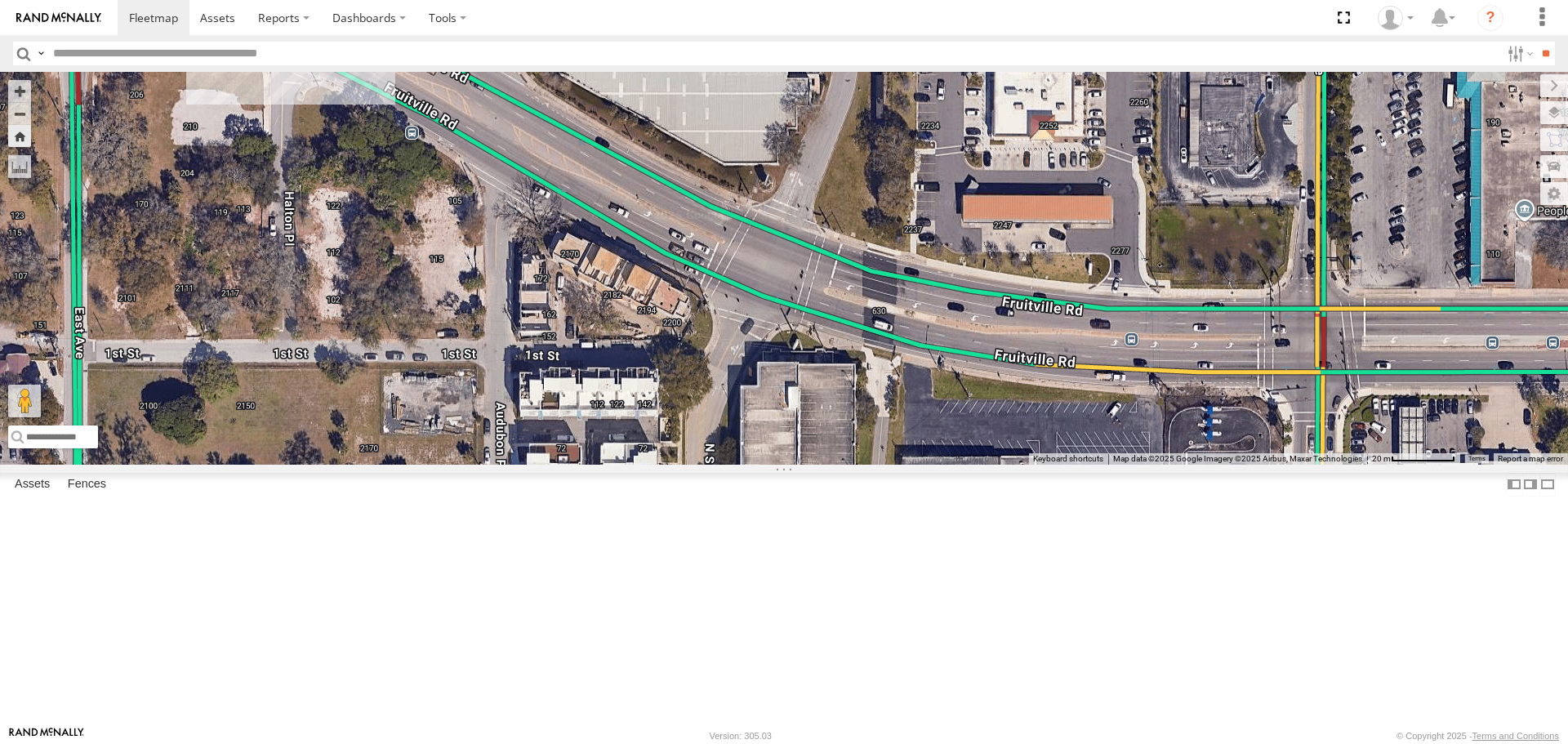
click at [304, 50] on label at bounding box center [294, 44] width 20 height 12
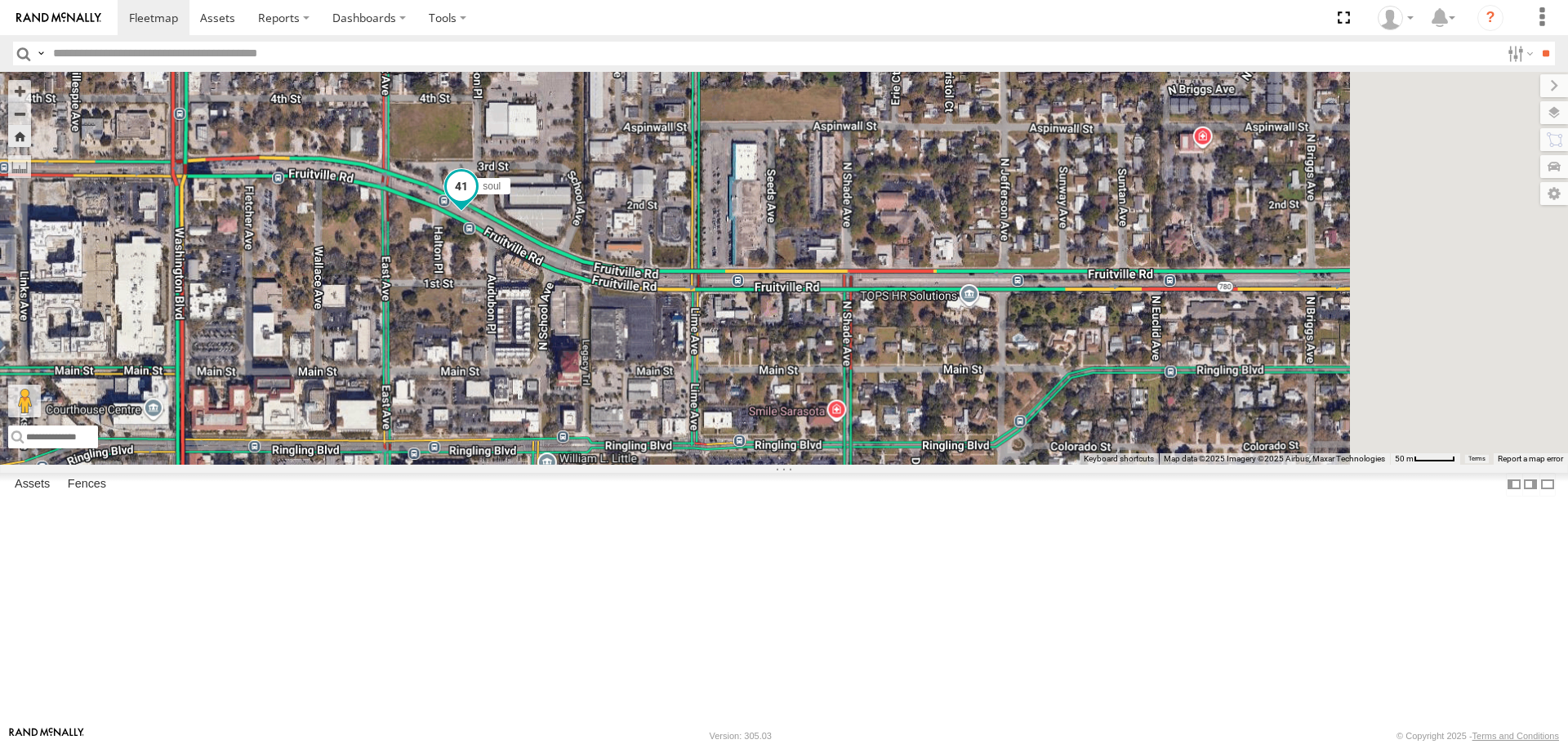
drag, startPoint x: 925, startPoint y: 477, endPoint x: 677, endPoint y: 300, distance: 304.7
click at [480, 213] on span at bounding box center [461, 191] width 36 height 44
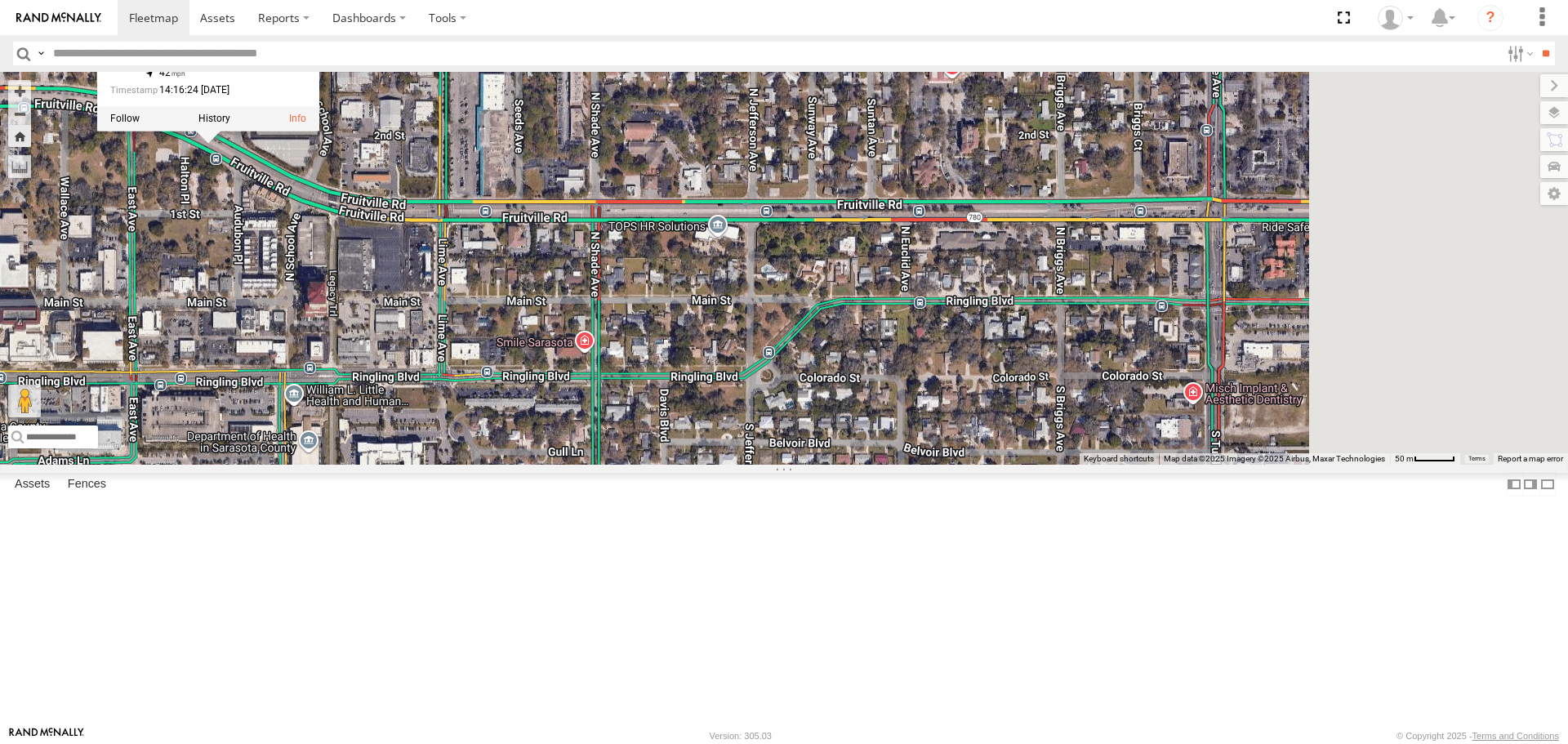
drag, startPoint x: 928, startPoint y: 420, endPoint x: 655, endPoint y: 352, distance: 281.3
click at [656, 352] on div "Tom soul soul All Assets Fruitville Rd Sarasota 27.33833 , -82.52728 42 14:16:2…" at bounding box center [784, 268] width 1568 height 392
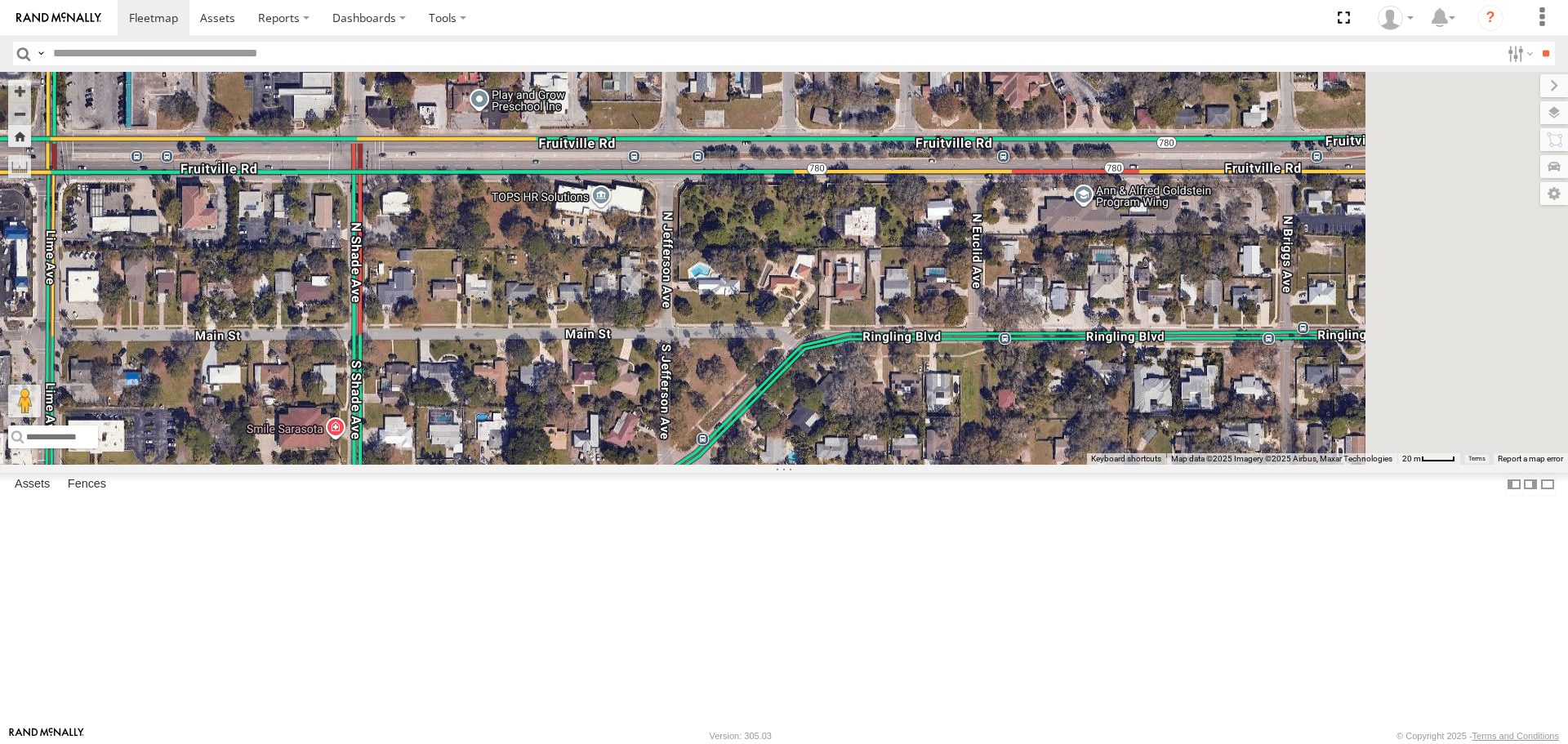
drag, startPoint x: 759, startPoint y: 386, endPoint x: 595, endPoint y: 365, distance: 165.3
click at [593, 367] on div "Tom soul soul All Assets Fruitville Rd Sarasota 27.33833 , -82.52728 42 14:16:2…" at bounding box center [784, 268] width 1568 height 392
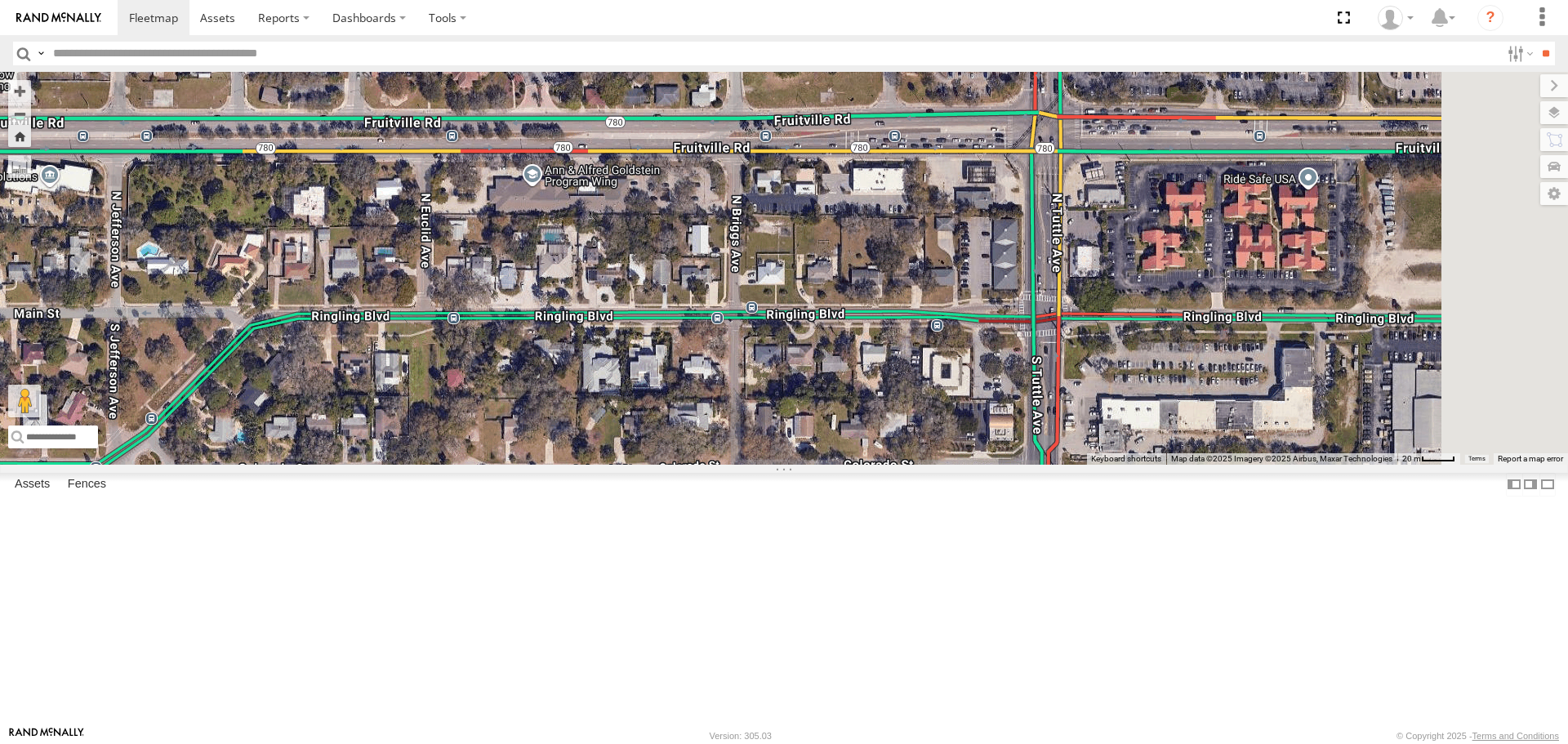
drag, startPoint x: 833, startPoint y: 364, endPoint x: 569, endPoint y: 365, distance: 264.0
click at [569, 365] on div "Tom soul soul All Assets Fruitville Rd Sarasota 27.33833 , -82.52728 42 14:16:2…" at bounding box center [784, 268] width 1568 height 392
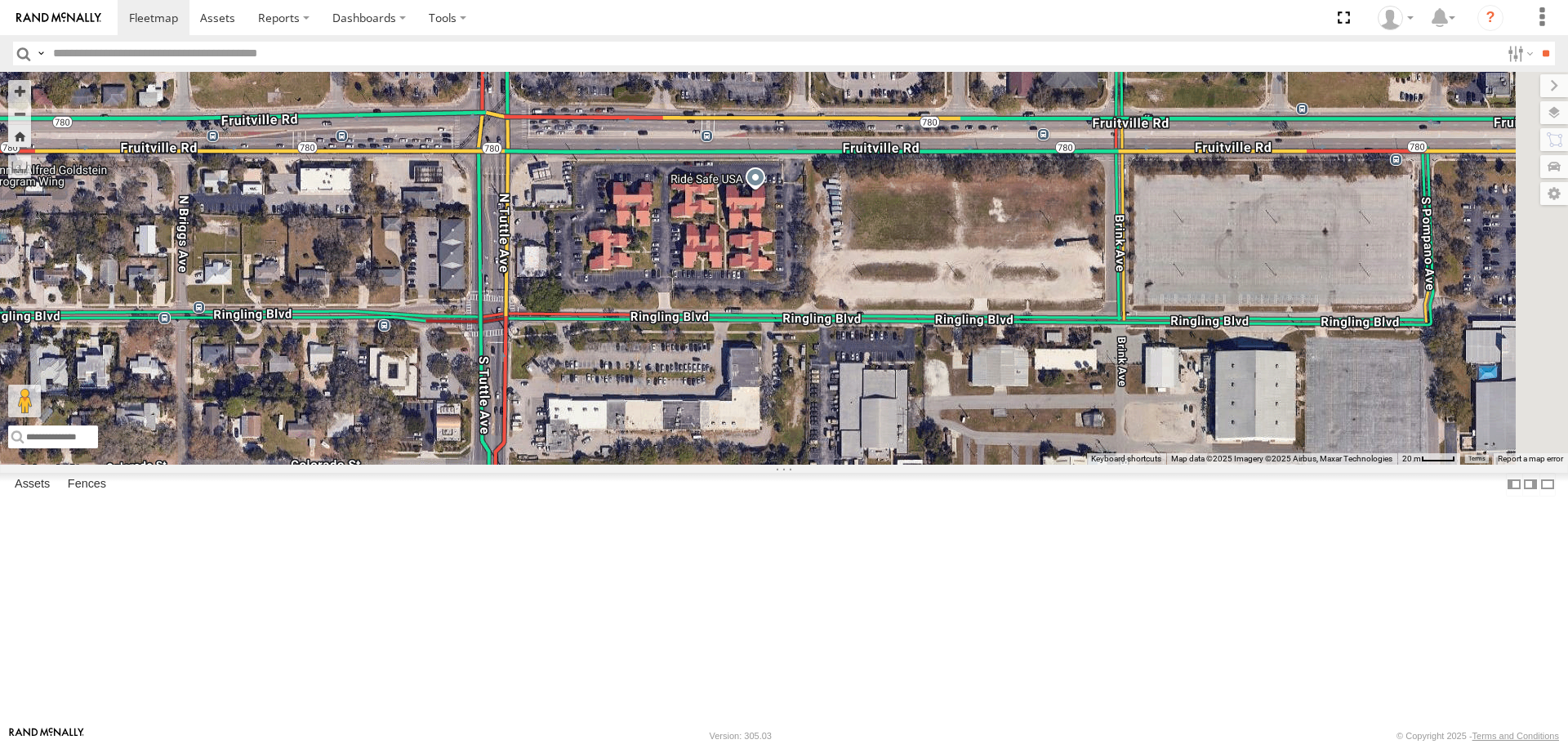
drag, startPoint x: 1006, startPoint y: 380, endPoint x: 602, endPoint y: 380, distance: 404.0
click at [602, 380] on div "Tom soul soul All Assets Fruitville Rd Sarasota 27.33833 , -82.52728 42 14:16:2…" at bounding box center [784, 268] width 1568 height 392
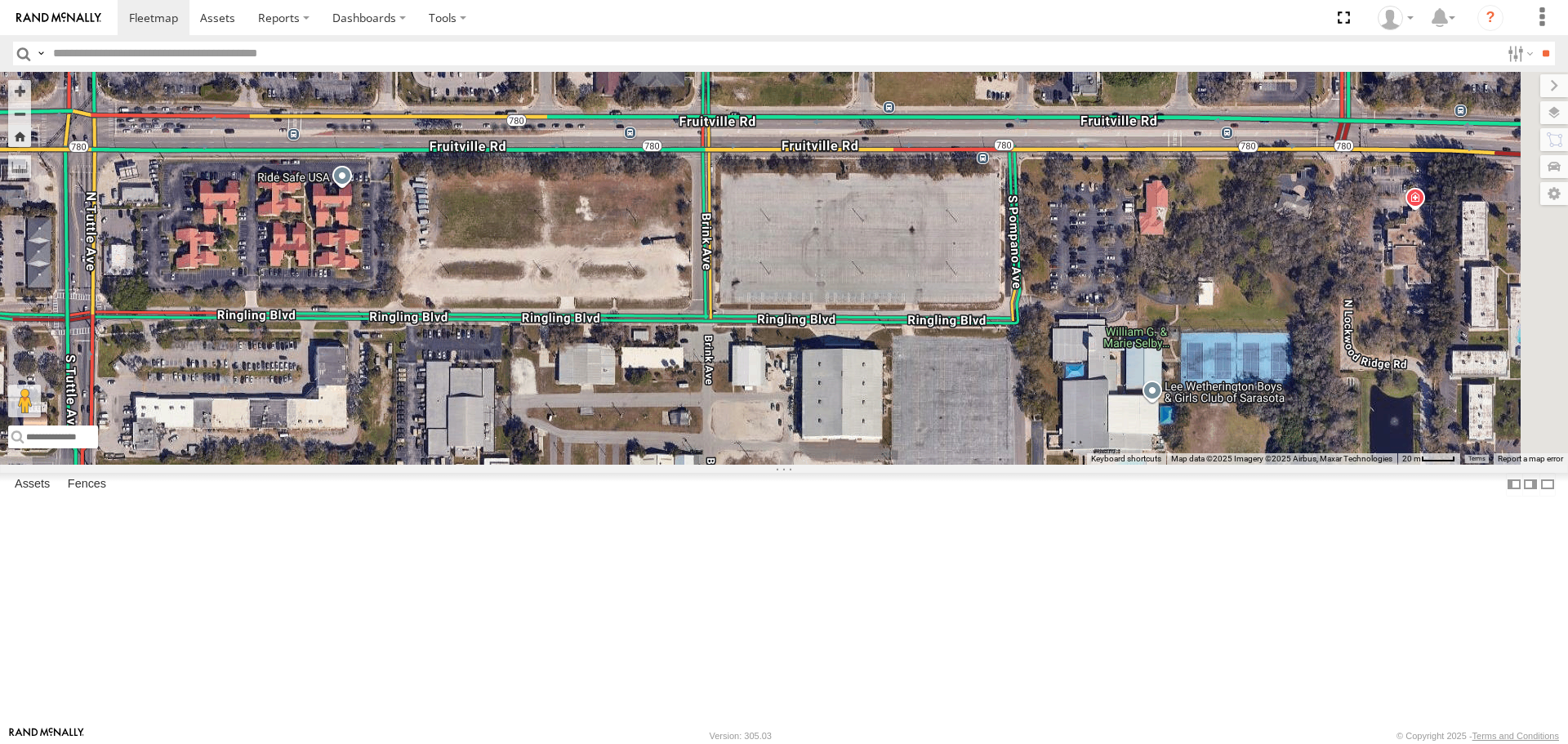
drag, startPoint x: 917, startPoint y: 380, endPoint x: 498, endPoint y: 378, distance: 419.0
click at [498, 378] on div "Tom soul soul All Assets Fruitville Rd Sarasota 27.33833 , -82.52728 42 14:16:2…" at bounding box center [784, 268] width 1568 height 392
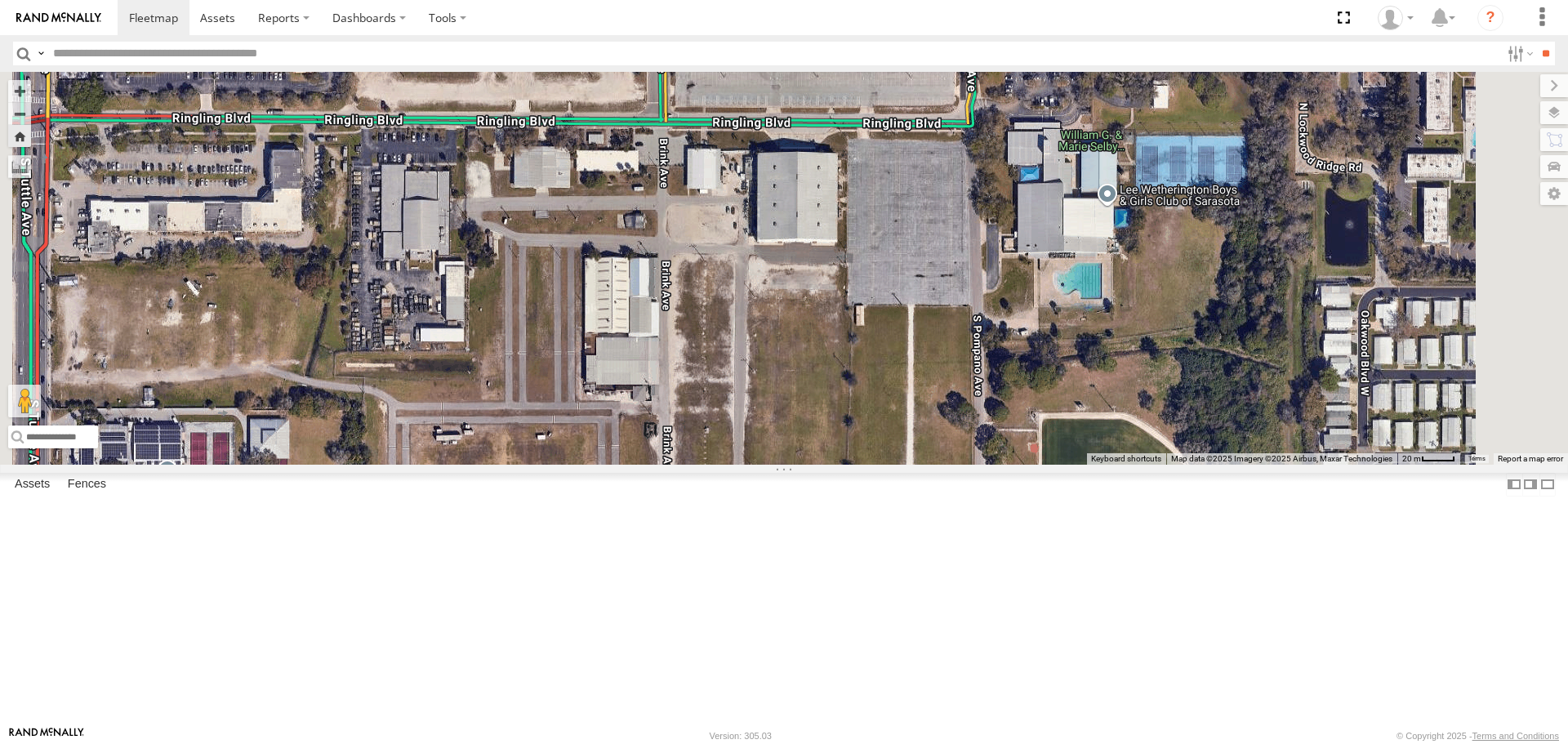
drag, startPoint x: 1075, startPoint y: 424, endPoint x: 1025, endPoint y: 212, distance: 217.8
click at [1025, 213] on div "Tom soul soul All Assets Fruitville Rd Sarasota 27.33745 , -82.52466 East 21 14…" at bounding box center [784, 268] width 1568 height 392
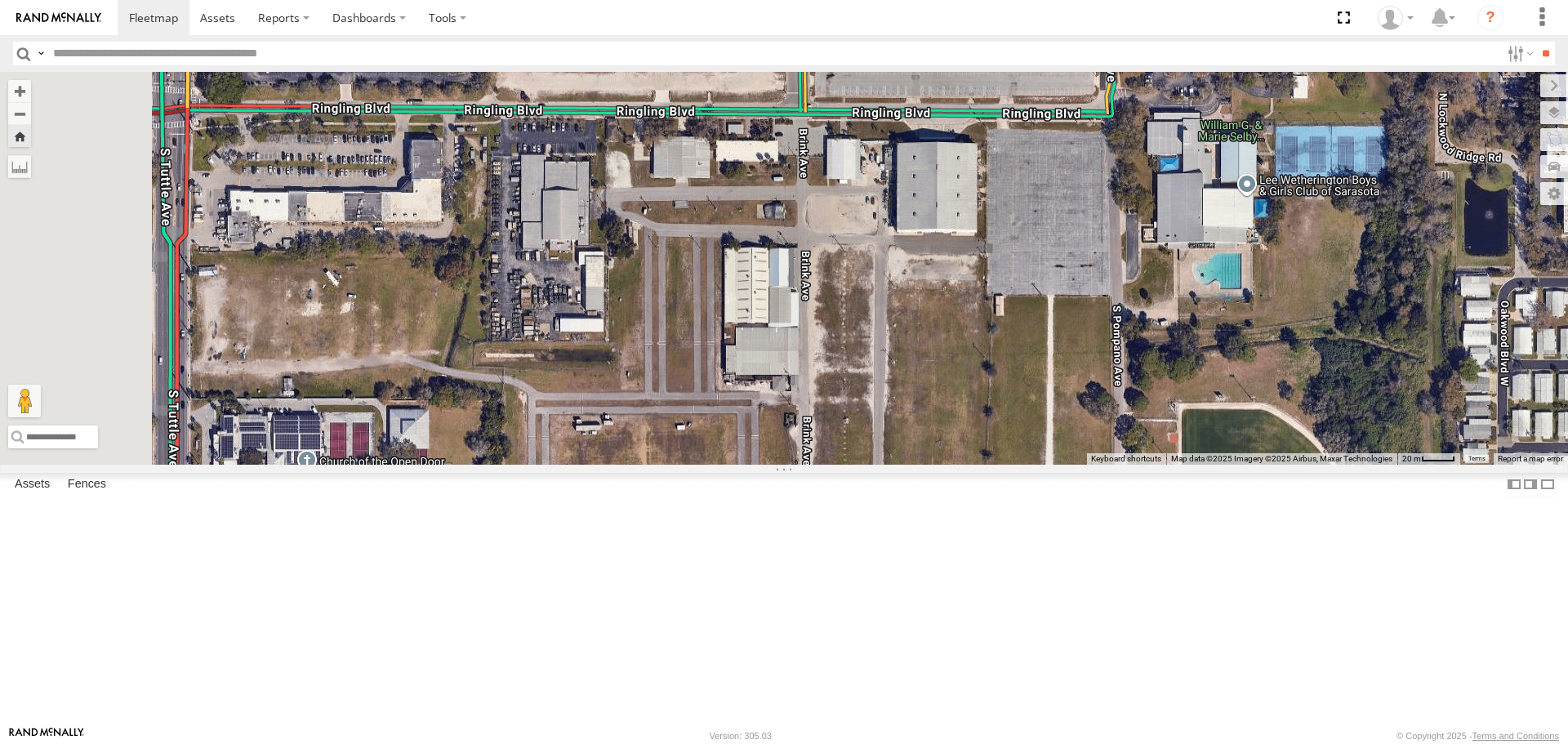
drag, startPoint x: 844, startPoint y: 469, endPoint x: 1027, endPoint y: 476, distance: 183.1
click at [1027, 464] on div "Tom soul soul All Assets Fruitville Rd Sarasota 27.33745 , -82.52466 East 21 14…" at bounding box center [784, 268] width 1568 height 392
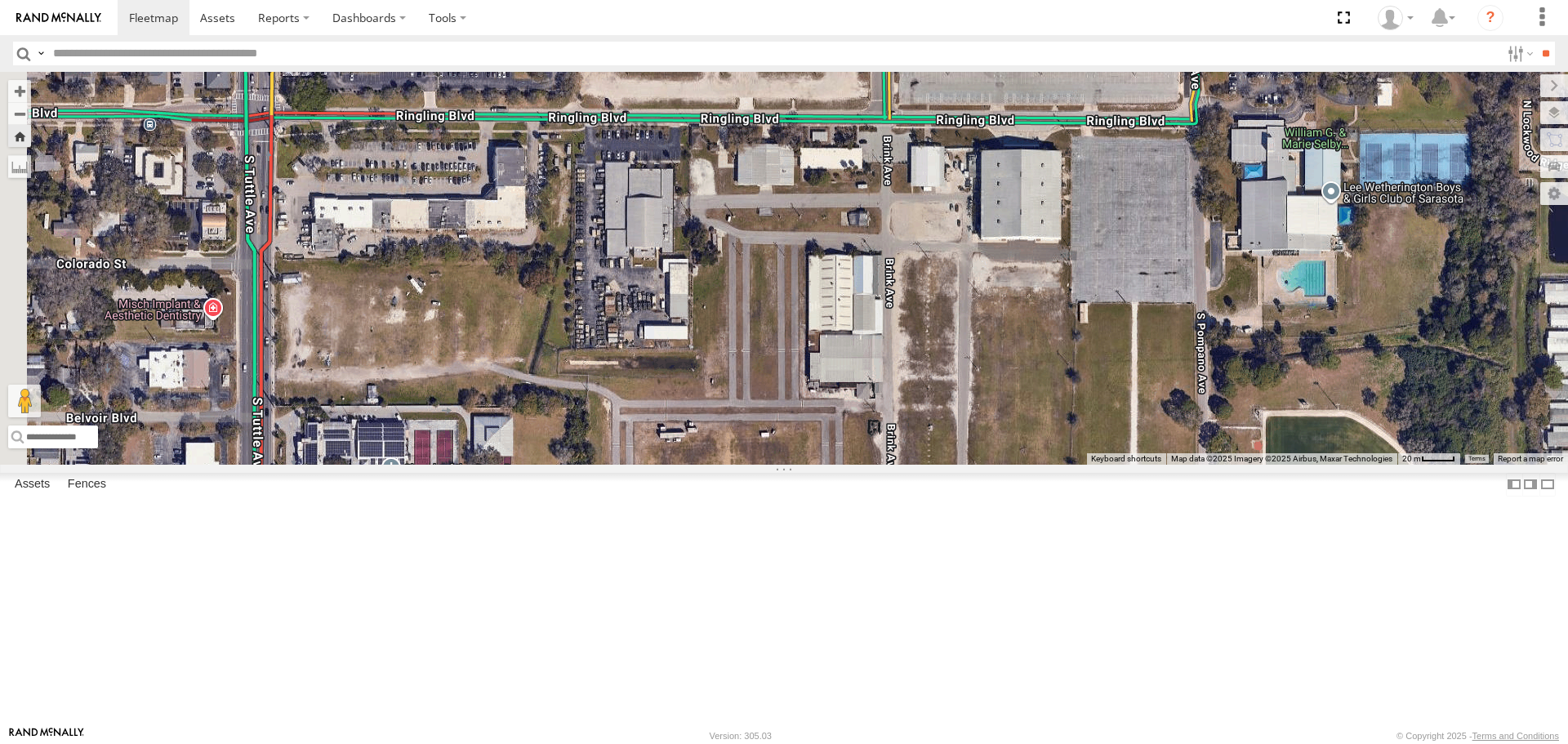
drag, startPoint x: 634, startPoint y: 439, endPoint x: 926, endPoint y: 449, distance: 292.2
click at [926, 449] on div "Tom soul soul All Assets Fruitville Rd Sarasota 27.33745 , -82.52466 East 21 14…" at bounding box center [784, 268] width 1568 height 392
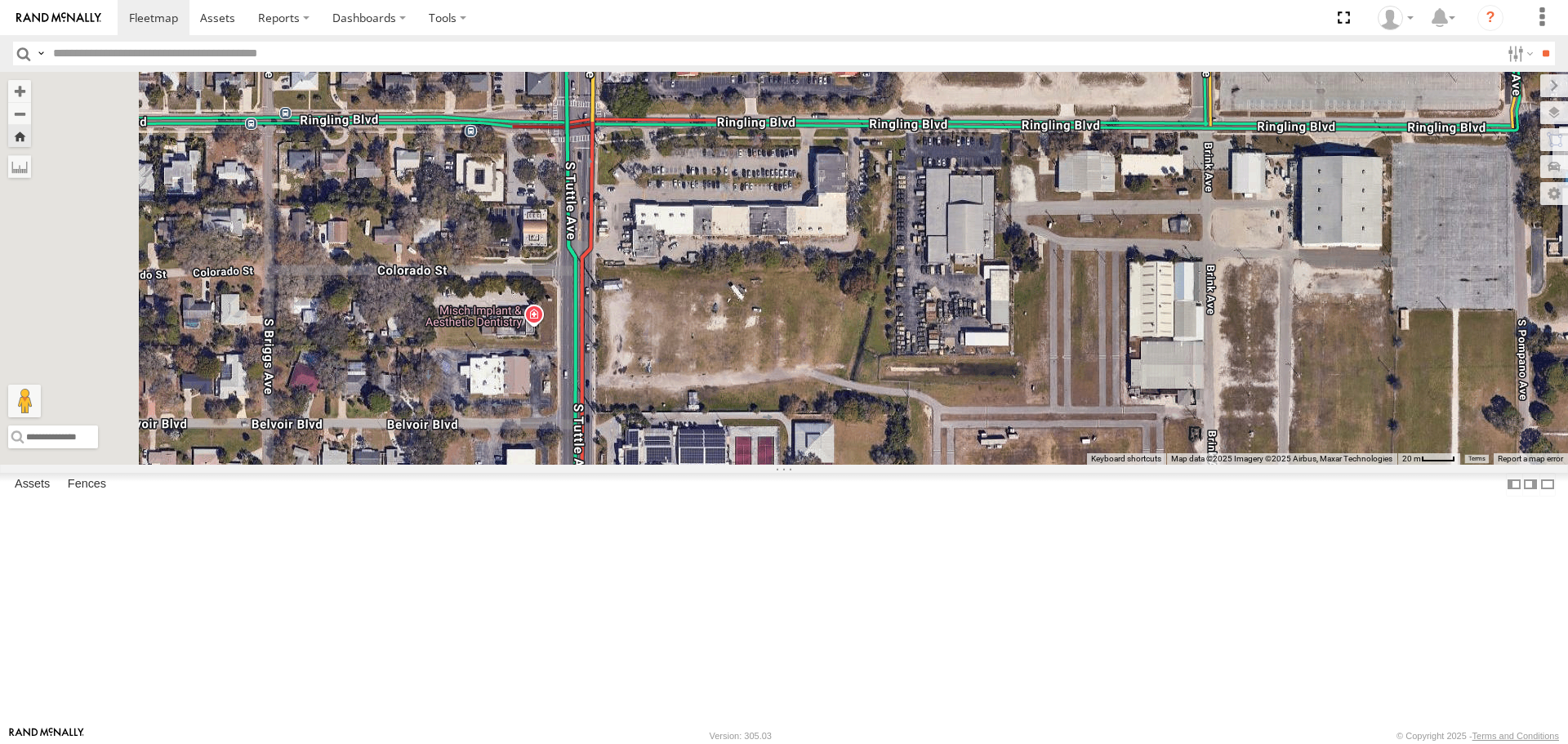
drag, startPoint x: 601, startPoint y: 416, endPoint x: 634, endPoint y: 537, distance: 125.4
click at [634, 464] on div "Tom soul soul All Assets Fruitville Rd Sarasota 27.33746 , -82.52446 East 0 14:…" at bounding box center [784, 268] width 1568 height 392
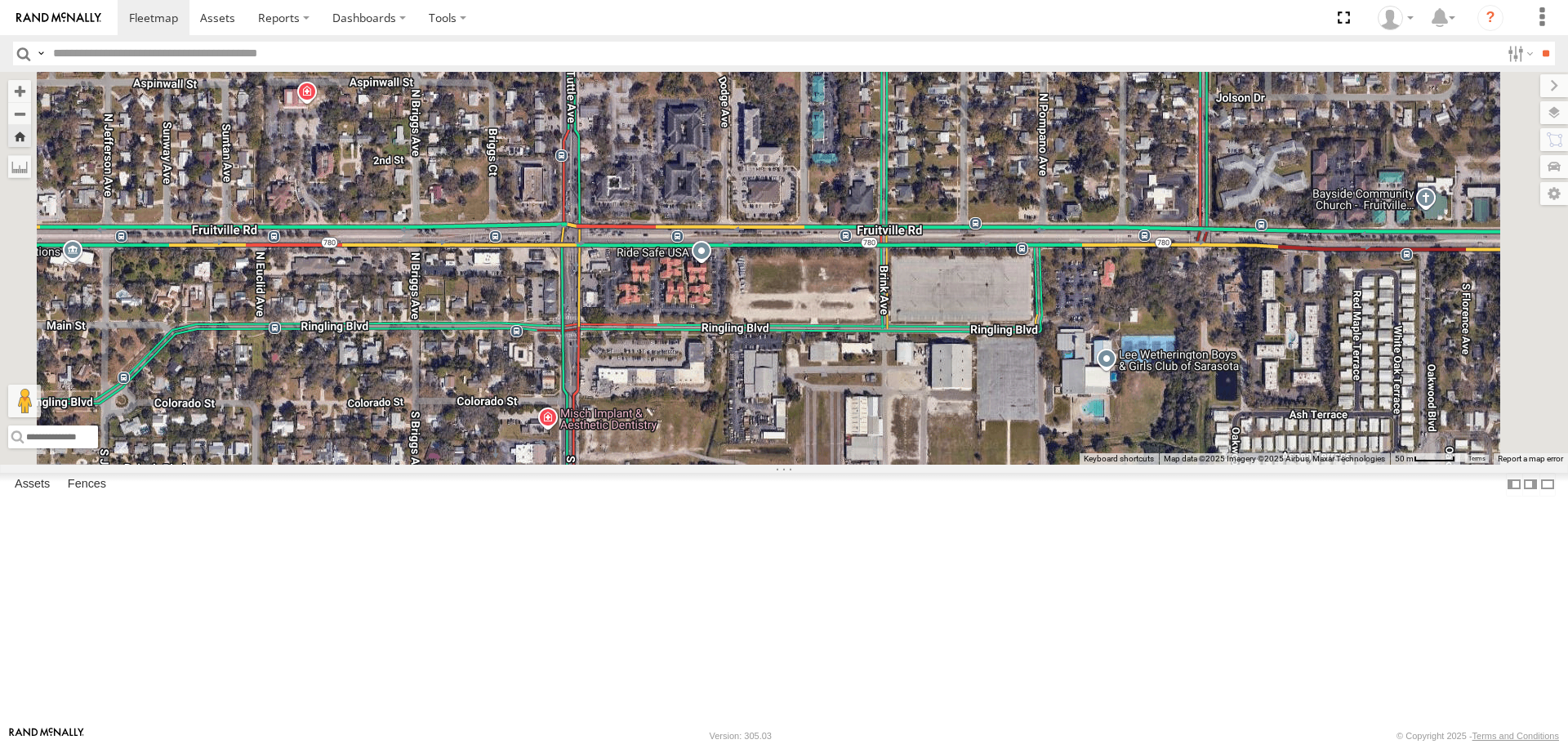
drag, startPoint x: 551, startPoint y: 437, endPoint x: 764, endPoint y: 435, distance: 213.0
click at [764, 435] on div "Tom soul soul All Assets Fruitville Rd Sarasota 27.33746 , -82.52446 East 0 14:…" at bounding box center [784, 268] width 1568 height 392
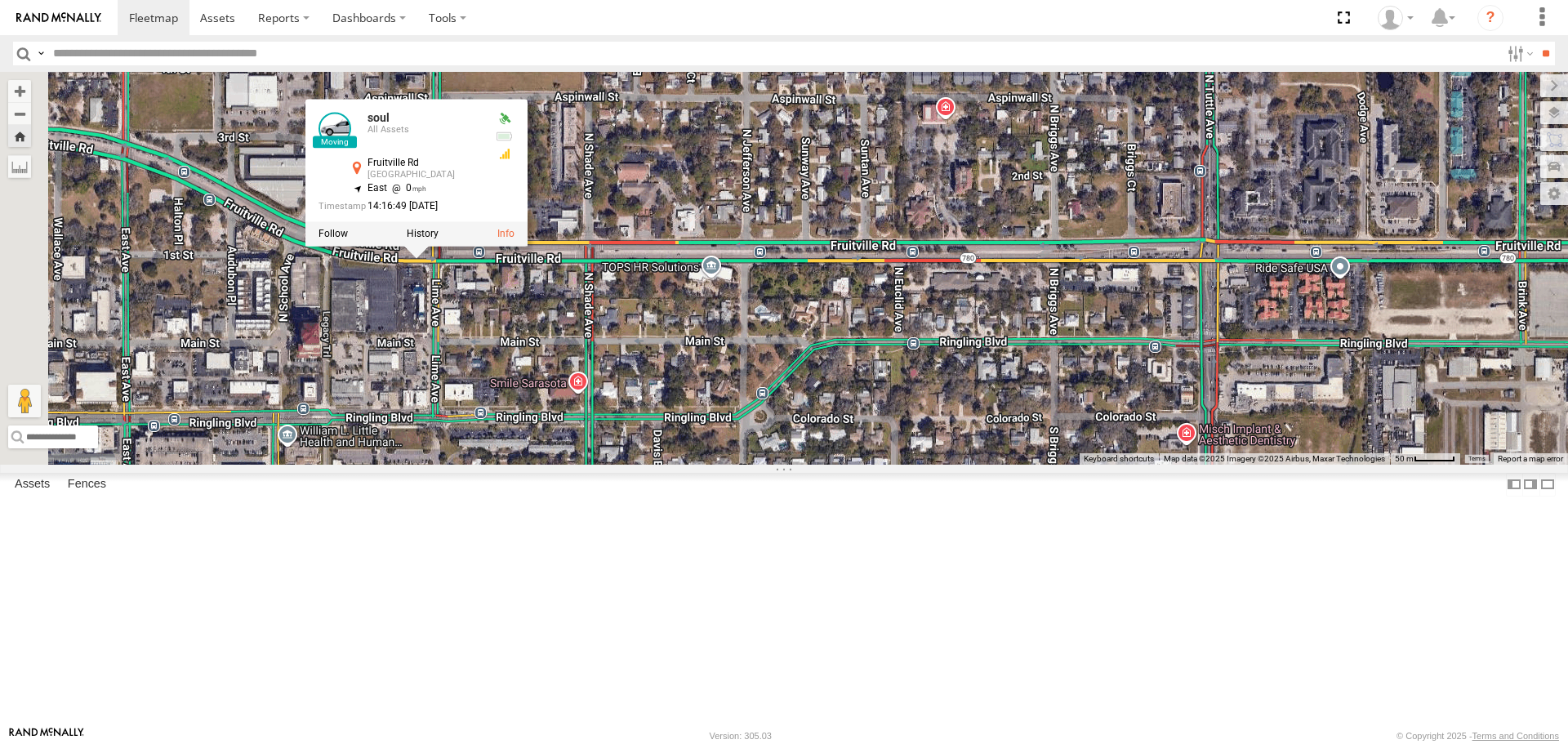
drag, startPoint x: 613, startPoint y: 415, endPoint x: 734, endPoint y: 436, distance: 122.8
click at [734, 436] on div "Tom soul soul All Assets Fruitville Rd Sarasota 27.33746 , -82.52446 East 0 14:…" at bounding box center [784, 268] width 1568 height 392
click at [836, 299] on div "Tom soul soul All Assets Fruitville Rd Sarasota 27.33746 , -82.52446 East 0 14:…" at bounding box center [784, 268] width 1568 height 392
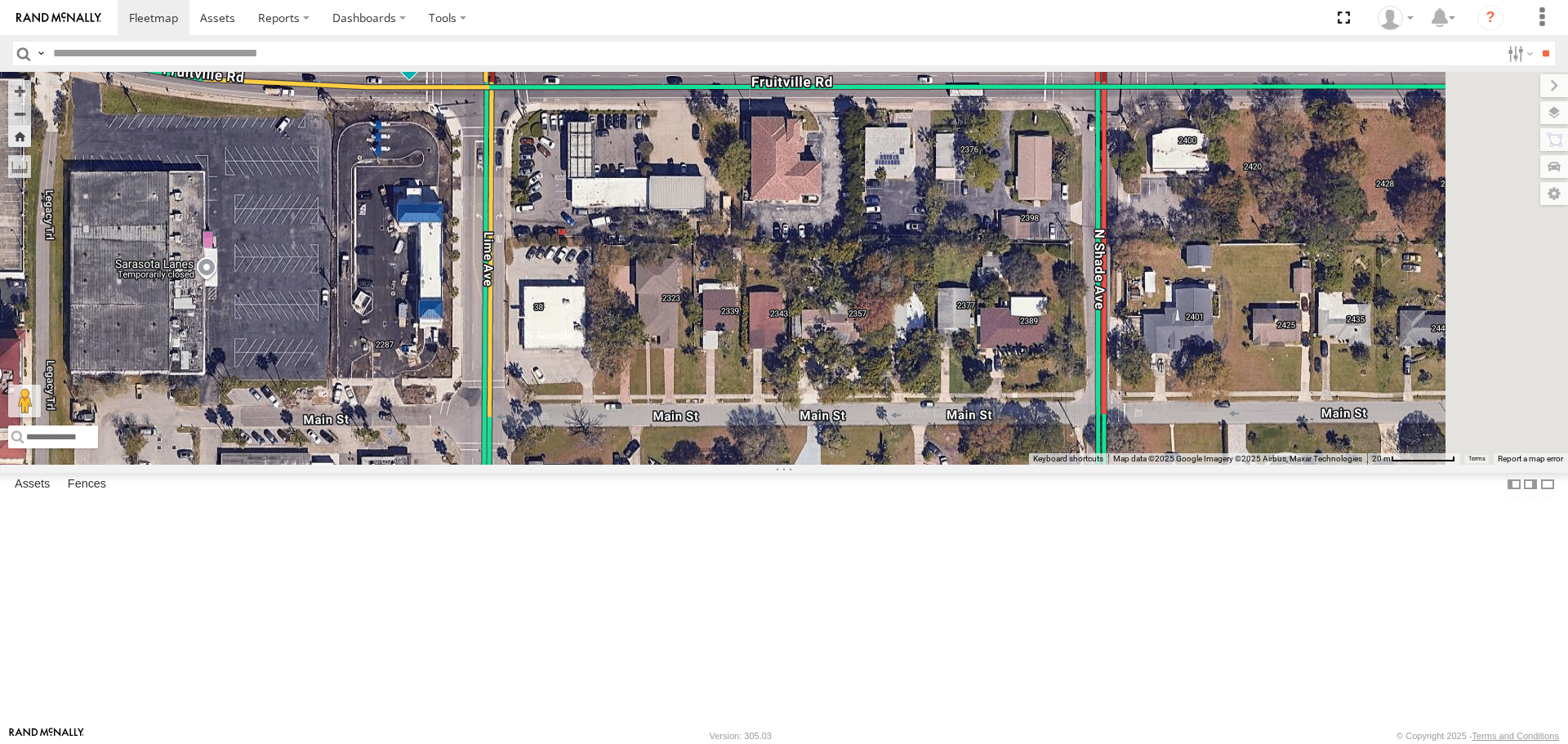
drag, startPoint x: 899, startPoint y: 506, endPoint x: 784, endPoint y: 388, distance: 164.8
click at [786, 392] on div "[PERSON_NAME]" at bounding box center [784, 268] width 1568 height 392
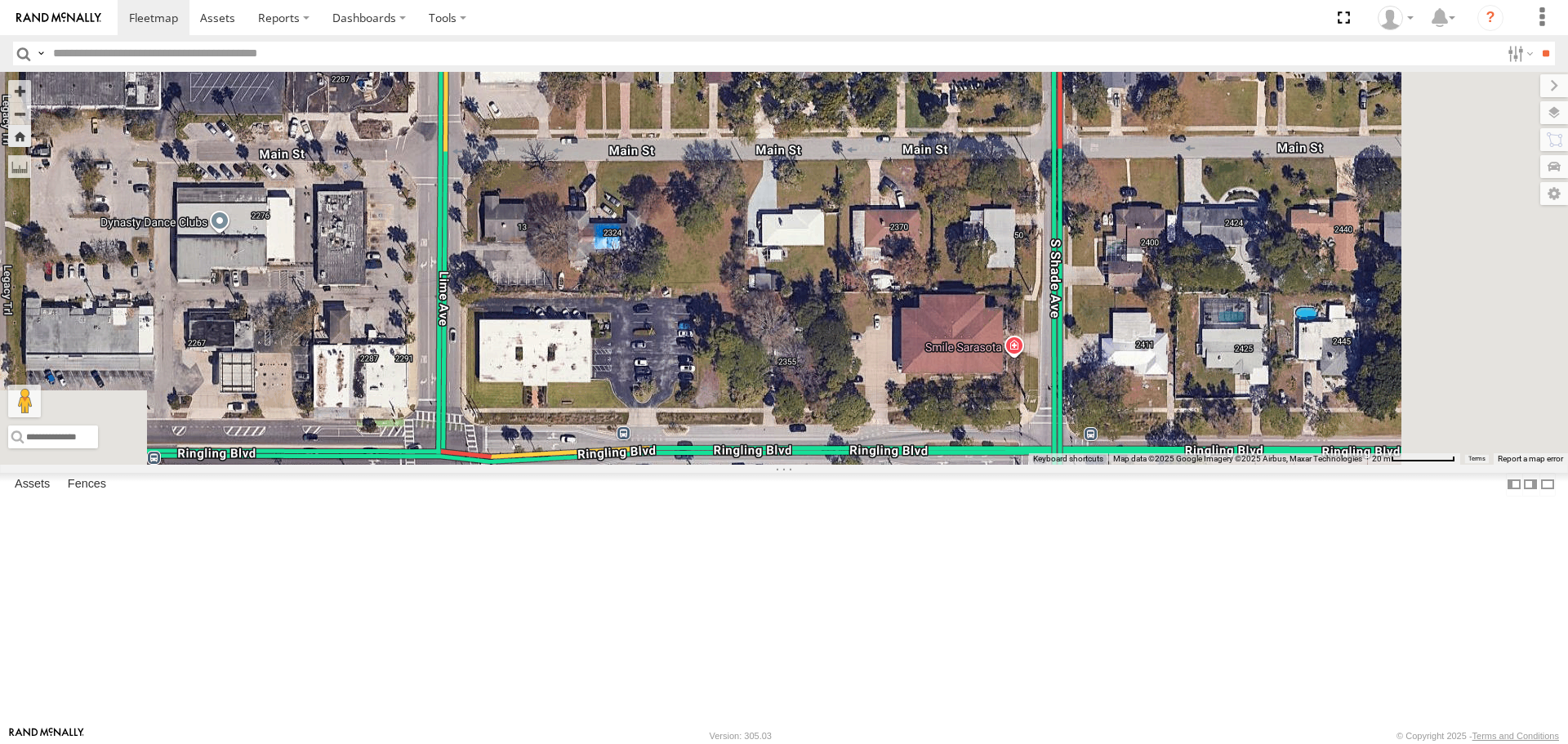
drag, startPoint x: 783, startPoint y: 409, endPoint x: 776, endPoint y: 208, distance: 201.1
click at [779, 212] on div "[PERSON_NAME]" at bounding box center [784, 268] width 1568 height 392
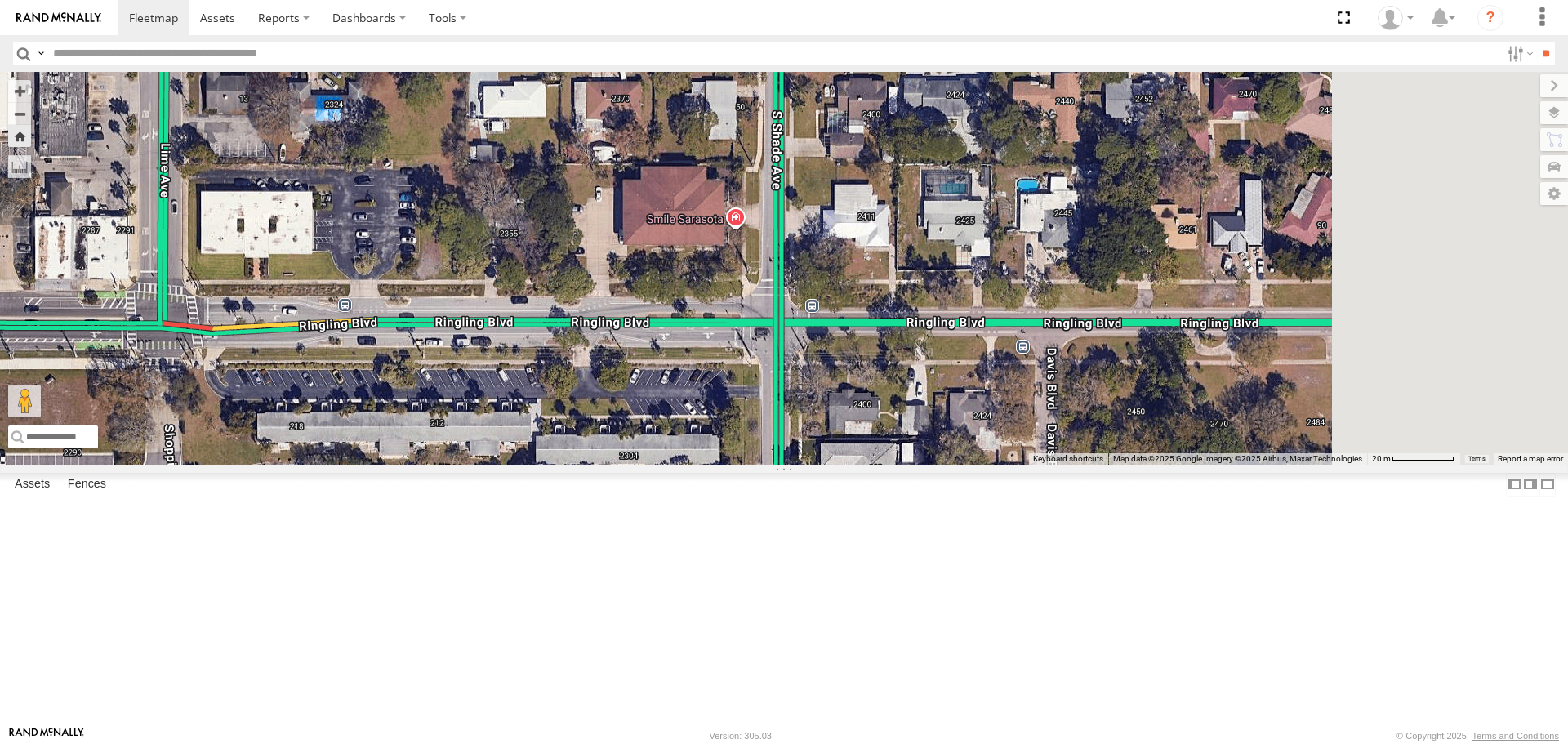
drag, startPoint x: 914, startPoint y: 356, endPoint x: 585, endPoint y: 370, distance: 329.3
click at [567, 376] on div "[PERSON_NAME]" at bounding box center [784, 268] width 1568 height 392
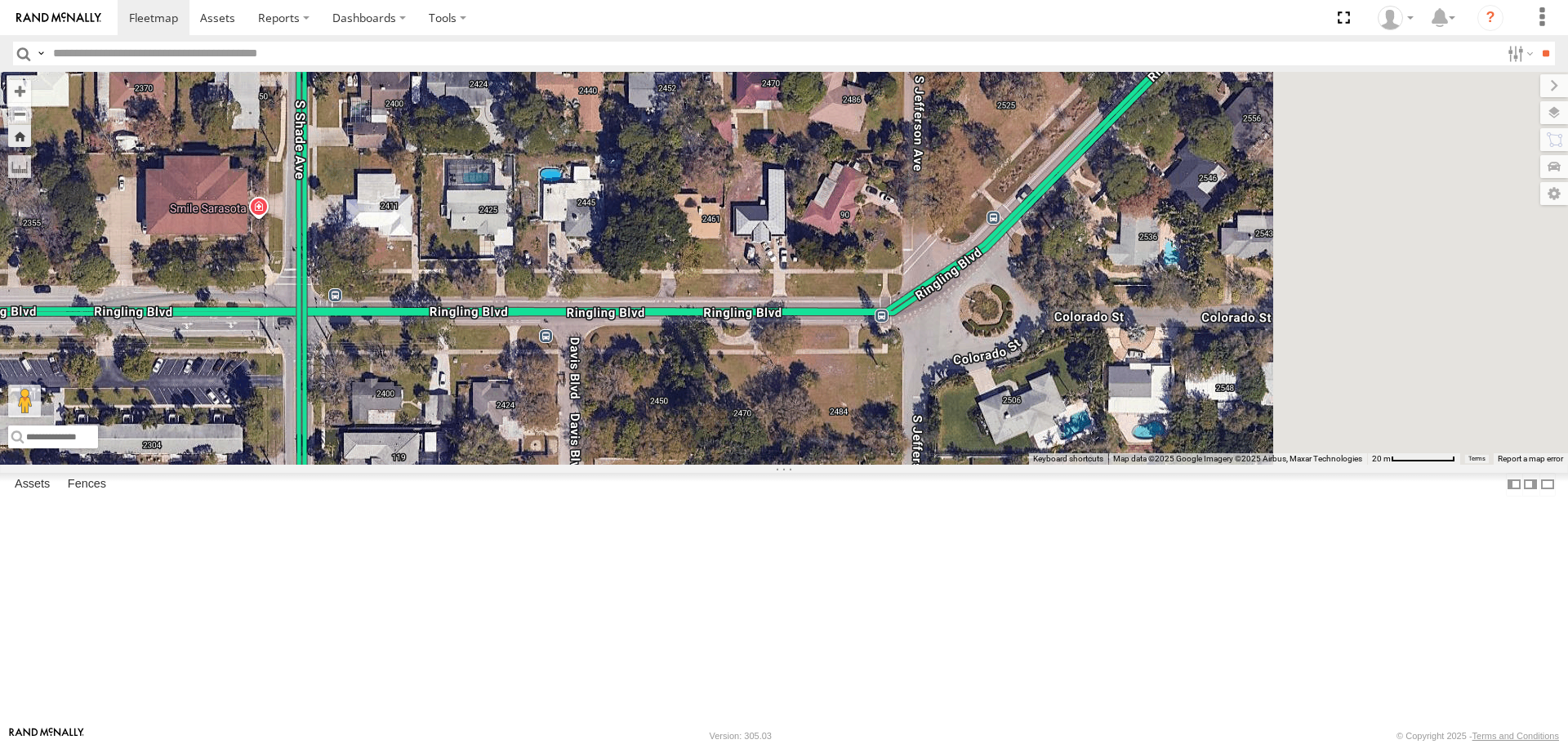
drag, startPoint x: 1016, startPoint y: 420, endPoint x: 696, endPoint y: 403, distance: 320.5
click at [685, 409] on div "[PERSON_NAME]" at bounding box center [784, 268] width 1568 height 392
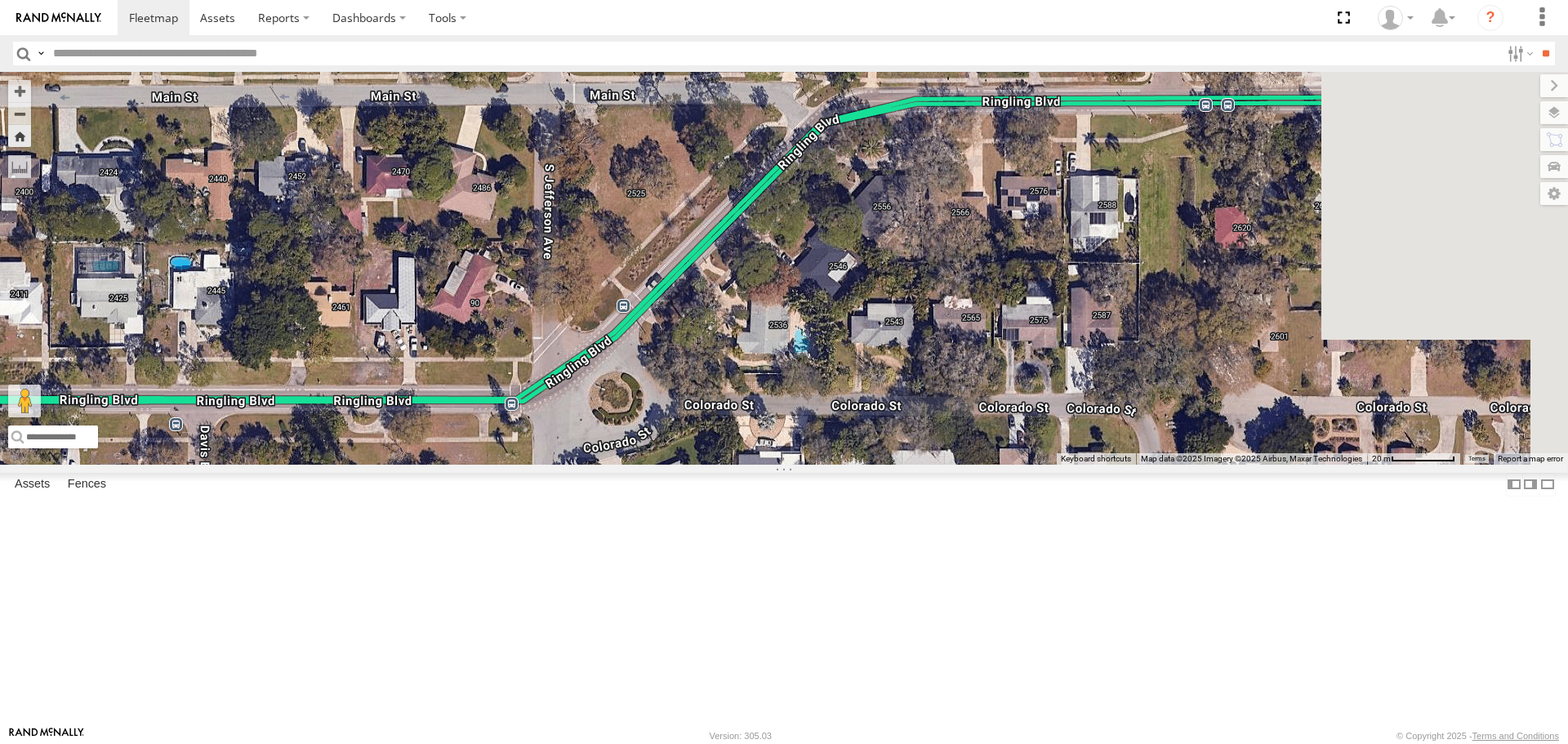
drag, startPoint x: 991, startPoint y: 383, endPoint x: 837, endPoint y: 420, distance: 158.4
click at [768, 464] on div "[PERSON_NAME]" at bounding box center [784, 268] width 1568 height 392
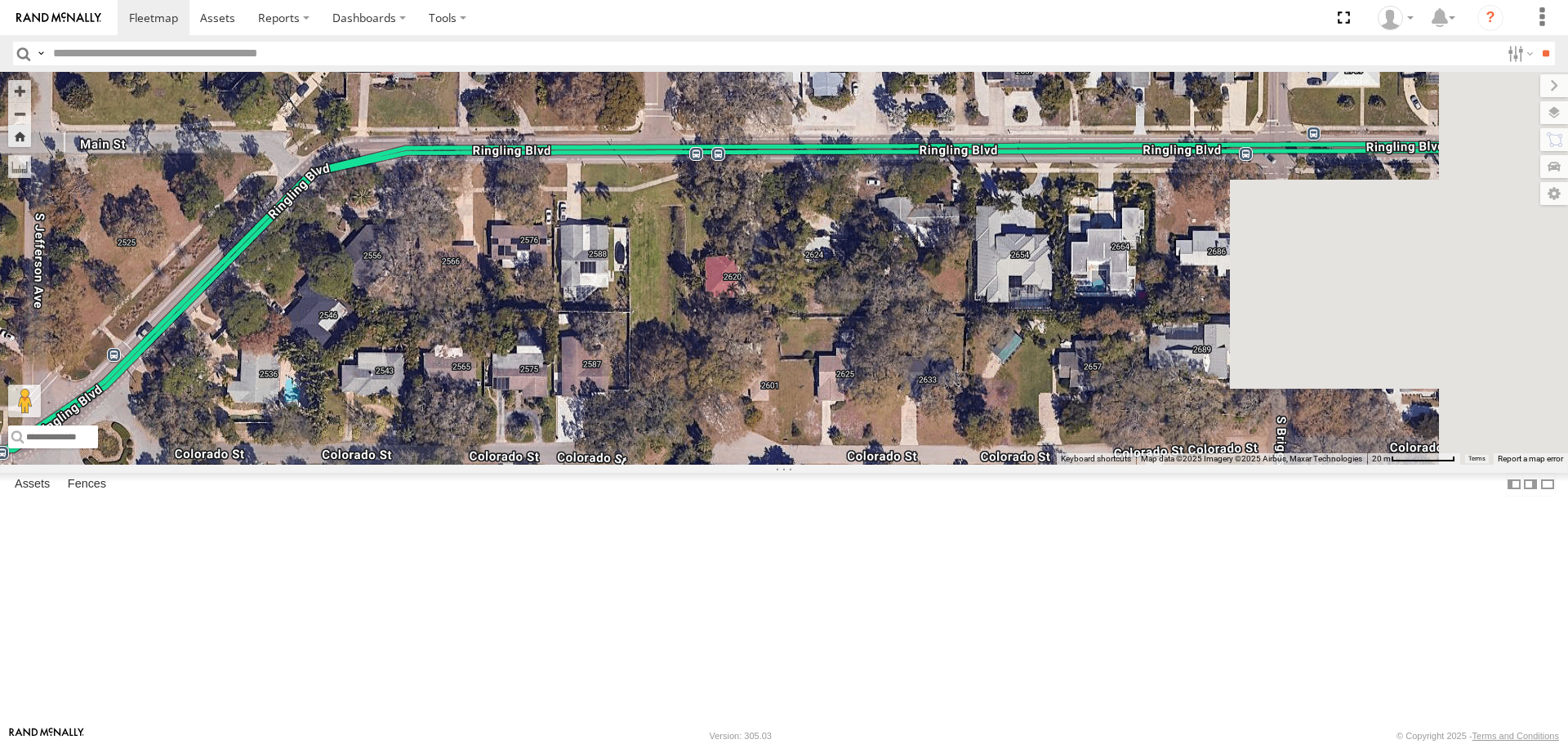
drag, startPoint x: 1072, startPoint y: 363, endPoint x: 630, endPoint y: 365, distance: 442.0
click at [600, 380] on div "[PERSON_NAME]" at bounding box center [784, 268] width 1568 height 392
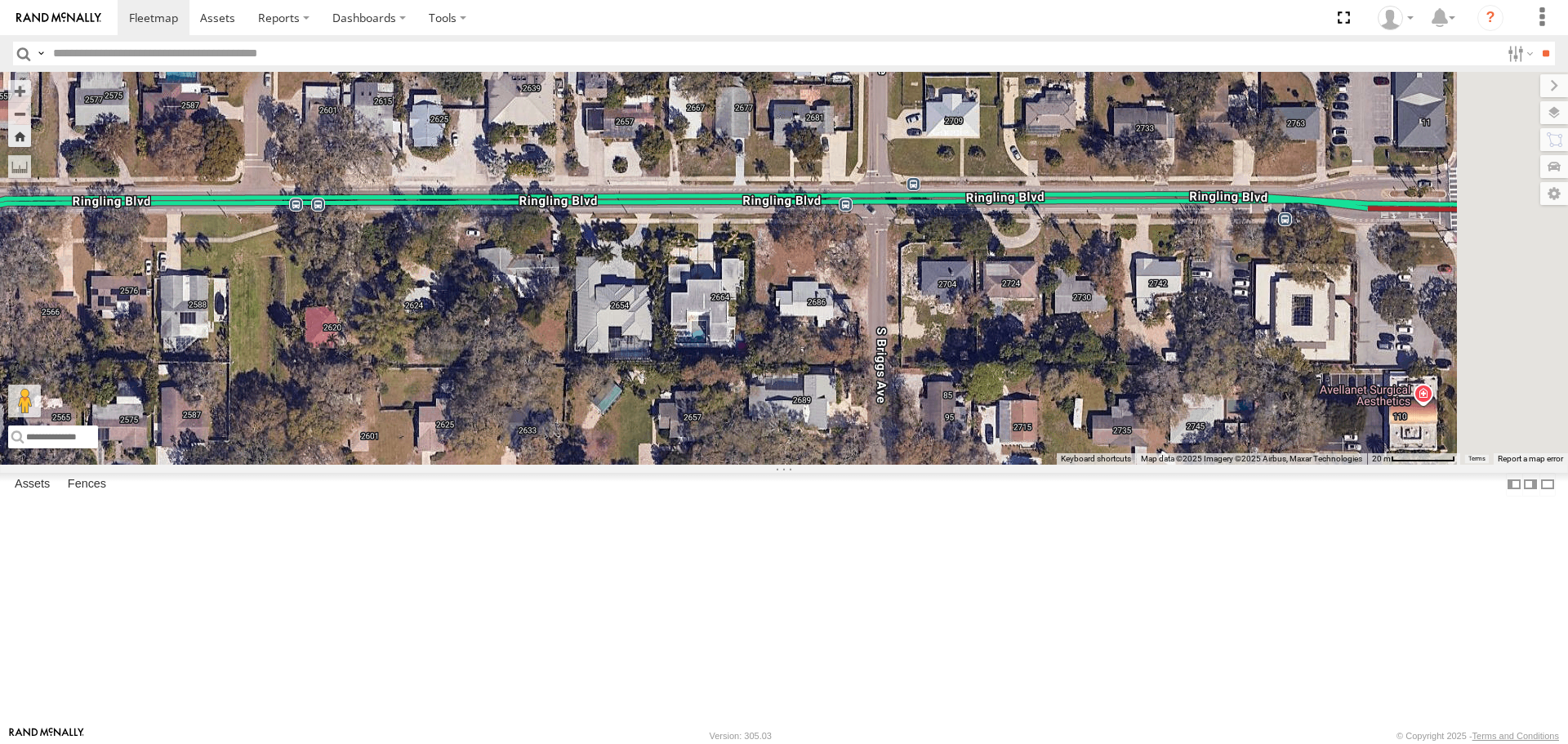
drag, startPoint x: 1085, startPoint y: 329, endPoint x: 640, endPoint y: 356, distance: 445.8
click at [640, 356] on div "[PERSON_NAME]" at bounding box center [784, 268] width 1568 height 392
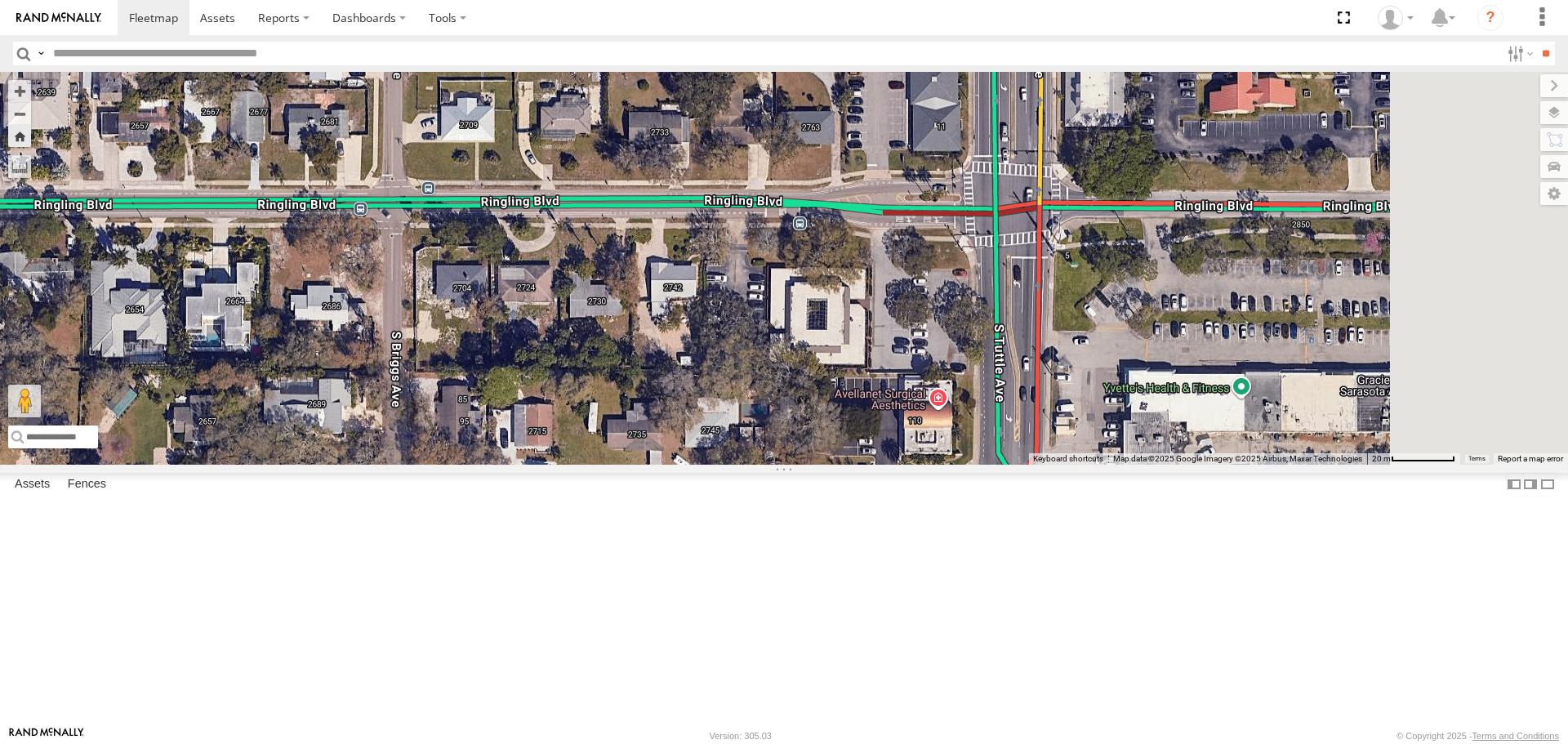
drag, startPoint x: 1117, startPoint y: 370, endPoint x: 624, endPoint y: 387, distance: 493.3
click at [624, 387] on div "[PERSON_NAME]" at bounding box center [784, 268] width 1568 height 392
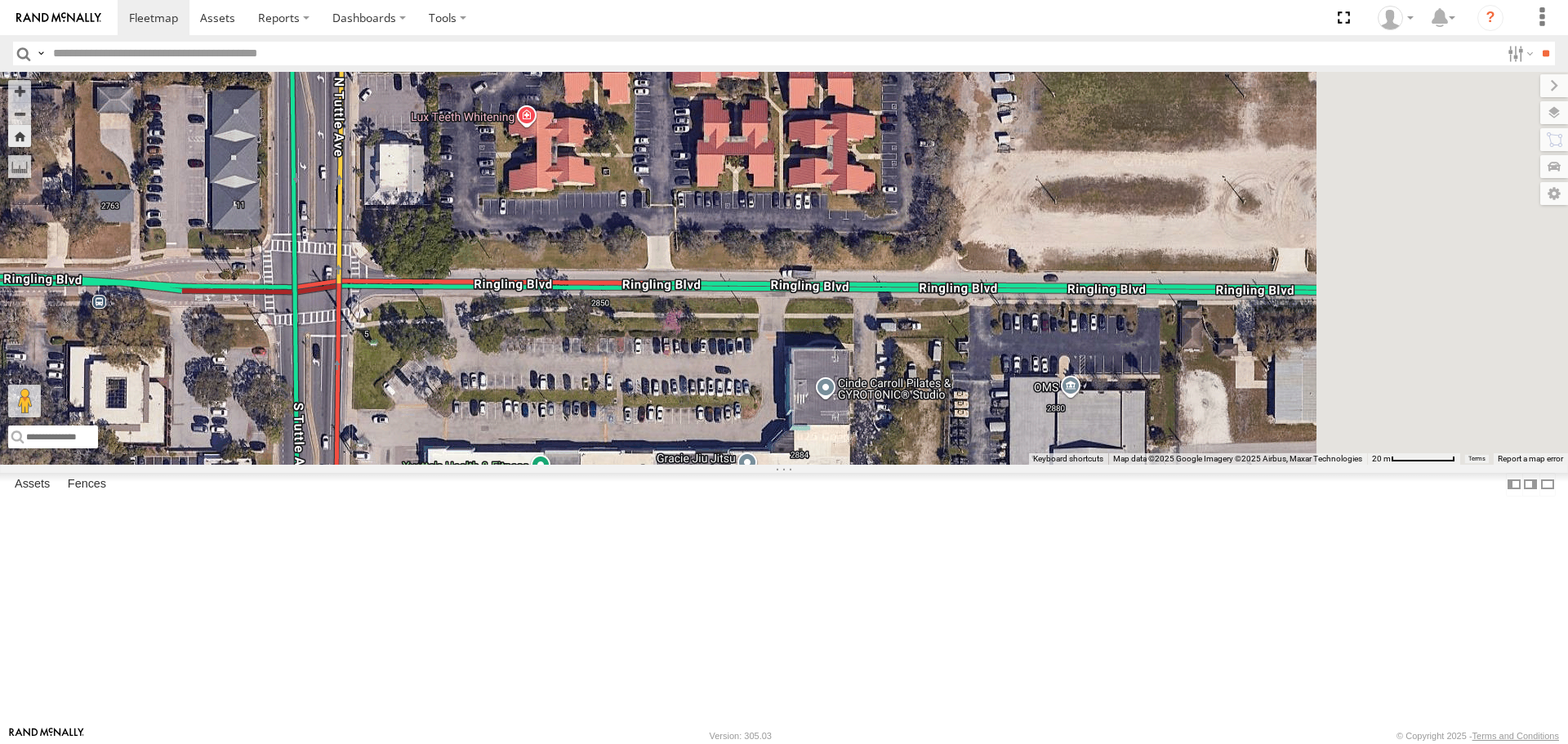
drag, startPoint x: 1148, startPoint y: 380, endPoint x: 692, endPoint y: 460, distance: 463.0
click at [692, 460] on div "[PERSON_NAME]" at bounding box center [784, 268] width 1568 height 392
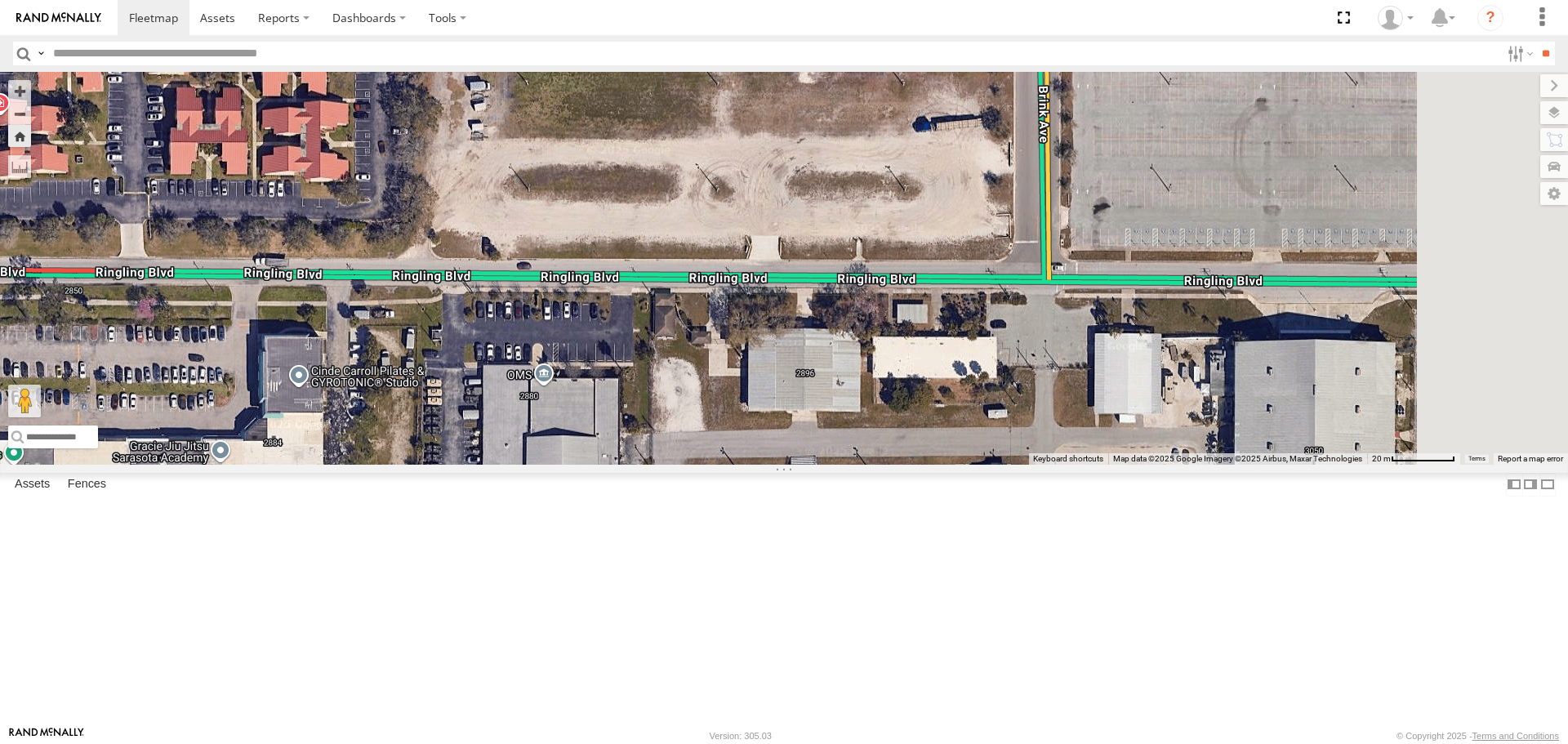
drag, startPoint x: 1198, startPoint y: 437, endPoint x: 713, endPoint y: 408, distance: 485.9
click at [712, 411] on div "[PERSON_NAME]" at bounding box center [784, 268] width 1568 height 392
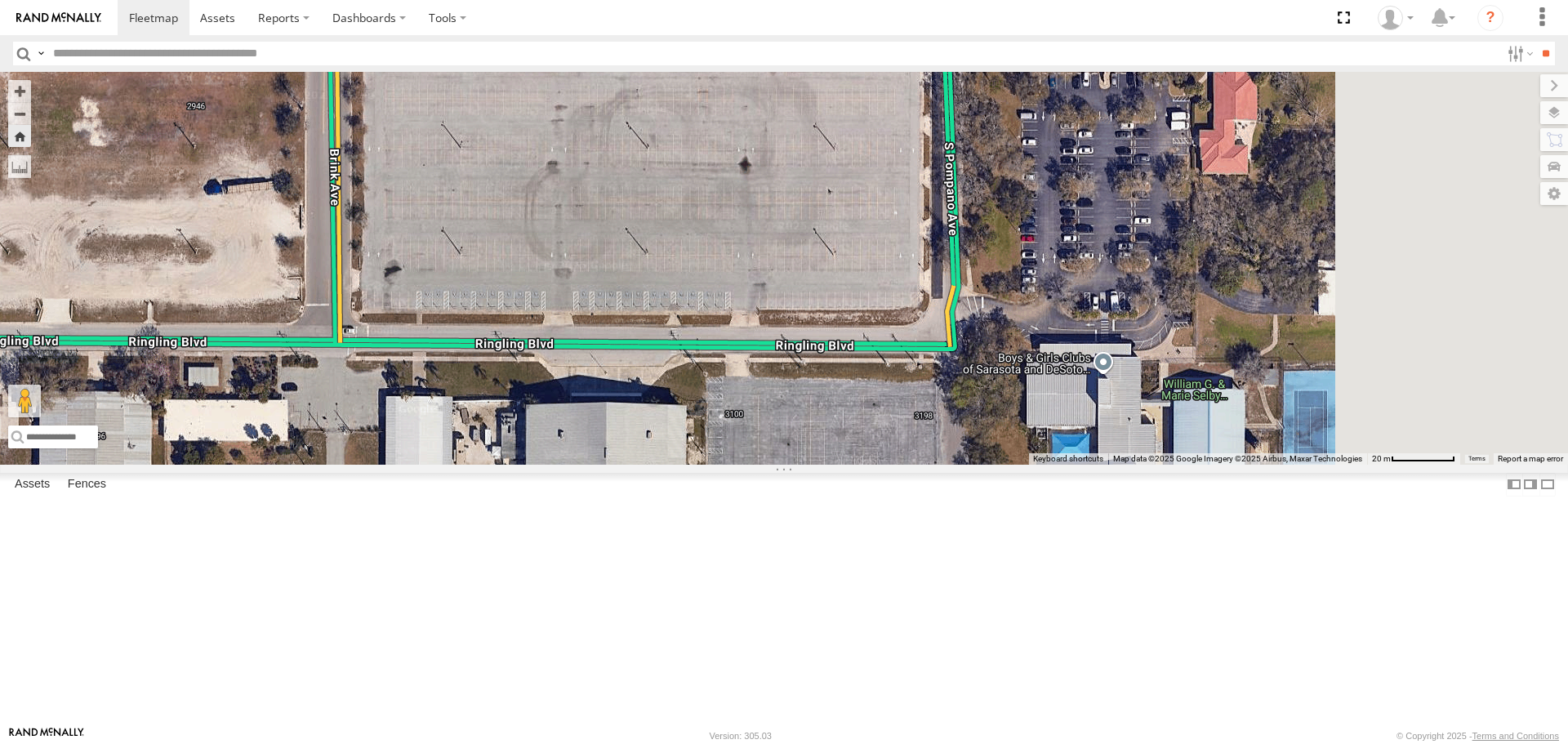
drag
click at [667, 464] on div "[PERSON_NAME]" at bounding box center [784, 268] width 1568 height 392
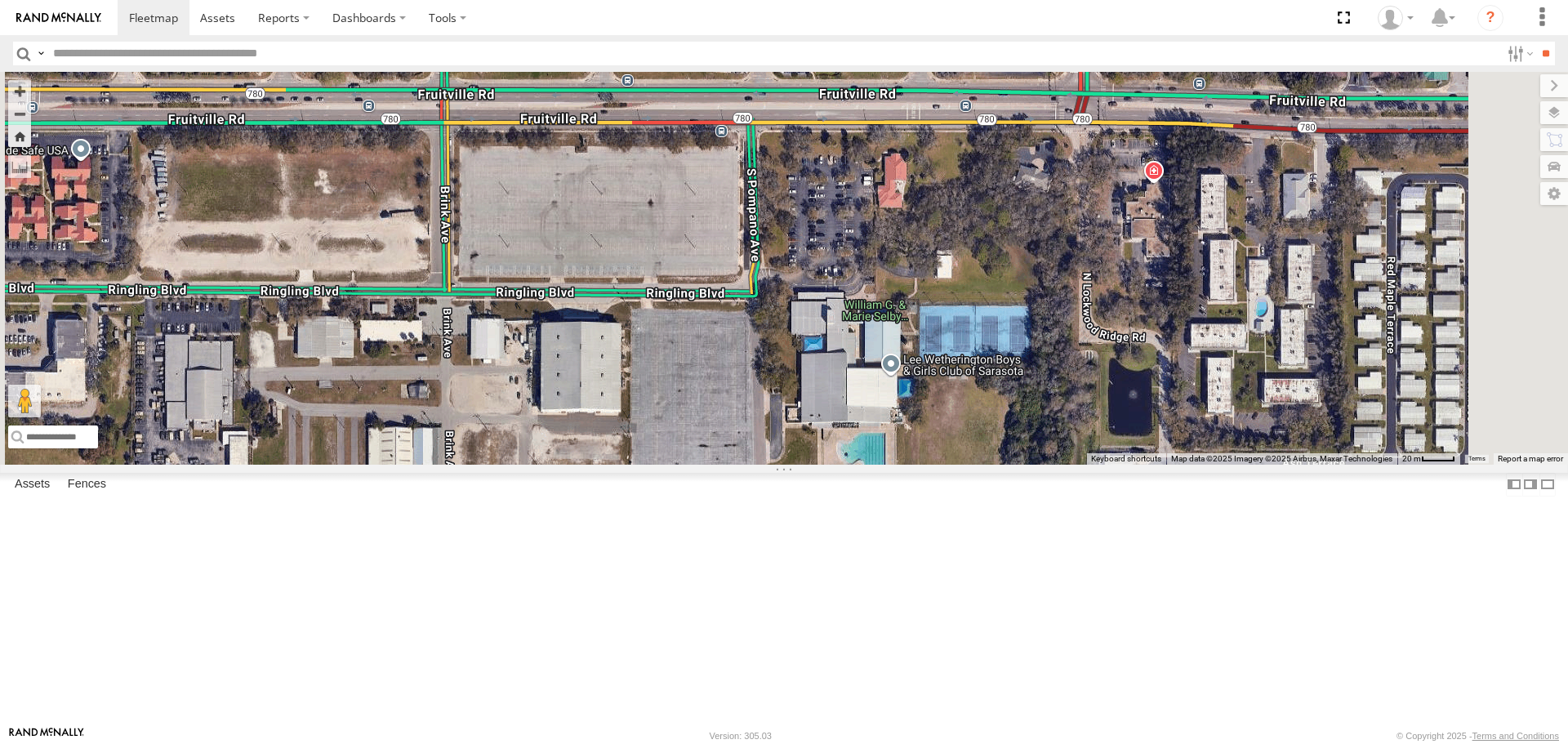
drag, startPoint x: 710, startPoint y: 347, endPoint x: 755, endPoint y: 354, distance: 45.5
click at [755, 354] on div "[PERSON_NAME]" at bounding box center [784, 268] width 1568 height 392
click at [1065, 448] on div "[PERSON_NAME]" at bounding box center [784, 268] width 1568 height 392
click at [1099, 441] on div "[PERSON_NAME]" at bounding box center [784, 268] width 1568 height 392
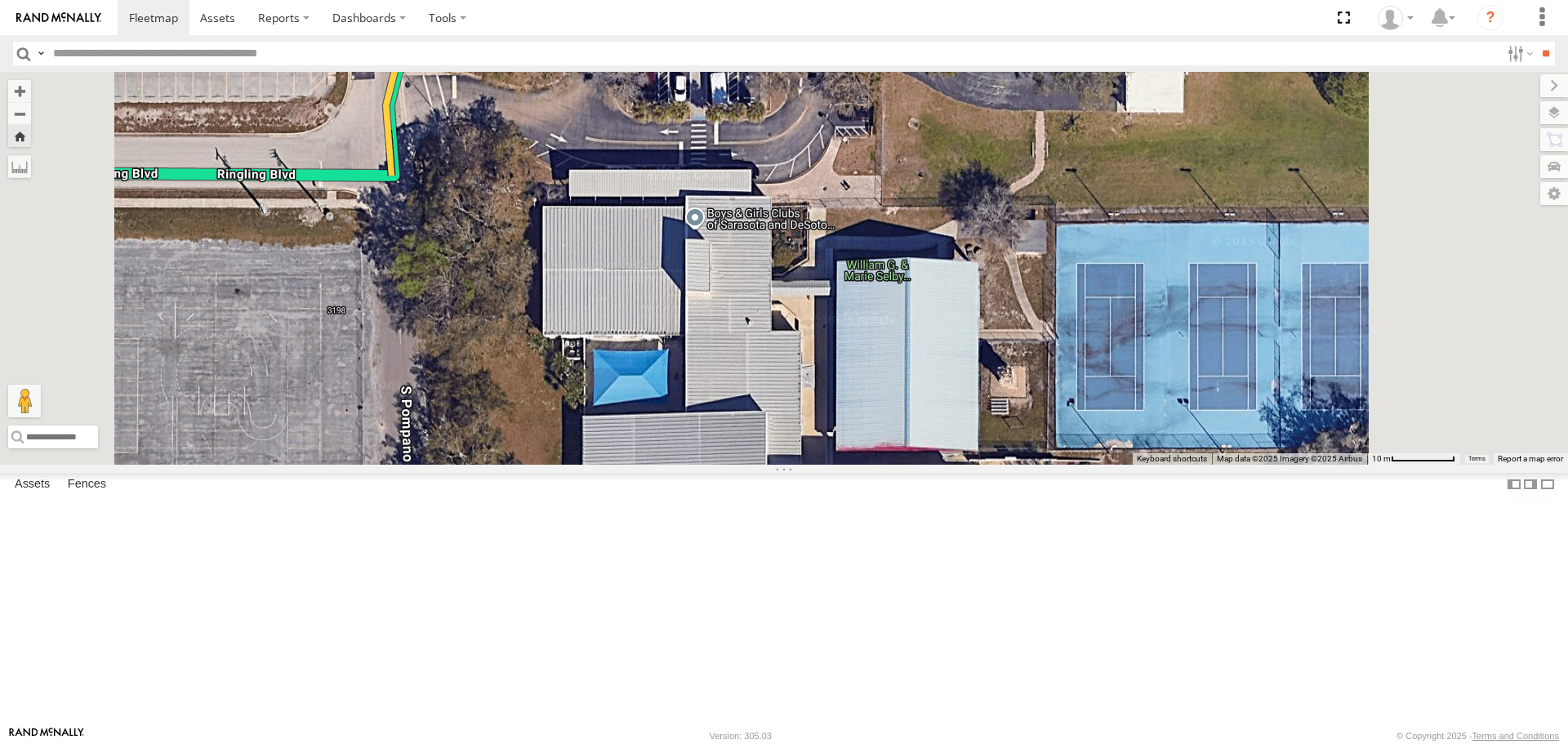
click at [945, 363] on div "[PERSON_NAME]" at bounding box center [784, 268] width 1568 height 392
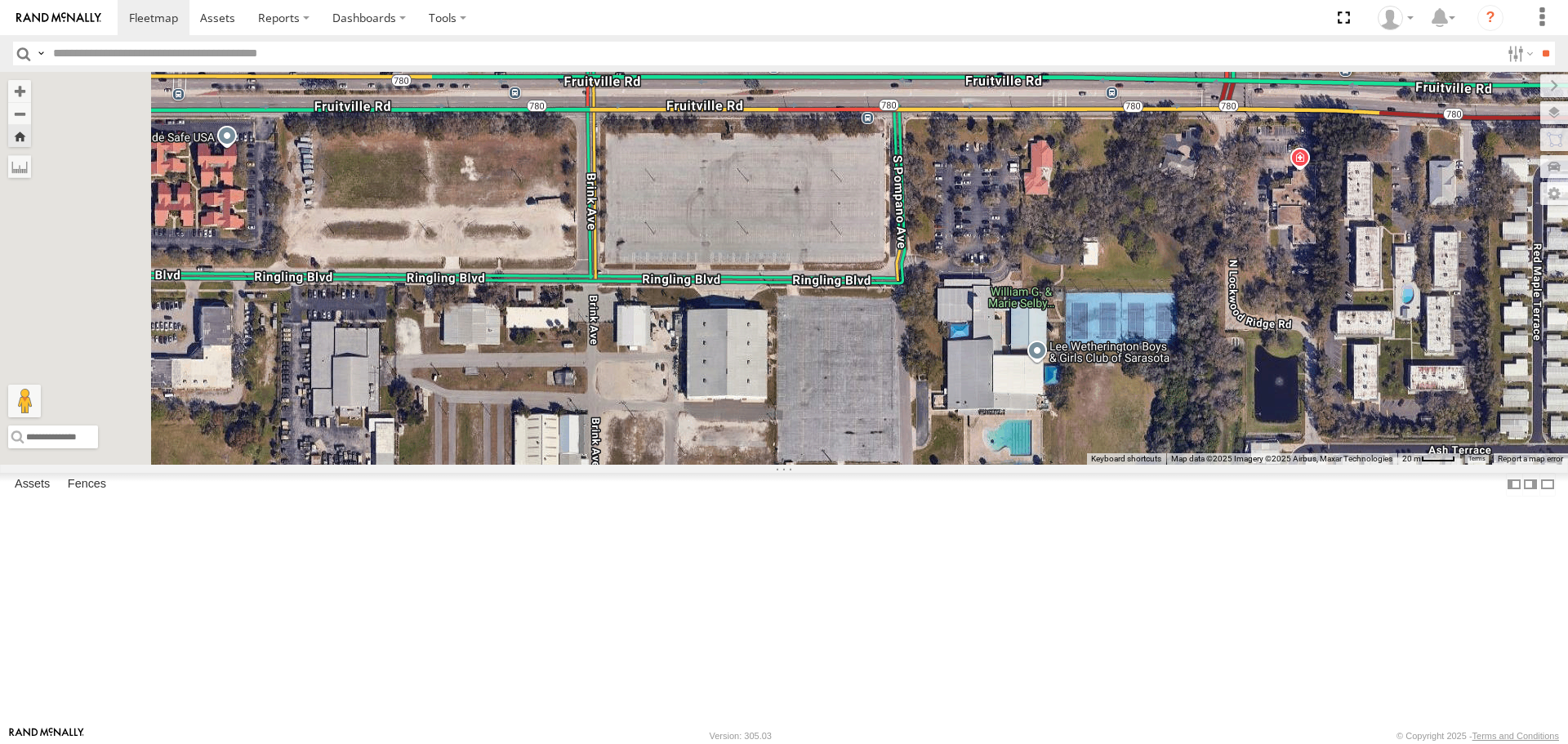
drag, startPoint x: 683, startPoint y: 315, endPoint x: 887, endPoint y: 348, distance: 206.7
click at [887, 348] on div at bounding box center [784, 268] width 1568 height 392
drag, startPoint x: 650, startPoint y: 320, endPoint x: 857, endPoint y: 347, distance: 208.8
click at [857, 347] on div at bounding box center [784, 268] width 1568 height 392
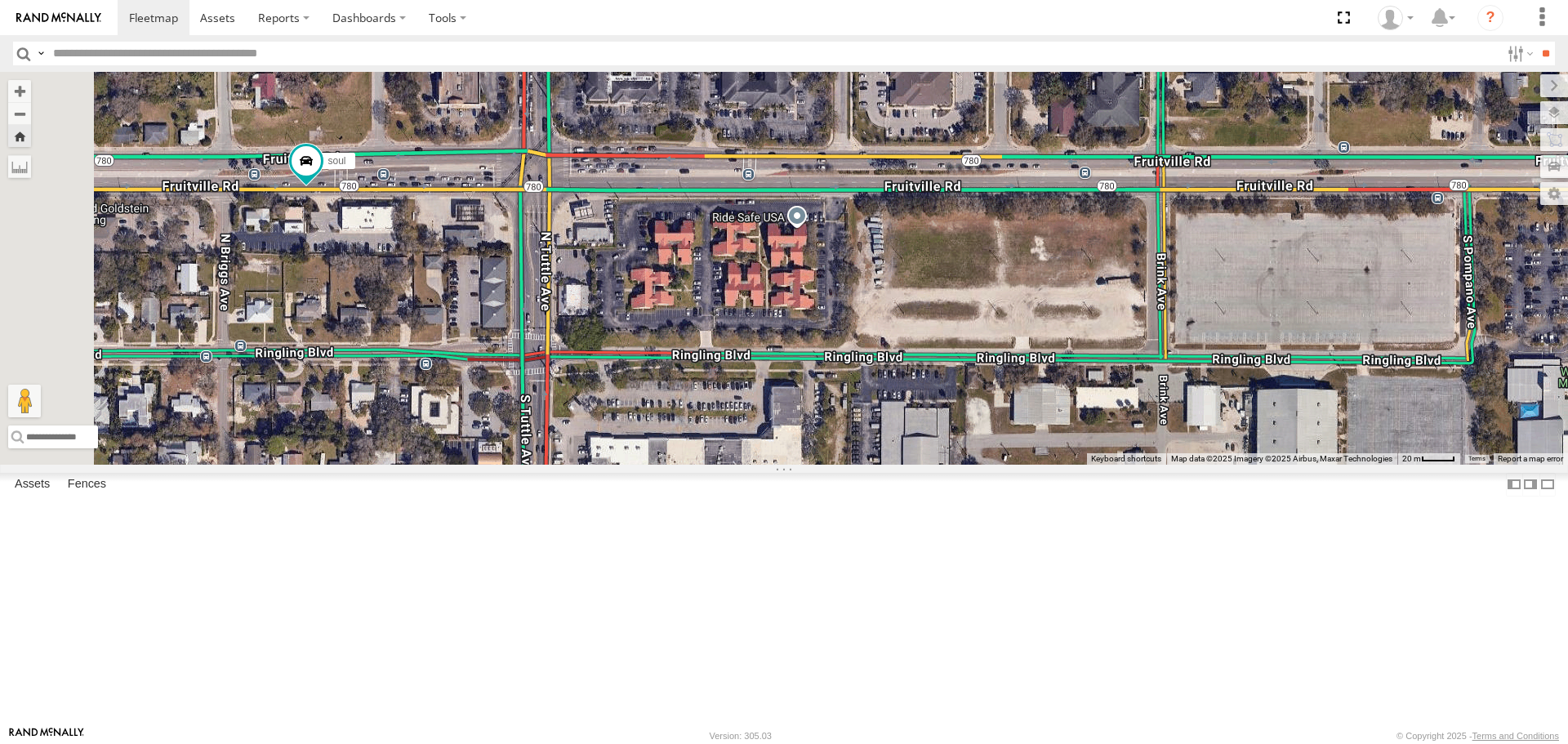
click at [682, 382] on div "soul" at bounding box center [784, 268] width 1568 height 392
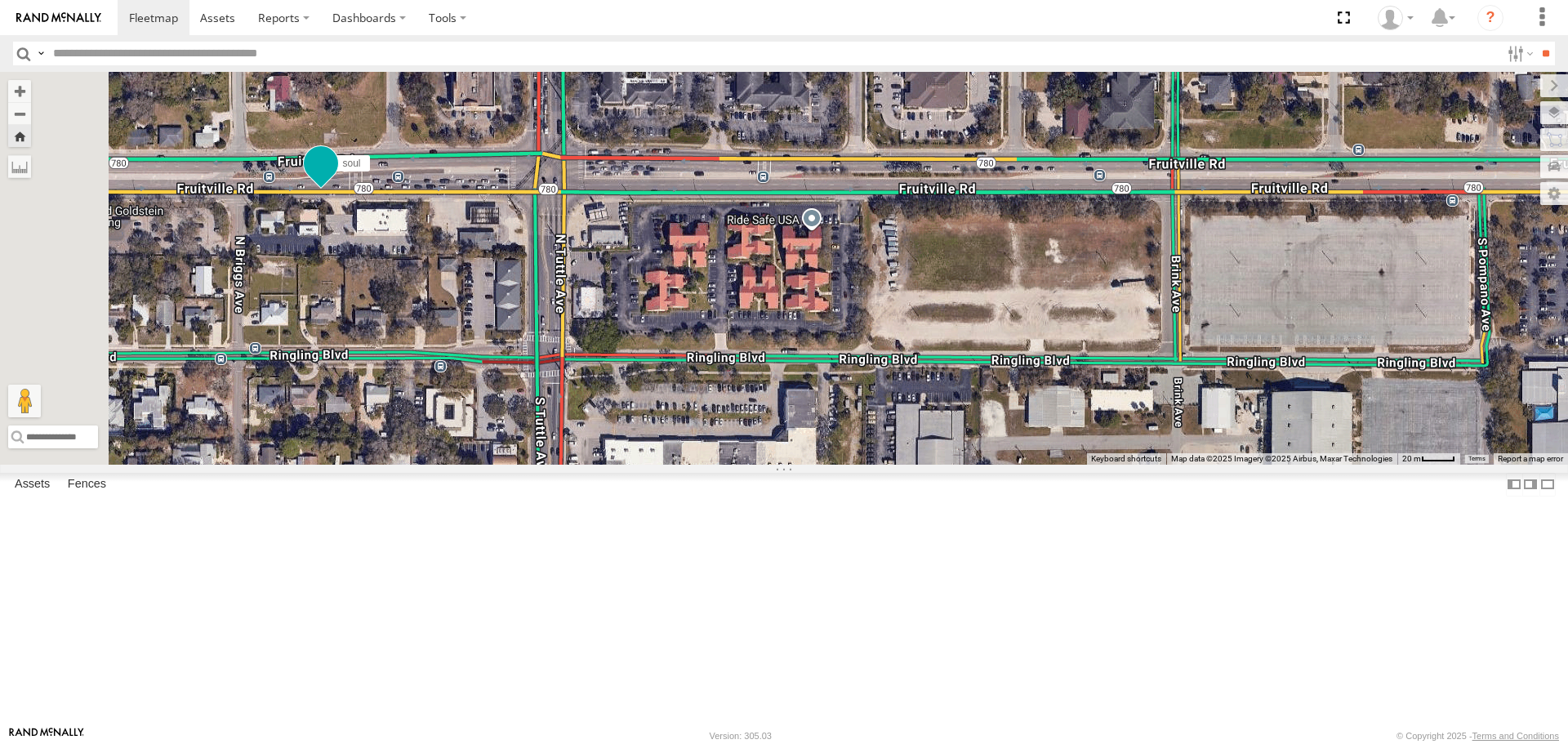
click at [339, 190] on span at bounding box center [320, 167] width 36 height 44
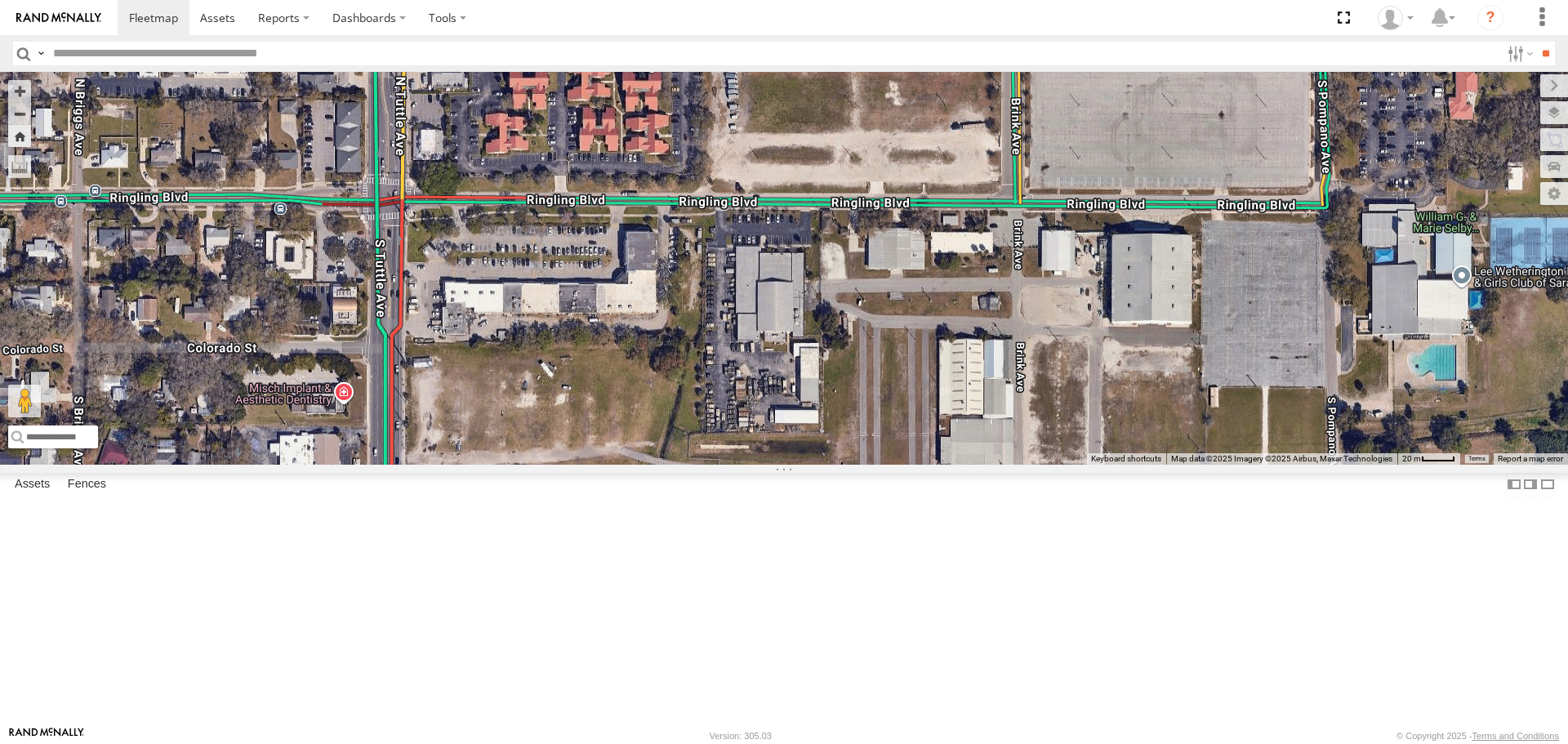
drag, startPoint x: 787, startPoint y: 438, endPoint x: 541, endPoint y: 291, distance: 286.6
click at [541, 291] on div "soul soul All Assets Fruitville Rd Golfview 27.33746 , -82.51554 0 14:18:03 08/…" at bounding box center [784, 268] width 1568 height 392
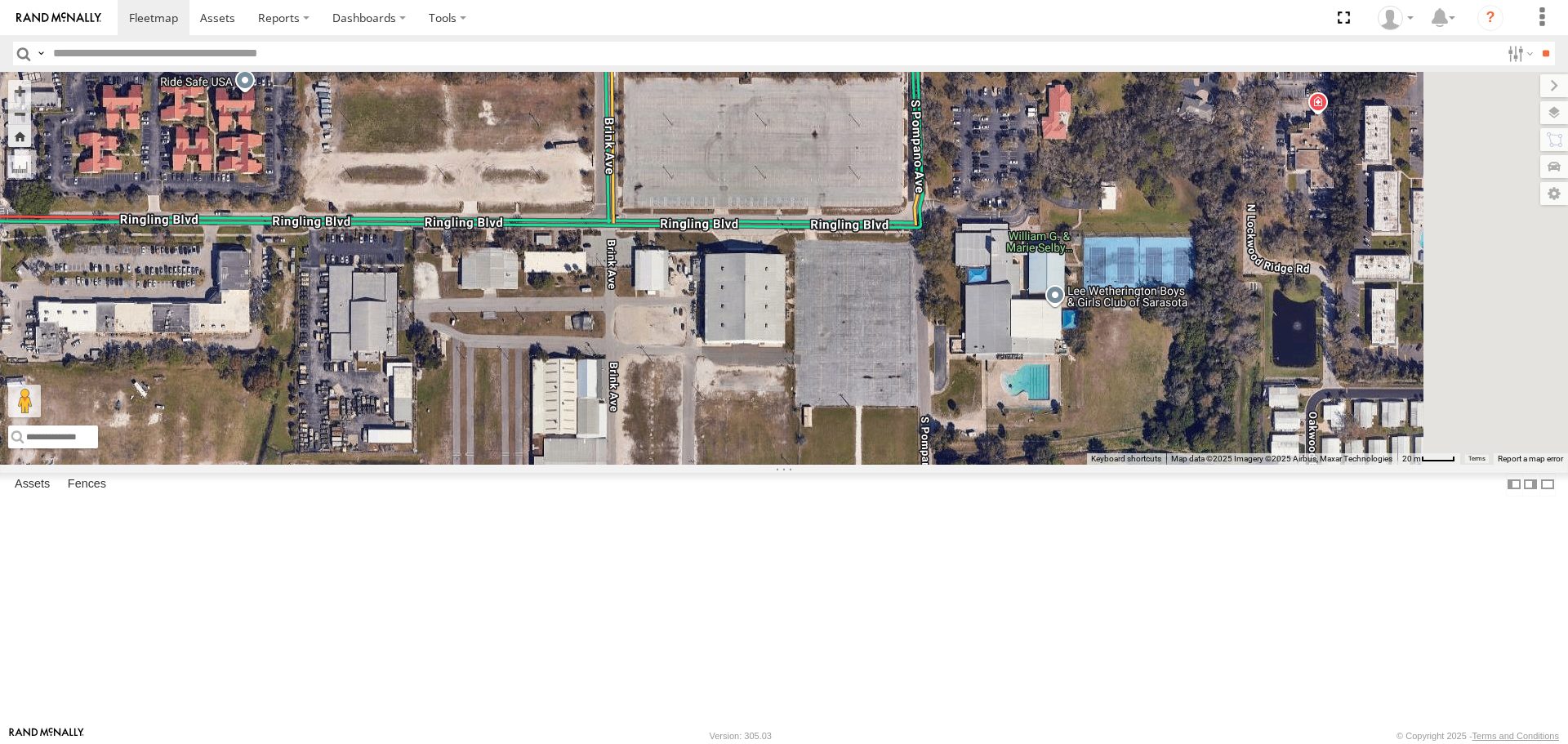
drag, startPoint x: 579, startPoint y: 321, endPoint x: 425, endPoint y: 321, distance: 154.0
click at [425, 321] on div "soul soul All Assets Fruitville Rd Golfview 27.33746 , -82.51554 0 14:18:03 08/…" at bounding box center [784, 268] width 1568 height 392
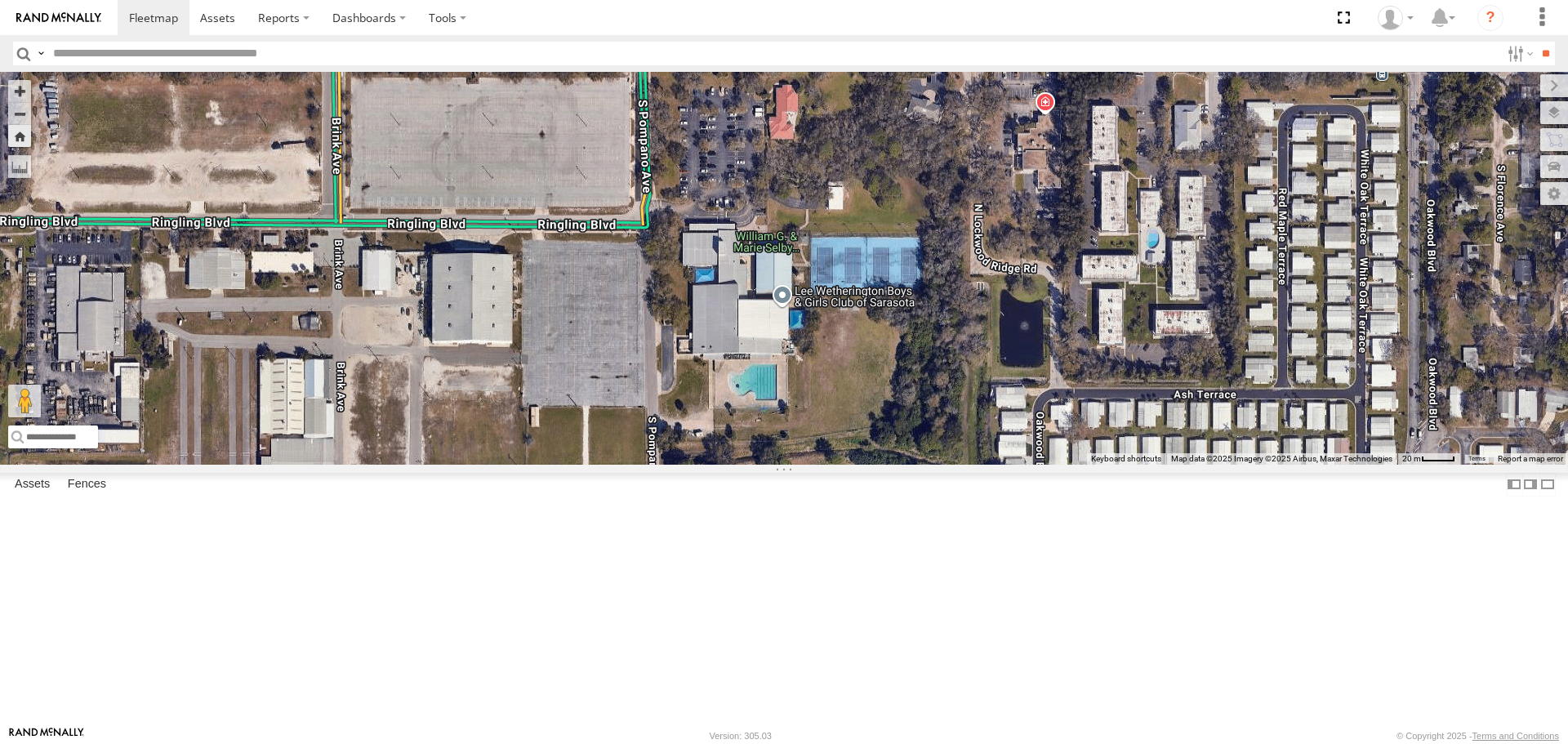
click at [988, 433] on div "soul soul All Assets Fruitville Rd Golfview 27.33746 , -82.51554 0 14:18:03 08/…" at bounding box center [784, 268] width 1568 height 392
click at [1043, 429] on div "soul" at bounding box center [784, 268] width 1568 height 392
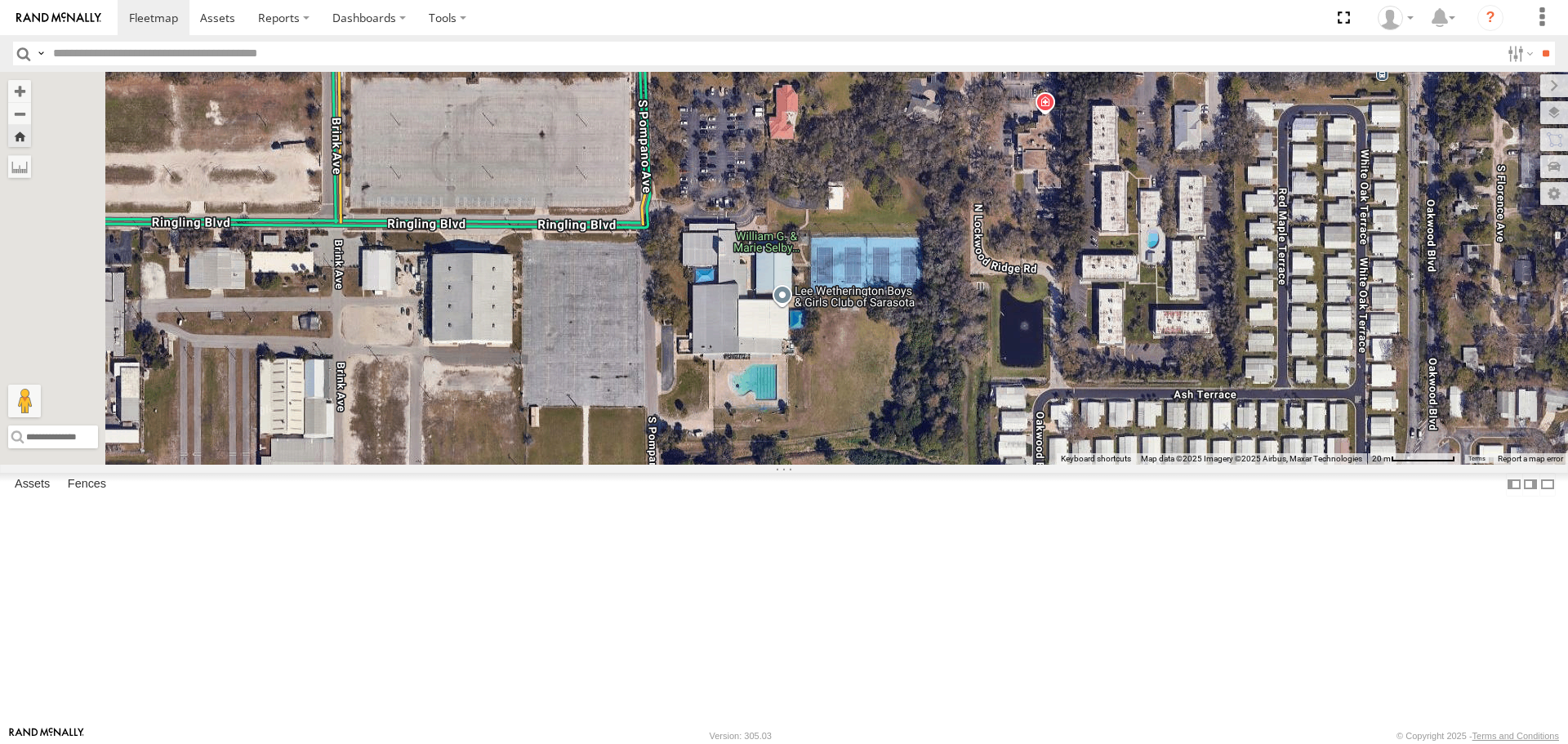
click at [1043, 429] on div "soul" at bounding box center [784, 268] width 1568 height 392
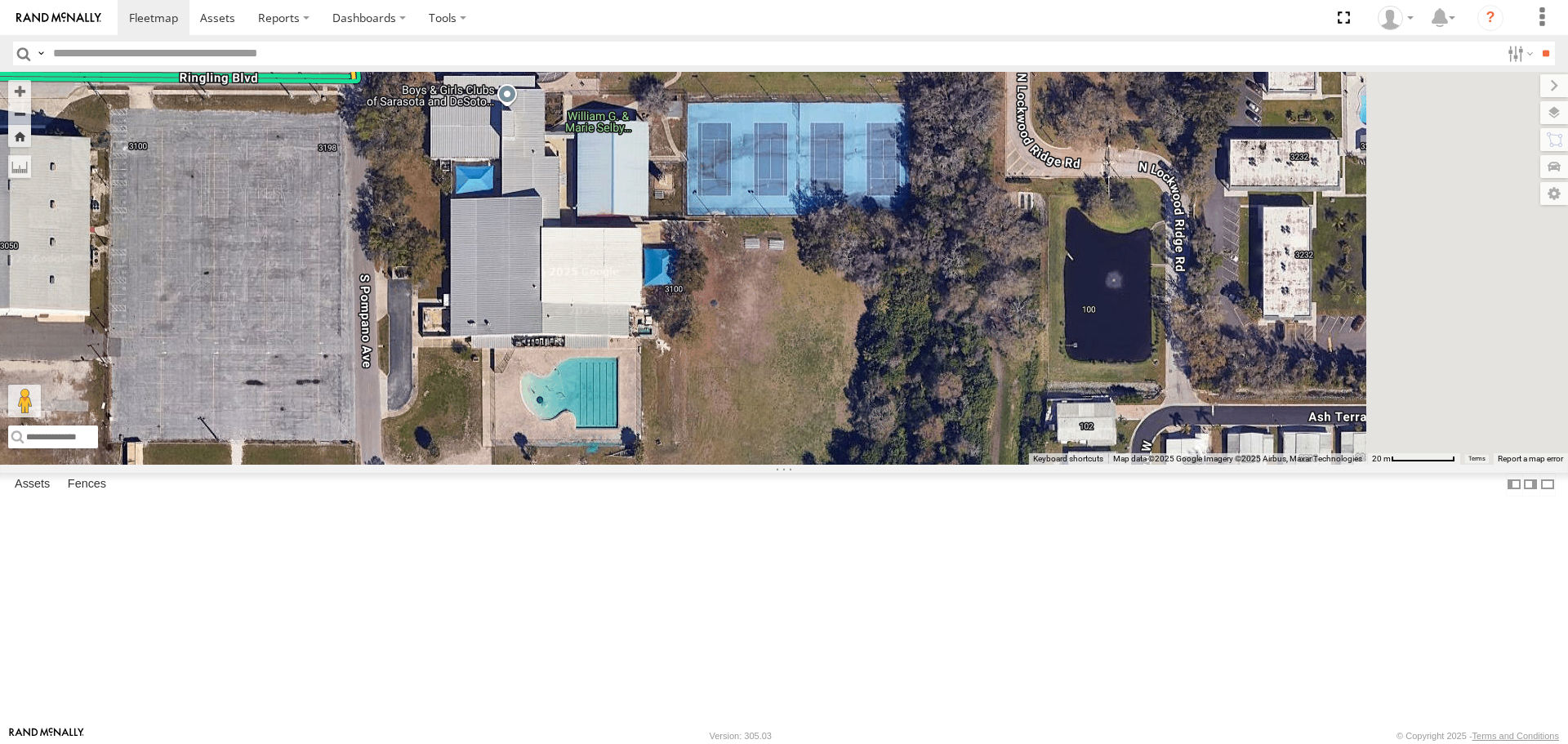
drag, startPoint x: 1013, startPoint y: 458, endPoint x: 915, endPoint y: 349, distance: 146.6
click at [915, 349] on div "soul" at bounding box center [784, 268] width 1568 height 392
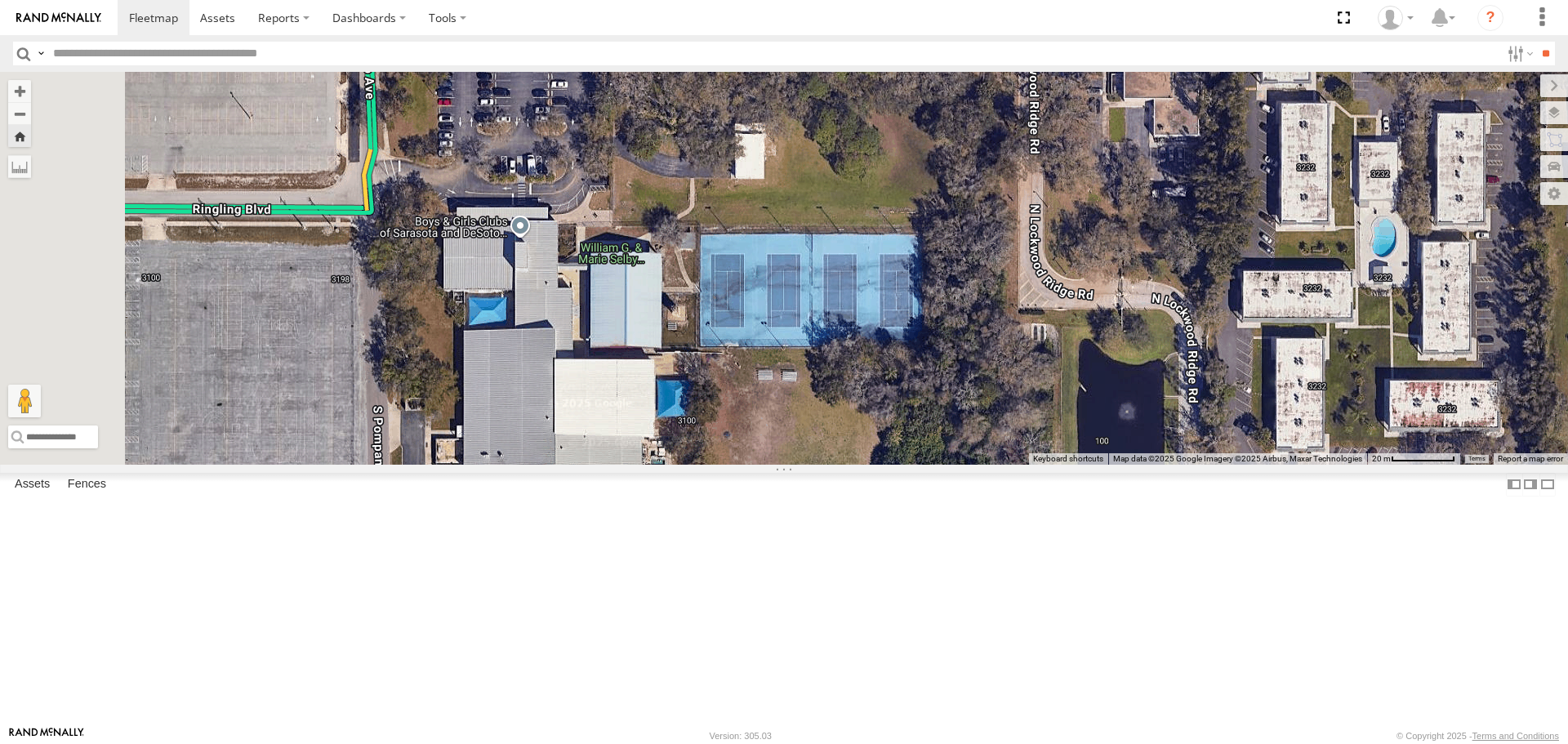
drag, startPoint x: 794, startPoint y: 293, endPoint x: 792, endPoint y: 436, distance: 143.0
click at [808, 451] on div "soul" at bounding box center [784, 268] width 1568 height 392
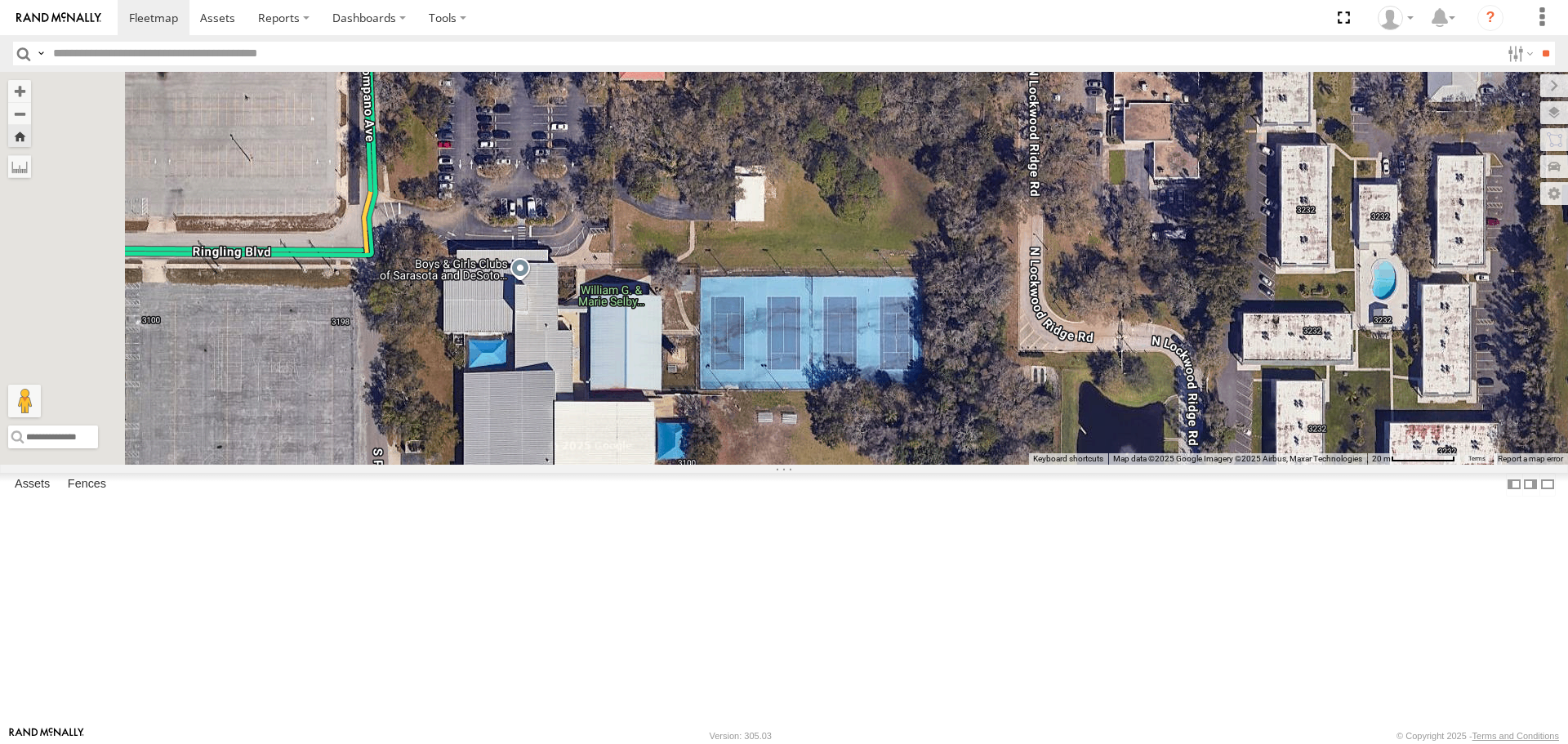
drag, startPoint x: 992, startPoint y: 436, endPoint x: 1010, endPoint y: 440, distance: 18.4
click at [1010, 440] on div "soul" at bounding box center [784, 268] width 1568 height 392
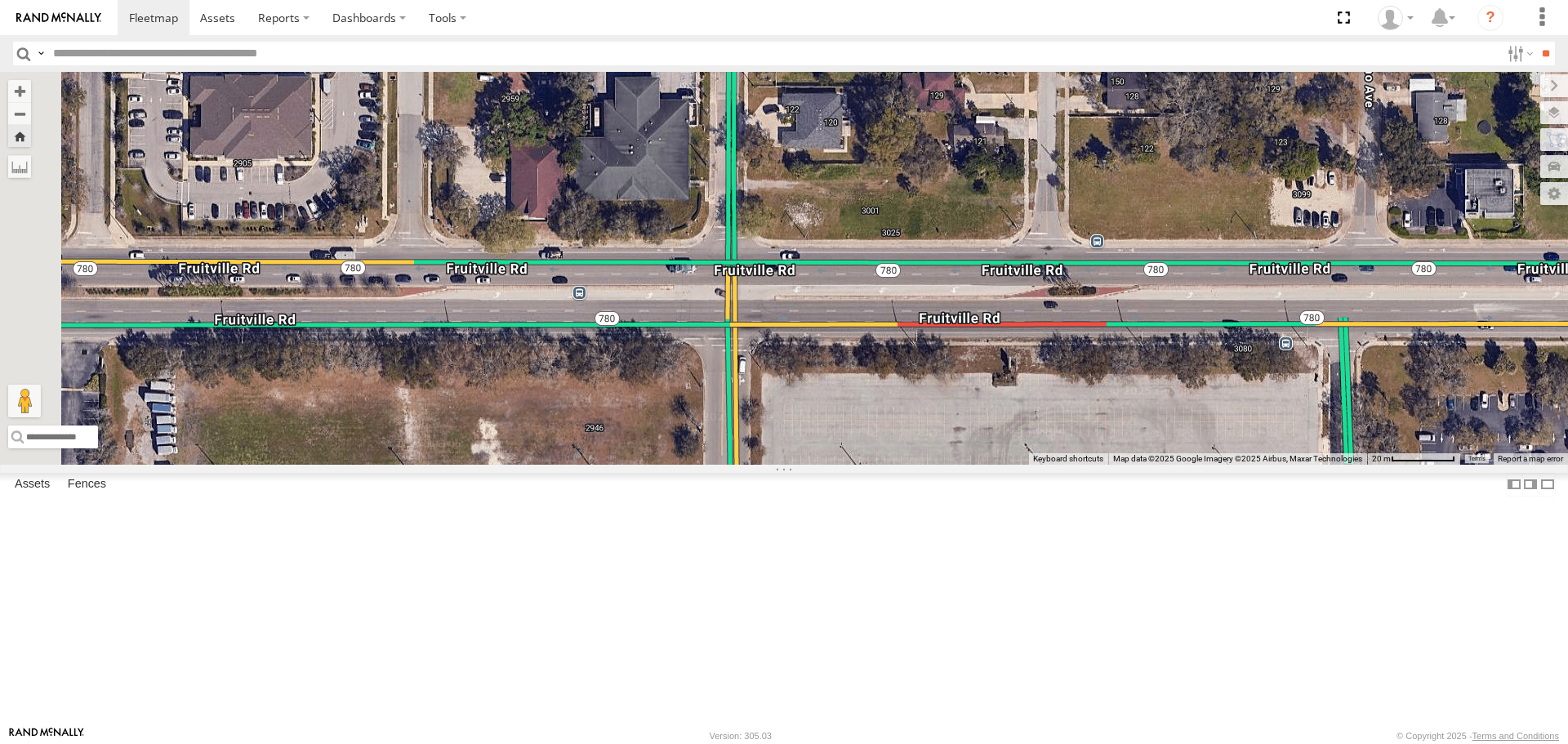
drag, startPoint x: 676, startPoint y: 431, endPoint x: 1048, endPoint y: 451, distance: 372.5
click at [1036, 451] on div "soul" at bounding box center [784, 268] width 1568 height 392
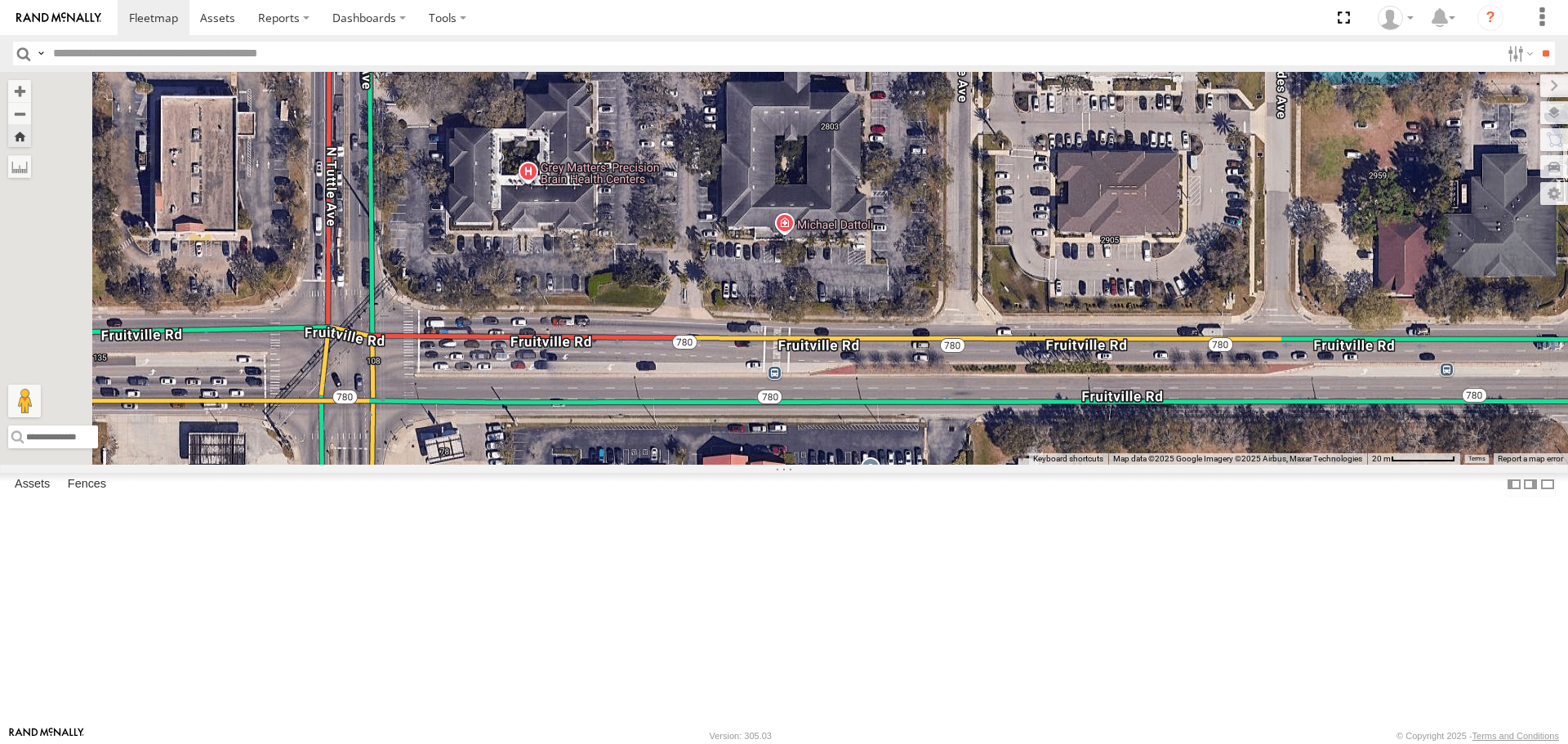
click at [1063, 436] on div "soul" at bounding box center [784, 268] width 1568 height 392
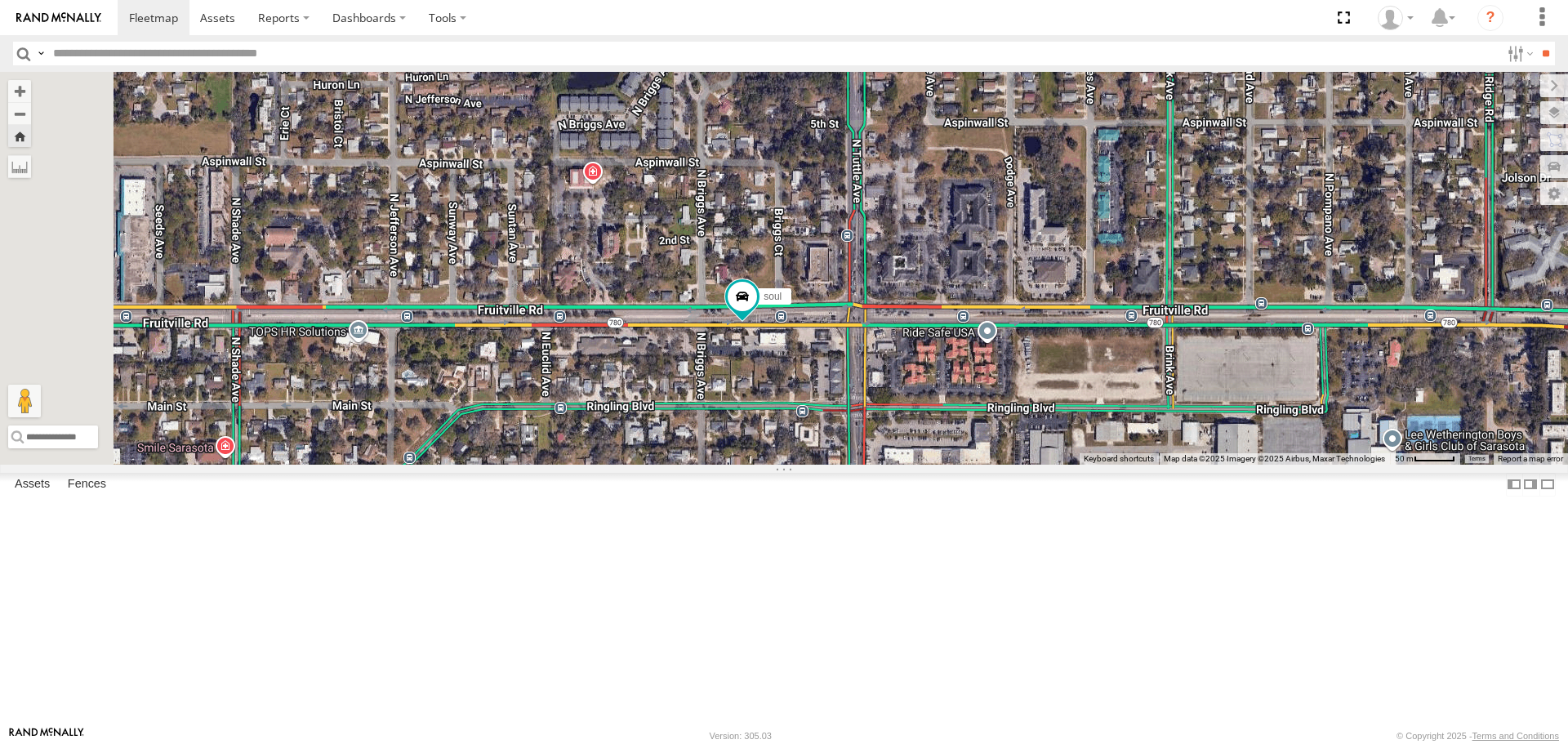
drag, startPoint x: 820, startPoint y: 515, endPoint x: 1027, endPoint y: 505, distance: 207.2
click at [1018, 464] on div "soul" at bounding box center [784, 268] width 1568 height 392
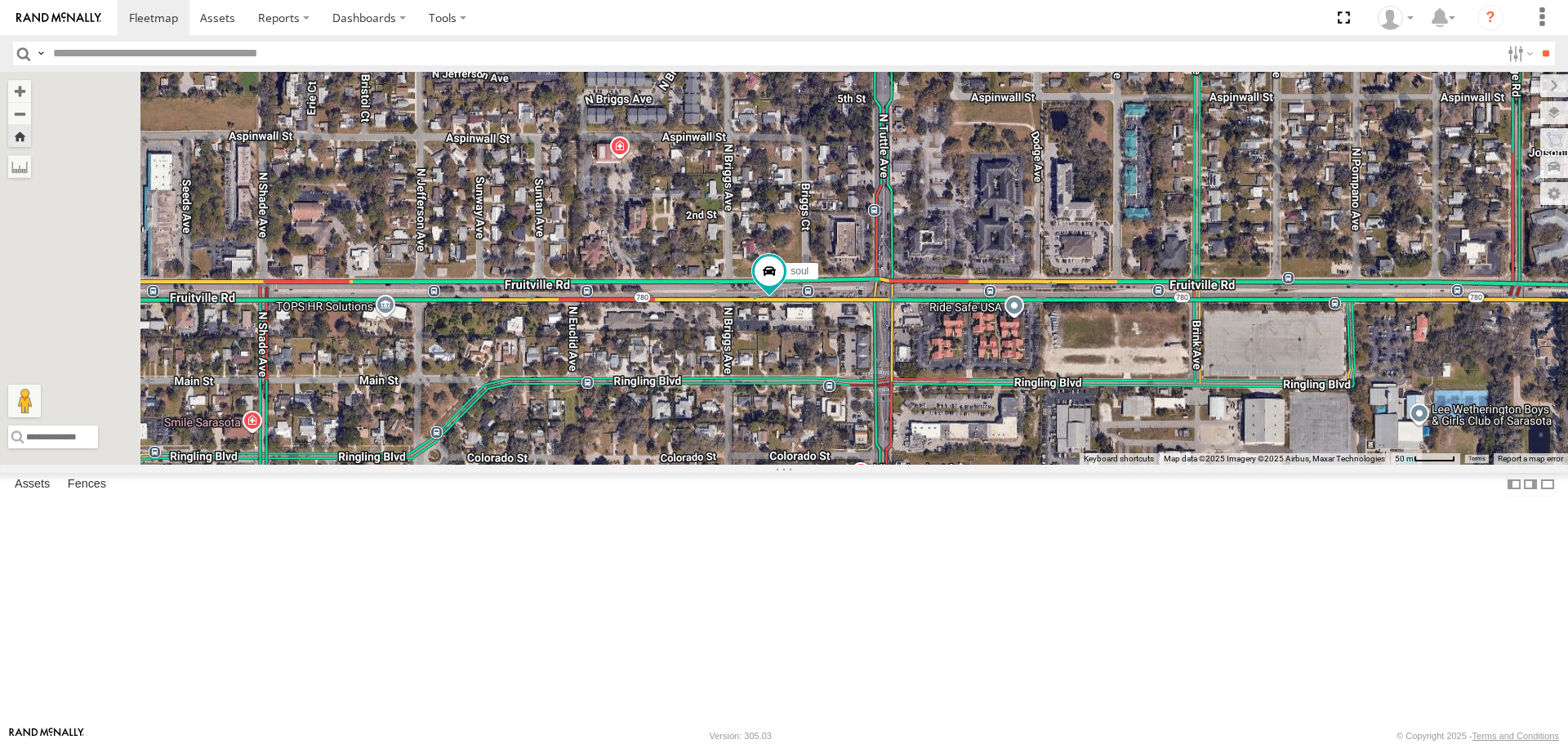
click at [1064, 464] on div "soul" at bounding box center [784, 268] width 1568 height 392
click at [0, 0] on span "Roadmap" at bounding box center [0, 0] width 0 height 0
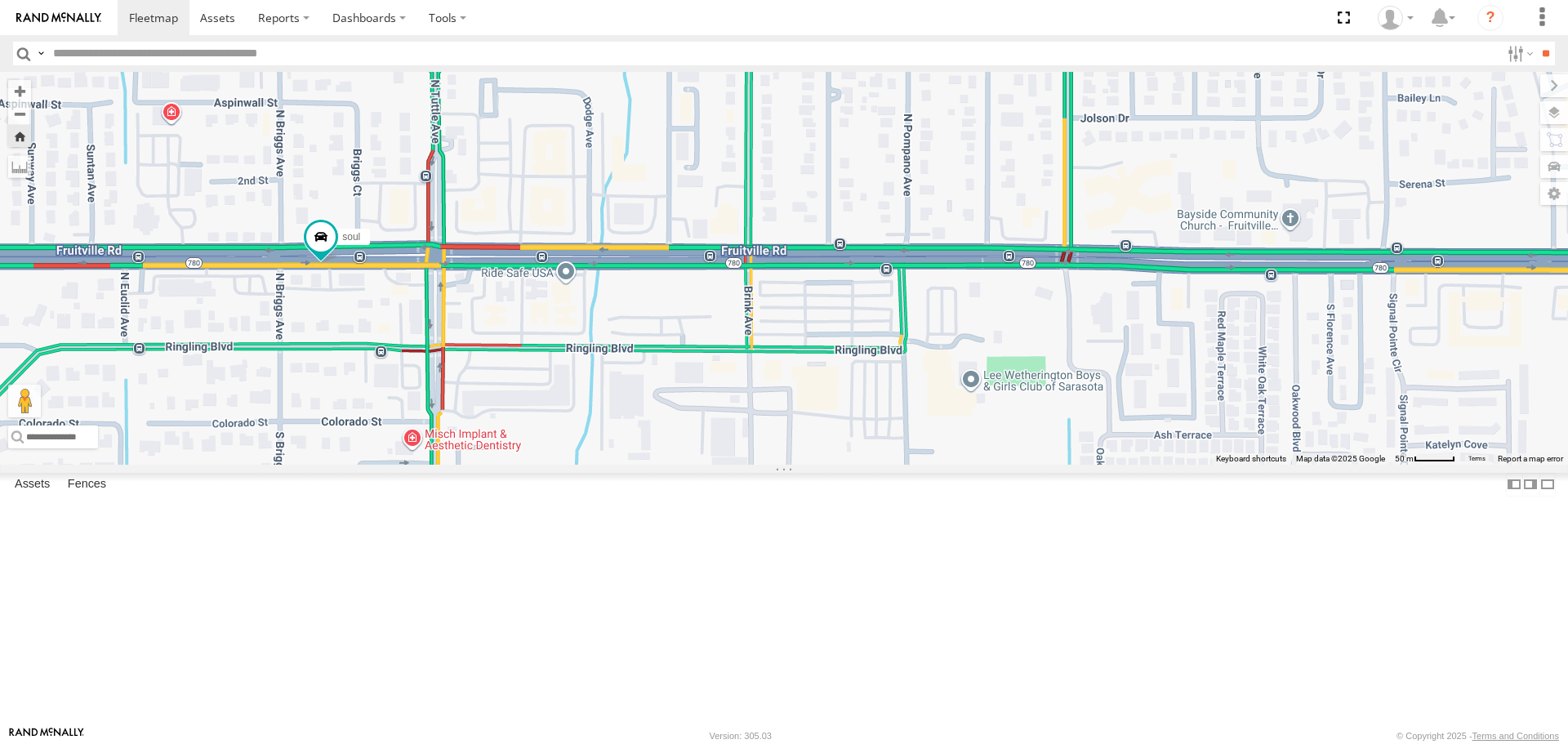
drag, startPoint x: 1253, startPoint y: 324, endPoint x: 815, endPoint y: 282, distance: 440.0
click at [815, 282] on div "soul" at bounding box center [784, 268] width 1568 height 392
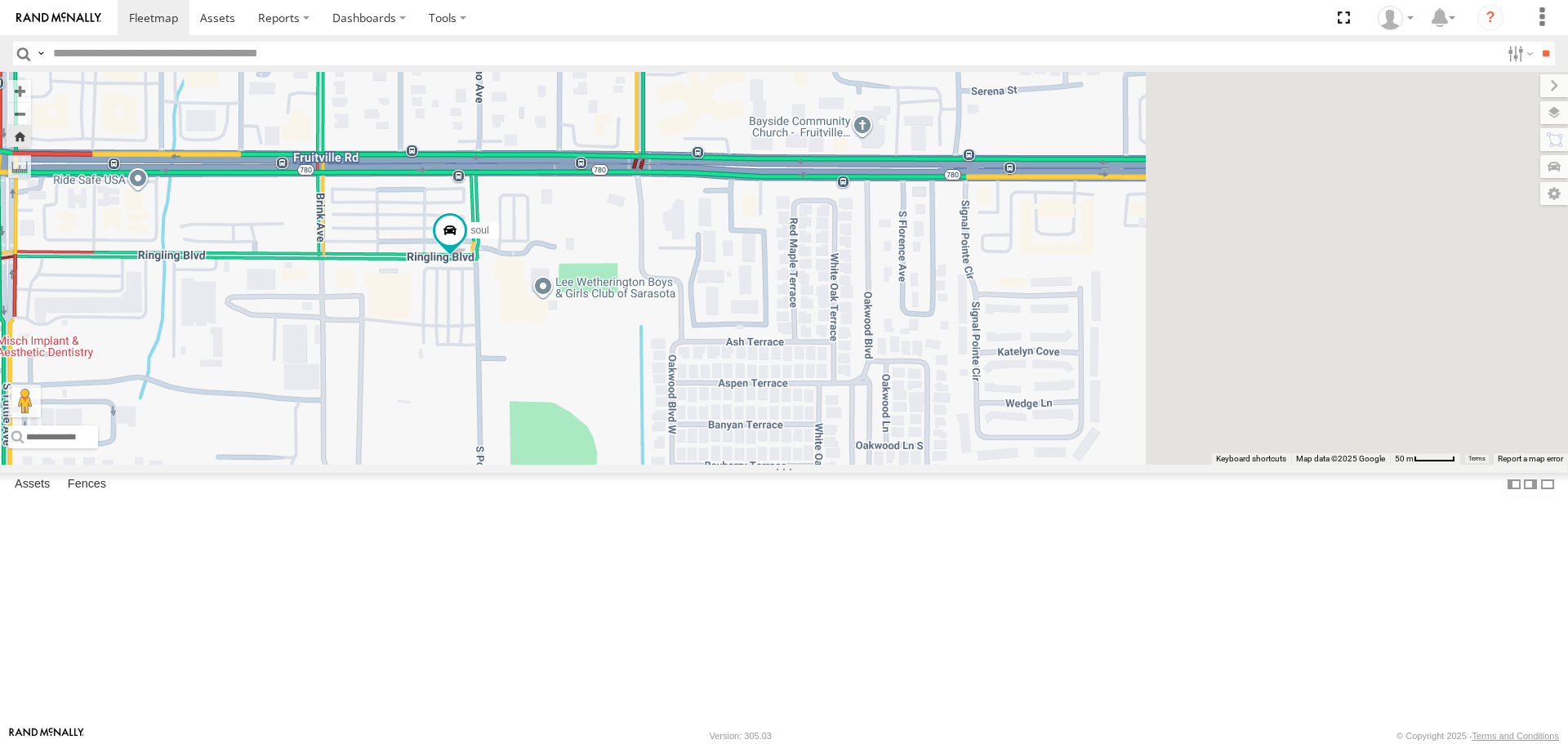
drag, startPoint x: 1126, startPoint y: 514, endPoint x: 614, endPoint y: 428, distance: 519.2
click at [614, 428] on div "soul" at bounding box center [784, 268] width 1568 height 392
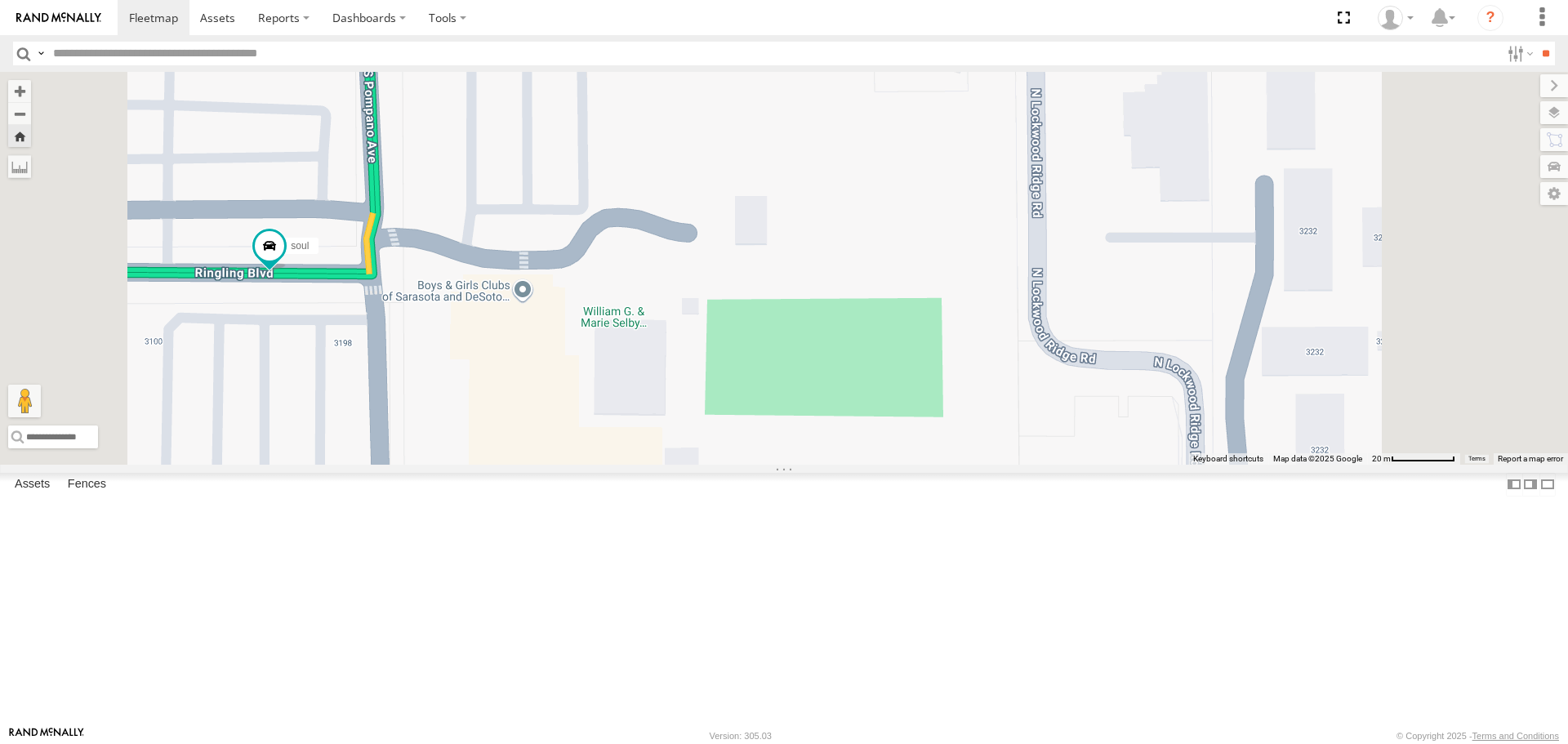
drag, startPoint x: 945, startPoint y: 365, endPoint x: 1305, endPoint y: 640, distance: 453.0
click at [1305, 464] on div "soul" at bounding box center [784, 268] width 1568 height 392
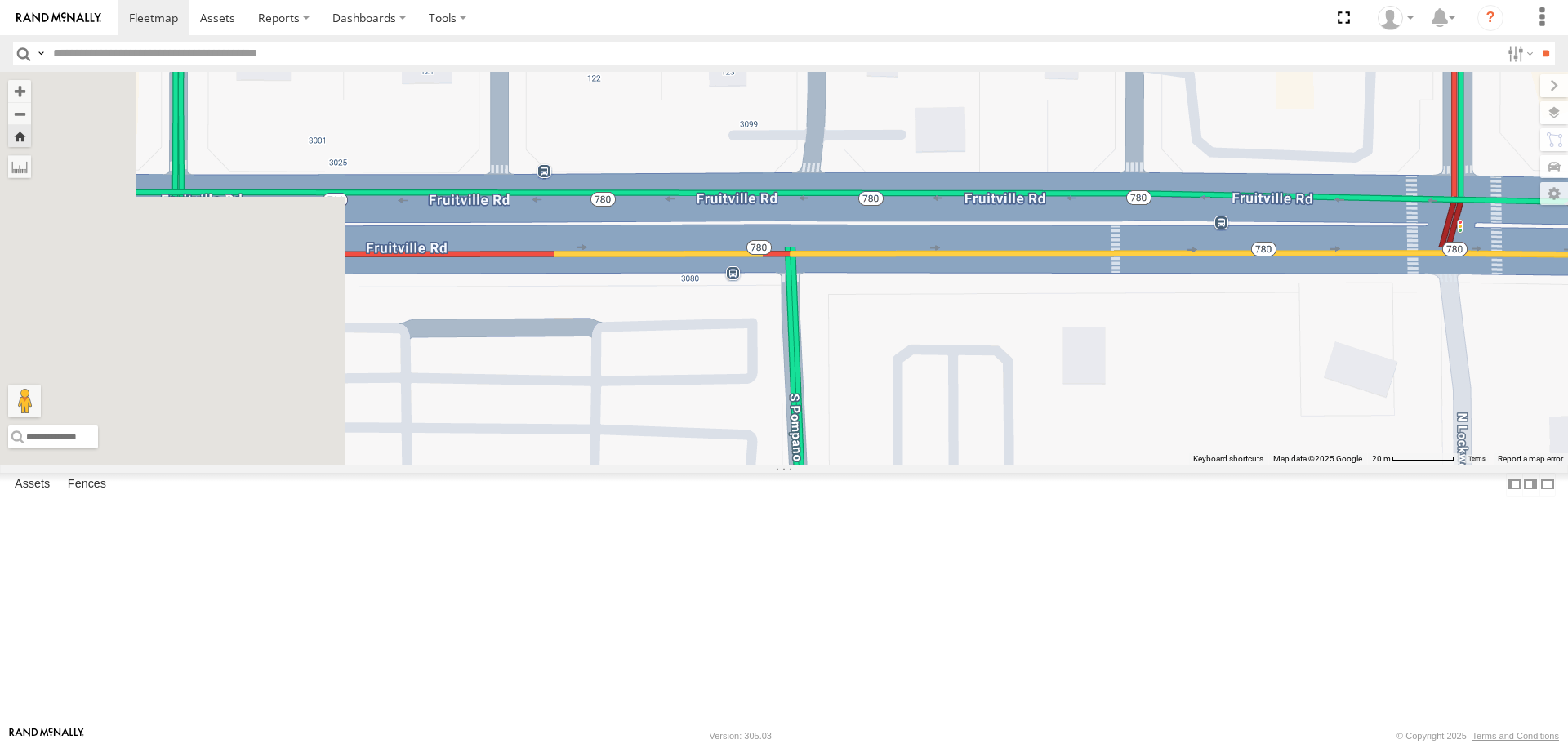
drag, startPoint x: 1298, startPoint y: 616, endPoint x: 1275, endPoint y: 587, distance: 37.0
click at [1292, 464] on div "soul" at bounding box center [784, 268] width 1568 height 392
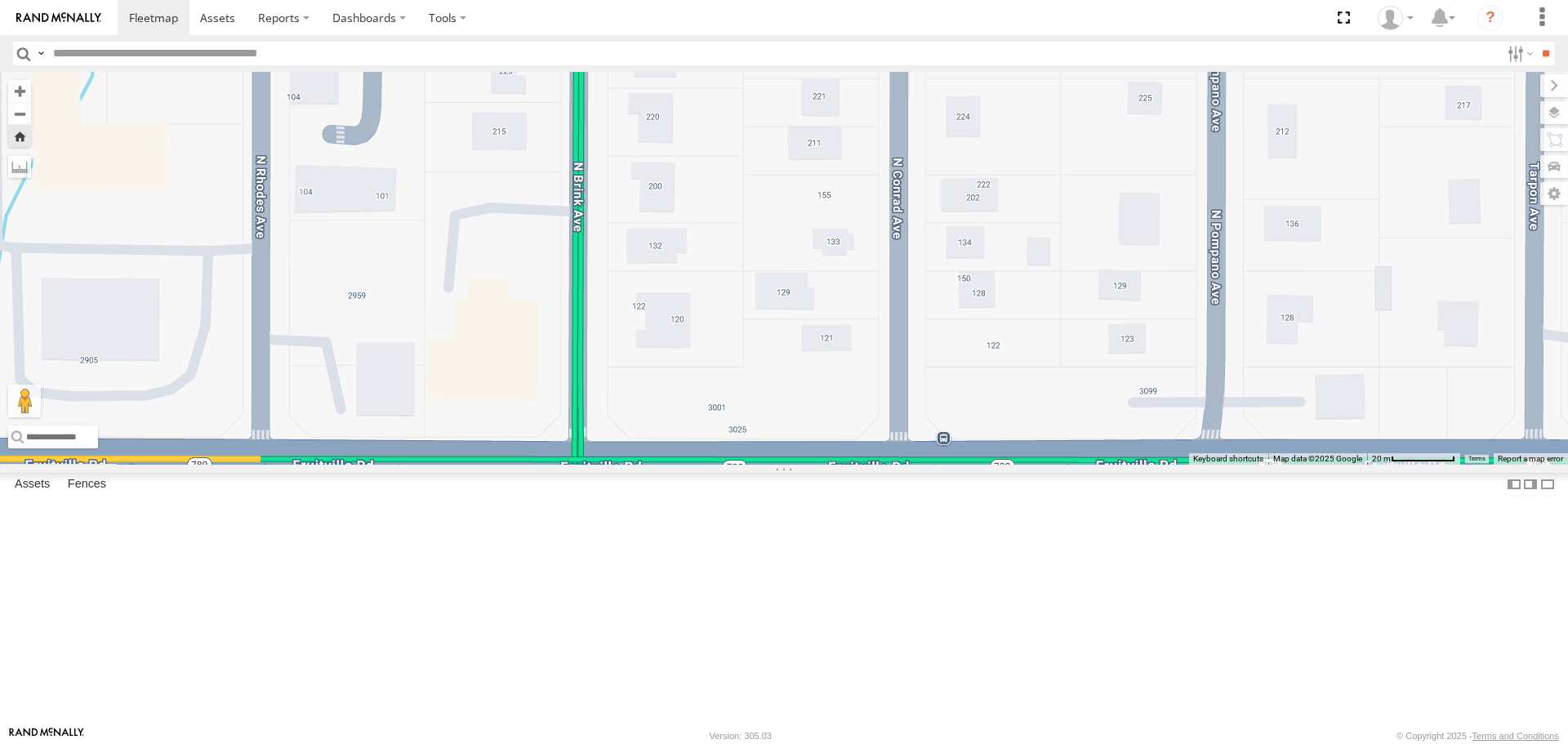
drag, startPoint x: 969, startPoint y: 367, endPoint x: 817, endPoint y: 246, distance: 194.3
click at [918, 335] on div "soul" at bounding box center [784, 268] width 1568 height 392
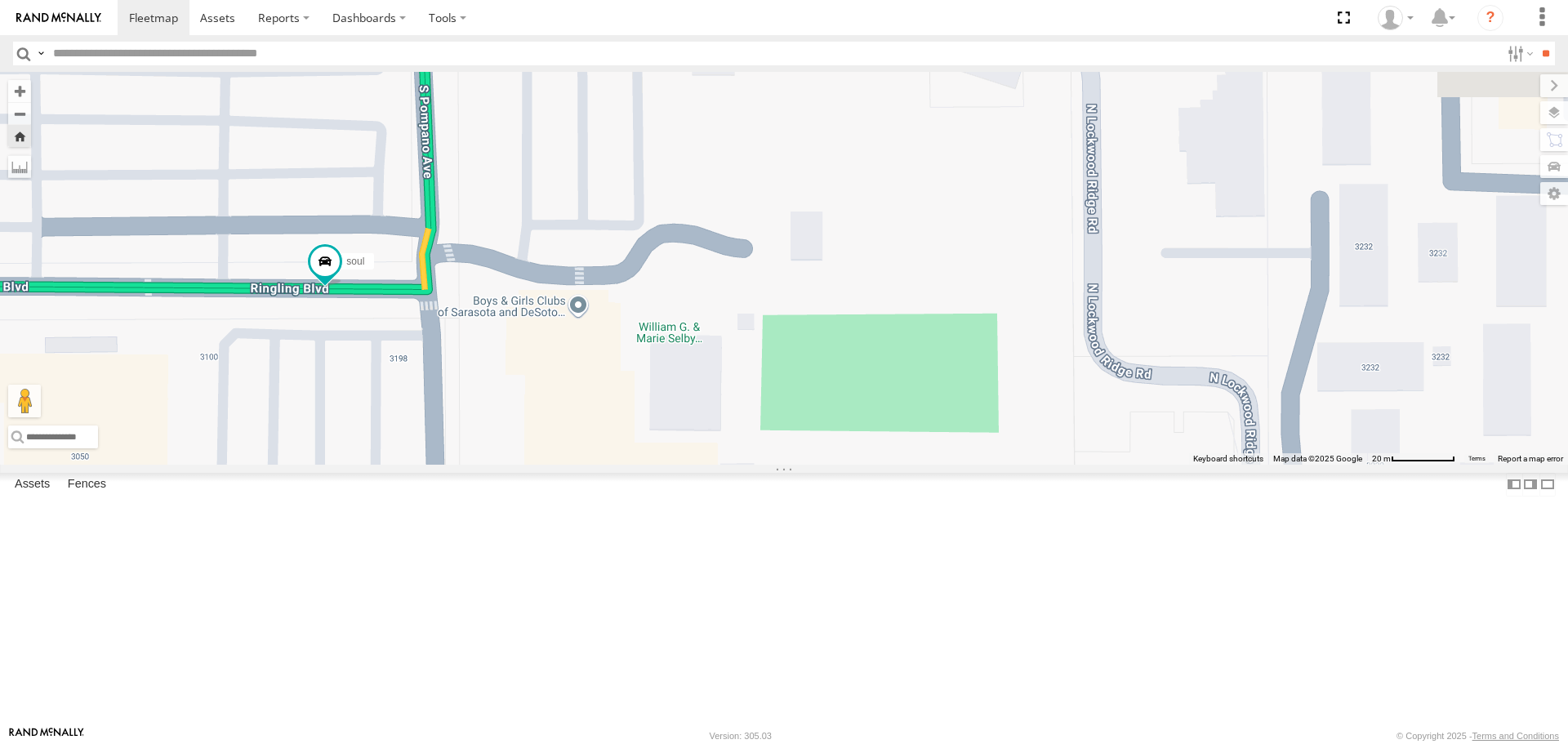
drag, startPoint x: 901, startPoint y: 431, endPoint x: 926, endPoint y: 444, distance: 28.2
click at [923, 445] on div "soul" at bounding box center [784, 268] width 1568 height 392
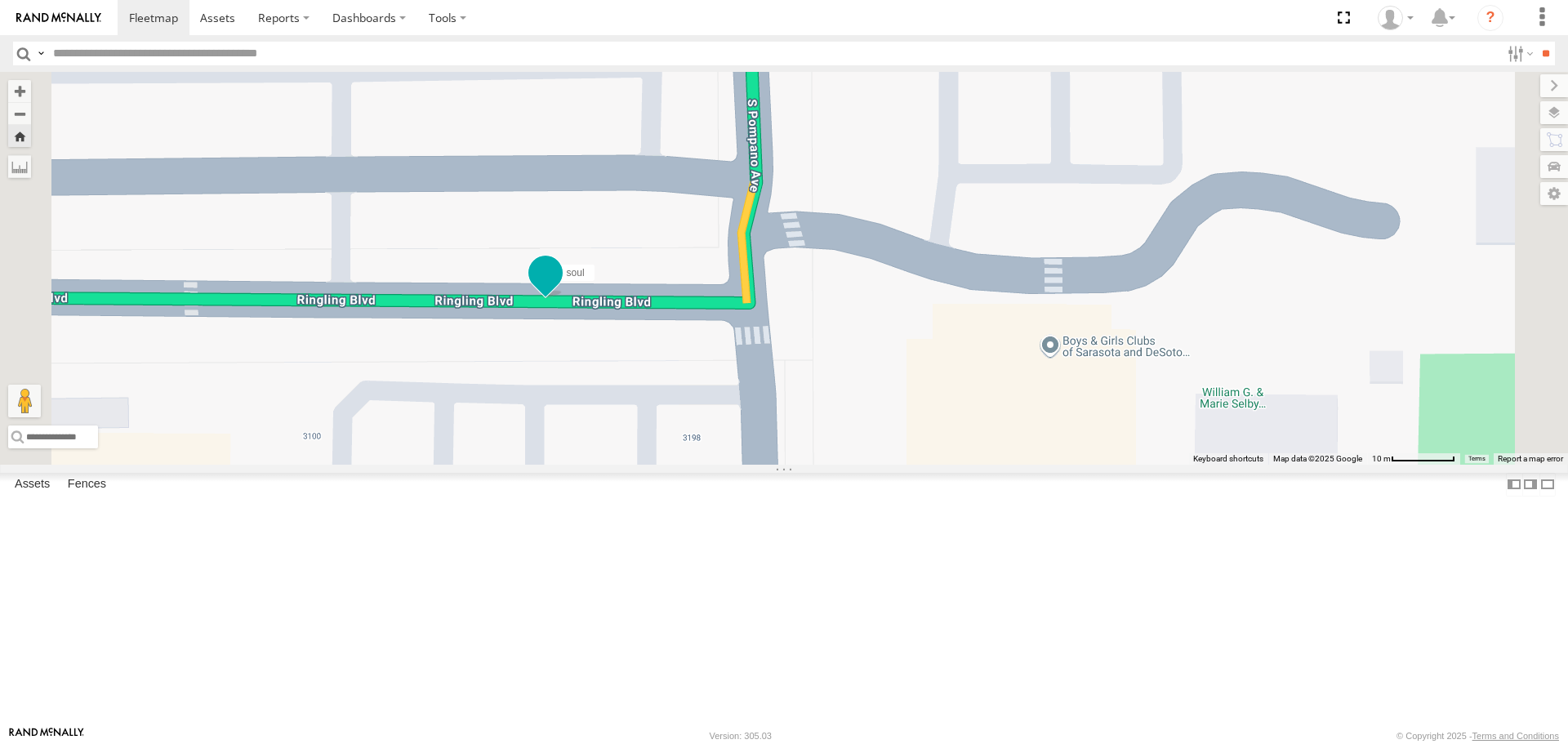
click at [561, 287] on span at bounding box center [545, 273] width 29 height 29
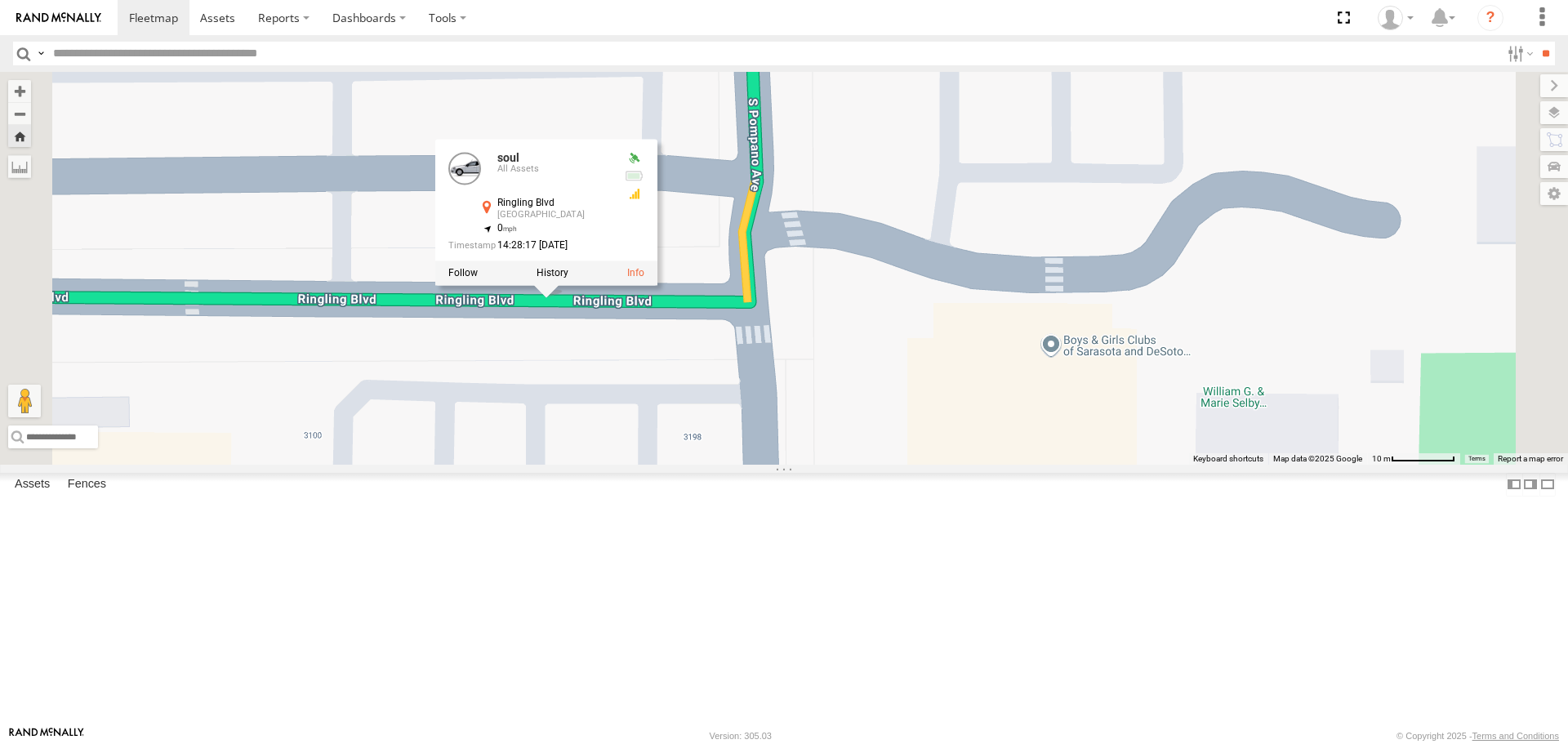
click at [783, 464] on div "soul soul All Assets Ringling Blvd Sarasota 27.33645 , -82.50823 0 14:28:17 08/…" at bounding box center [784, 268] width 1568 height 392
click at [881, 212] on div "soul soul All Assets Ringling Blvd Sarasota 27.33645 , -82.50823 0 14:28:17 08/…" at bounding box center [784, 268] width 1568 height 392
click at [883, 216] on div "soul soul All Assets Ringling Blvd Sarasota 27.33645 , -82.50823 0 14:28:17 08/…" at bounding box center [784, 268] width 1568 height 392
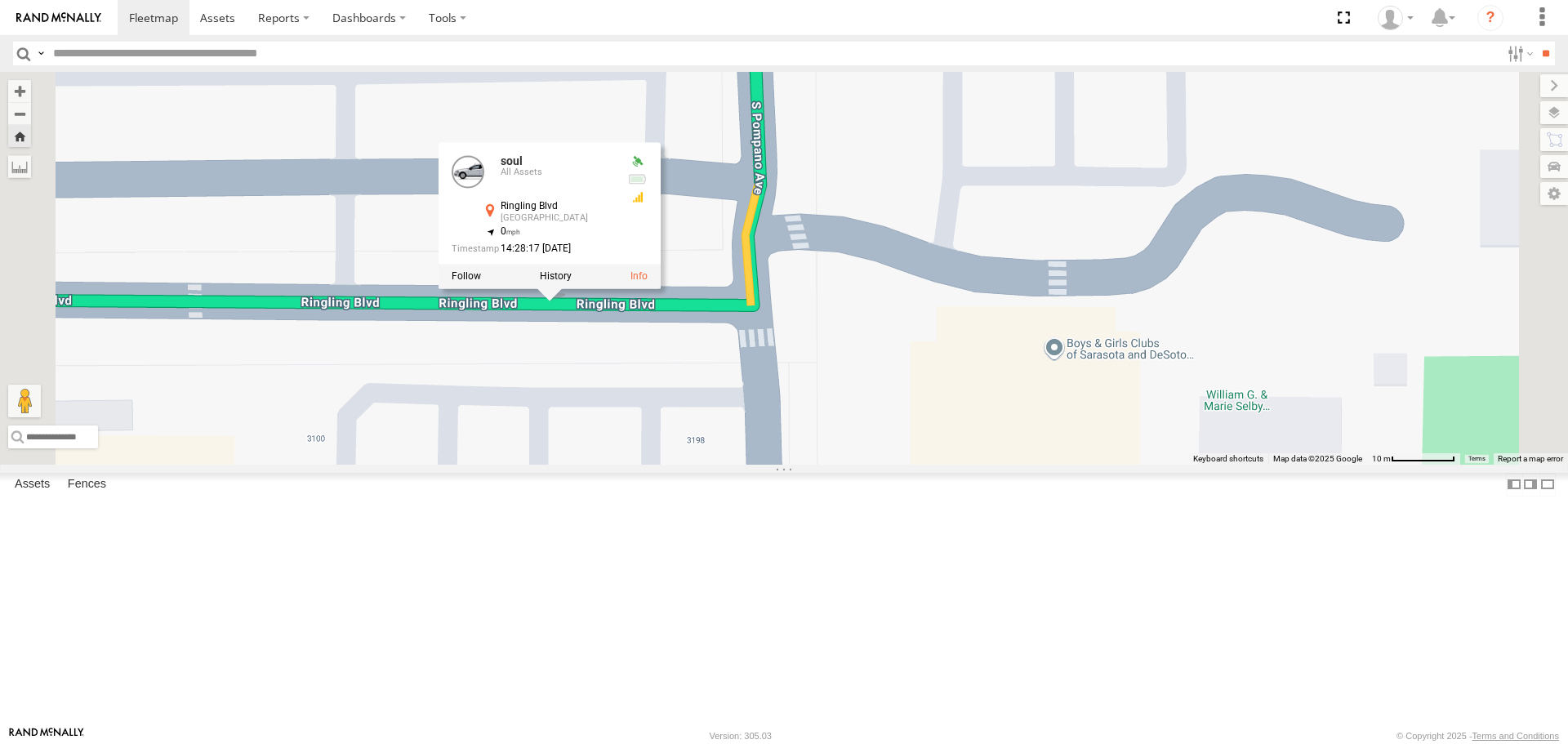
click at [912, 229] on div "soul soul All Assets Ringling Blvd Sarasota 27.33645 , -82.50823 0 14:28:17 08/…" at bounding box center [784, 268] width 1568 height 392
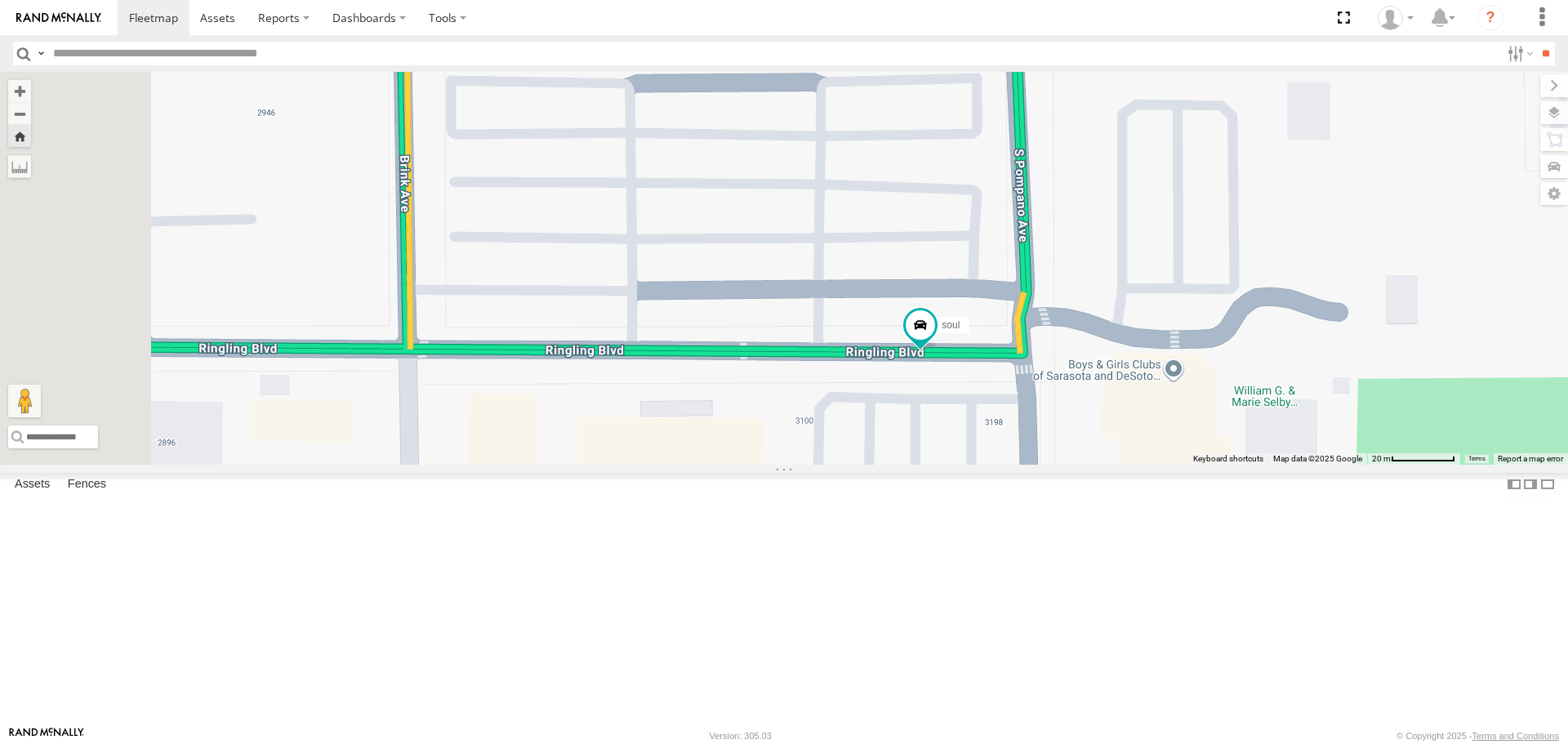
drag, startPoint x: 757, startPoint y: 503, endPoint x: 1078, endPoint y: 541, distance: 323.2
click at [1078, 464] on div "soul" at bounding box center [784, 268] width 1568 height 392
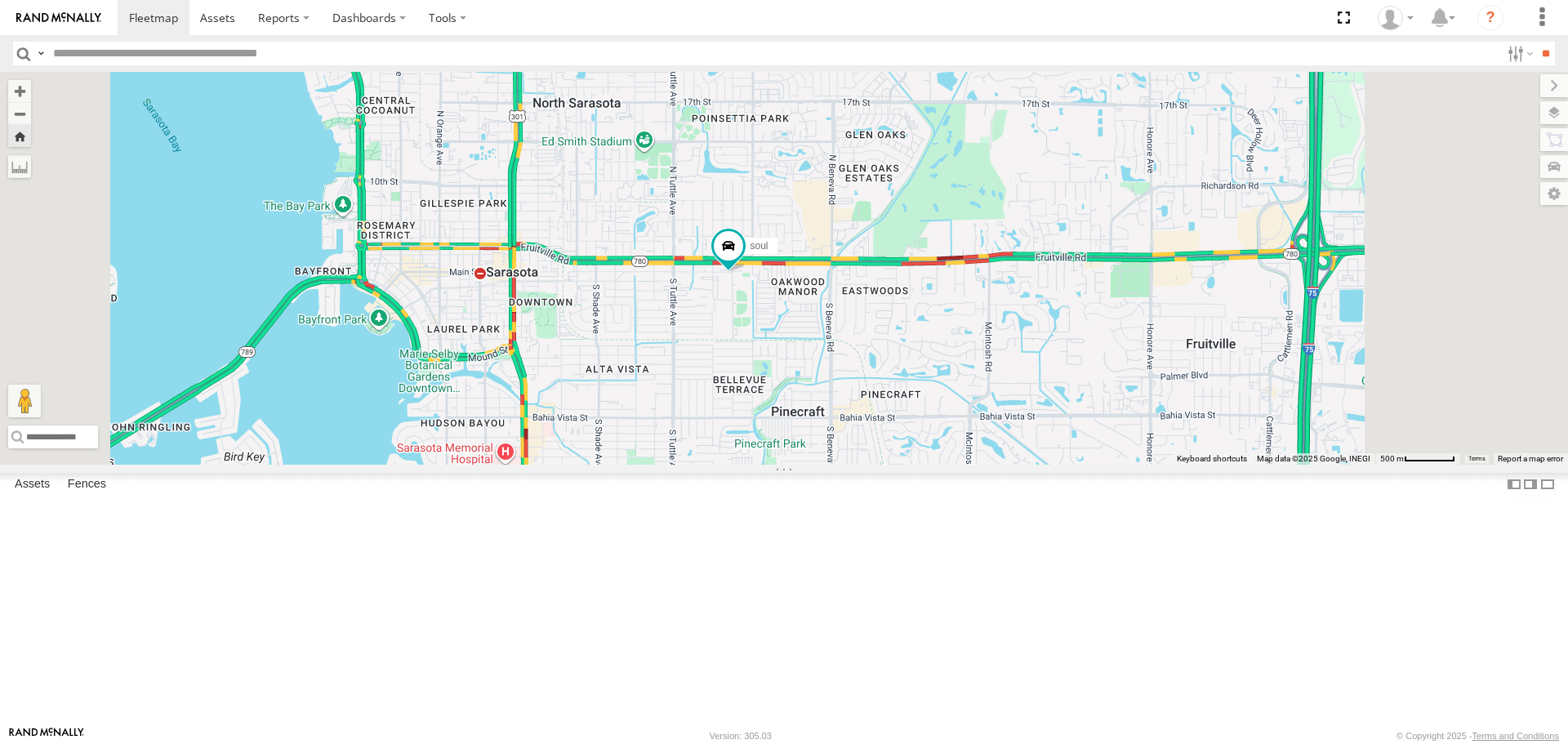
click at [0, 0] on div "[PERSON_NAME]" at bounding box center [0, 0] width 0 height 0
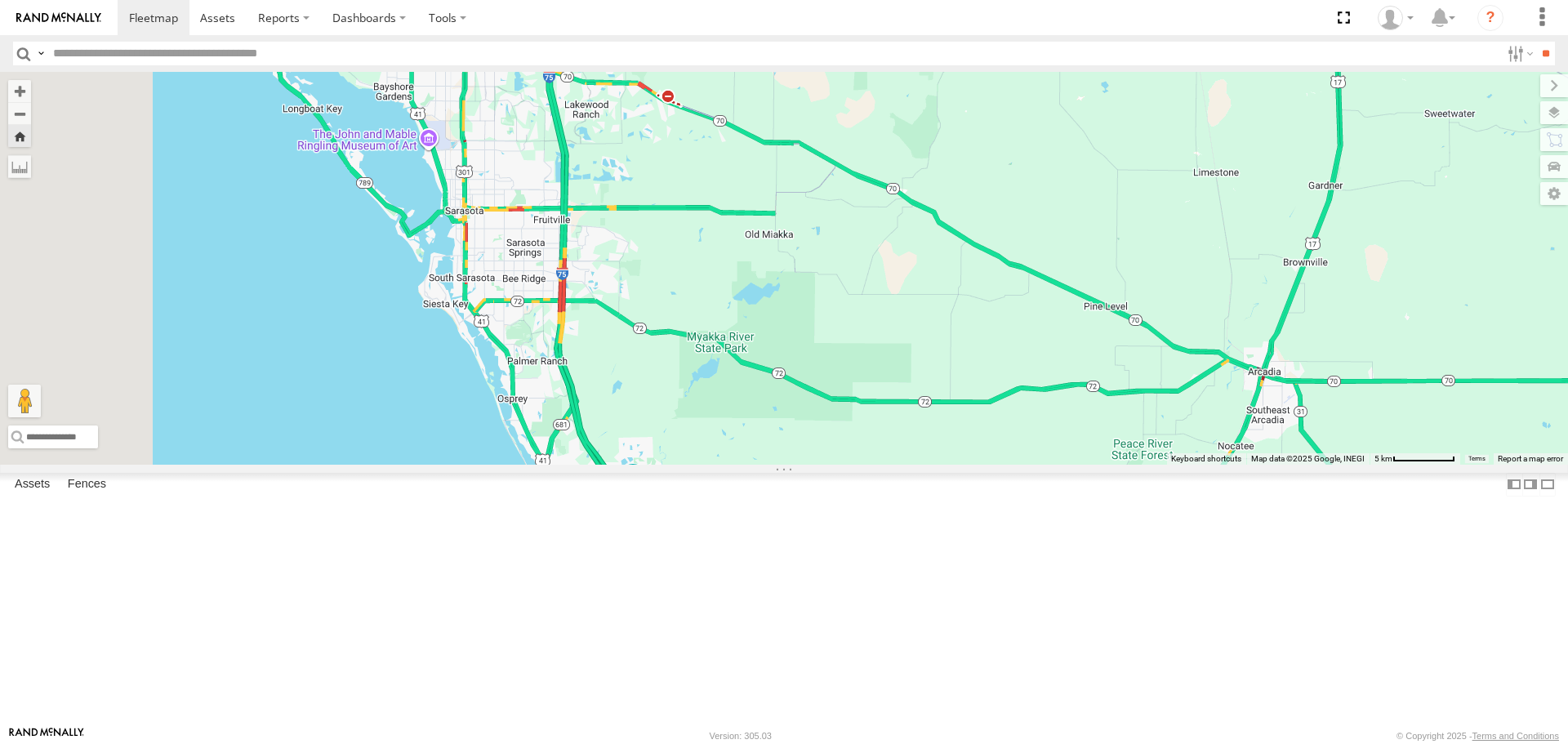
drag, startPoint x: 694, startPoint y: 417, endPoint x: 789, endPoint y: 677, distance: 276.8
click at [789, 464] on div "[PERSON_NAME]" at bounding box center [784, 268] width 1568 height 392
click at [0, 0] on div "Tom All Assets I-75 North Venice Farms East 27.1095 -82.35731 Video soul All As…" at bounding box center [0, 0] width 0 height 0
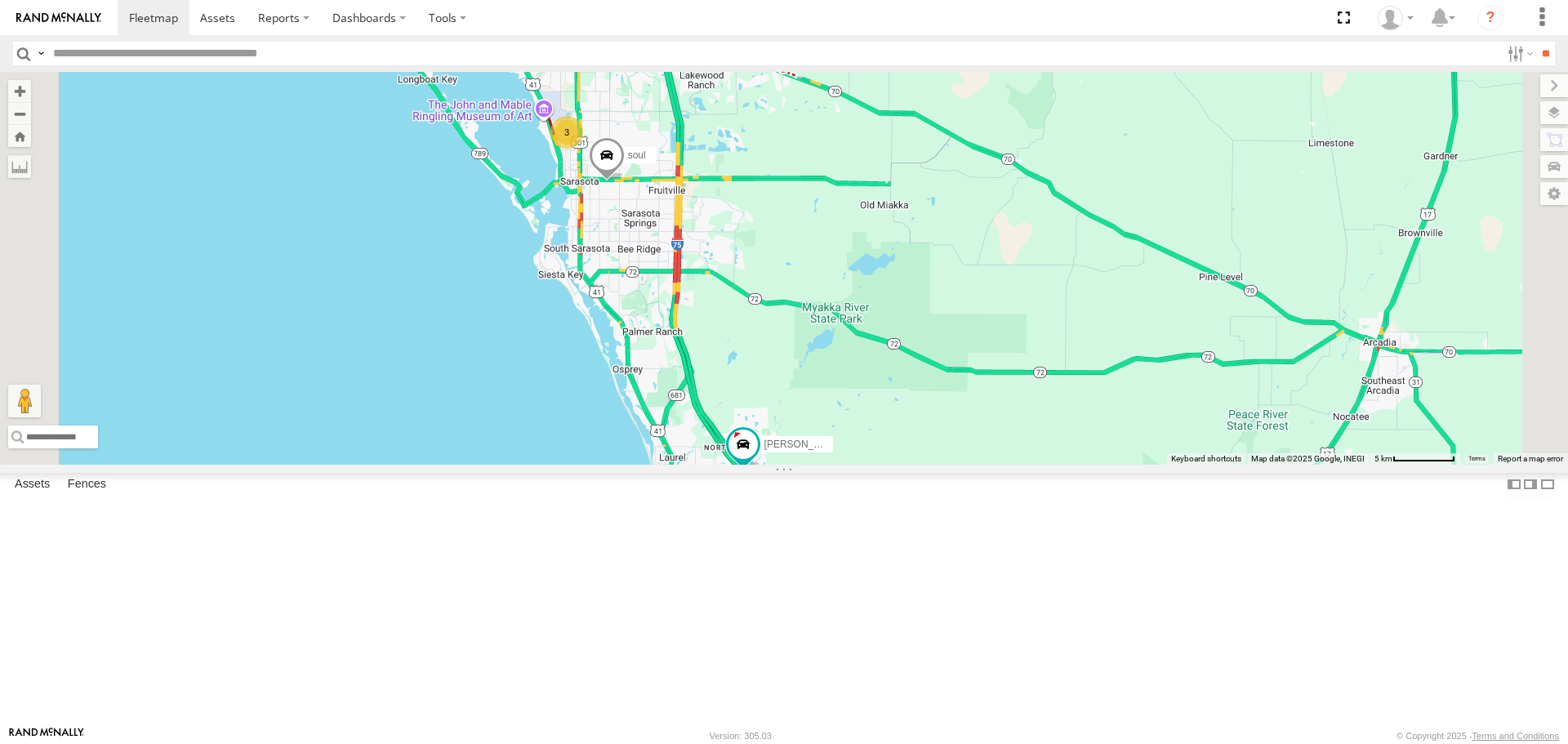
drag, startPoint x: 997, startPoint y: 433, endPoint x: 865, endPoint y: 467, distance: 136.3
click at [865, 464] on div "[PERSON_NAME] 3 soul" at bounding box center [784, 268] width 1568 height 392
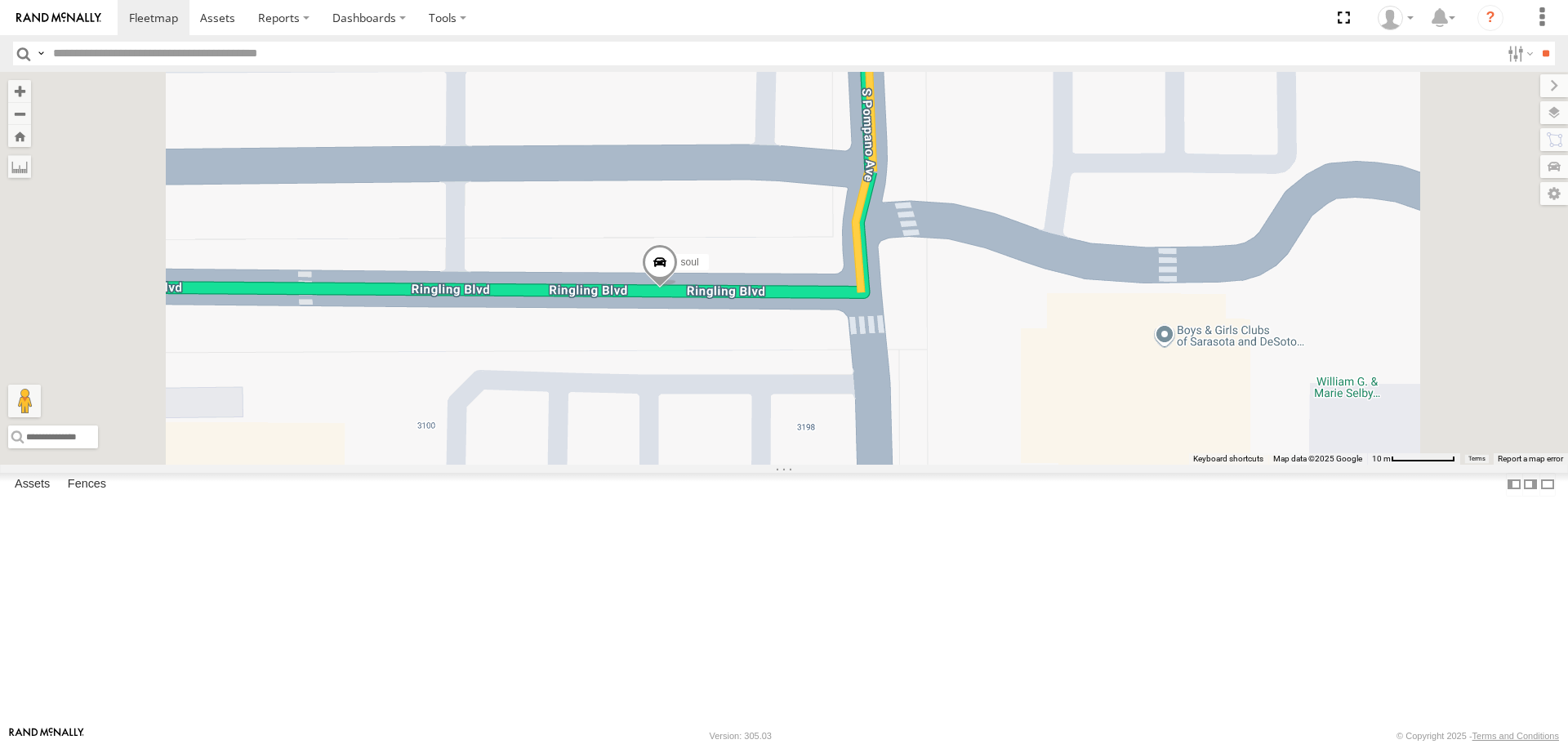
click at [678, 288] on span at bounding box center [659, 266] width 36 height 44
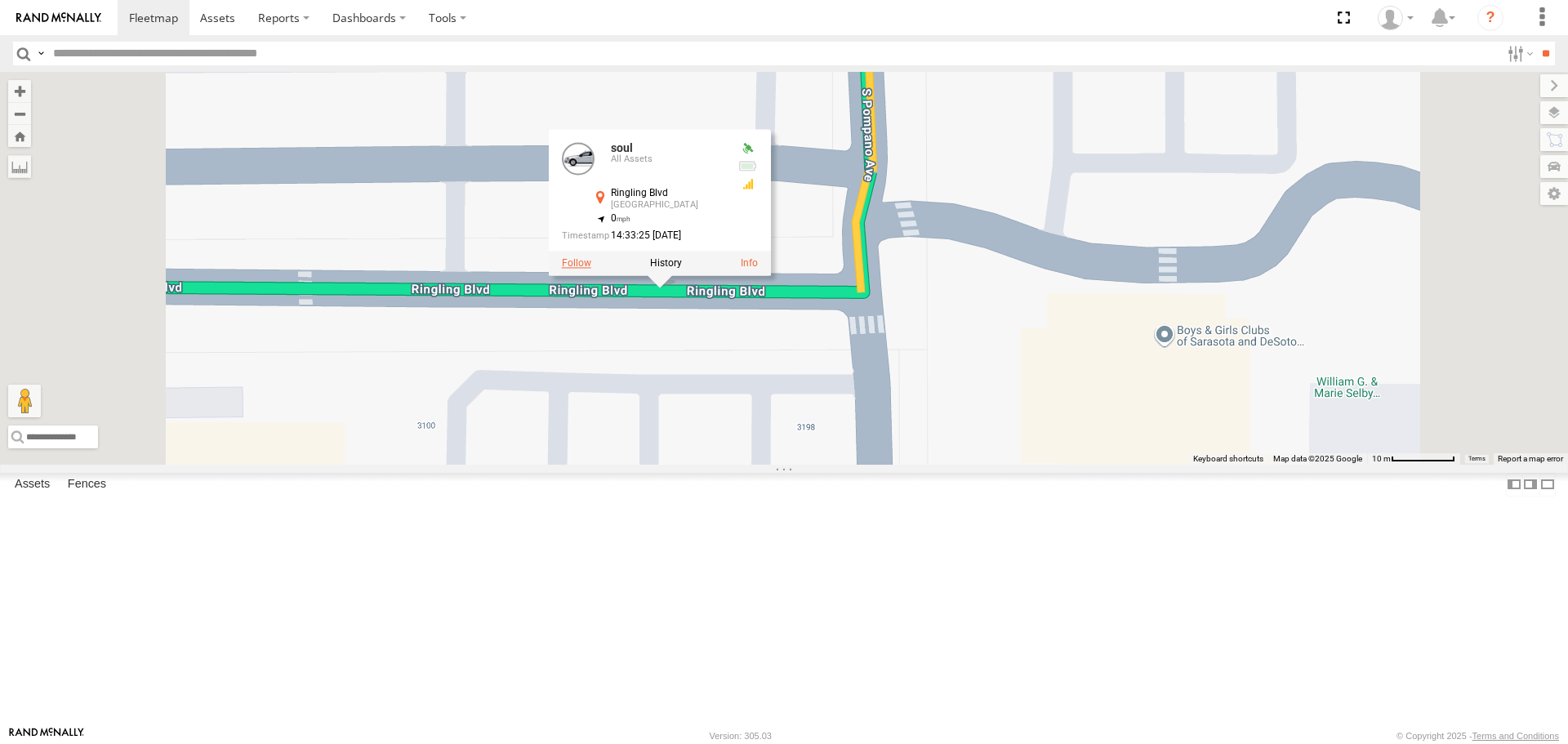
click at [592, 270] on label at bounding box center [576, 264] width 29 height 12
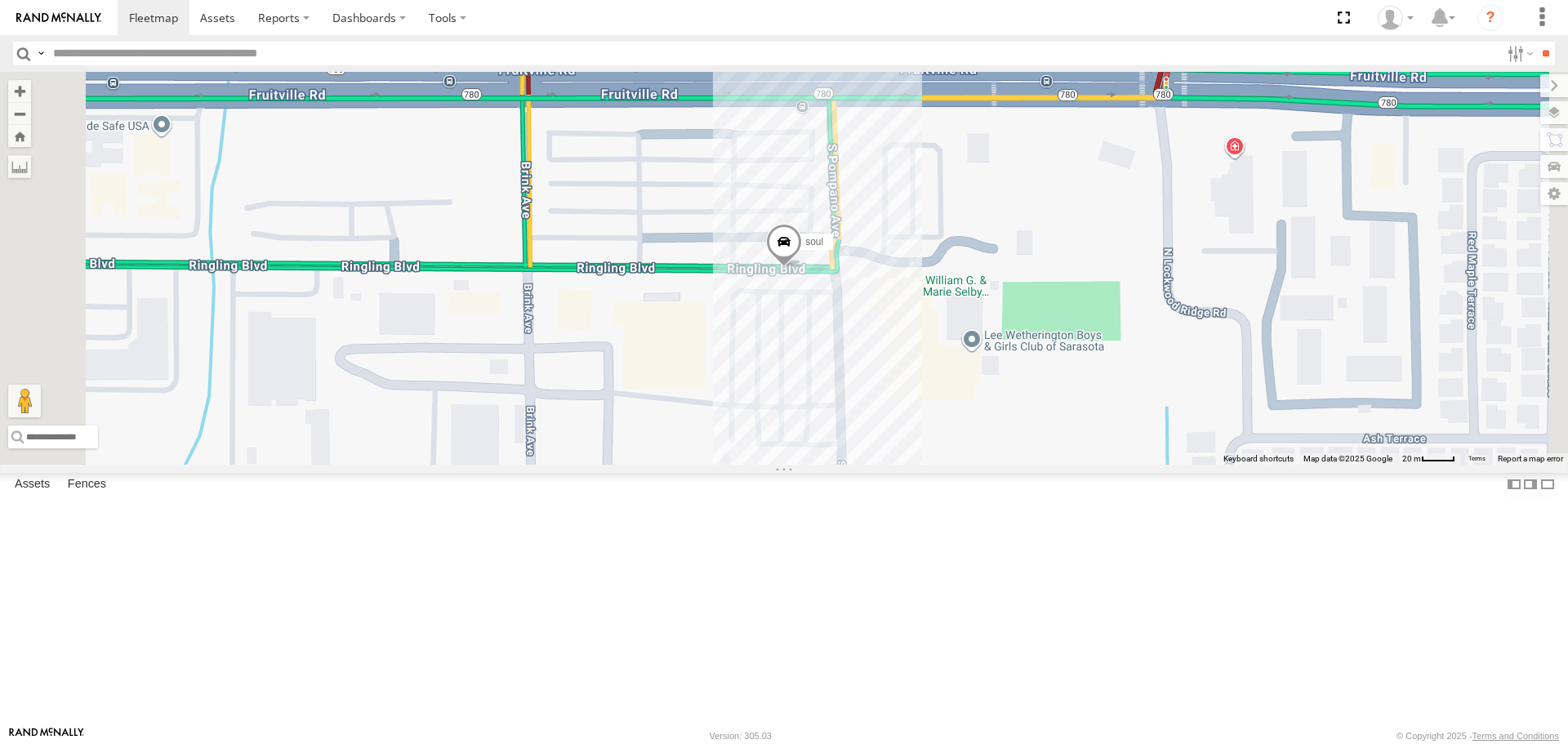
click at [802, 269] on span at bounding box center [783, 246] width 36 height 44
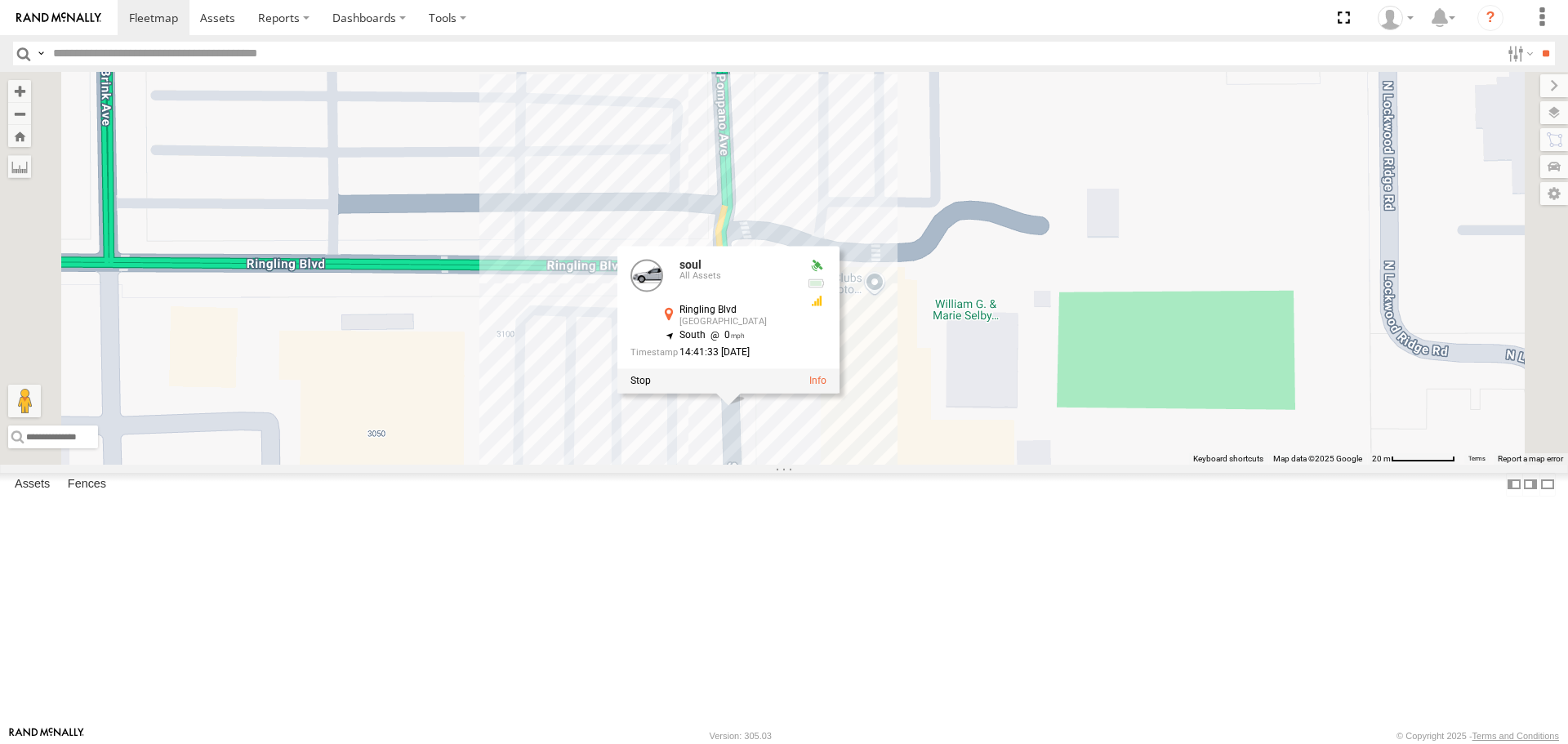
click at [683, 450] on div "soul soul All Assets Ringling Blvd Sarasota 27.33604 , -82.50788 South 0 14:41:…" at bounding box center [784, 268] width 1568 height 392
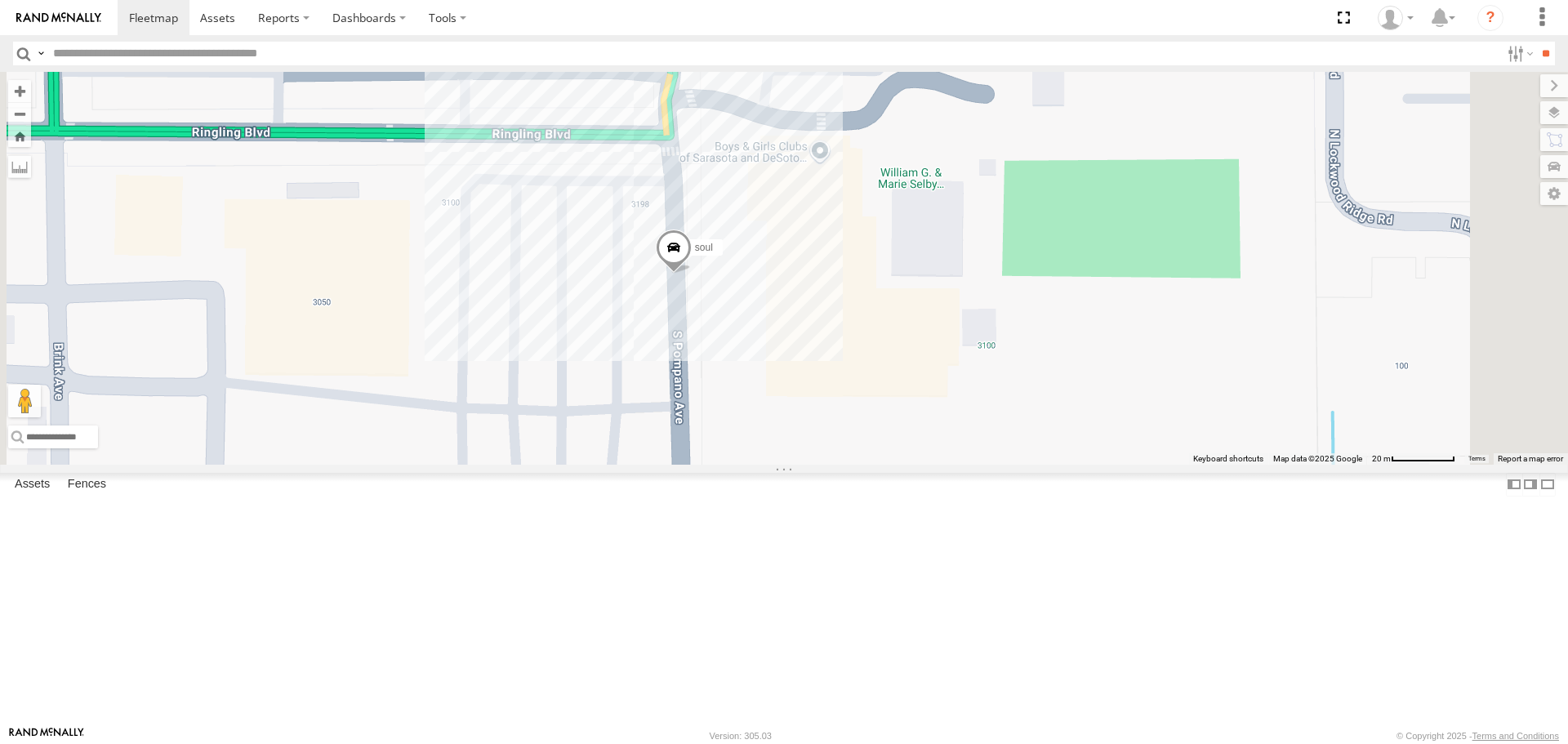
drag, startPoint x: 679, startPoint y: 499, endPoint x: 611, endPoint y: 329, distance: 183.1
click at [613, 336] on div "soul" at bounding box center [784, 268] width 1568 height 392
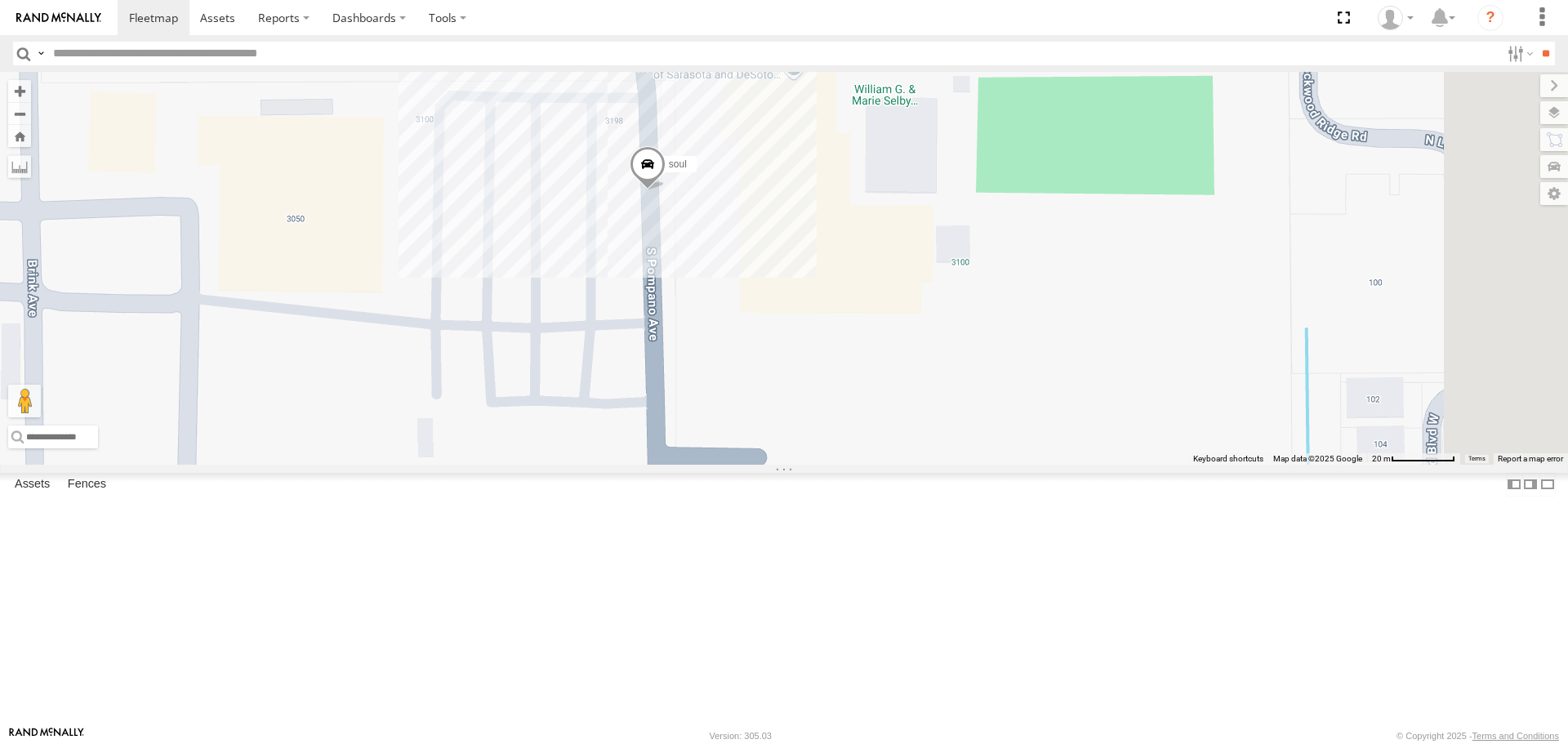
click at [665, 191] on span at bounding box center [647, 168] width 36 height 44
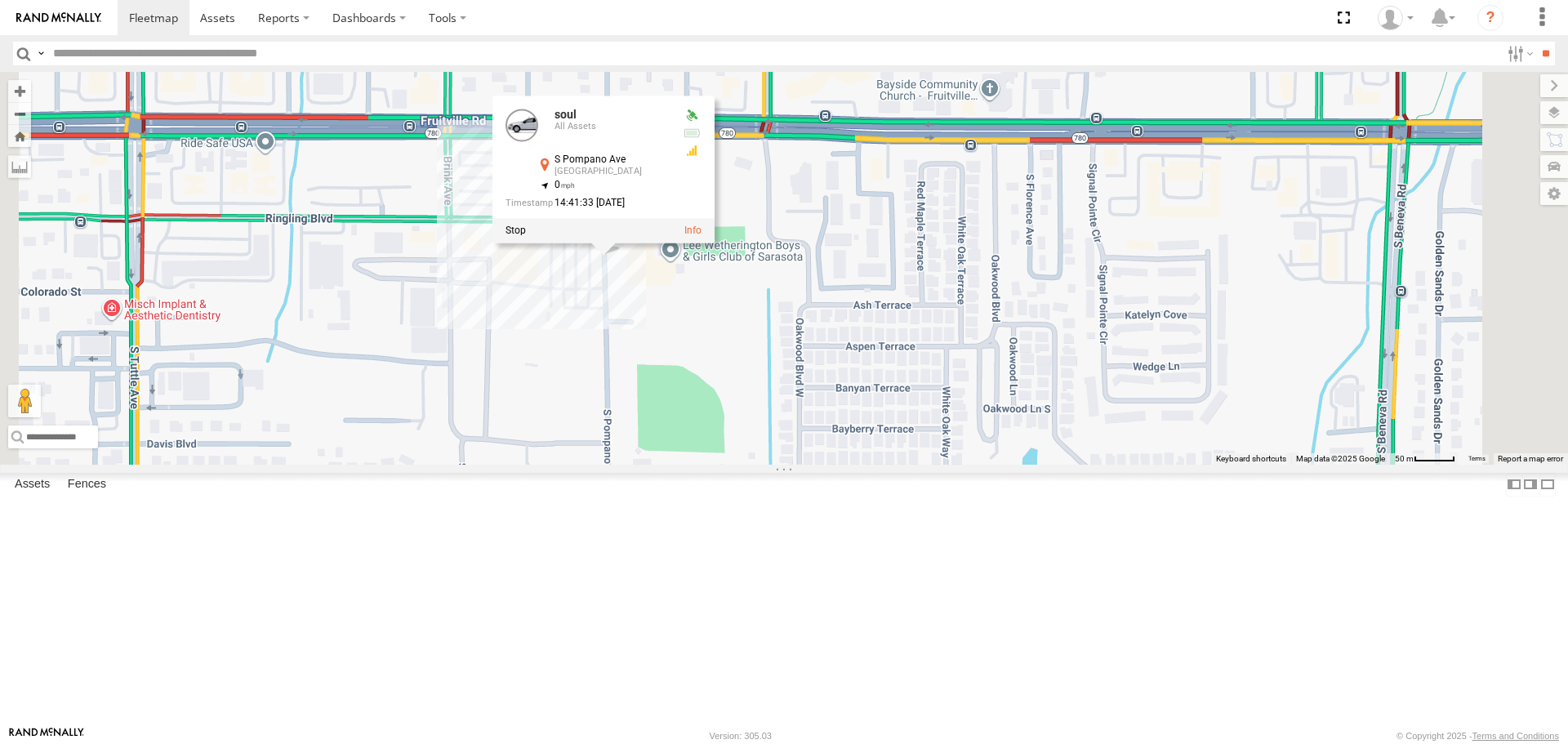
drag, startPoint x: 786, startPoint y: 547, endPoint x: 771, endPoint y: 437, distance: 111.0
click at [773, 452] on div "soul soul All Assets S Pompano Ave Sarasota 27.33604 , -82.50788 0 14:41:33 08/…" at bounding box center [784, 268] width 1568 height 392
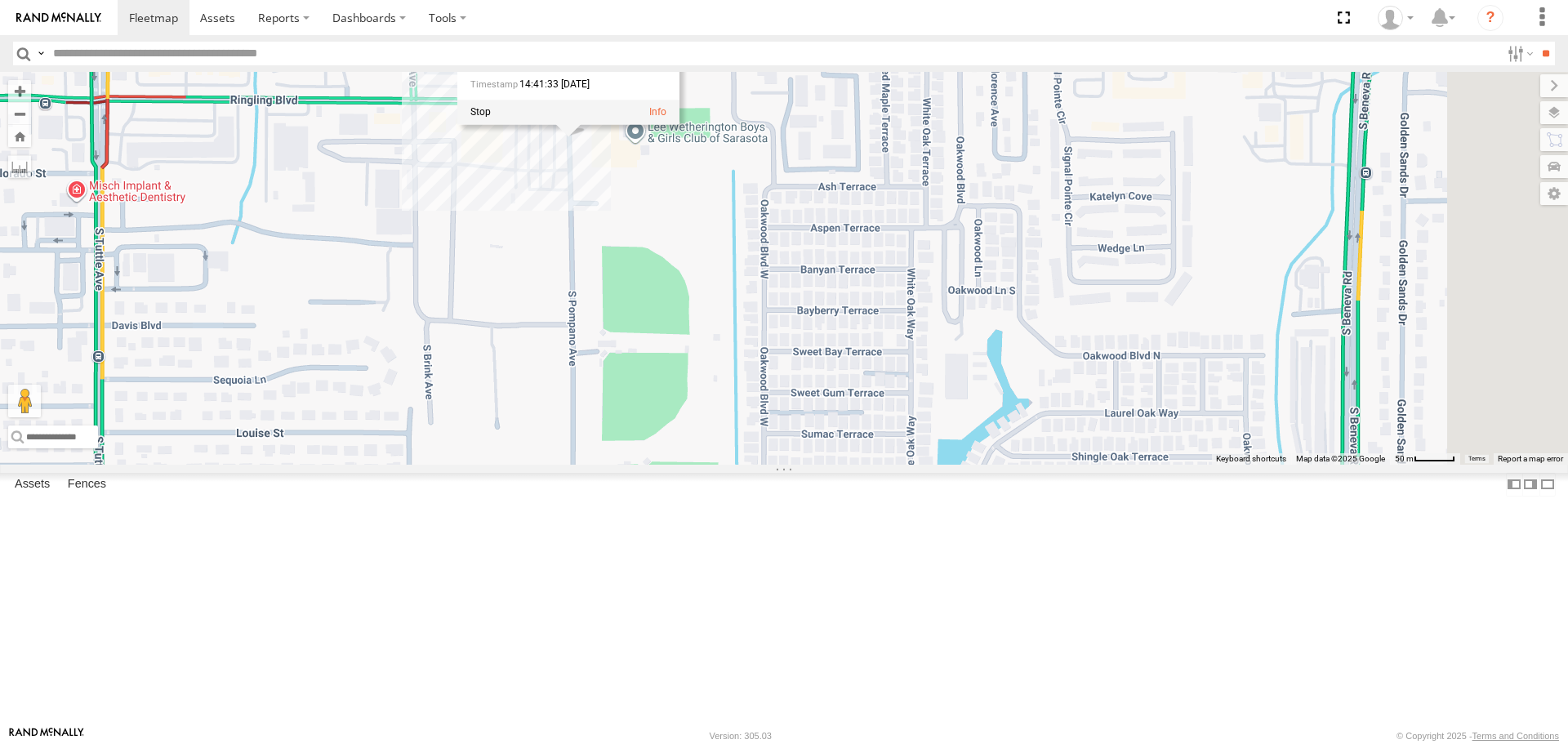
drag, startPoint x: 738, startPoint y: 460, endPoint x: 734, endPoint y: 490, distance: 30.3
click at [734, 464] on div "soul soul All Assets S Pompano Ave Sarasota 27.33604 , -82.50788 0 14:41:33 08/…" at bounding box center [784, 268] width 1568 height 392
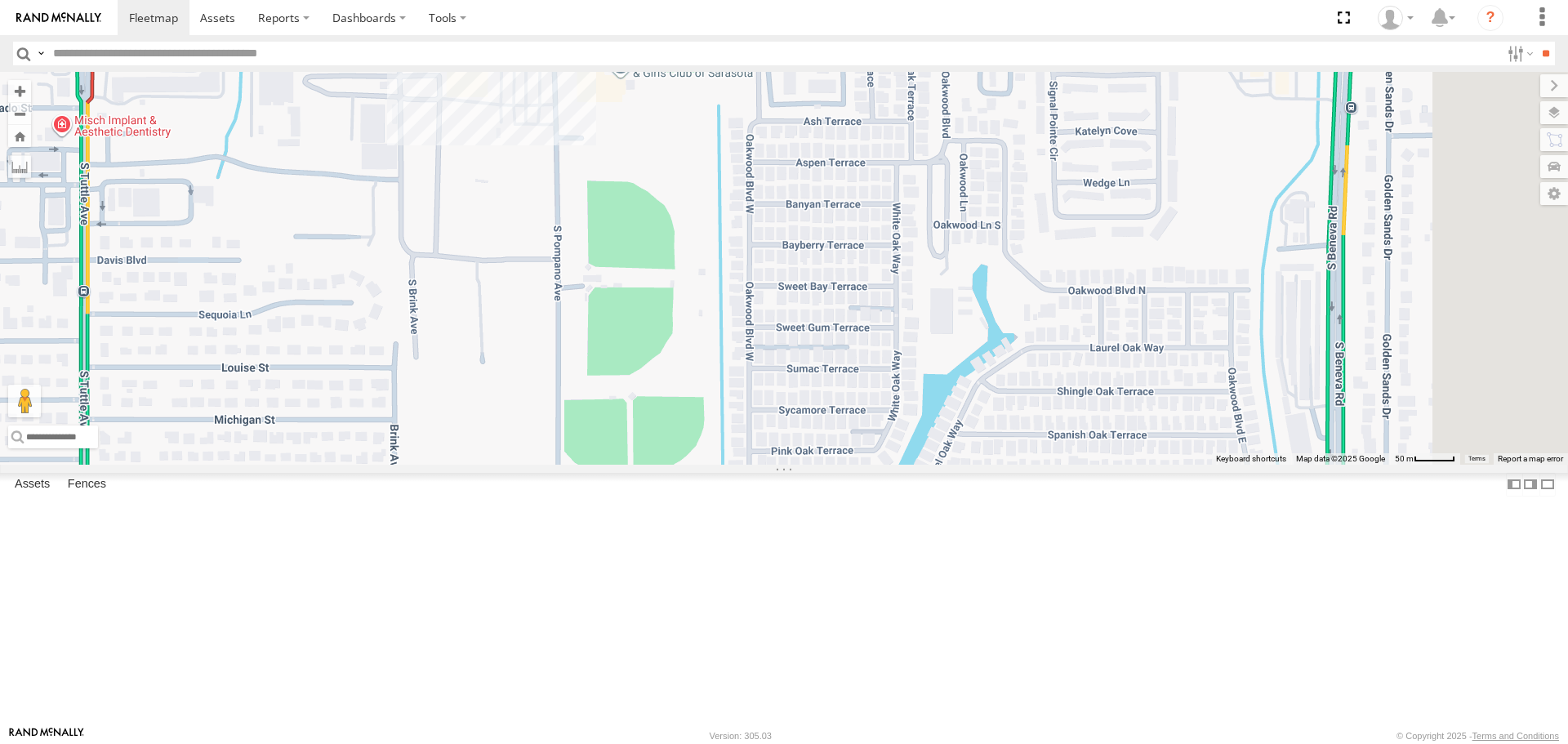
drag, startPoint x: 734, startPoint y: 486, endPoint x: 723, endPoint y: 381, distance: 105.6
click at [723, 381] on div "soul soul All Assets S Pompano Ave Sarasota 27.33604 , -82.50788 0 14:41:33 08/…" at bounding box center [784, 268] width 1568 height 392
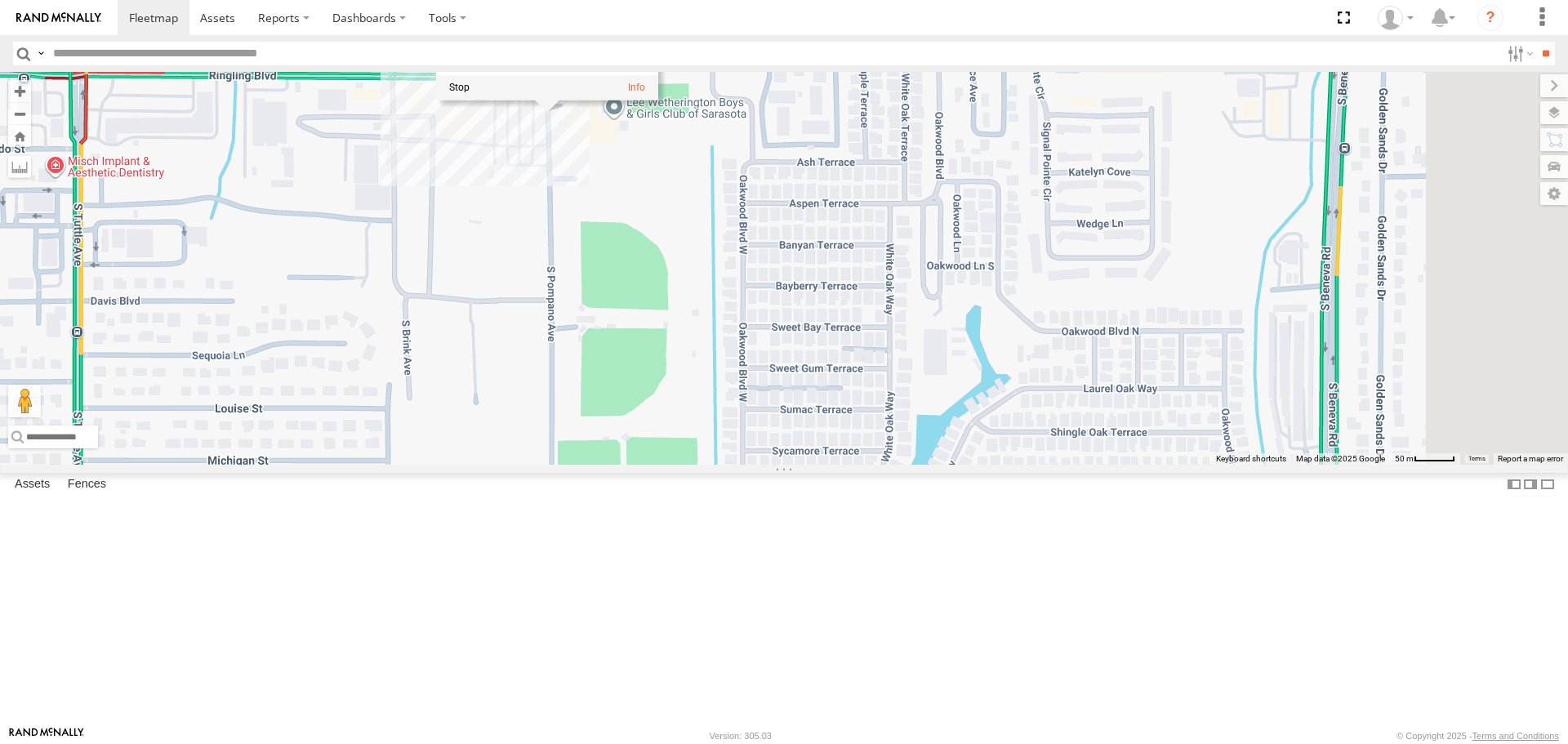
drag, startPoint x: 700, startPoint y: 345, endPoint x: 704, endPoint y: 424, distance: 79.1
click at [704, 424] on div "soul soul All Assets S Pompano Ave Sarasota 27.33604 , -82.50788 0 14:41:33 08/…" at bounding box center [784, 268] width 1568 height 392
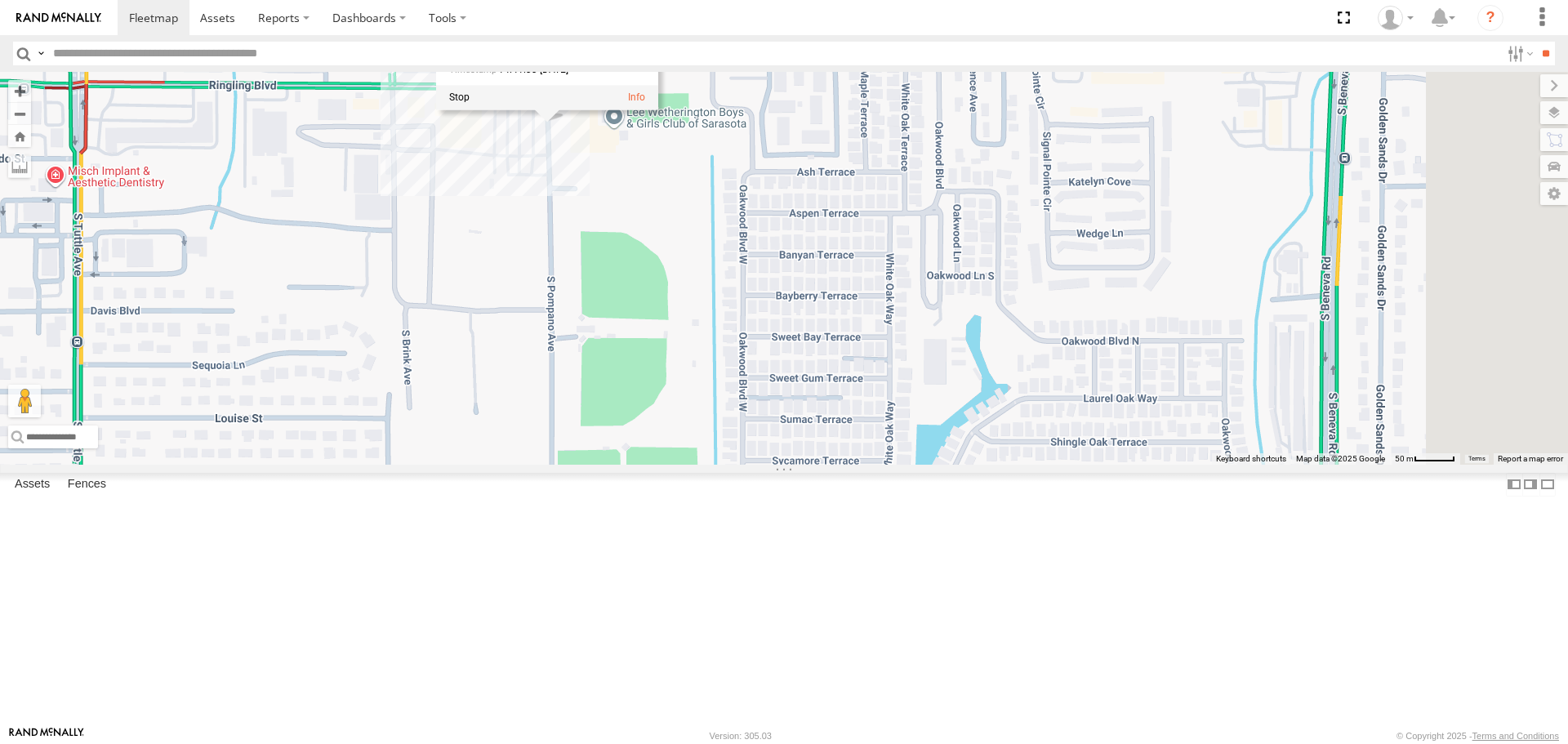
drag, startPoint x: 704, startPoint y: 395, endPoint x: 709, endPoint y: 308, distance: 87.1
click at [709, 308] on div "soul soul All Assets S Pompano Ave Sarasota 27.33604 , -82.50788 0 14:41:33 08/…" at bounding box center [784, 268] width 1568 height 392
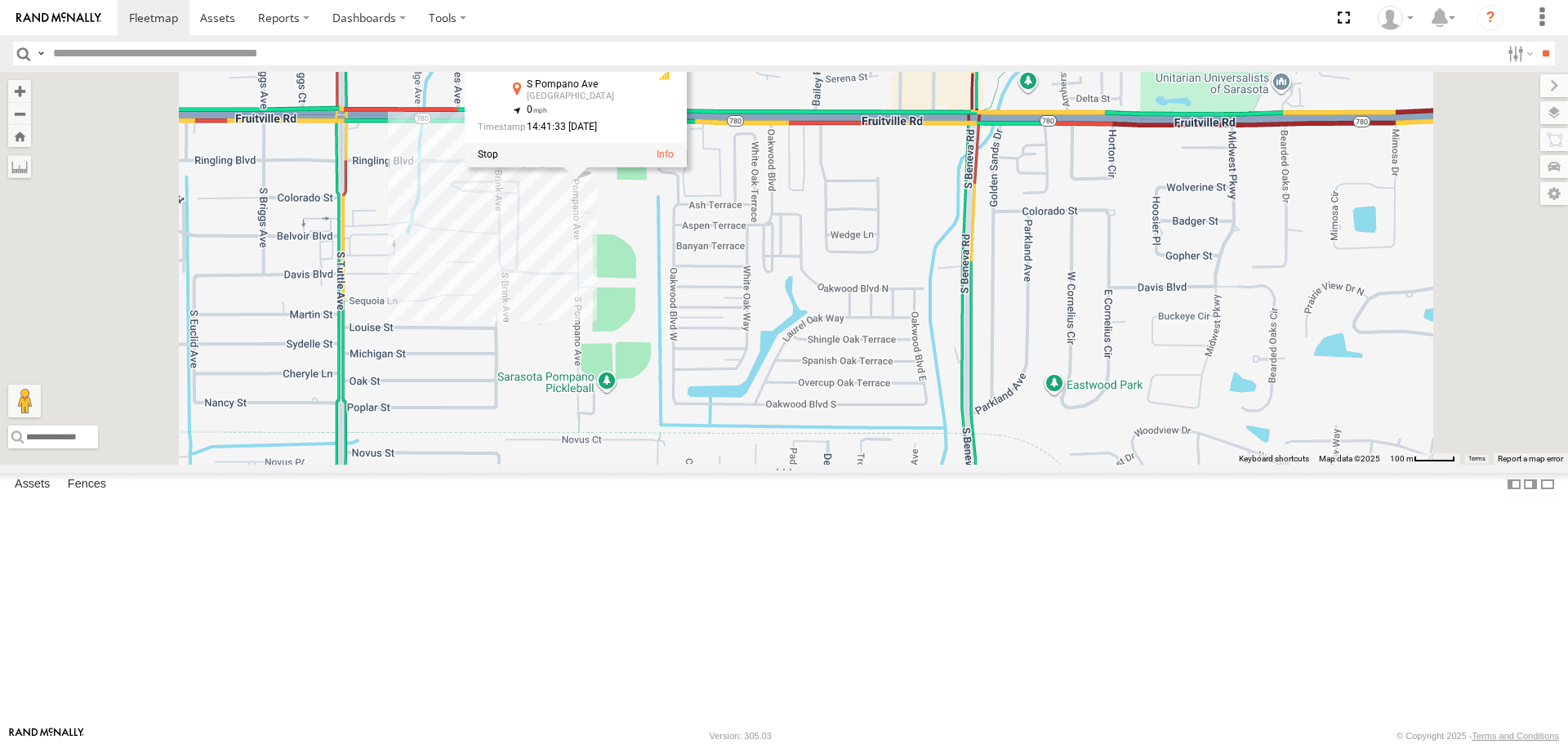
drag, startPoint x: 841, startPoint y: 398, endPoint x: 841, endPoint y: 429, distance: 31.0
click at [841, 429] on div "soul soul All Assets S Pompano Ave Sarasota 27.33604 , -82.50788 0 14:41:33 08/…" at bounding box center [784, 268] width 1568 height 392
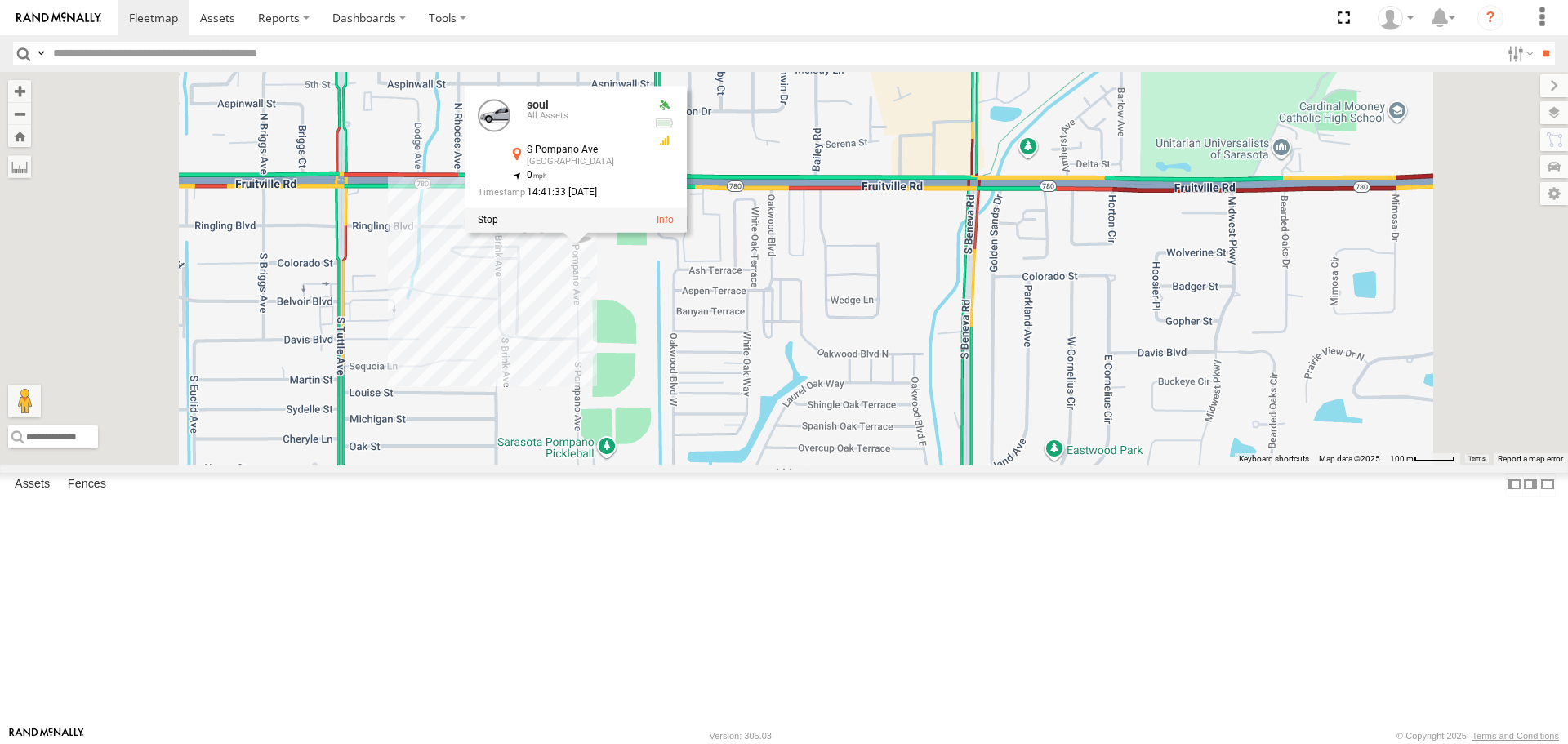
drag, startPoint x: 834, startPoint y: 428, endPoint x: 833, endPoint y: 417, distance: 11.0
click at [833, 418] on div "soul soul All Assets S Pompano Ave Sarasota 27.33604 , -82.50788 0 14:41:33 08/…" at bounding box center [784, 268] width 1568 height 392
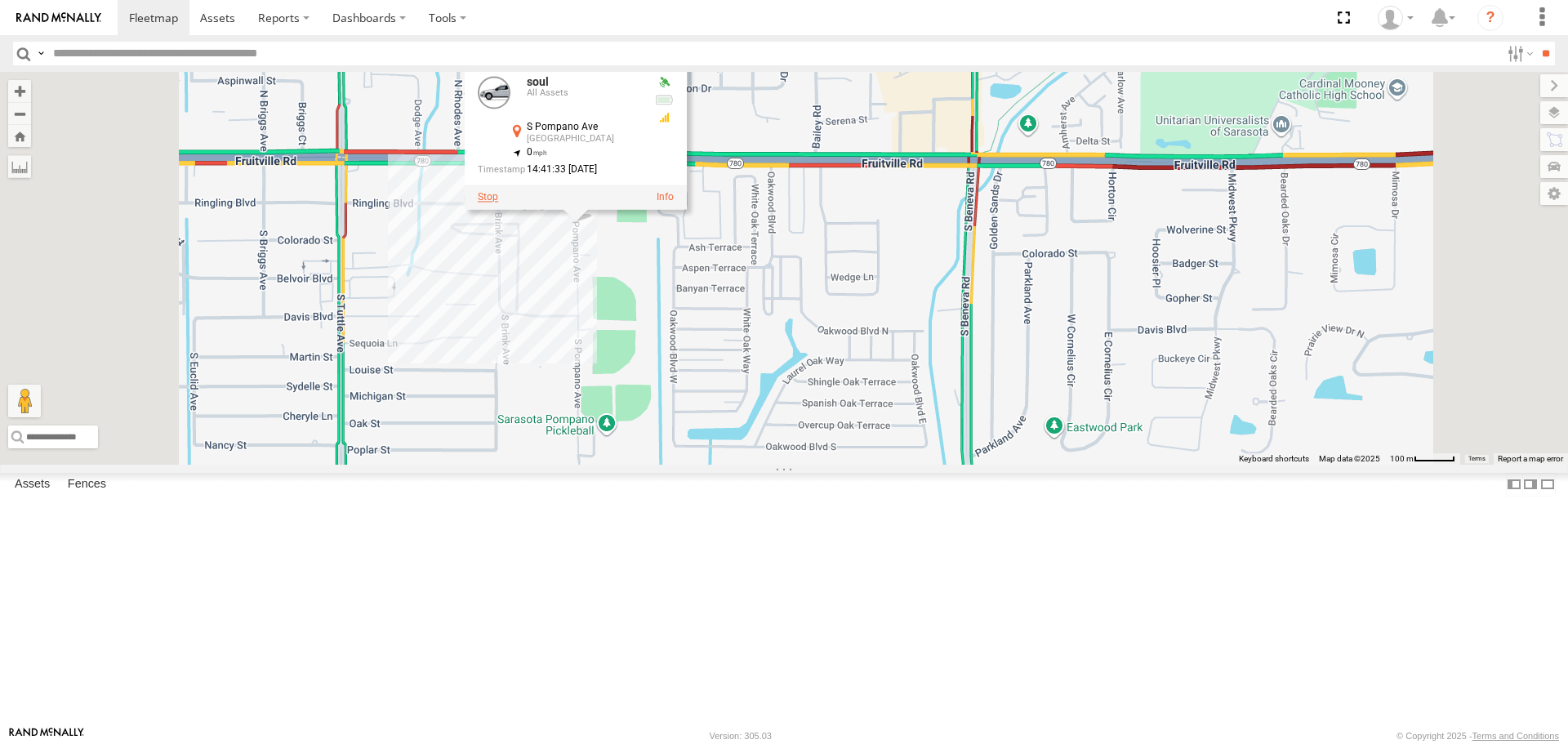
click at [499, 203] on label at bounding box center [488, 198] width 20 height 12
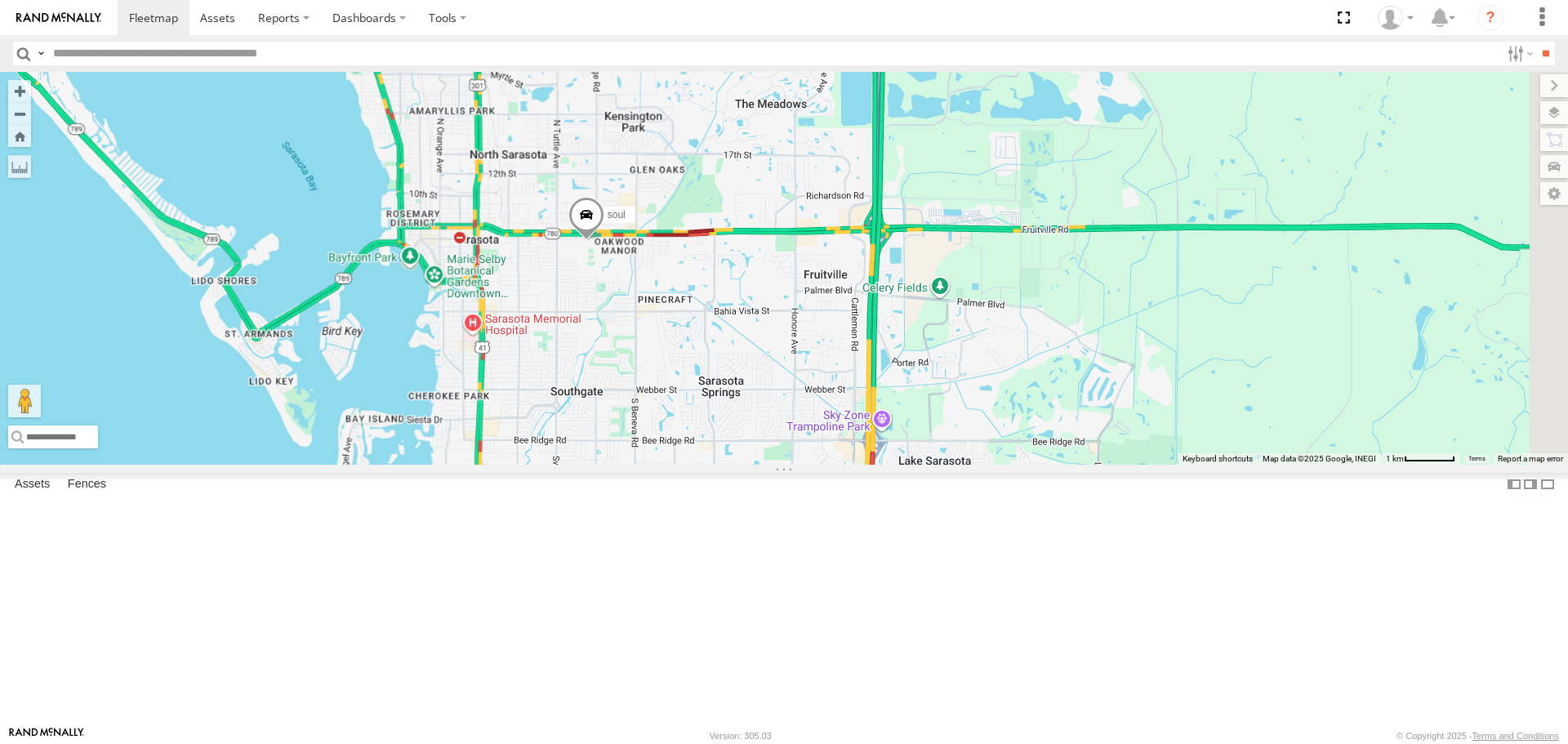
drag, startPoint x: 853, startPoint y: 367, endPoint x: 707, endPoint y: 420, distance: 155.3
click at [707, 420] on div "soul Tom 3" at bounding box center [784, 268] width 1568 height 392
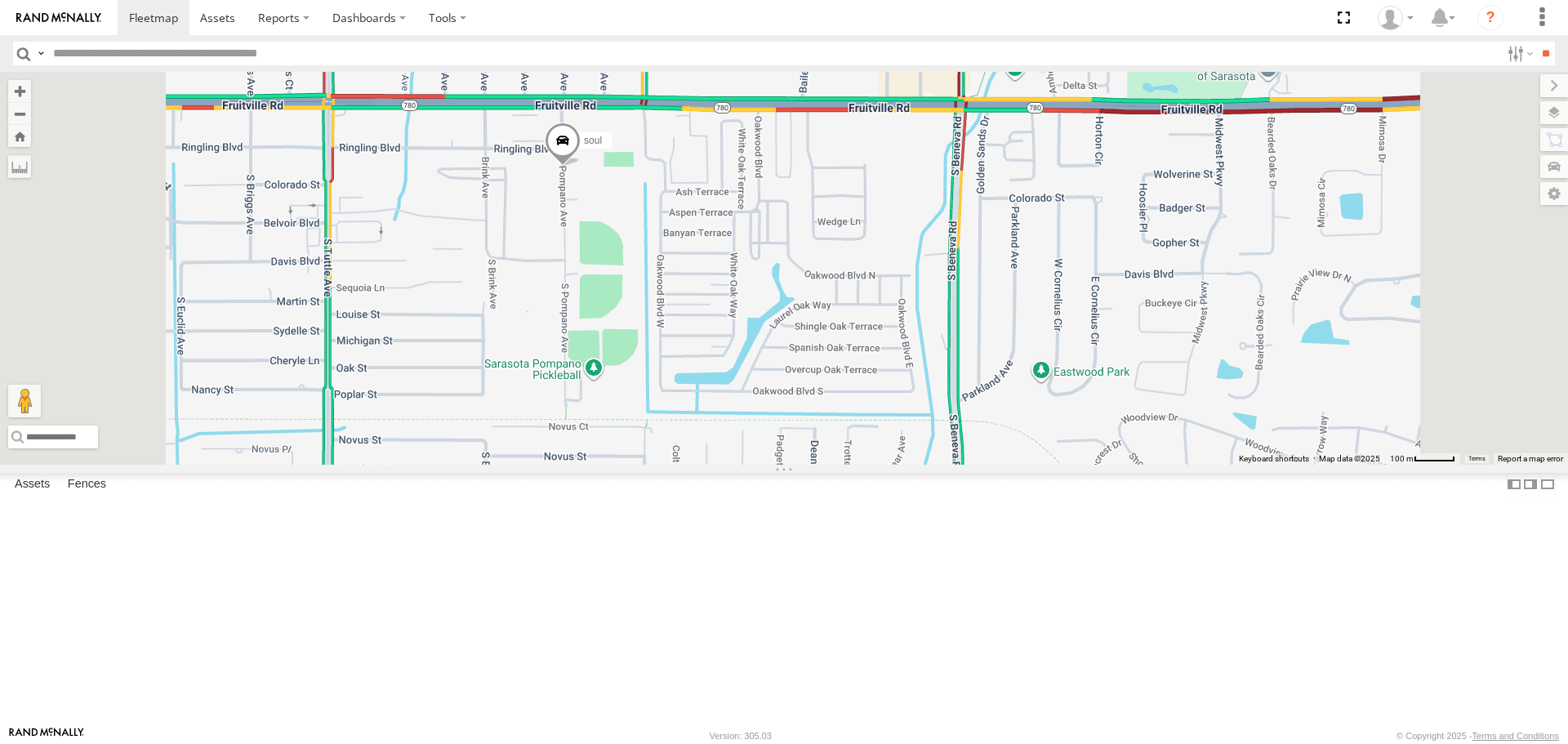
click at [581, 167] on span at bounding box center [562, 144] width 36 height 44
click at [748, 367] on div "soul Tom soul All Assets S Pompano Ave Sarasota 27.33604 , -82.50788 0 14:41:33…" at bounding box center [784, 268] width 1568 height 392
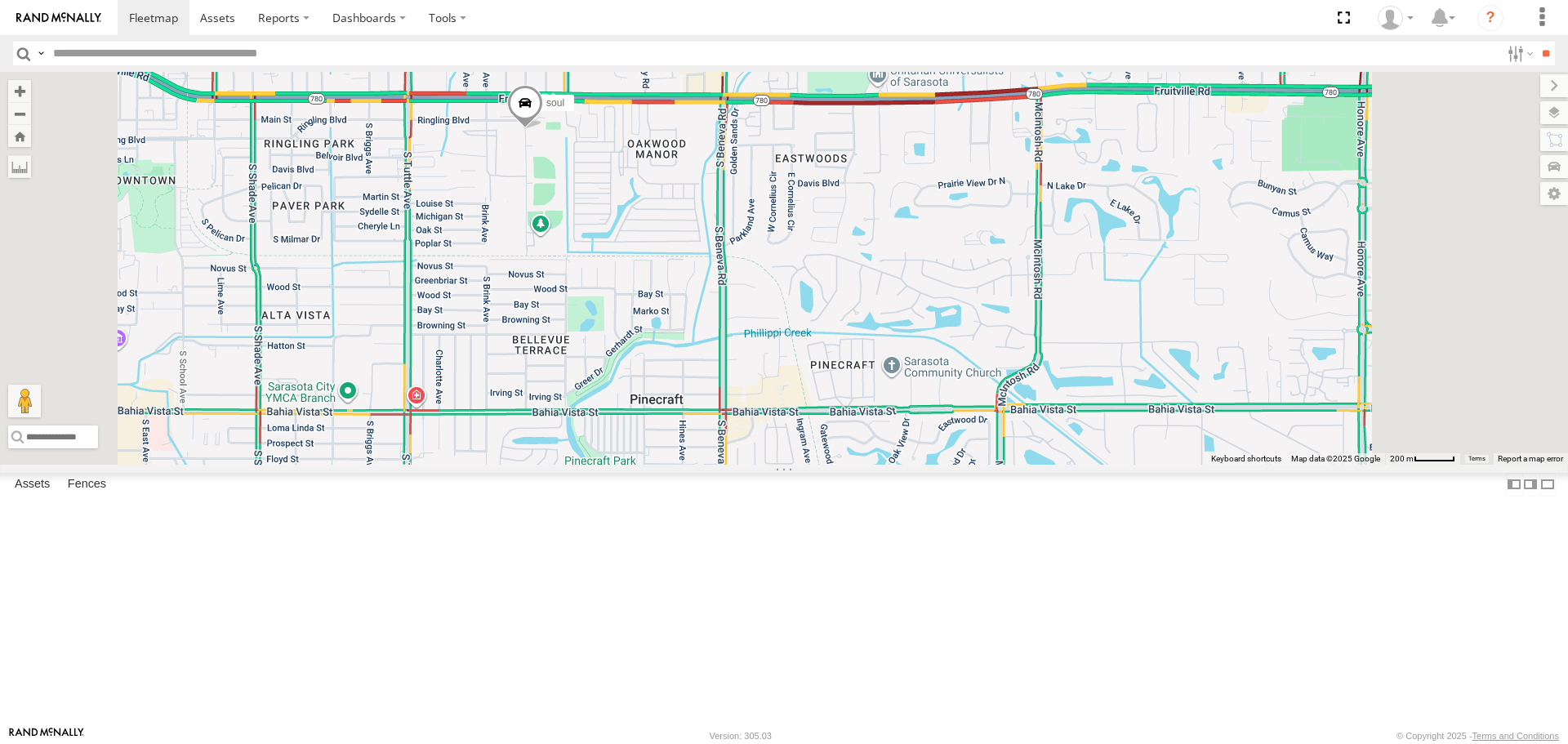
drag, startPoint x: 850, startPoint y: 501, endPoint x: 796, endPoint y: 380, distance: 132.5
click at [796, 380] on div "soul [PERSON_NAME]" at bounding box center [784, 268] width 1568 height 392
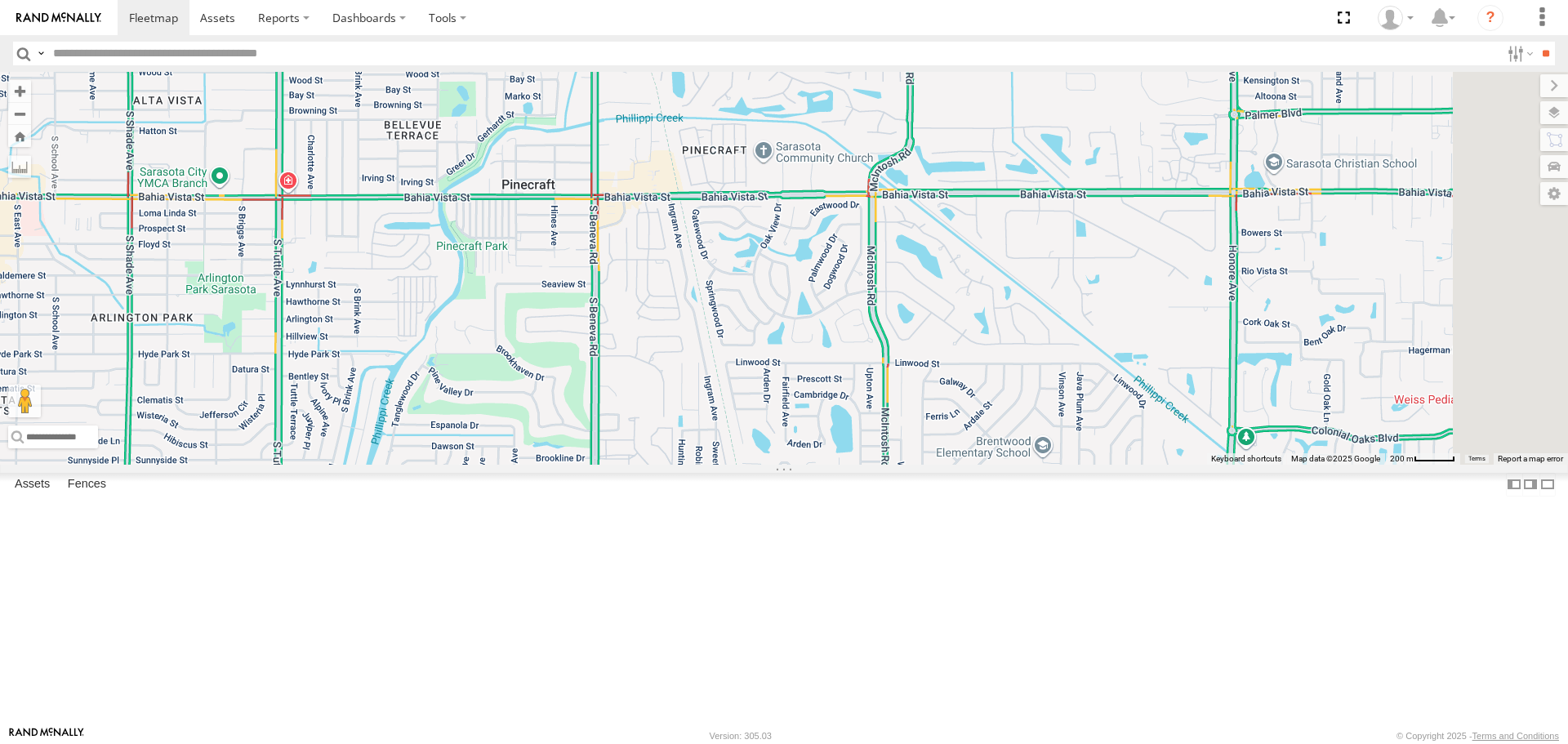
drag, startPoint x: 761, startPoint y: 471, endPoint x: 564, endPoint y: 469, distance: 197.0
click at [589, 464] on div "soul [PERSON_NAME]" at bounding box center [784, 268] width 1568 height 392
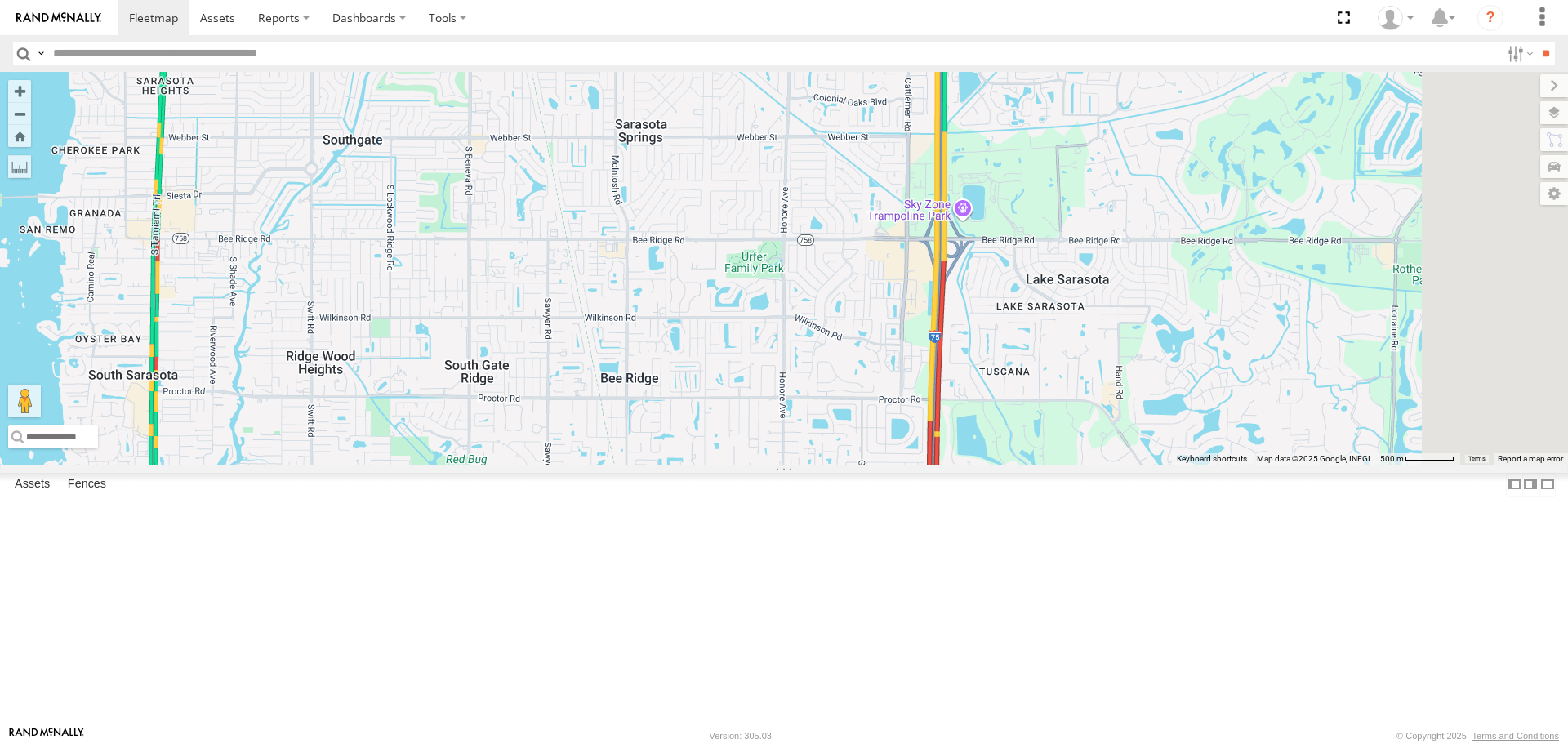
drag, startPoint x: 908, startPoint y: 512, endPoint x: 859, endPoint y: 224, distance: 292.1
click at [862, 229] on div "soul [PERSON_NAME]" at bounding box center [784, 268] width 1568 height 392
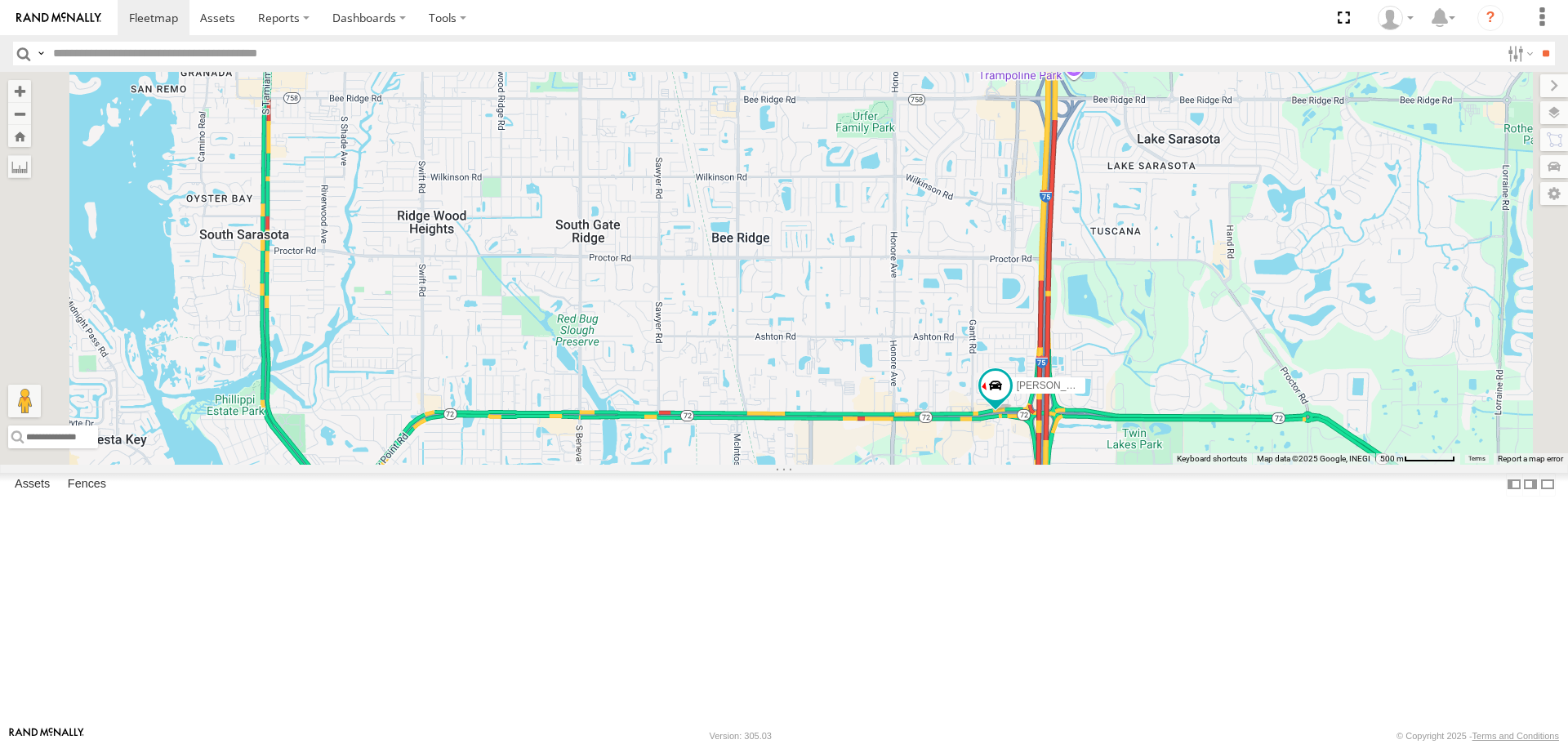
drag, startPoint x: 810, startPoint y: 525, endPoint x: 954, endPoint y: 460, distance: 158.0
click at [954, 460] on div "soul [PERSON_NAME]" at bounding box center [784, 268] width 1568 height 392
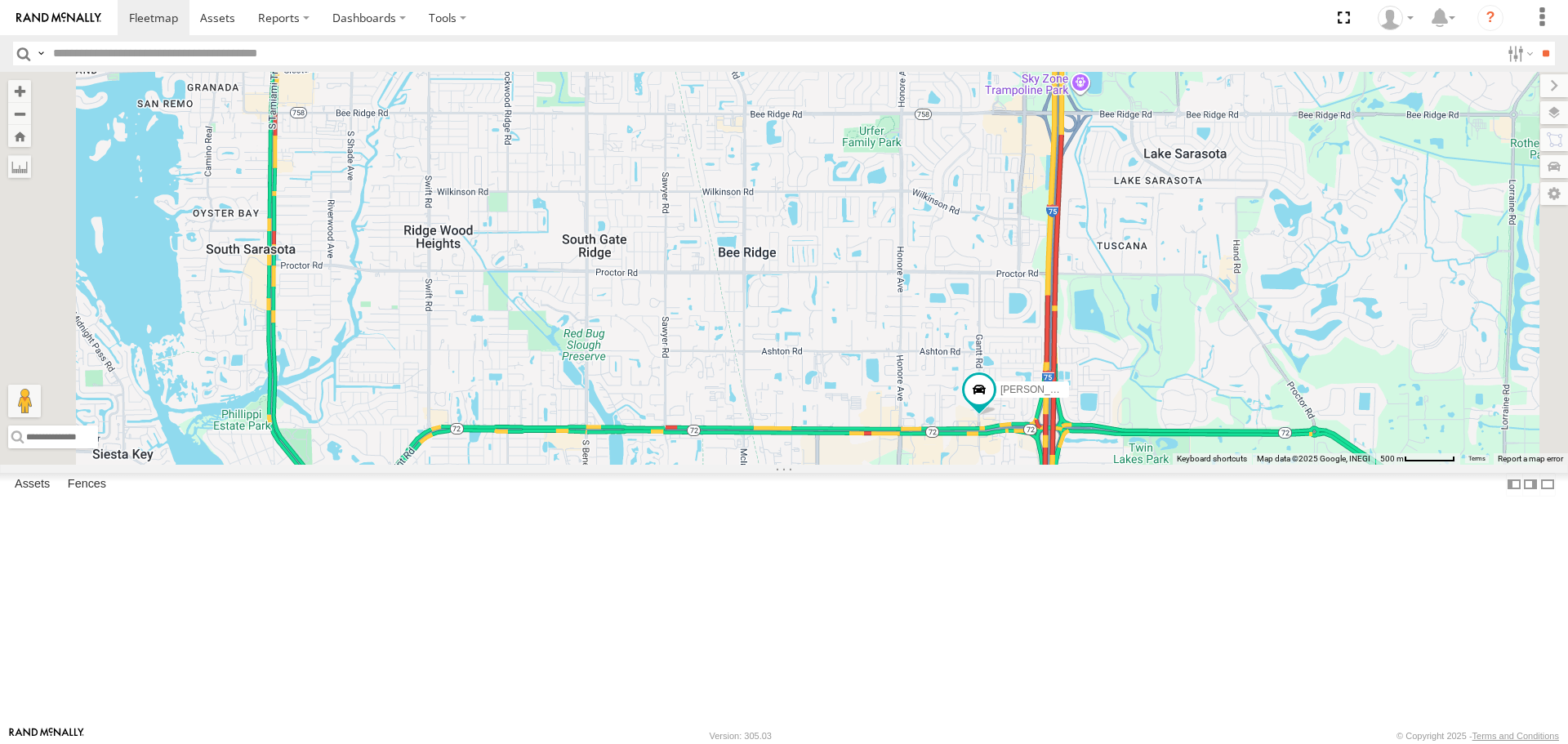
drag, startPoint x: 857, startPoint y: 332, endPoint x: 874, endPoint y: 401, distance: 71.1
click at [873, 388] on div "soul [PERSON_NAME]" at bounding box center [784, 268] width 1568 height 392
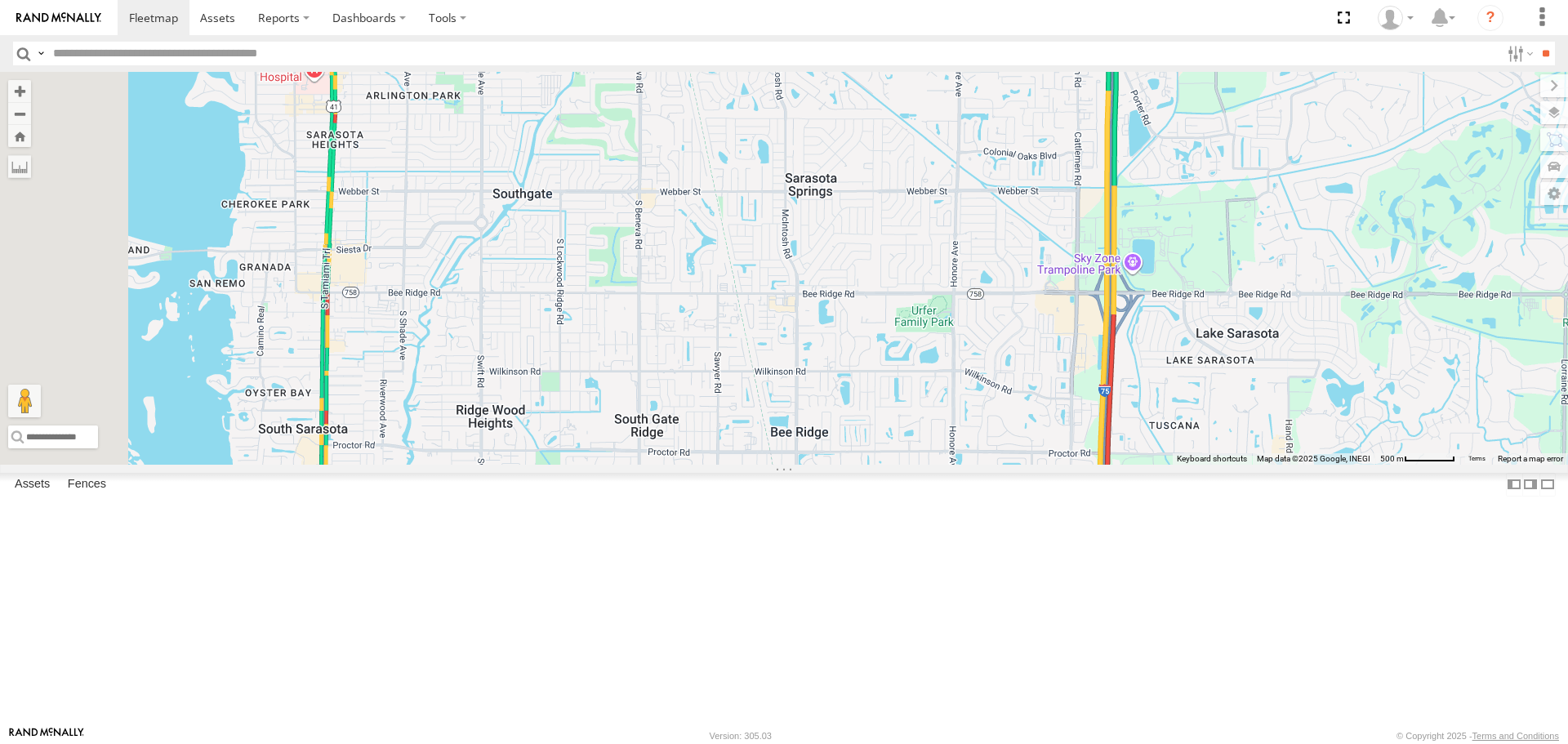
drag, startPoint x: 844, startPoint y: 285, endPoint x: 851, endPoint y: 377, distance: 92.3
click at [852, 375] on div "soul [PERSON_NAME]" at bounding box center [784, 268] width 1568 height 392
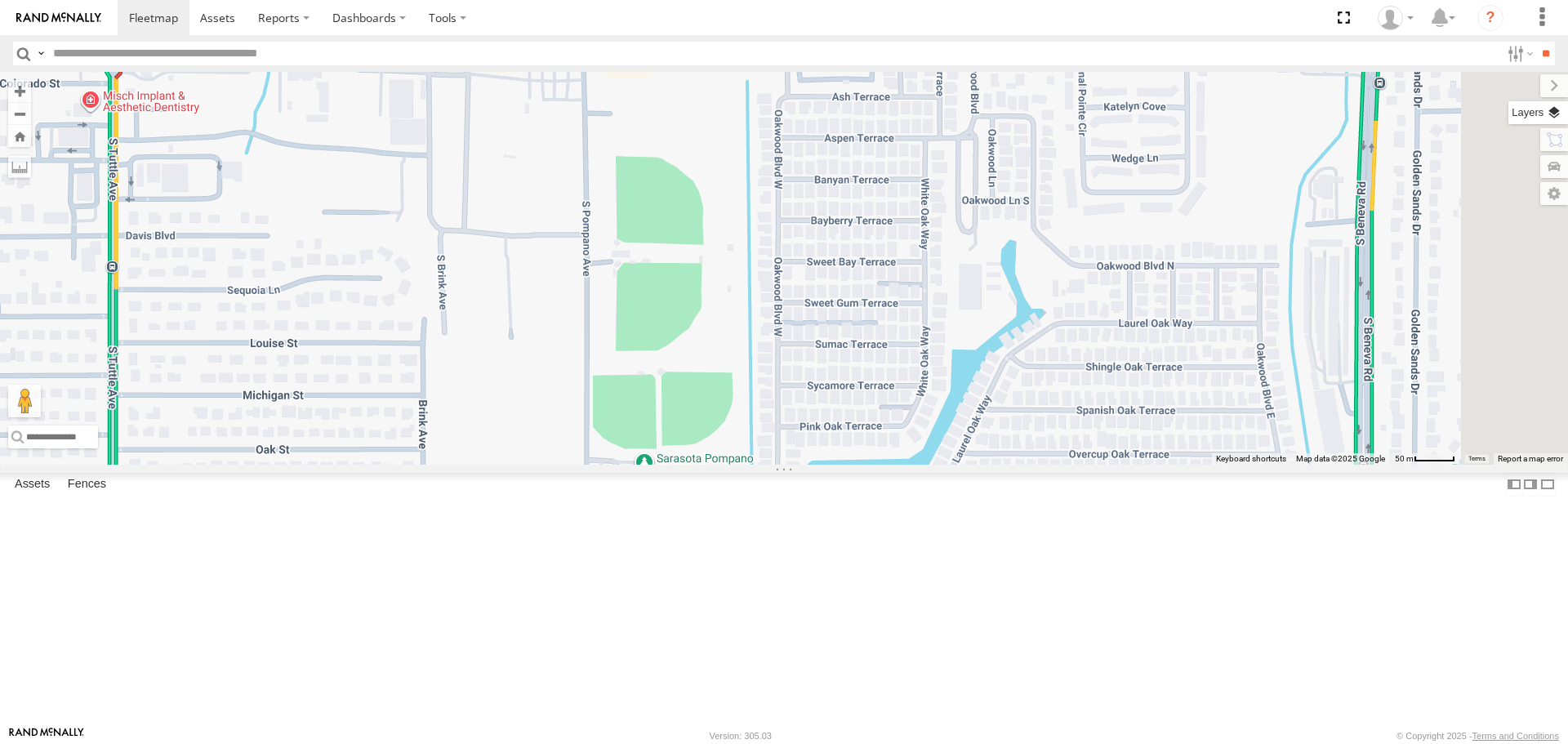
click at [1554, 114] on label at bounding box center [1538, 112] width 59 height 23
click at [0, 0] on span "Basemaps" at bounding box center [0, 0] width 0 height 0
click at [0, 0] on span "Satellite + Roadmap" at bounding box center [0, 0] width 0 height 0
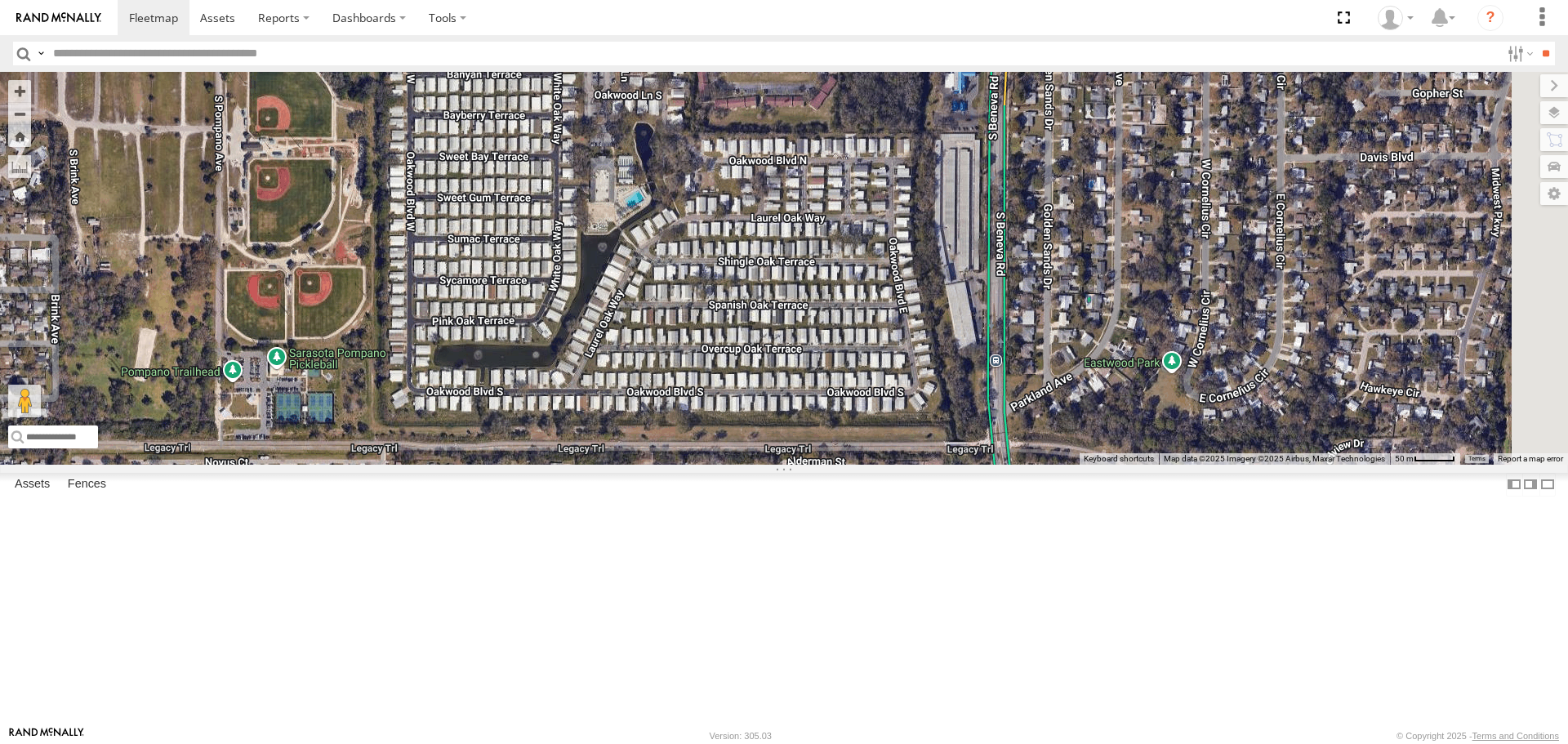
drag, startPoint x: 1077, startPoint y: 483, endPoint x: 697, endPoint y: 379, distance: 394.0
click at [697, 379] on div "soul [PERSON_NAME]" at bounding box center [784, 268] width 1568 height 392
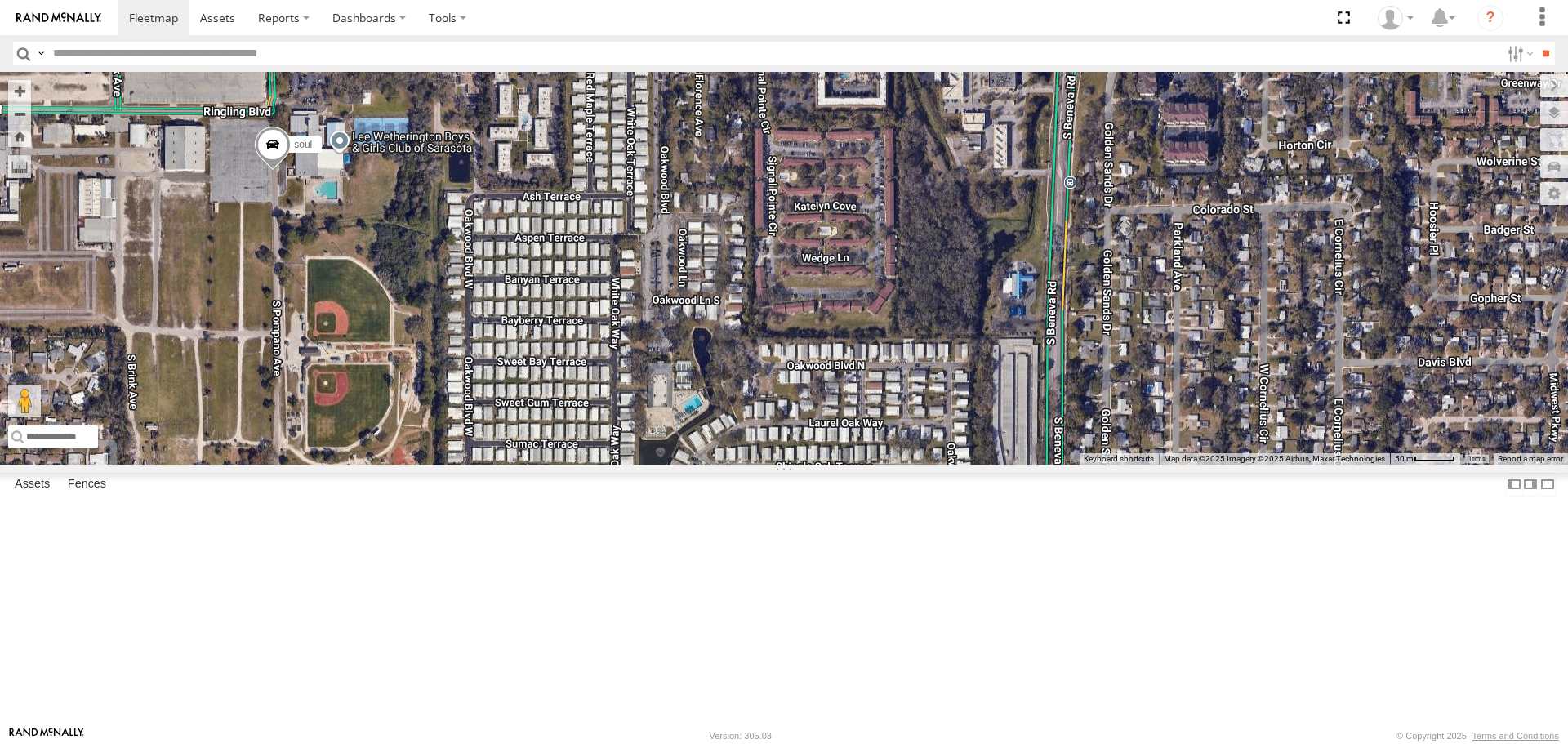
drag, startPoint x: 717, startPoint y: 353, endPoint x: 777, endPoint y: 563, distance: 218.4
click at [777, 464] on div "soul [PERSON_NAME]" at bounding box center [784, 268] width 1568 height 392
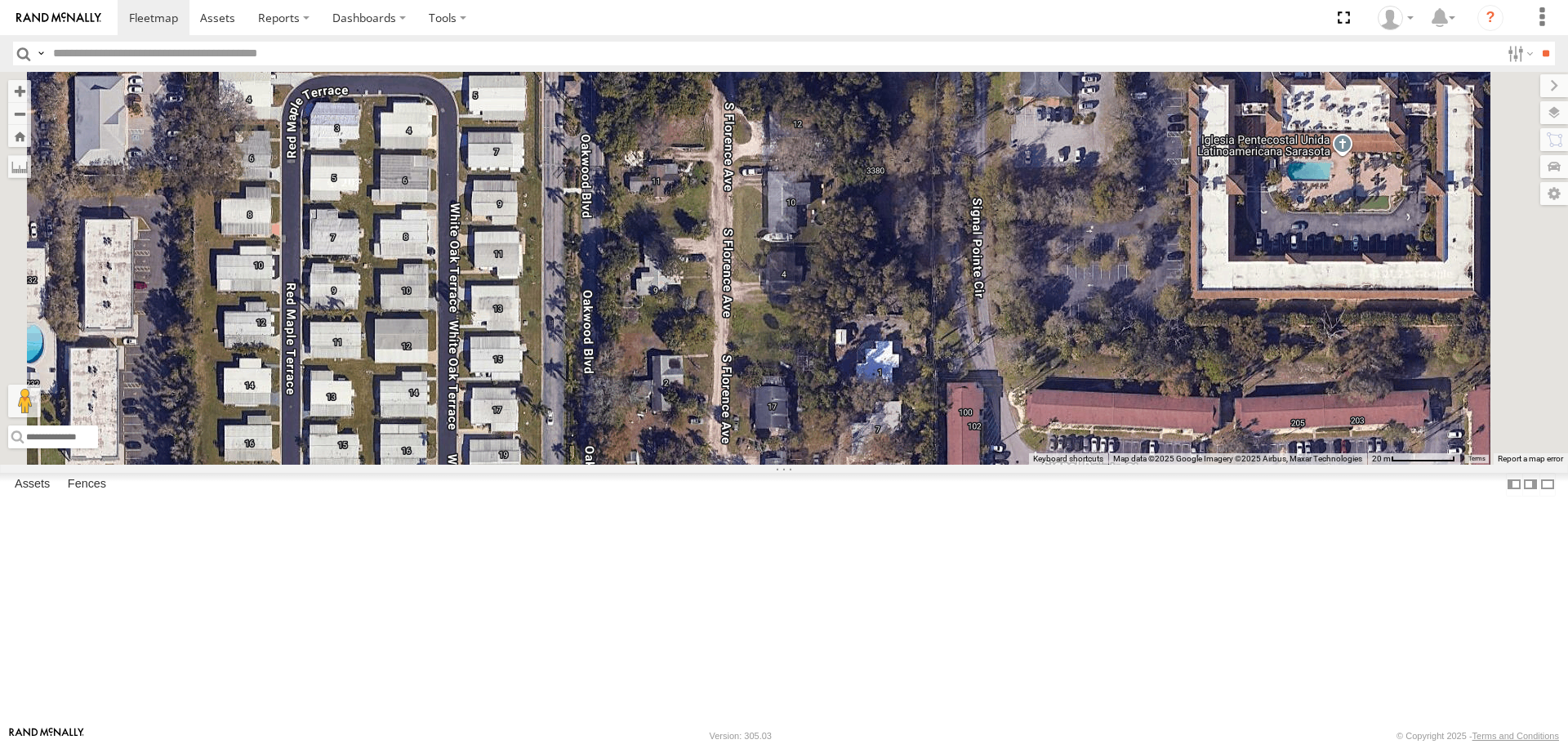
drag, startPoint x: 898, startPoint y: 332, endPoint x: 749, endPoint y: 404, distance: 165.5
click at [750, 406] on div "soul [PERSON_NAME]" at bounding box center [784, 268] width 1568 height 392
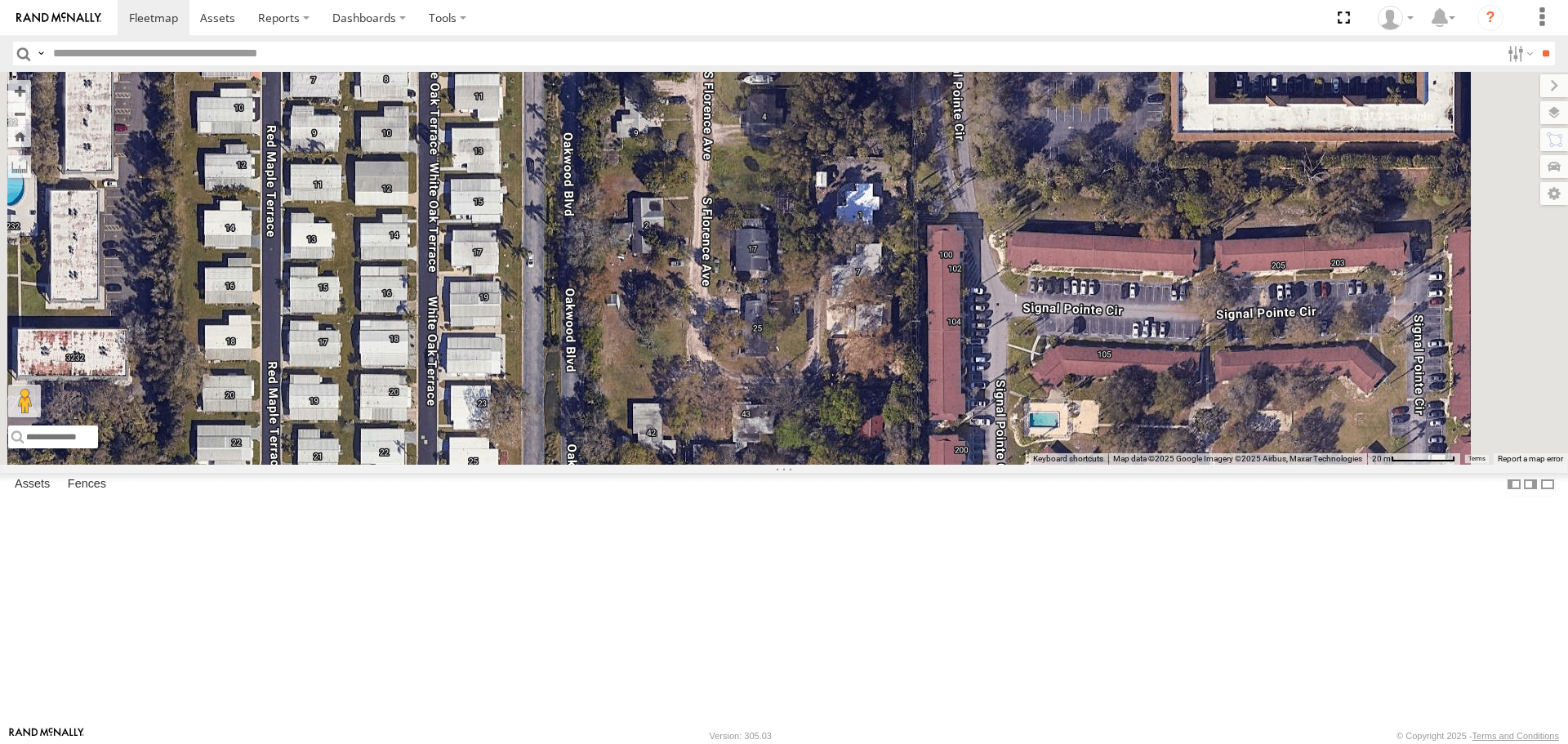
drag, startPoint x: 798, startPoint y: 562, endPoint x: 764, endPoint y: 319, distance: 245.4
click at [766, 325] on div "soul [PERSON_NAME]" at bounding box center [784, 268] width 1568 height 392
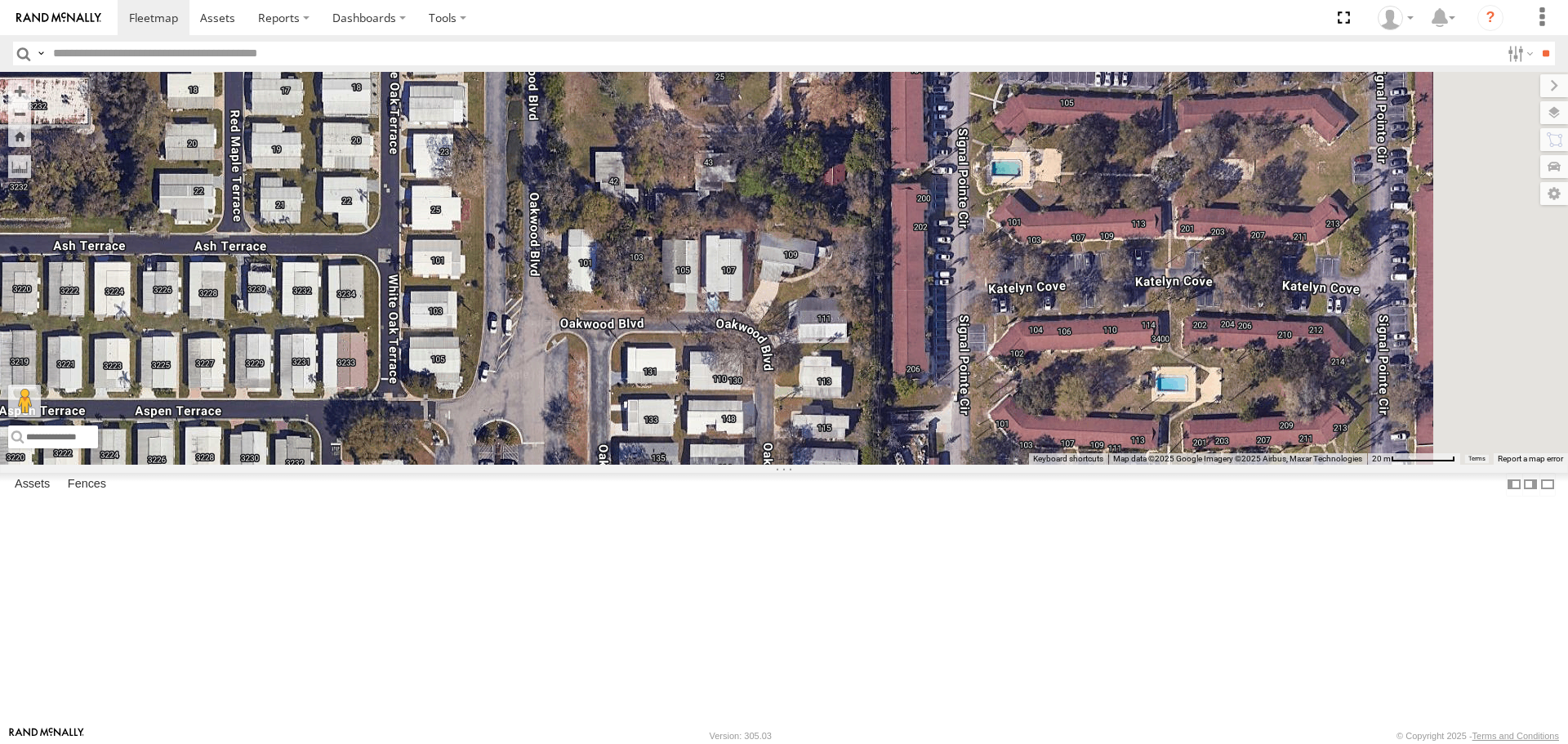
drag, startPoint x: 778, startPoint y: 584, endPoint x: 781, endPoint y: 433, distance: 151.0
click at [781, 433] on div "soul [PERSON_NAME]" at bounding box center [784, 268] width 1568 height 392
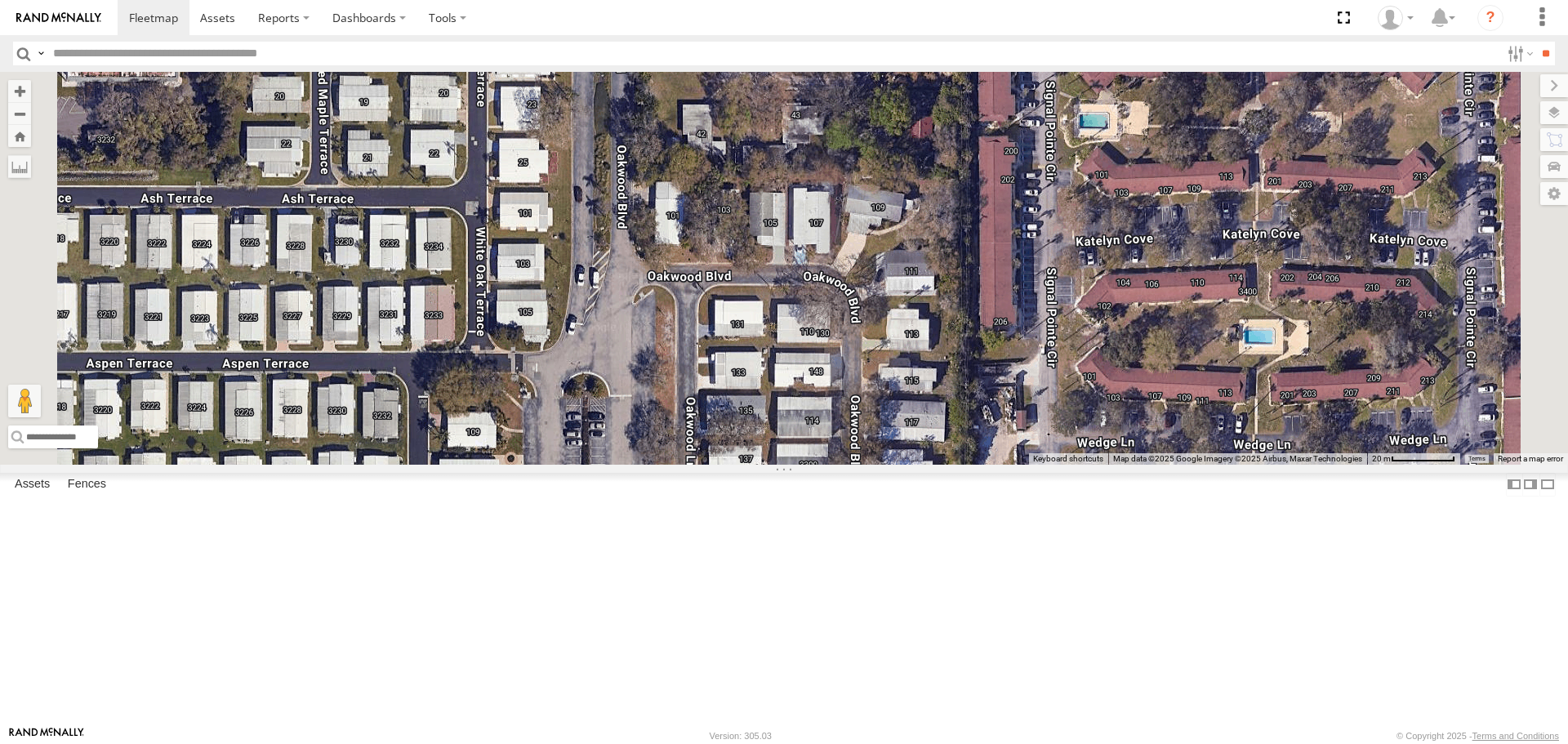
drag, startPoint x: 703, startPoint y: 514, endPoint x: 718, endPoint y: 342, distance: 172.7
click at [718, 343] on div "soul [PERSON_NAME]" at bounding box center [784, 268] width 1568 height 392
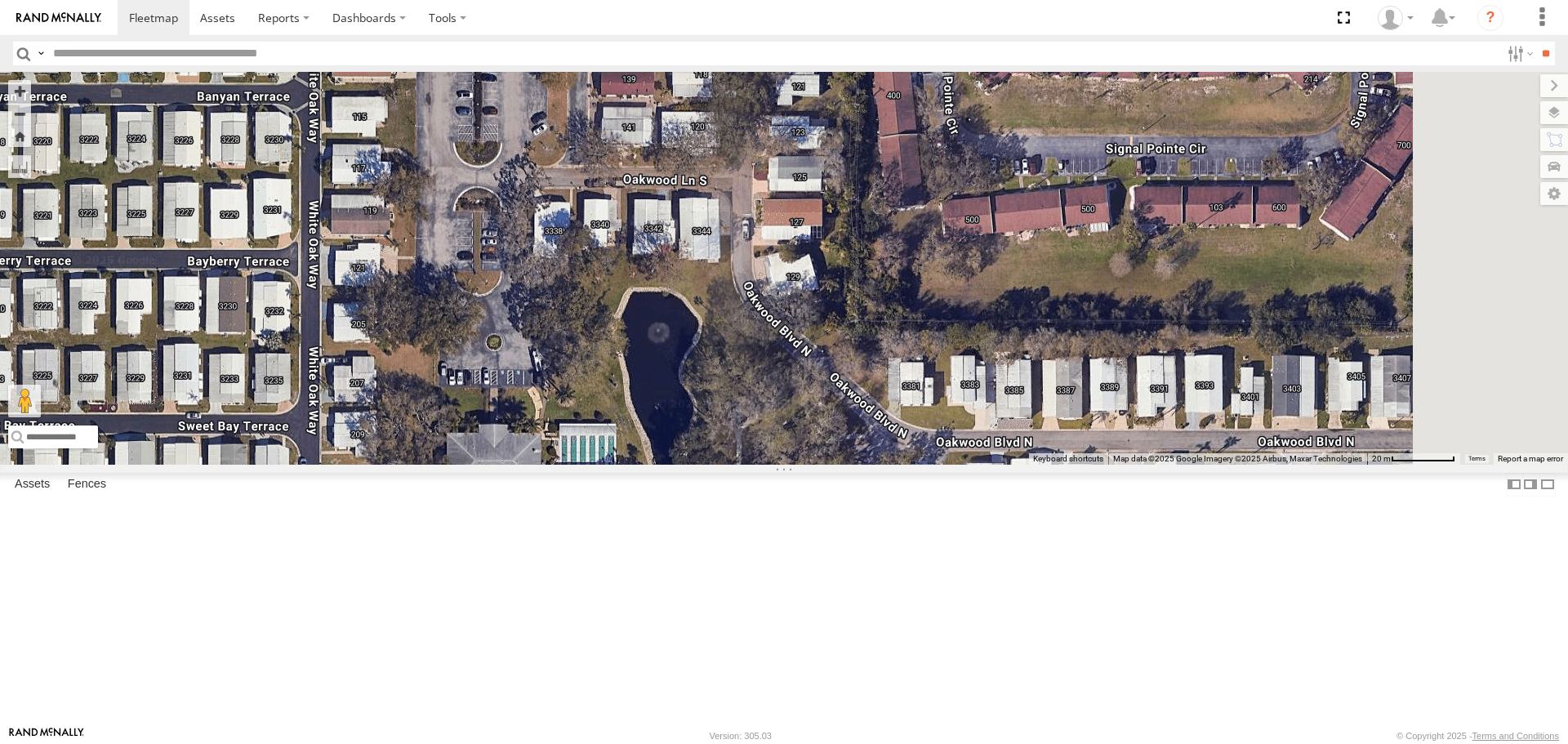
drag, startPoint x: 718, startPoint y: 547, endPoint x: 681, endPoint y: 343, distance: 207.3
click at [681, 349] on div "soul [PERSON_NAME]" at bounding box center [784, 268] width 1568 height 392
click at [681, 345] on div "soul [PERSON_NAME]" at bounding box center [784, 268] width 1568 height 392
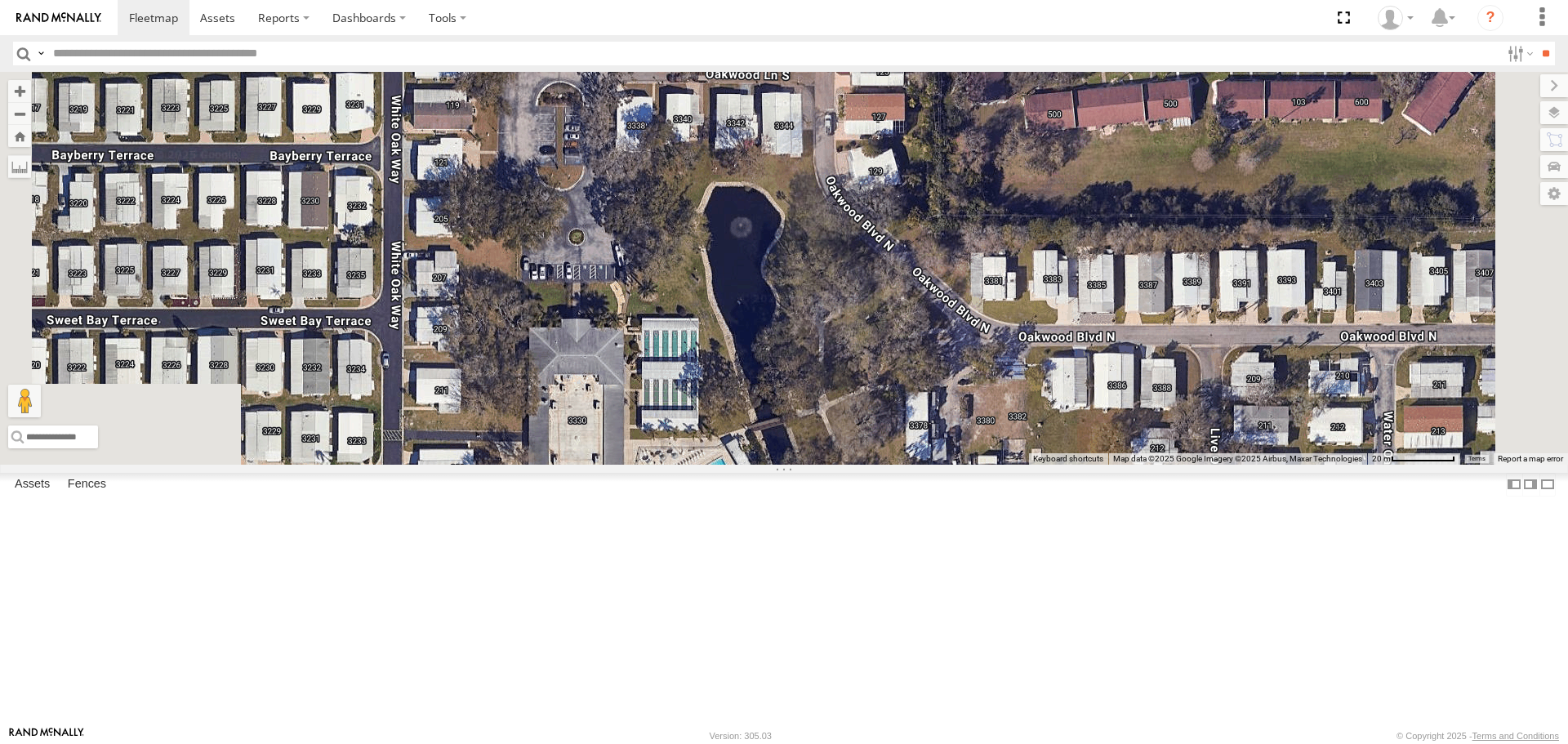
drag, startPoint x: 662, startPoint y: 440, endPoint x: 814, endPoint y: 354, distance: 174.6
click at [814, 354] on div "soul [PERSON_NAME]" at bounding box center [784, 268] width 1568 height 392
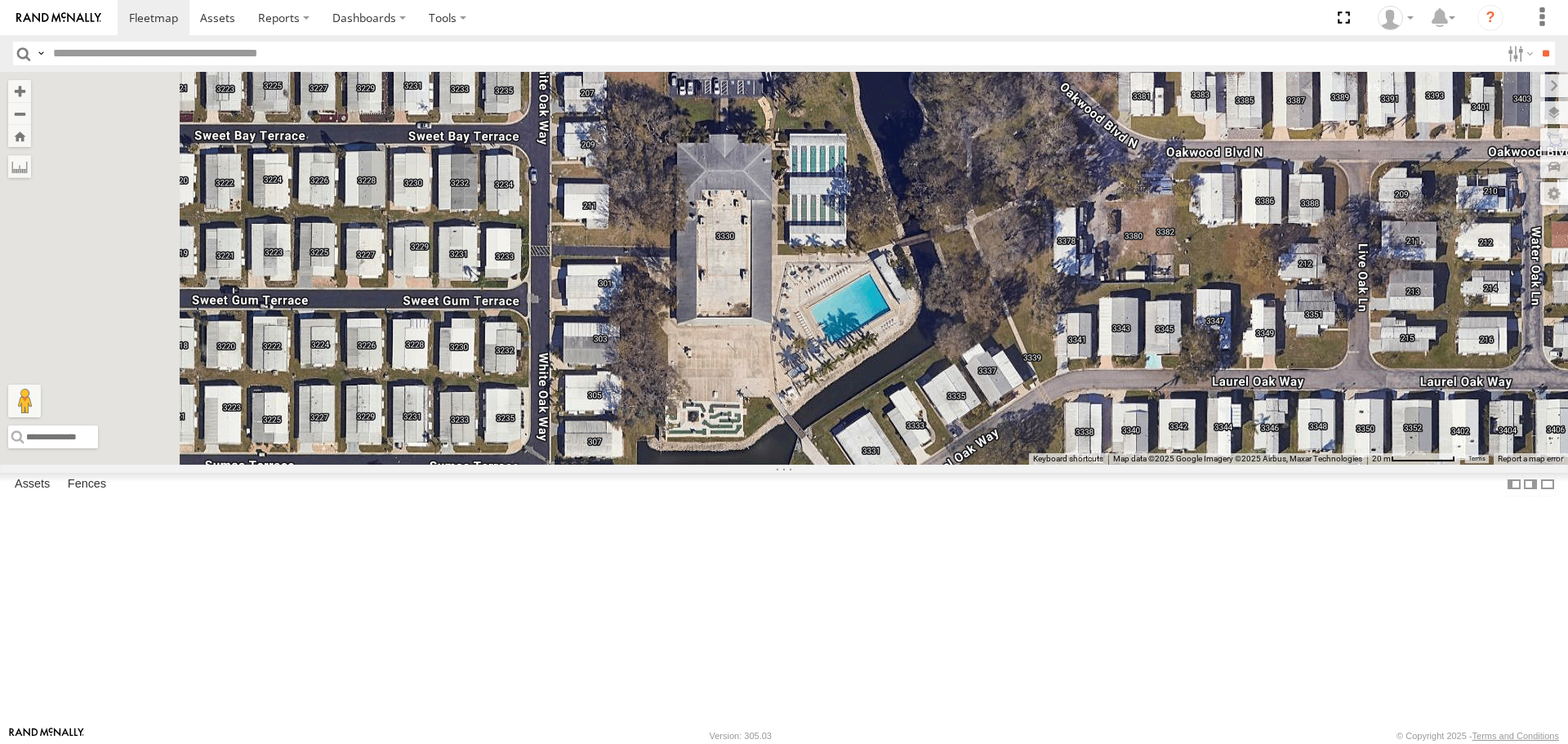
drag, startPoint x: 739, startPoint y: 540, endPoint x: 811, endPoint y: 404, distance: 153.9
click at [811, 404] on div "soul [PERSON_NAME]" at bounding box center [784, 268] width 1568 height 392
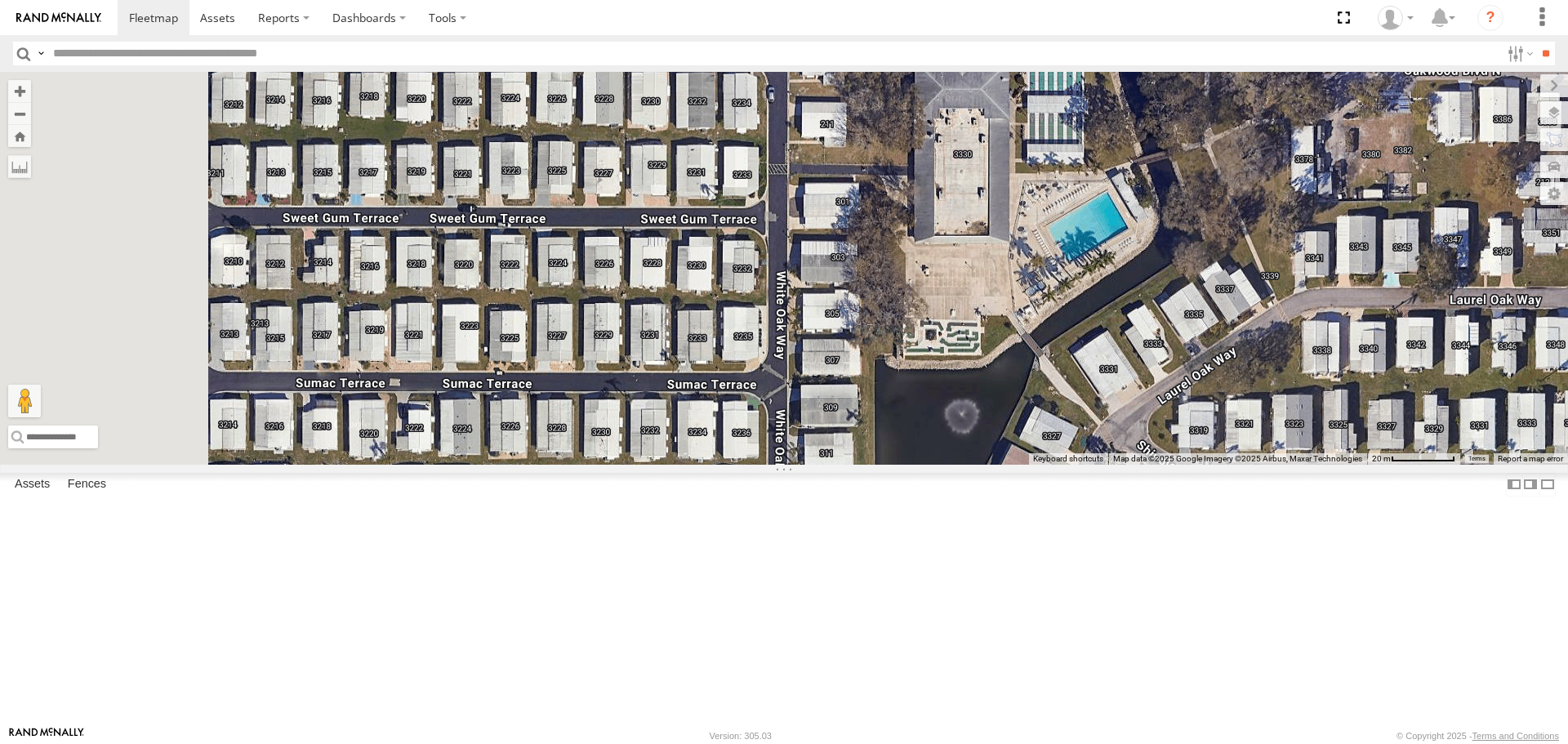
drag, startPoint x: 625, startPoint y: 517, endPoint x: 858, endPoint y: 460, distance: 239.9
click at [858, 460] on div "soul [PERSON_NAME]" at bounding box center [784, 268] width 1568 height 392
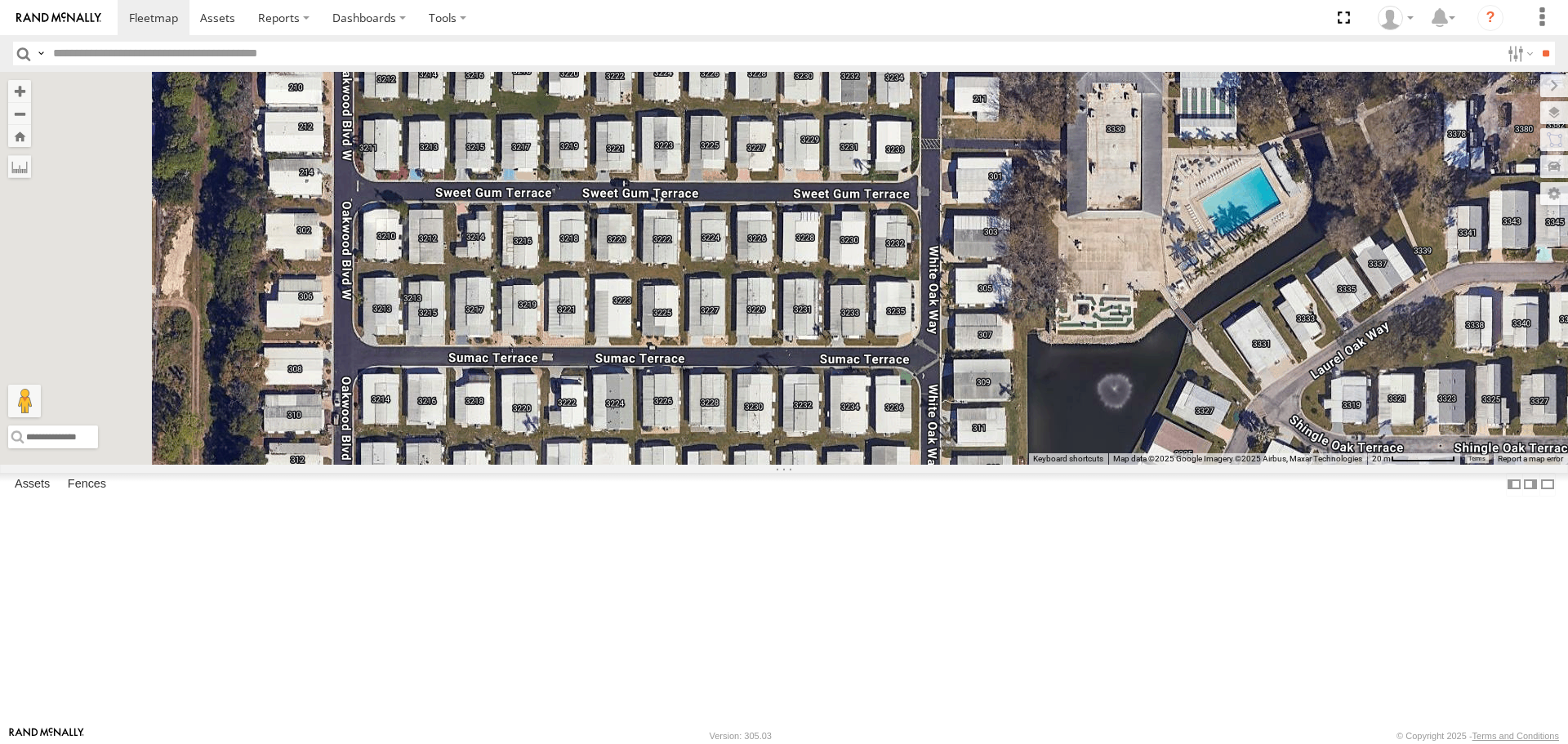
drag, startPoint x: 676, startPoint y: 477, endPoint x: 809, endPoint y: 455, distance: 134.8
click at [809, 455] on div "soul [PERSON_NAME]" at bounding box center [784, 268] width 1568 height 392
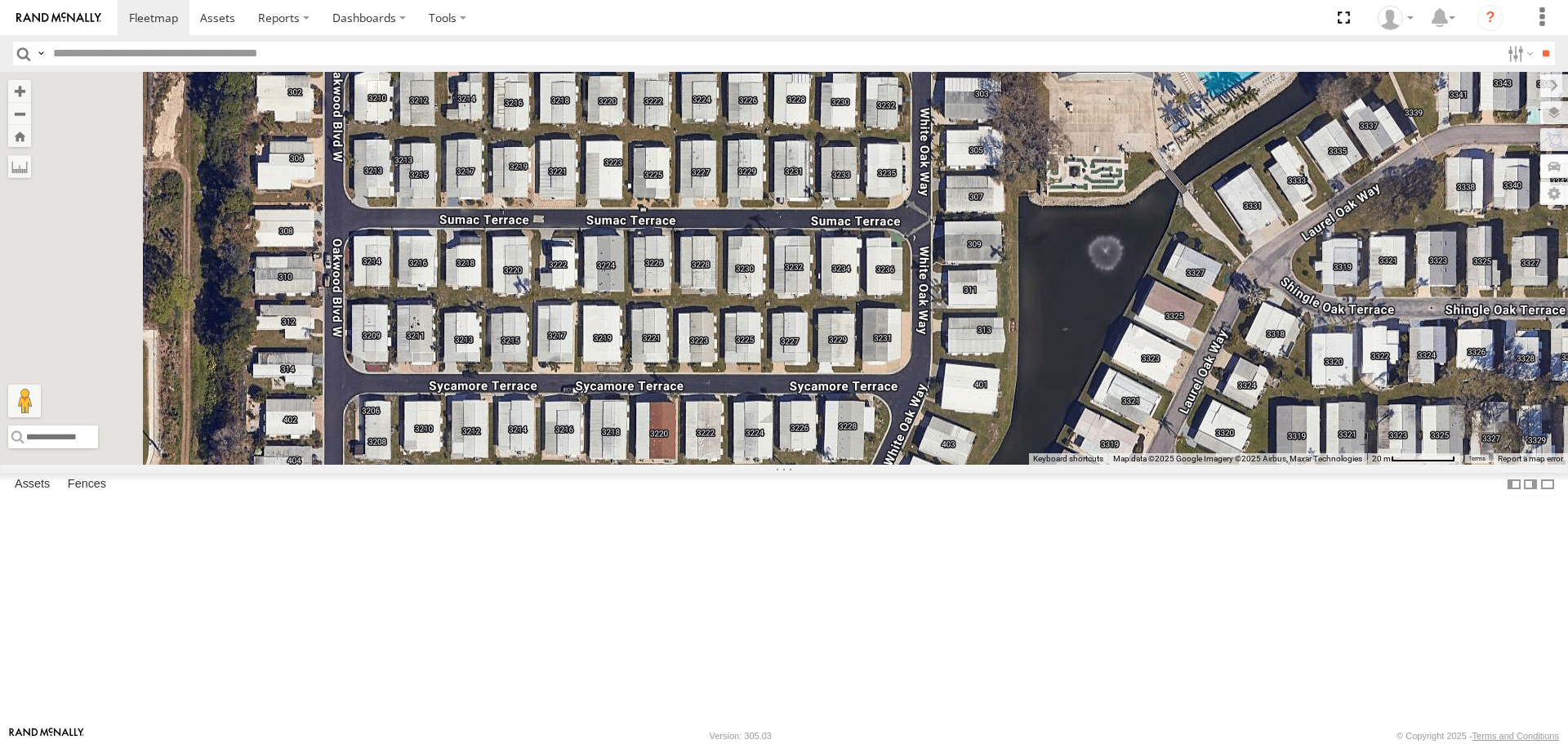
drag, startPoint x: 697, startPoint y: 505, endPoint x: 675, endPoint y: 350, distance: 156.6
click at [677, 364] on div "soul [PERSON_NAME]" at bounding box center [784, 268] width 1568 height 392
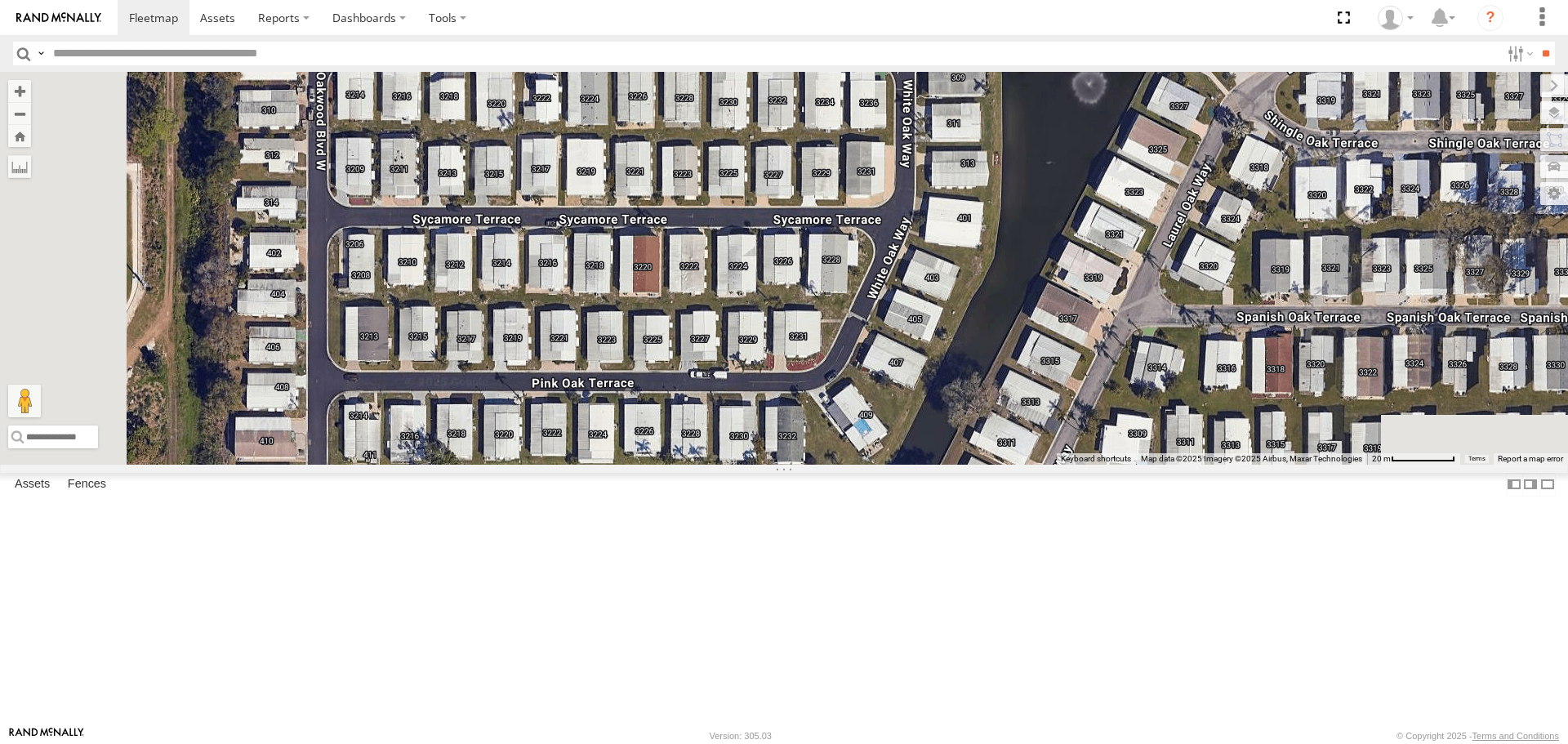
drag, startPoint x: 688, startPoint y: 512, endPoint x: 672, endPoint y: 308, distance: 204.6
click at [685, 348] on div "soul [PERSON_NAME]" at bounding box center [784, 268] width 1568 height 392
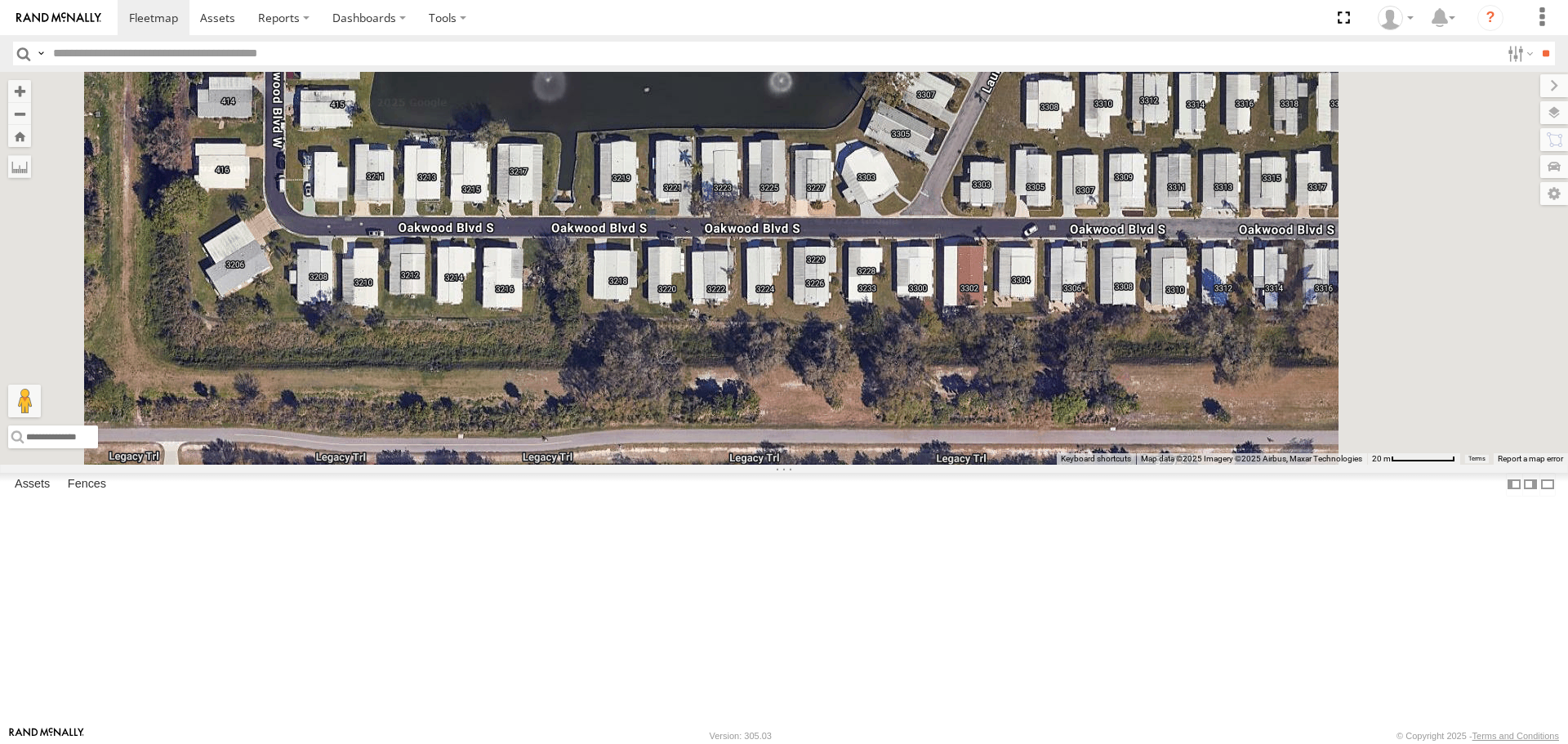
drag, startPoint x: 691, startPoint y: 501, endPoint x: 628, endPoint y: 323, distance: 188.8
click at [640, 340] on div "soul [PERSON_NAME]" at bounding box center [784, 268] width 1568 height 392
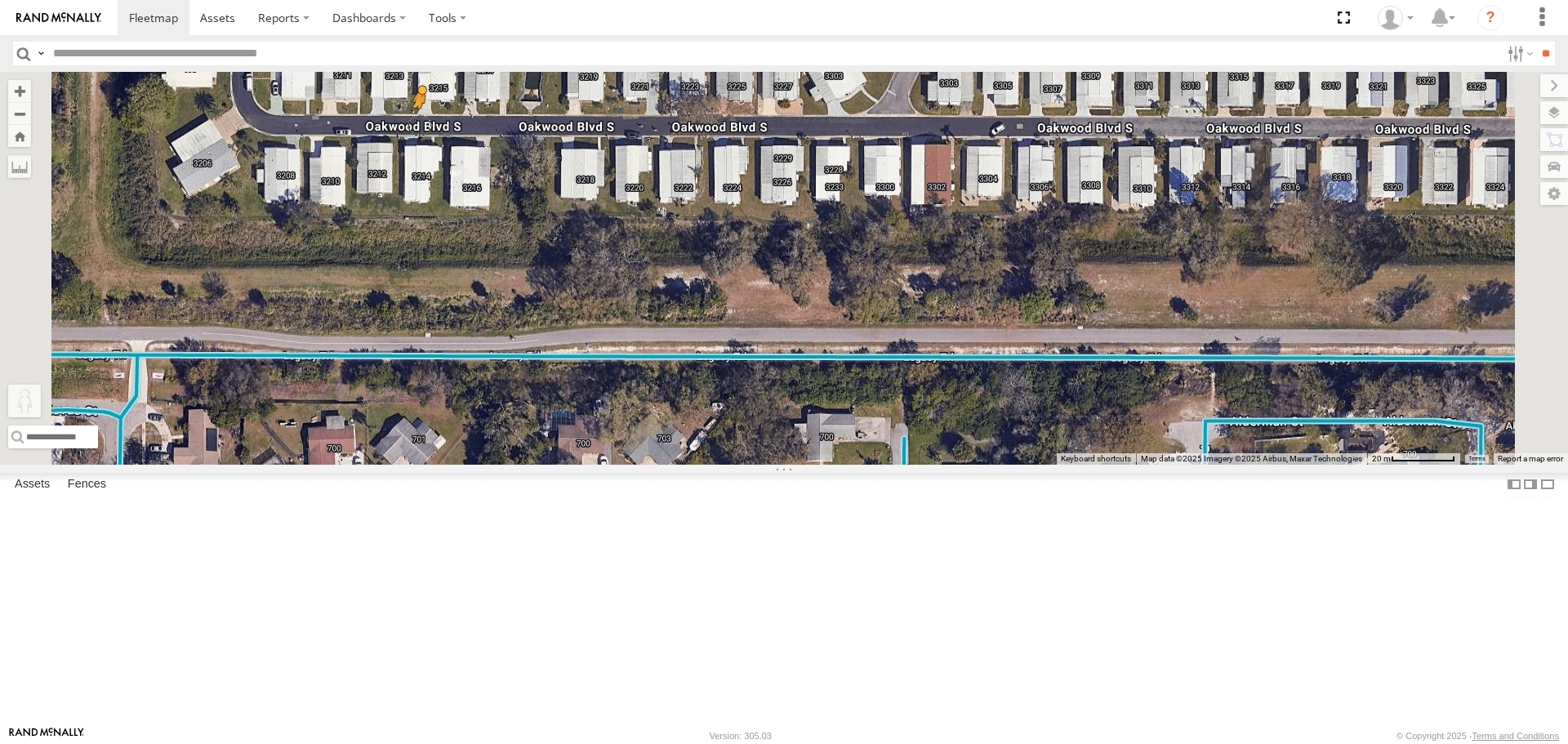
drag, startPoint x: 442, startPoint y: 664, endPoint x: 624, endPoint y: 255, distance: 447.7
click at [624, 255] on div "soul Tom To activate drag with keyboard, press Alt + Enter. Once in keyboard dr…" at bounding box center [784, 268] width 1568 height 392
drag, startPoint x: 441, startPoint y: 652, endPoint x: 450, endPoint y: 180, distance: 472.1
click at [450, 180] on div "To activate drag with keyboard, press Alt + Enter. Once in keyboard drag state,…" at bounding box center [784, 268] width 1568 height 392
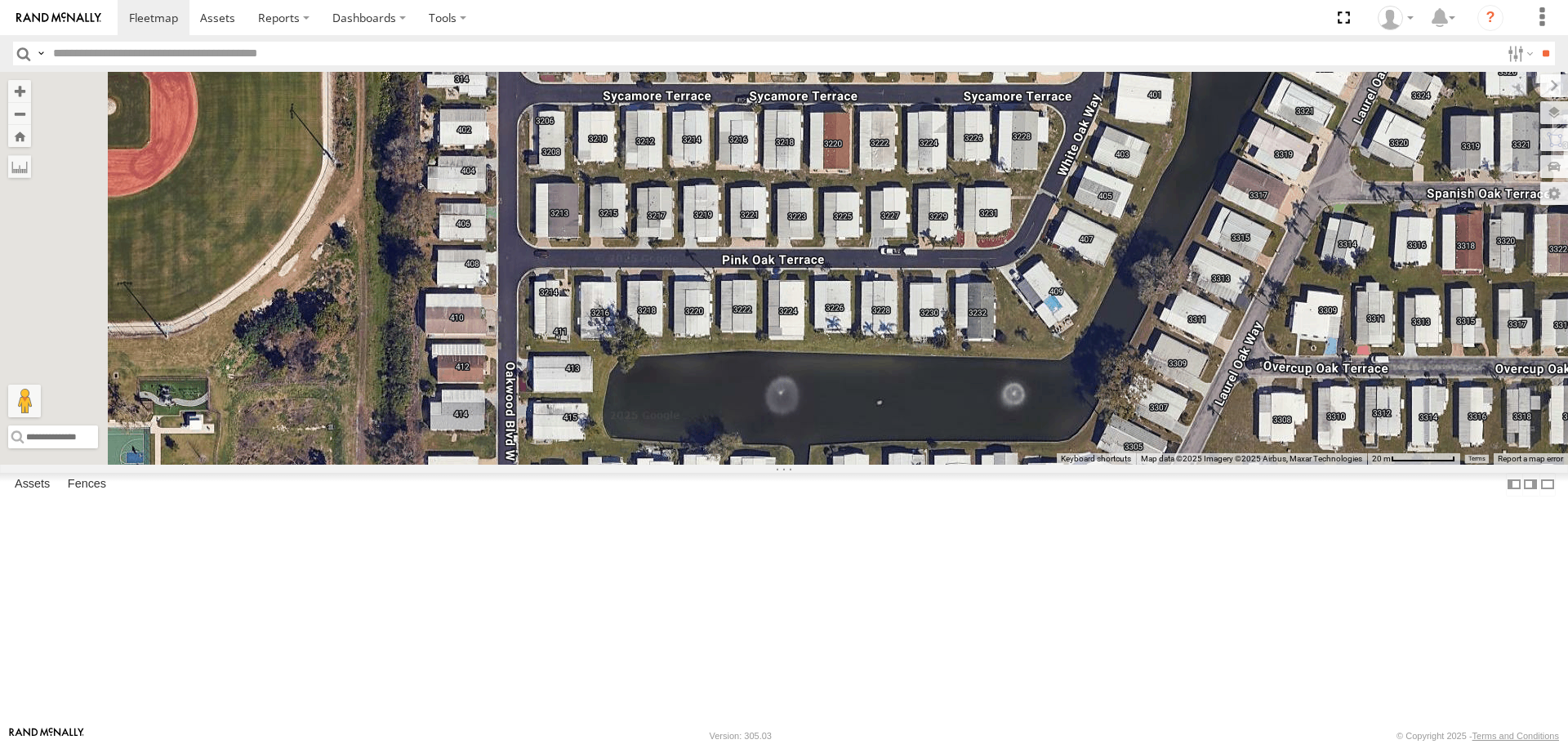
drag, startPoint x: 510, startPoint y: 232, endPoint x: 764, endPoint y: 558, distance: 413.3
click at [734, 464] on div "No data available." at bounding box center [784, 268] width 1568 height 392
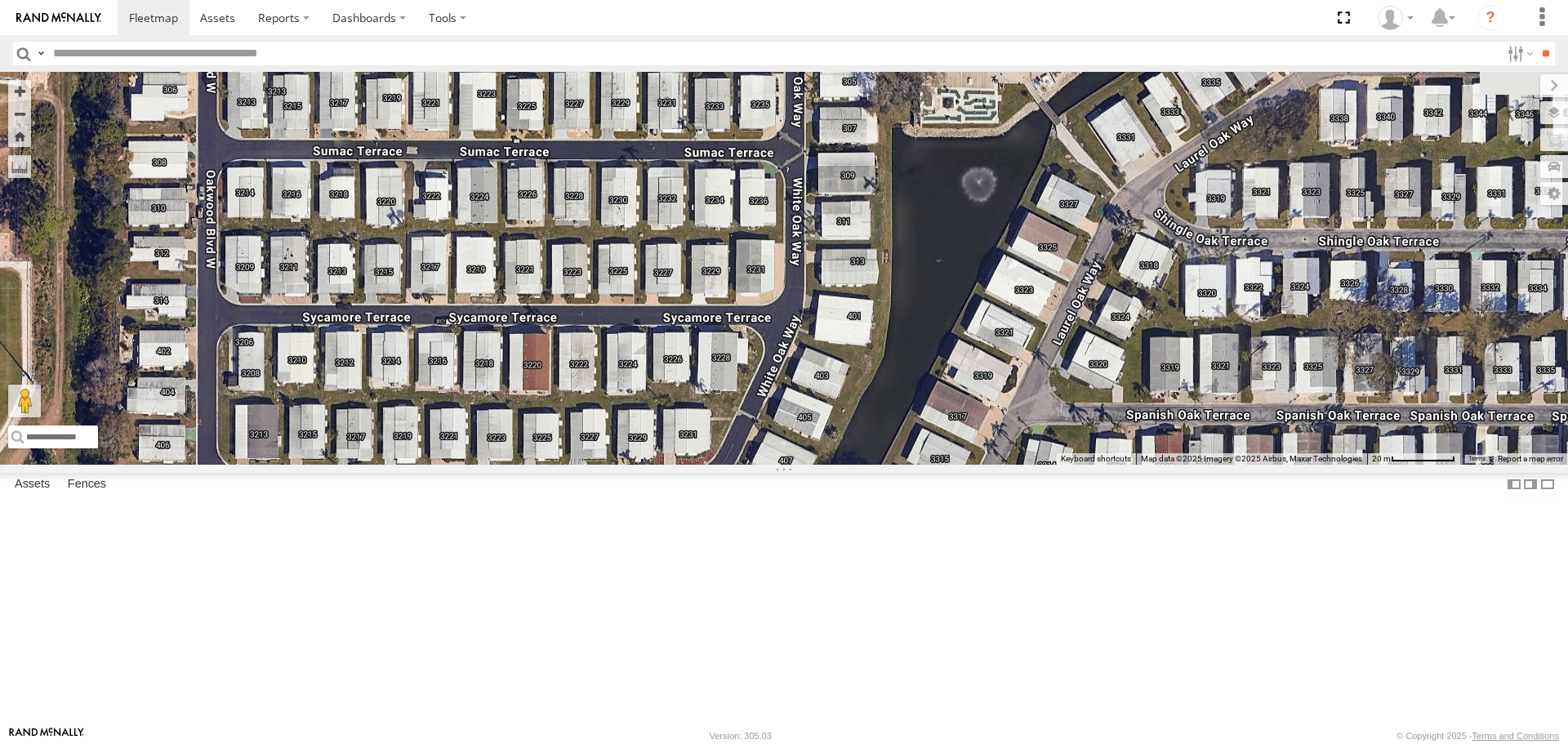
drag, startPoint x: 759, startPoint y: 377, endPoint x: 538, endPoint y: 509, distance: 257.4
click at [538, 464] on div "No data available." at bounding box center [784, 268] width 1568 height 392
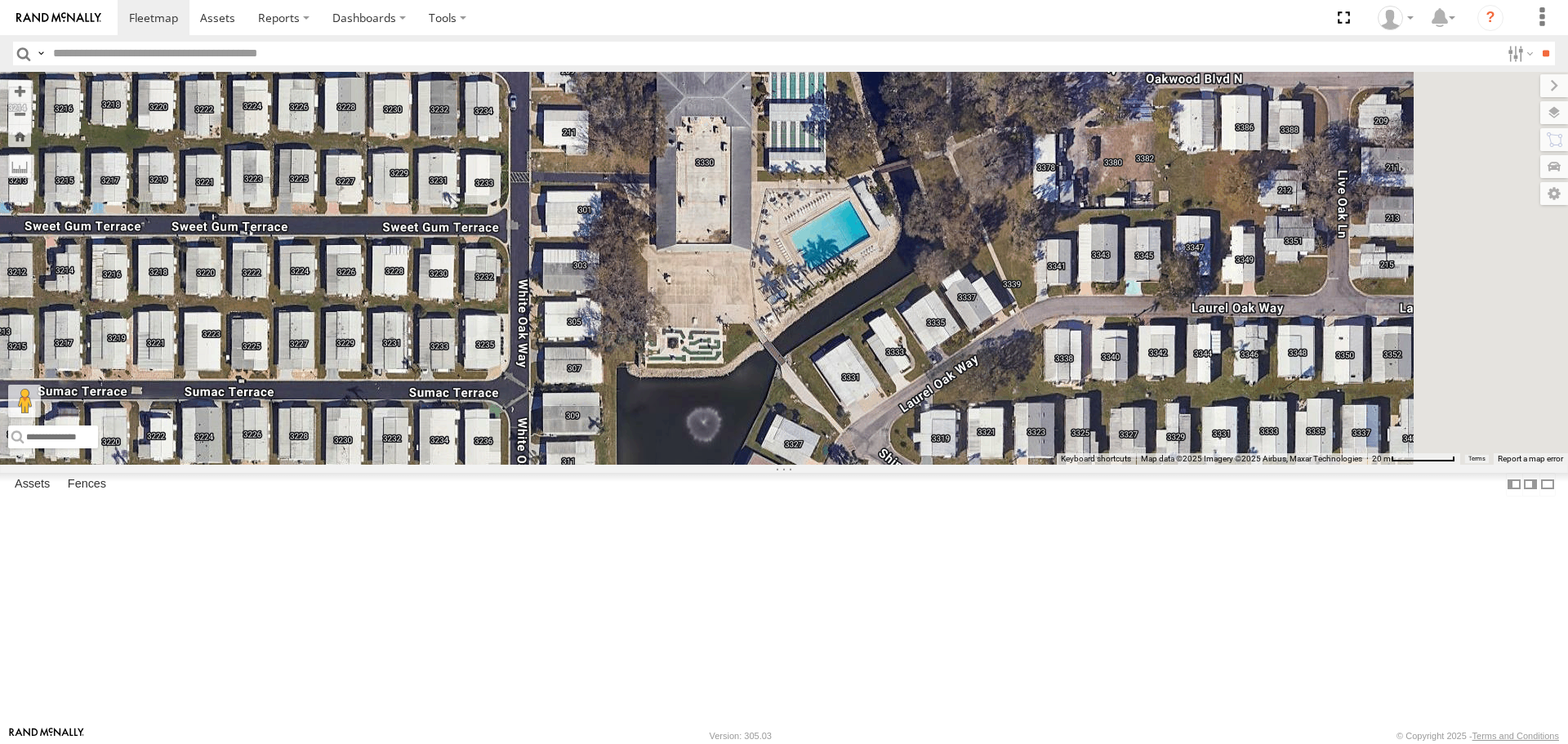
drag, startPoint x: 658, startPoint y: 456, endPoint x: 641, endPoint y: 475, distance: 25.5
click at [644, 464] on div "No data available." at bounding box center [784, 268] width 1568 height 392
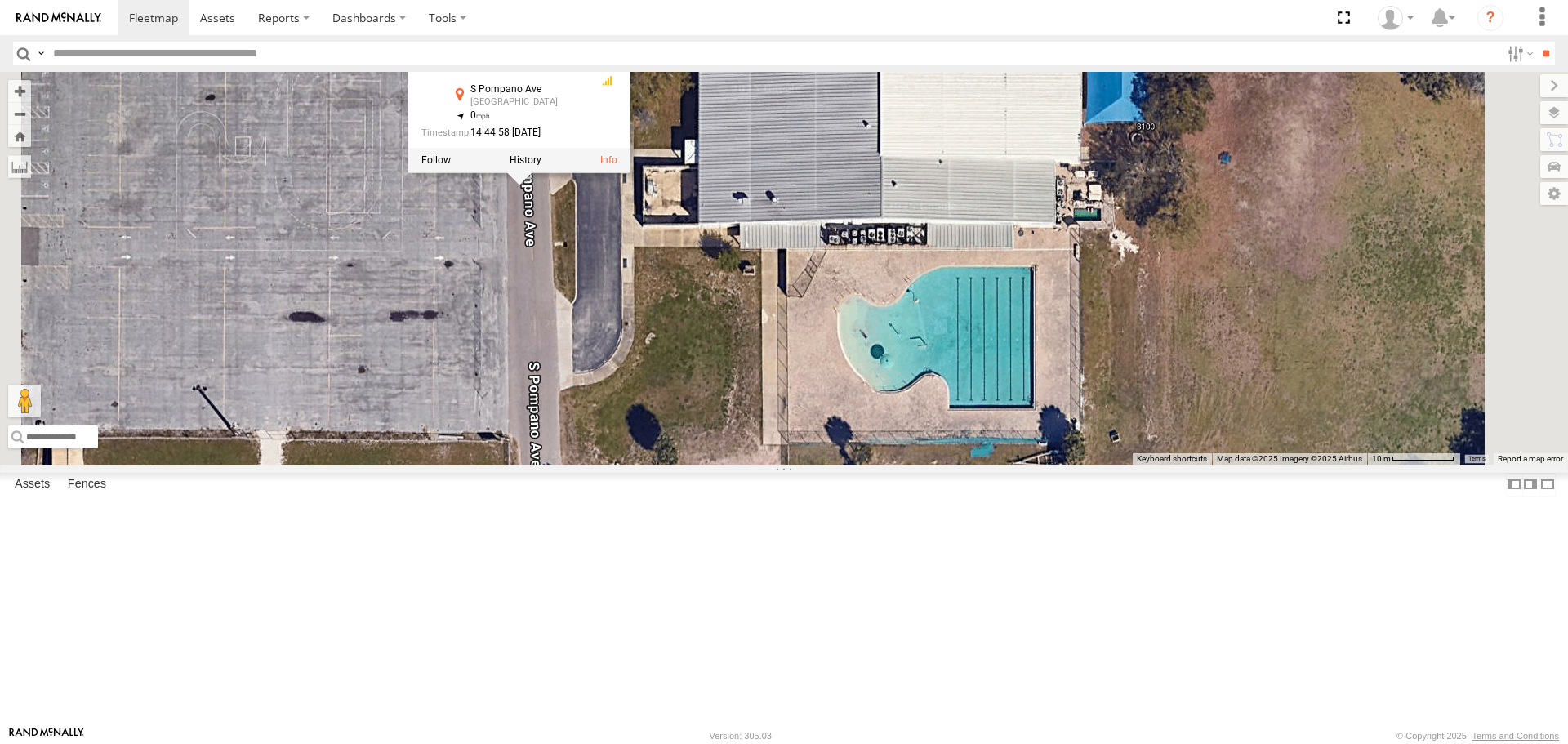
drag, startPoint x: 664, startPoint y: 245, endPoint x: 677, endPoint y: 397, distance: 152.6
click at [677, 397] on div "soul soul All Assets S Pompano Ave Sarasota 27.33575 , -82.50788 0 14:44:58 08/…" at bounding box center [784, 268] width 1568 height 392
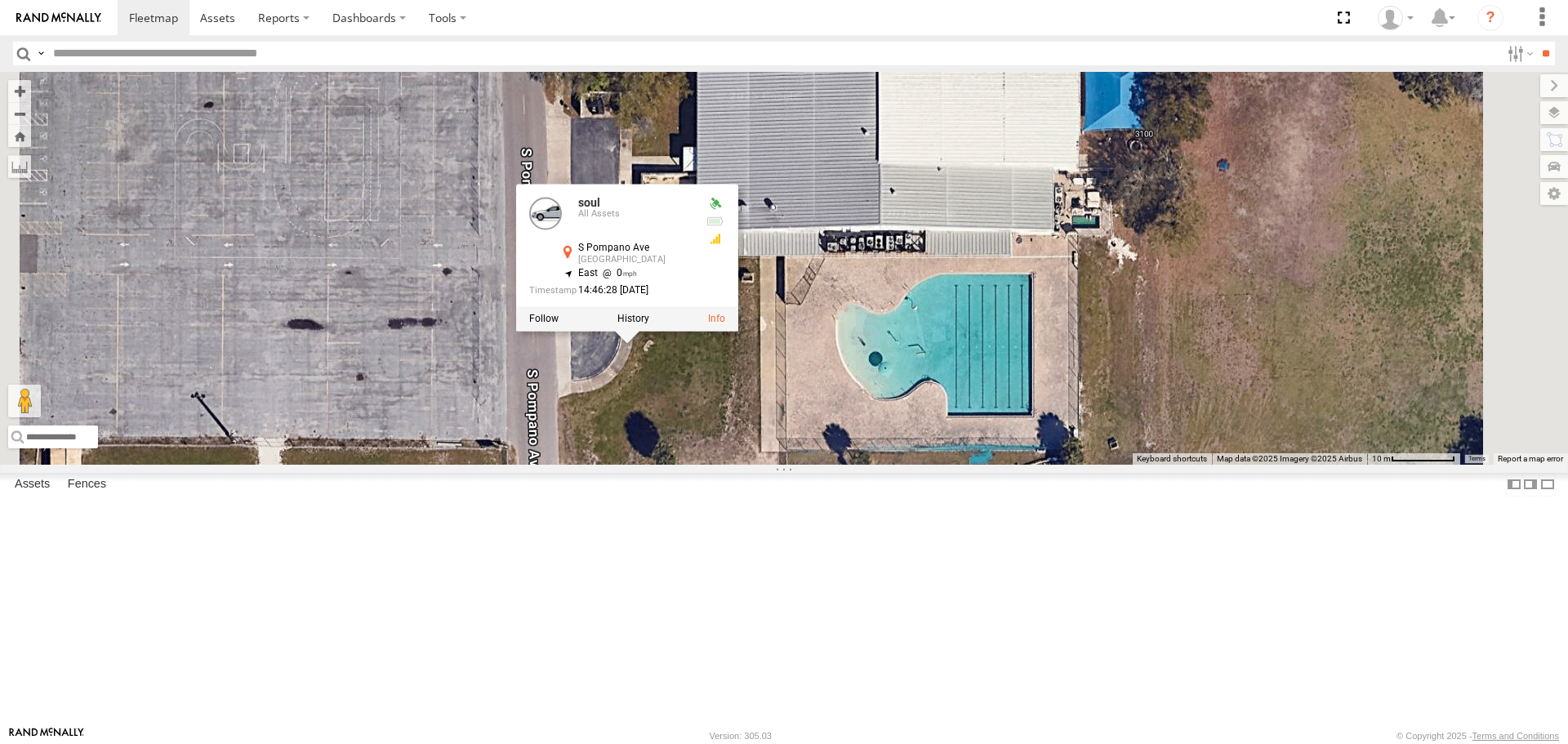
click at [661, 401] on div "soul soul All Assets S Pompano Ave Sarasota 27.33553 , -82.5077 East 0 14:46:28…" at bounding box center [784, 268] width 1568 height 392
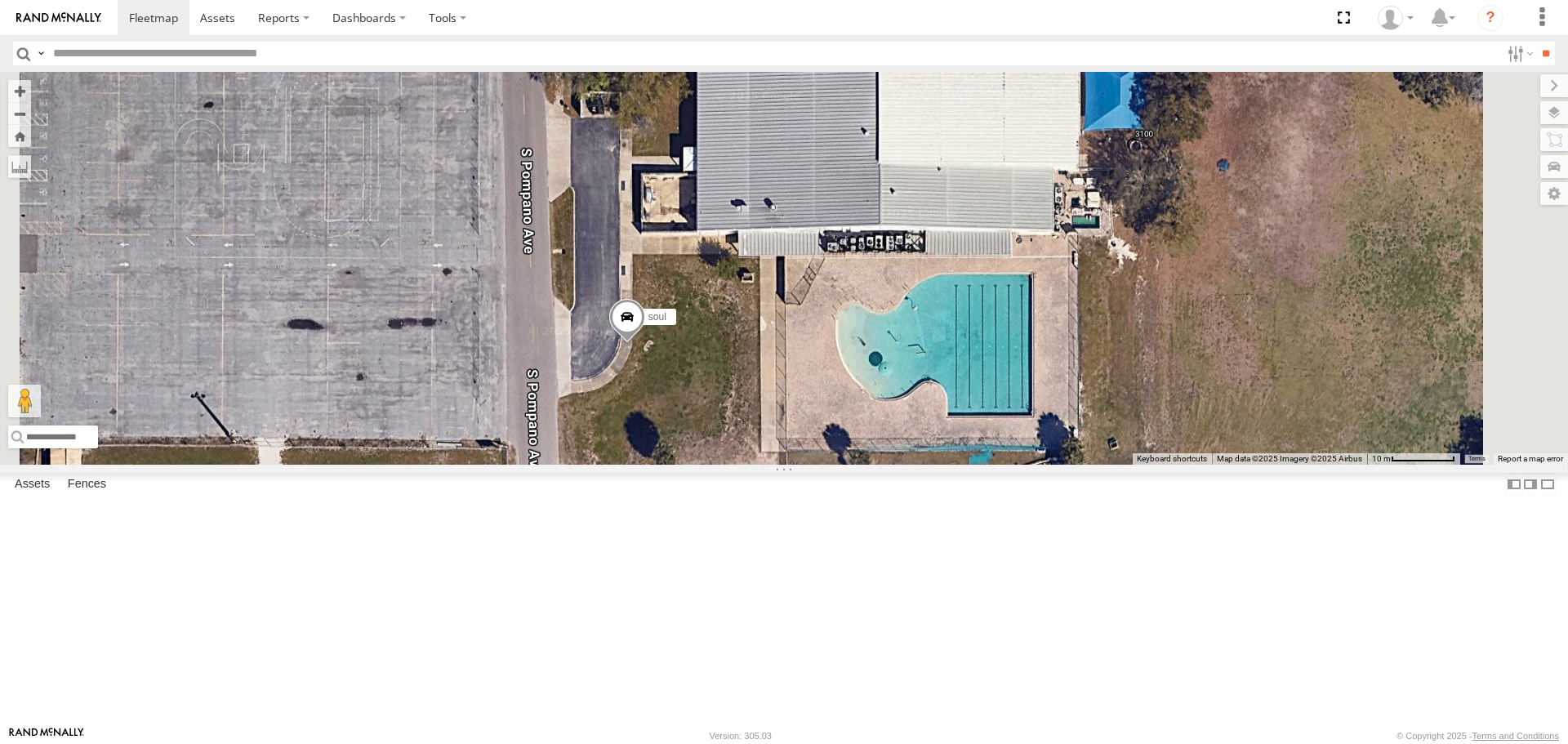
click at [645, 344] on span at bounding box center [626, 322] width 36 height 44
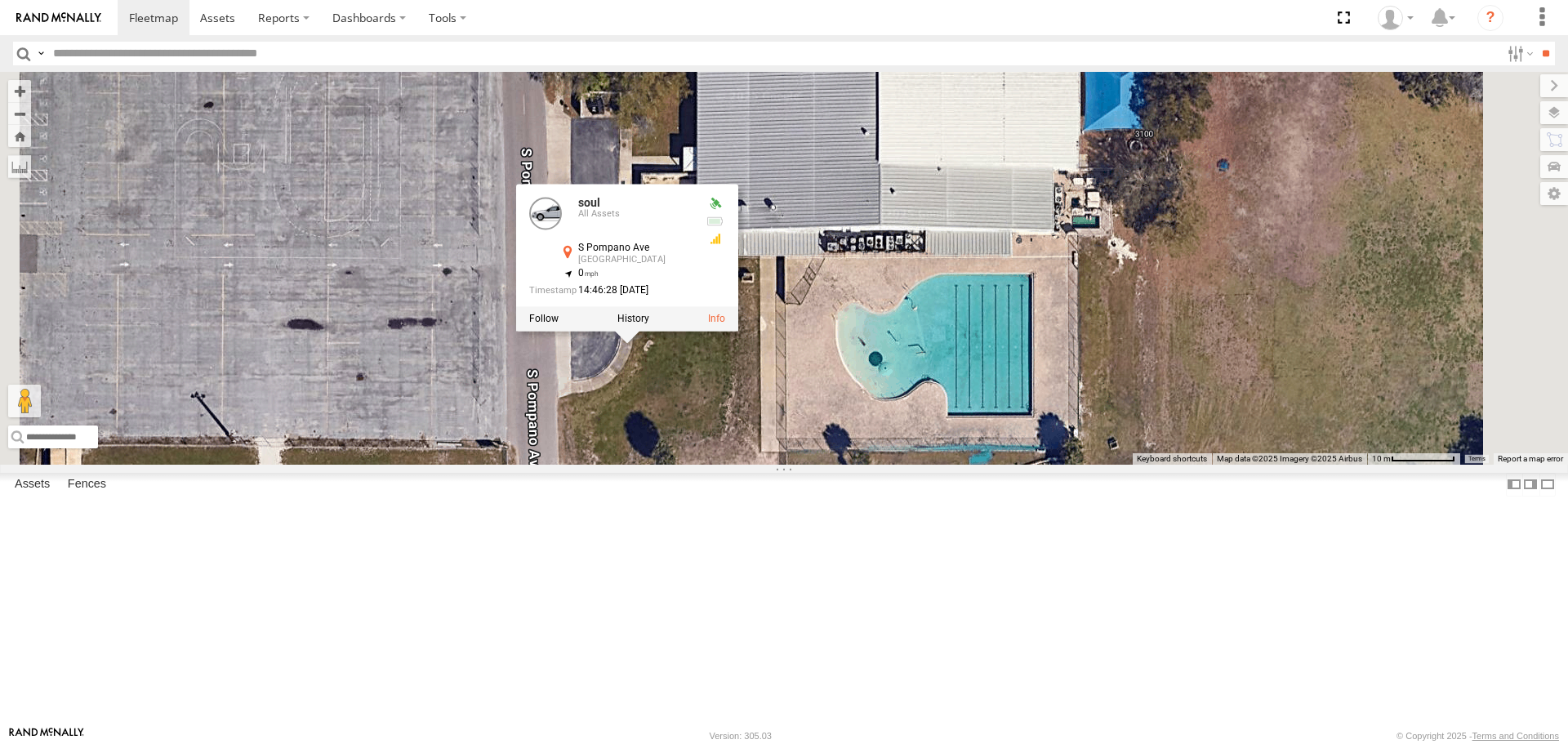
click at [797, 288] on div "soul soul All Assets S Pompano Ave Sarasota 27.33553 , -82.5077 0 14:46:28 08/1…" at bounding box center [784, 268] width 1568 height 392
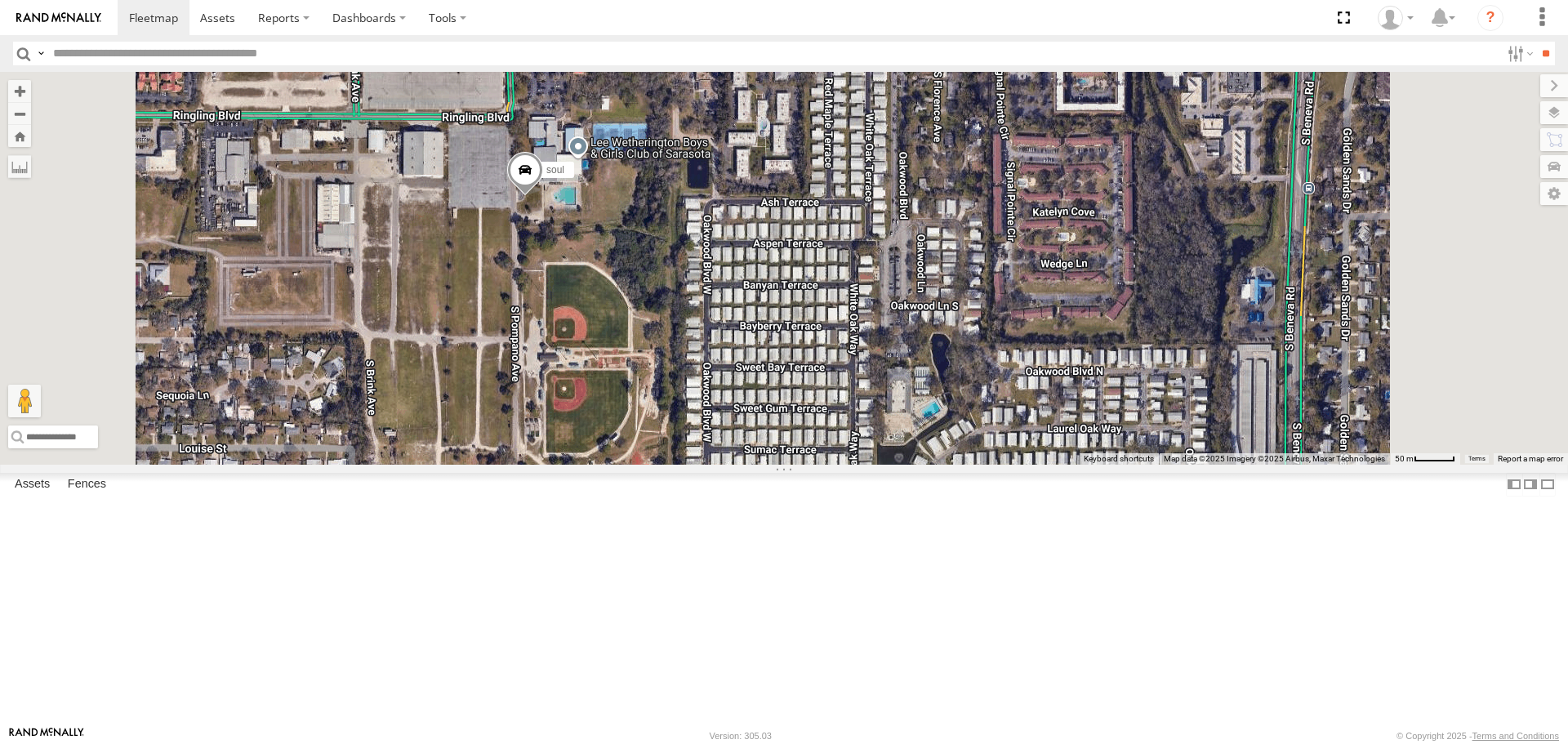
click at [543, 196] on span at bounding box center [524, 174] width 36 height 44
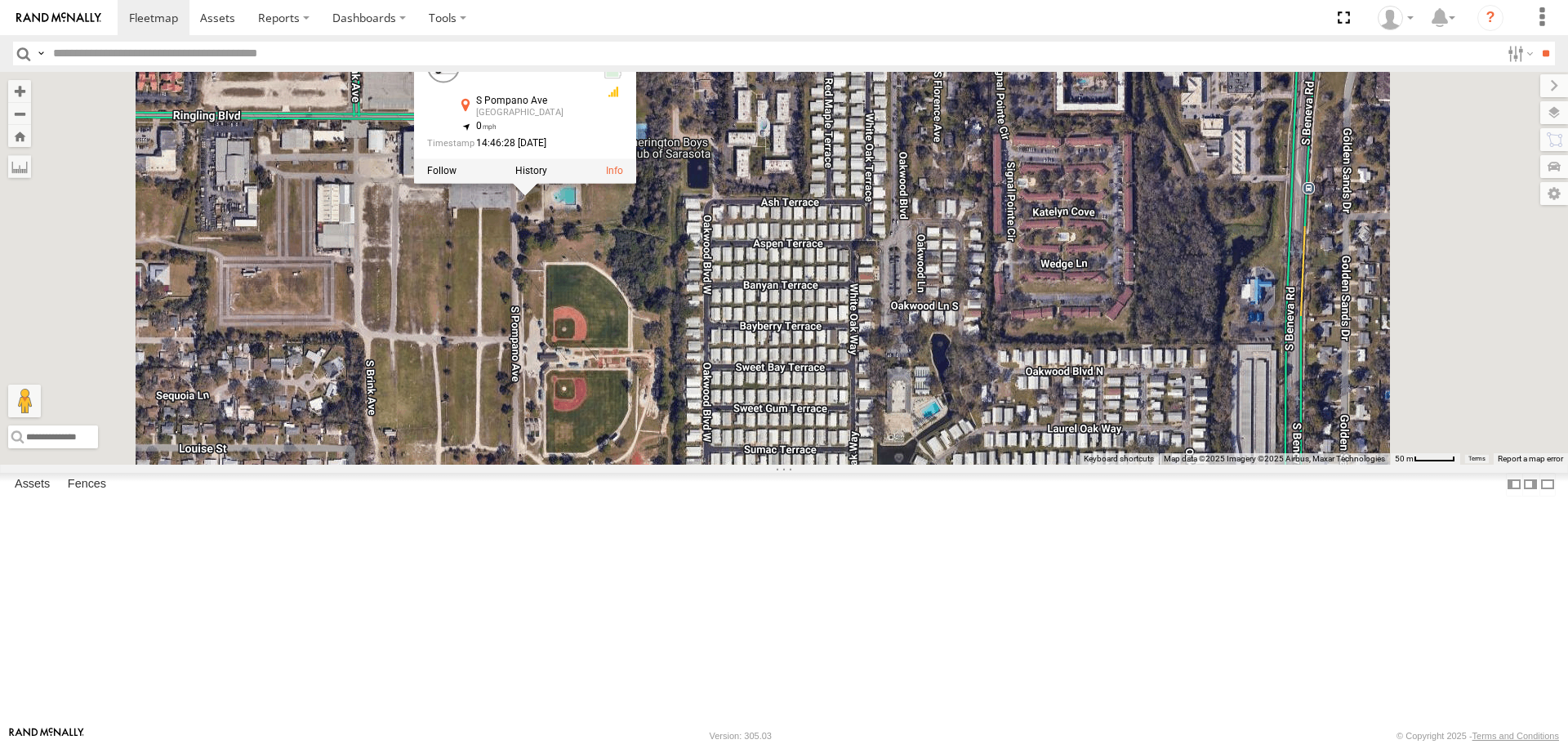
click at [740, 397] on div "soul soul All Assets S Pompano Ave Sarasota 27.33553 , -82.5077 0 14:46:28 08/1…" at bounding box center [784, 268] width 1568 height 392
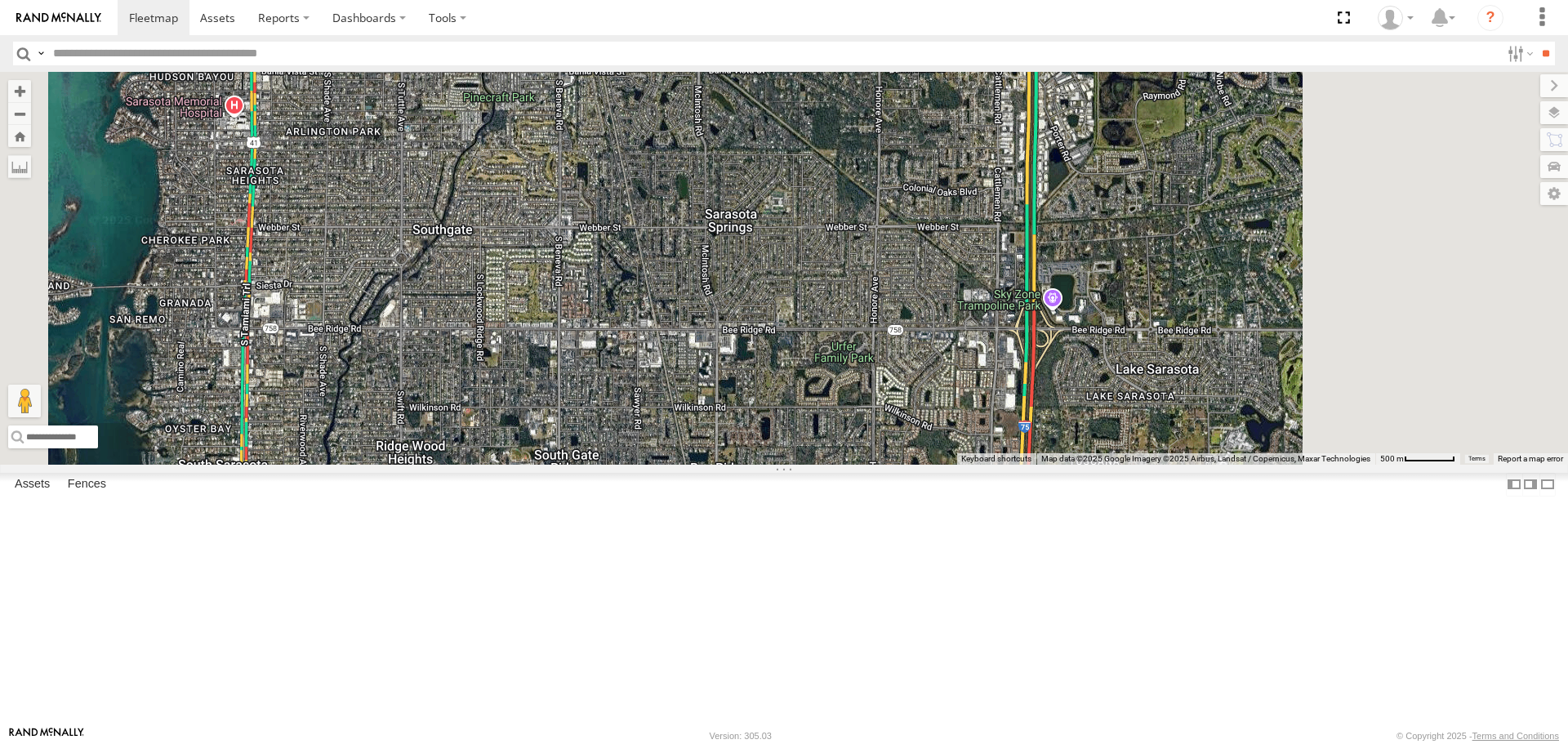
drag, startPoint x: 786, startPoint y: 429, endPoint x: 706, endPoint y: 210, distance: 233.2
click at [708, 218] on div "soul No data available." at bounding box center [784, 268] width 1568 height 392
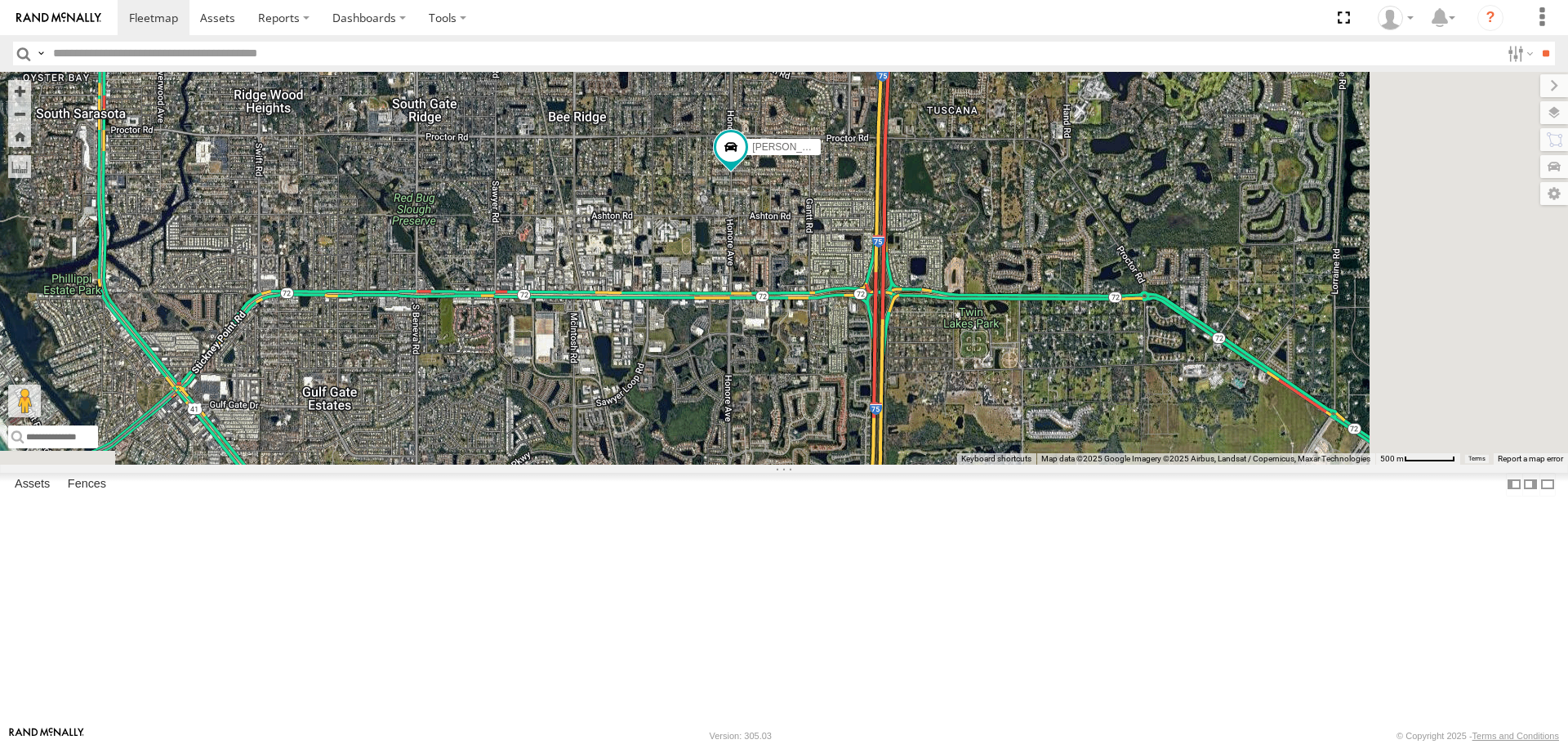
click at [0, 0] on span "Roadmap" at bounding box center [0, 0] width 0 height 0
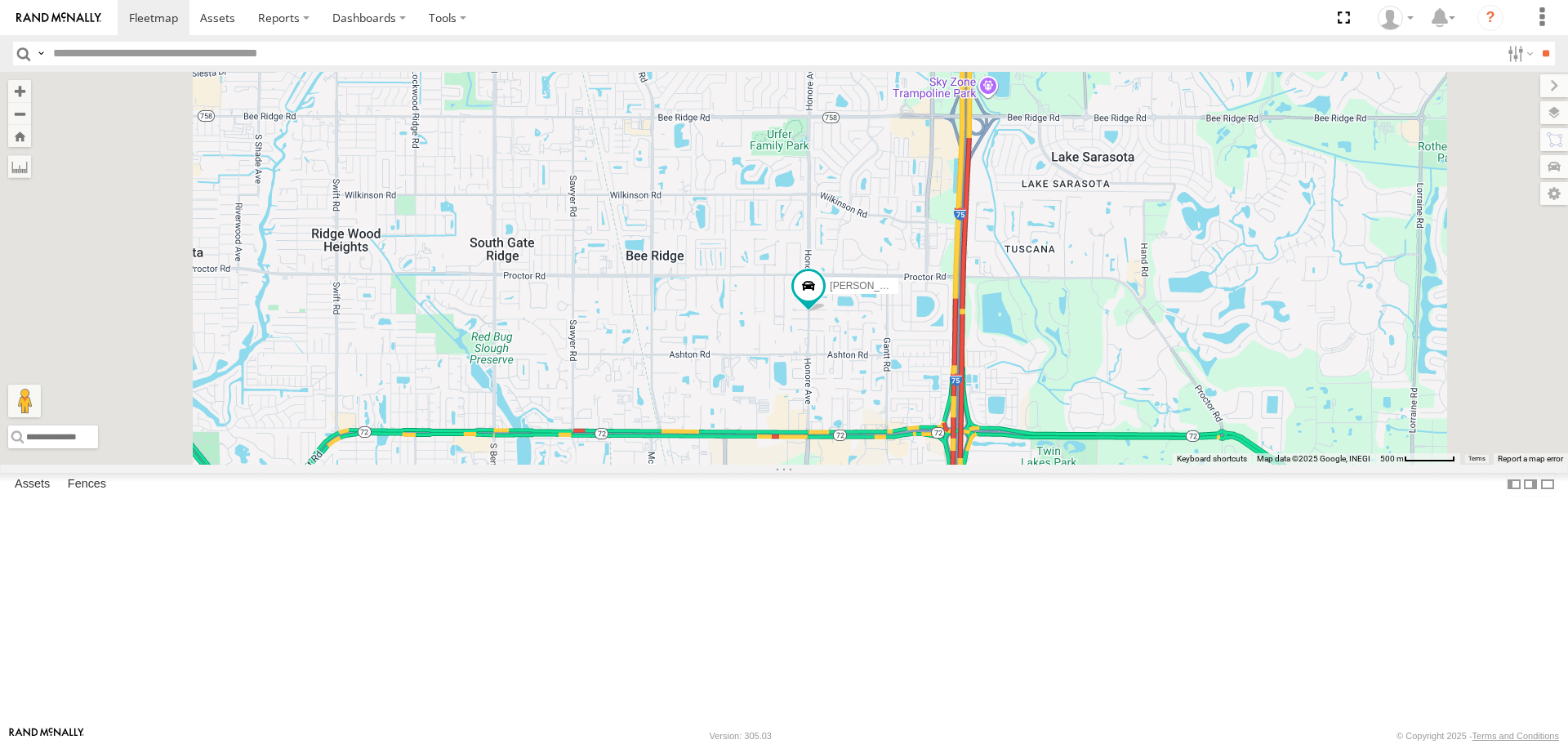
drag, startPoint x: 749, startPoint y: 241, endPoint x: 836, endPoint y: 415, distance: 194.5
click at [836, 415] on div "soul Tom No data available." at bounding box center [784, 268] width 1568 height 392
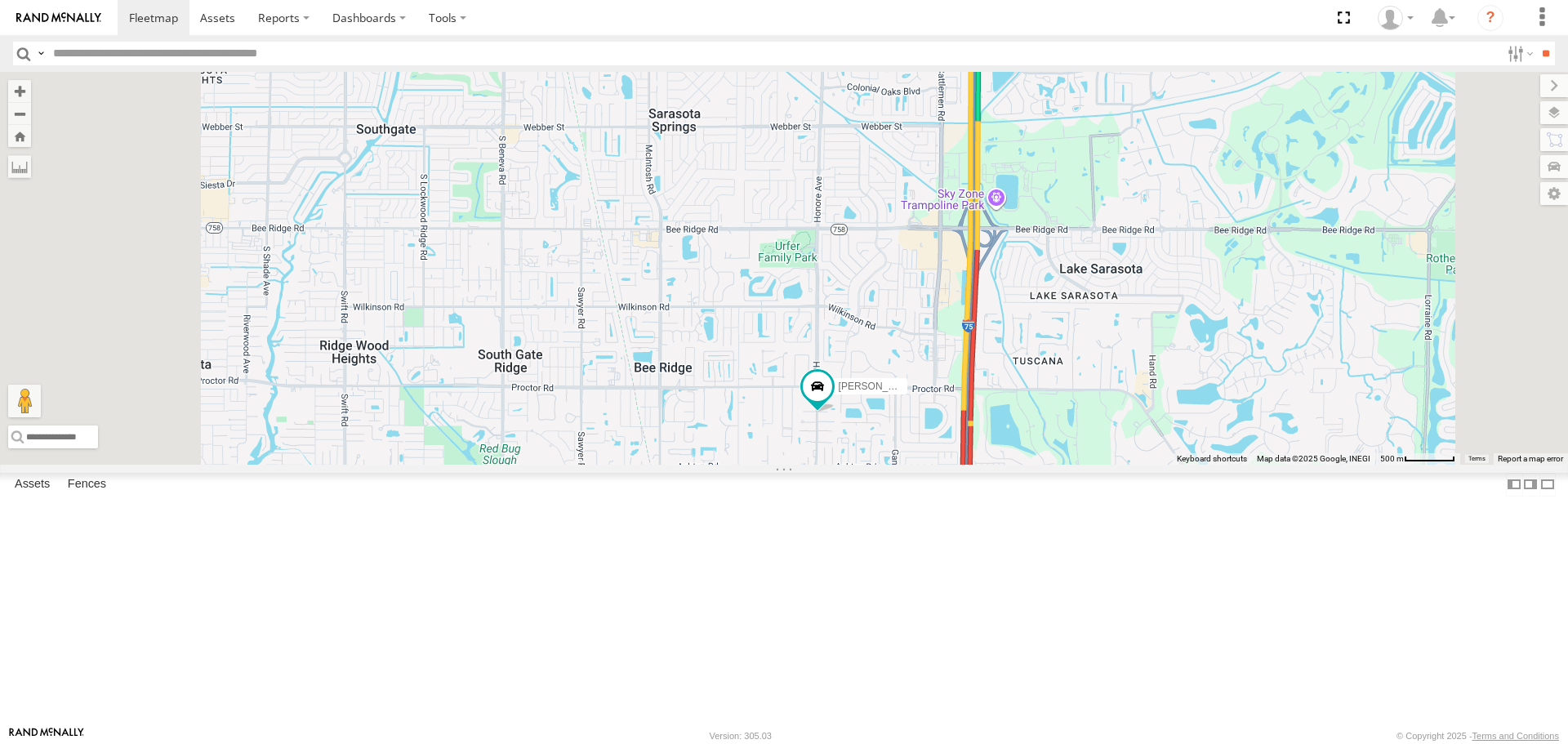
drag, startPoint x: 808, startPoint y: 375, endPoint x: 795, endPoint y: 450, distance: 76.1
click at [795, 449] on div "soul Tom No data available." at bounding box center [784, 268] width 1568 height 392
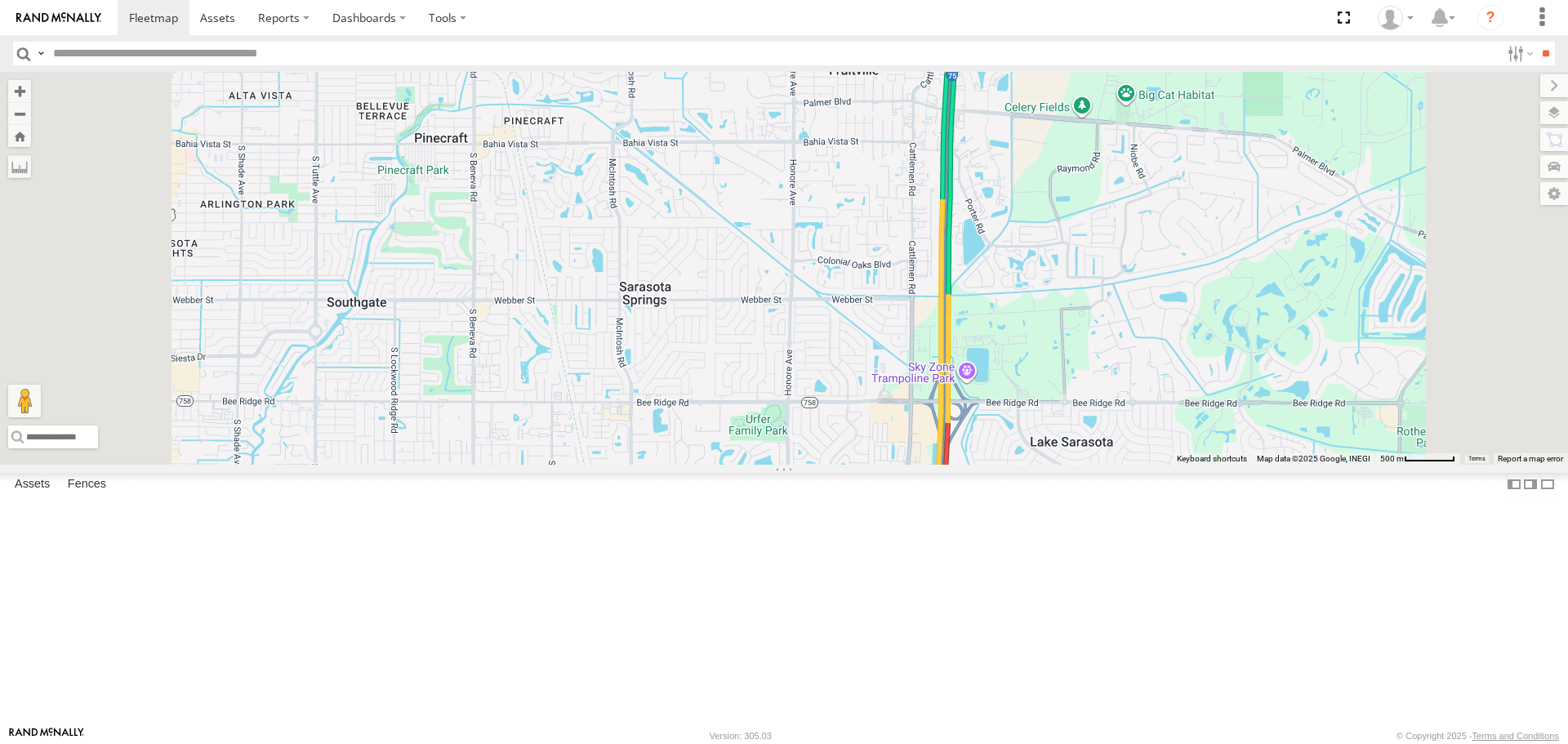
drag, startPoint x: 796, startPoint y: 380, endPoint x: 779, endPoint y: 475, distance: 96.5
click at [779, 464] on div "soul Tom No data available." at bounding box center [784, 268] width 1568 height 392
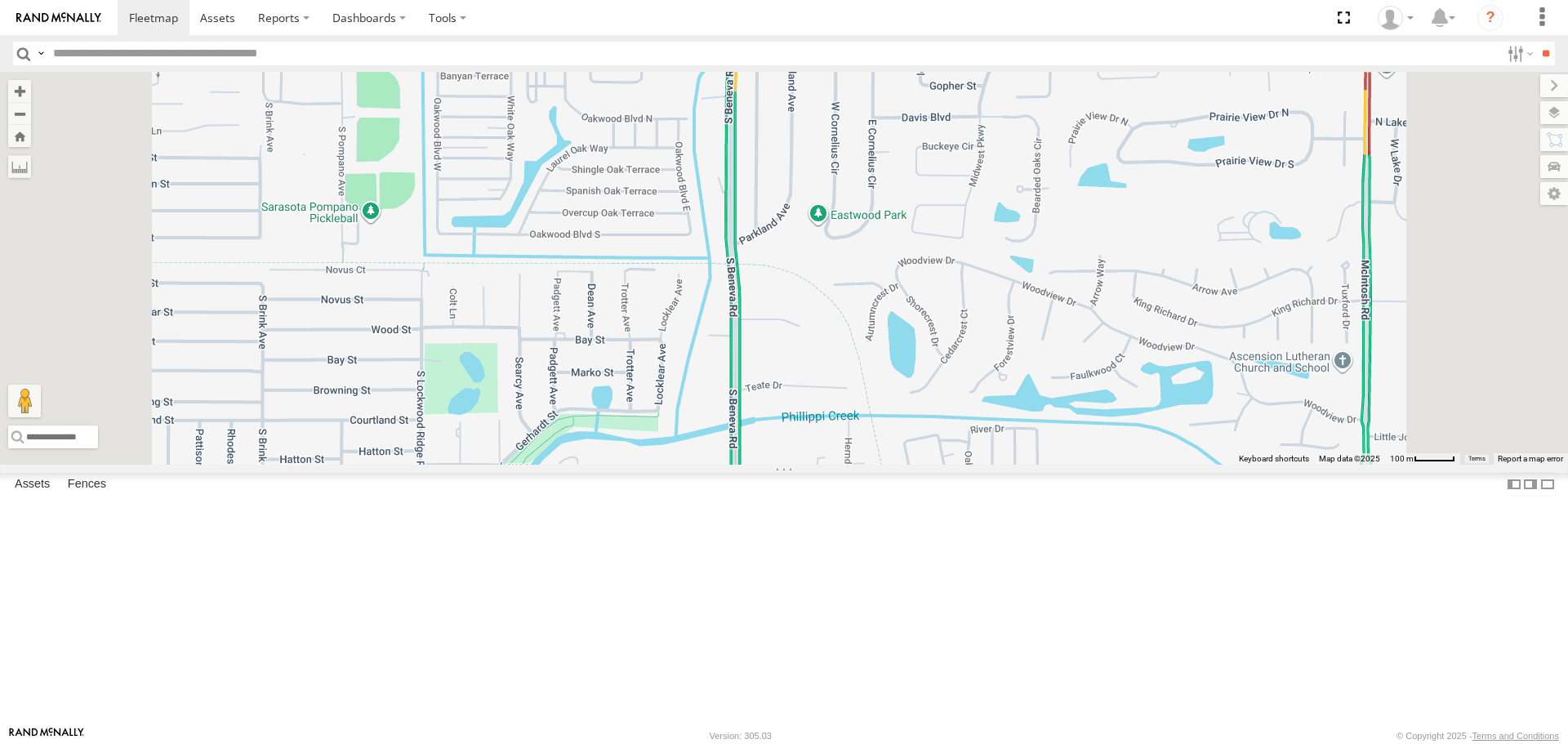
drag, startPoint x: 574, startPoint y: 185, endPoint x: 587, endPoint y: 260, distance: 76.1
click at [587, 260] on div "soul Tom No data available." at bounding box center [784, 268] width 1568 height 392
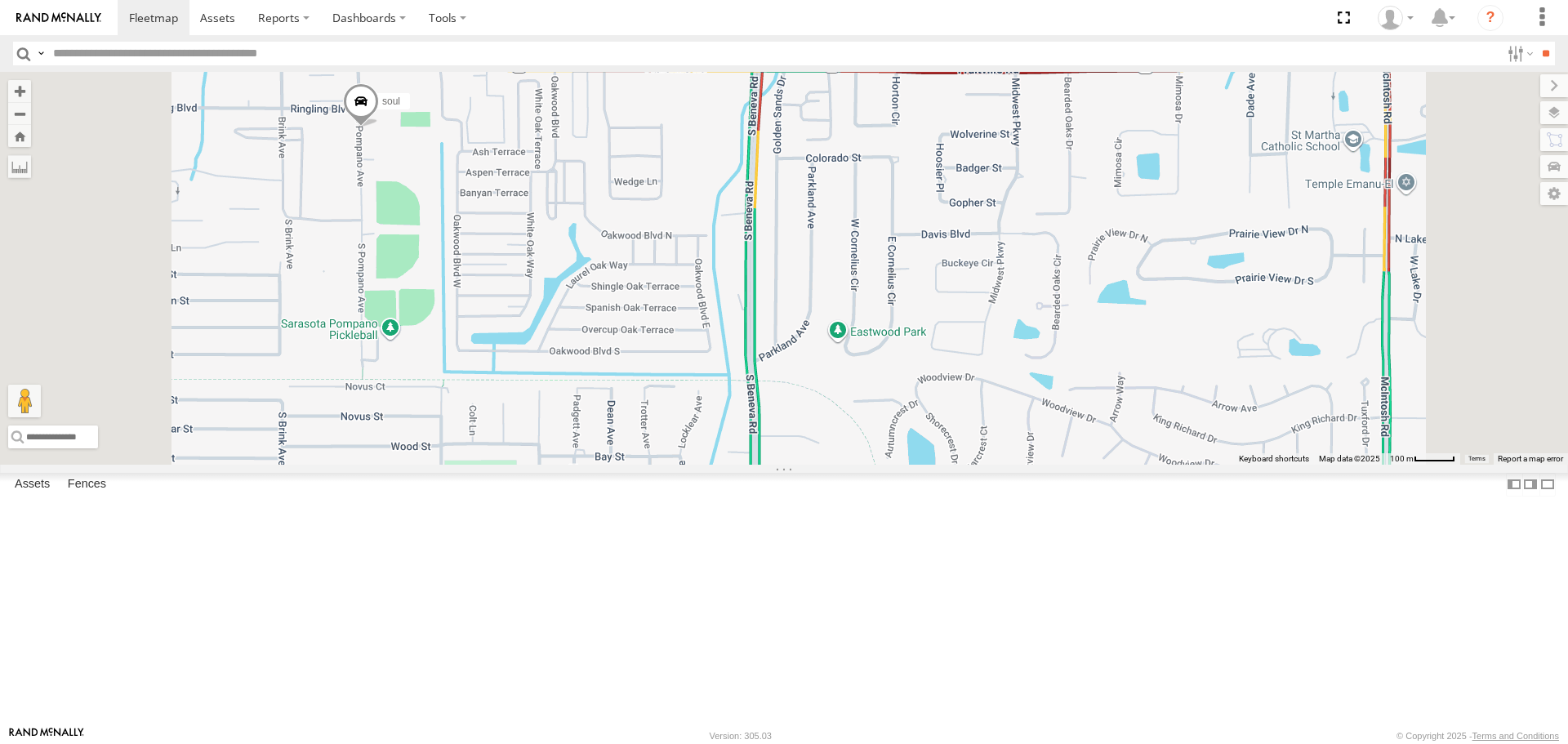
click at [379, 128] on span at bounding box center [360, 105] width 36 height 44
click at [766, 174] on div "soul Tom soul All Assets S Pompano Ave Sarasota 27.33602 , -82.50784 North 12 1…" at bounding box center [784, 268] width 1568 height 392
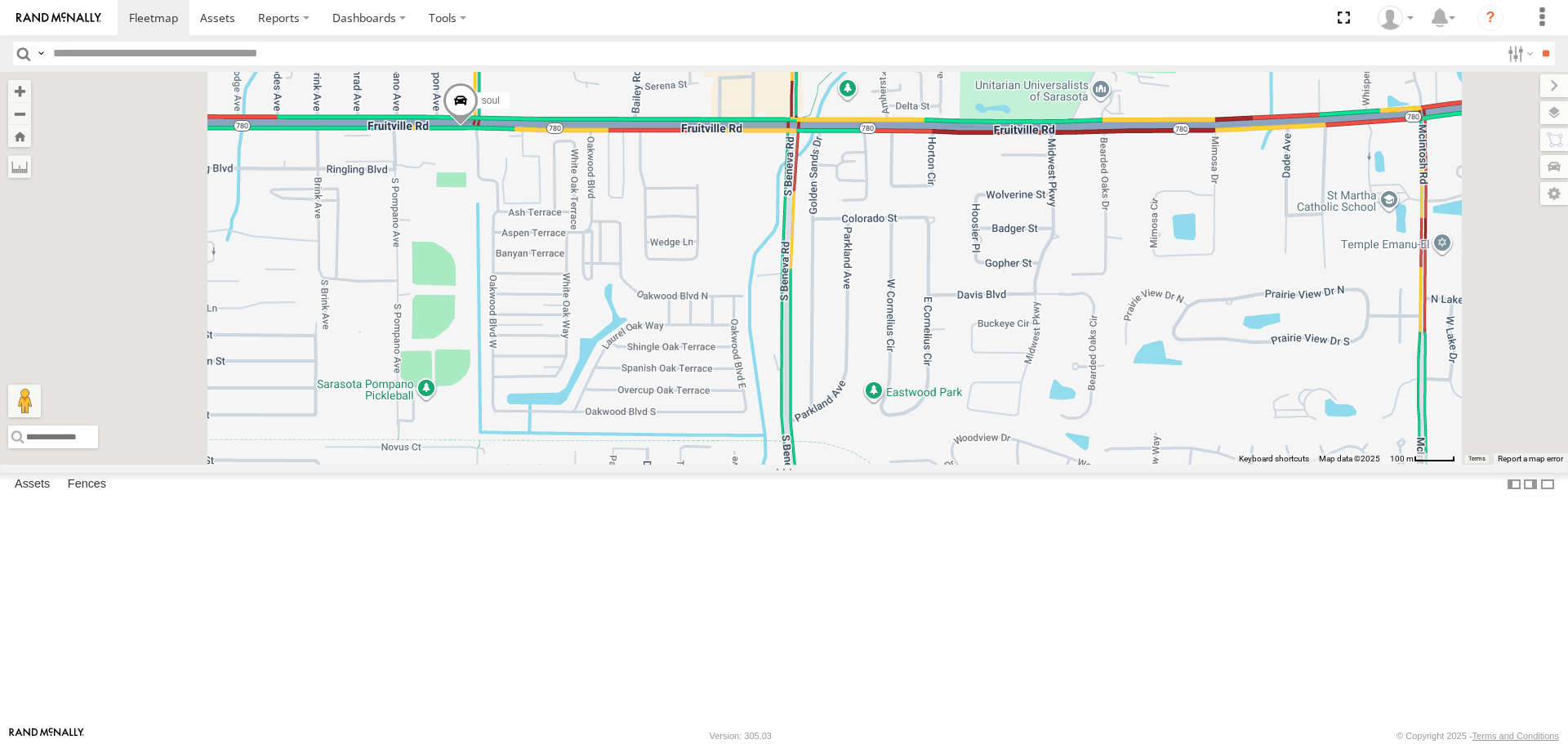
drag, startPoint x: 659, startPoint y: 321, endPoint x: 681, endPoint y: 370, distance: 53.7
click at [681, 370] on div "soul No data available." at bounding box center [784, 268] width 1568 height 392
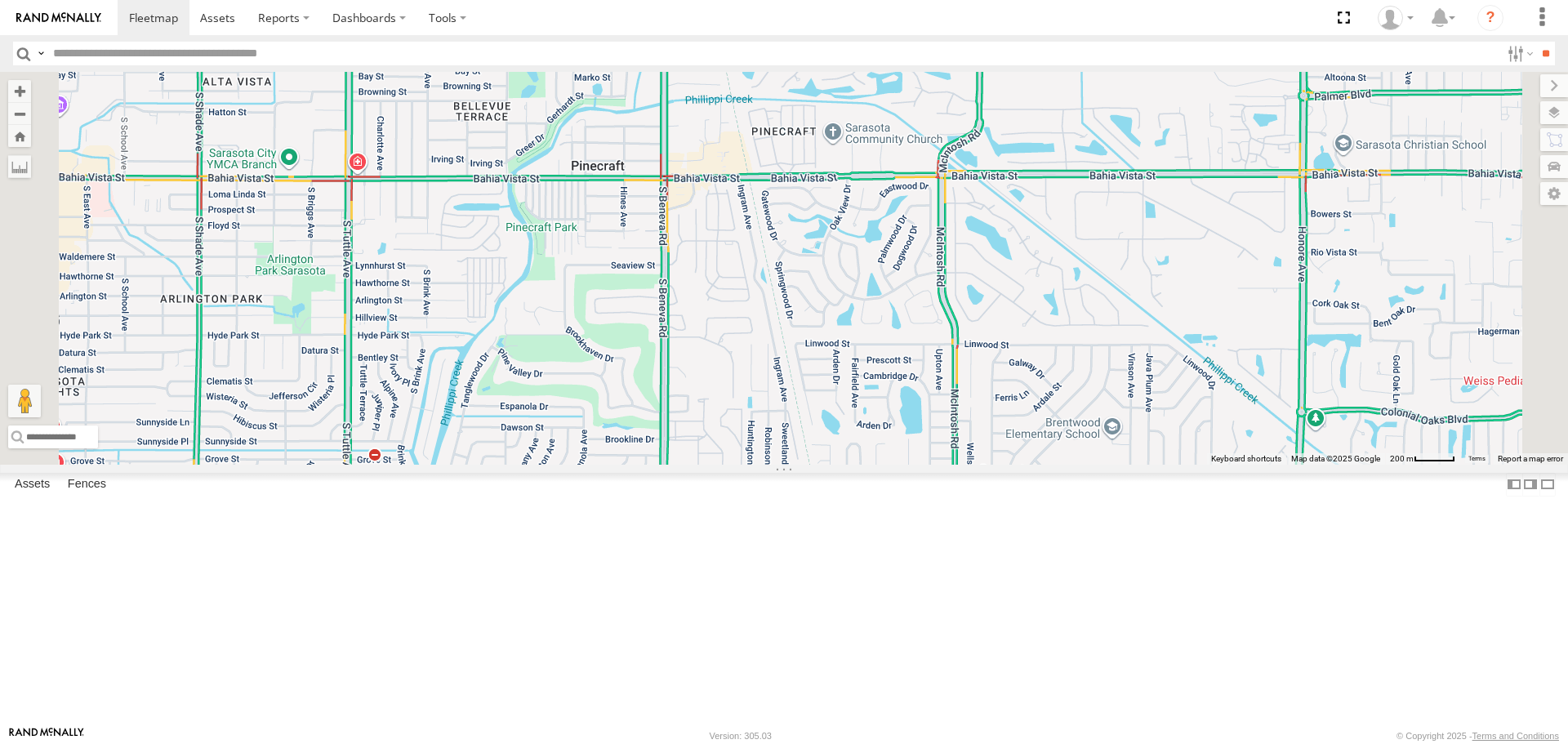
drag, startPoint x: 751, startPoint y: 443, endPoint x: 764, endPoint y: 106, distance: 337.3
click at [766, 113] on div "soul No data available." at bounding box center [784, 268] width 1568 height 392
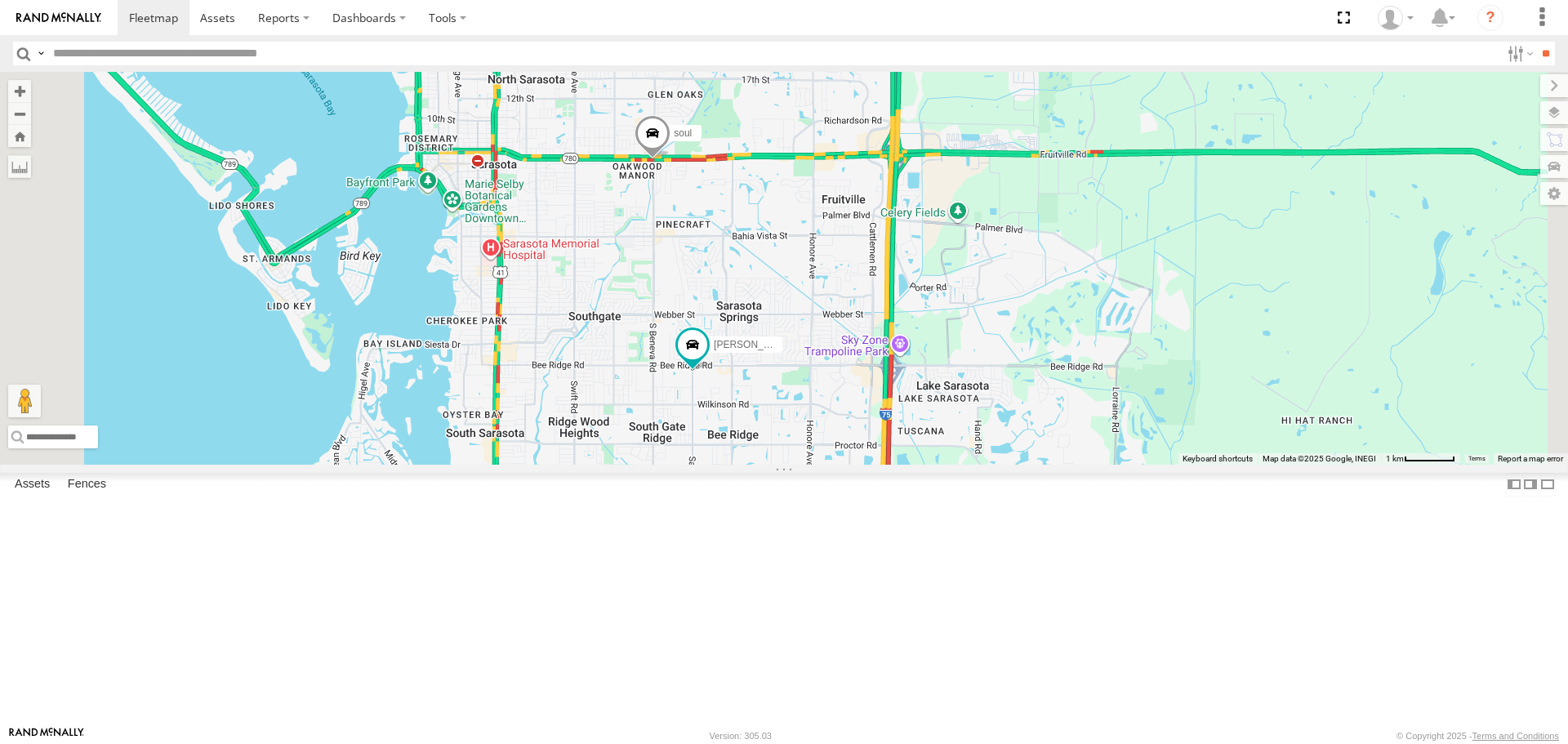
drag, startPoint x: 719, startPoint y: 259, endPoint x: 795, endPoint y: 364, distance: 129.6
click at [781, 442] on div "soul Tom No data available." at bounding box center [784, 268] width 1568 height 392
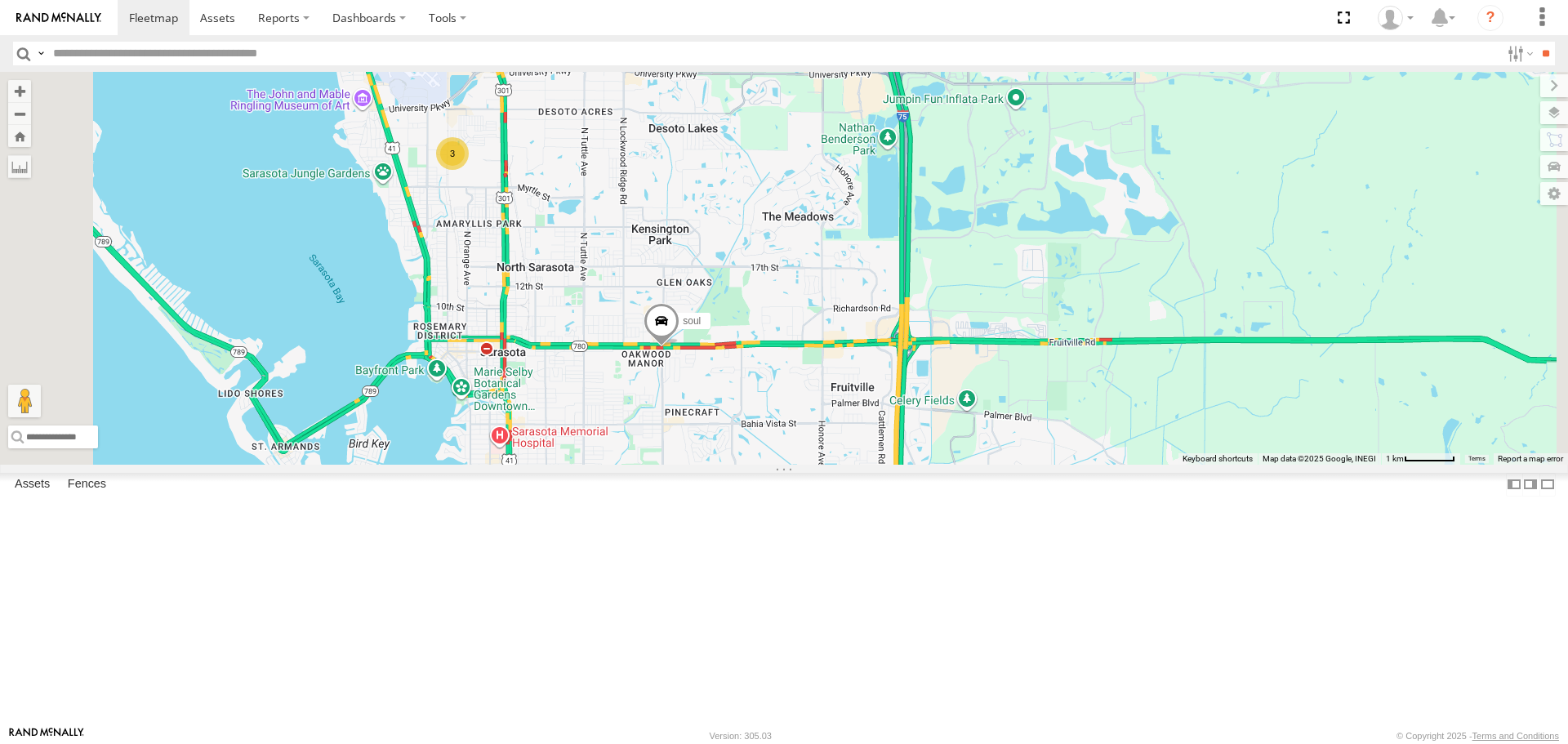
drag, startPoint x: 764, startPoint y: 276, endPoint x: 768, endPoint y: 470, distance: 194.0
click at [768, 464] on div "soul Tom 3 No data available." at bounding box center [784, 268] width 1568 height 392
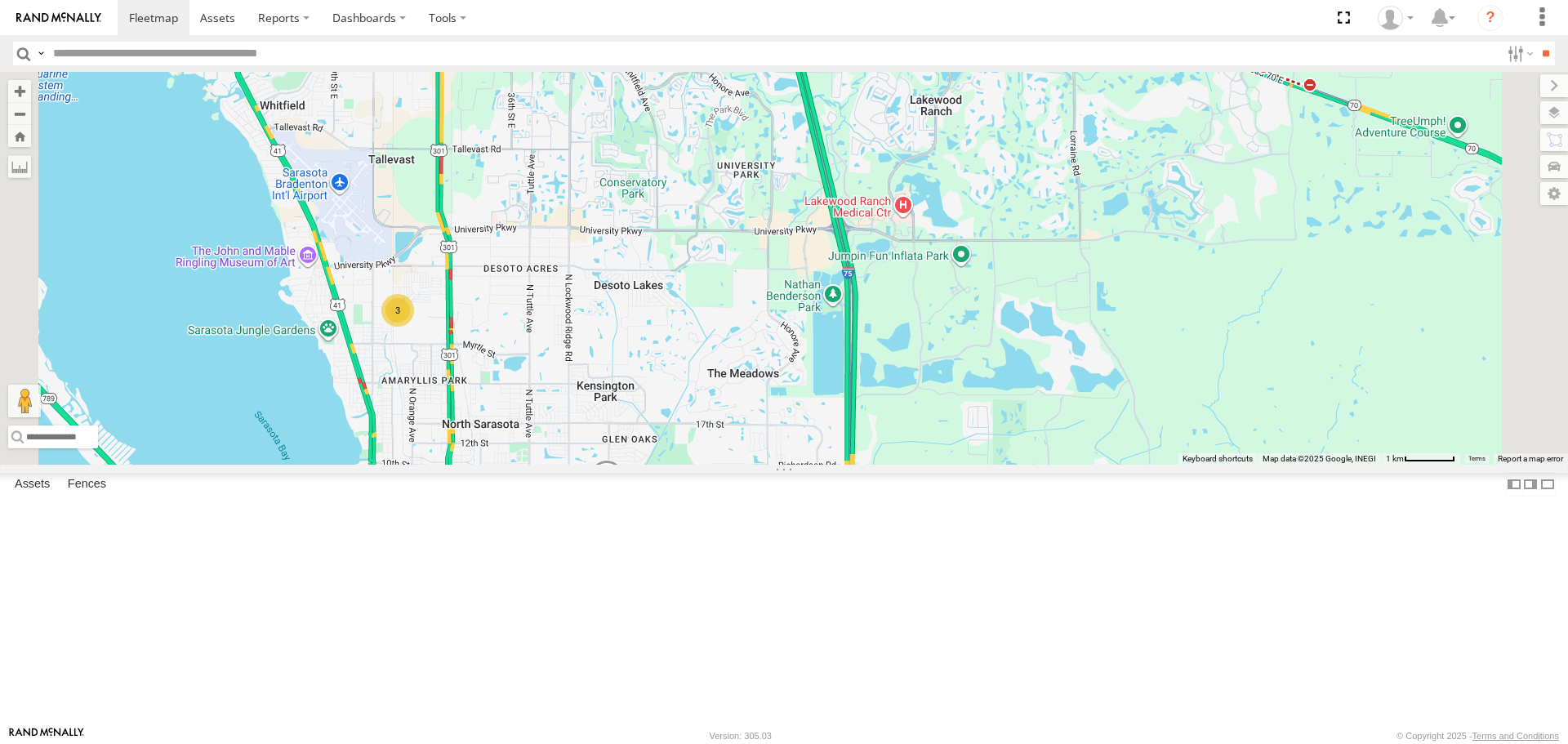
drag, startPoint x: 716, startPoint y: 406, endPoint x: 689, endPoint y: 479, distance: 77.8
click at [672, 464] on div "soul Tom 3 No data available." at bounding box center [784, 268] width 1568 height 392
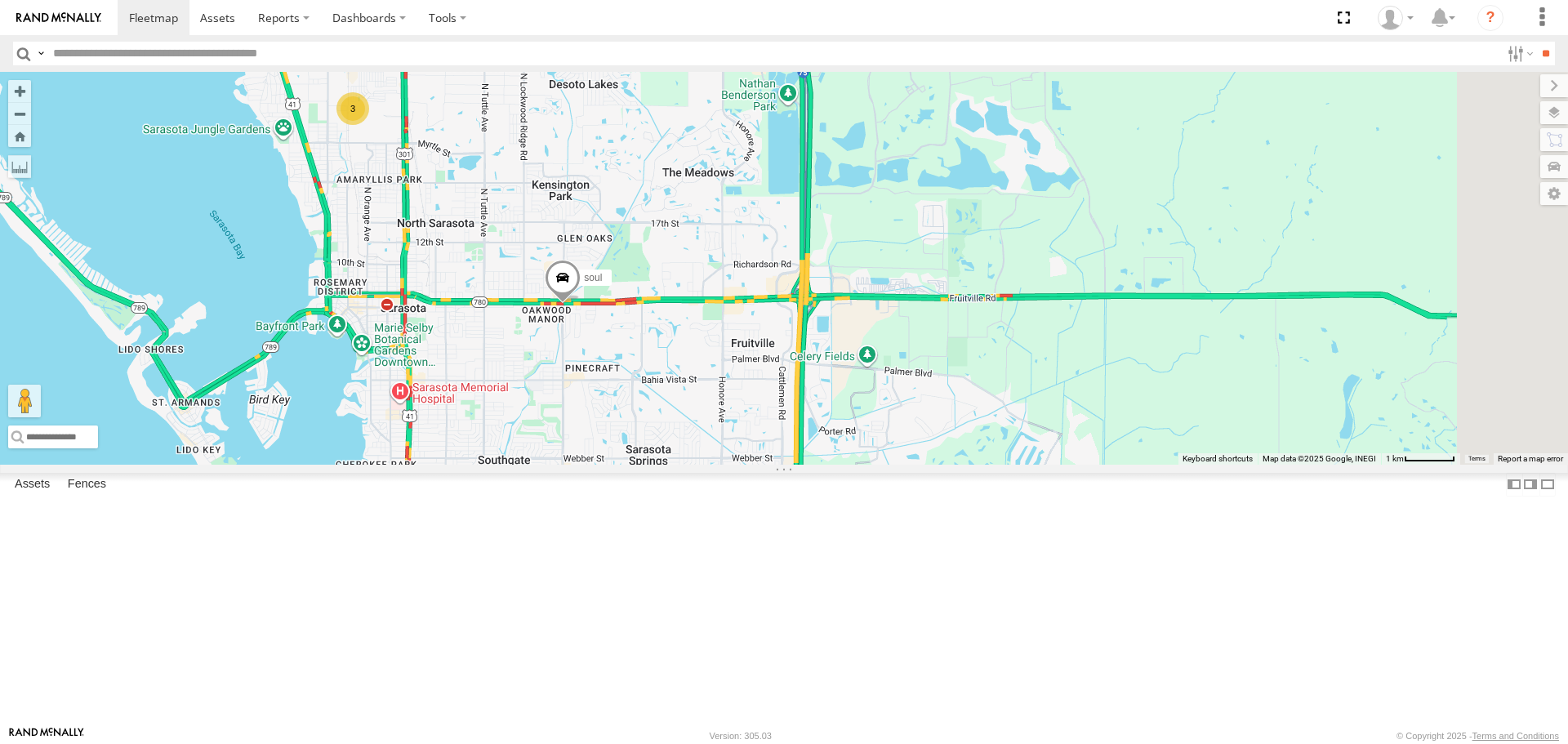
drag, startPoint x: 797, startPoint y: 548, endPoint x: 748, endPoint y: 443, distance: 115.9
click at [748, 443] on div "soul 3 No data available." at bounding box center [784, 268] width 1568 height 392
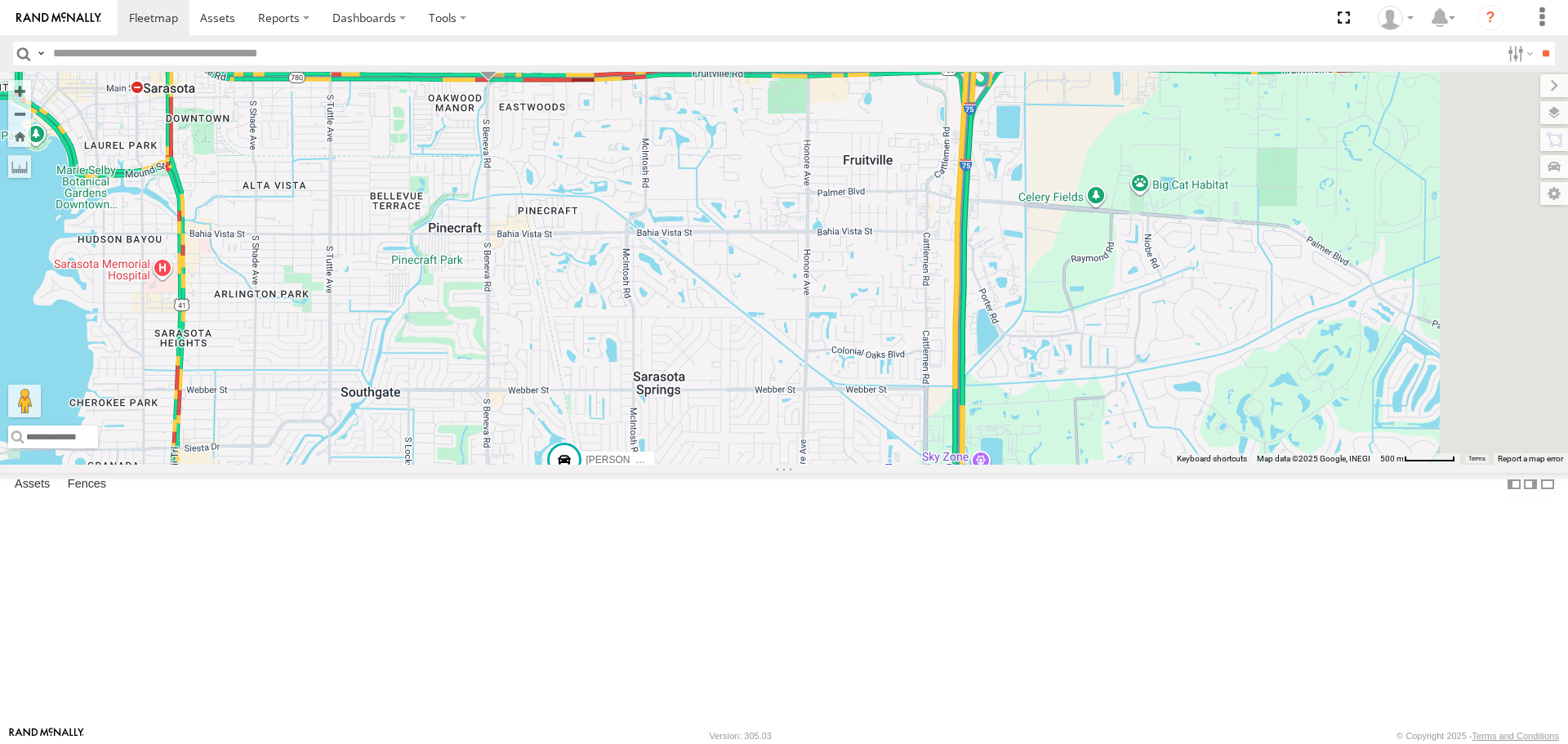
drag, startPoint x: 773, startPoint y: 566, endPoint x: 728, endPoint y: 407, distance: 165.2
click at [728, 408] on div "soul Tom No data available." at bounding box center [784, 268] width 1568 height 392
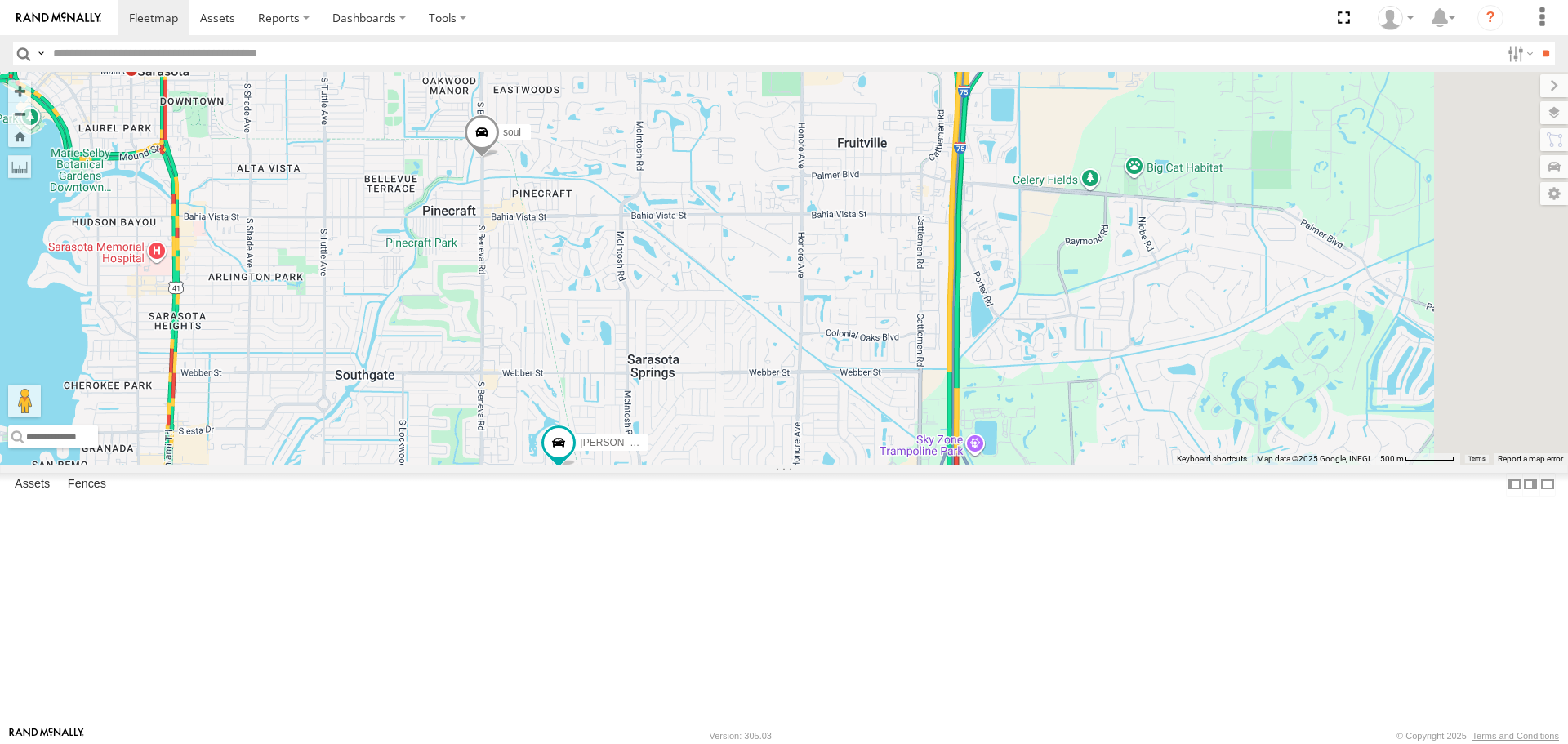
click at [500, 160] on span at bounding box center [481, 137] width 36 height 44
click at [573, 458] on span at bounding box center [559, 442] width 29 height 29
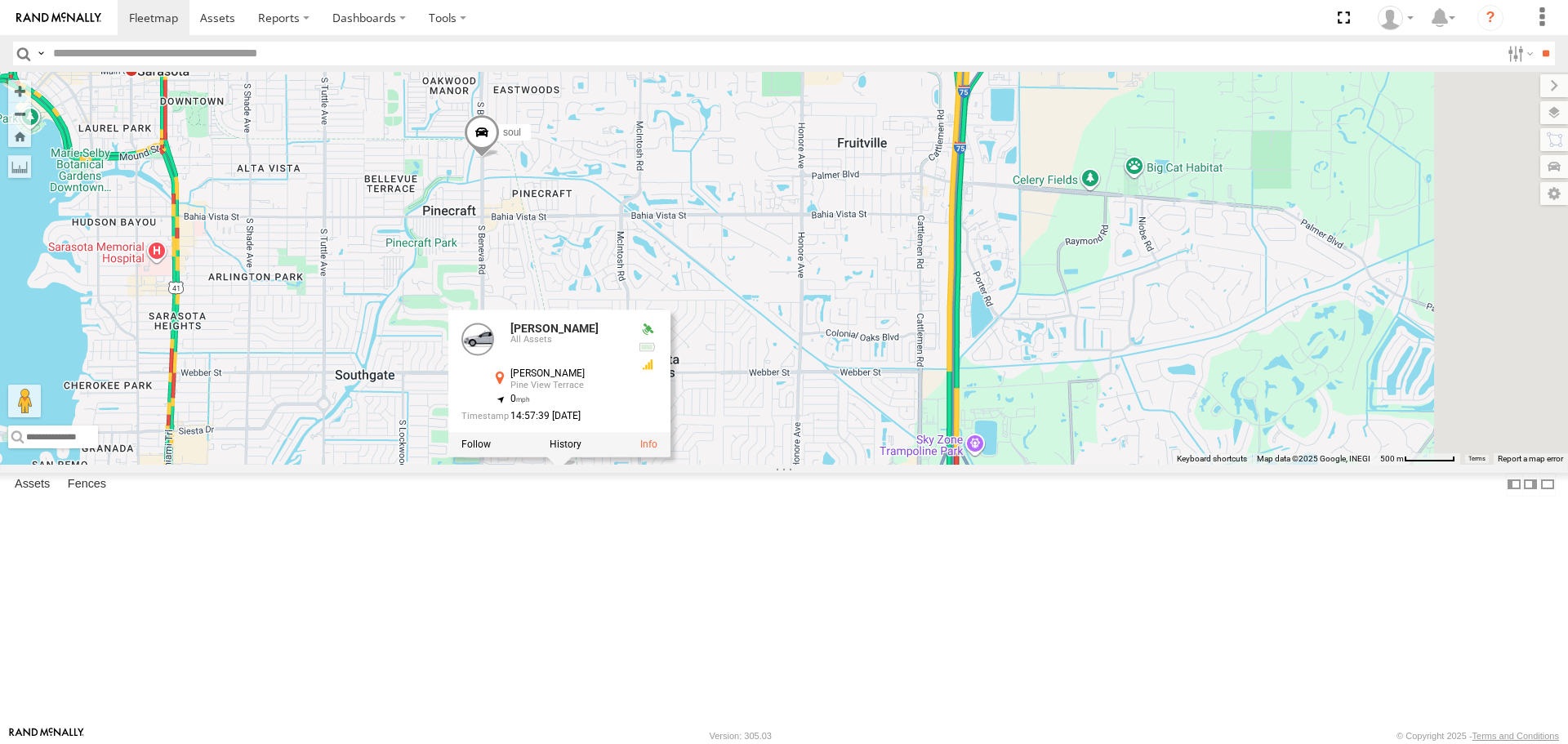
click at [837, 300] on div "soul Tom Tom All Assets Sawyer Rd Pine View Terrace 27.29933 , -82.48942 0 14:5…" at bounding box center [784, 268] width 1568 height 392
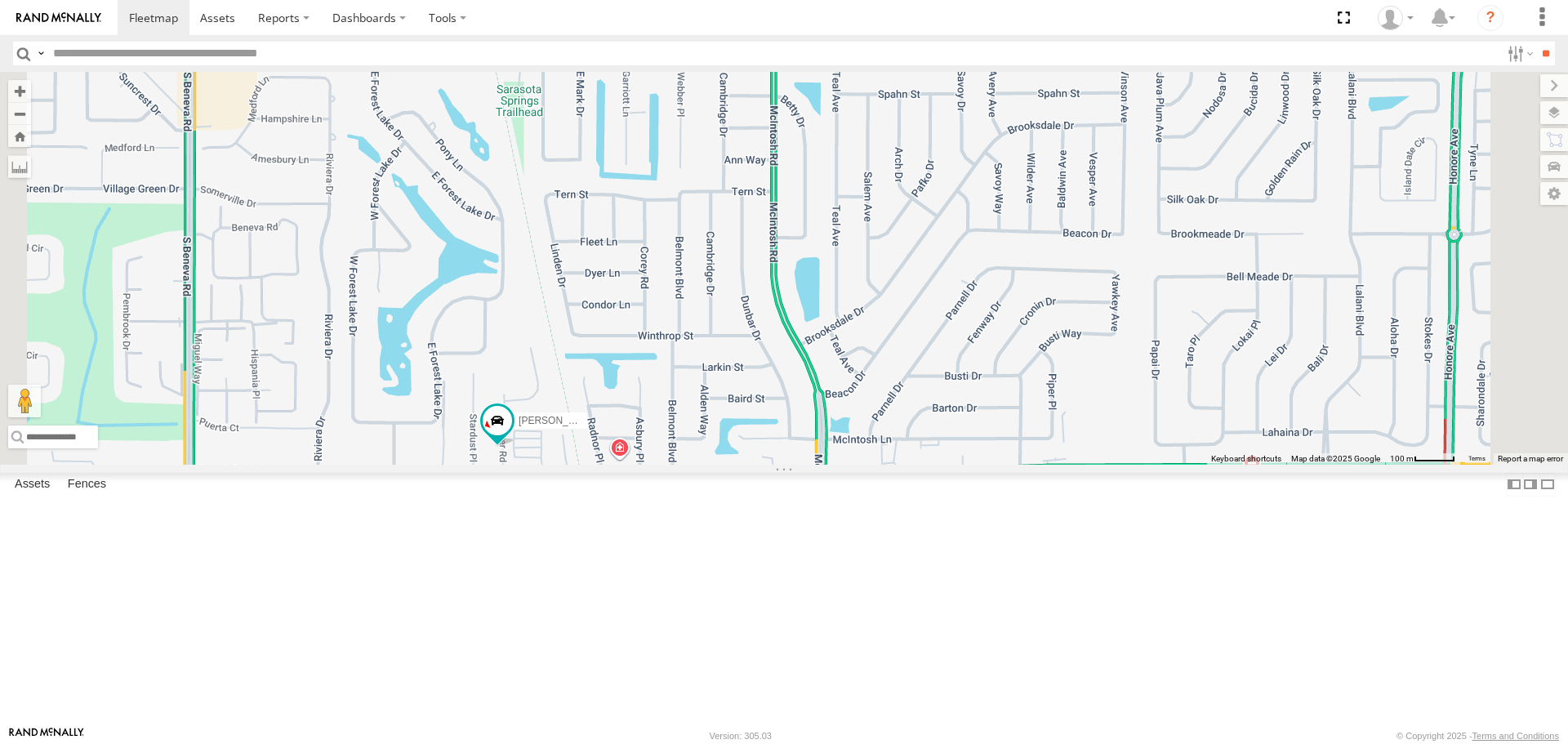
drag, startPoint x: 769, startPoint y: 522, endPoint x: 725, endPoint y: 336, distance: 191.1
click at [726, 338] on div "soul Tom No data available." at bounding box center [784, 268] width 1568 height 392
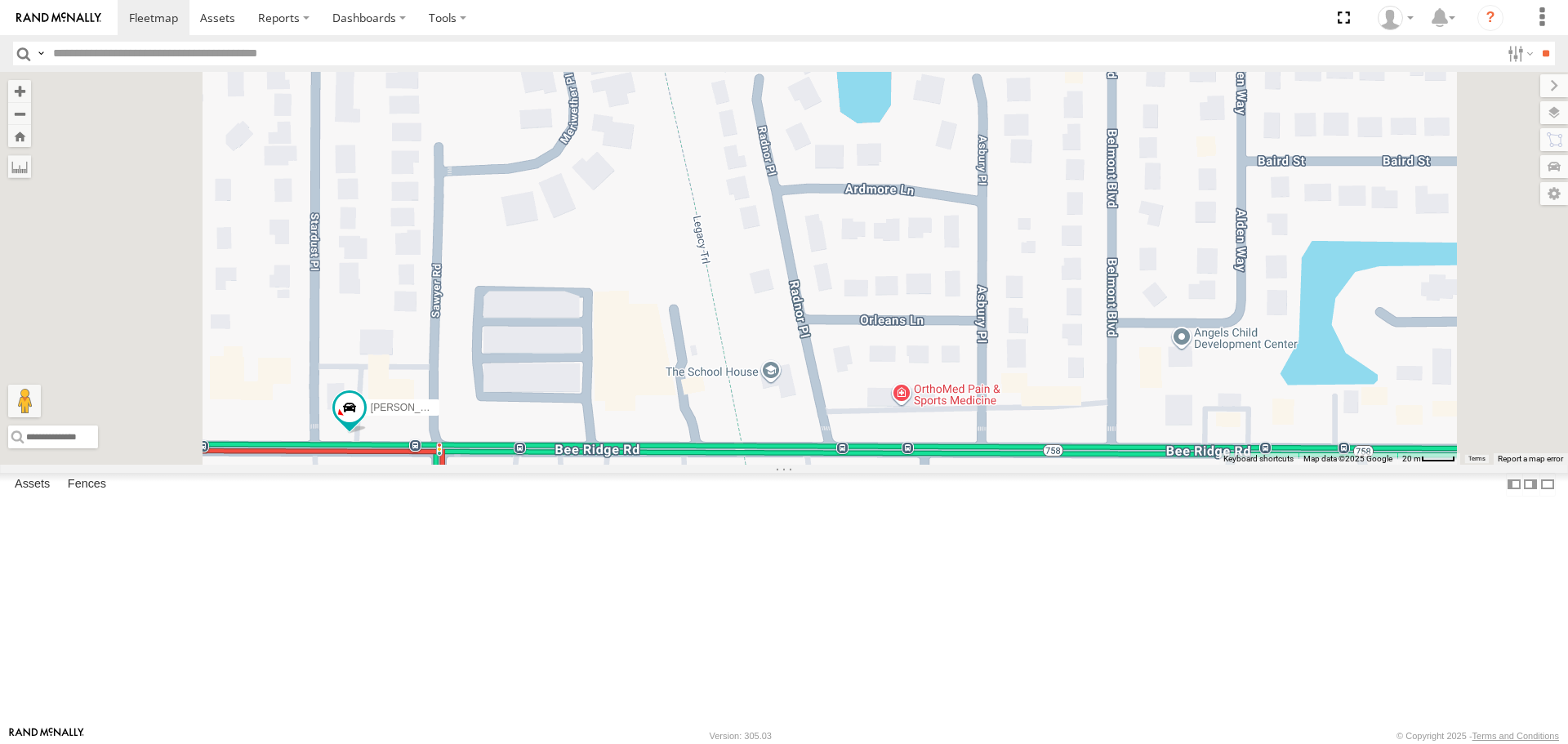
click at [0, 0] on span "Satellite + Roadmap" at bounding box center [0, 0] width 0 height 0
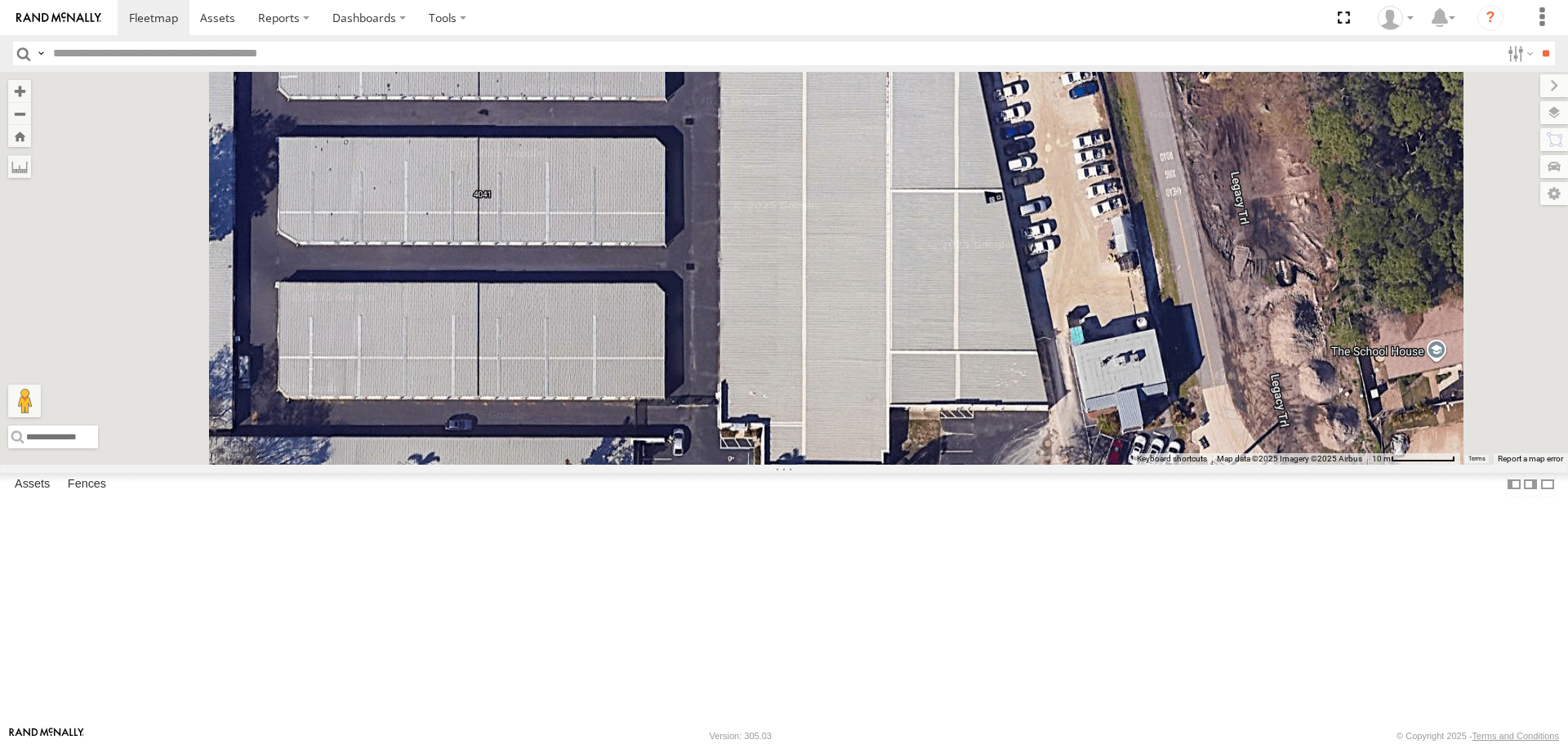
drag, startPoint x: 835, startPoint y: 447, endPoint x: 959, endPoint y: 356, distance: 153.8
click at [959, 356] on div "soul Tom No data available." at bounding box center [784, 268] width 1568 height 392
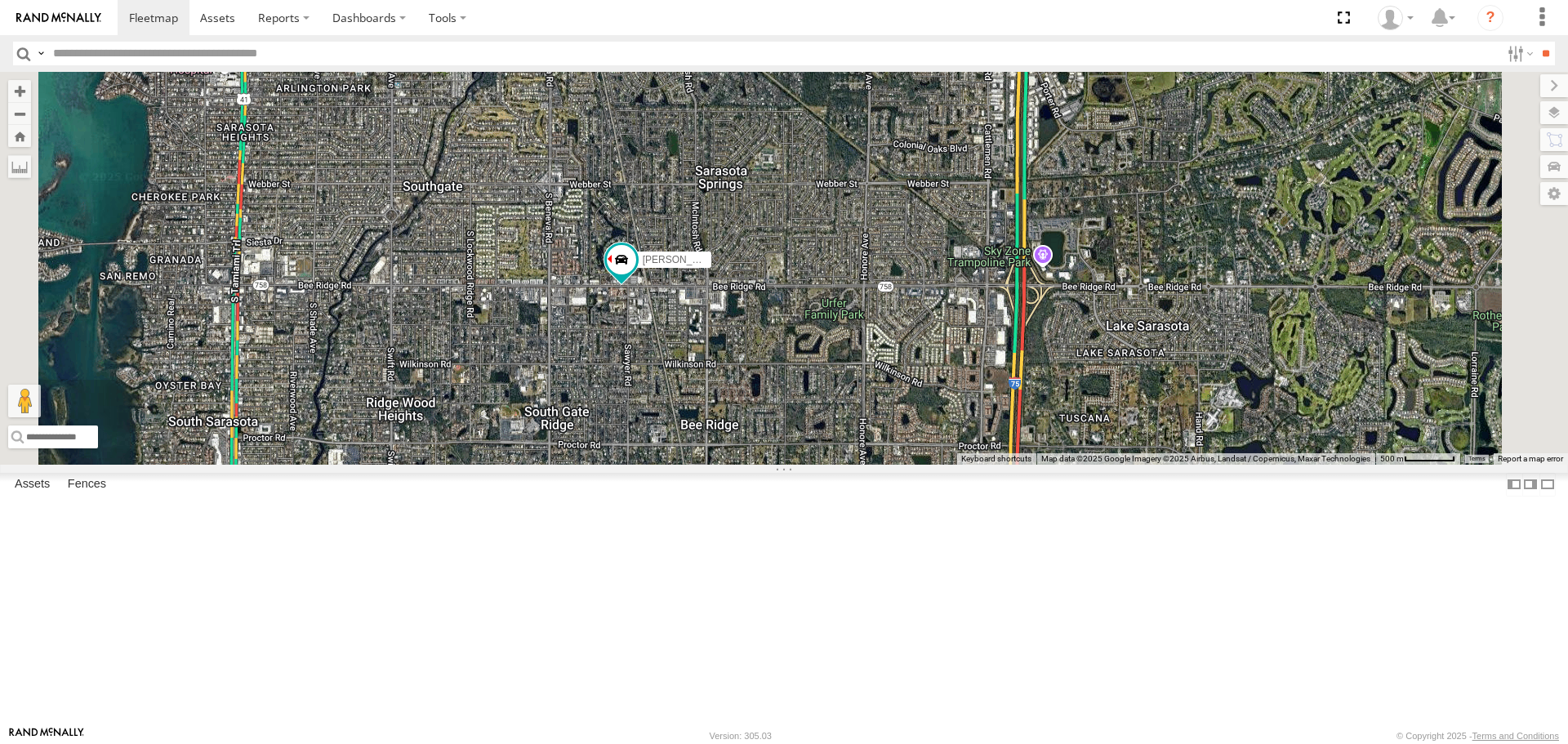
click at [0, 0] on span "Roadmap" at bounding box center [0, 0] width 0 height 0
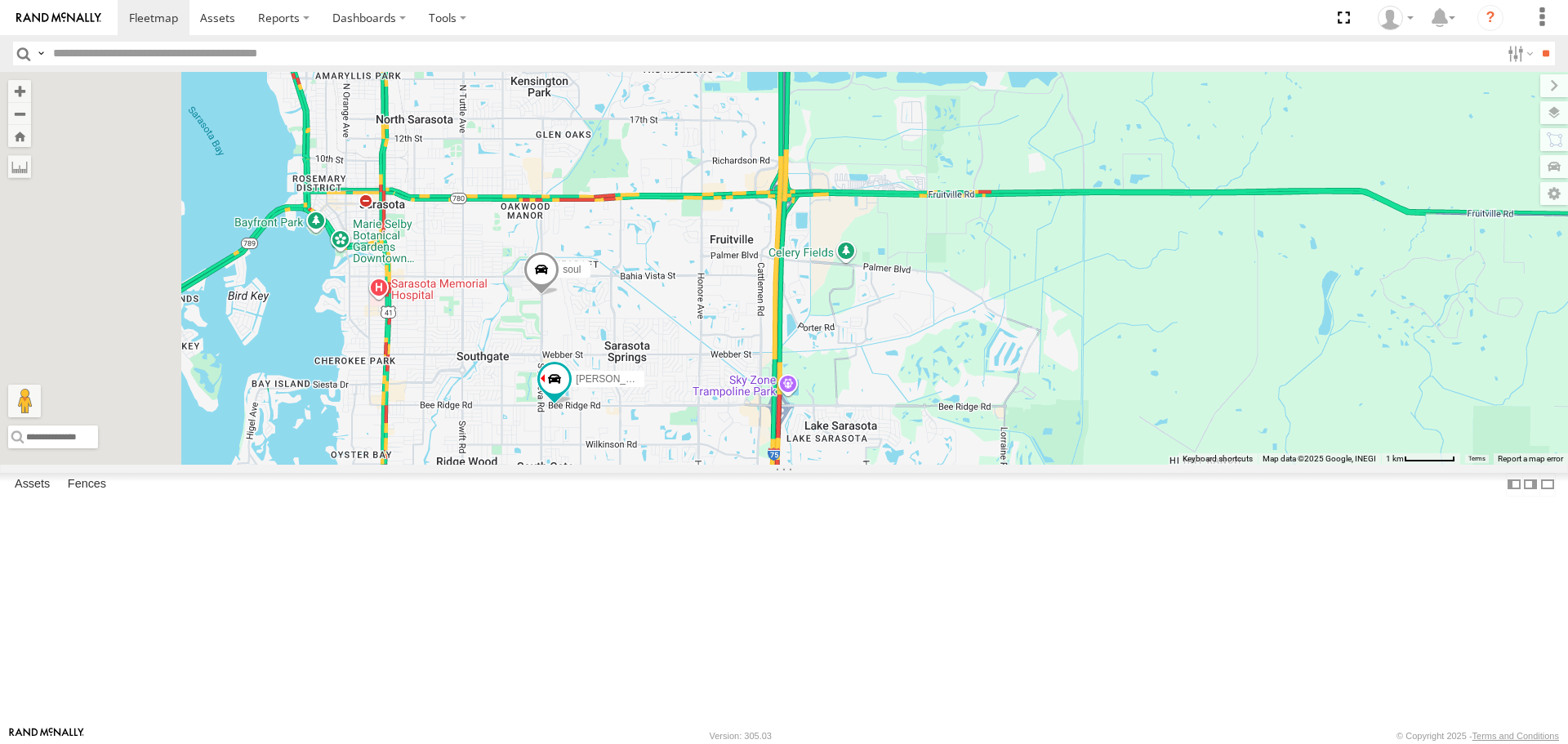
drag, startPoint x: 686, startPoint y: 341, endPoint x: 878, endPoint y: 454, distance: 222.8
click at [878, 454] on div "soul Tom 3 No data available." at bounding box center [784, 268] width 1568 height 392
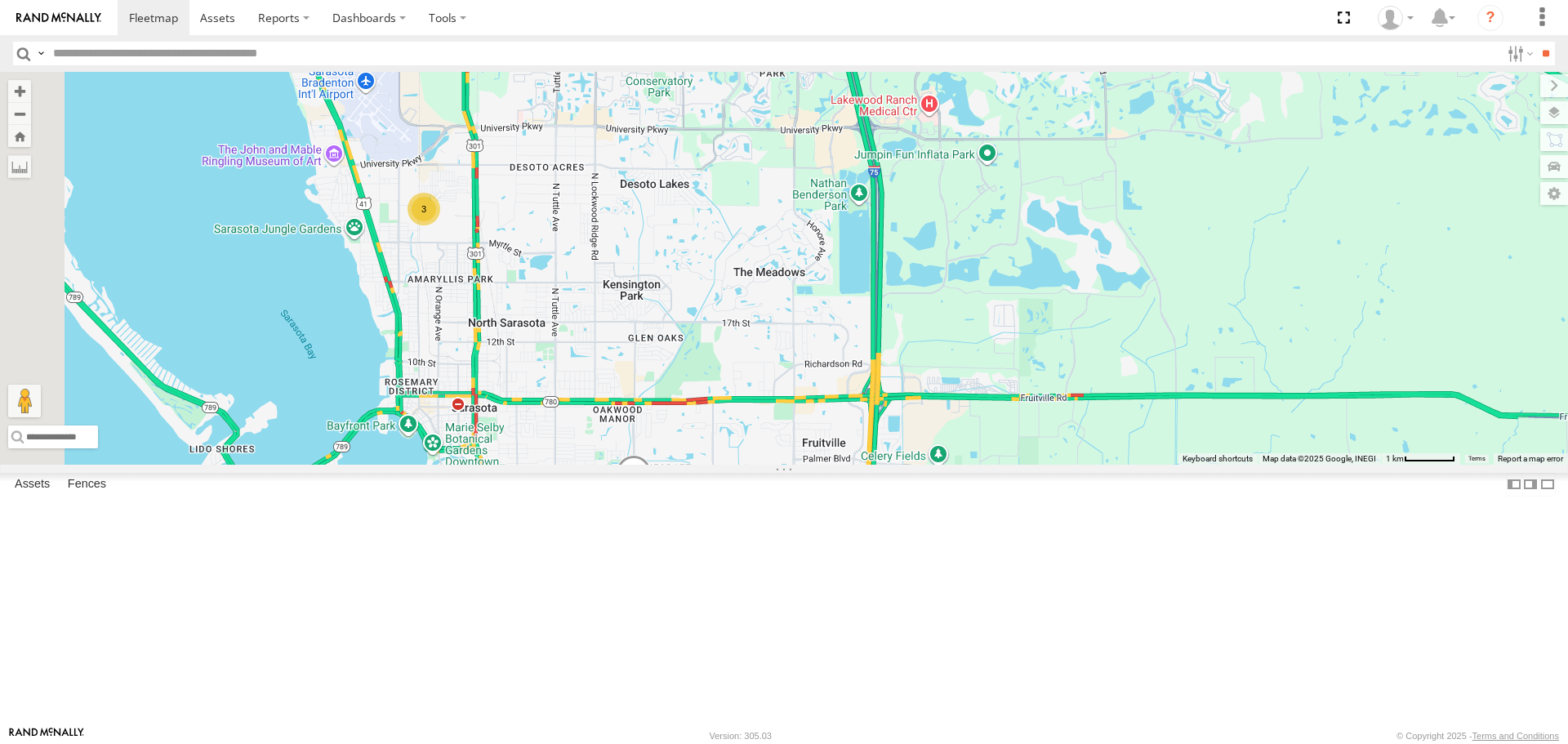
drag, startPoint x: 883, startPoint y: 414, endPoint x: 891, endPoint y: 566, distance: 152.2
click at [899, 464] on div "soul Tom 3 No data available." at bounding box center [784, 268] width 1568 height 392
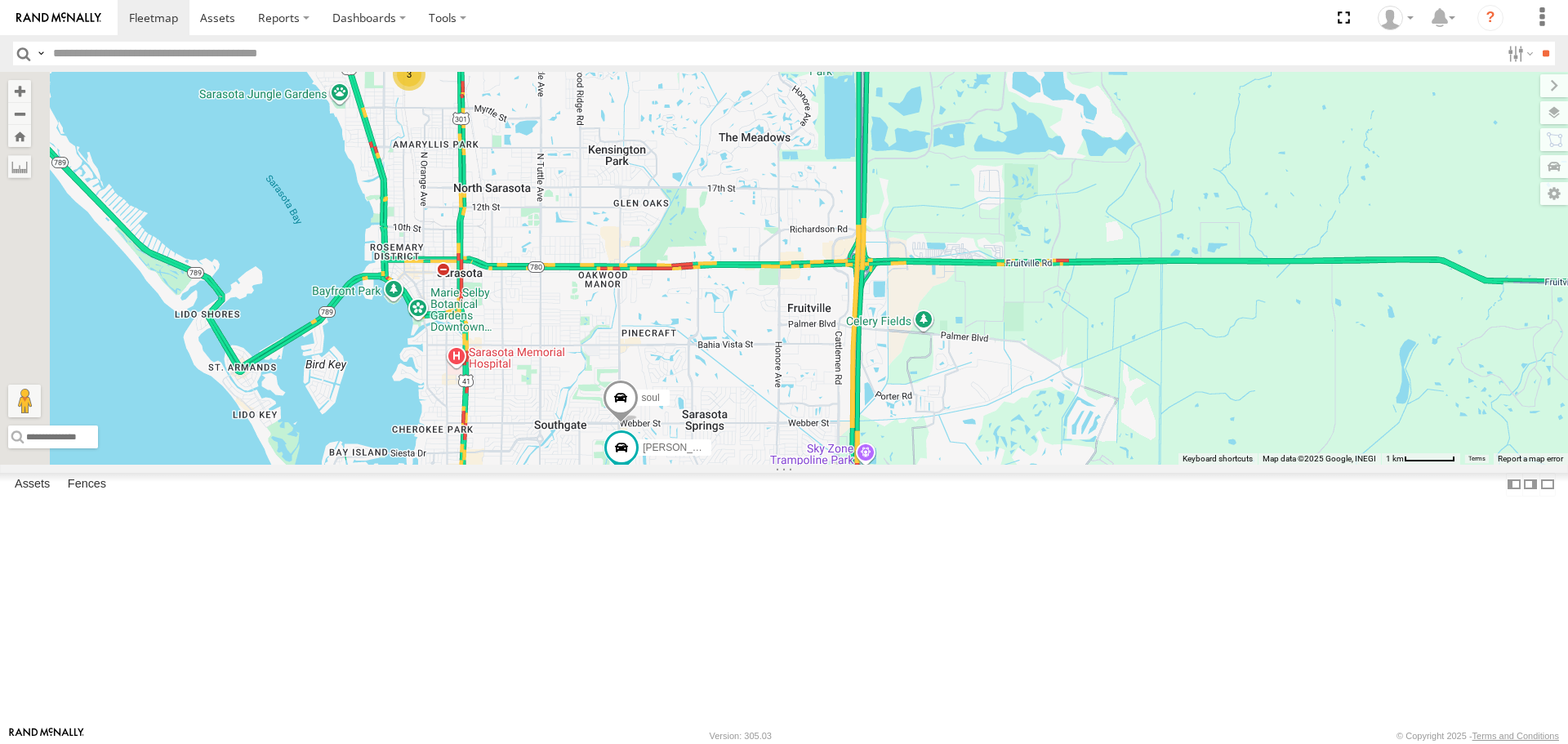
drag, startPoint x: 781, startPoint y: 510, endPoint x: 765, endPoint y: 420, distance: 91.4
click at [765, 420] on div "soul Tom 3 No data available." at bounding box center [784, 268] width 1568 height 392
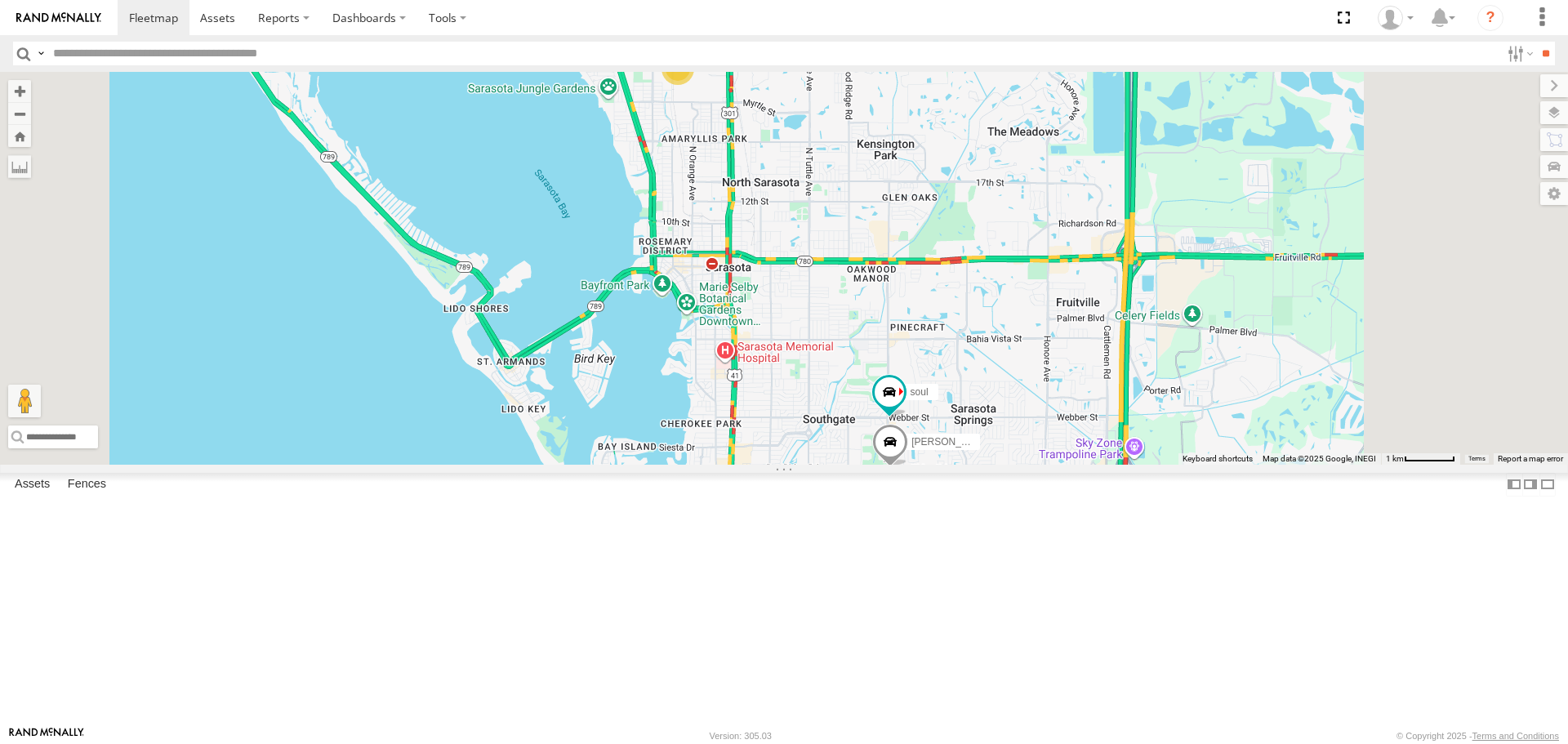
click at [0, 0] on span "Satellite" at bounding box center [0, 0] width 0 height 0
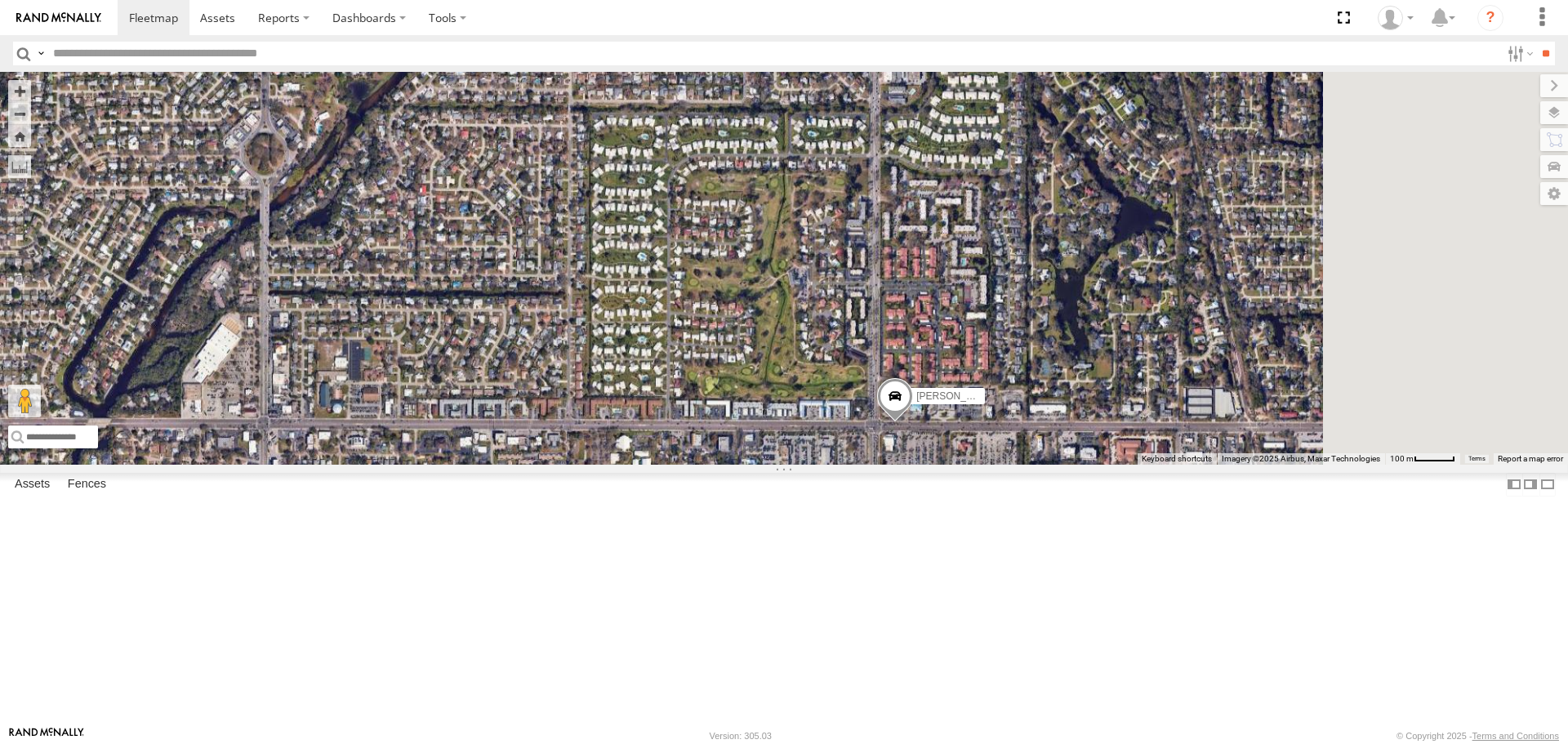
drag, startPoint x: 1099, startPoint y: 604, endPoint x: 868, endPoint y: 552, distance: 236.8
click at [868, 464] on div "Tom soul No data available." at bounding box center [784, 268] width 1568 height 392
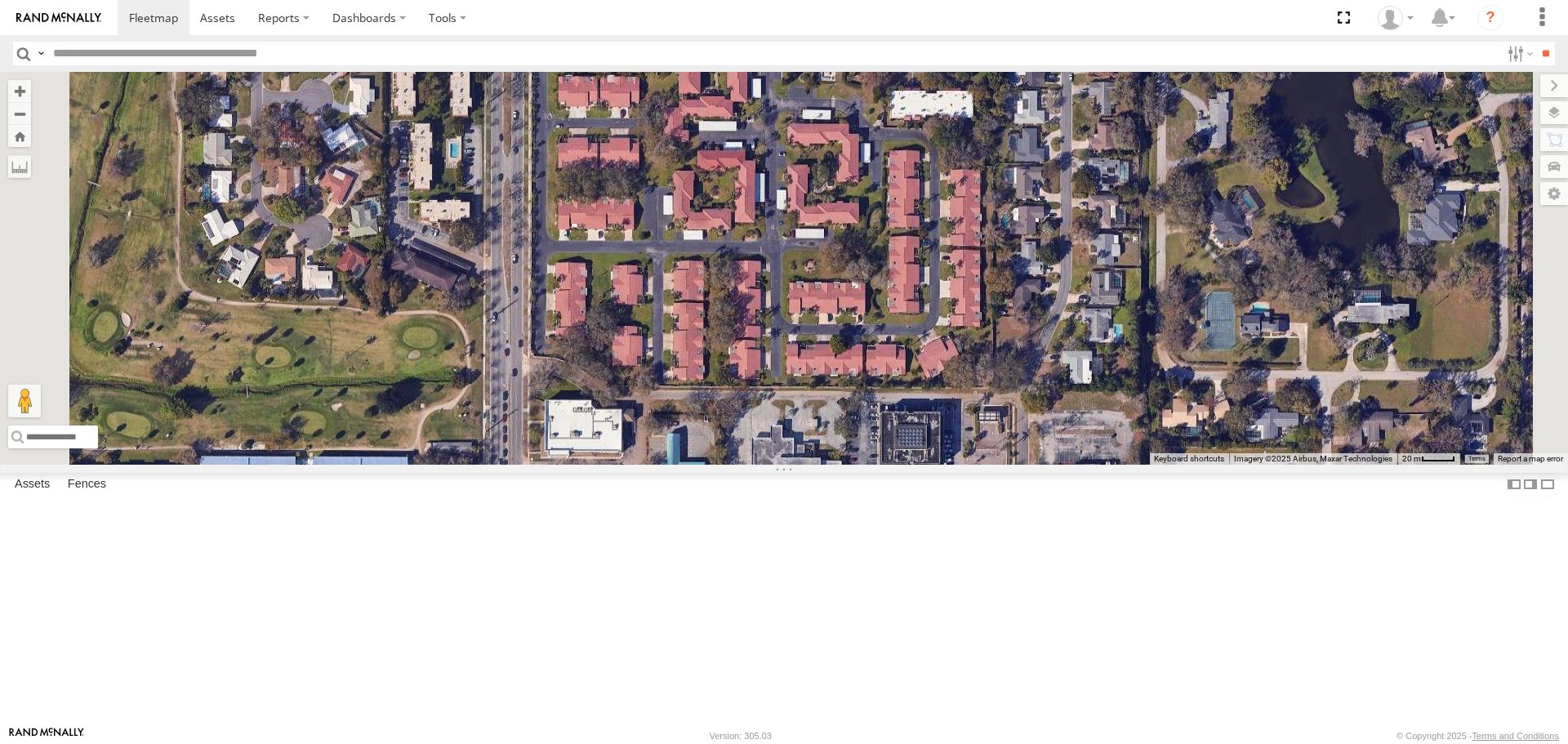
drag, startPoint x: 929, startPoint y: 534, endPoint x: 1016, endPoint y: 702, distance: 189.2
click at [1016, 464] on div "Tom soul No data available." at bounding box center [784, 268] width 1568 height 392
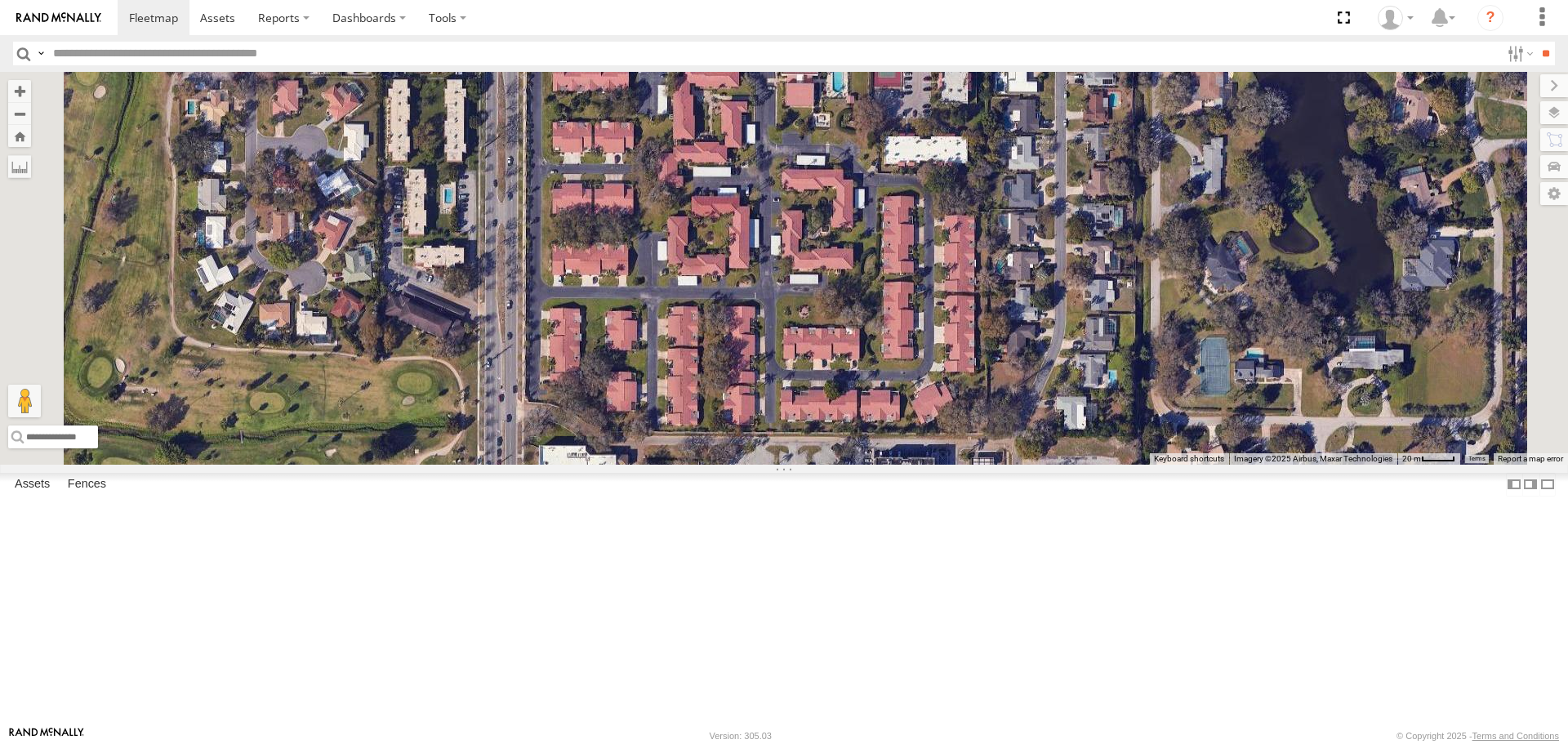
drag, startPoint x: 1000, startPoint y: 512, endPoint x: 996, endPoint y: 537, distance: 25.3
click at [996, 464] on div "Tom soul No data available." at bounding box center [784, 268] width 1568 height 392
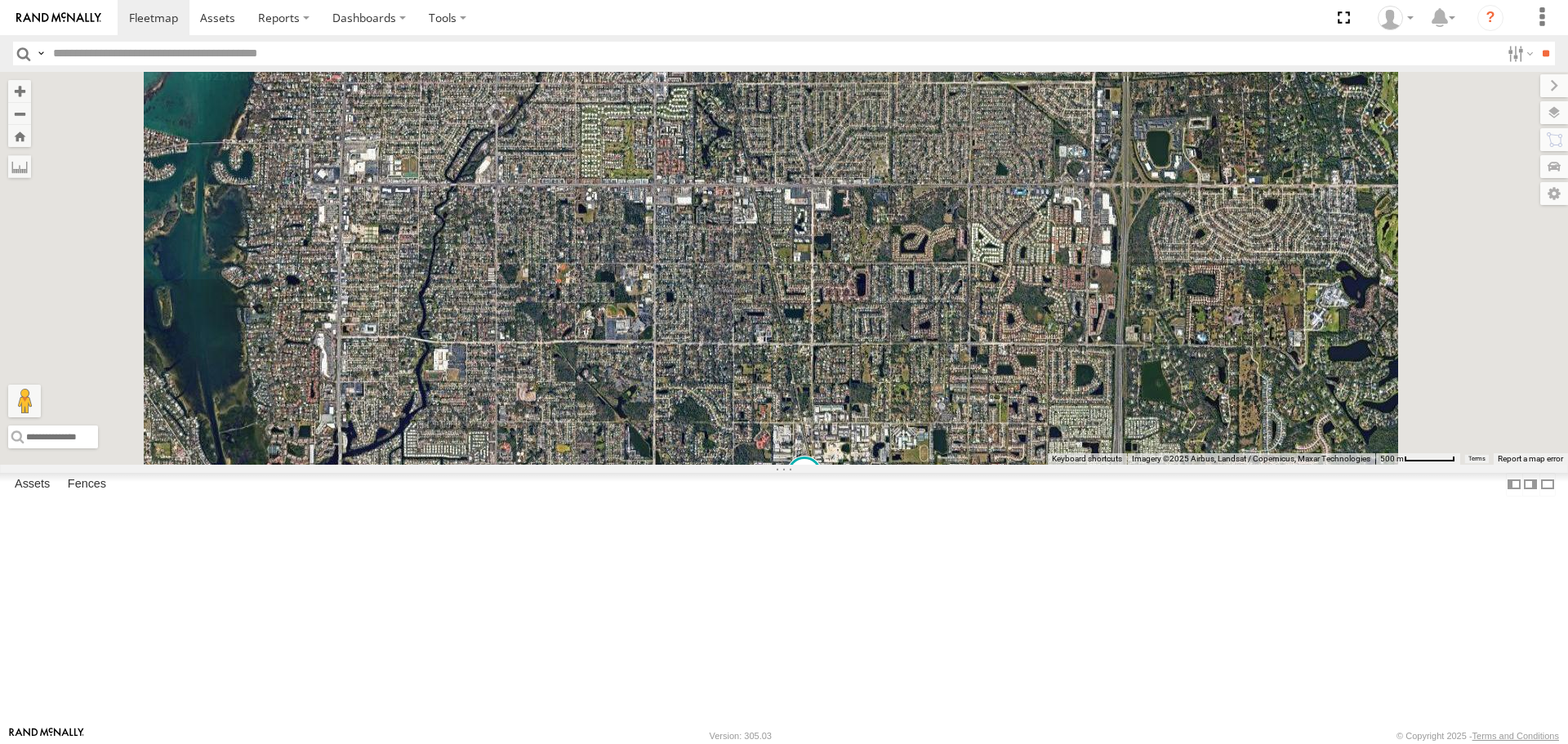
click at [0, 0] on span "Roadmap" at bounding box center [0, 0] width 0 height 0
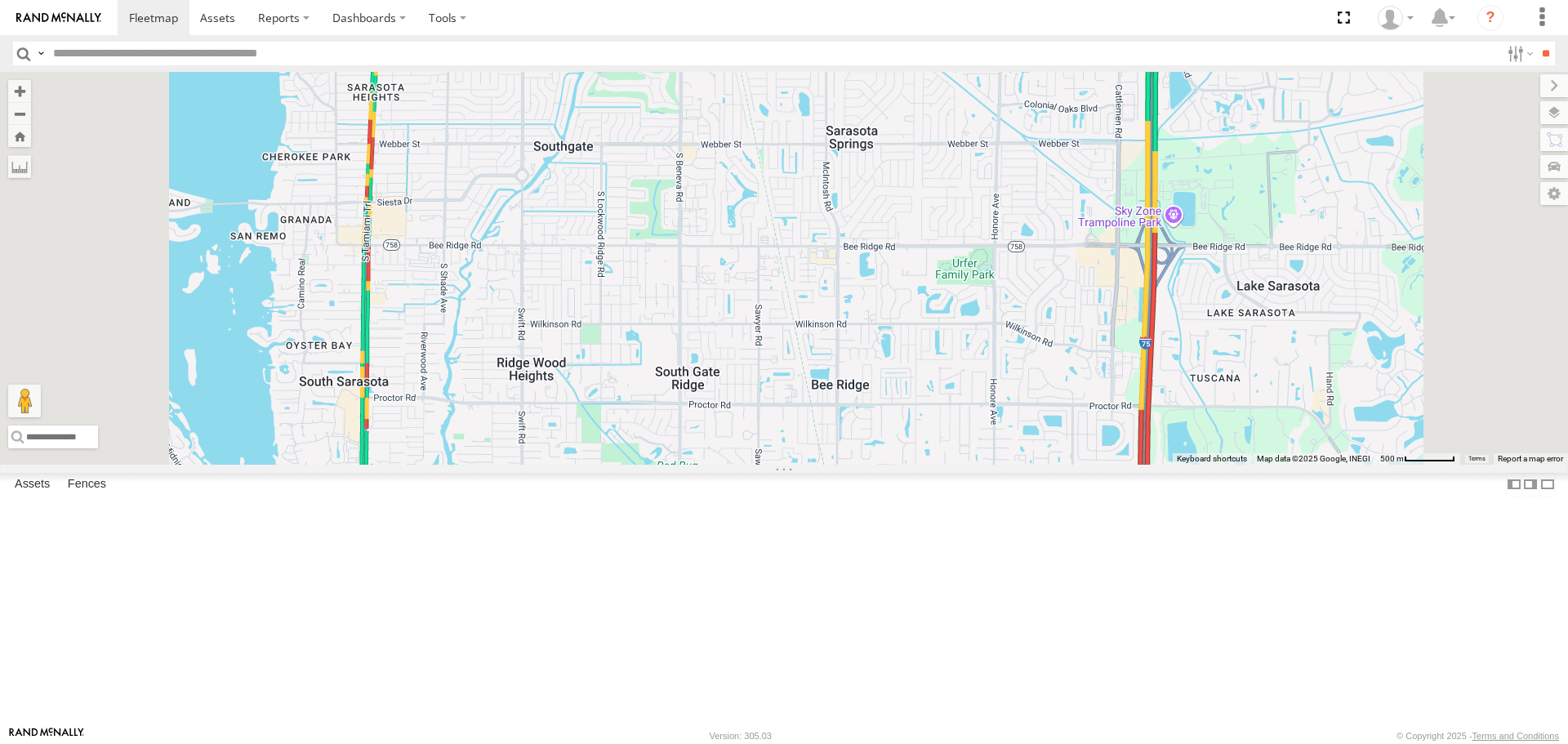
drag, startPoint x: 964, startPoint y: 255, endPoint x: 987, endPoint y: 310, distance: 59.6
click at [987, 310] on div "soul No data available." at bounding box center [784, 268] width 1568 height 392
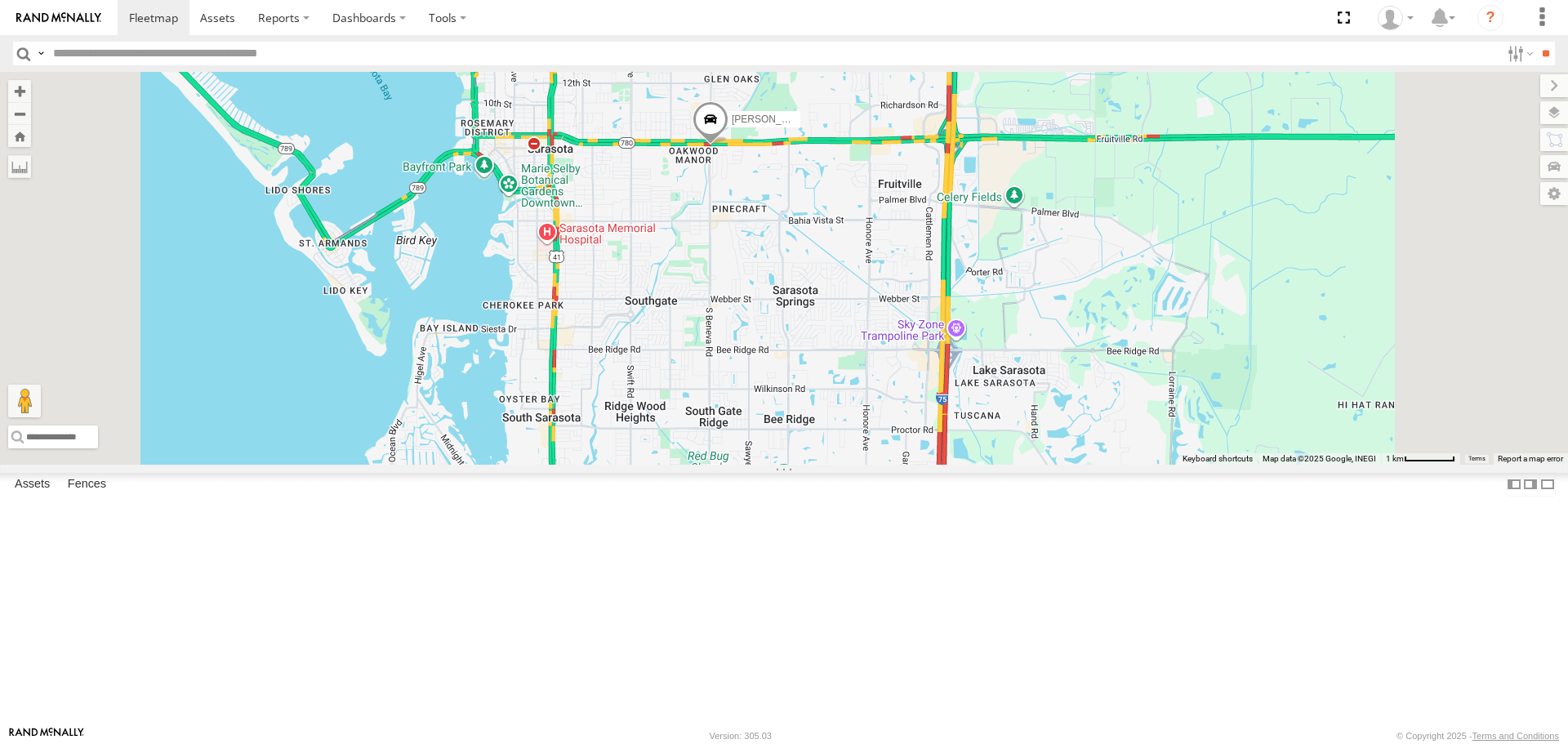
drag, startPoint x: 929, startPoint y: 390, endPoint x: 912, endPoint y: 439, distance: 51.9
click at [917, 439] on div "soul Tom No data available." at bounding box center [784, 268] width 1568 height 392
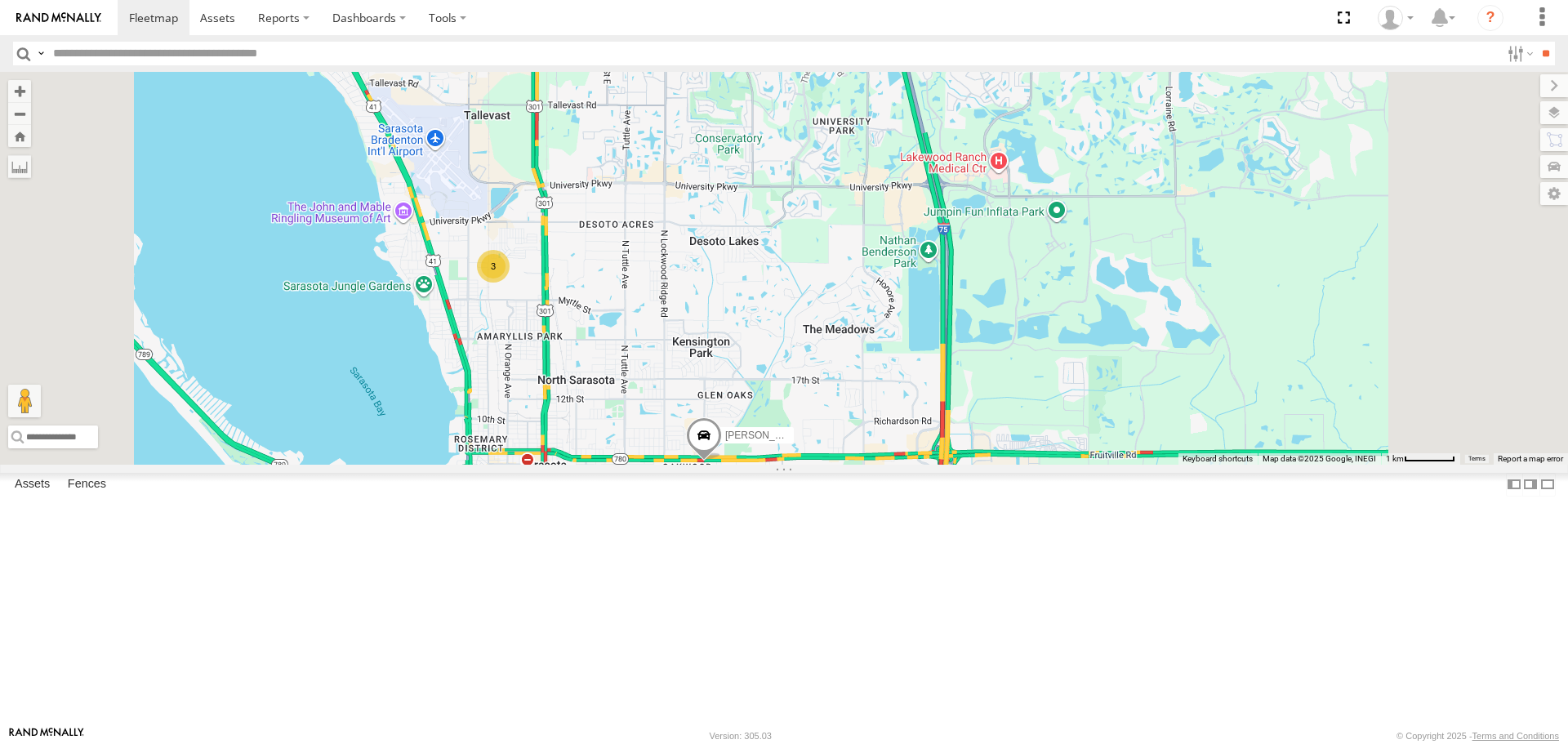
drag, startPoint x: 807, startPoint y: 213, endPoint x: 816, endPoint y: 448, distance: 235.2
click at [816, 448] on div "soul Tom 3 No data available." at bounding box center [784, 268] width 1568 height 392
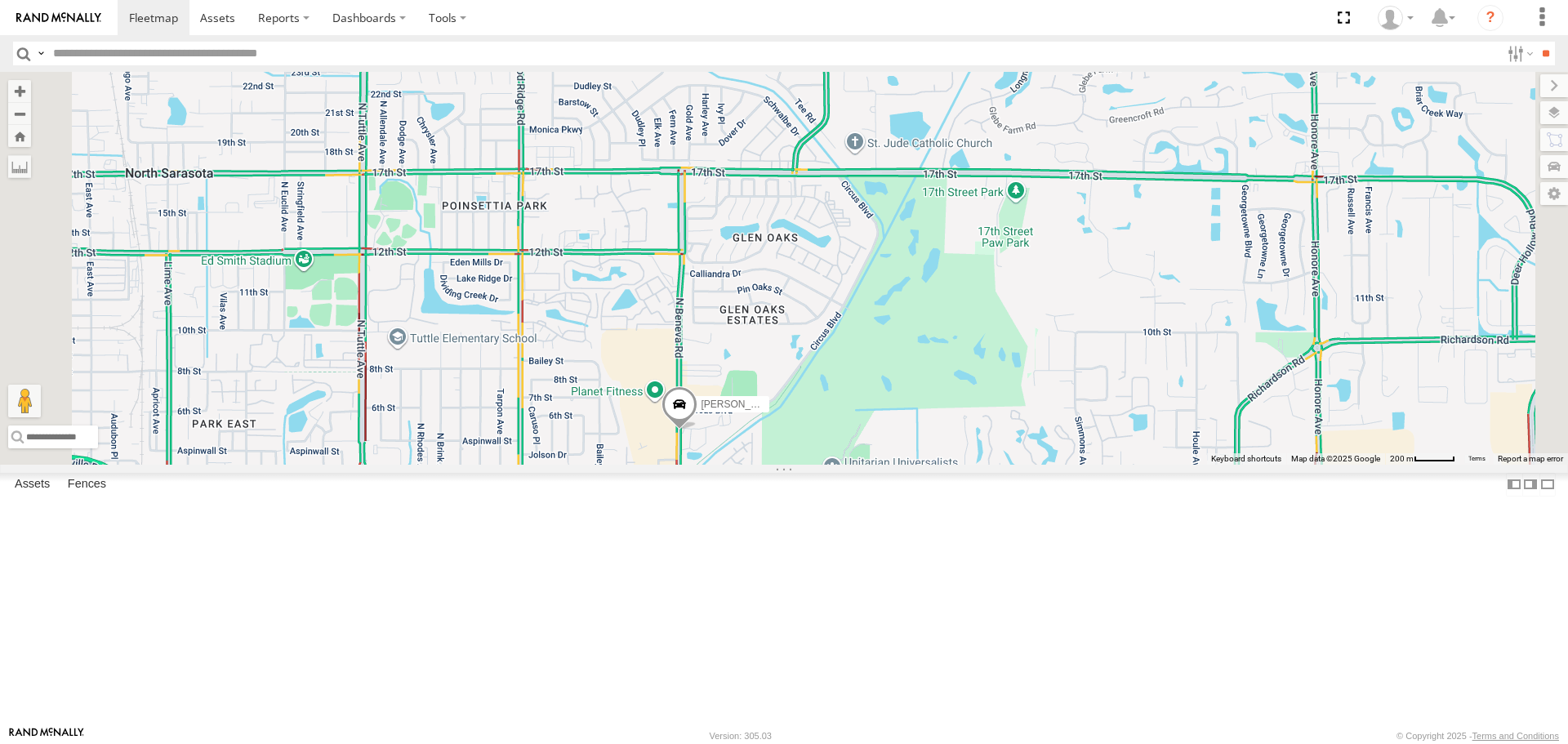
click at [697, 430] on span at bounding box center [679, 408] width 36 height 44
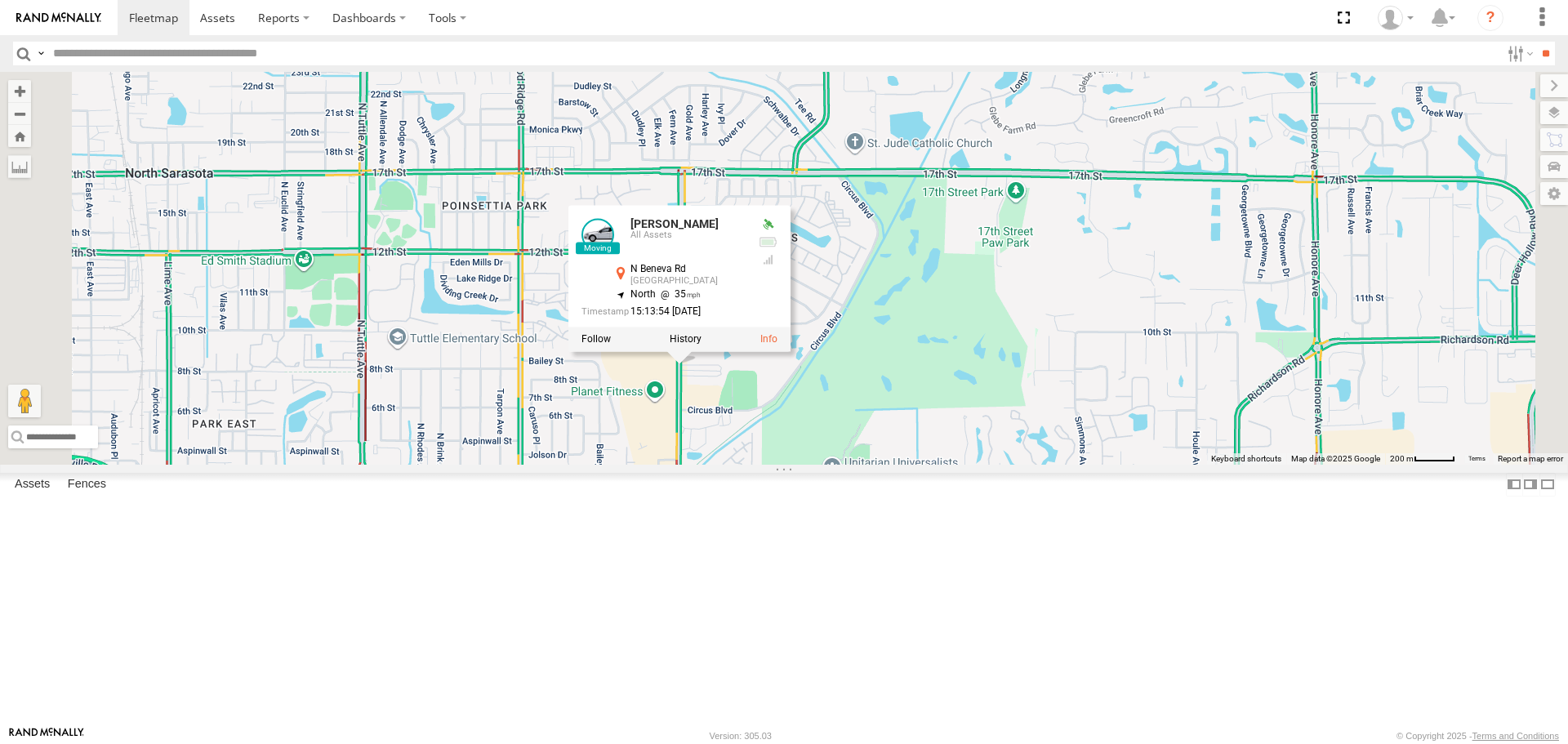
click at [779, 293] on div "soul Tom Tom All Assets N Beneva Rd Sarasota 27.34339 , -82.49736 North 35 15:1…" at bounding box center [784, 268] width 1568 height 392
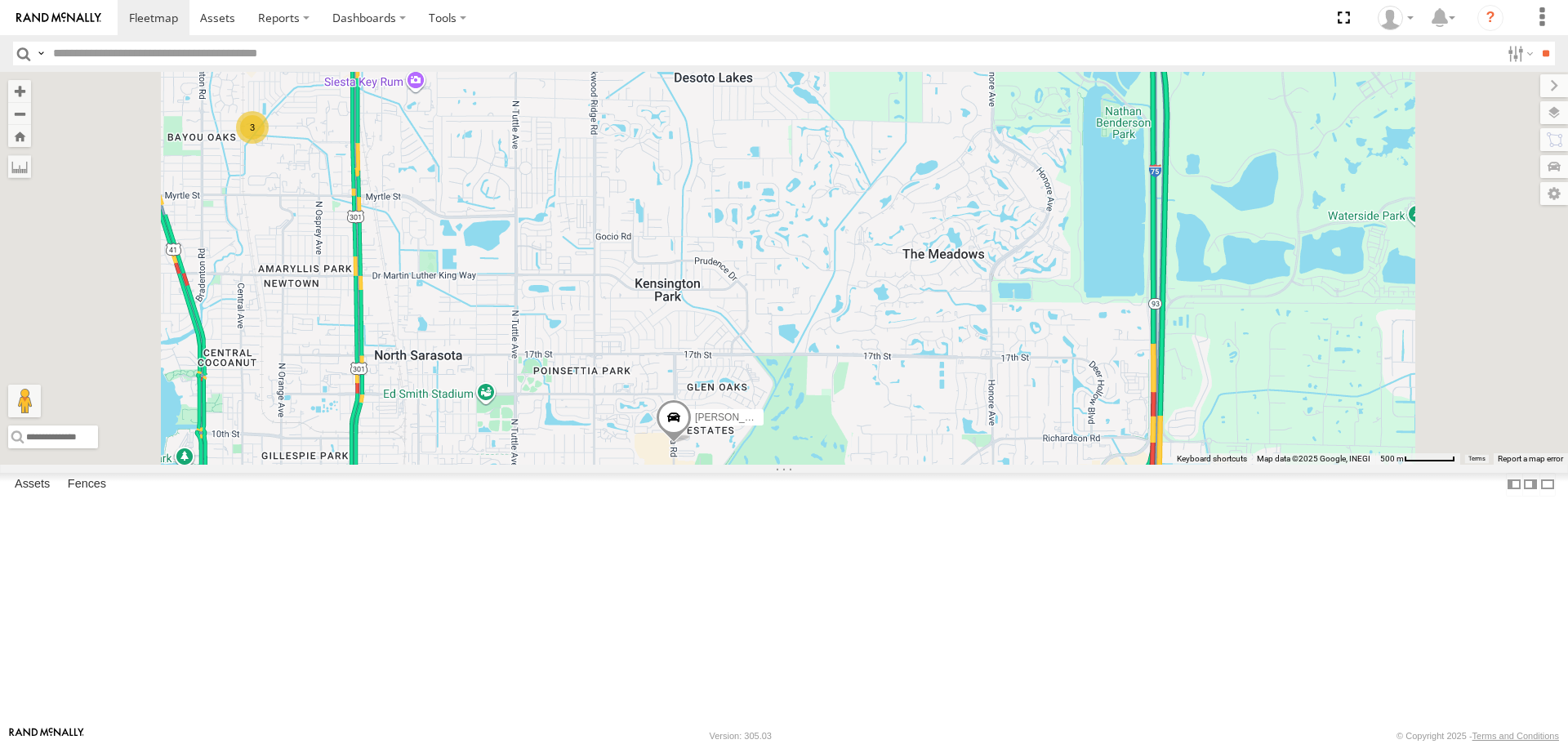
drag, startPoint x: 808, startPoint y: 425, endPoint x: 845, endPoint y: 537, distance: 118.0
click at [845, 464] on div "soul Tom 3 No data available." at bounding box center [784, 268] width 1568 height 392
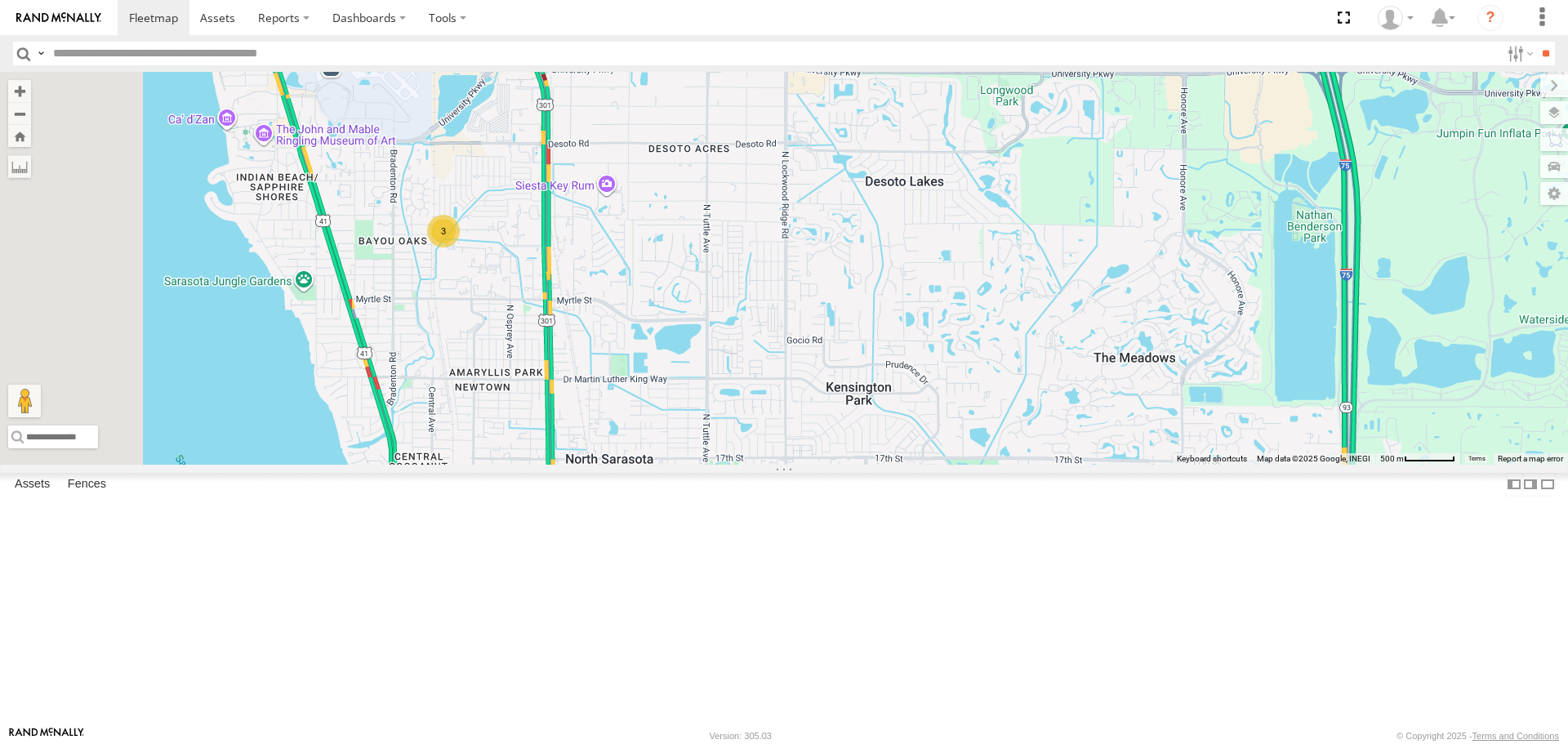
drag, startPoint x: 737, startPoint y: 408, endPoint x: 941, endPoint y: 515, distance: 230.4
click at [940, 464] on div "soul Tom 3 No data available." at bounding box center [784, 268] width 1568 height 392
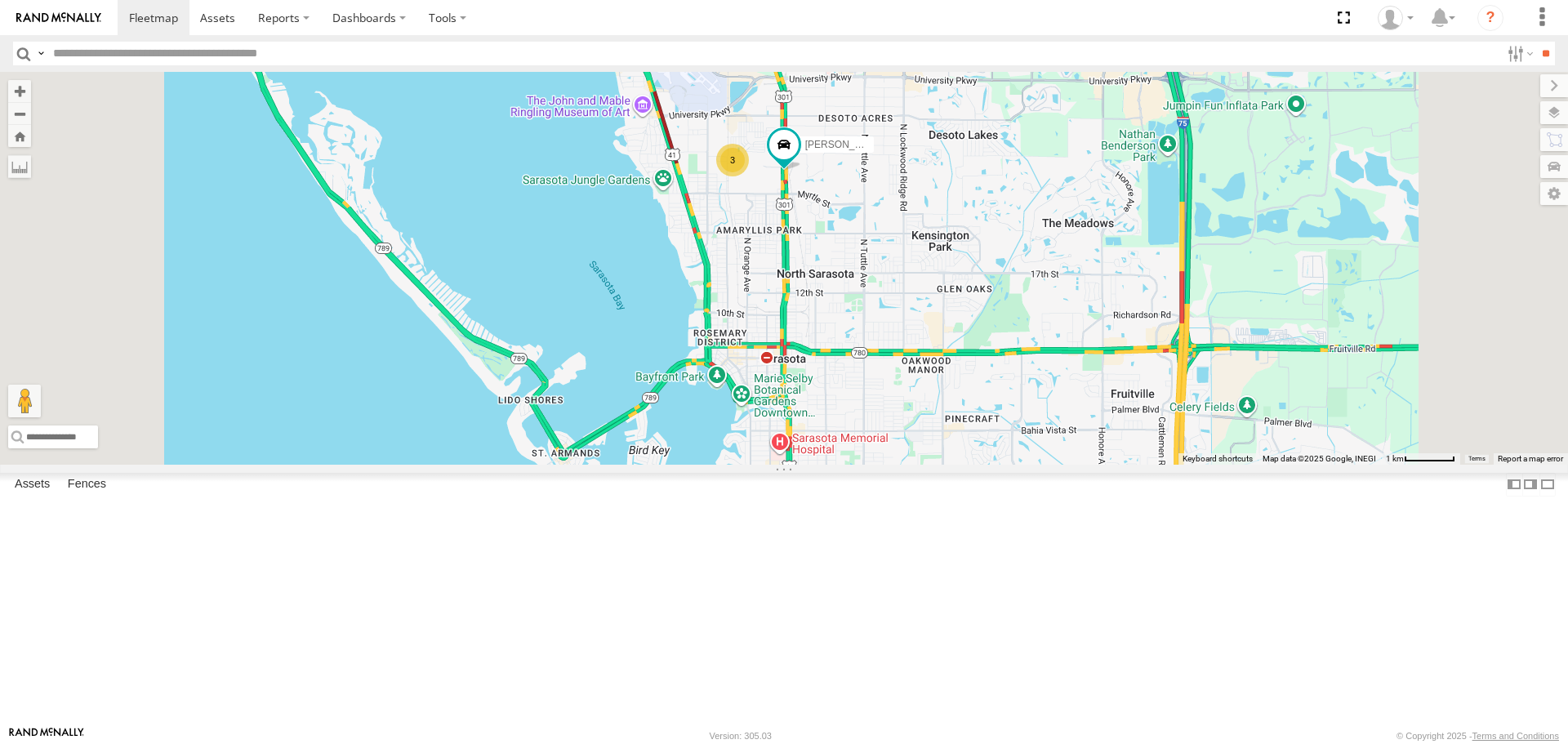
drag, startPoint x: 1016, startPoint y: 287, endPoint x: 1036, endPoint y: 389, distance: 103.9
click at [1036, 389] on div "Tom 3 soul No data available." at bounding box center [784, 268] width 1568 height 392
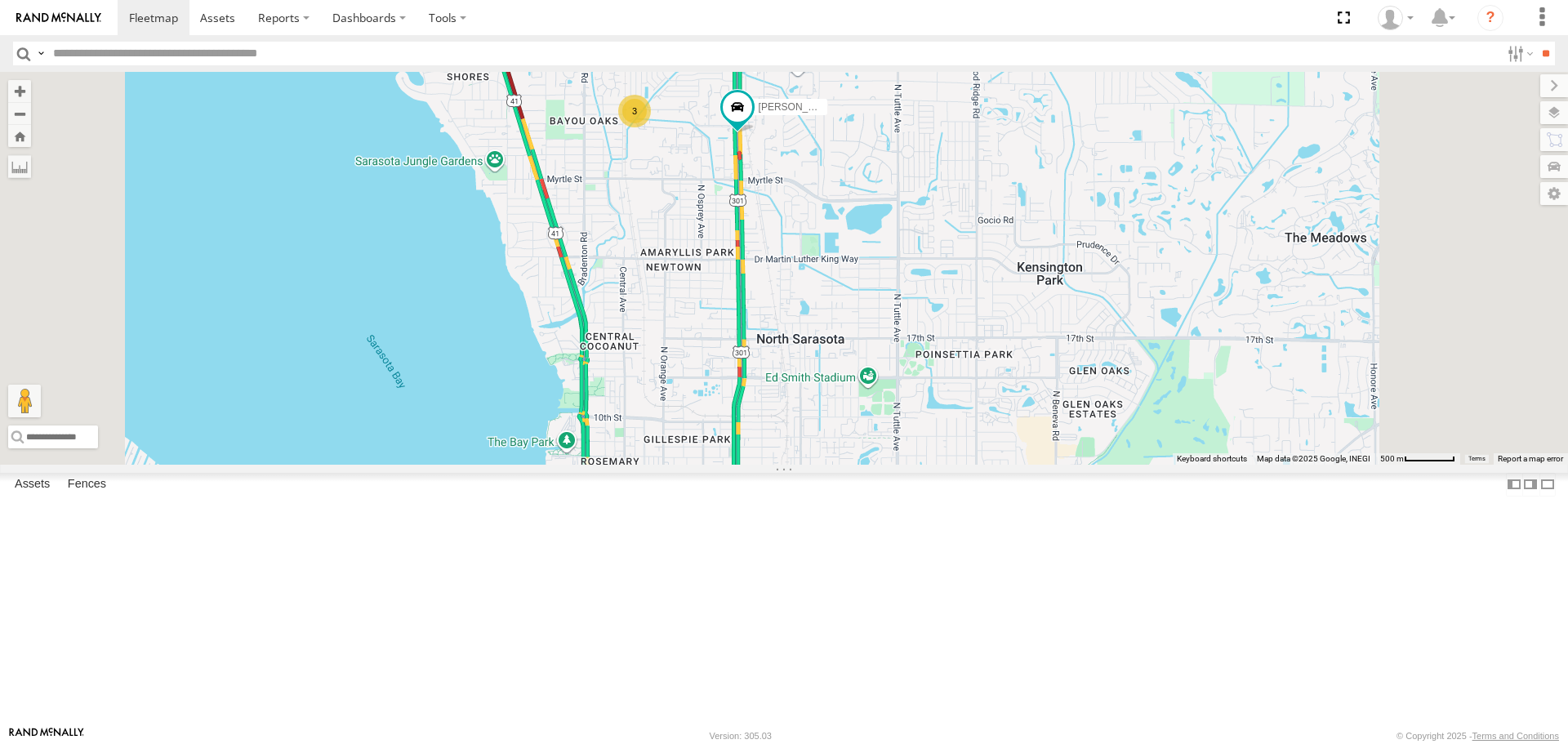
drag, startPoint x: 1065, startPoint y: 536, endPoint x: 965, endPoint y: 392, distance: 175.3
click at [965, 392] on div "Tom soul 3 No data available." at bounding box center [784, 268] width 1568 height 392
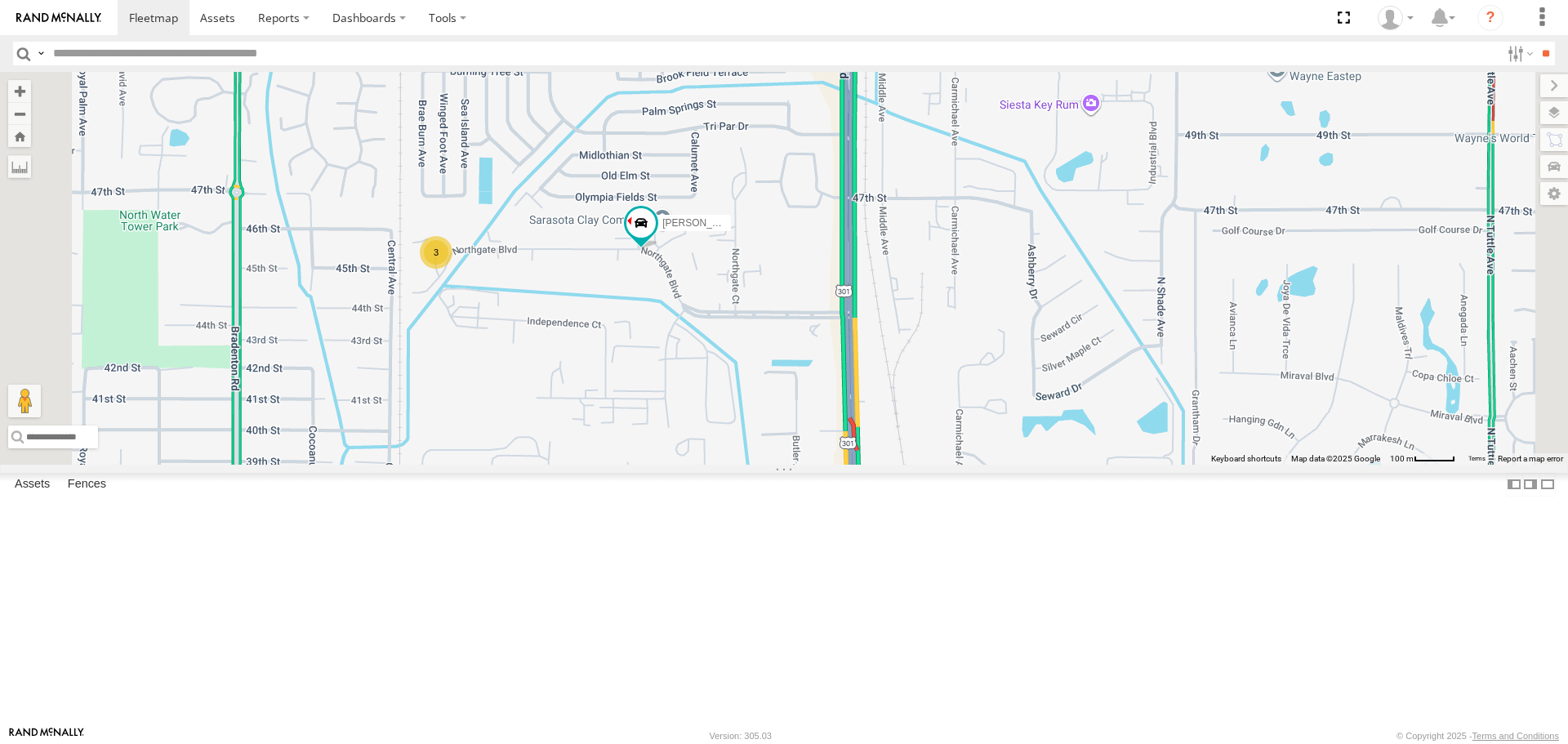
drag, startPoint x: 738, startPoint y: 373, endPoint x: 881, endPoint y: 558, distance: 233.8
click at [881, 464] on div "Tom soul 3 No data available." at bounding box center [784, 268] width 1568 height 392
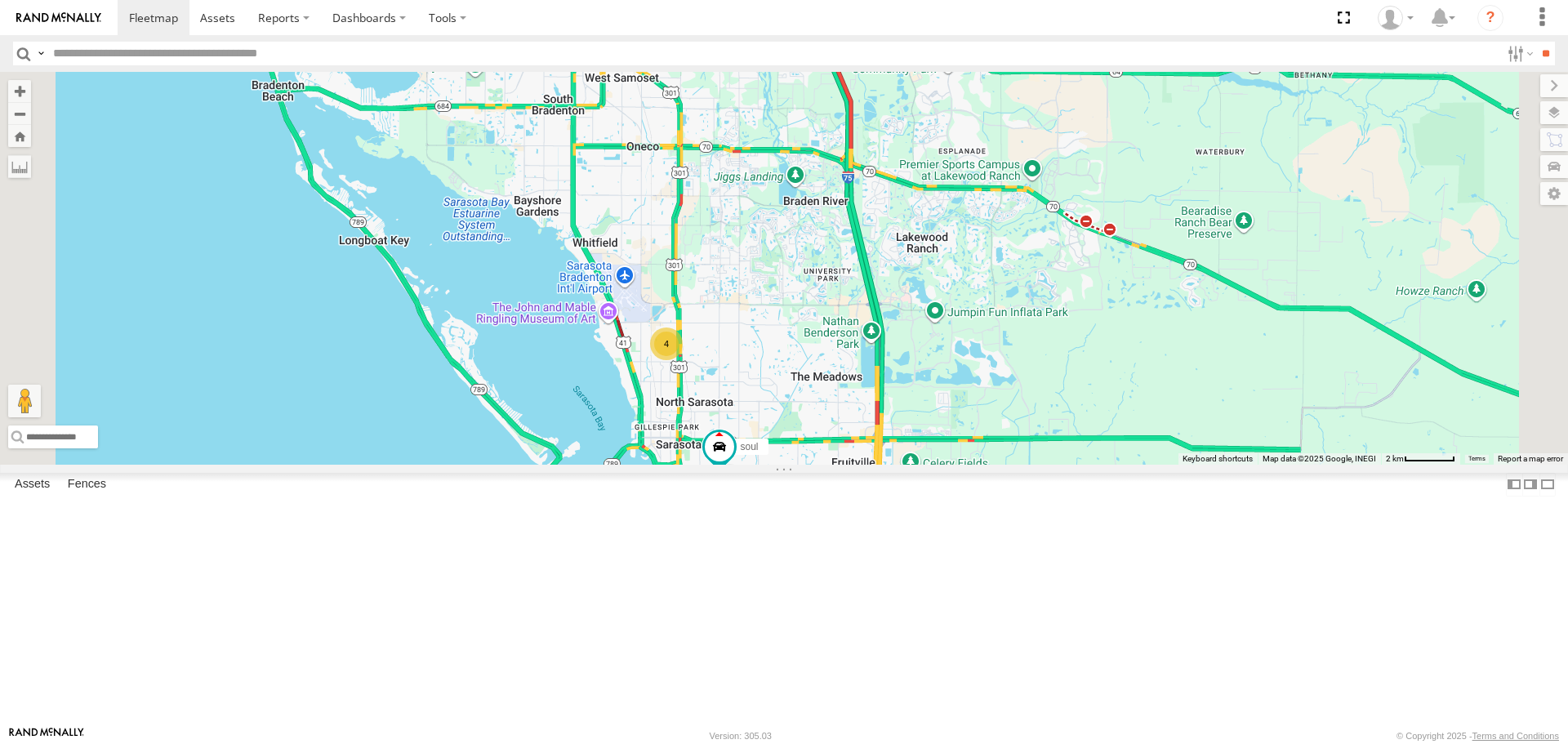
click at [859, 464] on div "soul 4 No data available." at bounding box center [784, 268] width 1568 height 392
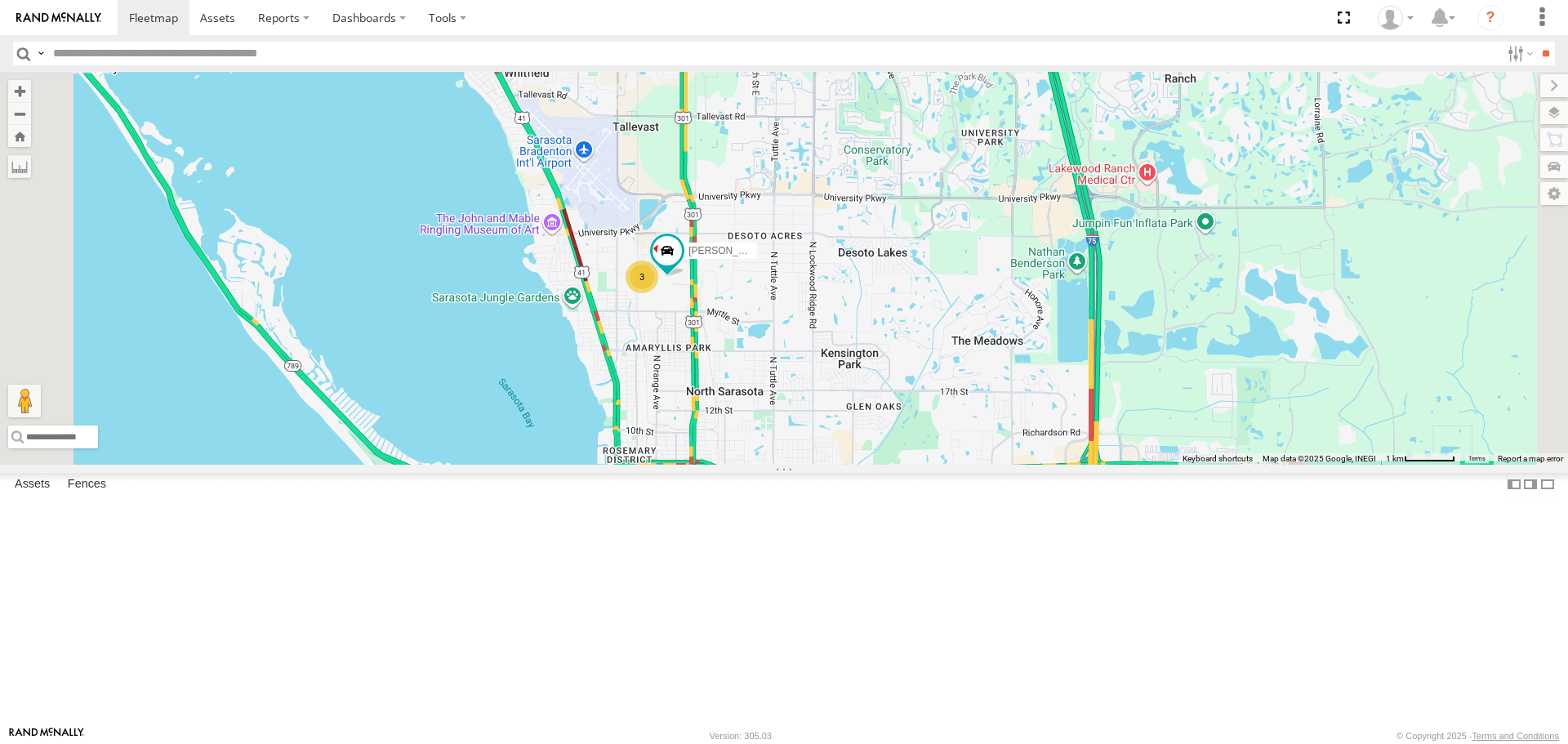
drag, startPoint x: 835, startPoint y: 557, endPoint x: 727, endPoint y: 436, distance: 162.2
click at [730, 439] on div "soul Tom 3 No data available." at bounding box center [784, 268] width 1568 height 392
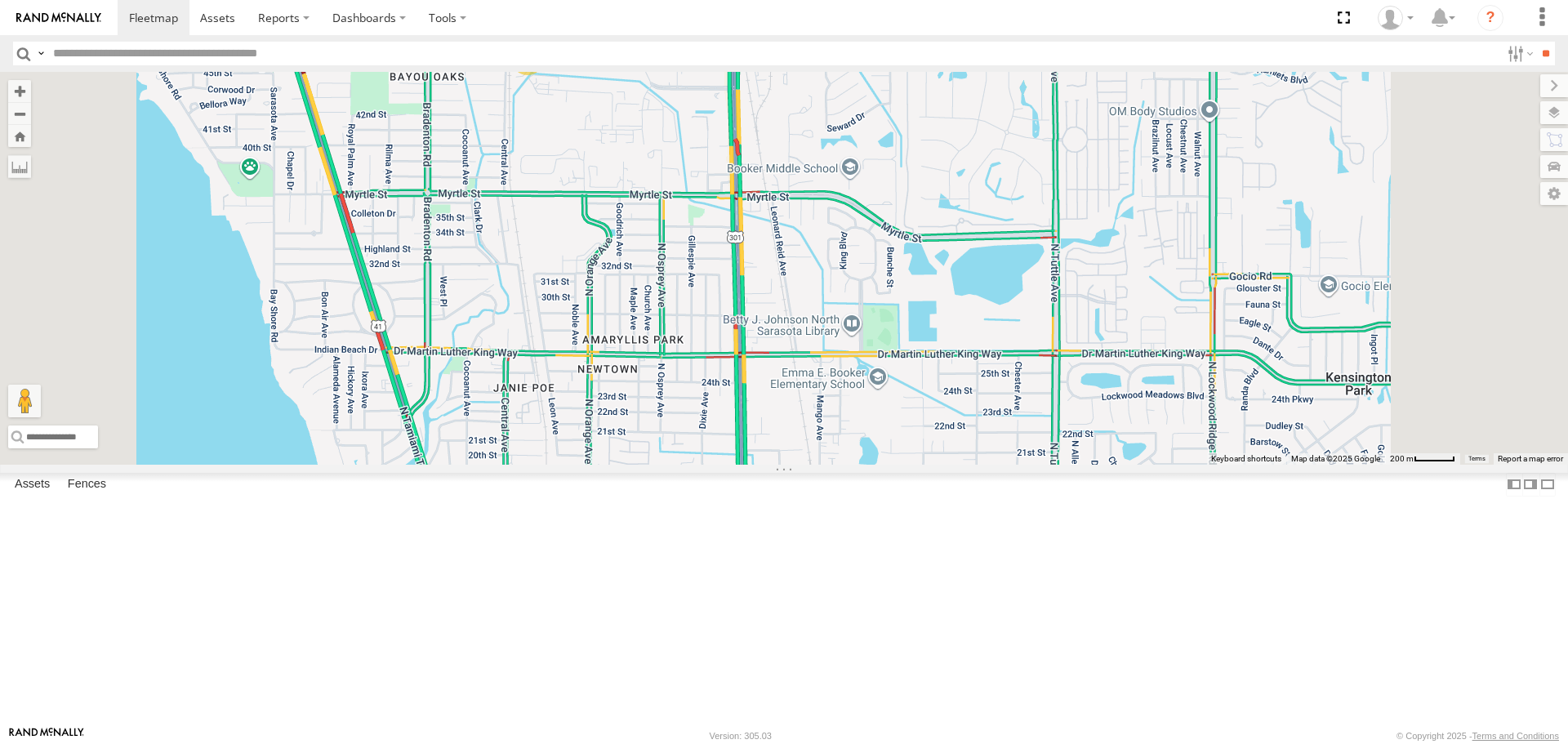
click at [544, 75] on div "4" at bounding box center [528, 59] width 33 height 33
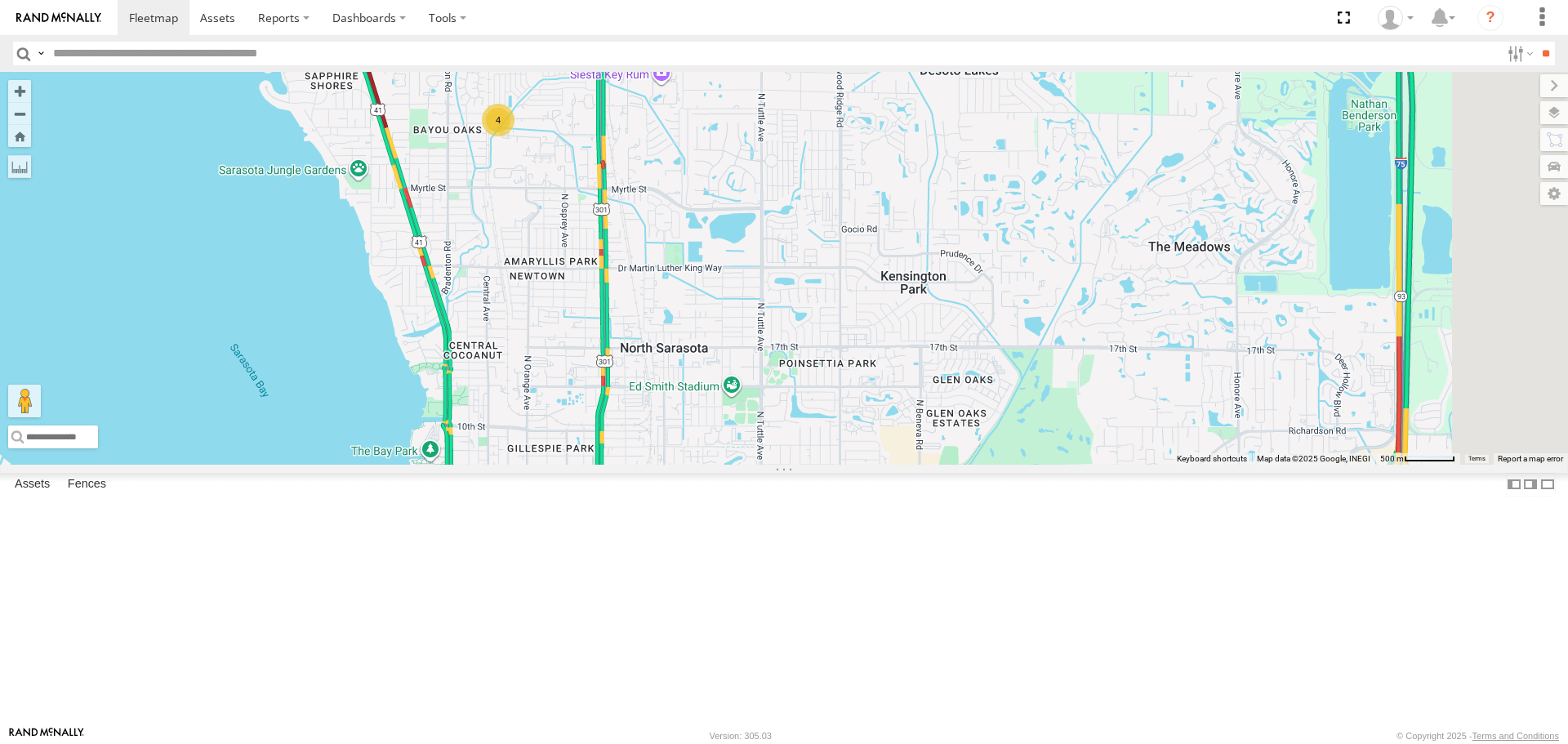
drag, startPoint x: 808, startPoint y: 550, endPoint x: 689, endPoint y: 323, distance: 256.3
click at [689, 323] on div "4 No data available." at bounding box center [784, 268] width 1568 height 392
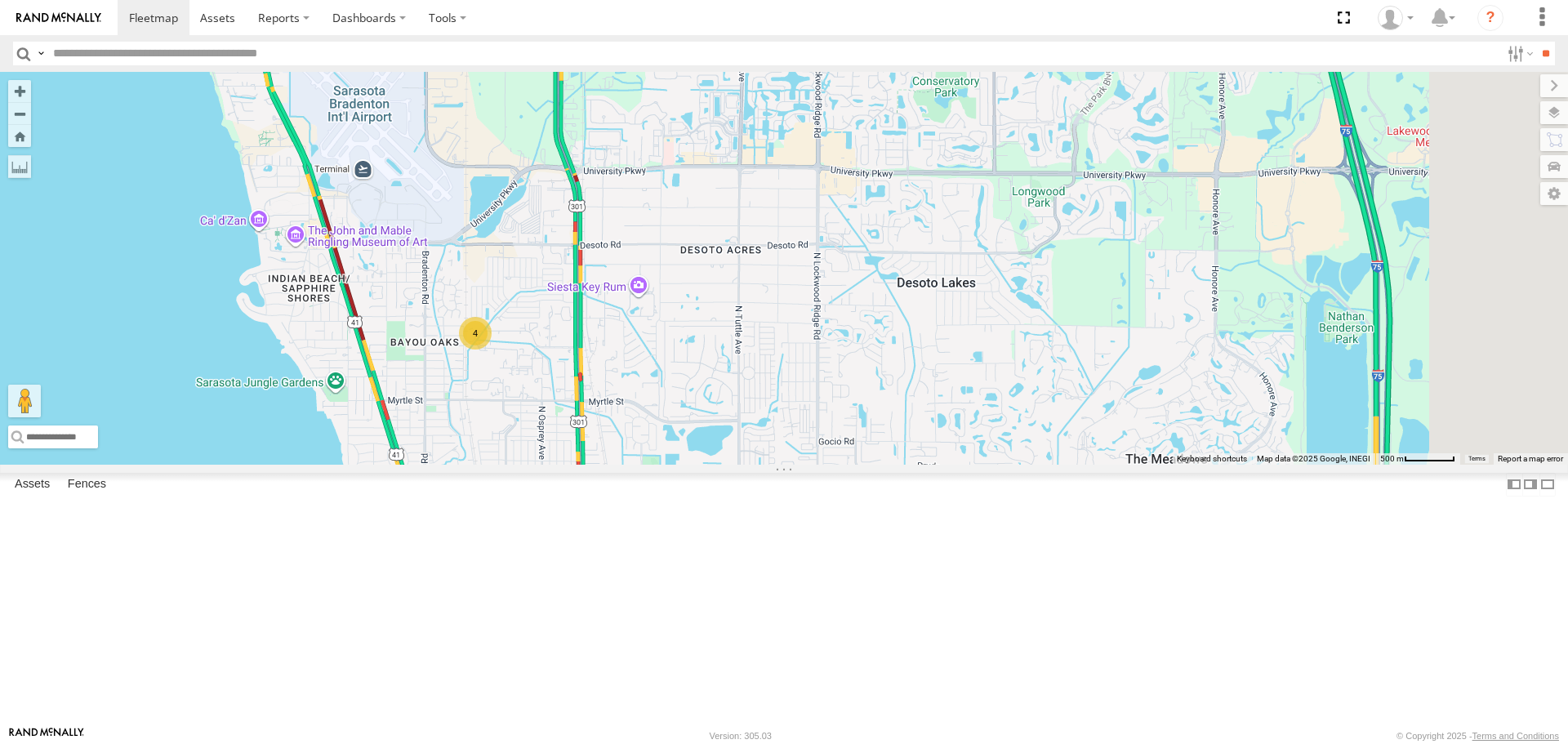
drag, startPoint x: 671, startPoint y: 344, endPoint x: 662, endPoint y: 592, distance: 248.2
click at [662, 464] on div "4 soul No data available." at bounding box center [784, 268] width 1568 height 392
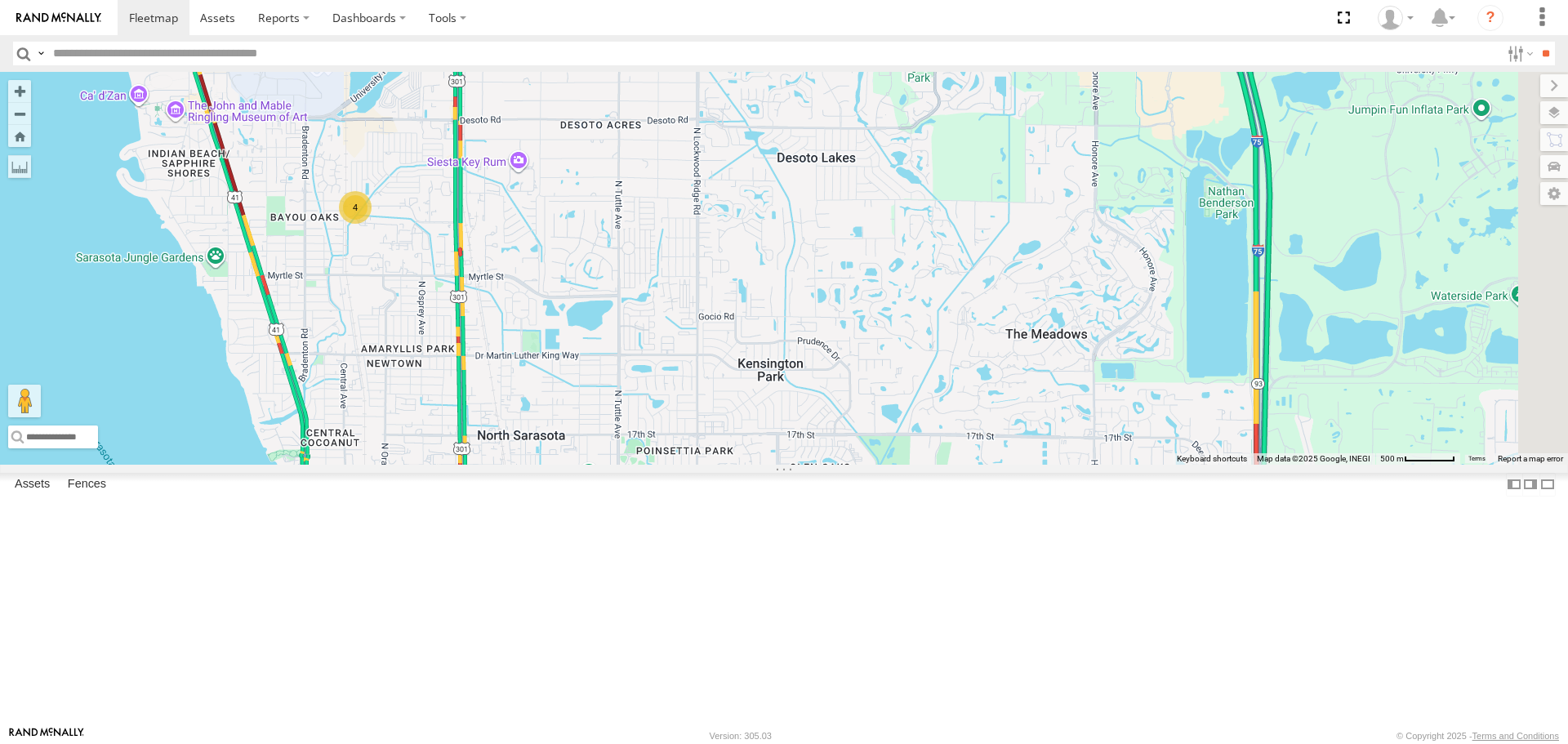
drag, startPoint x: 652, startPoint y: 574, endPoint x: 534, endPoint y: 435, distance: 182.3
click at [537, 445] on div "4 soul No data available." at bounding box center [784, 268] width 1568 height 392
click at [534, 430] on div "4 soul No data available." at bounding box center [784, 268] width 1568 height 392
